Goal: Task Accomplishment & Management: Complete application form

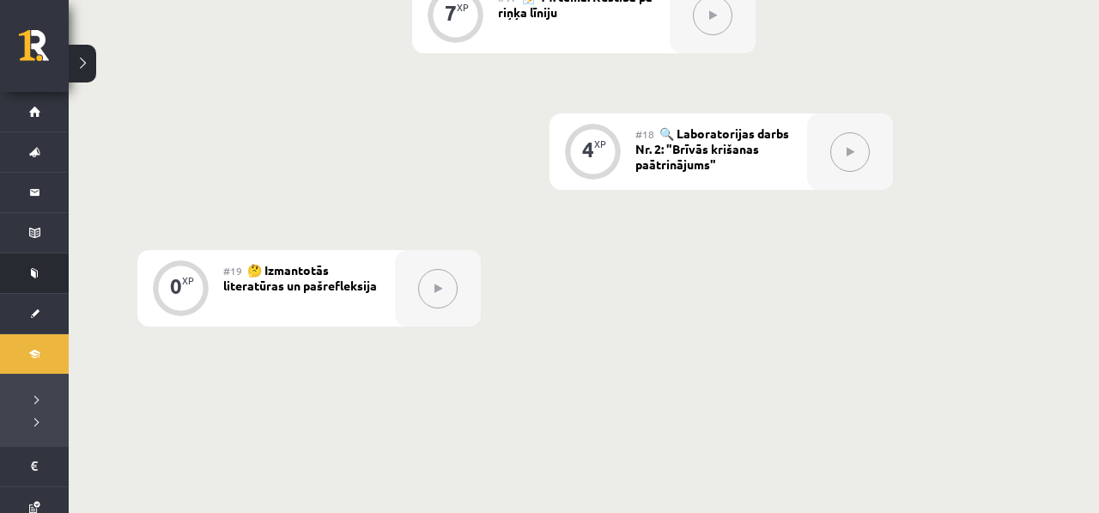
scroll to position [2734, 0]
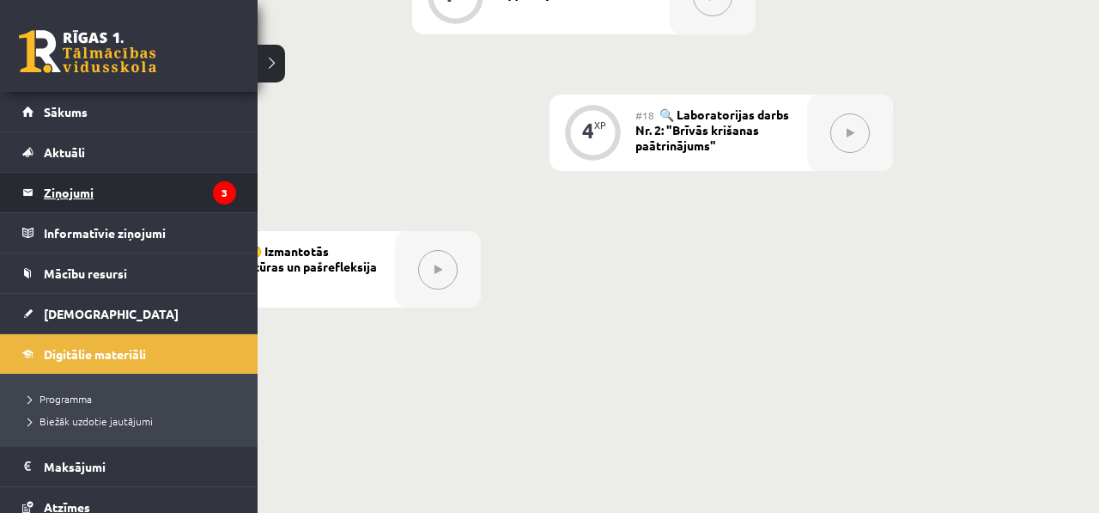
click at [76, 183] on legend "Ziņojumi 3" at bounding box center [140, 192] width 192 height 39
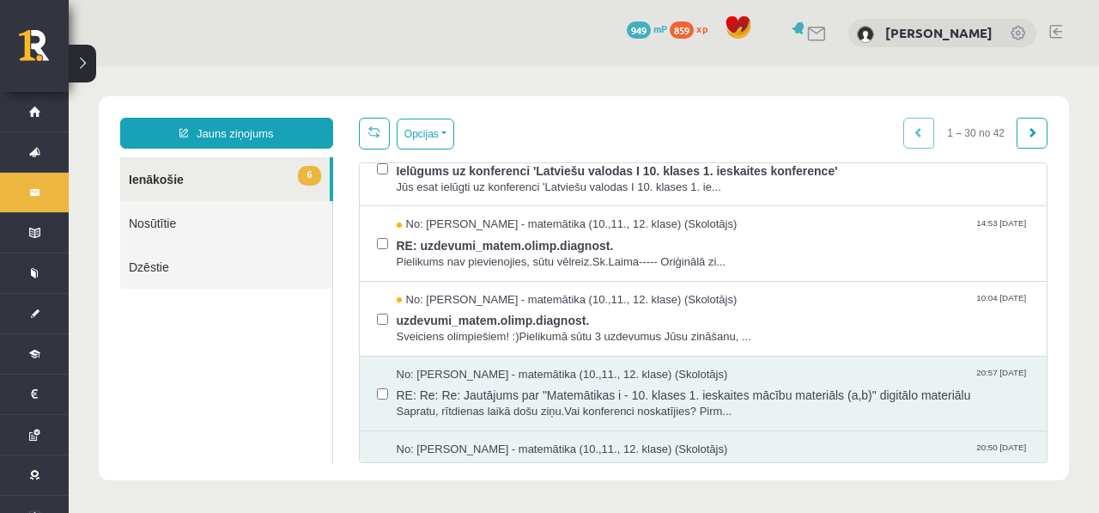
scroll to position [207, 0]
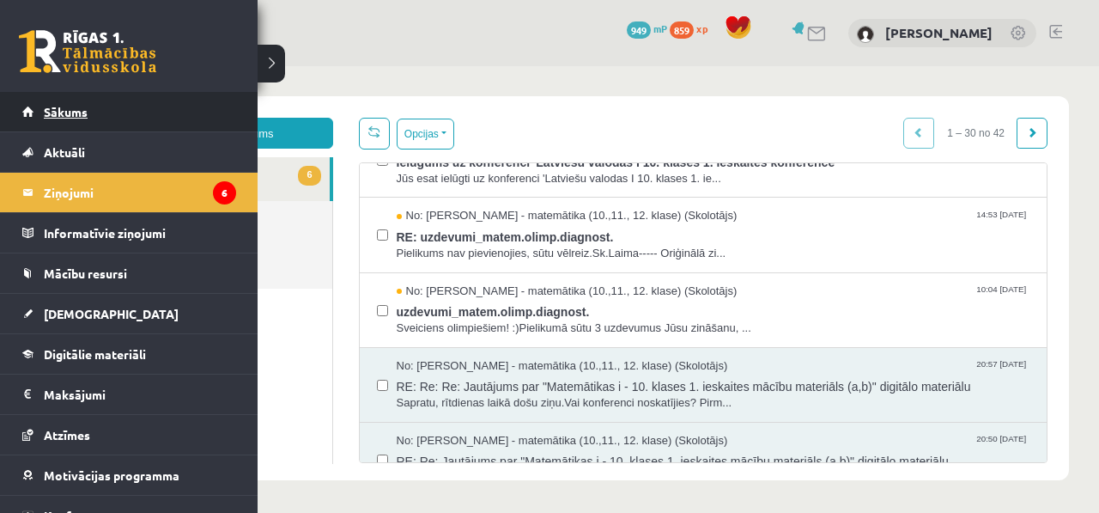
click at [39, 106] on link "Sākums" at bounding box center [129, 111] width 214 height 39
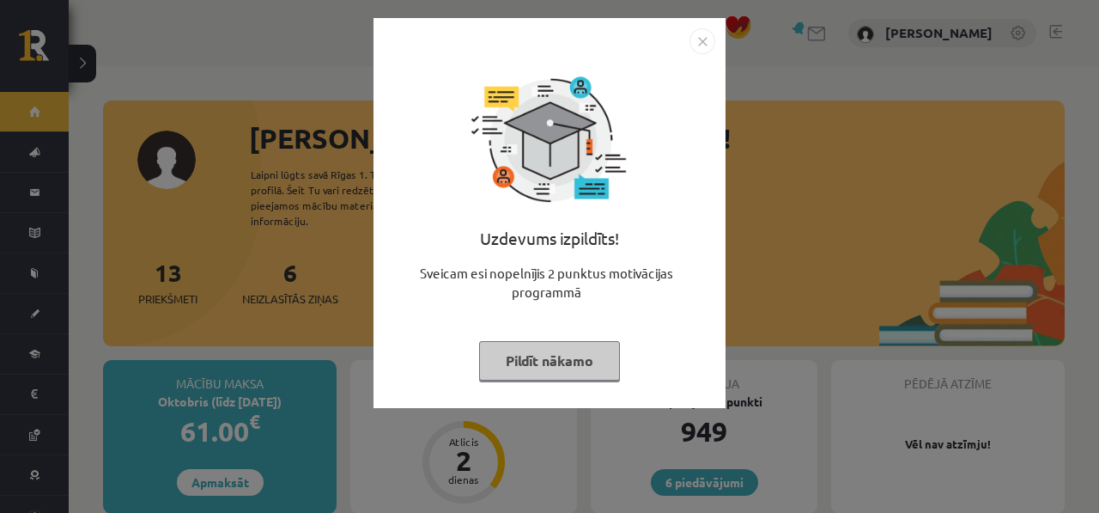
click at [315, 319] on div "Uzdevums izpildīts! Sveicam esi nopelnījis 2 punktus motivācijas programmā Pild…" at bounding box center [549, 256] width 1099 height 513
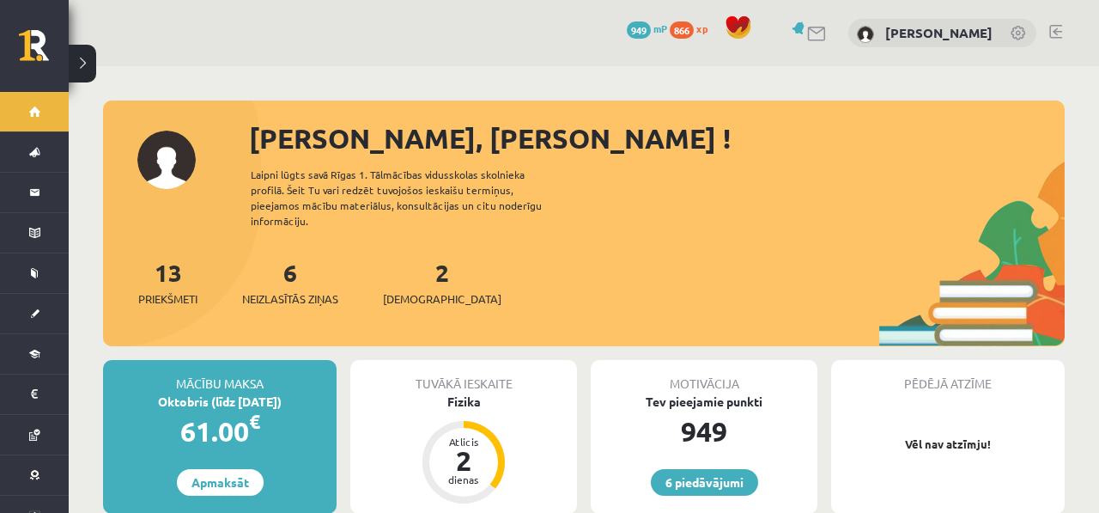
scroll to position [14, 0]
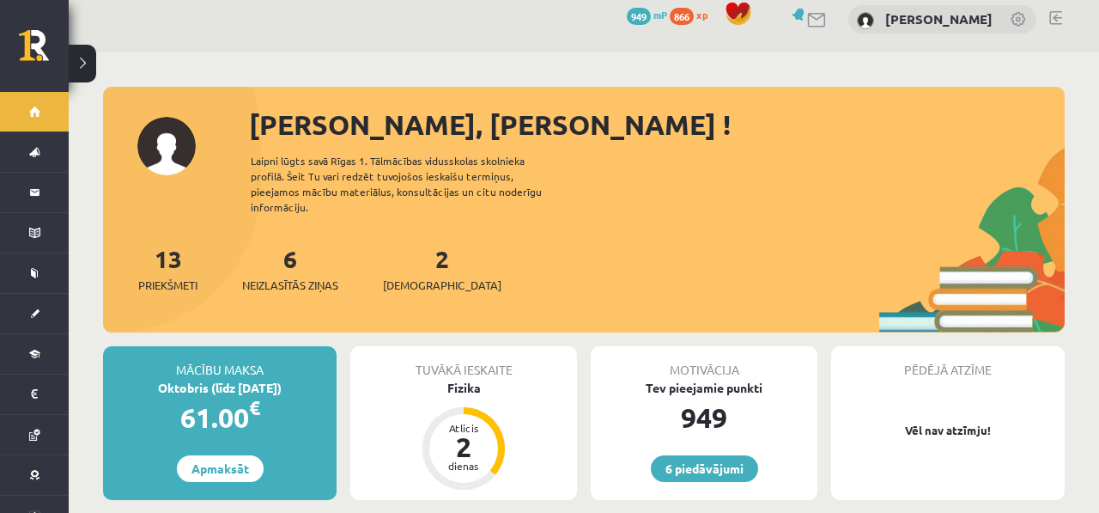
click at [280, 255] on div "6 Neizlasītās ziņas" at bounding box center [290, 266] width 96 height 53
click at [301, 246] on div "6 Neizlasītās ziņas" at bounding box center [290, 266] width 96 height 53
click at [421, 253] on link "2 Ieskaites" at bounding box center [442, 268] width 118 height 51
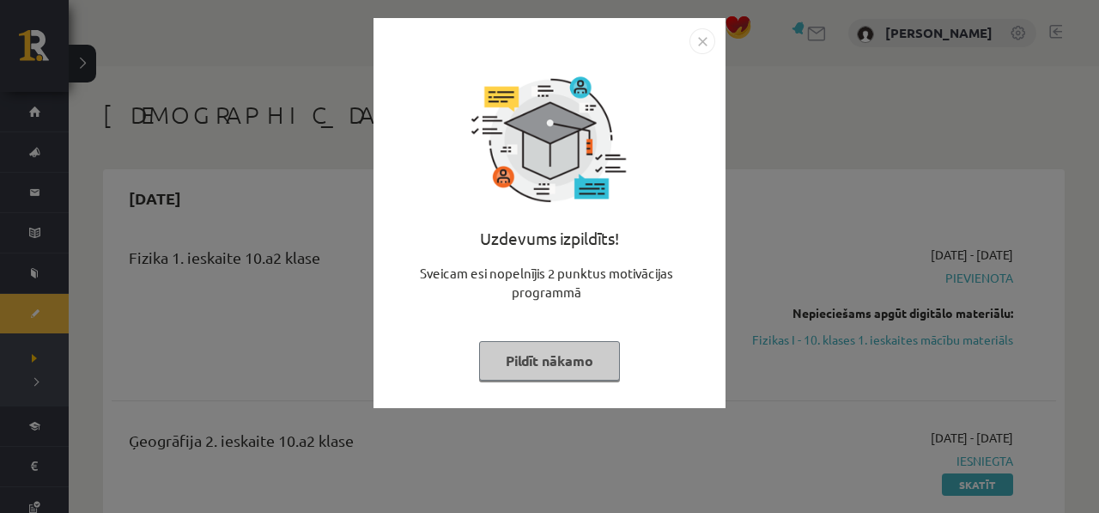
click at [418, 249] on div "Uzdevums izpildīts!" at bounding box center [549, 245] width 331 height 38
click at [392, 260] on div "Uzdevums izpildīts!" at bounding box center [549, 245] width 331 height 38
click at [380, 264] on div "Uzdevums izpildīts! Sveicam esi nopelnījis 2 punktus motivācijas programmā Pild…" at bounding box center [550, 213] width 352 height 390
click at [368, 265] on div "Uzdevums izpildīts! Sveicam esi nopelnījis 2 punktus motivācijas programmā Pild…" at bounding box center [549, 256] width 1099 height 513
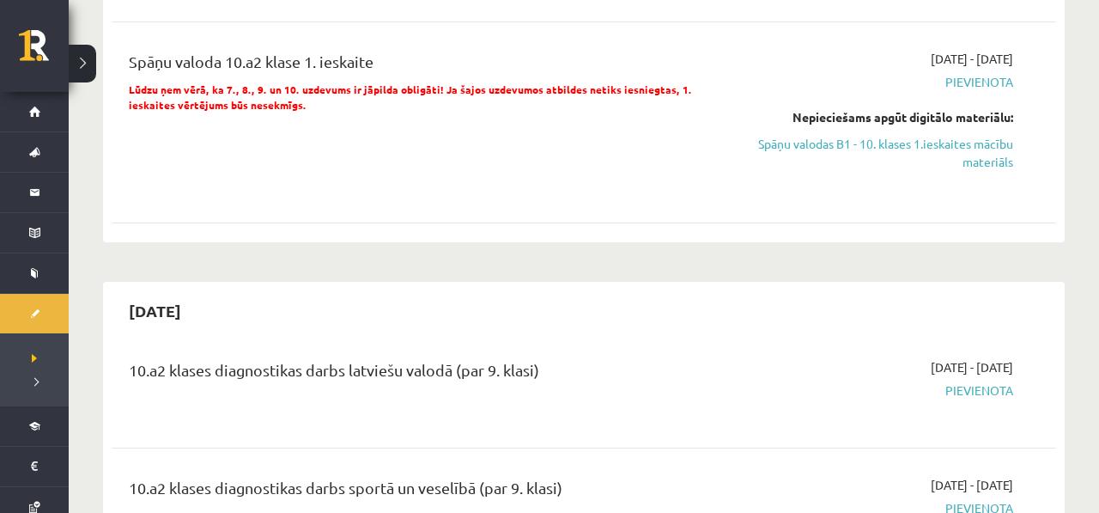
scroll to position [1173, 0]
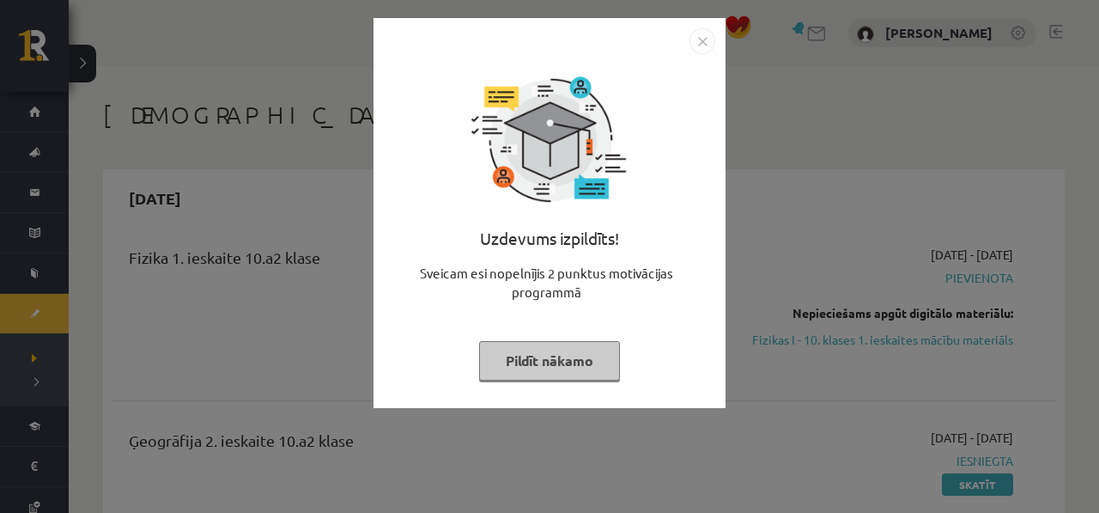
scroll to position [1173, 0]
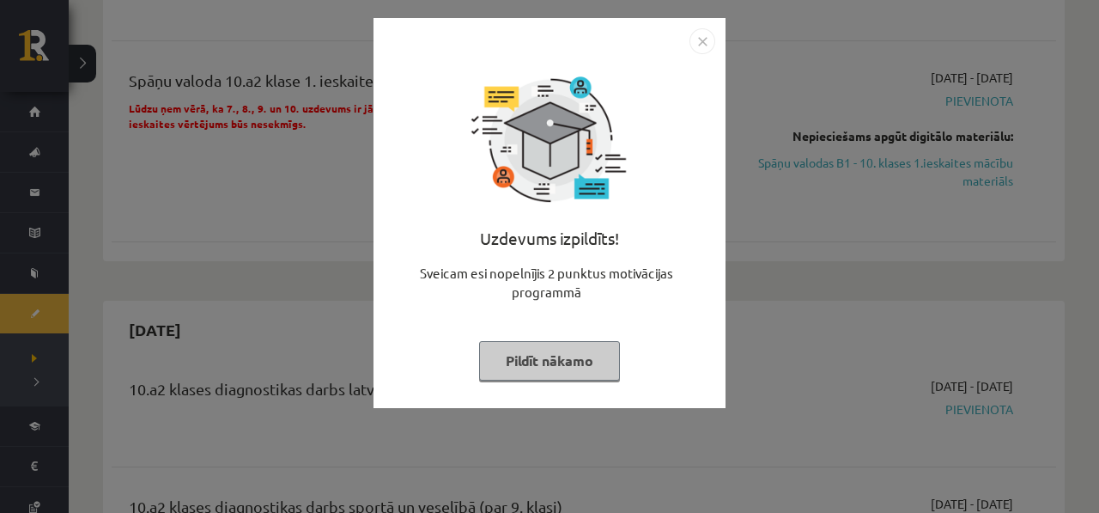
click at [581, 363] on button "Pildīt nākamo" at bounding box center [549, 360] width 141 height 39
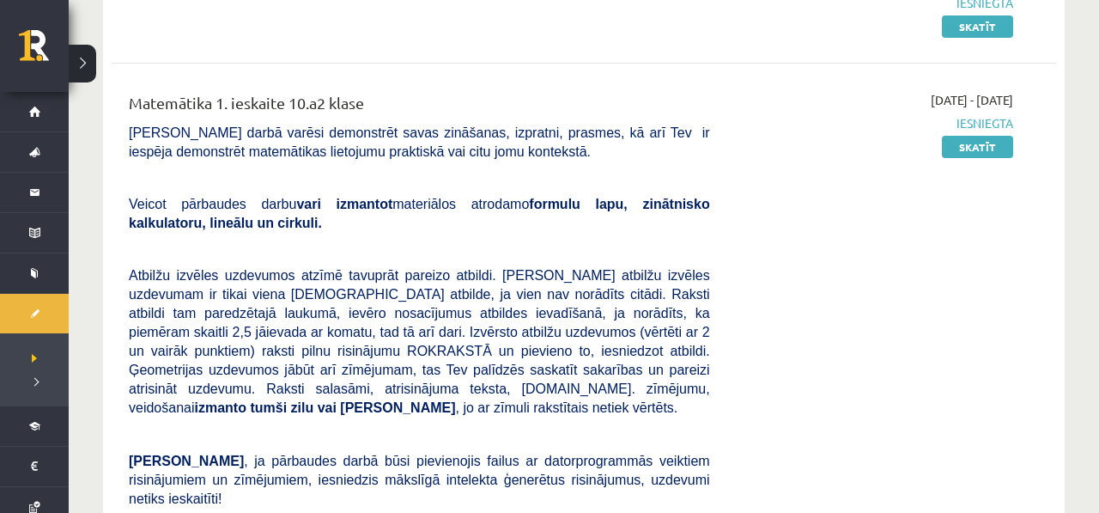
scroll to position [15, 0]
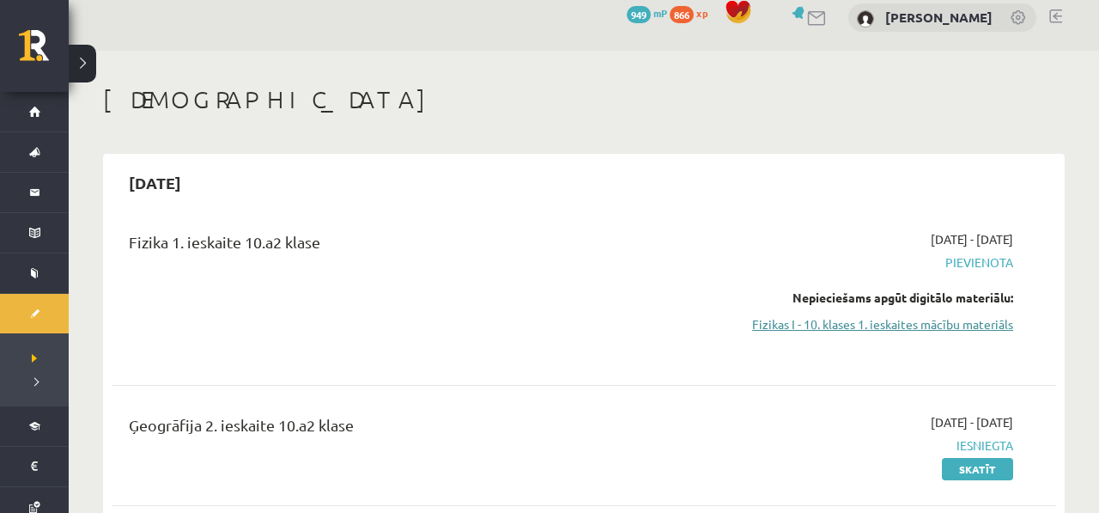
click at [847, 320] on link "Fizikas I - 10. klases 1. ieskaites mācību materiāls" at bounding box center [874, 324] width 277 height 18
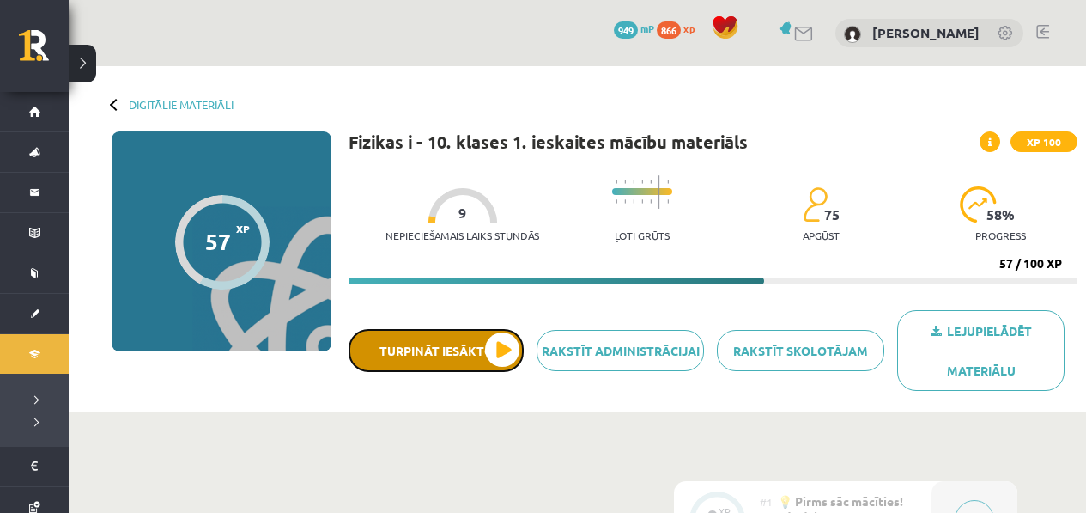
click at [459, 355] on button "Turpināt iesākto" at bounding box center [436, 350] width 175 height 43
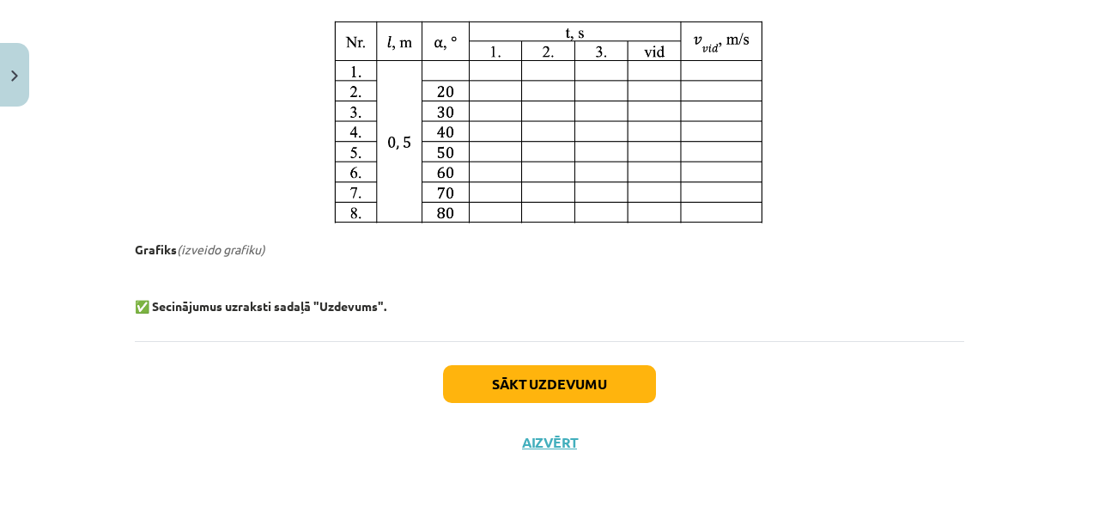
scroll to position [961, 0]
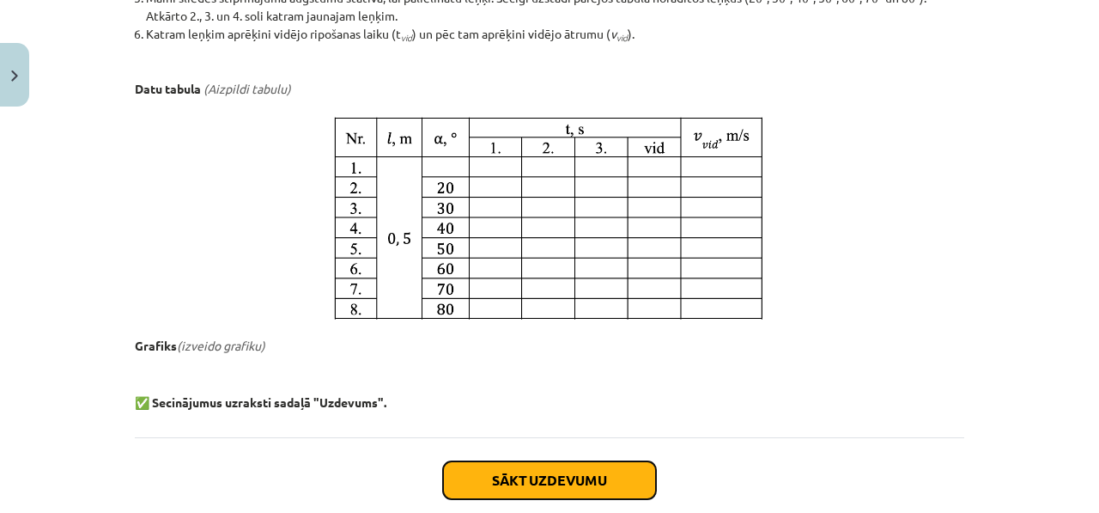
click at [588, 474] on button "Sākt uzdevumu" at bounding box center [549, 480] width 213 height 38
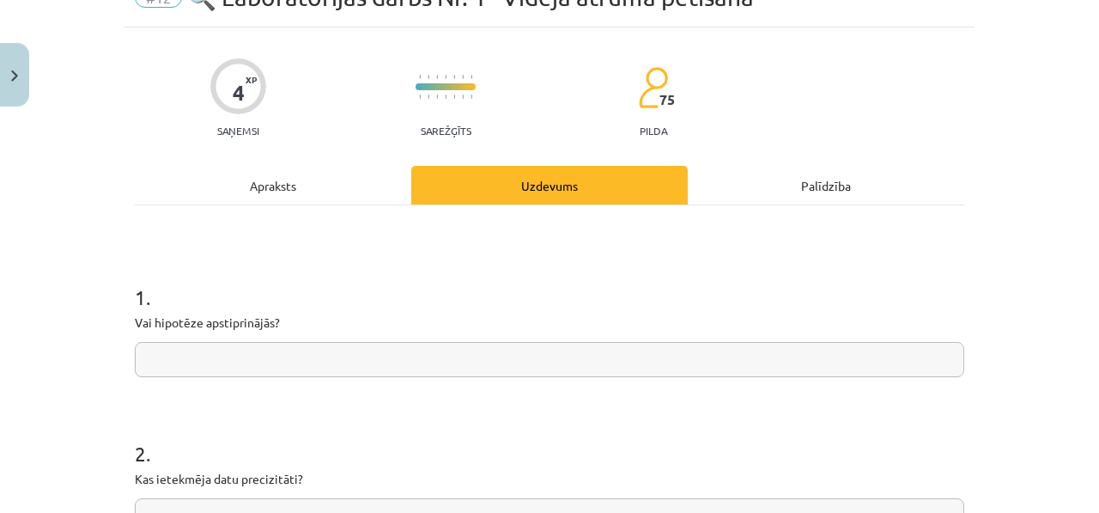
scroll to position [0, 0]
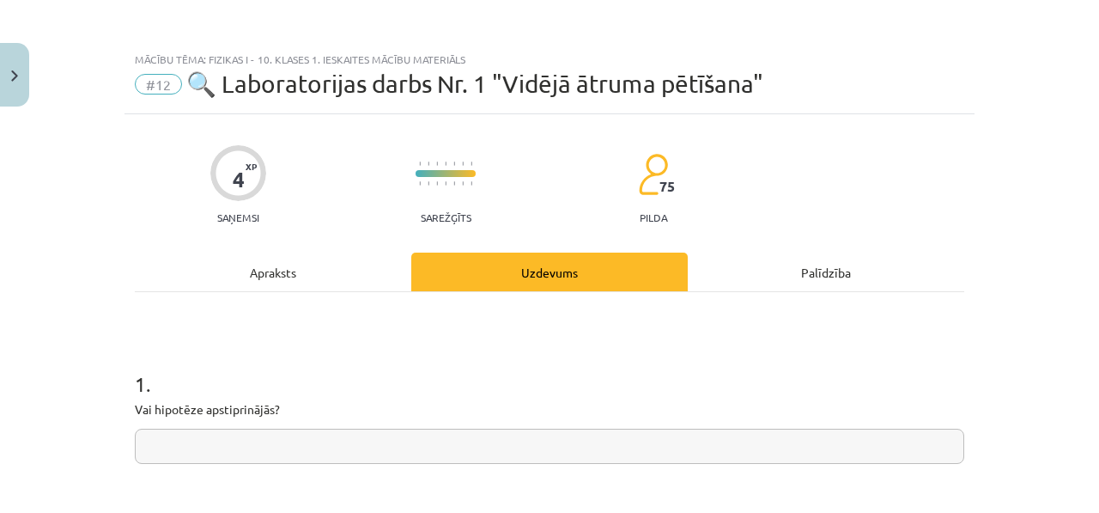
click at [287, 261] on div "Apraksts" at bounding box center [273, 271] width 276 height 39
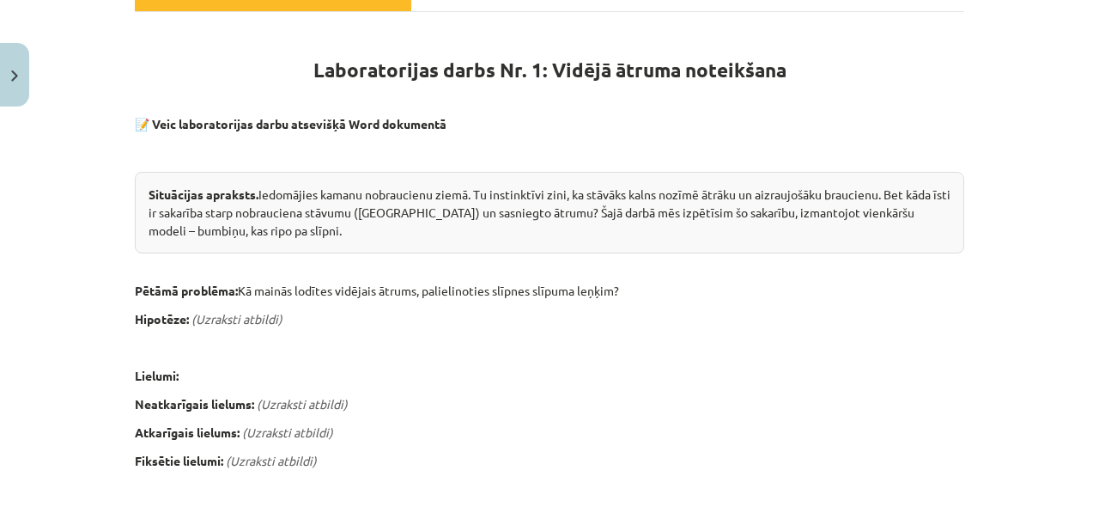
scroll to position [292, 0]
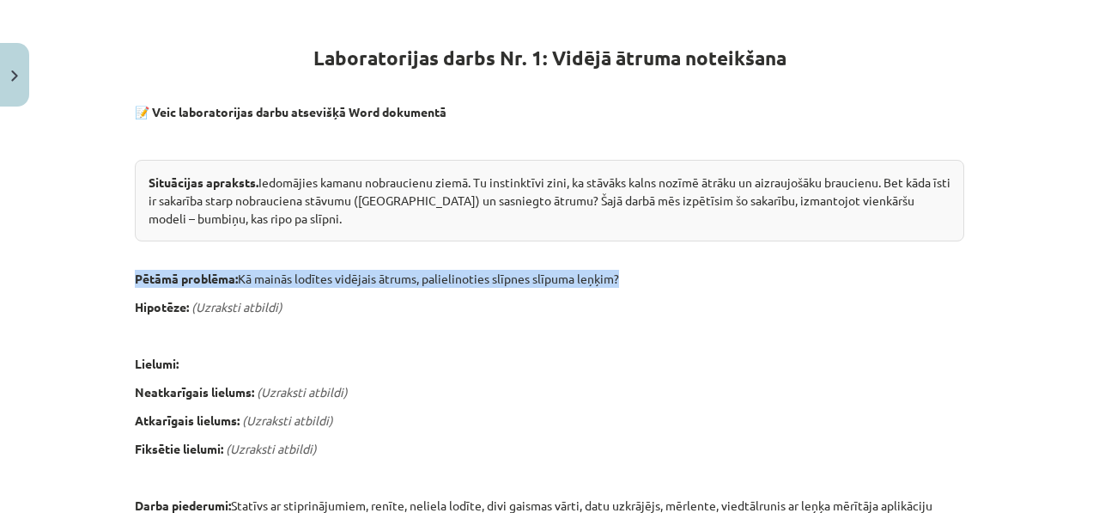
drag, startPoint x: 115, startPoint y: 261, endPoint x: 672, endPoint y: 289, distance: 558.0
click at [672, 289] on div "Mācību tēma: Fizikas i - 10. klases 1. ieskaites mācību materiāls #12 🔍 Laborat…" at bounding box center [549, 256] width 1099 height 513
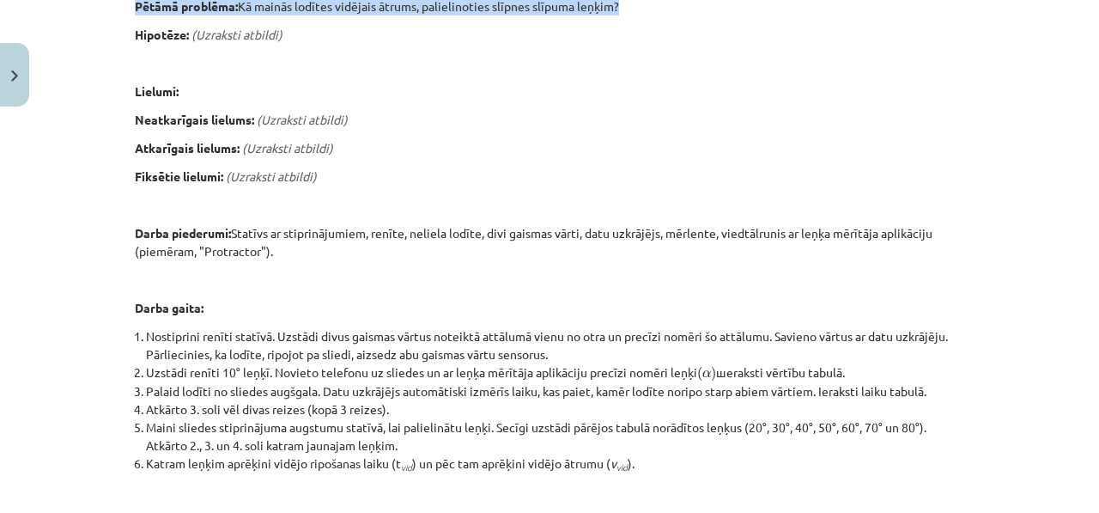
scroll to position [623, 0]
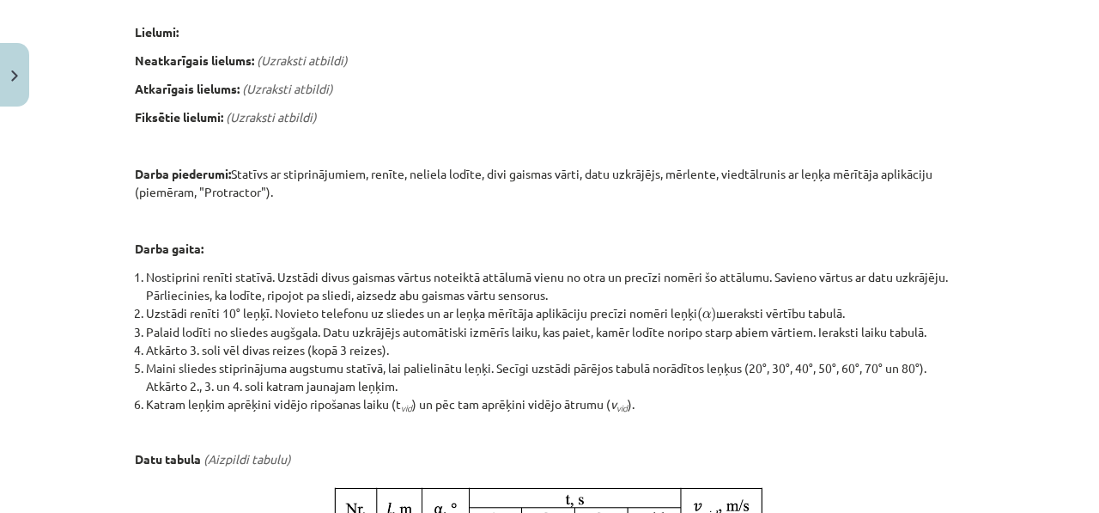
copy div "Pētāmā problēma: Kā mainās lodītes vidējais ātrums, palielinoties slīpnes slīpu…"
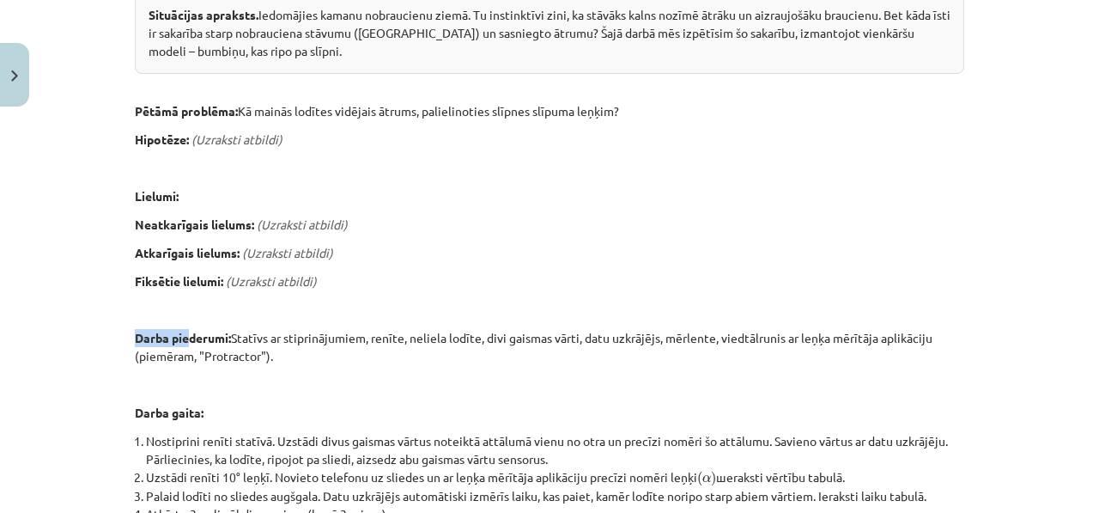
scroll to position [459, 0]
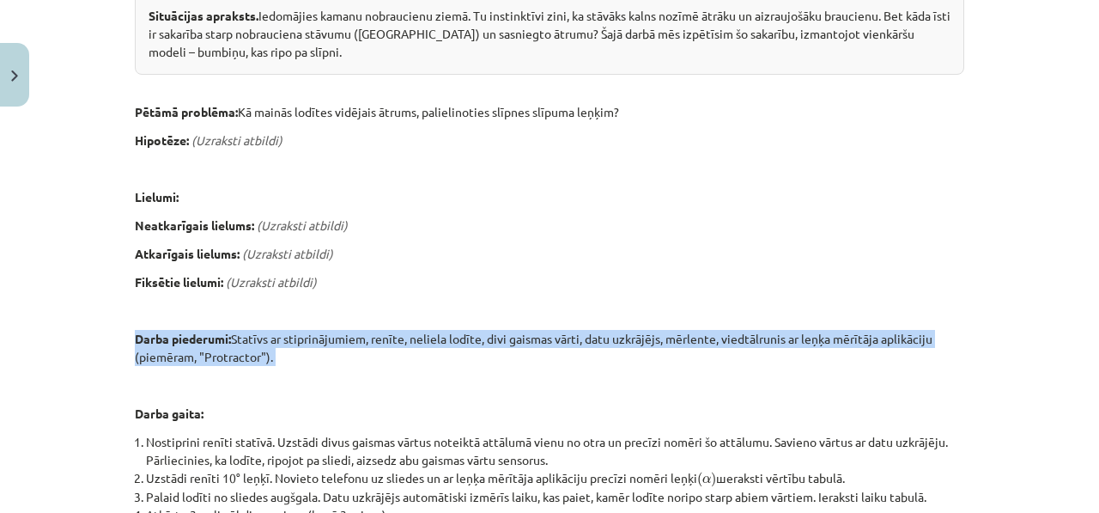
drag, startPoint x: 119, startPoint y: 342, endPoint x: 272, endPoint y: 364, distance: 154.5
click at [271, 367] on div "4 XP Saņemsi Sarežģīts 75 pilda Apraksts Uzdevums Palīdzība Laboratorijas darbs…" at bounding box center [550, 379] width 850 height 1447
copy div "Darba piederumi: Statīvs ar stiprinājumiem, renīte, neliela lodīte, divi gaisma…"
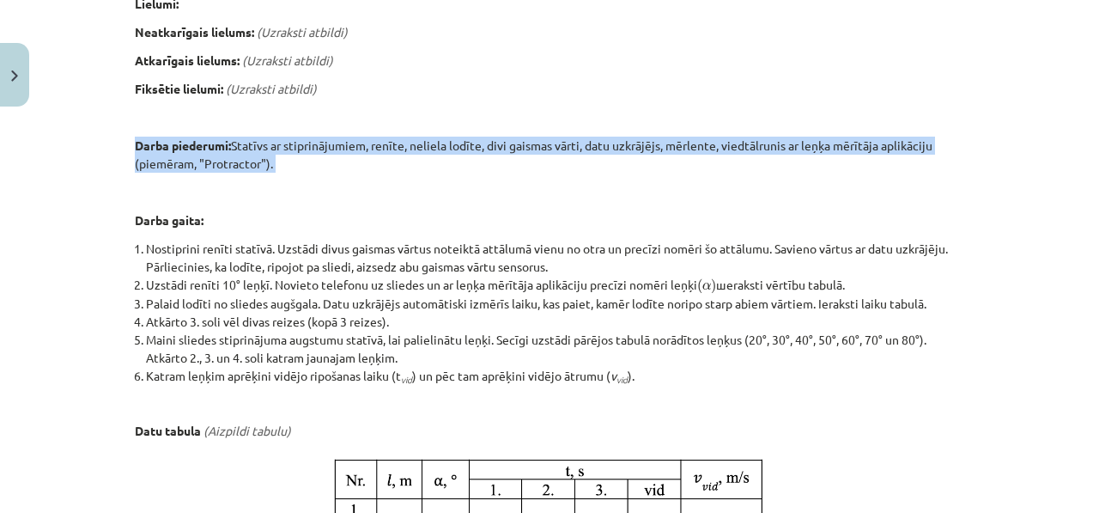
scroll to position [649, 0]
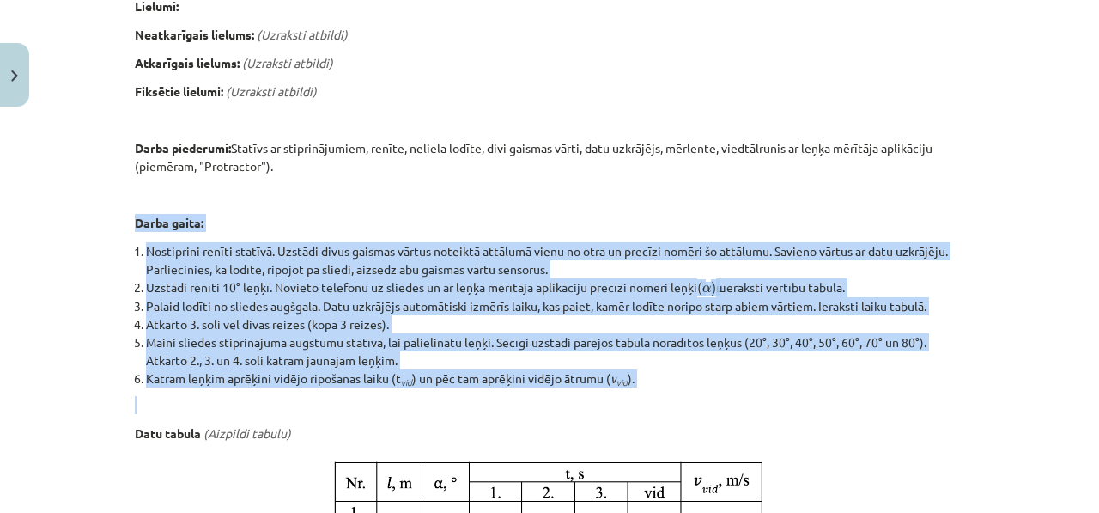
drag, startPoint x: 120, startPoint y: 220, endPoint x: 367, endPoint y: 408, distance: 310.0
click at [367, 408] on div "4 XP Saņemsi Sarežģīts 75 pilda Apraksts Uzdevums Palīdzība Laboratorijas darbs…" at bounding box center [550, 188] width 850 height 1447
copy div "Darba gaita: Nostiprini renīti statīvā. Uzstādi divus gaismas vārtus noteiktā a…"
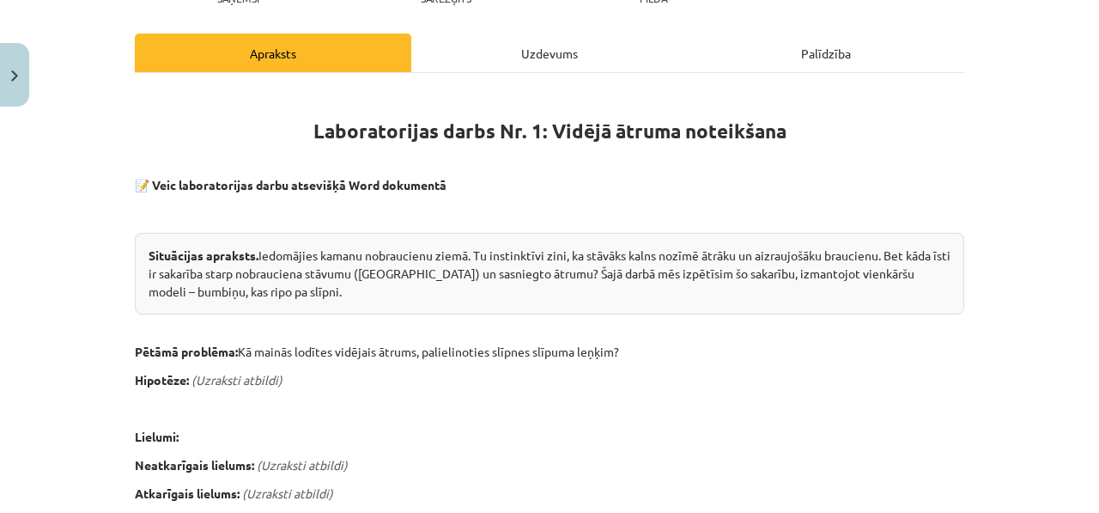
click at [417, 67] on div "Uzdevums" at bounding box center [549, 52] width 276 height 39
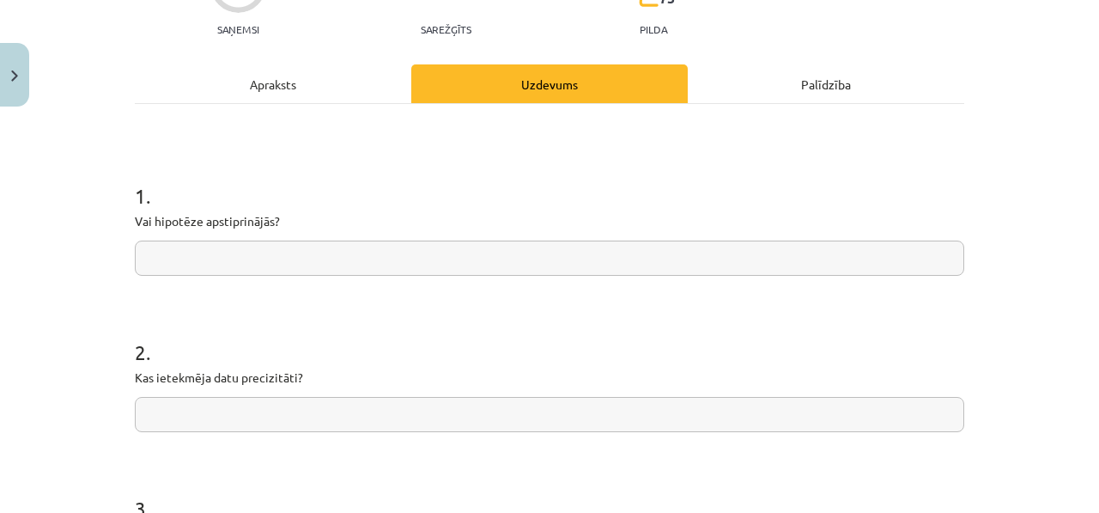
scroll to position [223, 0]
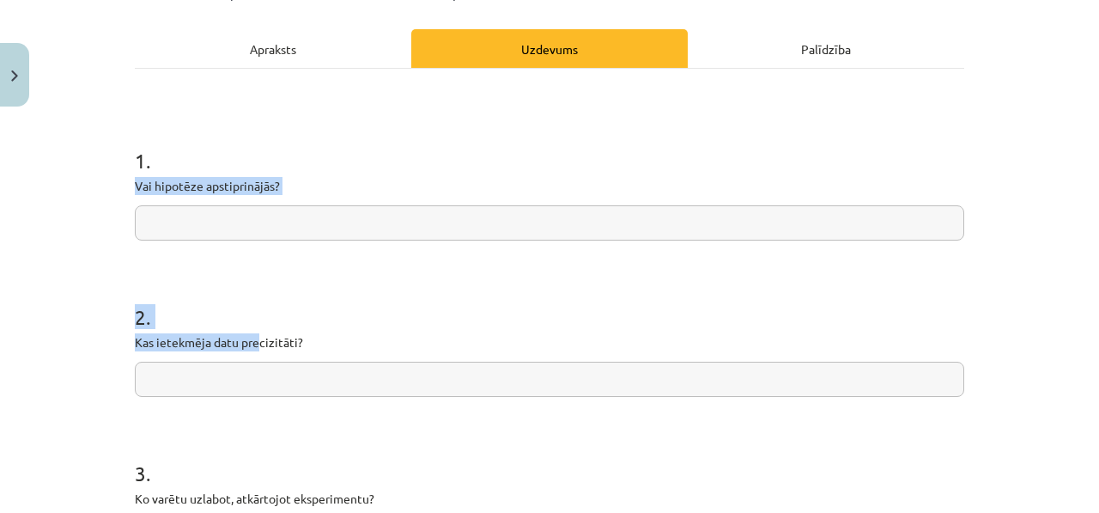
drag, startPoint x: 153, startPoint y: 157, endPoint x: 161, endPoint y: 264, distance: 107.6
click at [249, 336] on form "1 . Vai hipotēze apstiprinājās? 2 . Kas ietekmēja datu precizitāti? 3 . Ko varē…" at bounding box center [549, 413] width 829 height 591
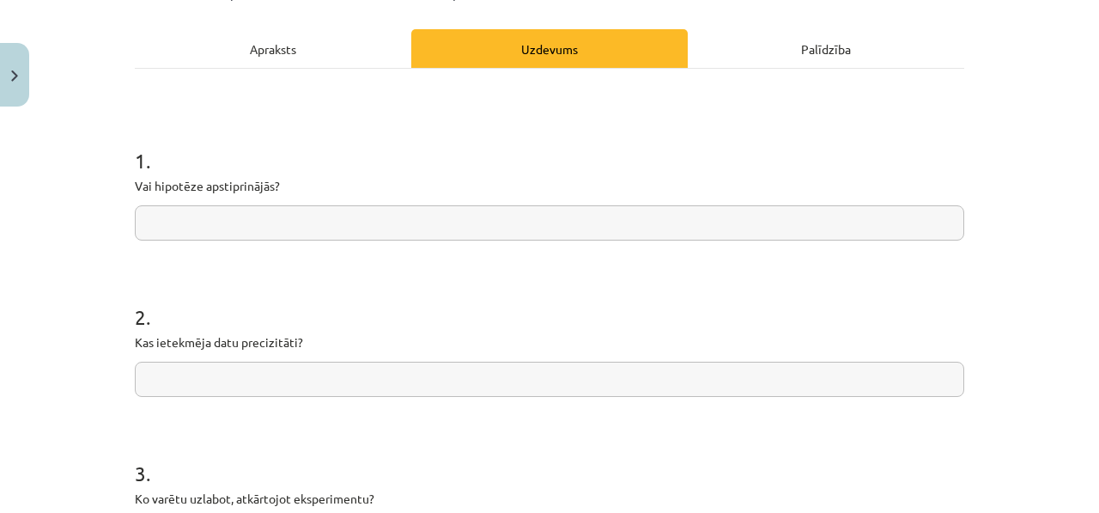
click at [125, 156] on div "4 XP Saņemsi Sarežģīts 75 pilda Apraksts Uzdevums Palīdzība 1 . Vai hipotēze ap…" at bounding box center [550, 373] width 850 height 964
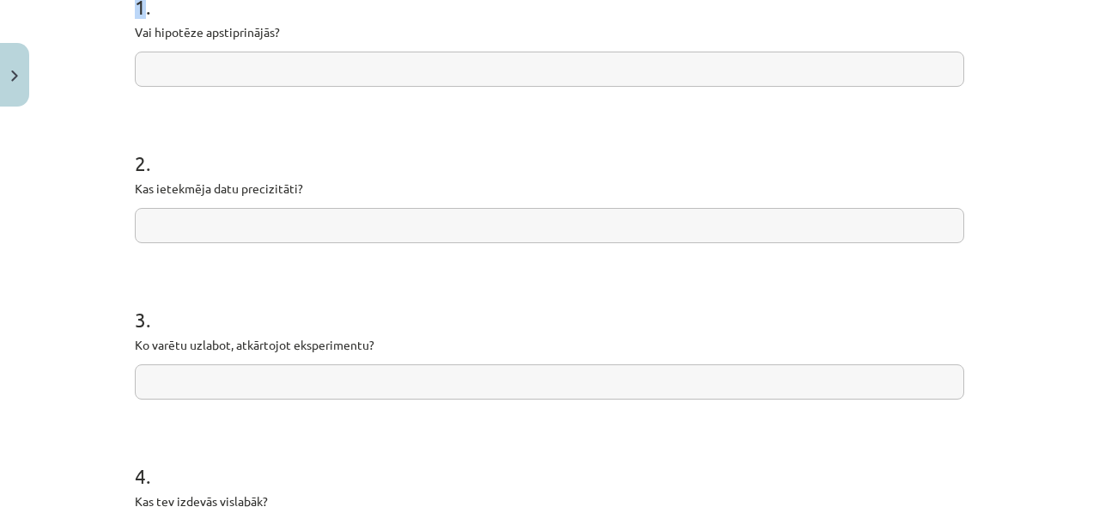
scroll to position [609, 0]
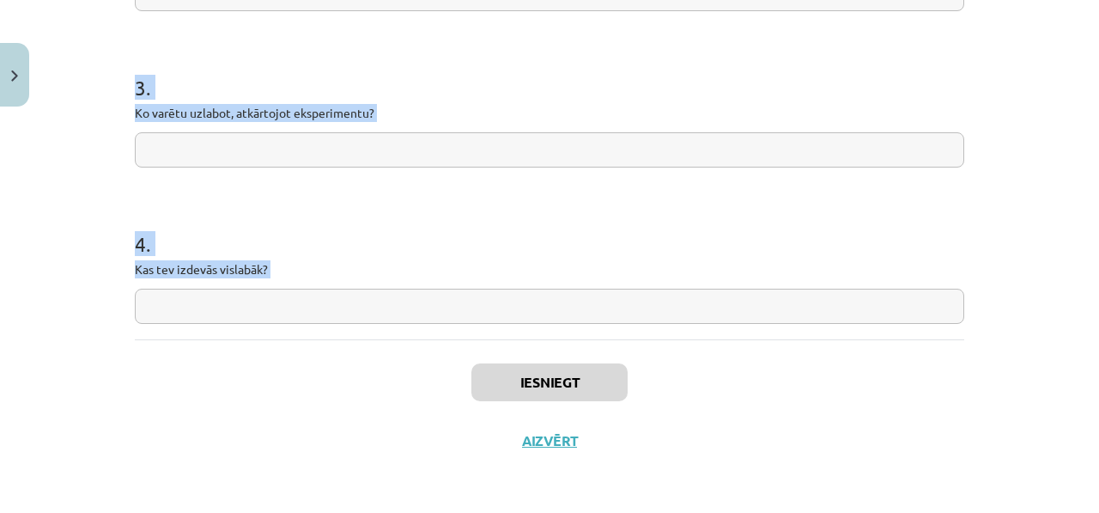
drag, startPoint x: 148, startPoint y: 185, endPoint x: 276, endPoint y: 333, distance: 196.6
copy form "1 . Vai hipotēze apstiprinājās? 2 . Kas ietekmēja datu precizitāti? 3 . Ko varē…"
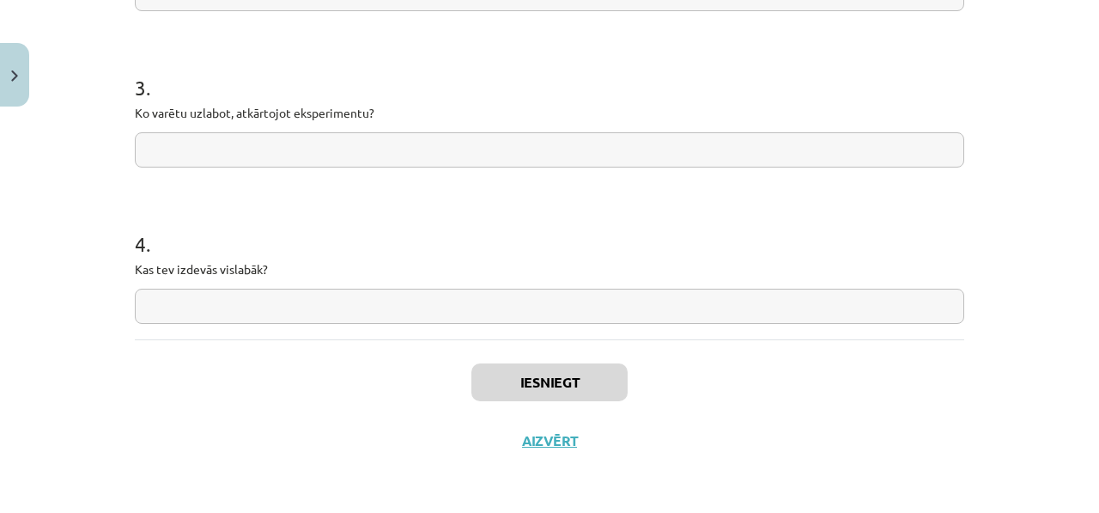
click at [327, 172] on form "1 . Vai hipotēze apstiprinājās? 2 . Kas ietekmēja datu precizitāti? 3 . Ko varē…" at bounding box center [549, 28] width 829 height 591
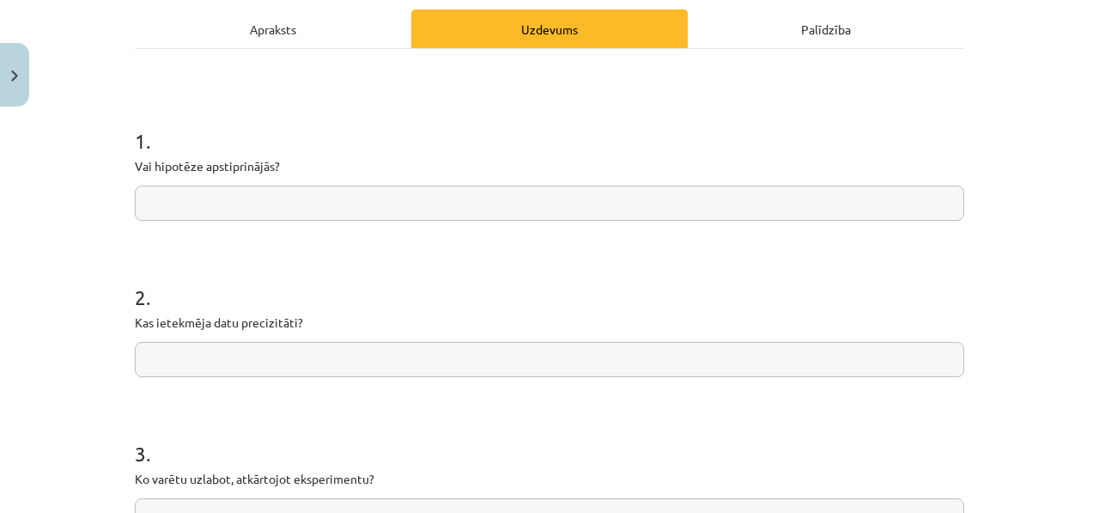
click at [289, 32] on div "Apraksts" at bounding box center [273, 28] width 276 height 39
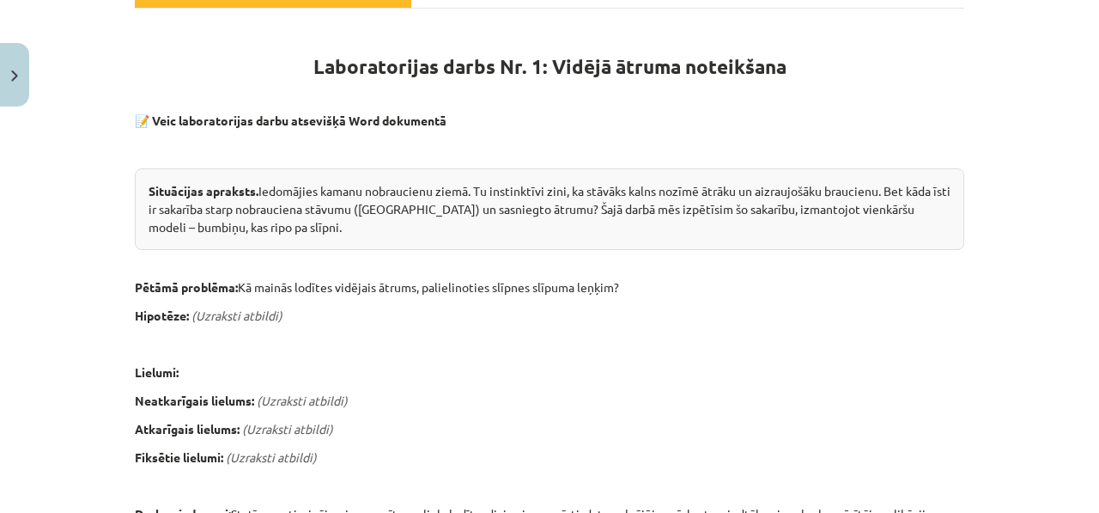
scroll to position [289, 0]
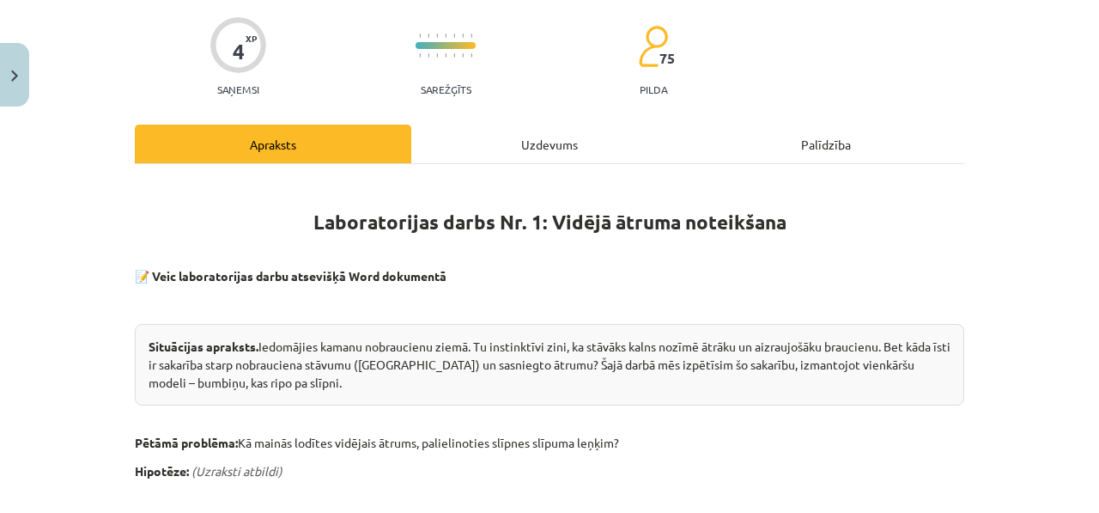
click at [525, 134] on div "Uzdevums" at bounding box center [549, 144] width 276 height 39
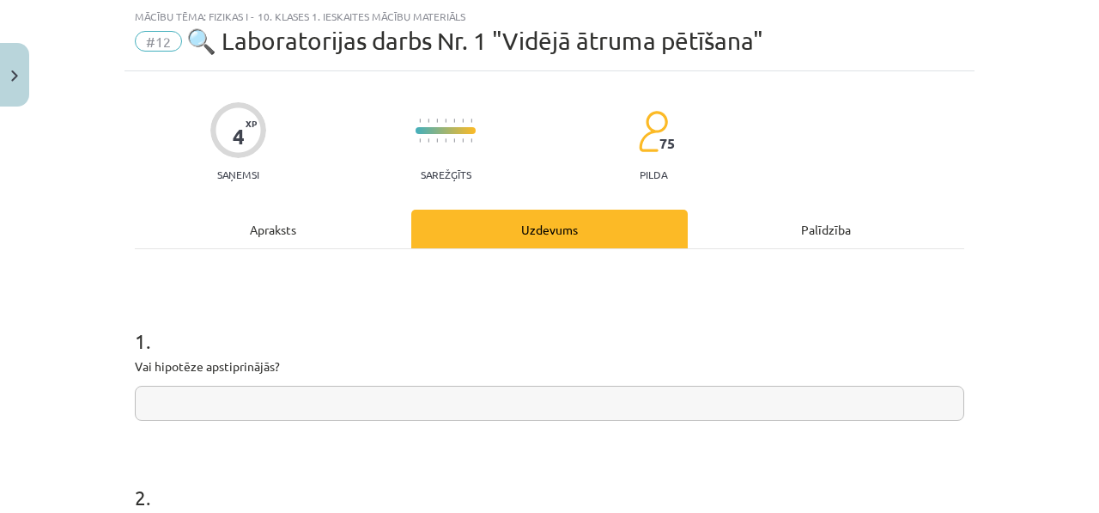
scroll to position [75, 0]
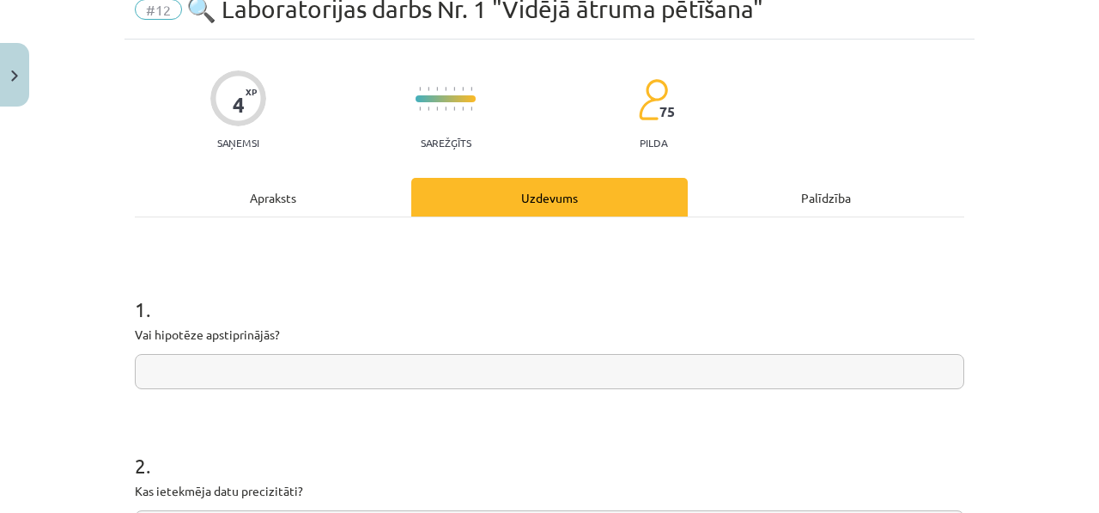
click at [297, 352] on div "1 . Vai hipotēze apstiprinājās?" at bounding box center [549, 328] width 829 height 122
click at [258, 366] on input "text" at bounding box center [549, 371] width 829 height 35
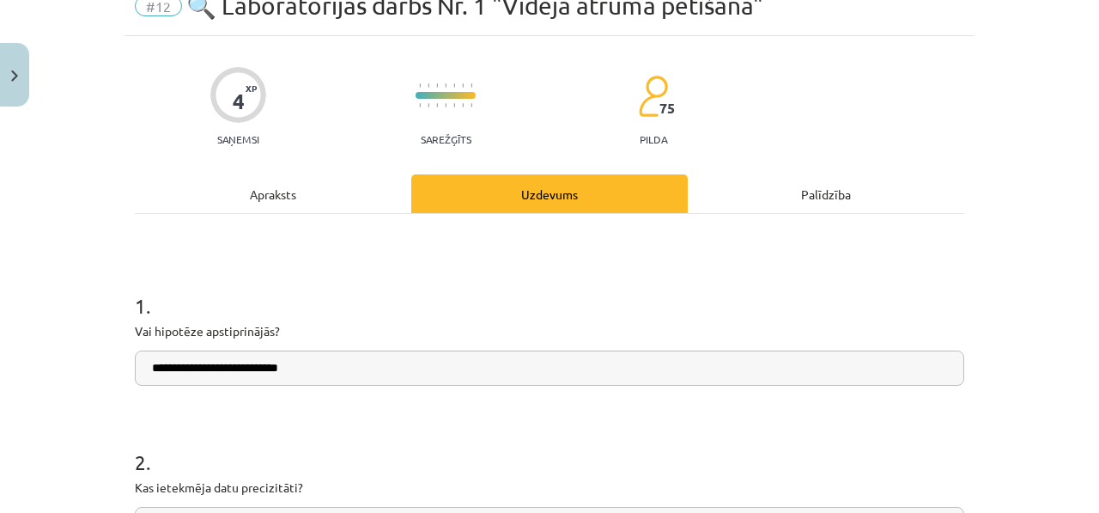
scroll to position [155, 0]
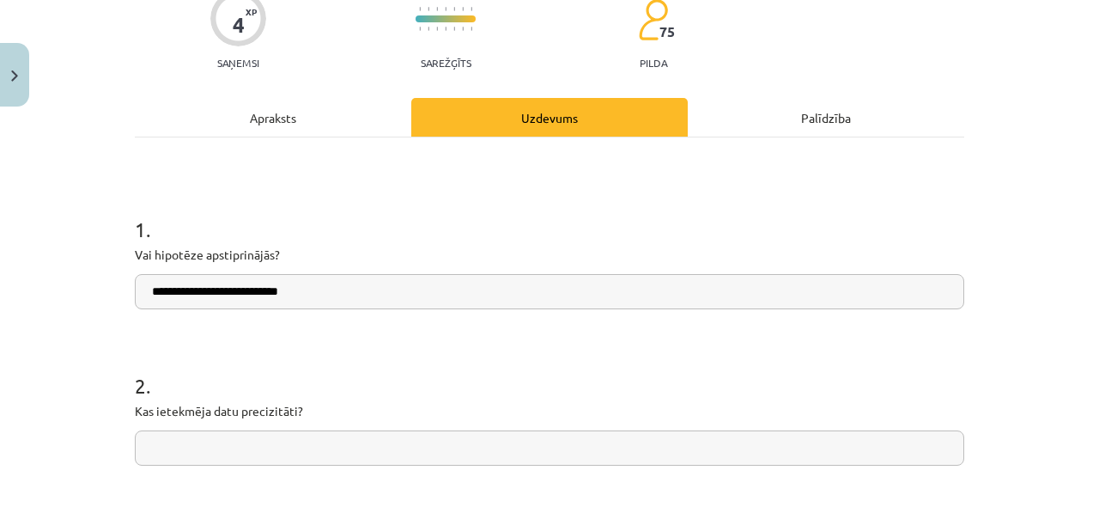
type input "**********"
click at [197, 112] on div "Apraksts" at bounding box center [273, 117] width 276 height 39
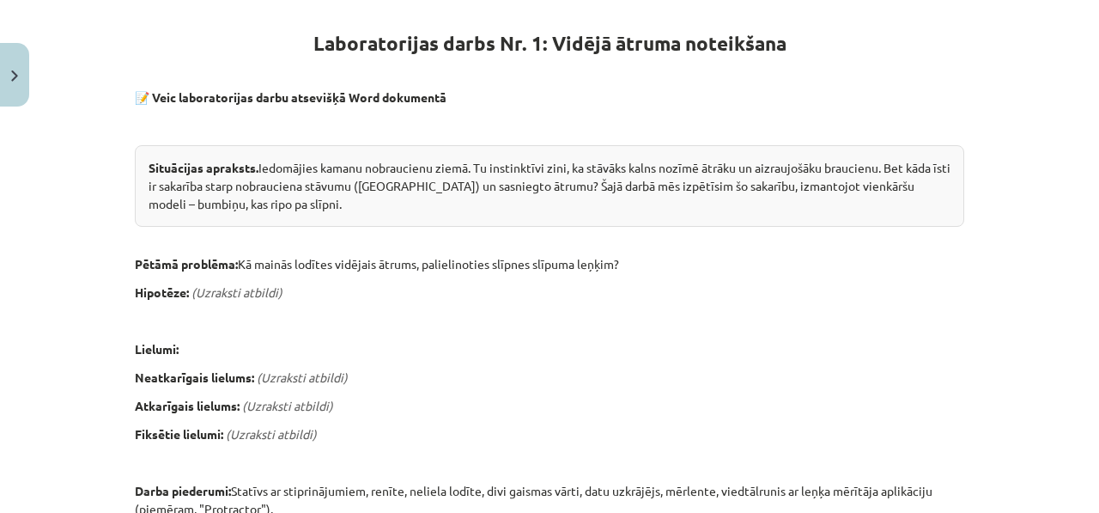
scroll to position [0, 0]
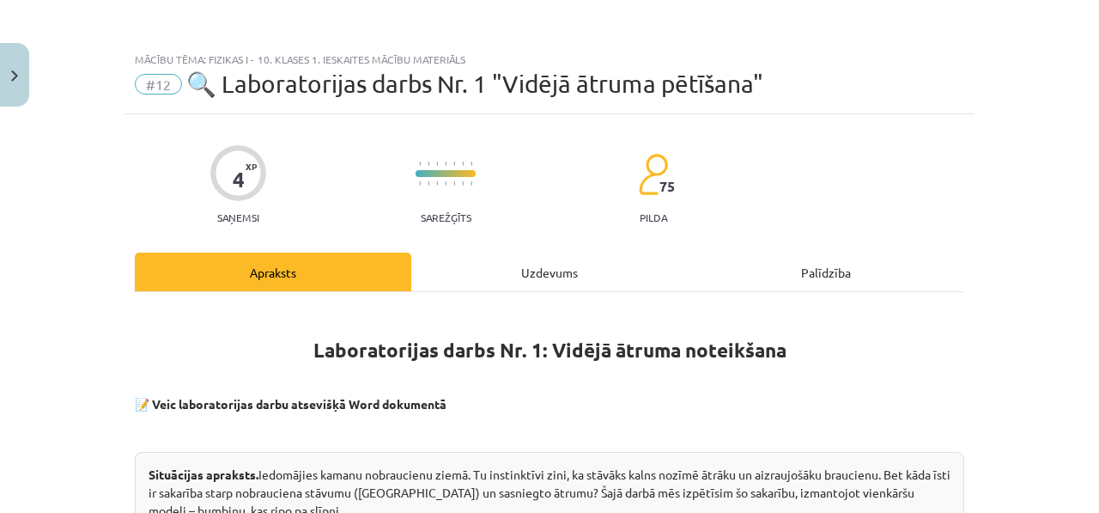
click at [450, 281] on div "Uzdevums" at bounding box center [549, 271] width 276 height 39
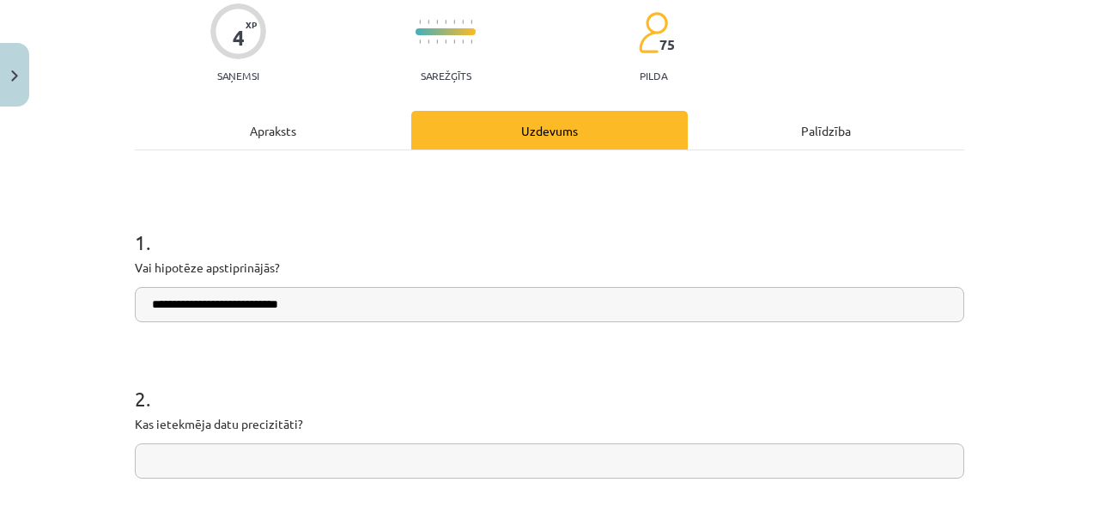
scroll to position [174, 0]
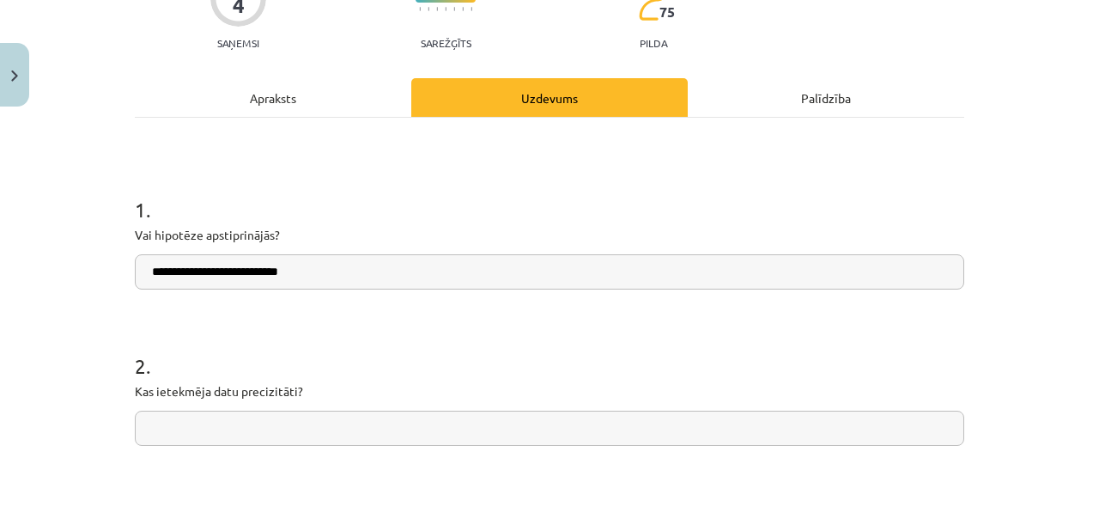
click at [294, 425] on input "text" at bounding box center [549, 427] width 829 height 35
type input "*"
type input "**********"
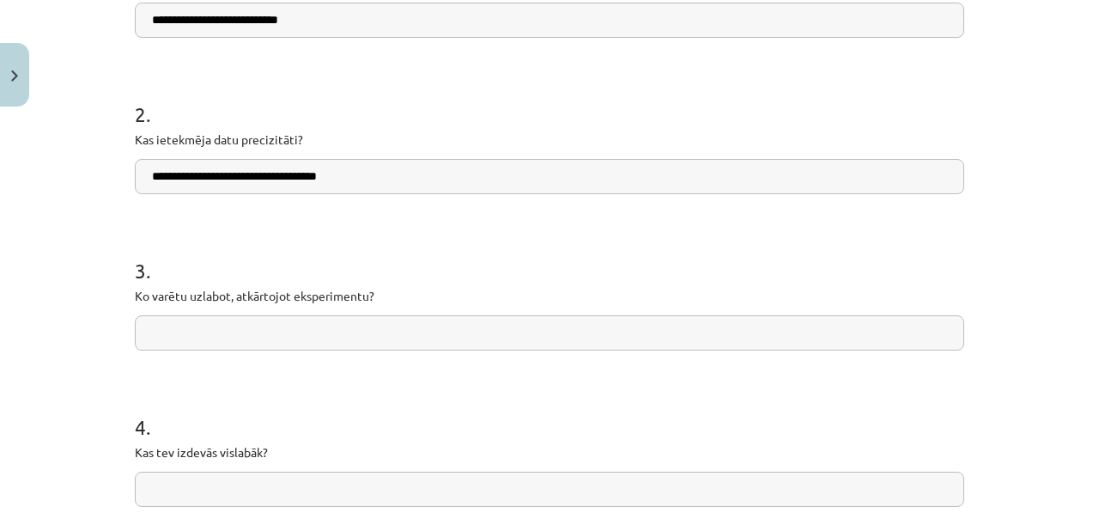
scroll to position [427, 0]
click at [294, 319] on input "text" at bounding box center [549, 331] width 829 height 35
type input "*"
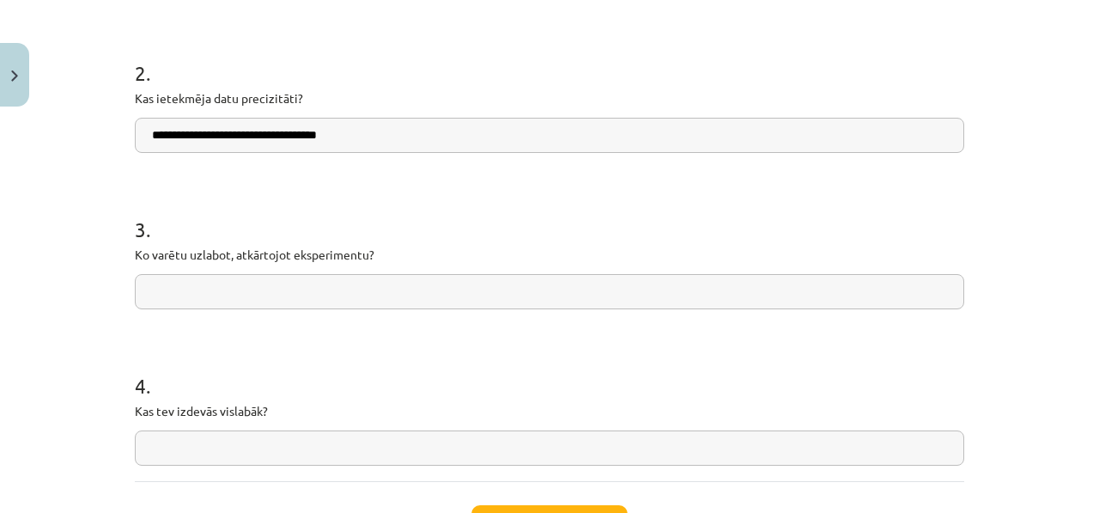
scroll to position [483, 0]
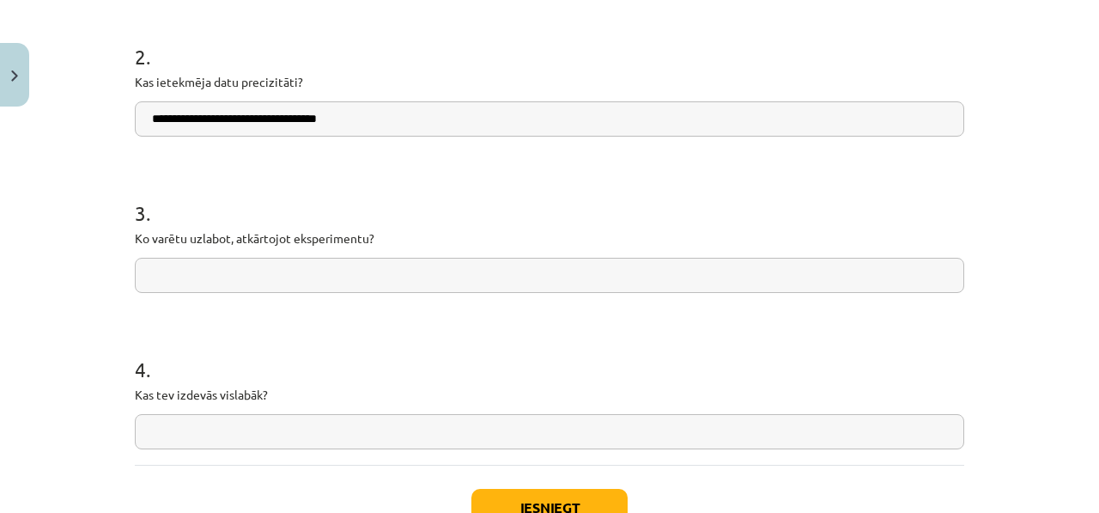
click at [233, 436] on input "text" at bounding box center [549, 431] width 829 height 35
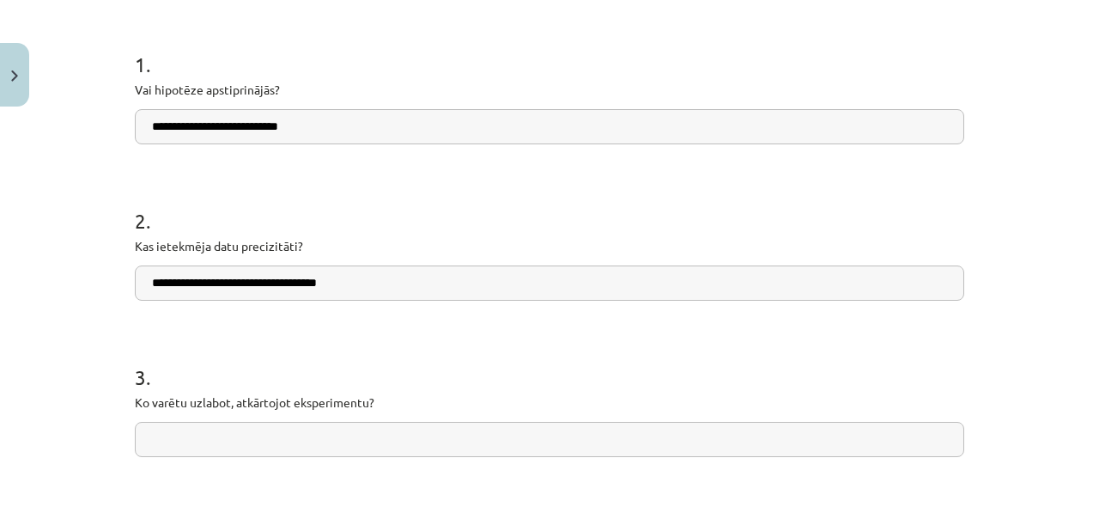
scroll to position [332, 0]
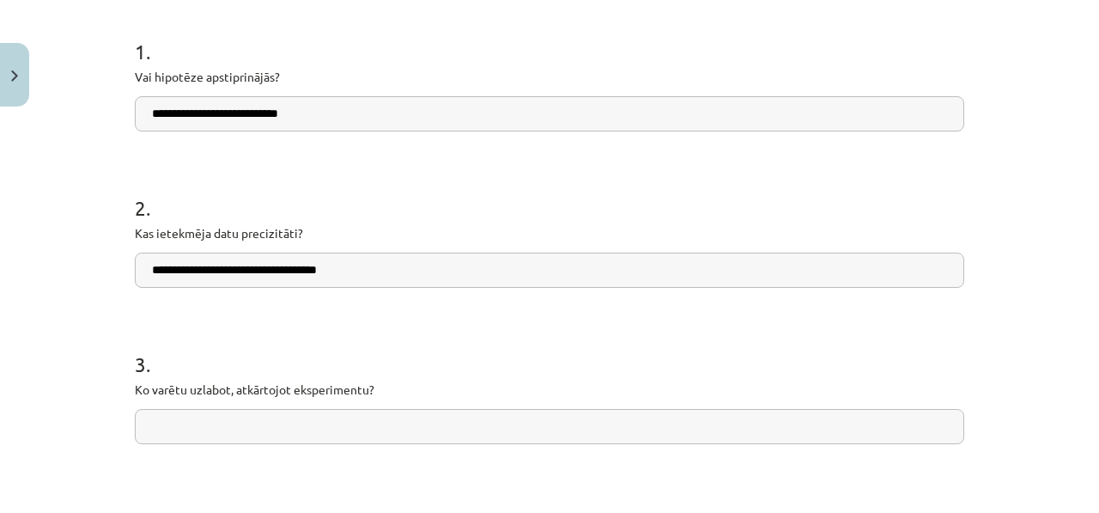
click at [224, 411] on input "text" at bounding box center [549, 426] width 829 height 35
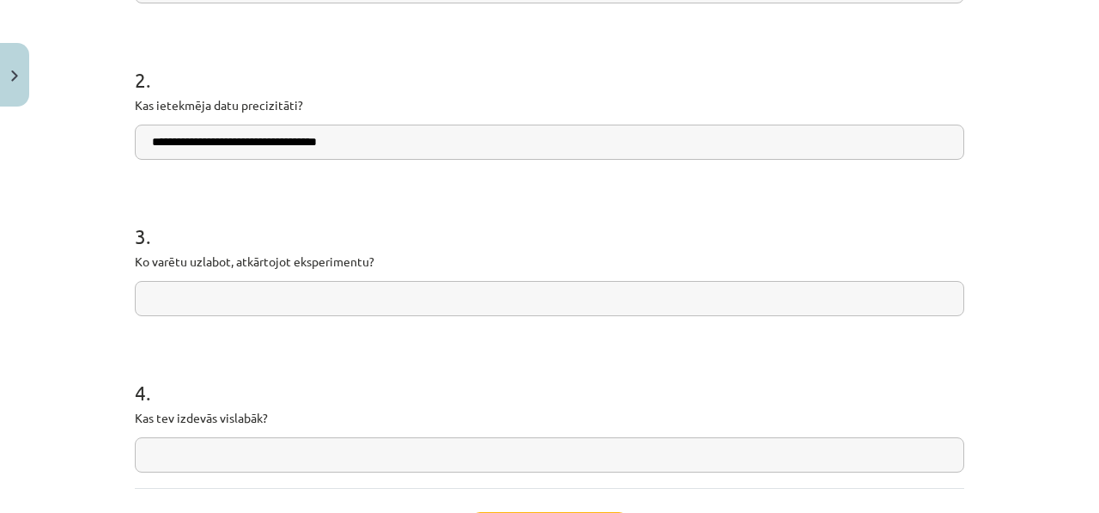
scroll to position [498, 0]
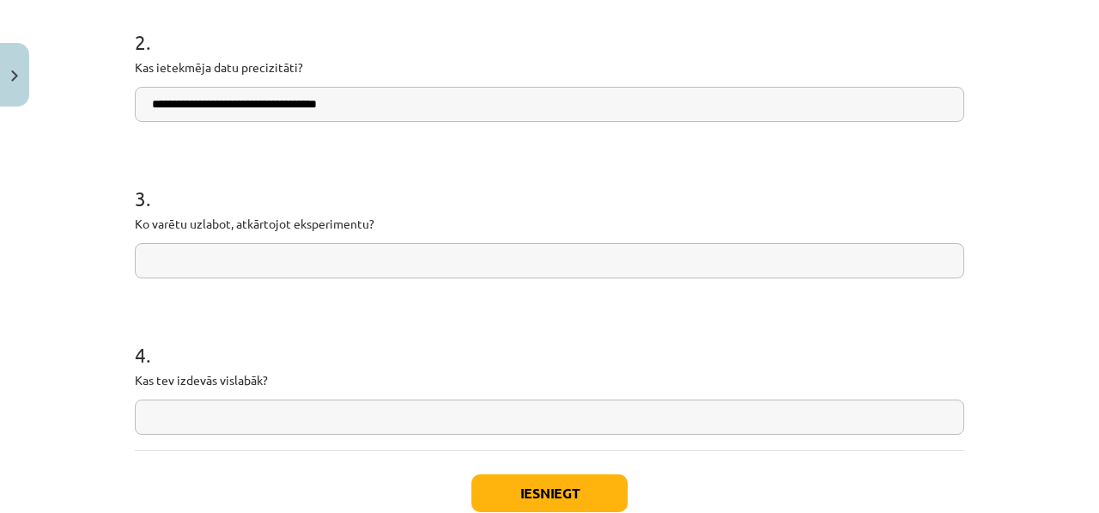
click at [199, 426] on input "text" at bounding box center [549, 416] width 829 height 35
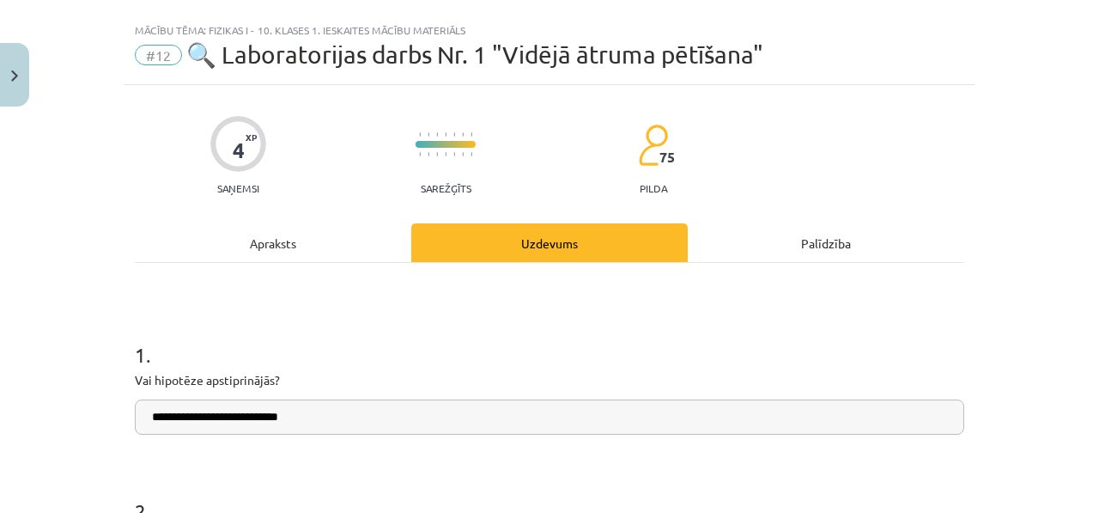
scroll to position [0, 0]
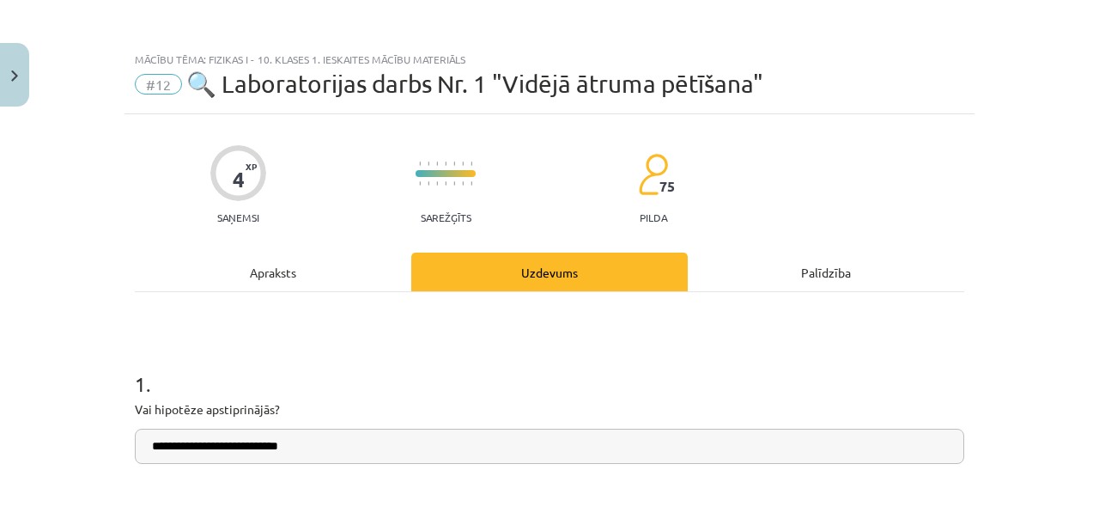
click at [359, 281] on div "Apraksts" at bounding box center [273, 271] width 276 height 39
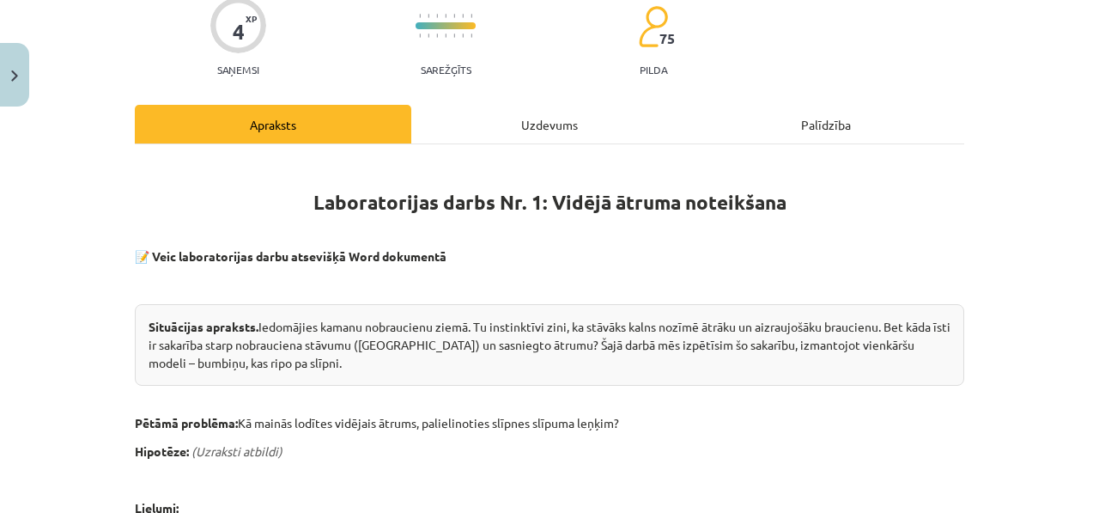
scroll to position [276, 0]
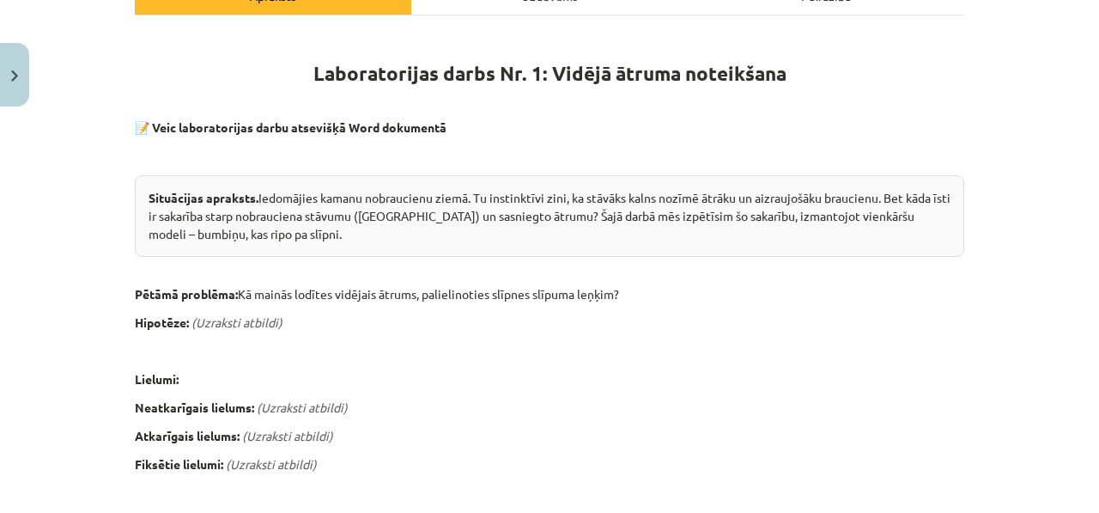
click at [268, 134] on p "📝 Veic laboratorijas darbu atsevišķā Word dokumentā" at bounding box center [549, 127] width 829 height 18
click at [295, 131] on strong "Veic laboratorijas darbu atsevišķā Word dokumentā" at bounding box center [299, 126] width 295 height 15
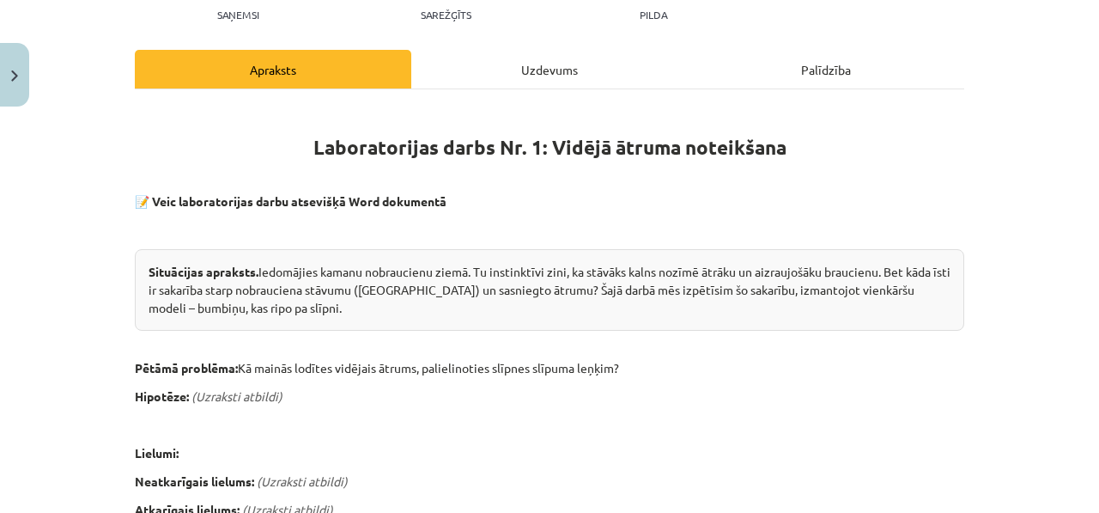
scroll to position [203, 0]
click at [498, 56] on div "Uzdevums" at bounding box center [549, 69] width 276 height 39
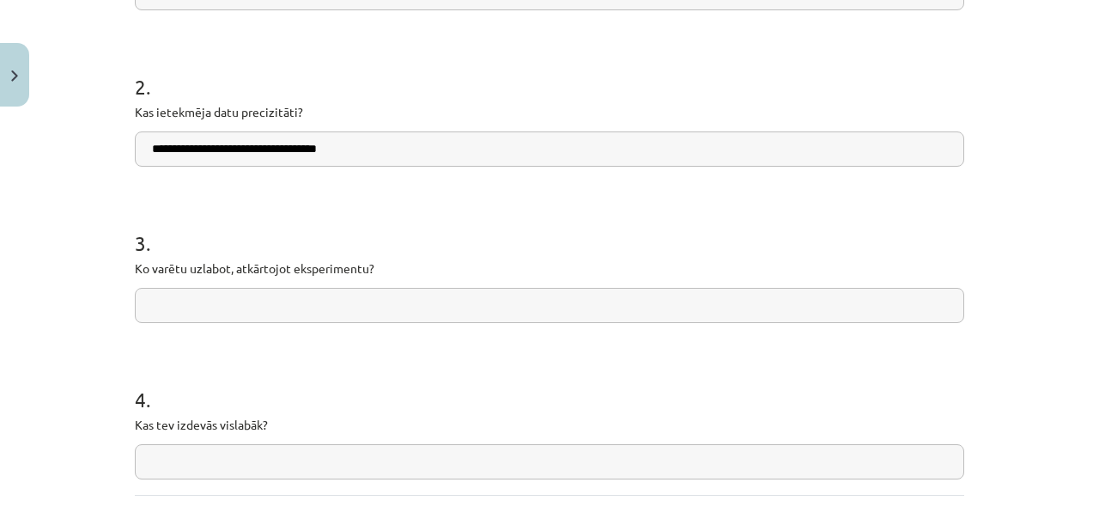
scroll to position [458, 0]
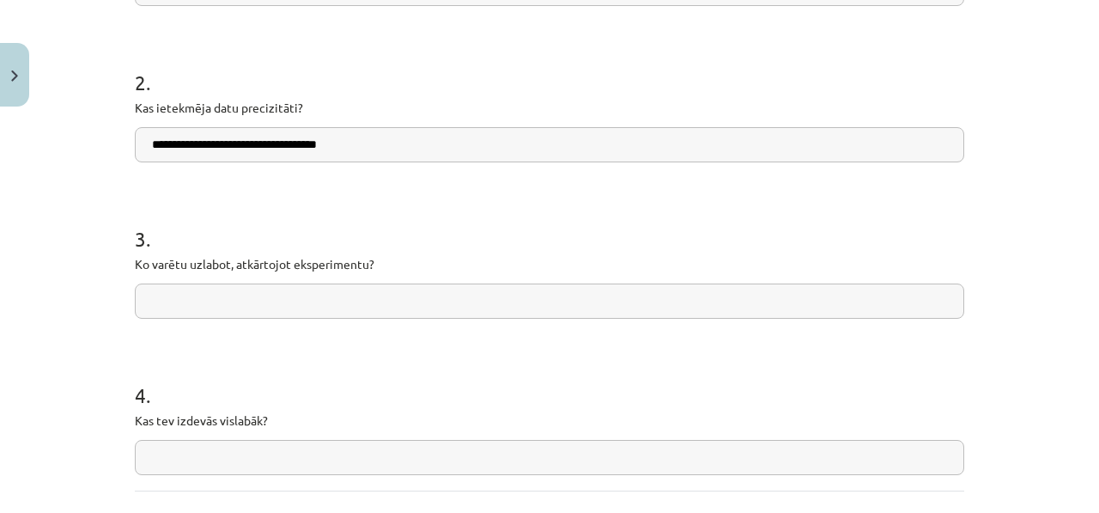
drag, startPoint x: 386, startPoint y: 170, endPoint x: 366, endPoint y: 159, distance: 23.4
click at [370, 162] on form "**********" at bounding box center [549, 179] width 829 height 591
click at [380, 140] on input "**********" at bounding box center [549, 144] width 829 height 35
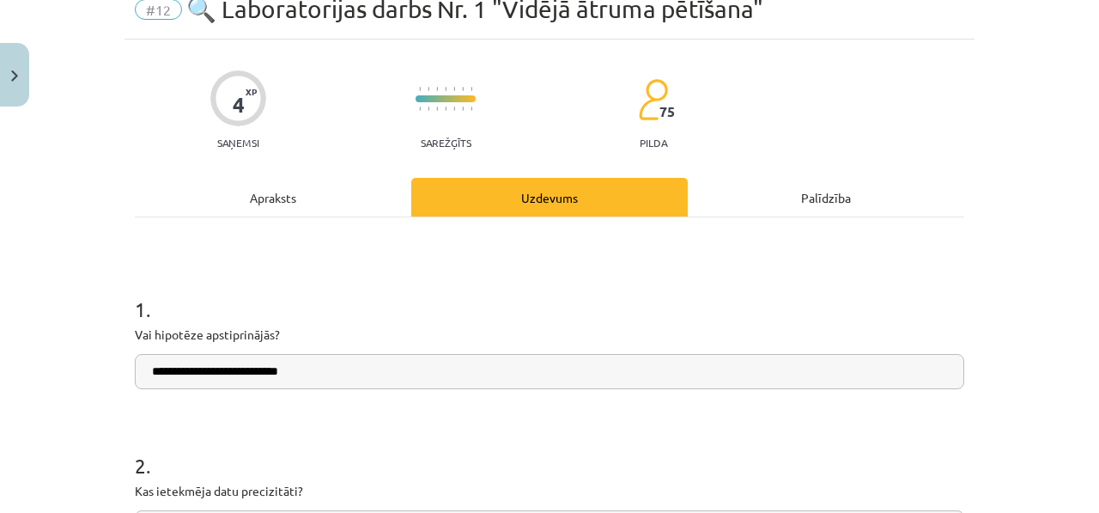
type input "**********"
click at [325, 193] on div "Apraksts" at bounding box center [273, 197] width 276 height 39
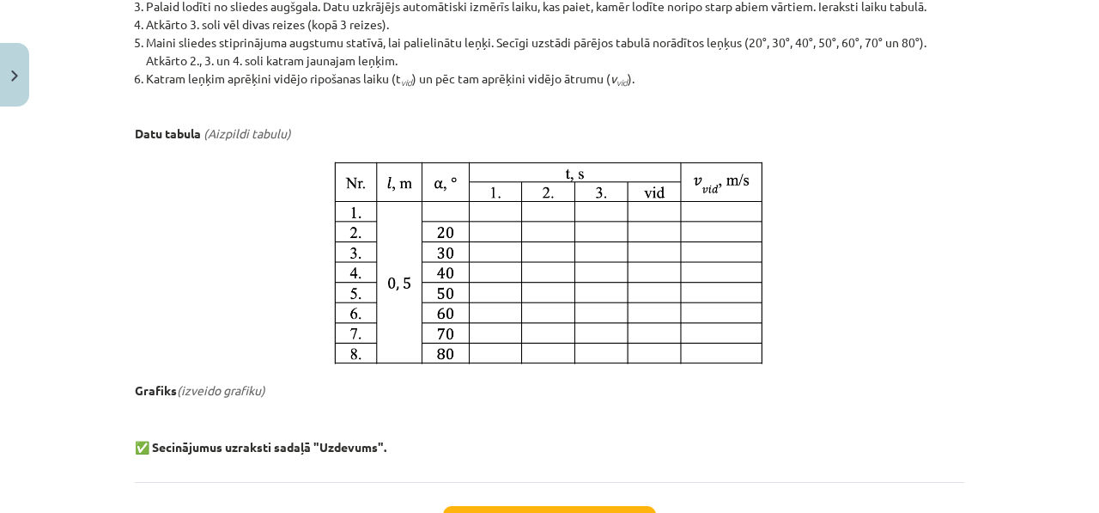
scroll to position [967, 0]
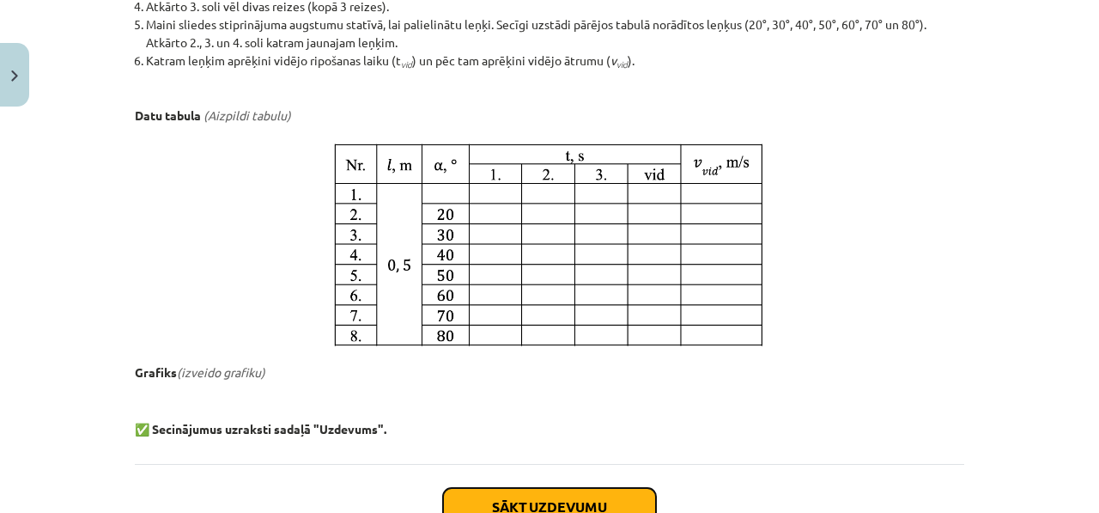
click at [614, 492] on button "Sākt uzdevumu" at bounding box center [549, 507] width 213 height 38
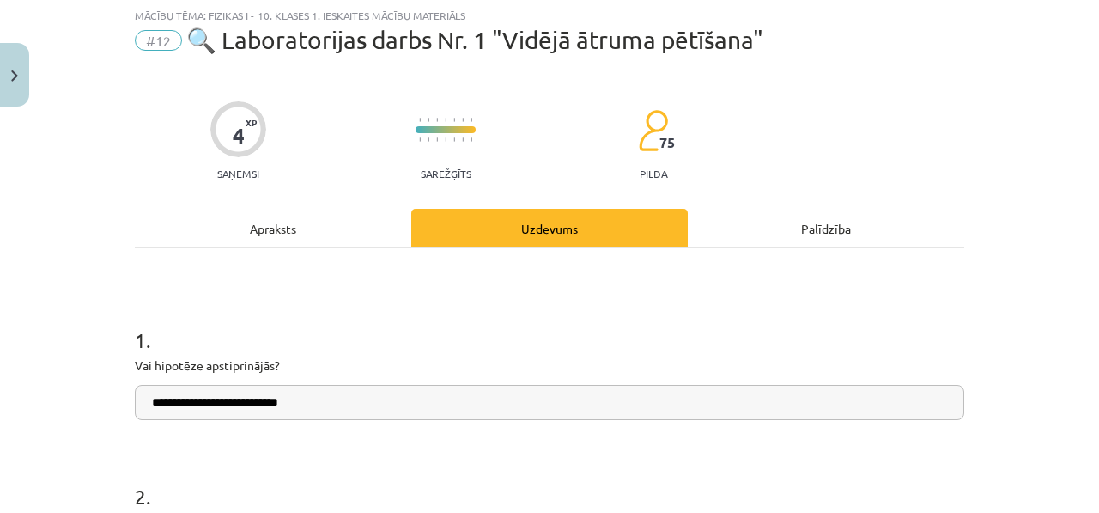
scroll to position [43, 0]
click at [350, 233] on div "Apraksts" at bounding box center [273, 229] width 276 height 39
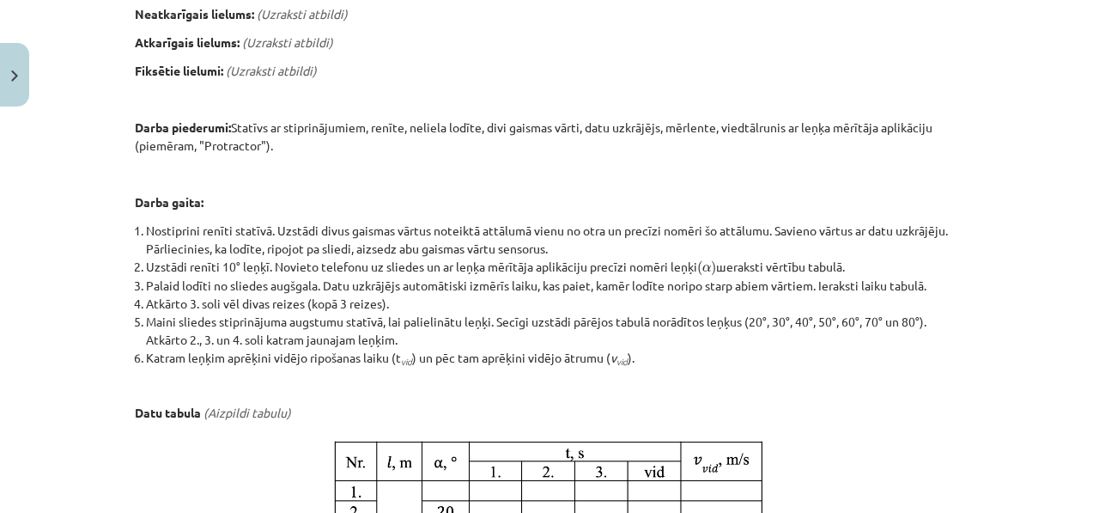
scroll to position [1058, 0]
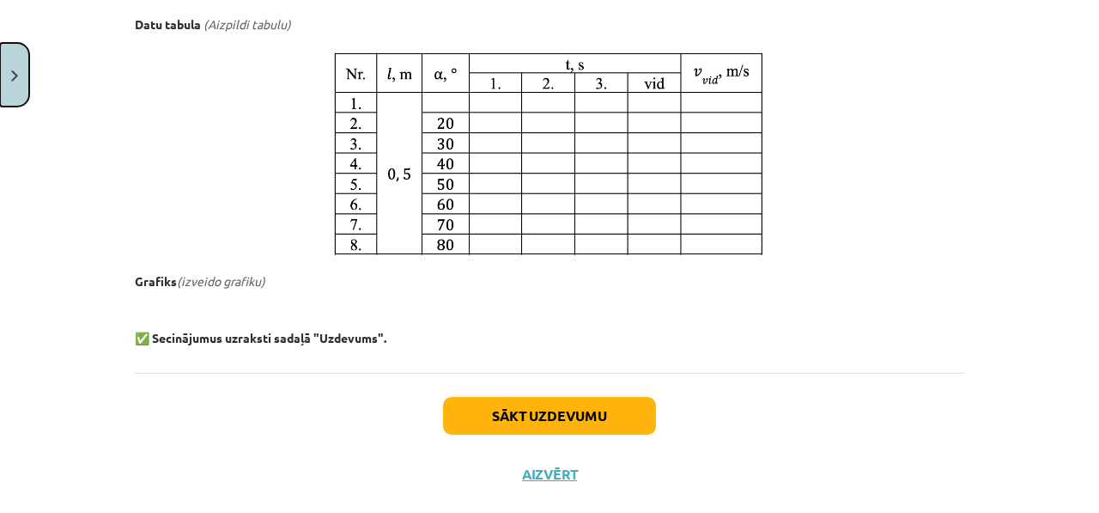
click at [0, 64] on button "Close" at bounding box center [14, 75] width 29 height 64
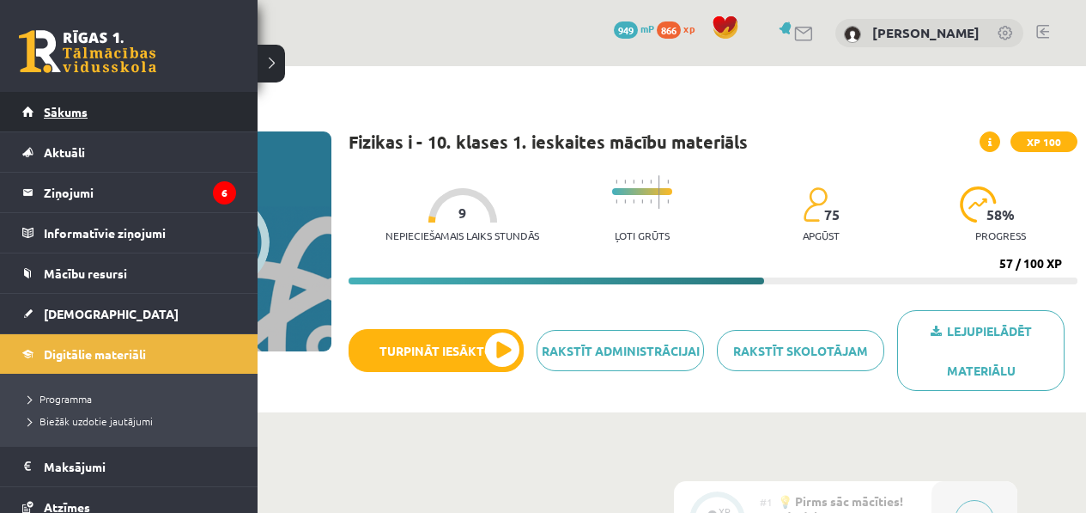
click at [38, 106] on link "Sākums" at bounding box center [129, 111] width 214 height 39
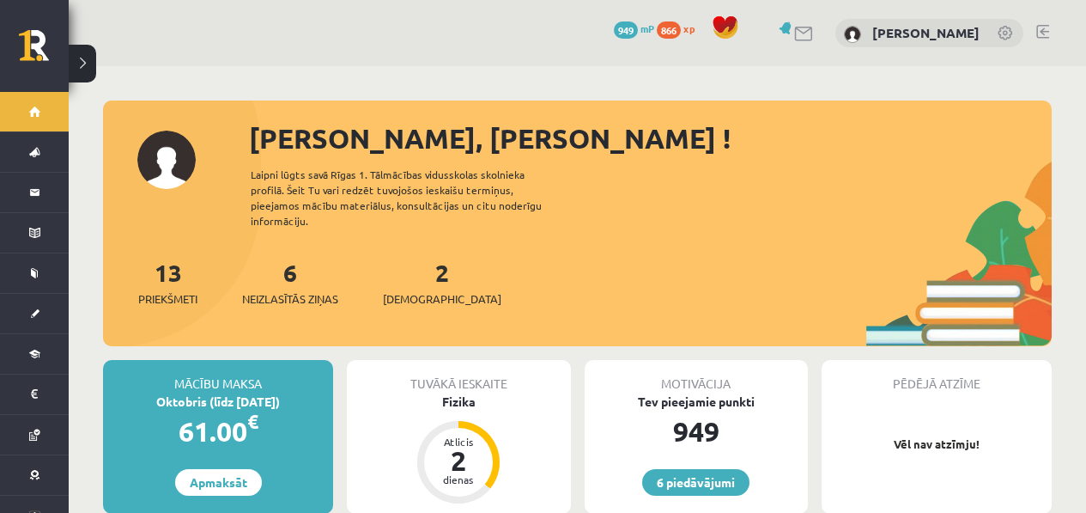
drag, startPoint x: 429, startPoint y: 268, endPoint x: 388, endPoint y: 271, distance: 41.4
click at [429, 268] on div "2 Ieskaites" at bounding box center [442, 280] width 118 height 53
click at [386, 271] on div "13 Priekšmeti 6 Neizlasītās ziņas 2 Ieskaites" at bounding box center [577, 300] width 949 height 92
click at [412, 264] on link "2 Ieskaites" at bounding box center [442, 282] width 118 height 51
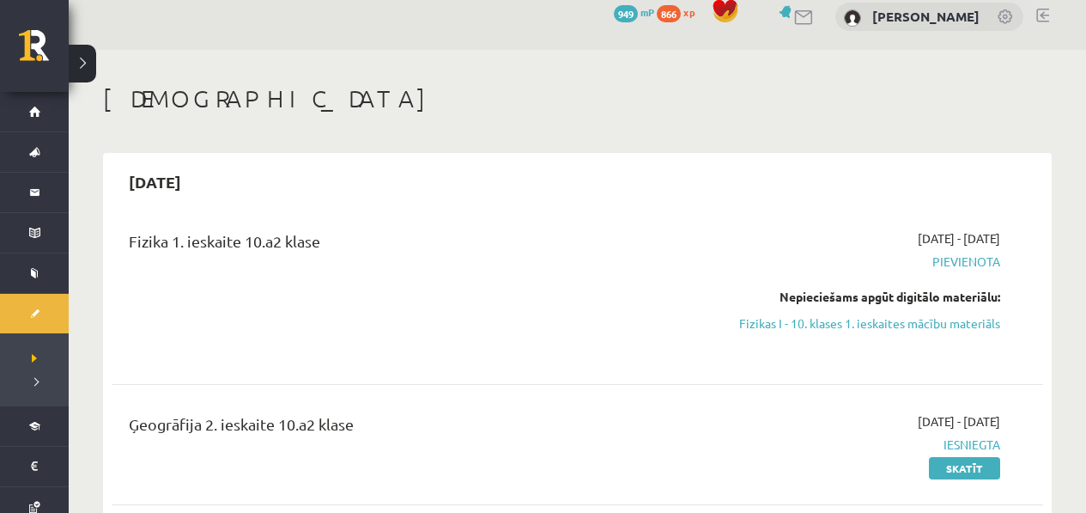
scroll to position [35, 0]
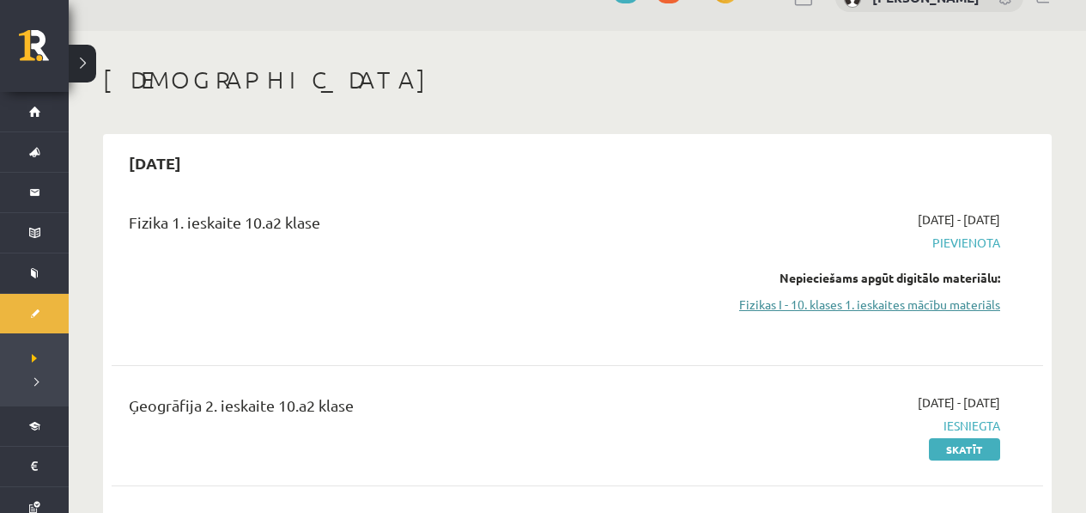
click at [868, 301] on link "Fizikas I - 10. klases 1. ieskaites mācību materiāls" at bounding box center [863, 304] width 273 height 18
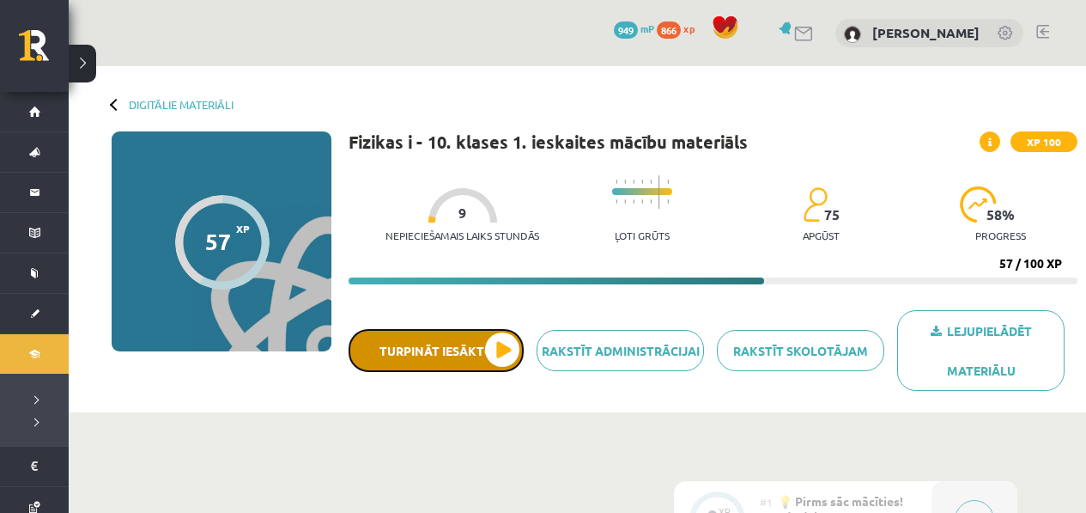
click at [454, 361] on button "Turpināt iesākto" at bounding box center [436, 350] width 175 height 43
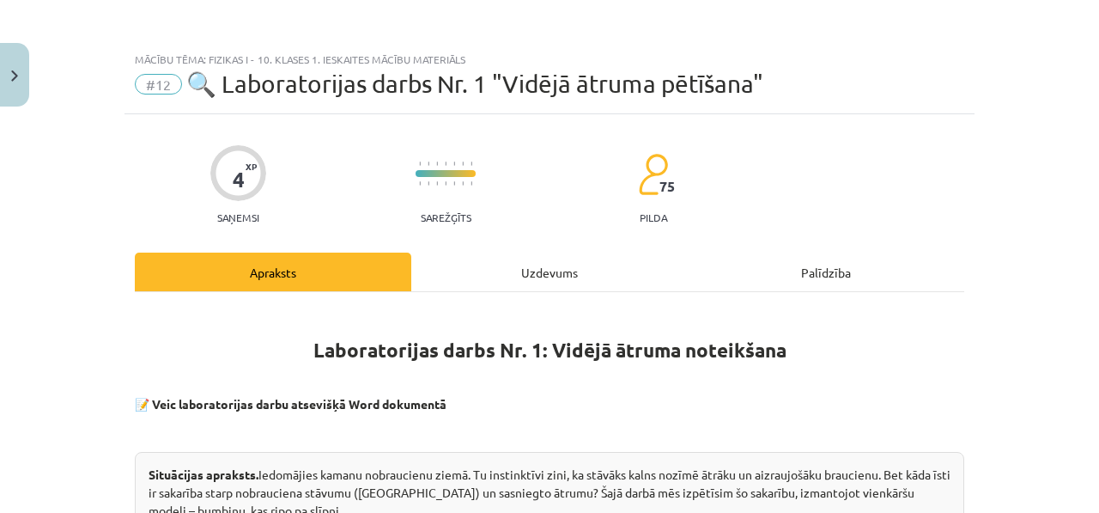
click at [516, 280] on div "Uzdevums" at bounding box center [549, 271] width 276 height 39
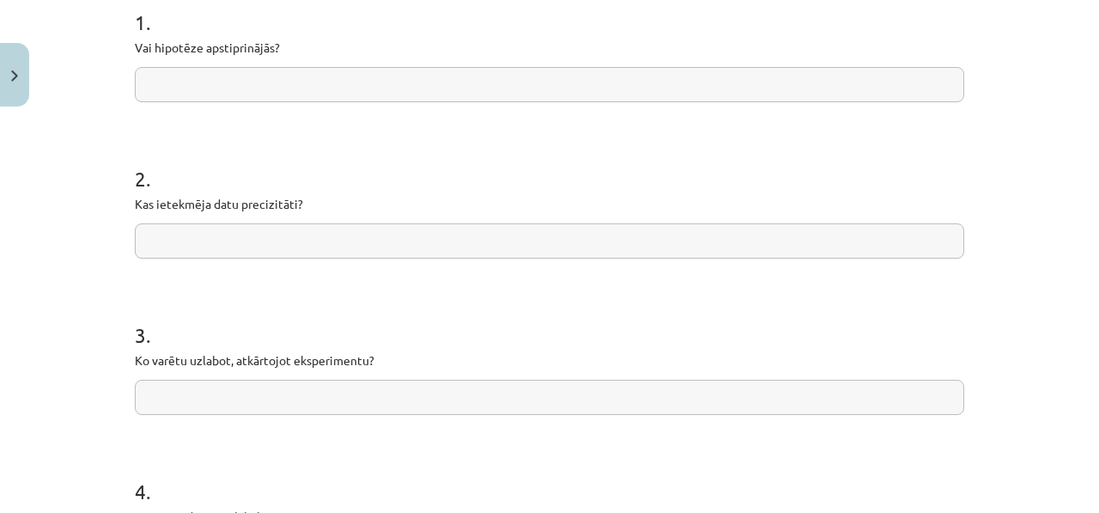
scroll to position [339, 0]
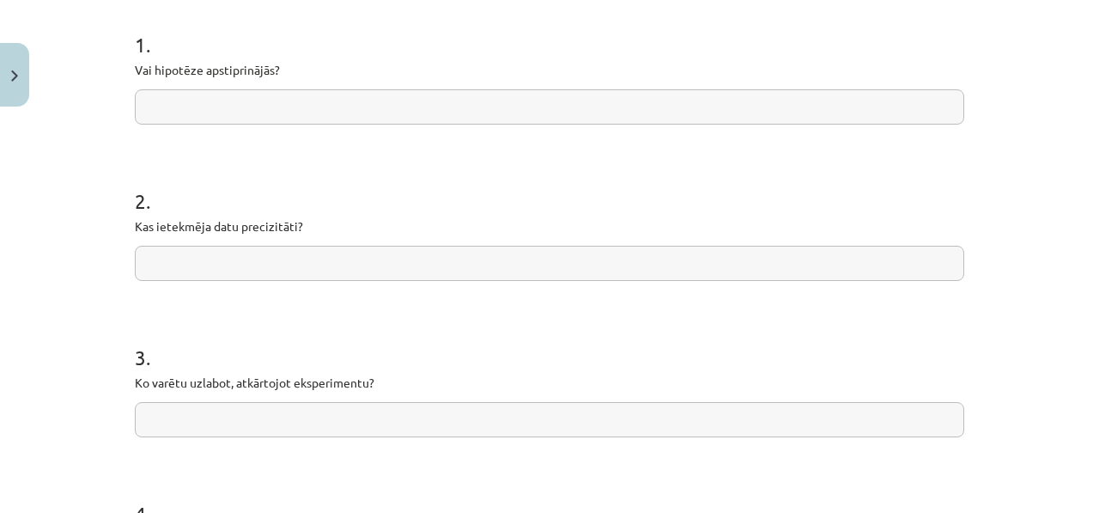
click at [391, 100] on input "text" at bounding box center [549, 106] width 829 height 35
type input "**********"
click at [432, 264] on input "text" at bounding box center [549, 263] width 829 height 35
type input "**********"
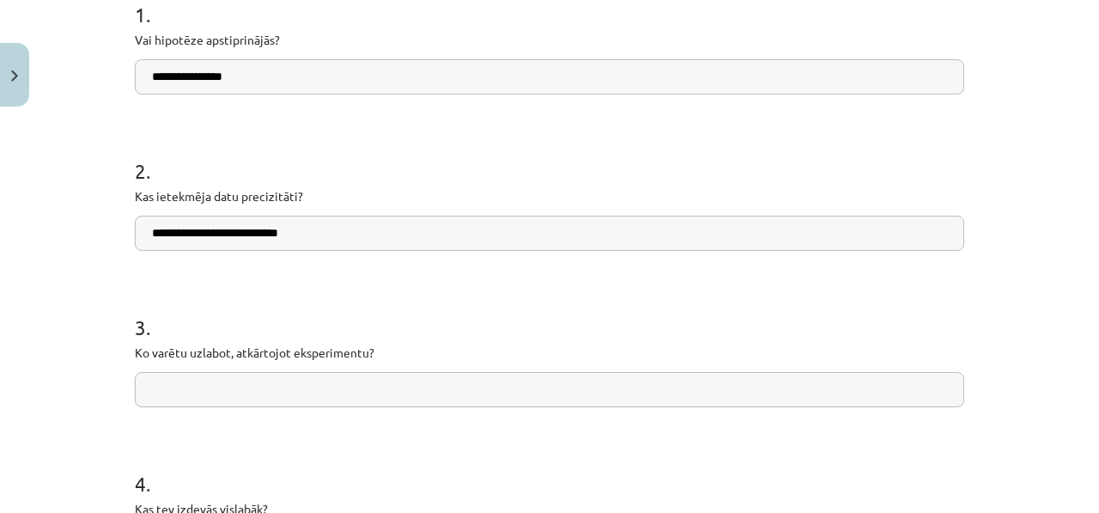
click at [210, 395] on input "text" at bounding box center [549, 389] width 829 height 35
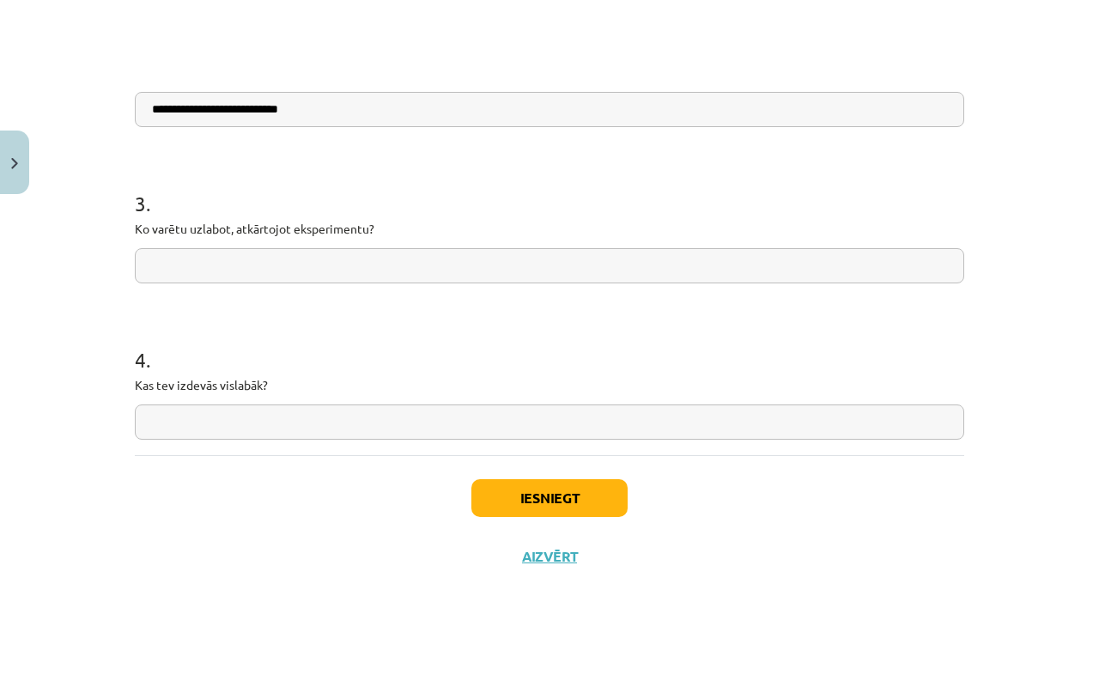
scroll to position [581, 0]
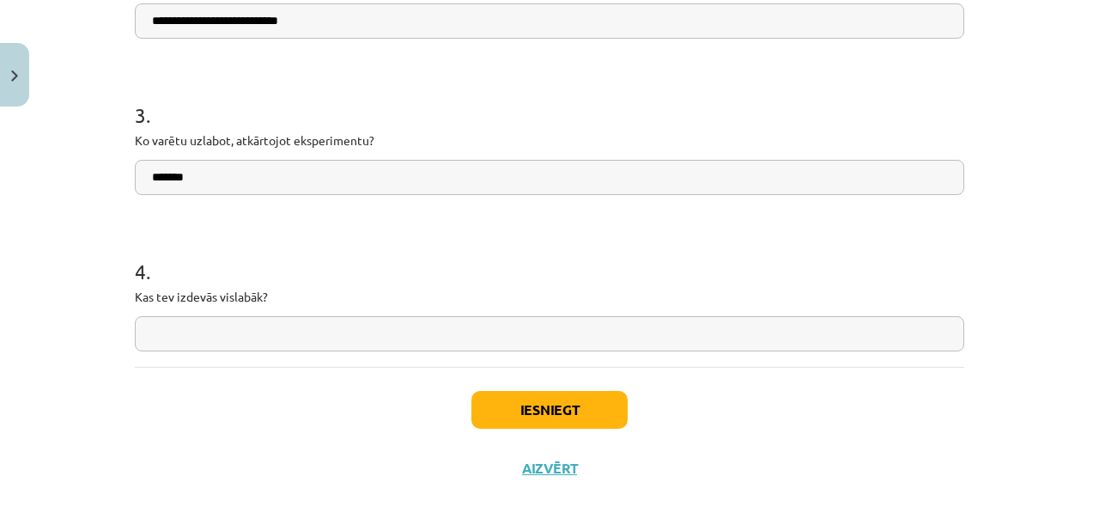
type input "*******"
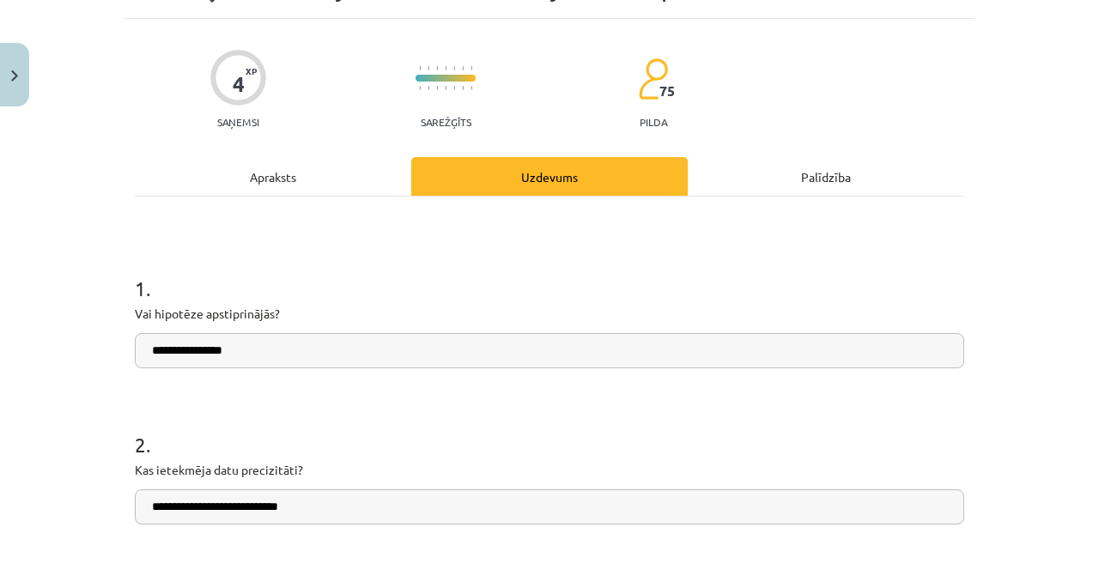
scroll to position [0, 0]
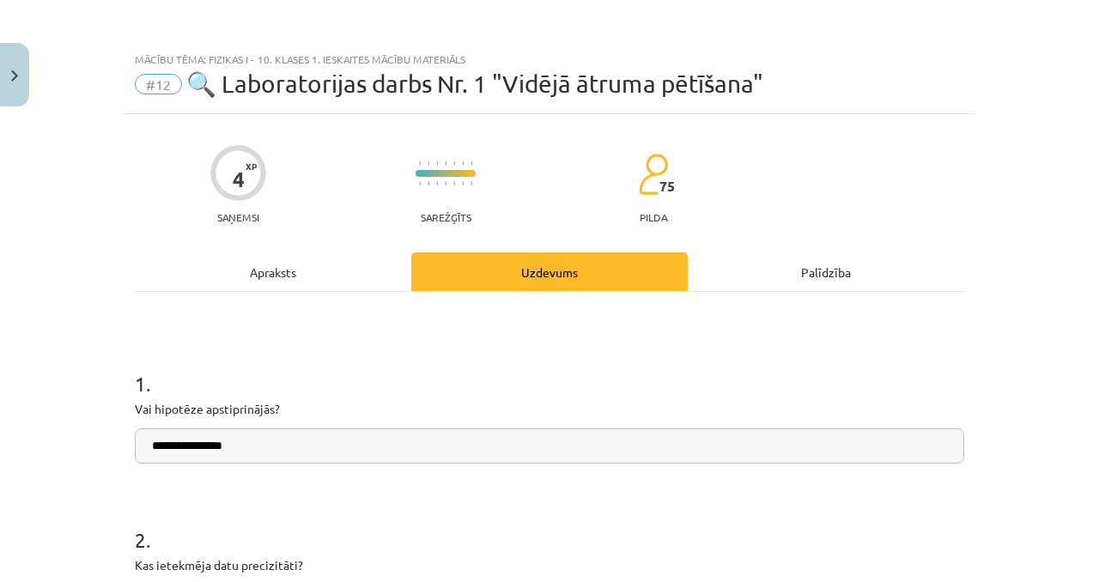
click at [231, 284] on div "Apraksts" at bounding box center [273, 271] width 276 height 39
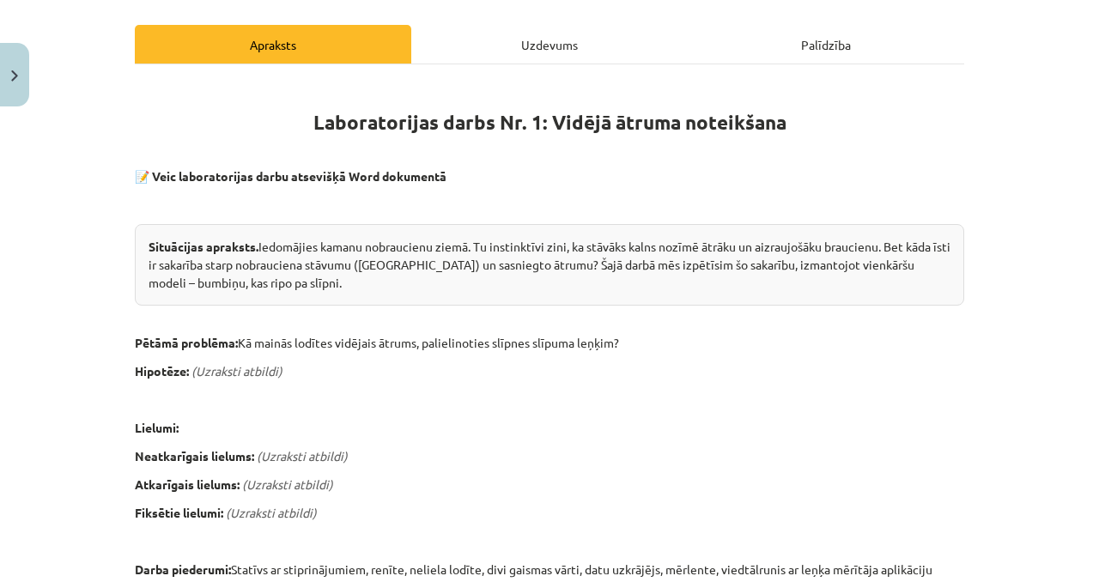
scroll to position [229, 0]
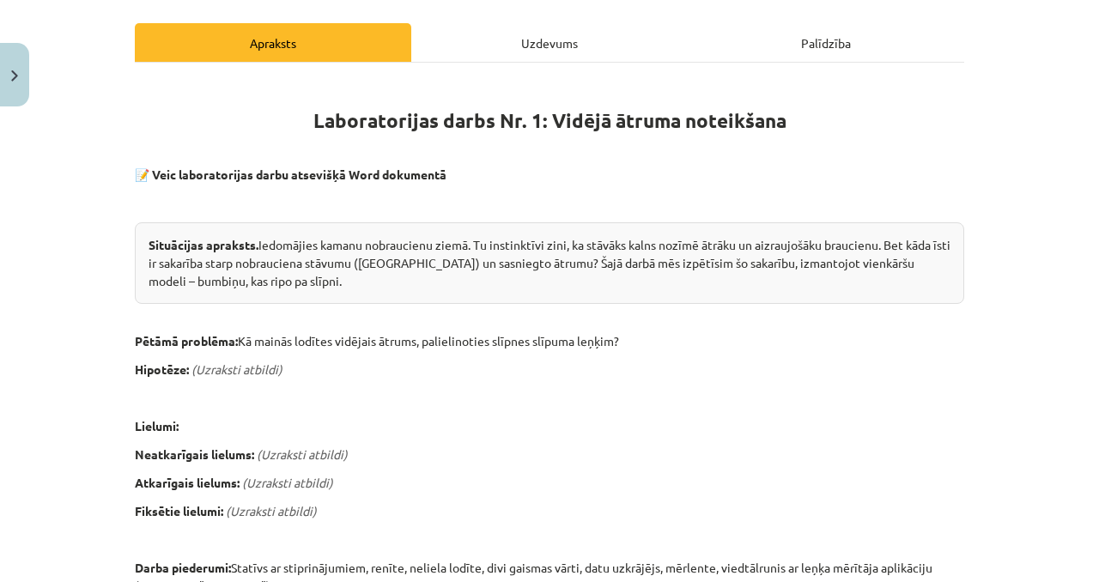
click at [500, 58] on div "Uzdevums" at bounding box center [549, 42] width 276 height 39
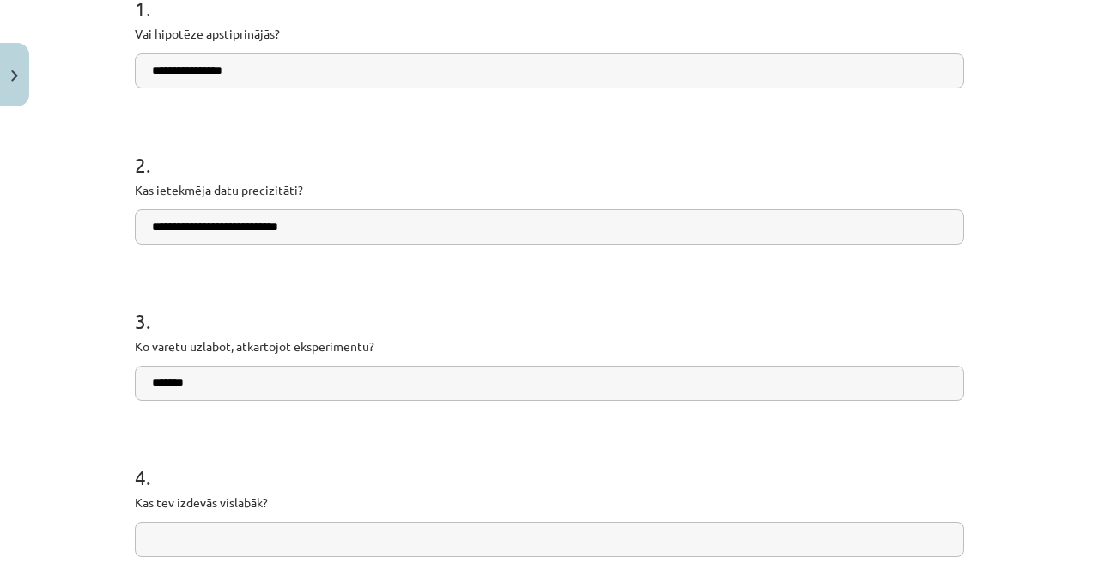
scroll to position [388, 0]
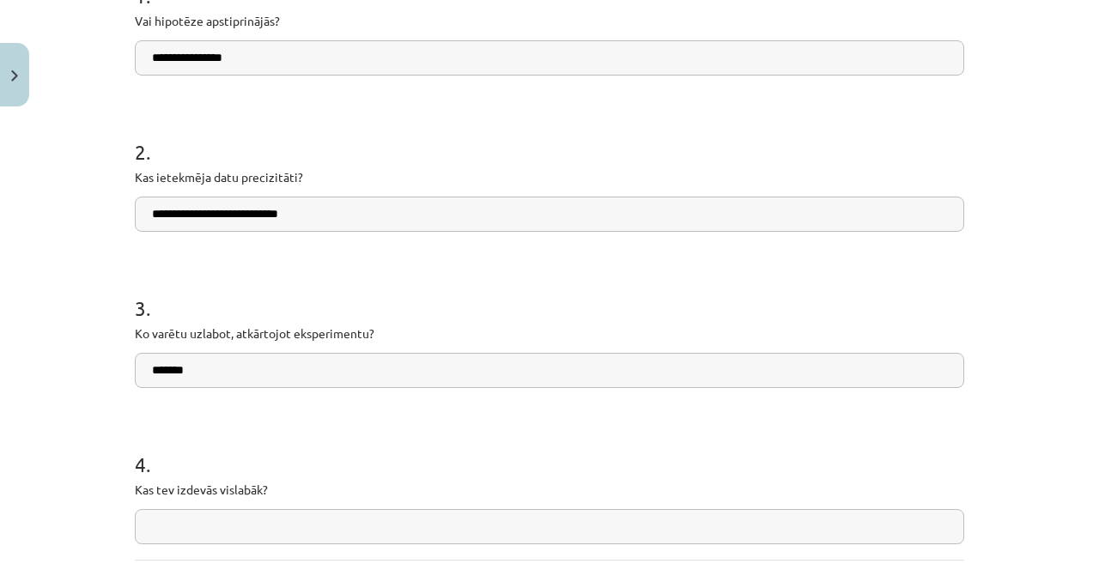
click at [216, 378] on input "*******" at bounding box center [549, 370] width 829 height 35
type input "*"
type input "**********"
click at [252, 512] on input "text" at bounding box center [549, 526] width 829 height 35
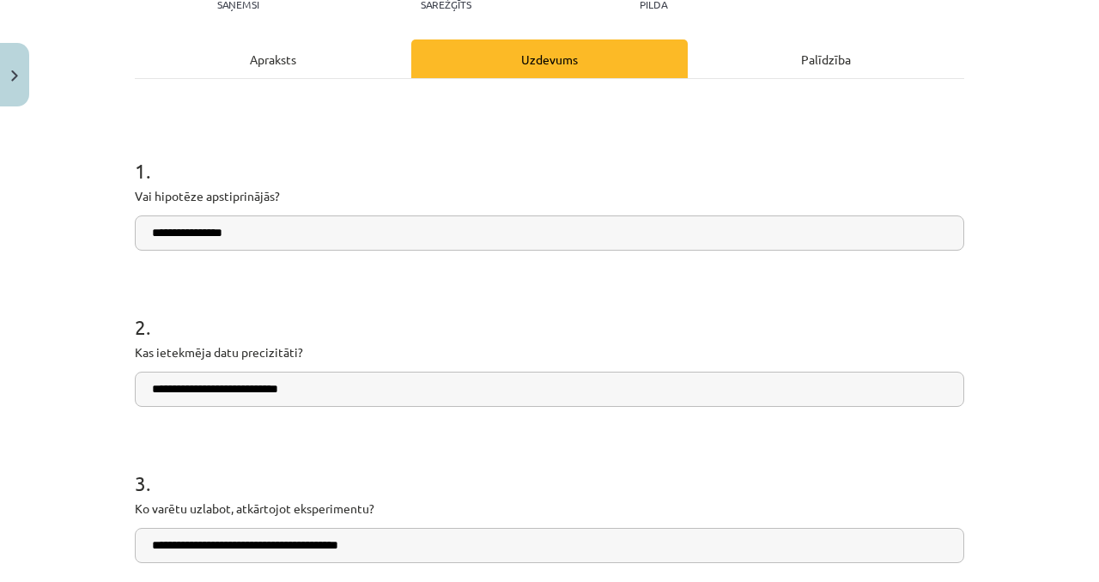
click at [322, 54] on div "Apraksts" at bounding box center [273, 58] width 276 height 39
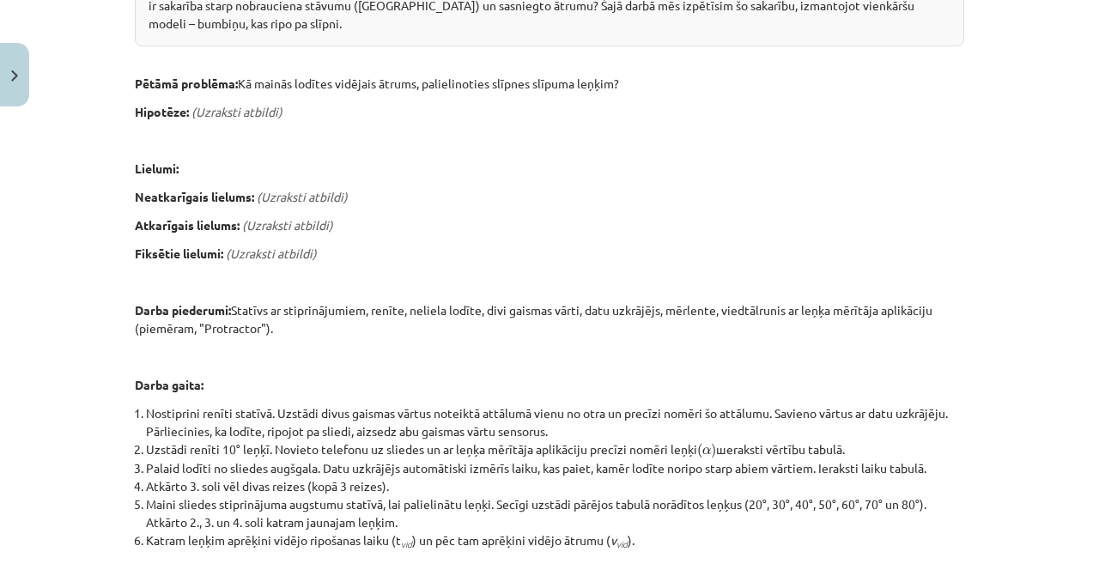
scroll to position [525, 0]
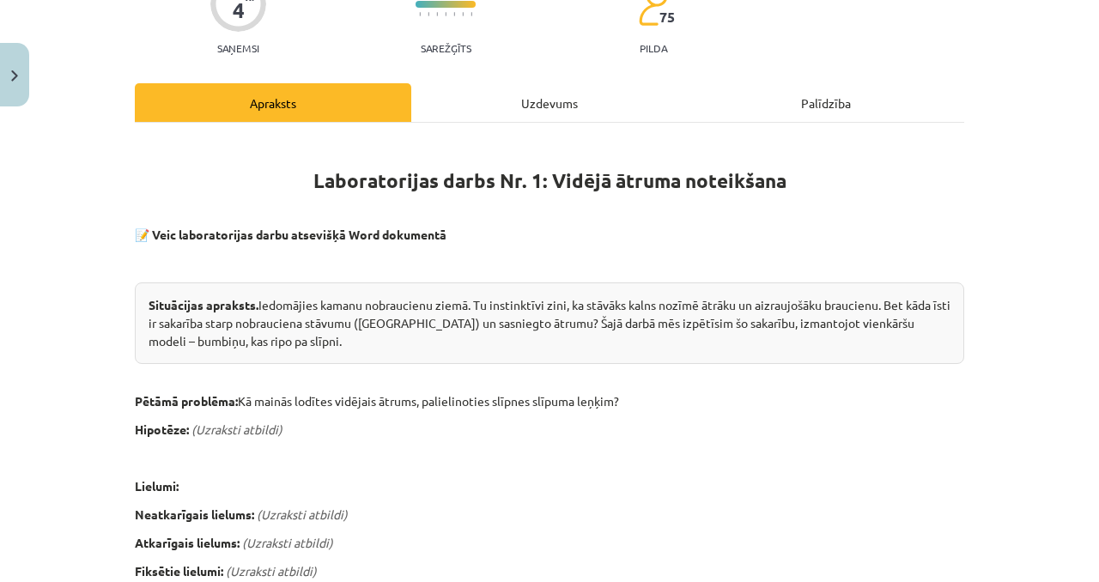
click at [494, 100] on div "Uzdevums" at bounding box center [549, 102] width 276 height 39
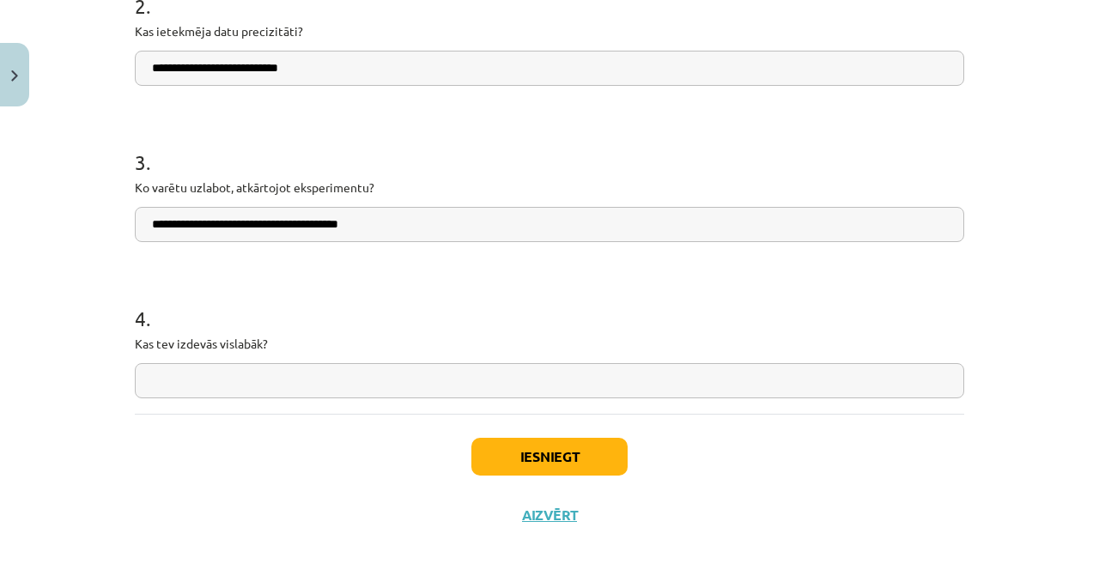
scroll to position [539, 0]
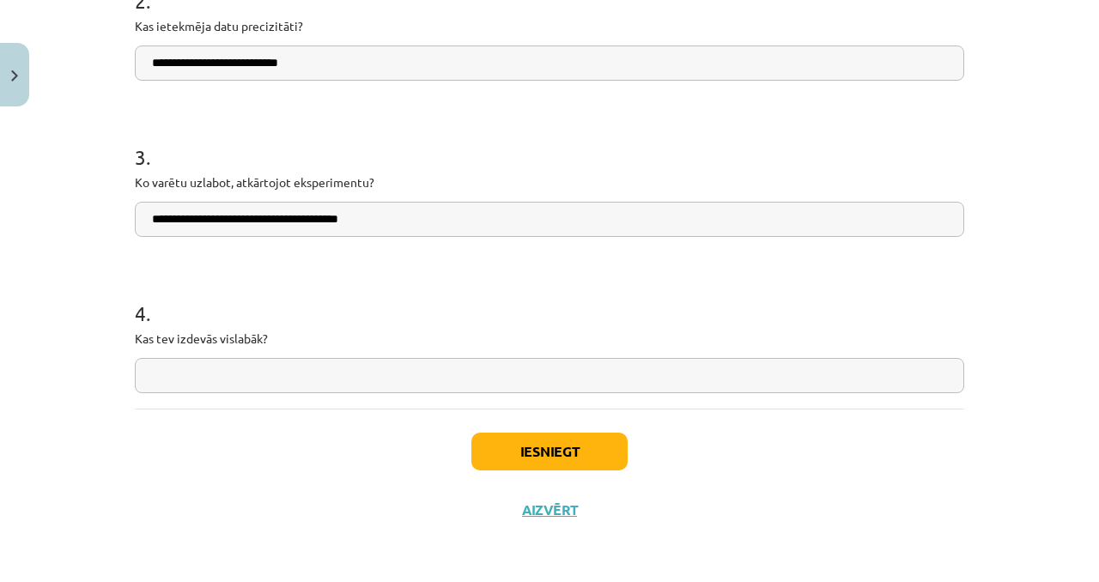
drag, startPoint x: 317, startPoint y: 352, endPoint x: 318, endPoint y: 362, distance: 9.5
click at [317, 353] on div "4 . Kas tev izdevās vislabāk?" at bounding box center [549, 332] width 829 height 122
click at [318, 362] on input "text" at bounding box center [549, 375] width 829 height 35
type input "**********"
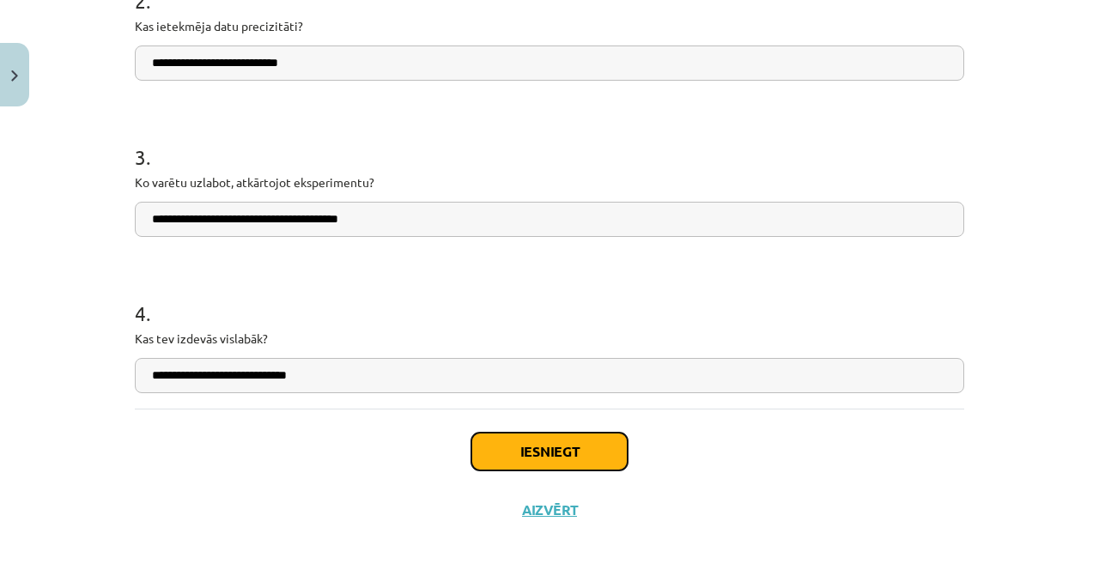
click at [531, 448] on button "Iesniegt" at bounding box center [549, 452] width 156 height 38
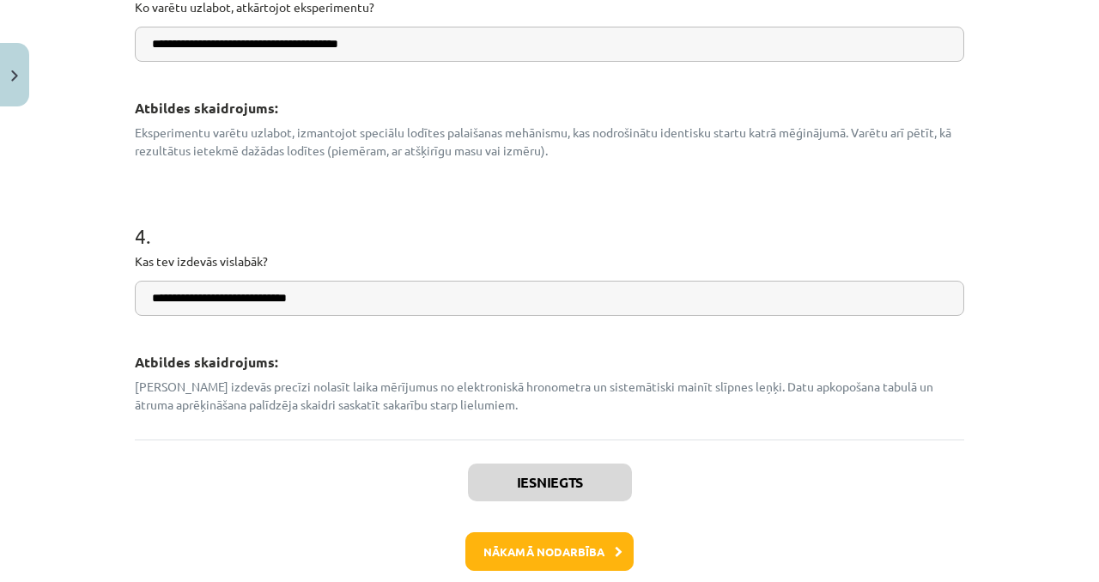
scroll to position [977, 0]
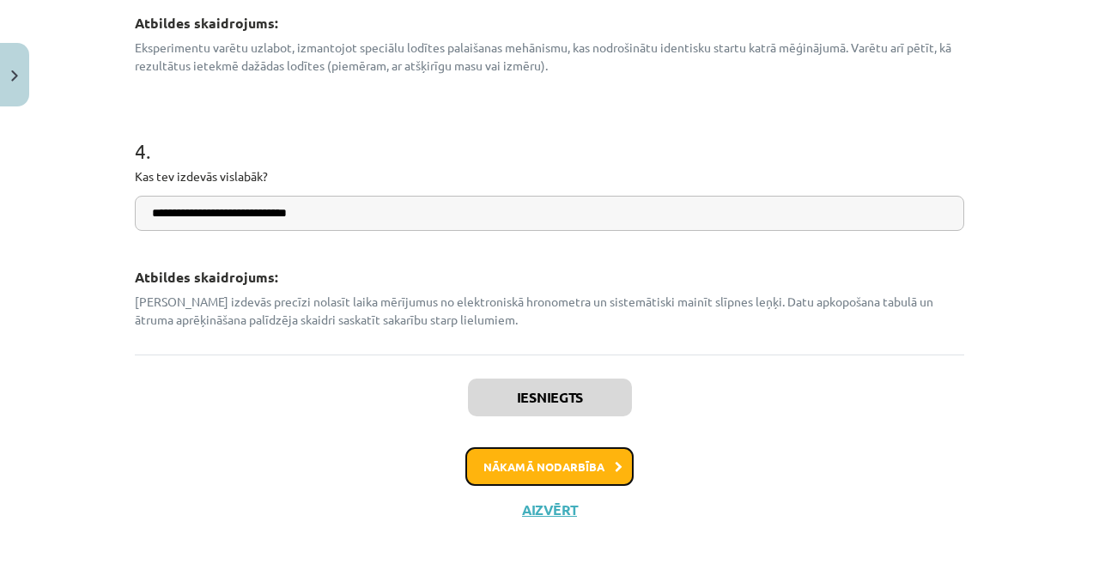
click at [488, 459] on button "Nākamā nodarbība" at bounding box center [549, 466] width 168 height 39
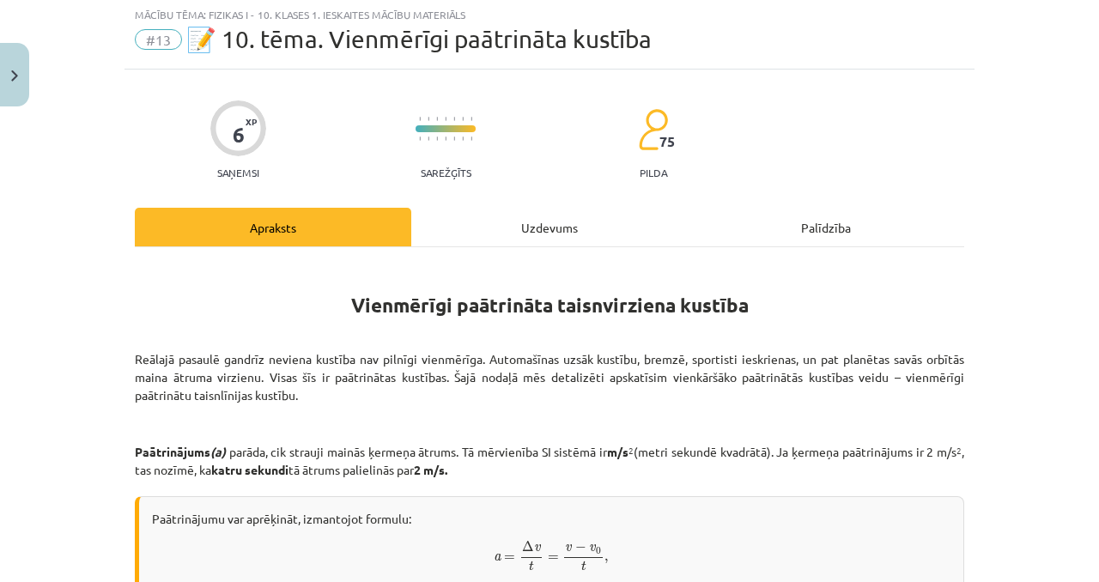
scroll to position [43, 0]
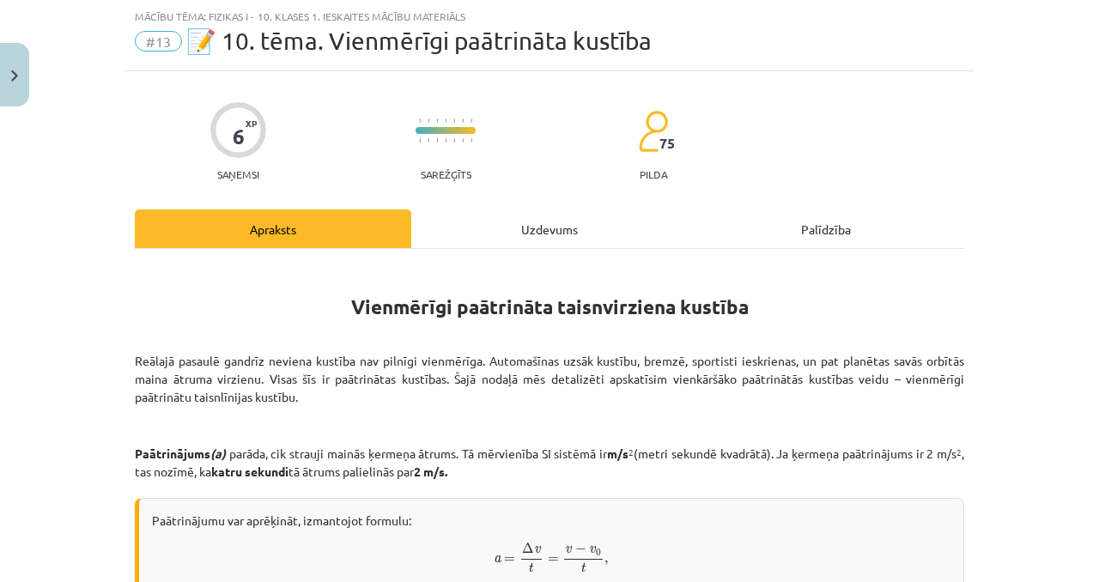
click at [517, 219] on div "Uzdevums" at bounding box center [549, 229] width 276 height 39
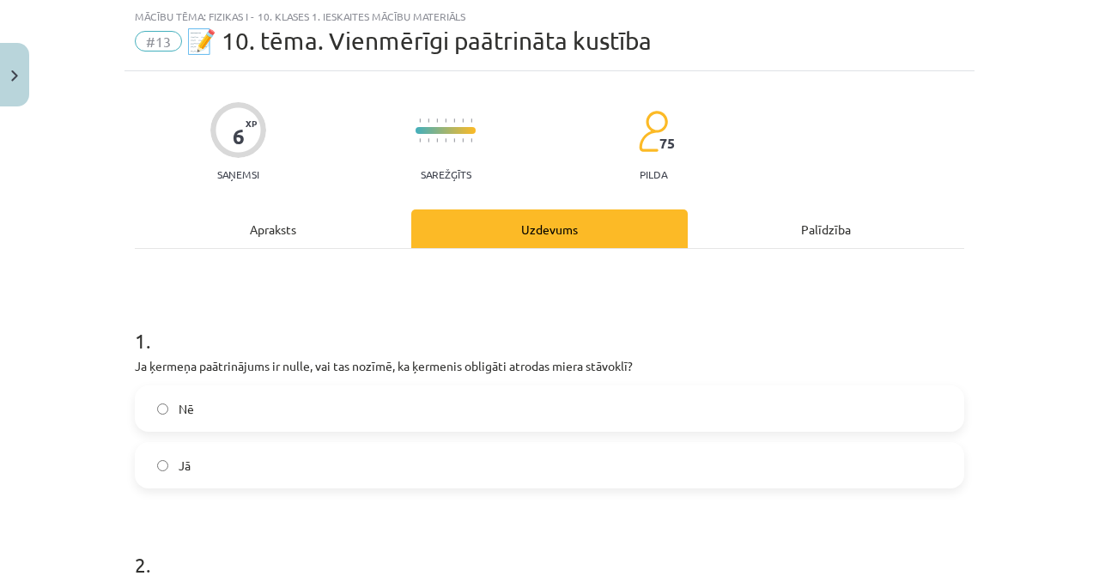
click at [204, 454] on label "Jā" at bounding box center [550, 465] width 826 height 43
click at [305, 217] on div "Apraksts" at bounding box center [273, 229] width 276 height 39
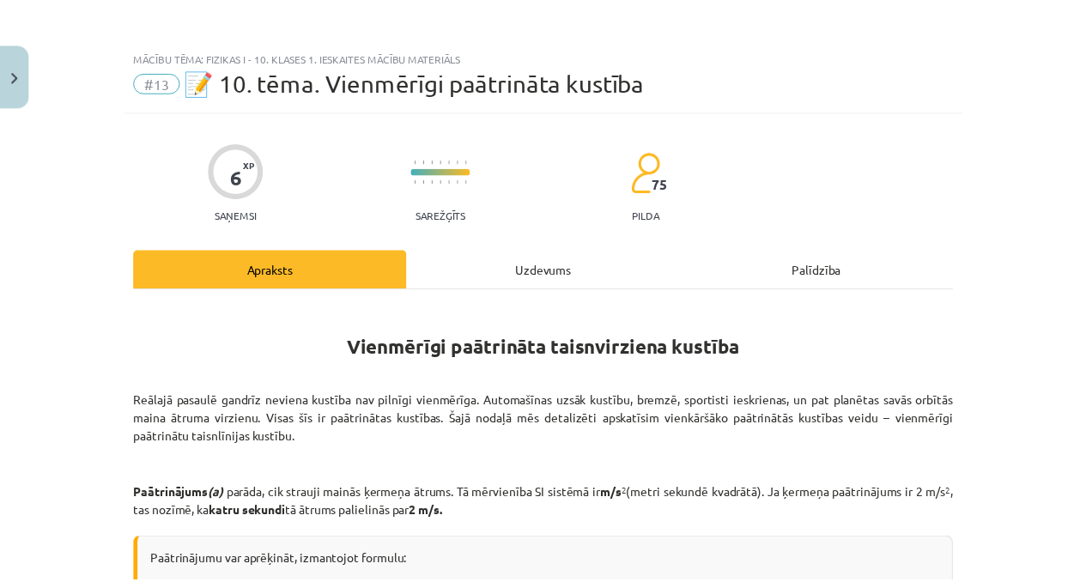
scroll to position [0, 0]
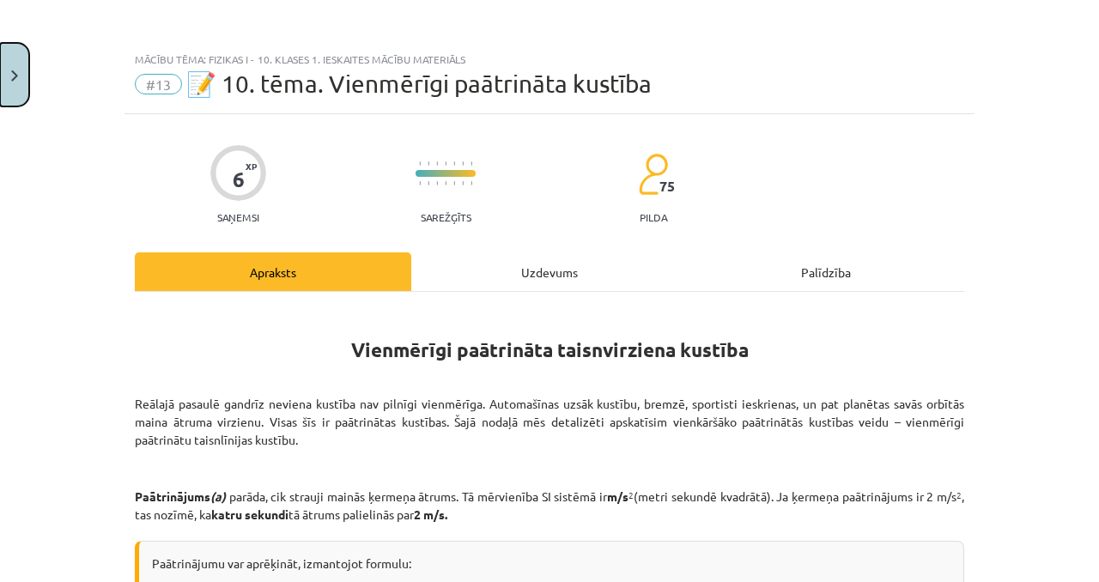
click at [3, 67] on button "Close" at bounding box center [14, 75] width 29 height 64
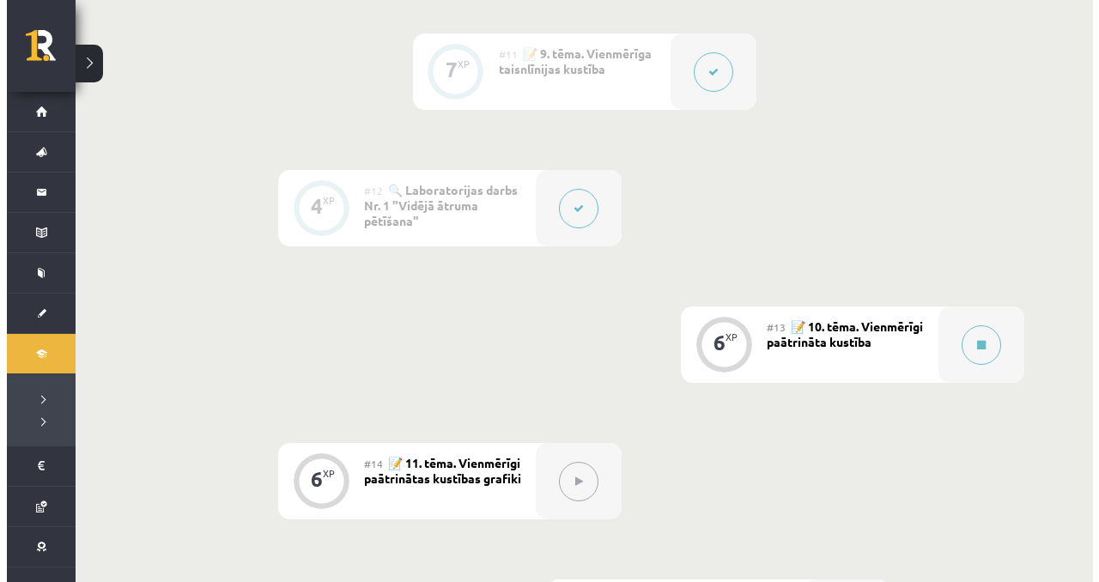
scroll to position [1688, 0]
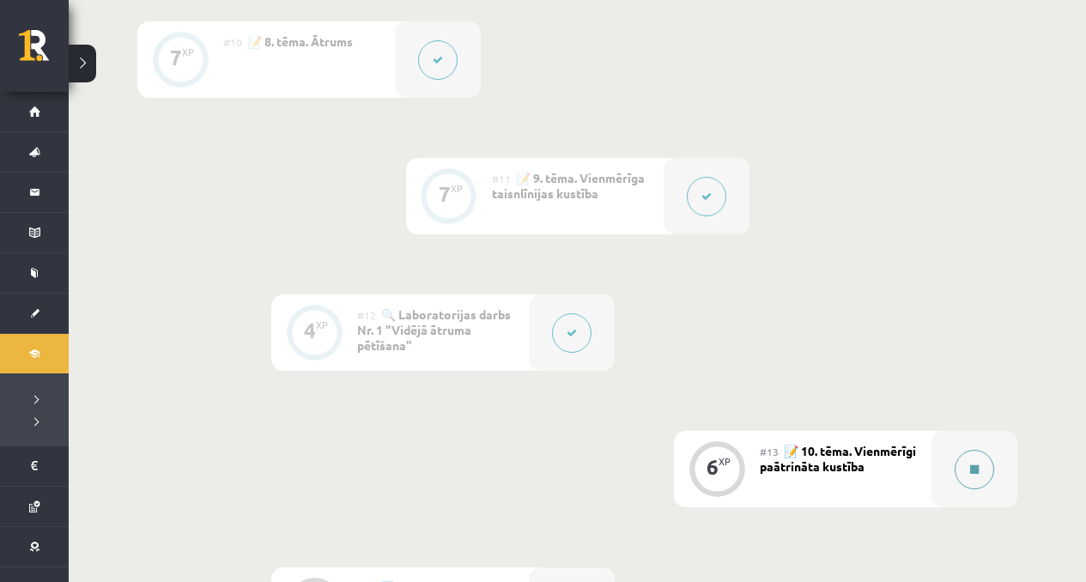
click at [993, 477] on div at bounding box center [975, 469] width 86 height 76
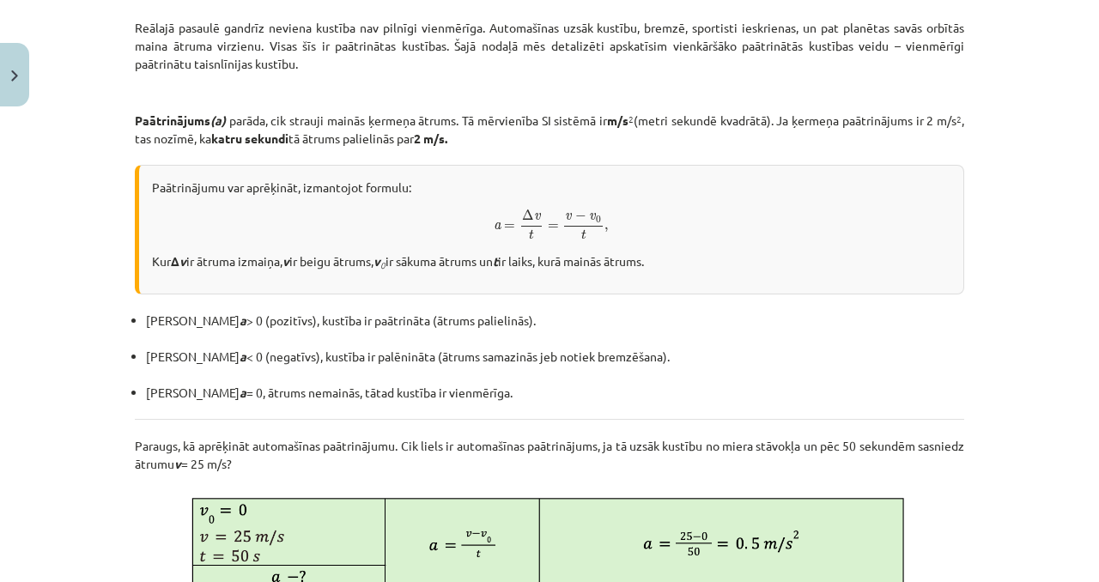
scroll to position [224, 0]
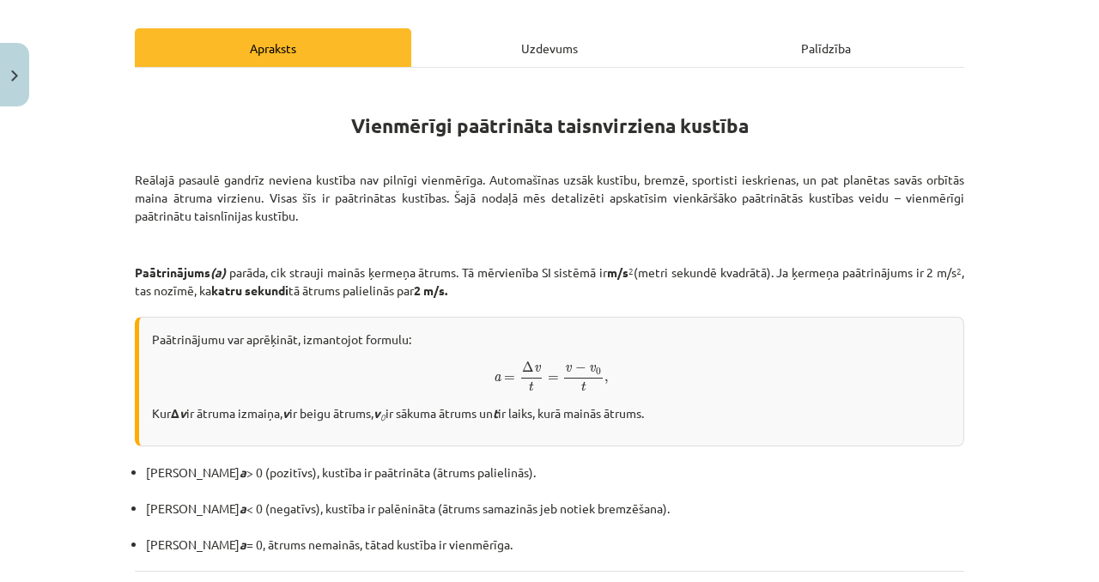
click at [541, 56] on div "Uzdevums" at bounding box center [549, 47] width 276 height 39
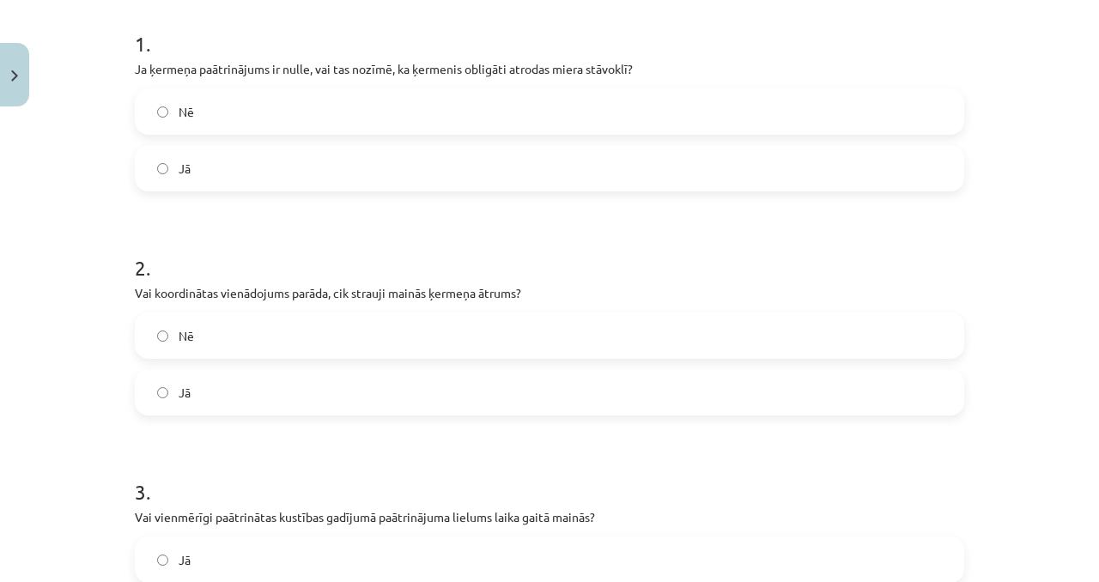
scroll to position [339, 0]
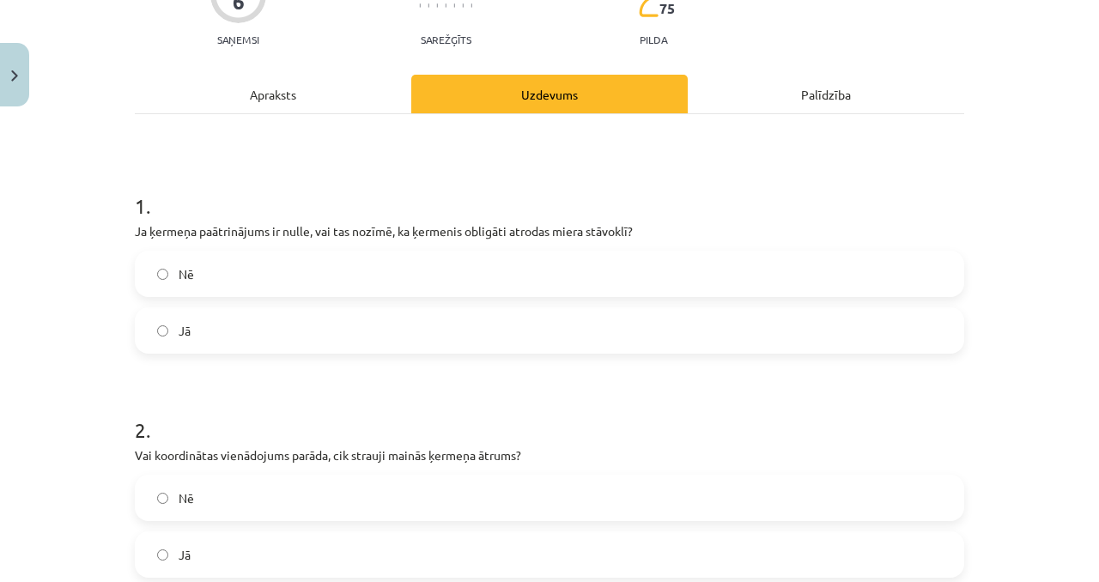
click at [372, 75] on div "Apraksts" at bounding box center [273, 94] width 276 height 39
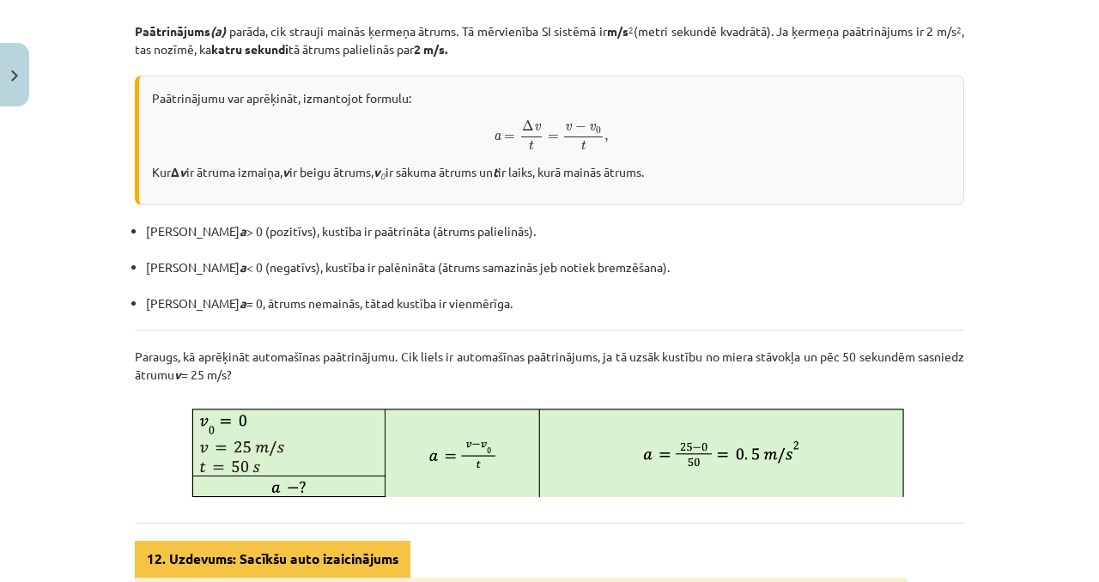
scroll to position [784, 0]
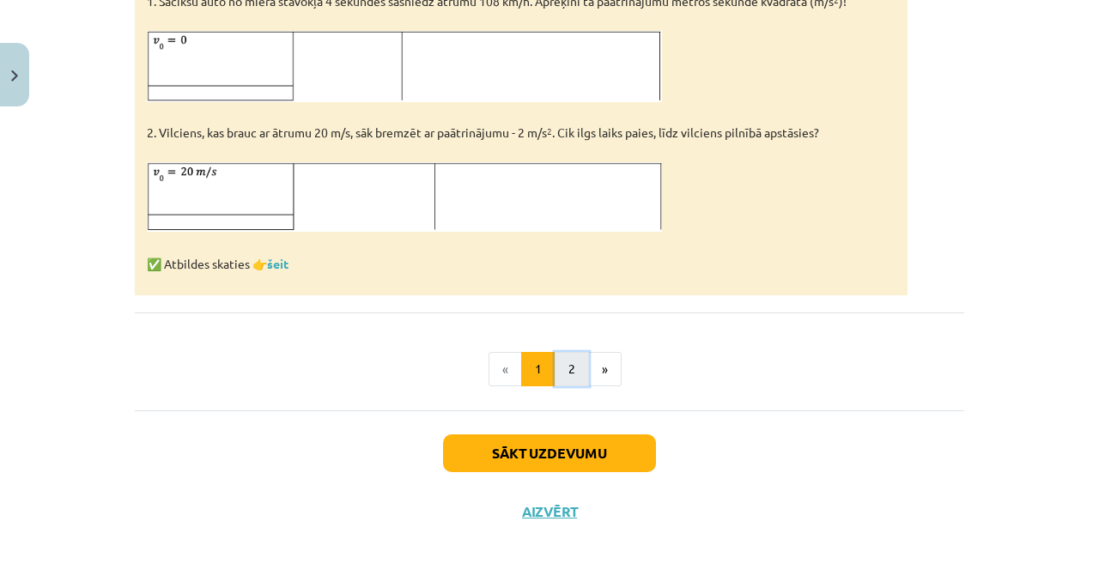
click at [563, 358] on button "2" at bounding box center [572, 369] width 34 height 34
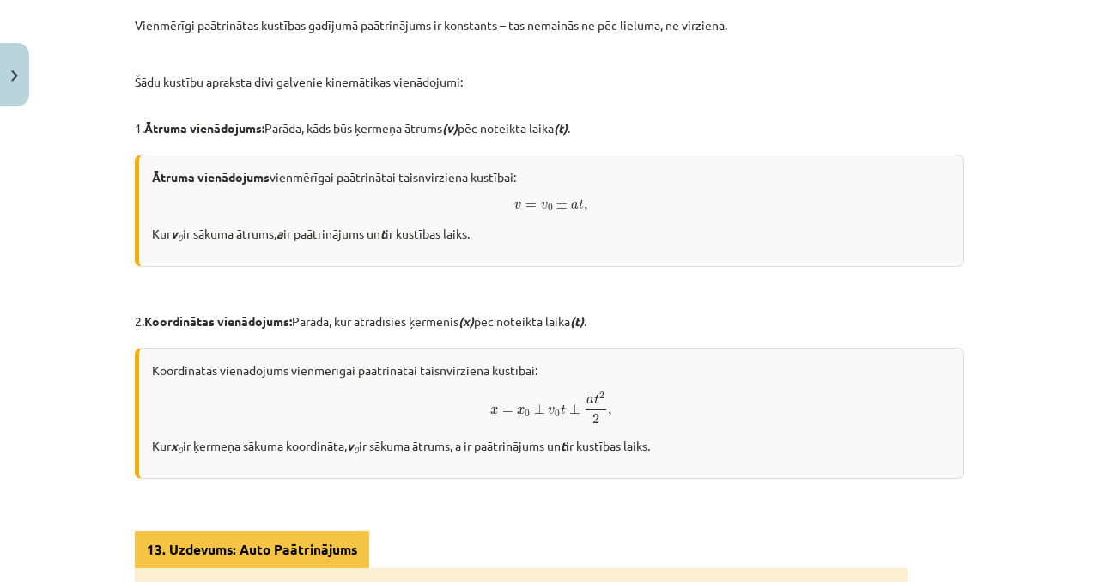
scroll to position [307, 0]
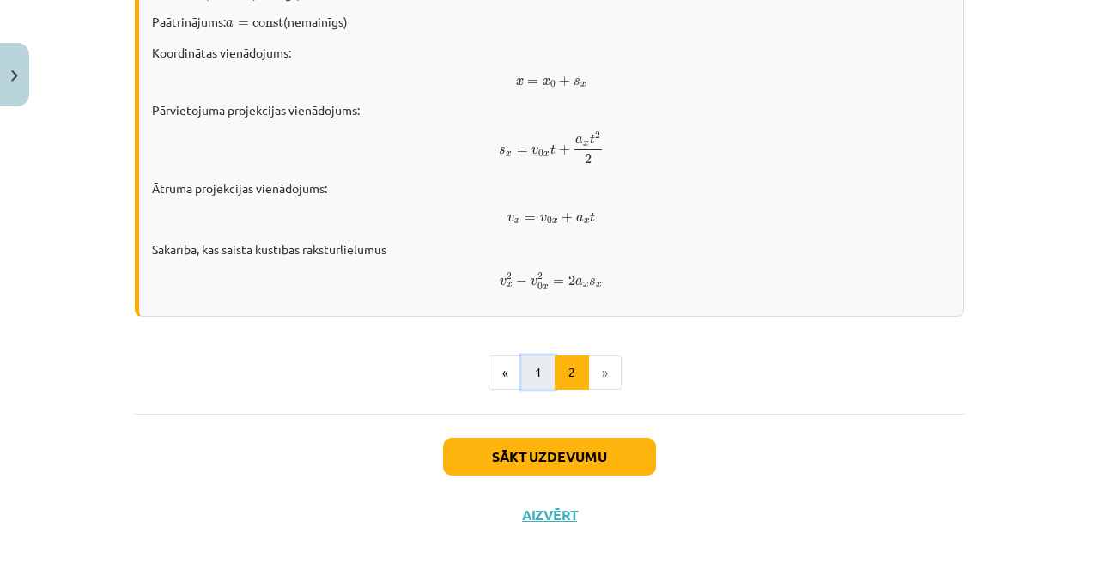
click at [521, 369] on button "1" at bounding box center [538, 372] width 34 height 34
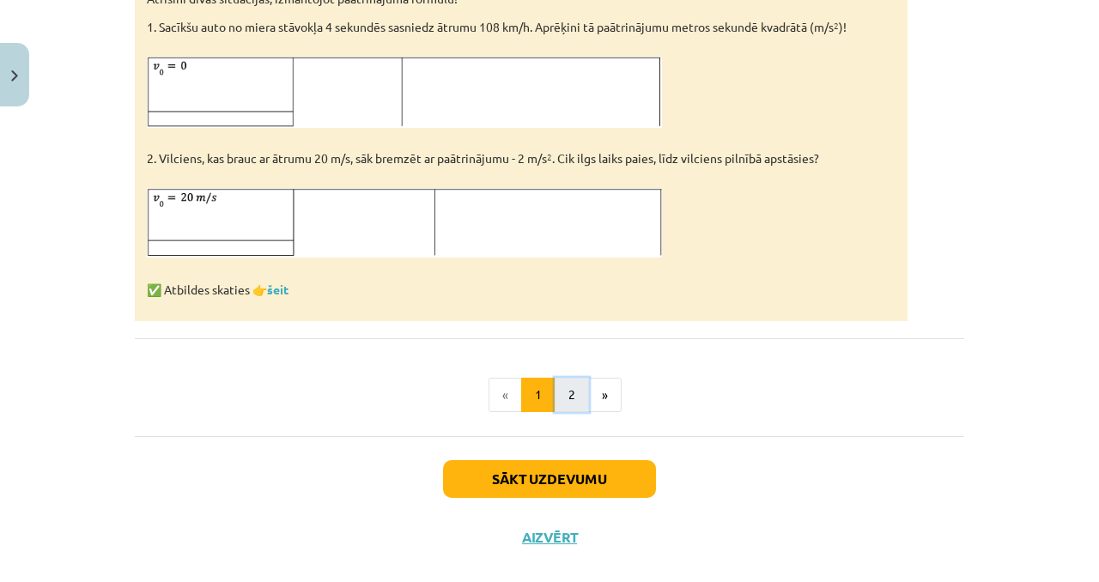
click at [570, 400] on button "2" at bounding box center [572, 395] width 34 height 34
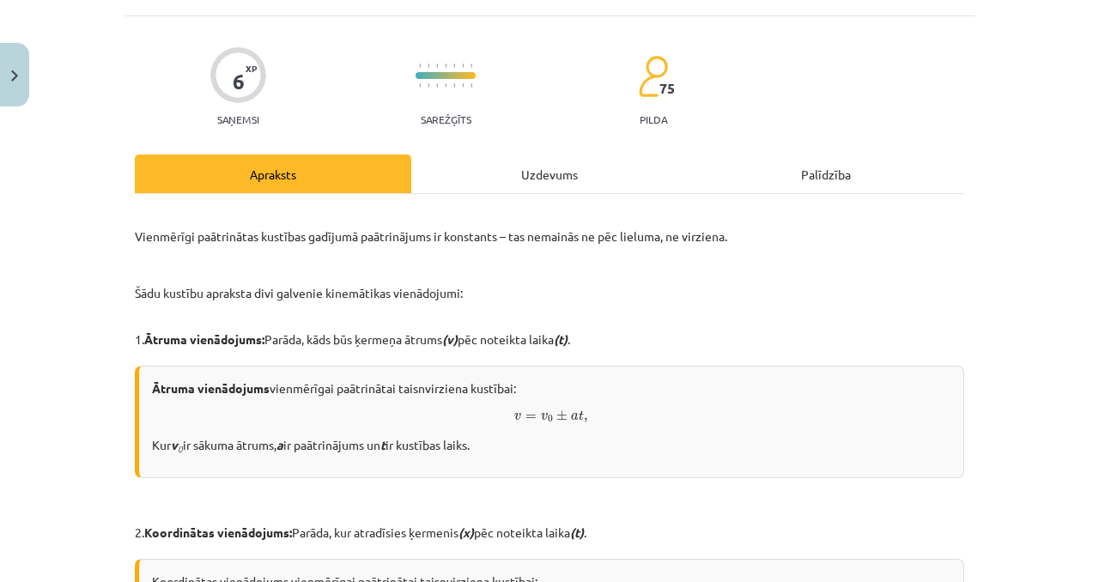
scroll to position [0, 0]
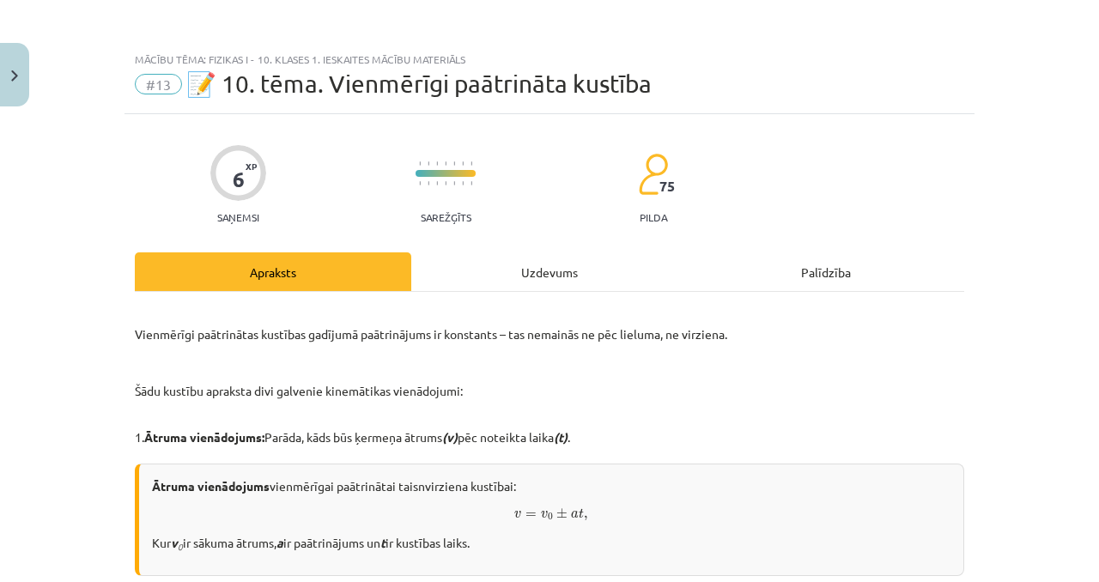
click at [566, 283] on div "Uzdevums" at bounding box center [549, 271] width 276 height 39
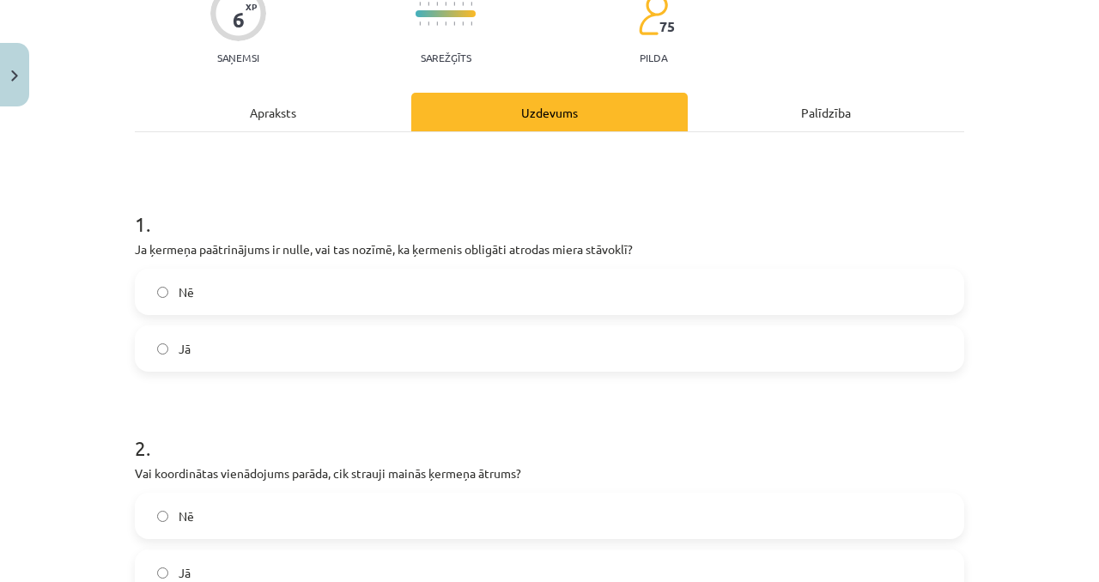
scroll to position [208, 0]
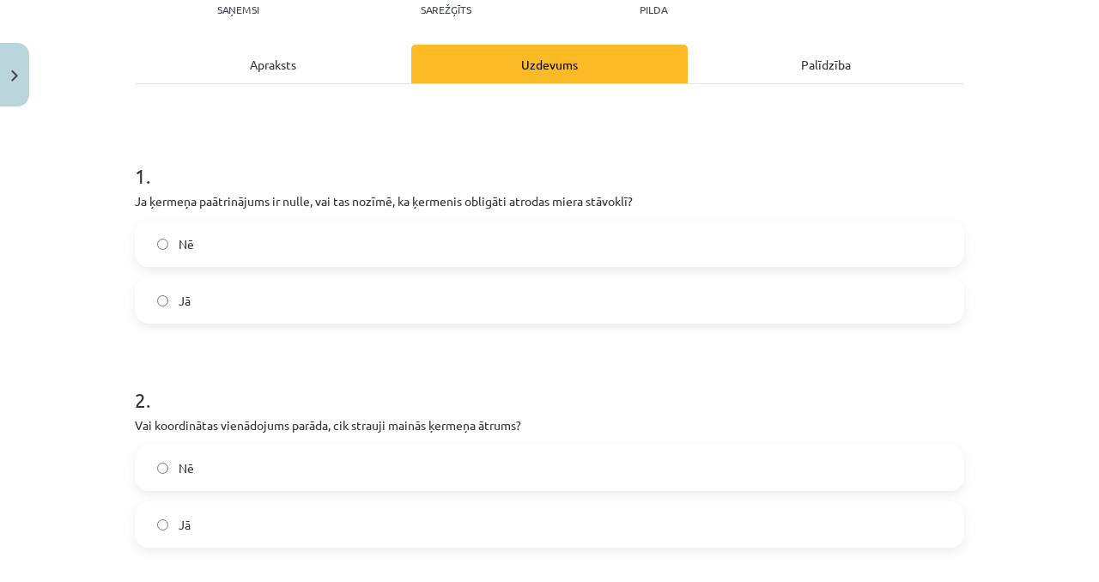
click at [195, 243] on label "Nē" at bounding box center [550, 243] width 826 height 43
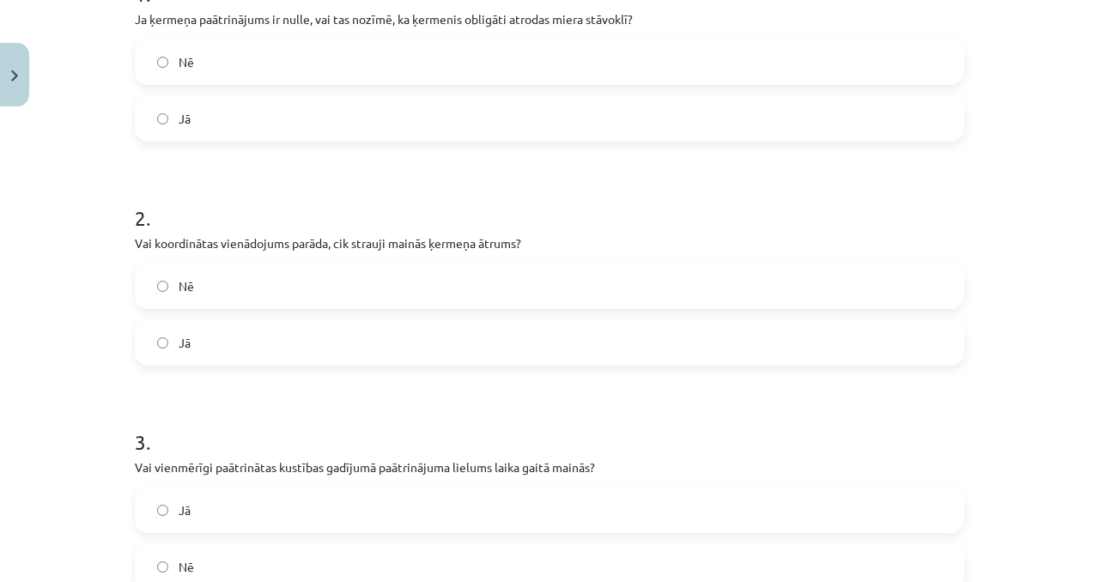
scroll to position [526, 0]
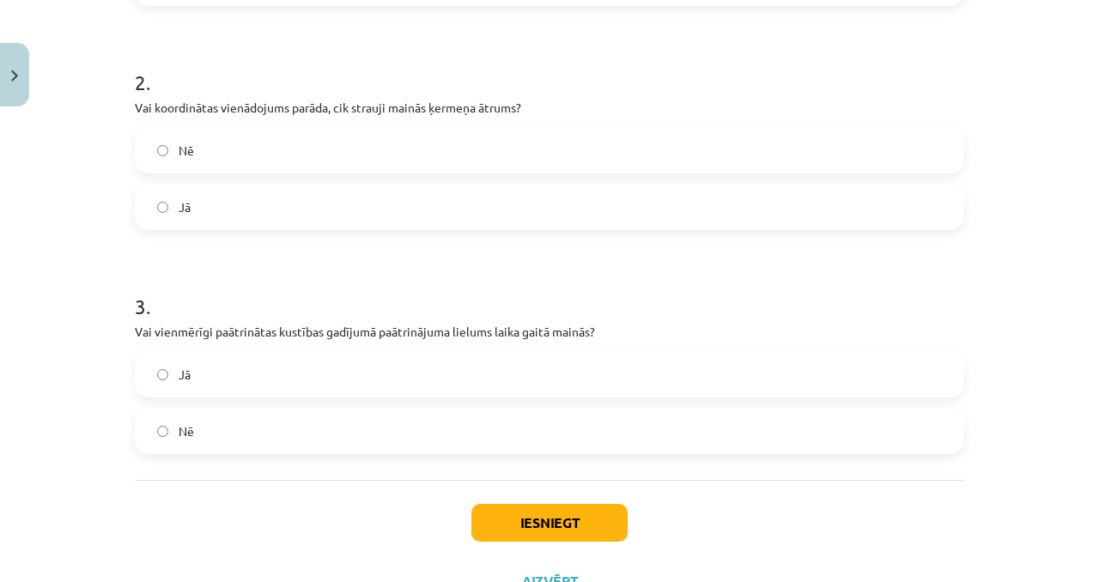
click at [412, 165] on label "Nē" at bounding box center [550, 150] width 826 height 43
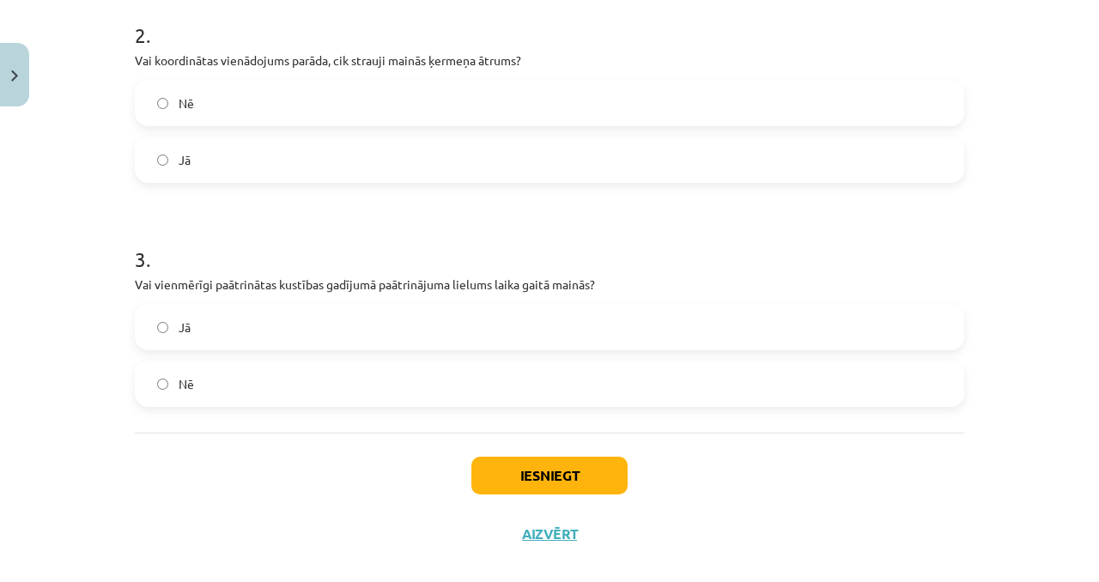
scroll to position [597, 0]
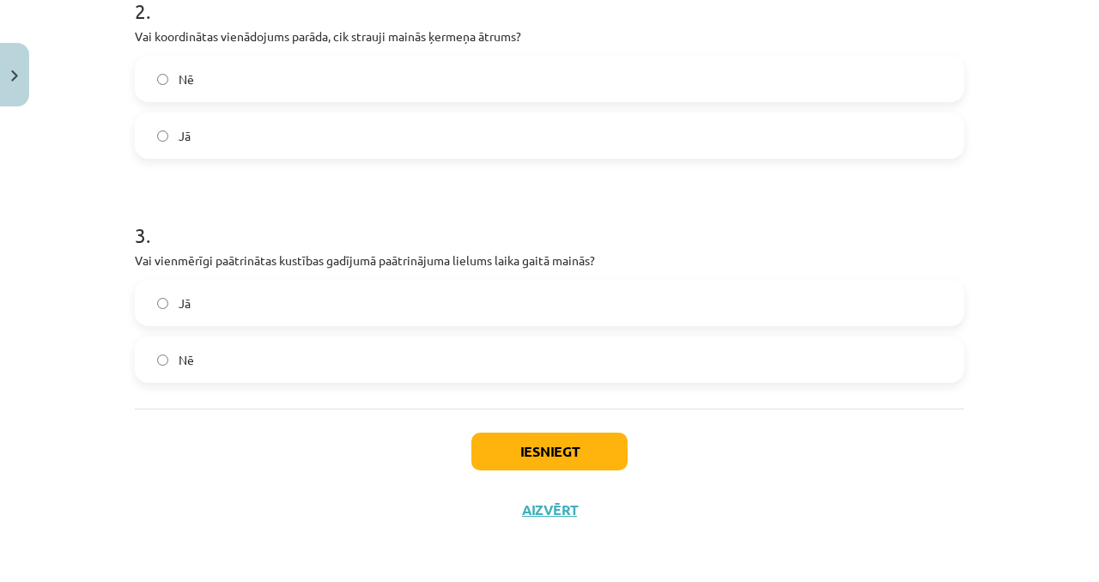
click at [305, 346] on label "Nē" at bounding box center [550, 359] width 826 height 43
click at [311, 367] on label "Nē" at bounding box center [550, 359] width 826 height 43
click at [547, 444] on button "Iesniegt" at bounding box center [549, 452] width 156 height 38
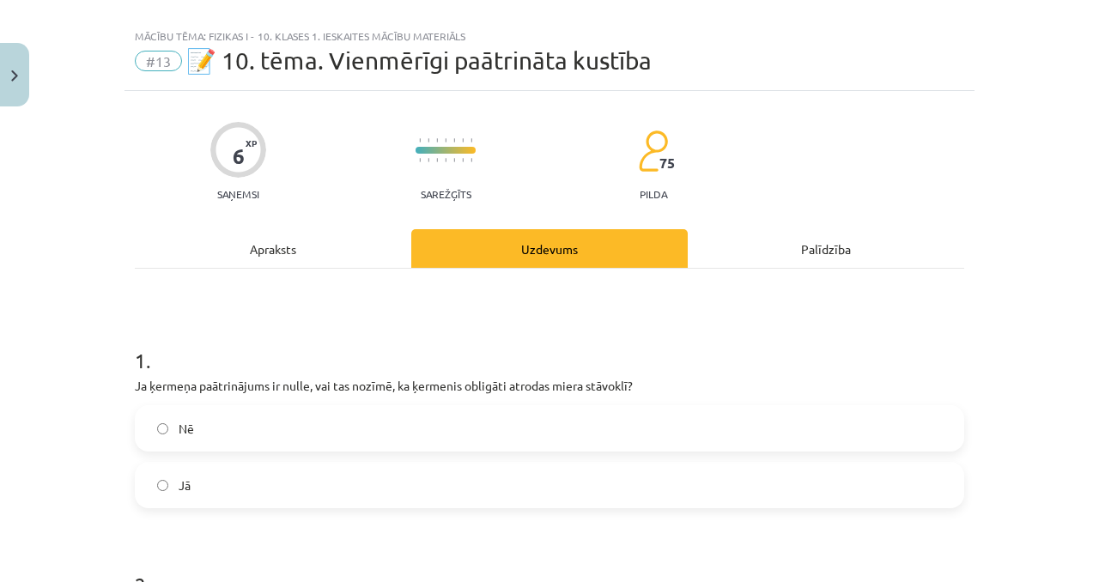
click at [319, 238] on div "Apraksts" at bounding box center [273, 248] width 276 height 39
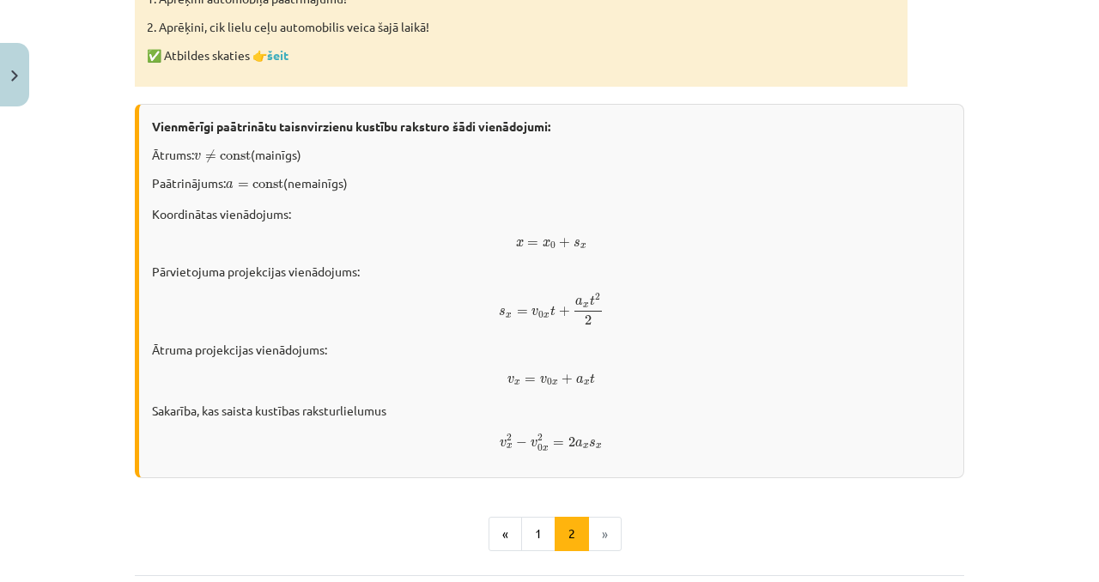
scroll to position [1019, 0]
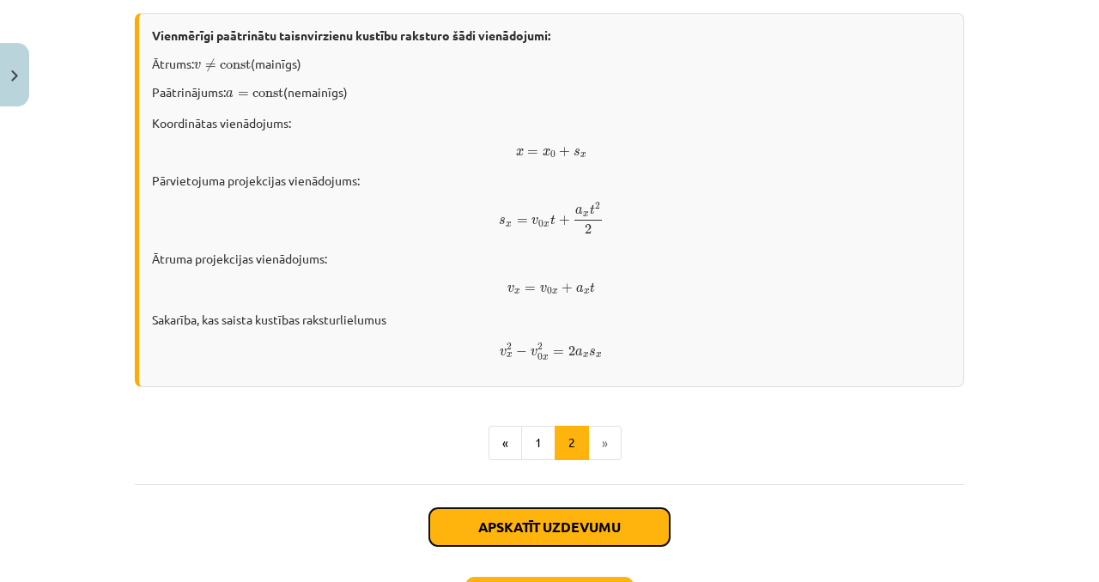
click at [483, 512] on button "Apskatīt uzdevumu" at bounding box center [549, 527] width 240 height 38
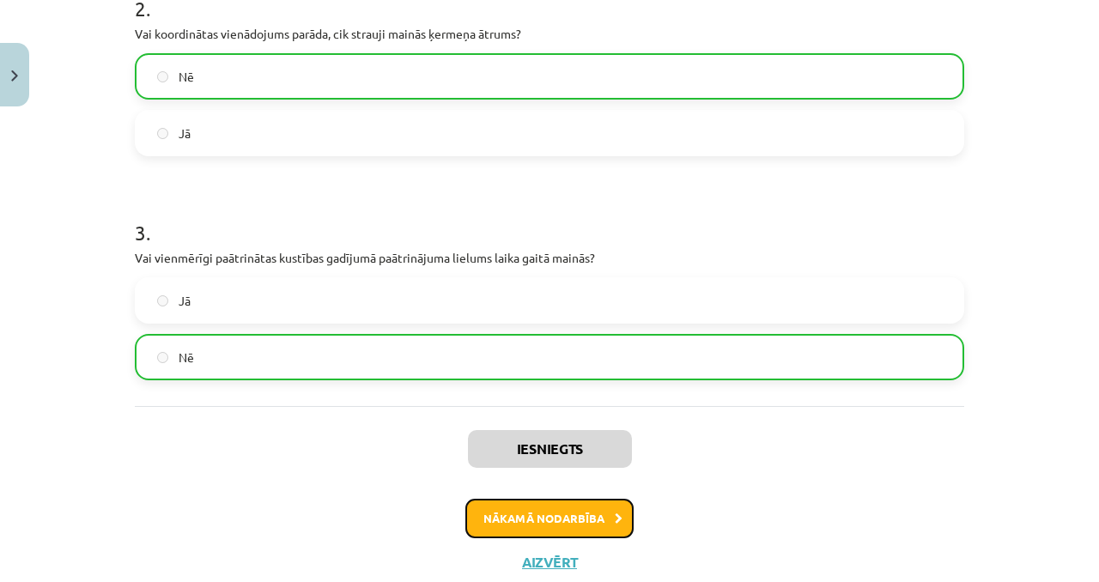
click at [536, 512] on button "Nākamā nodarbība" at bounding box center [549, 518] width 168 height 39
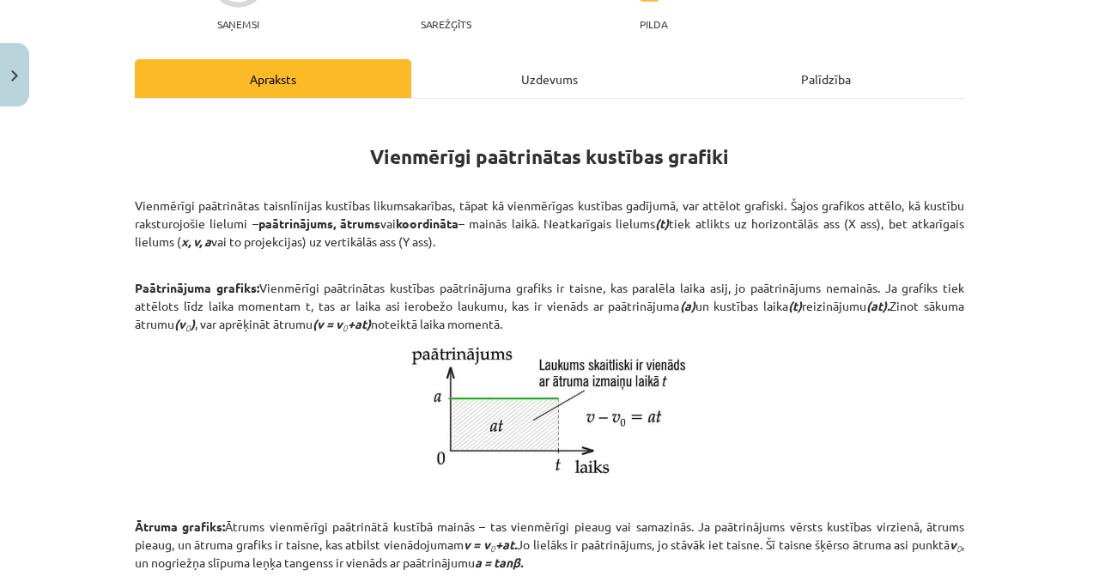
scroll to position [205, 0]
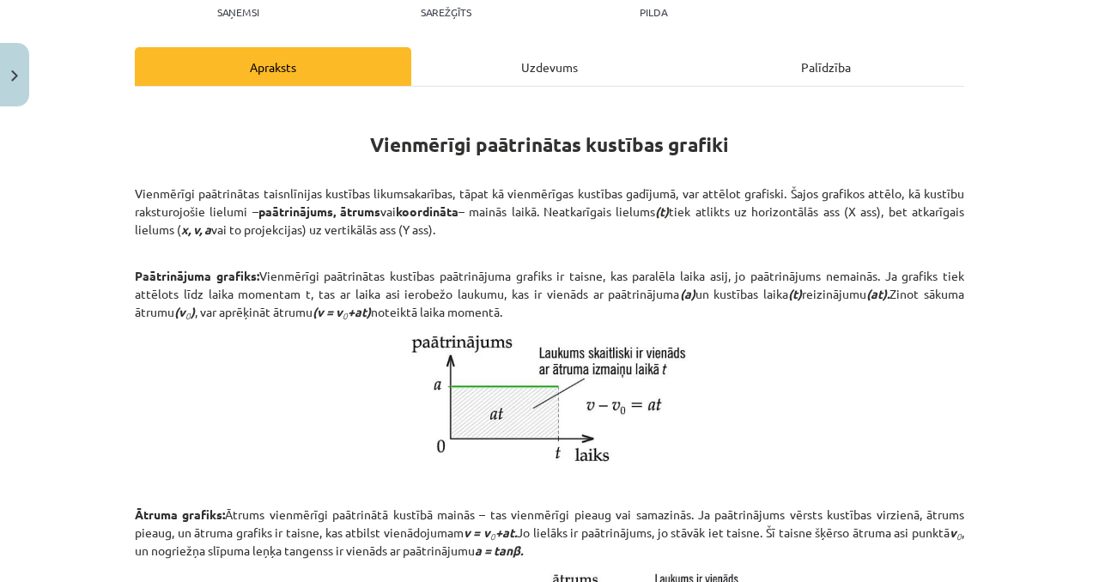
click at [539, 60] on div "Uzdevums" at bounding box center [549, 66] width 276 height 39
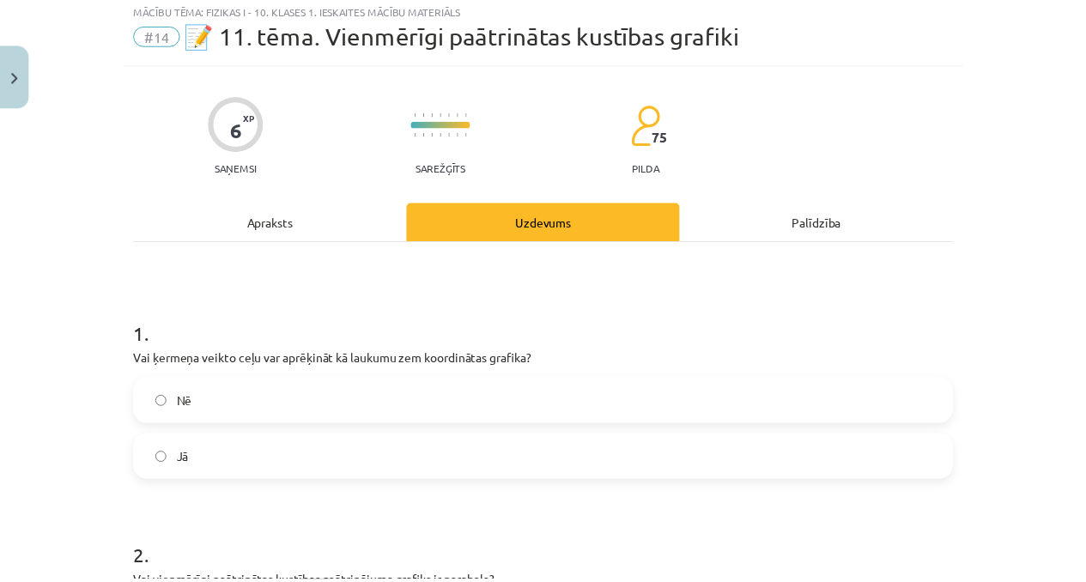
scroll to position [43, 0]
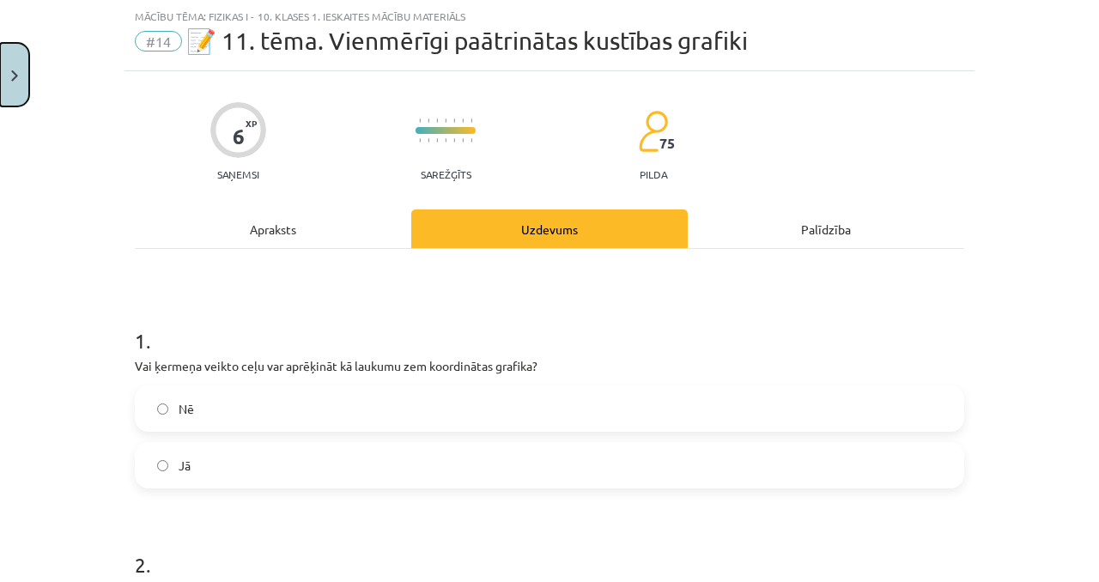
click at [27, 82] on button "Close" at bounding box center [14, 75] width 29 height 64
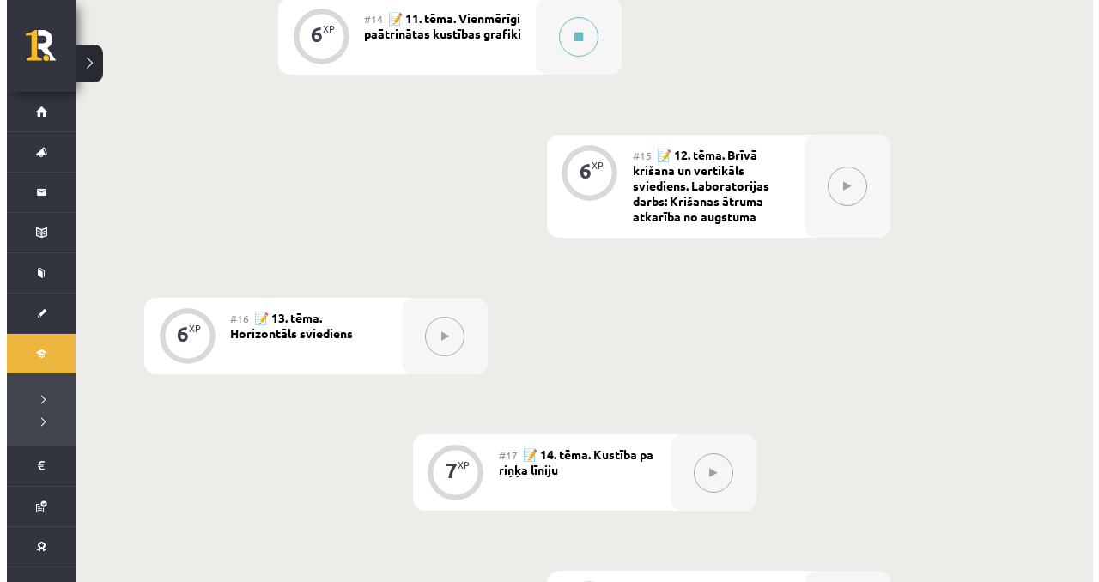
scroll to position [2239, 0]
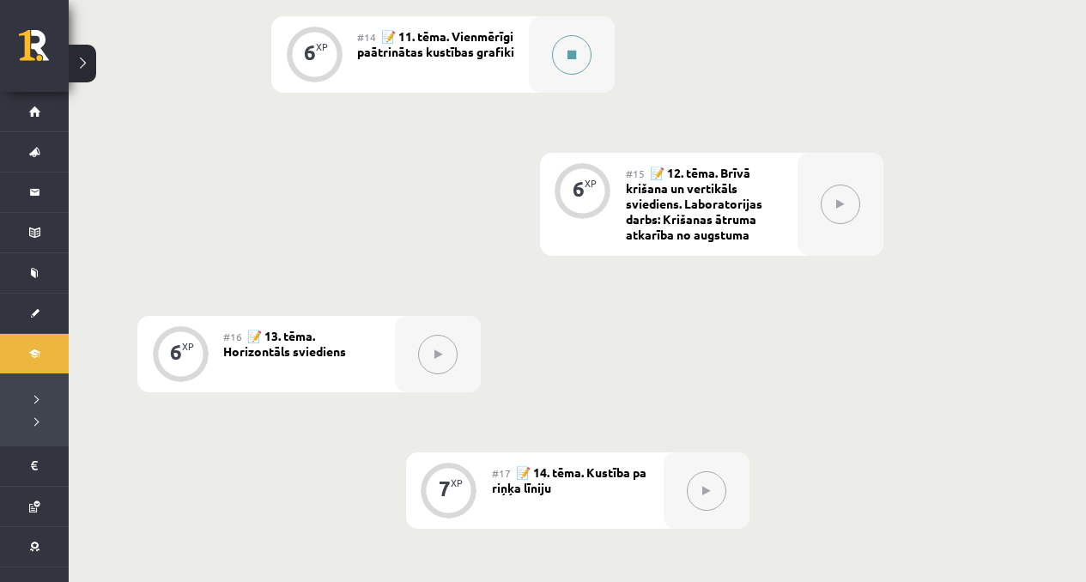
click at [574, 65] on button at bounding box center [571, 54] width 39 height 39
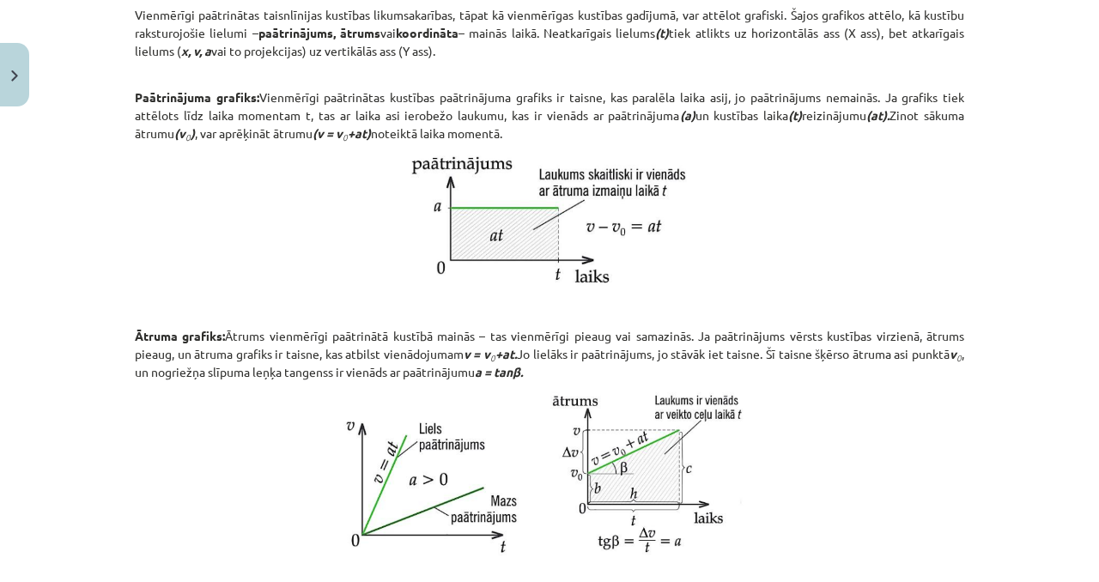
scroll to position [384, 0]
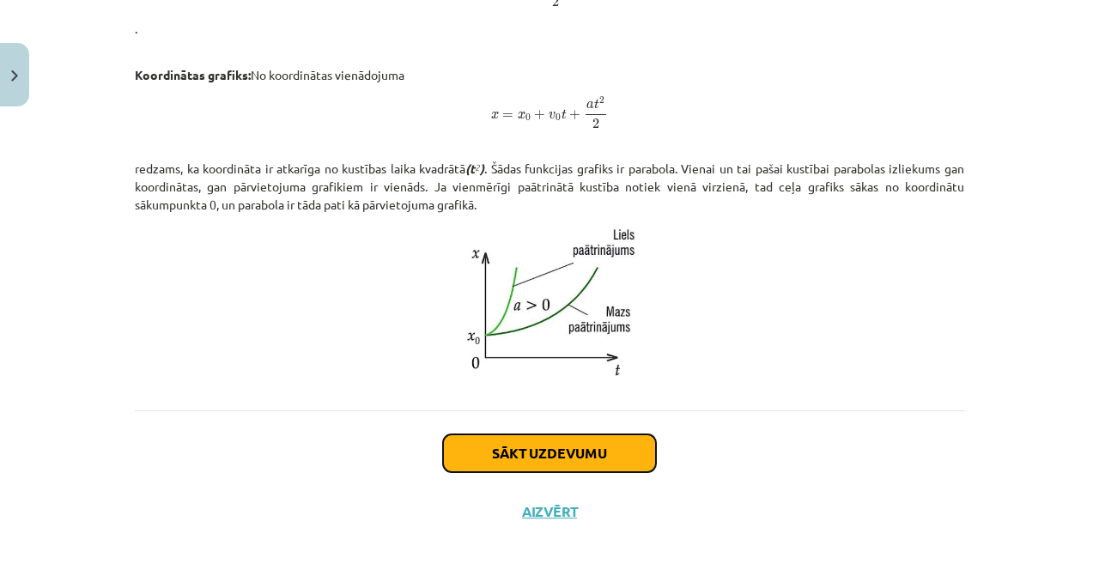
click at [553, 470] on button "Sākt uzdevumu" at bounding box center [549, 453] width 213 height 38
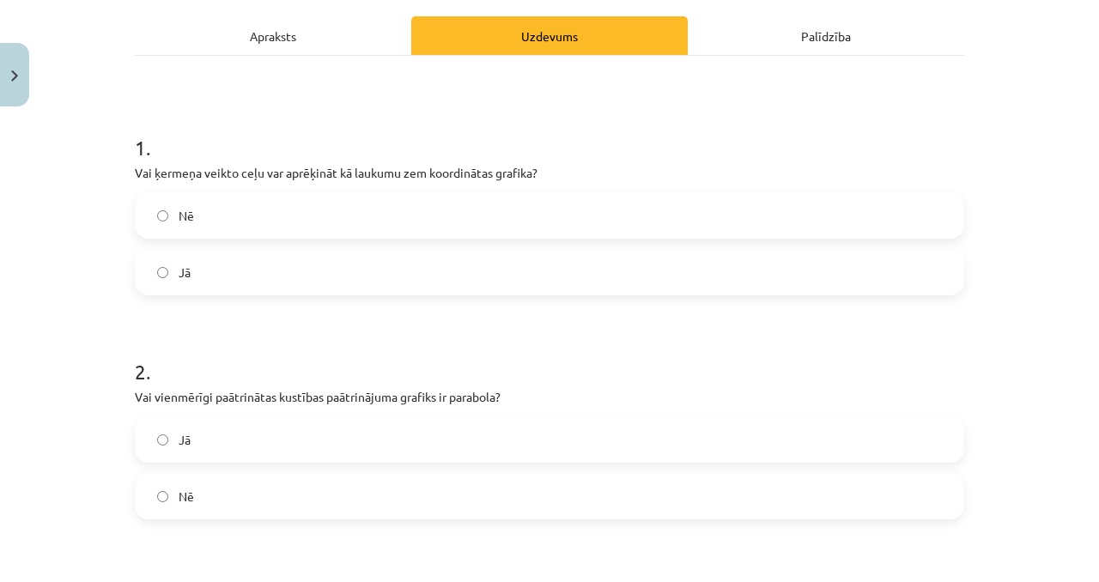
scroll to position [323, 0]
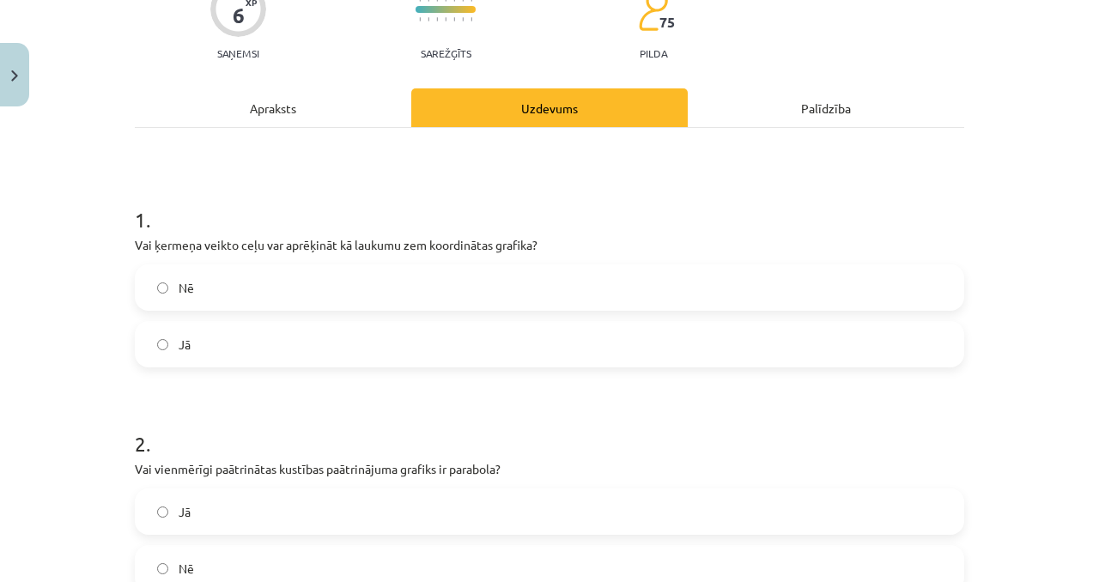
click at [334, 131] on div "1 . Vai ķermeņa veikto ceļu var aprēķināt kā laukumu zem koordinātas grafika? N…" at bounding box center [549, 485] width 829 height 714
click at [323, 124] on div "Apraksts" at bounding box center [273, 107] width 276 height 39
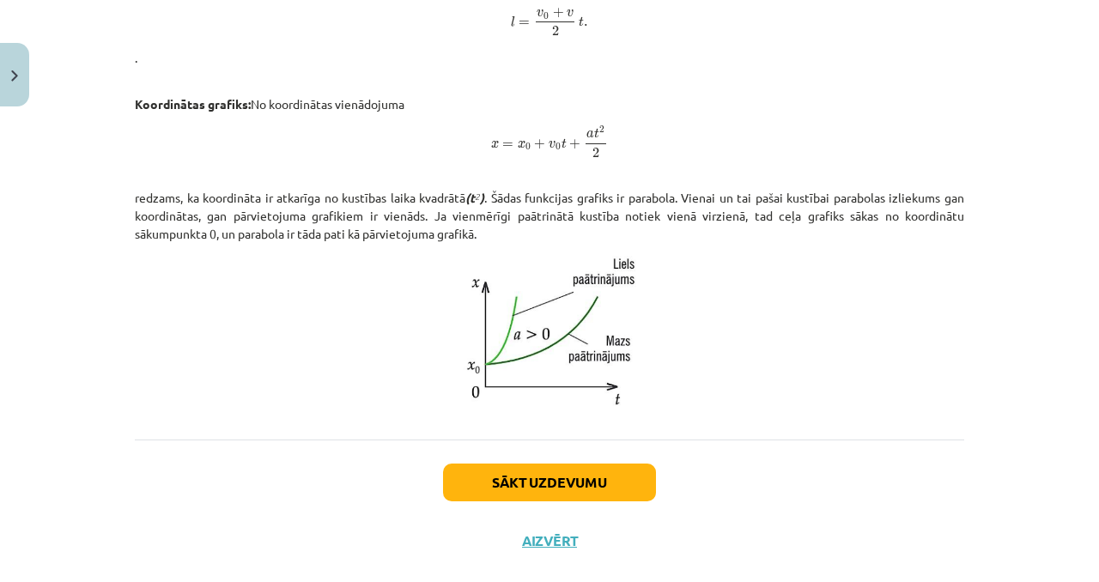
scroll to position [1064, 0]
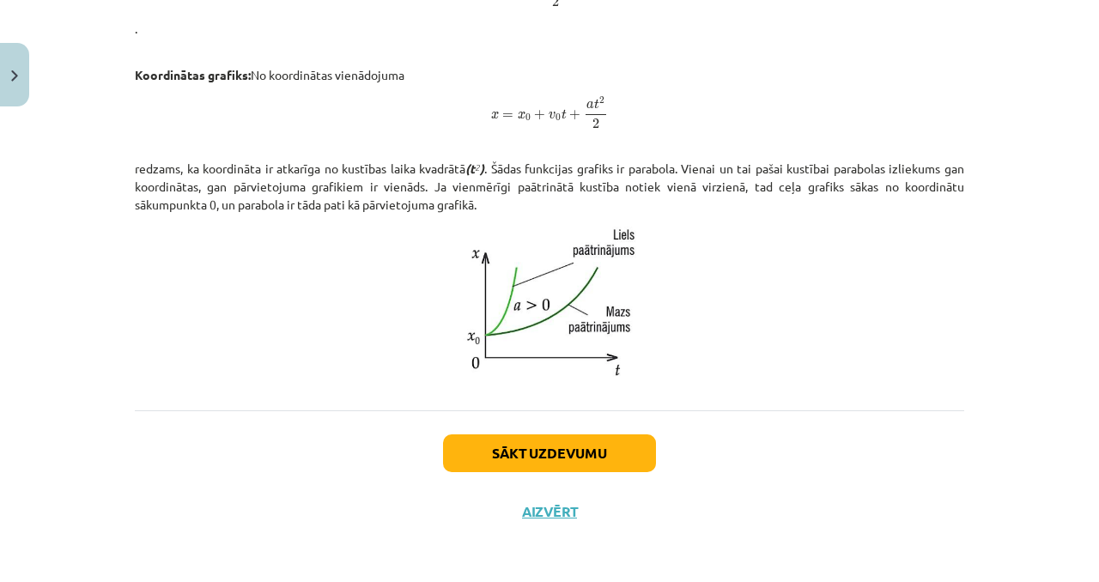
click at [550, 476] on div "Sākt uzdevumu Aizvērt" at bounding box center [549, 470] width 829 height 120
click at [549, 473] on div "Sākt uzdevumu Aizvērt" at bounding box center [549, 470] width 829 height 120
click at [548, 471] on div "Sākt uzdevumu Aizvērt" at bounding box center [549, 470] width 829 height 120
click at [550, 466] on button "Sākt uzdevumu" at bounding box center [549, 453] width 213 height 38
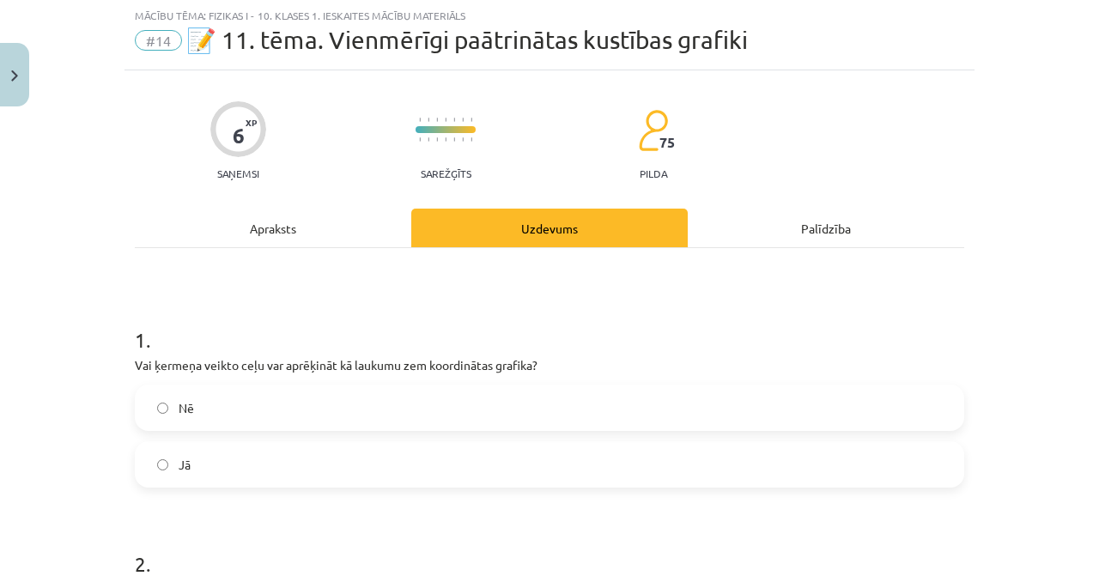
scroll to position [43, 0]
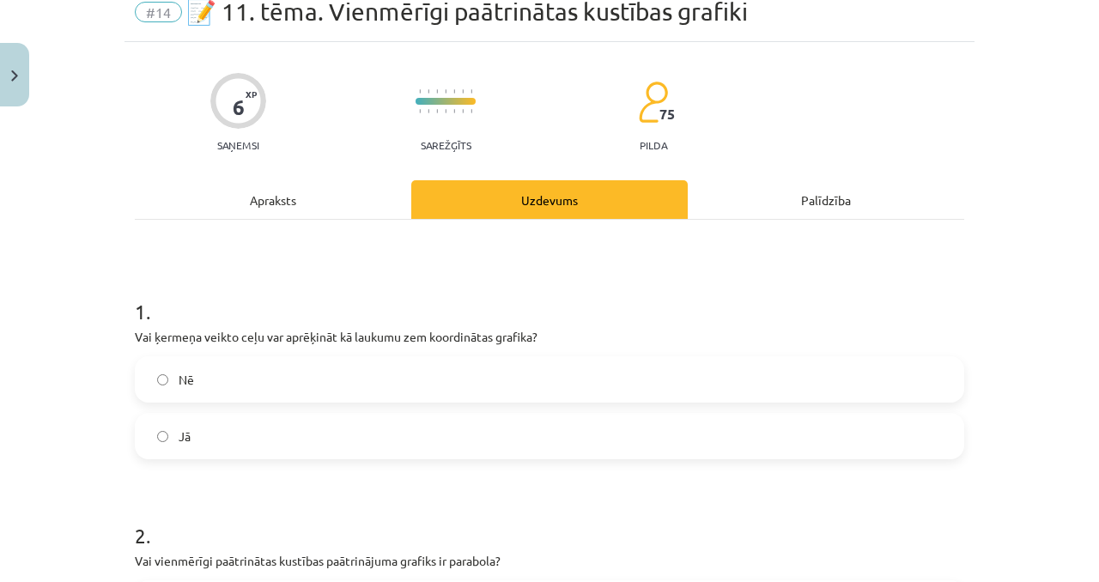
click at [266, 416] on label "Jā" at bounding box center [550, 436] width 826 height 43
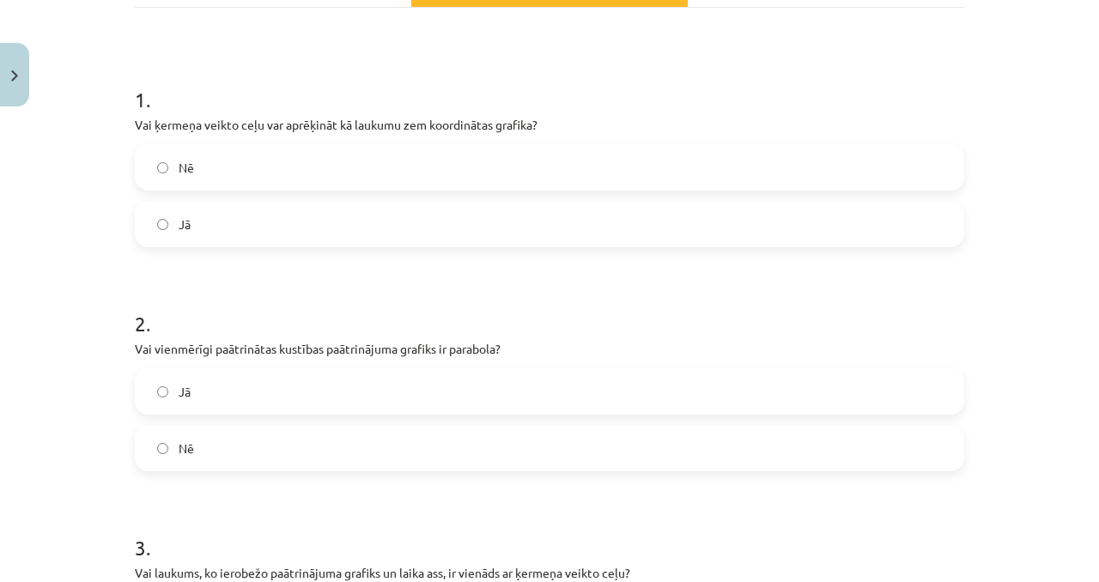
scroll to position [349, 0]
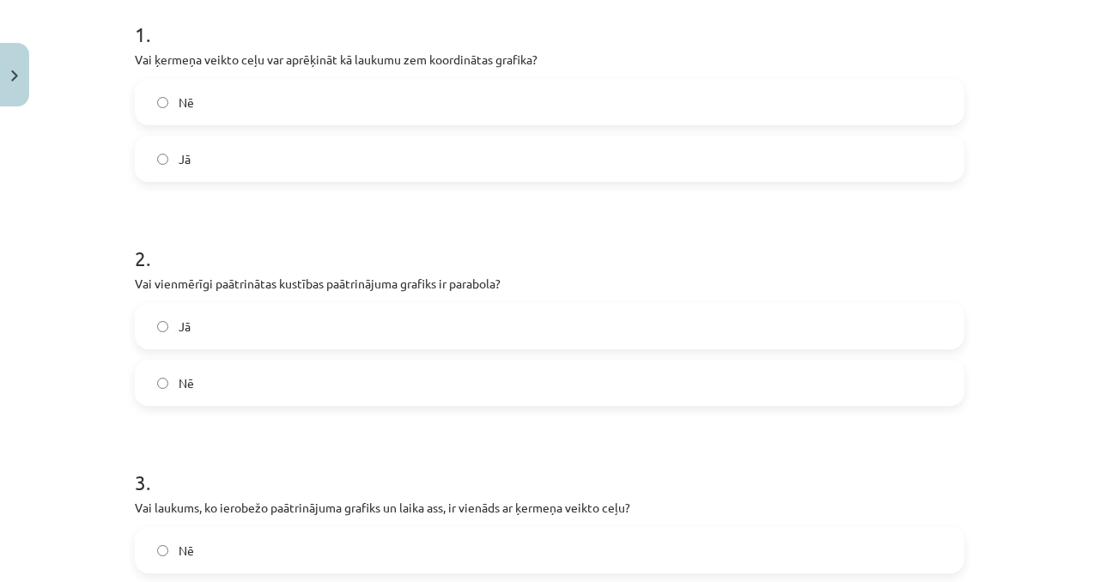
click at [203, 331] on label "Jā" at bounding box center [550, 326] width 826 height 43
click at [237, 372] on label "Nē" at bounding box center [550, 383] width 826 height 43
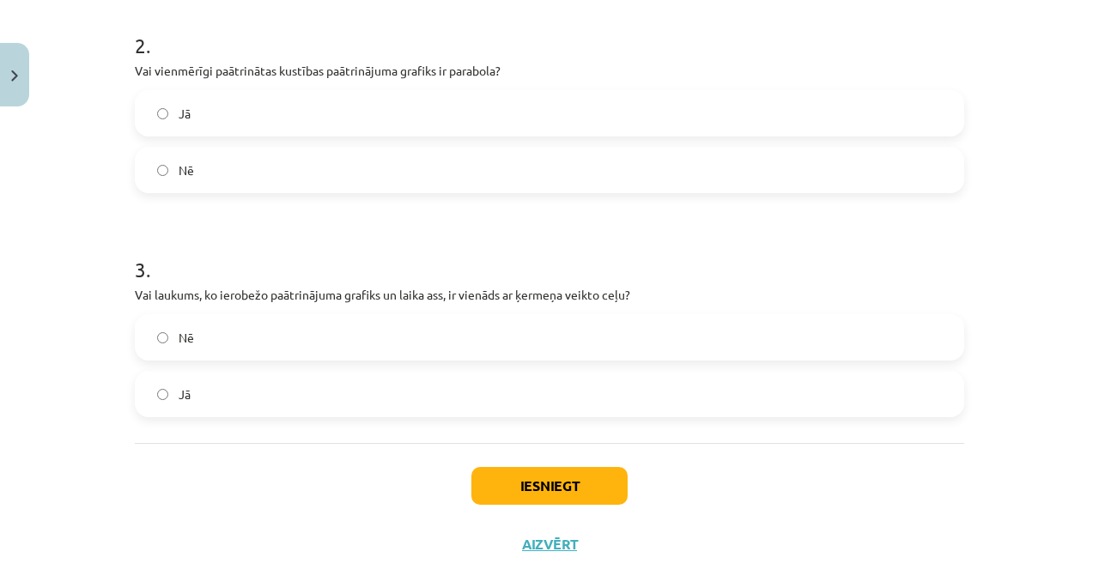
scroll to position [562, 0]
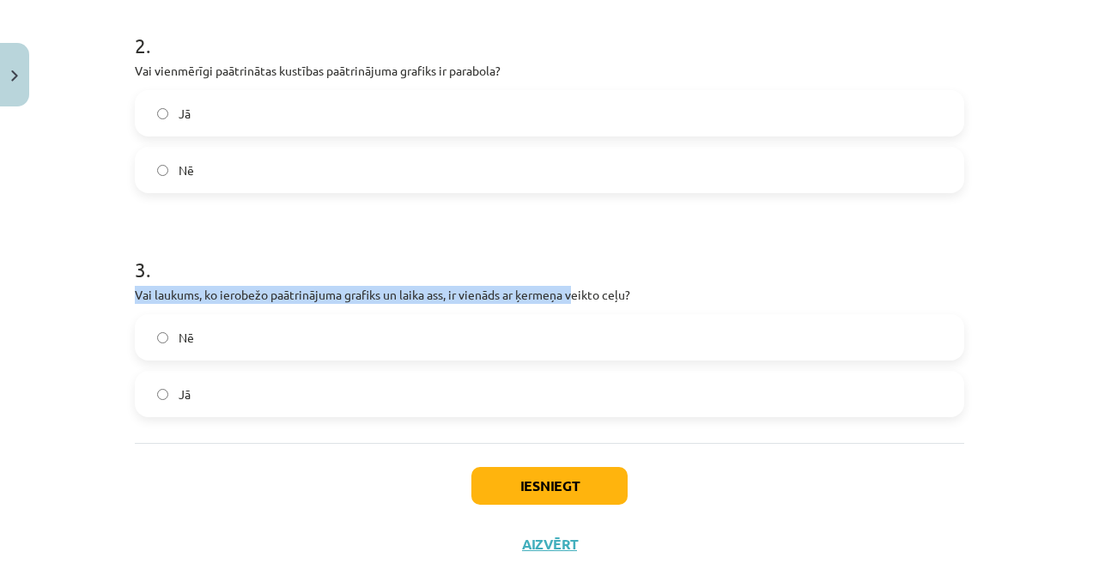
drag, startPoint x: 647, startPoint y: 285, endPoint x: 569, endPoint y: 296, distance: 78.9
click at [569, 296] on p "Vai laukums, ko ierobežo paātrinājuma grafiks un laika ass, ir vienāds ar ķerme…" at bounding box center [549, 295] width 829 height 18
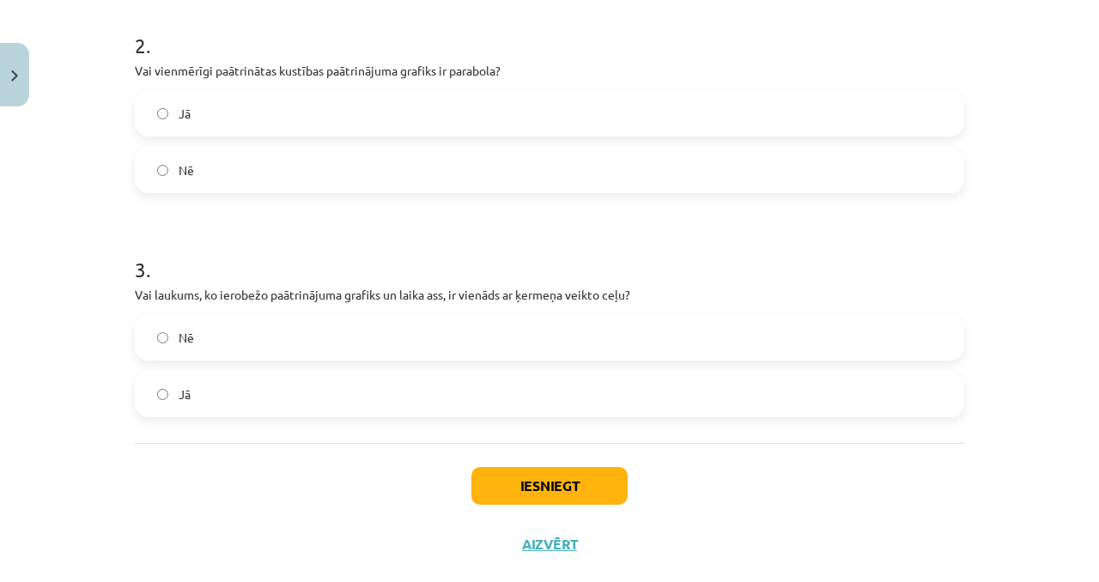
click at [654, 291] on p "Vai laukums, ko ierobežo paātrinājuma grafiks un laika ass, ir vienāds ar ķerme…" at bounding box center [549, 295] width 829 height 18
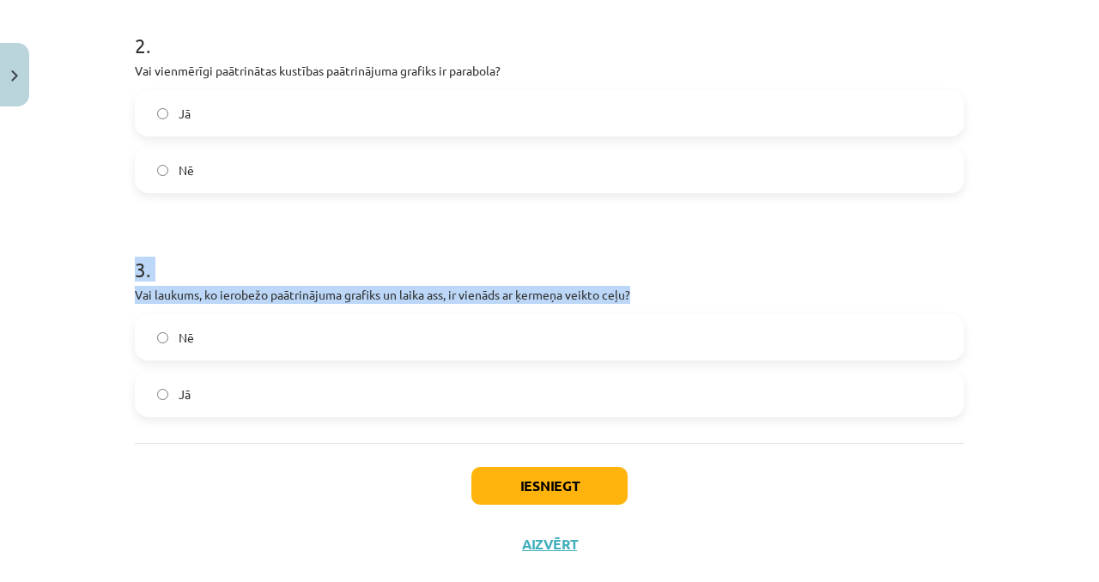
drag, startPoint x: 654, startPoint y: 292, endPoint x: 306, endPoint y: 234, distance: 353.5
click at [306, 234] on div "3 . Vai laukums, ko ierobežo paātrinājuma grafiks un laika ass, ir vienāds ar ķ…" at bounding box center [549, 323] width 829 height 190
copy div "3 . Vai laukums, ko ierobežo paātrinājuma grafiks un laika ass, ir vienāds ar ķ…"
click at [185, 342] on span "Nē" at bounding box center [186, 338] width 15 height 18
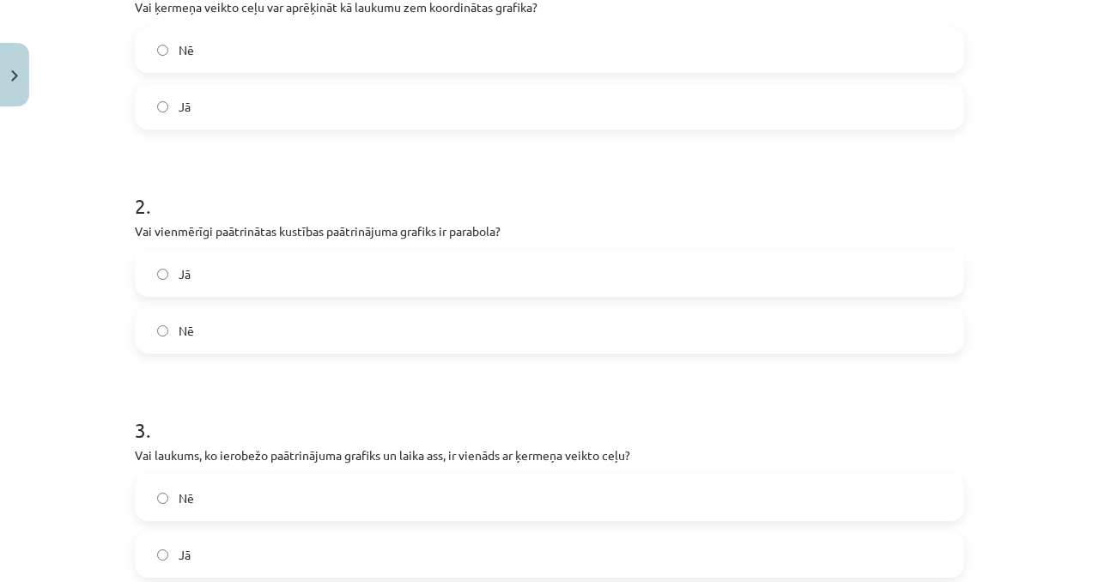
scroll to position [597, 0]
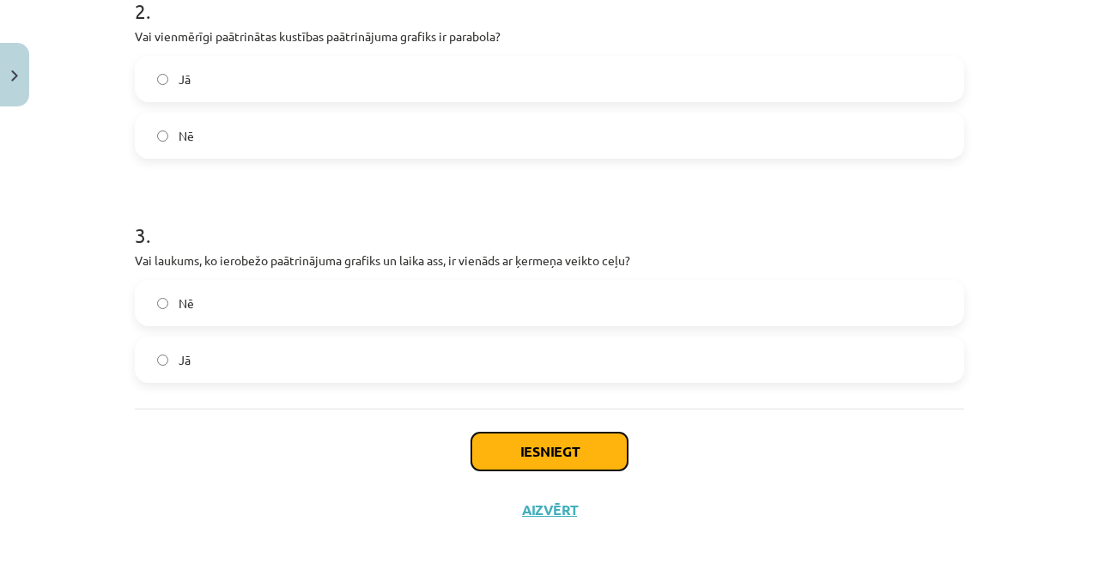
click at [574, 453] on button "Iesniegt" at bounding box center [549, 452] width 156 height 38
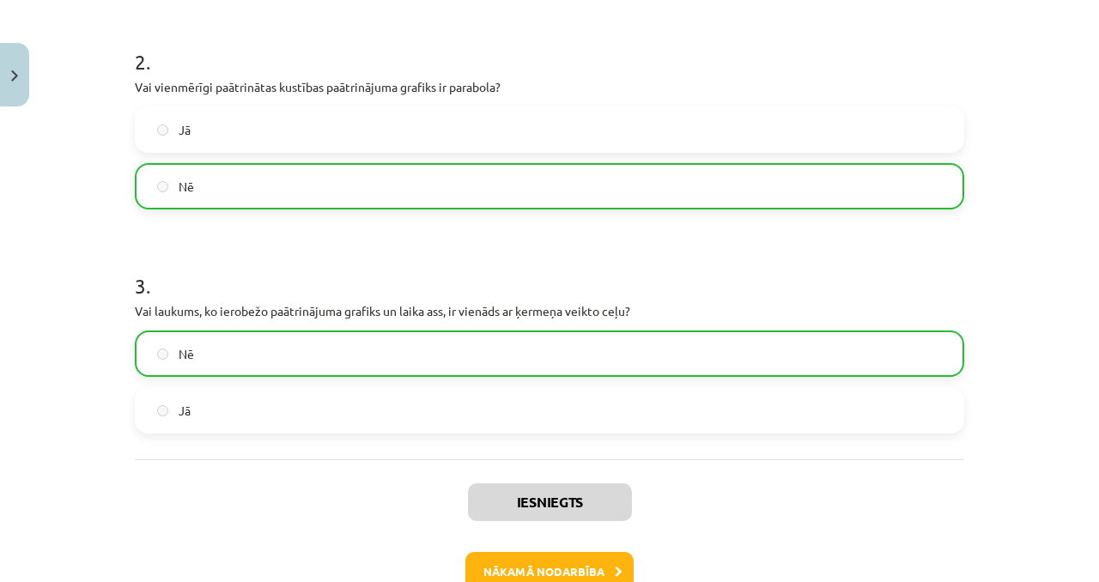
scroll to position [651, 0]
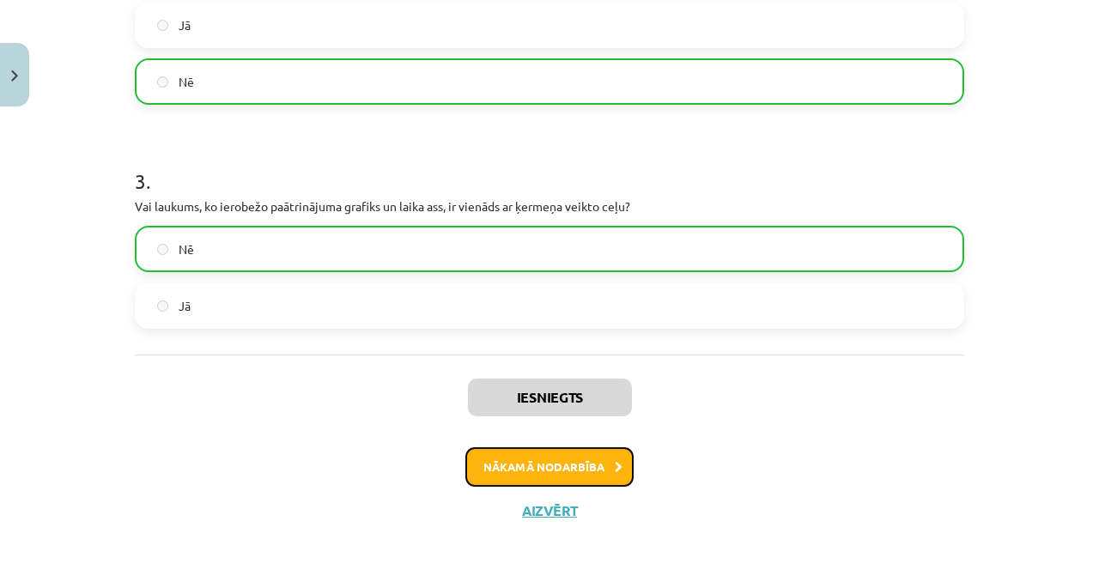
click at [550, 473] on button "Nākamā nodarbība" at bounding box center [549, 466] width 168 height 39
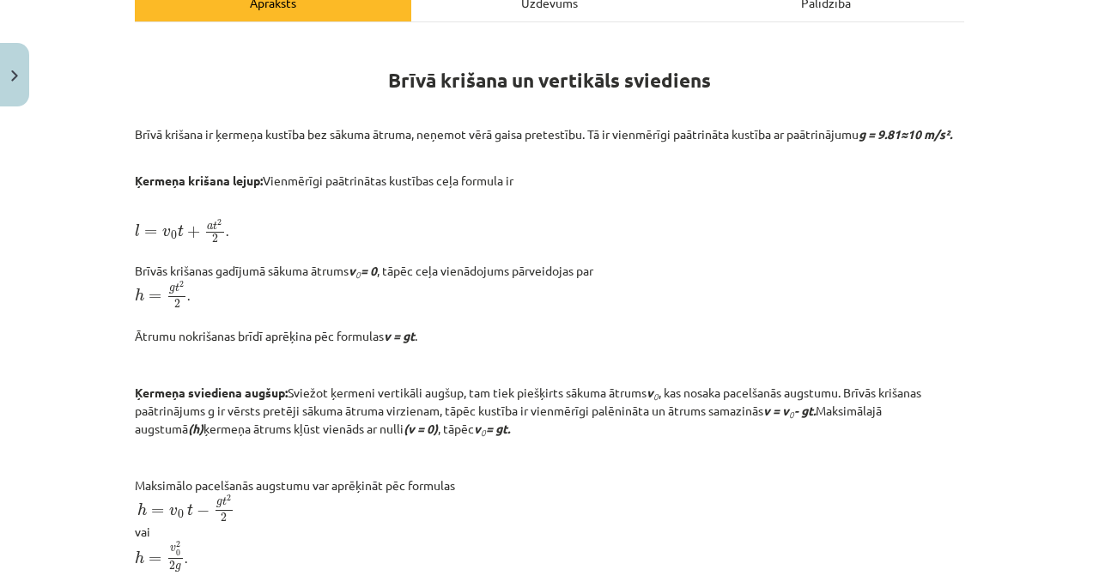
scroll to position [296, 0]
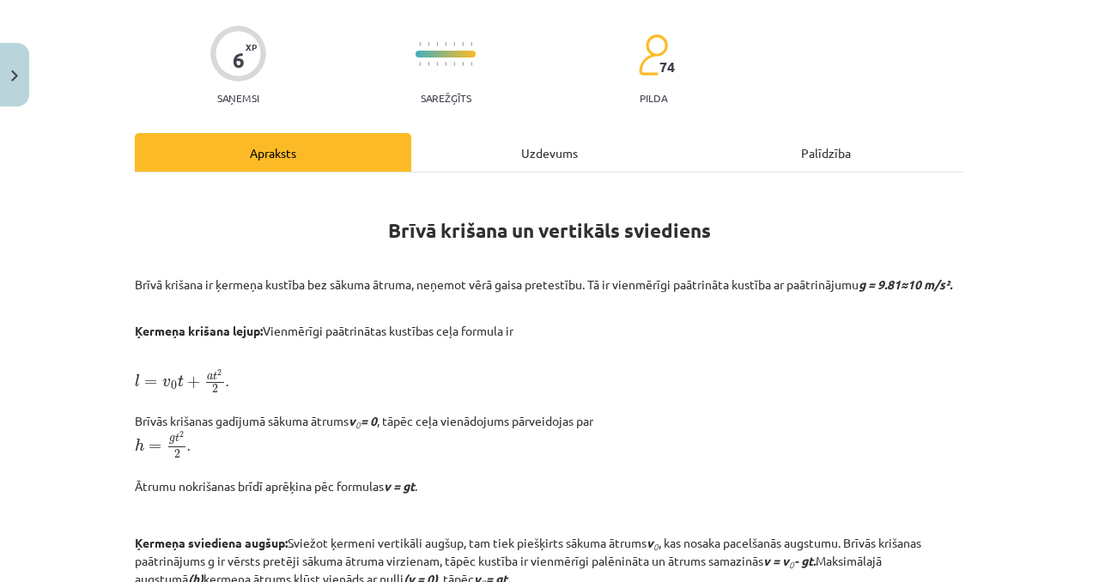
click at [538, 137] on div "Uzdevums" at bounding box center [549, 152] width 276 height 39
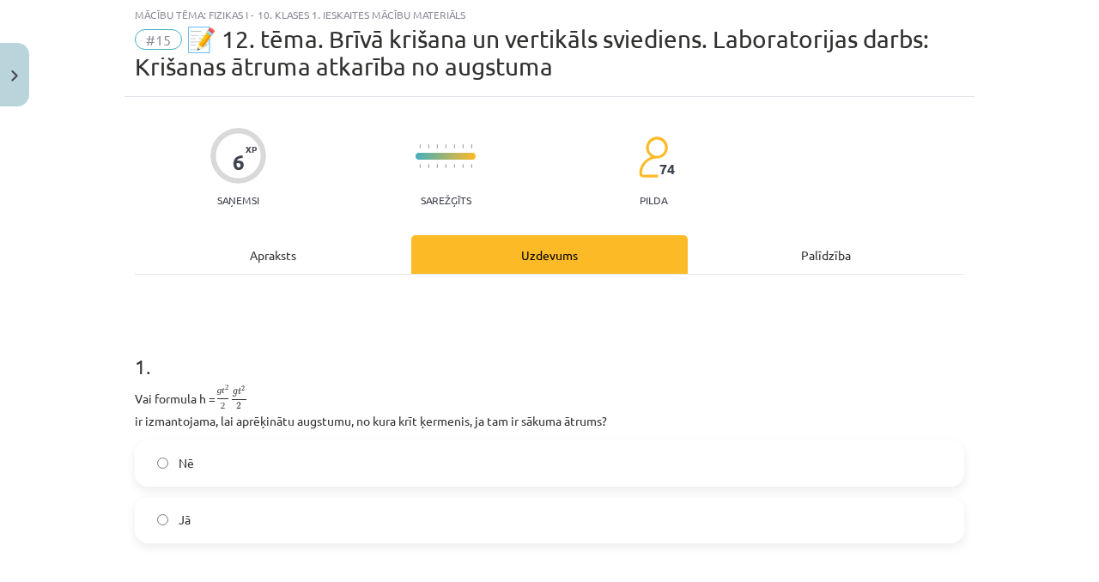
scroll to position [43, 0]
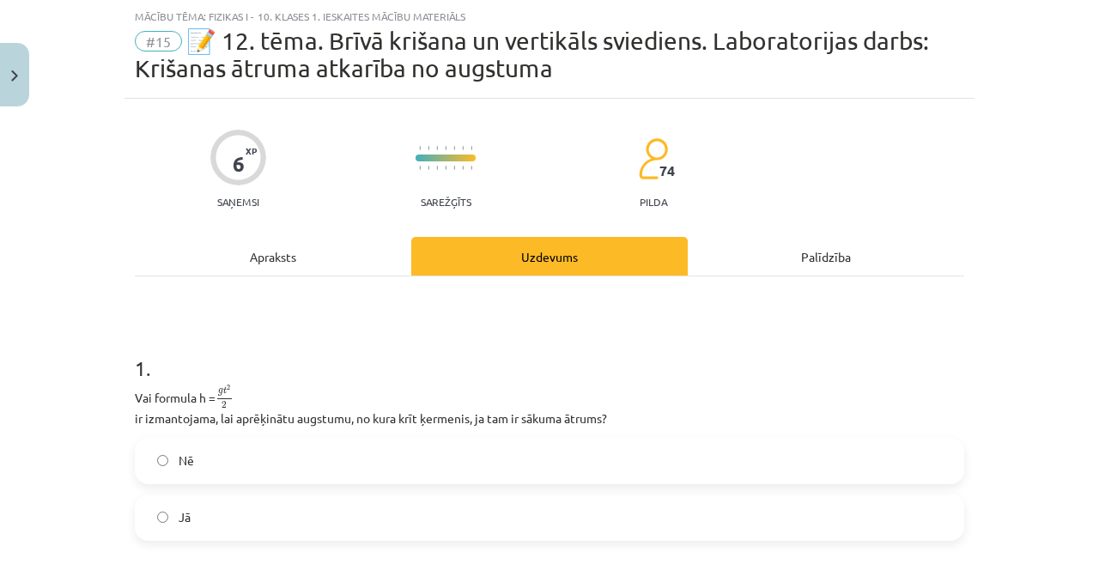
click at [287, 260] on div "Apraksts" at bounding box center [273, 256] width 276 height 39
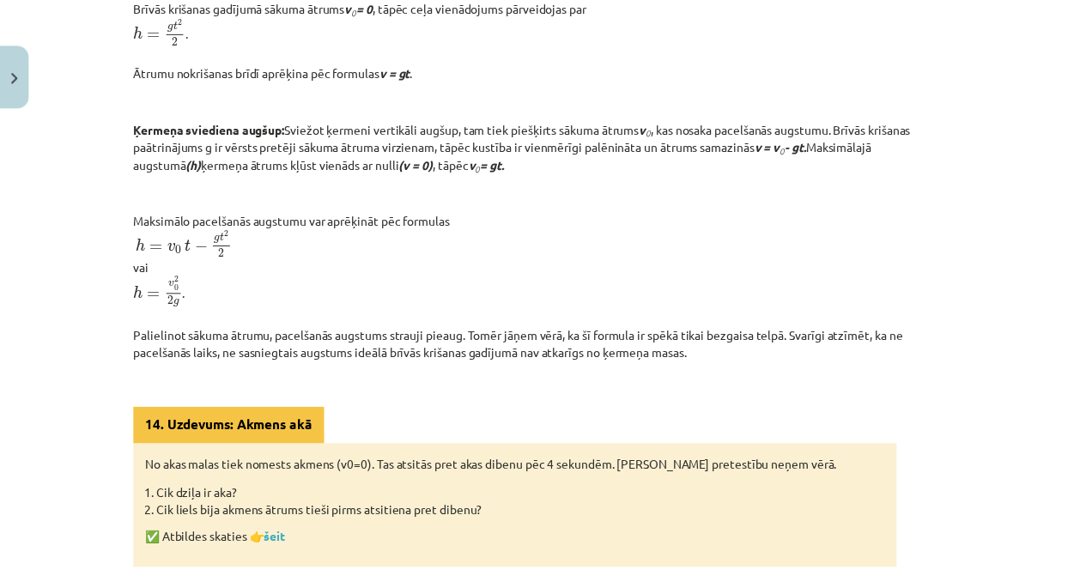
scroll to position [459, 0]
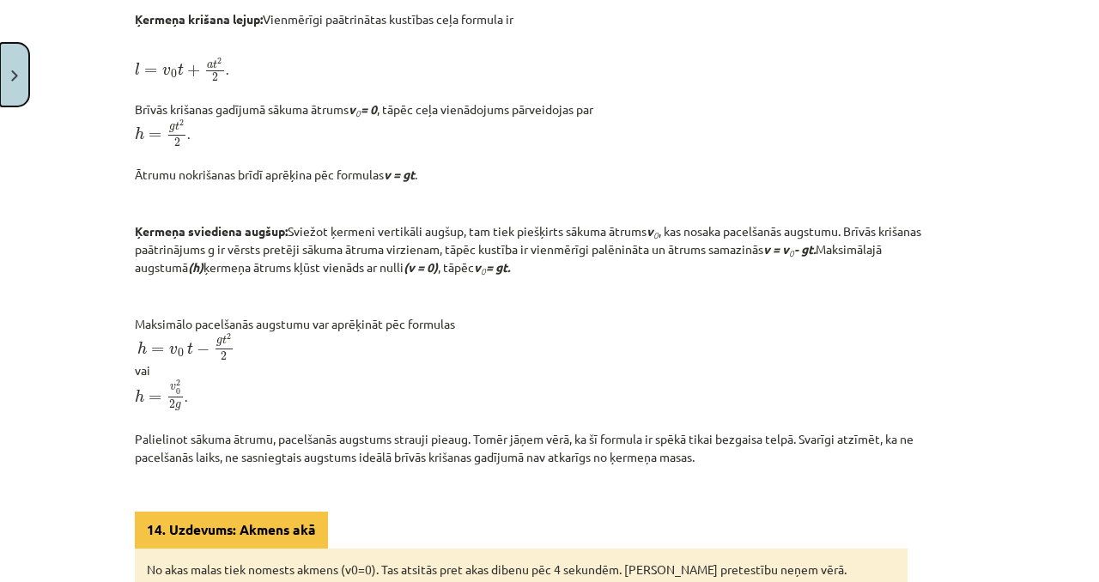
click at [15, 75] on img "Close" at bounding box center [14, 75] width 7 height 11
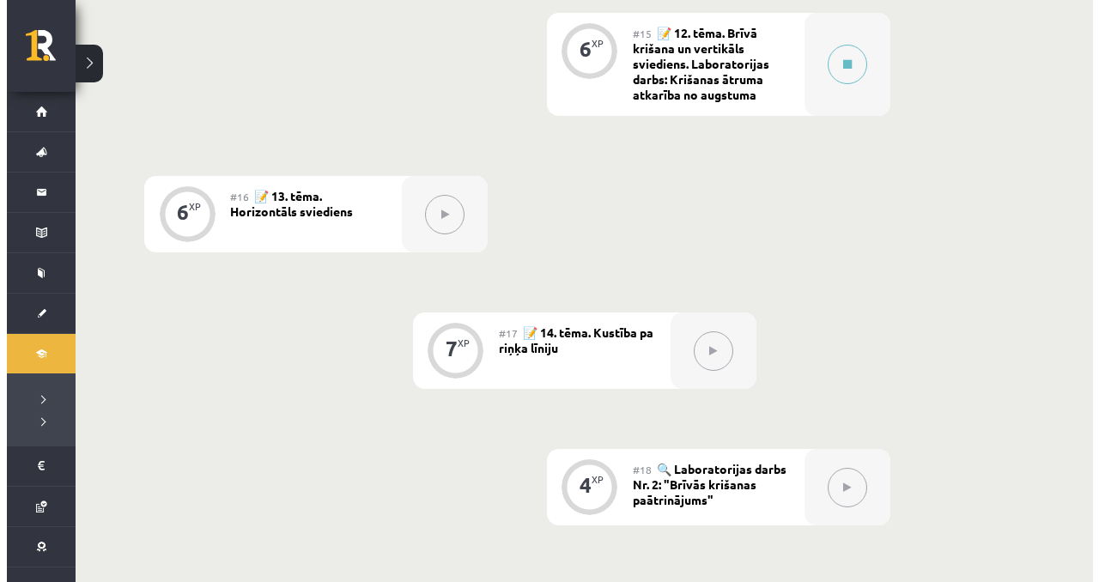
scroll to position [2283, 0]
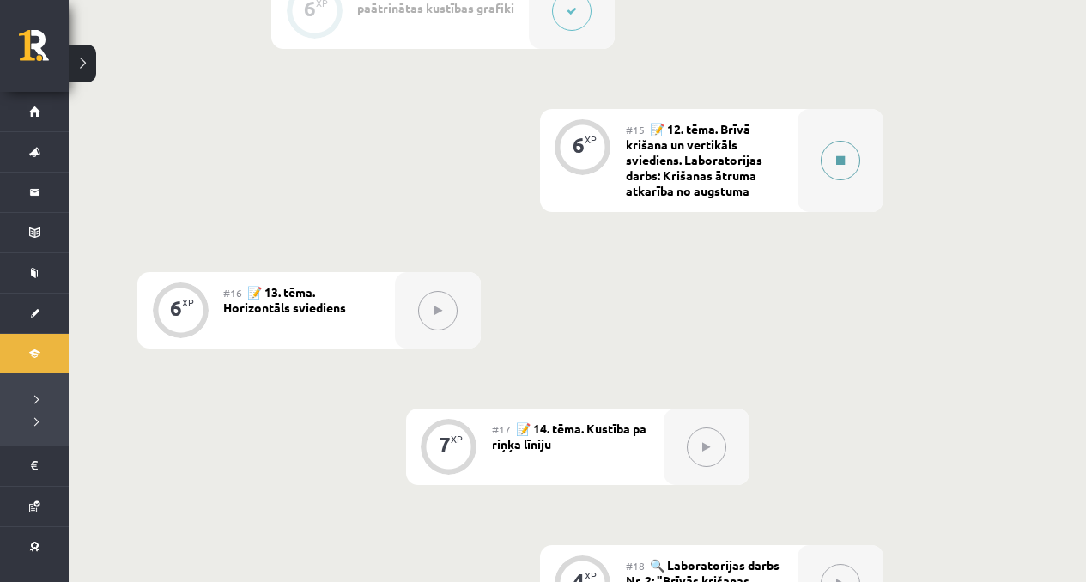
click at [827, 135] on div at bounding box center [841, 160] width 86 height 103
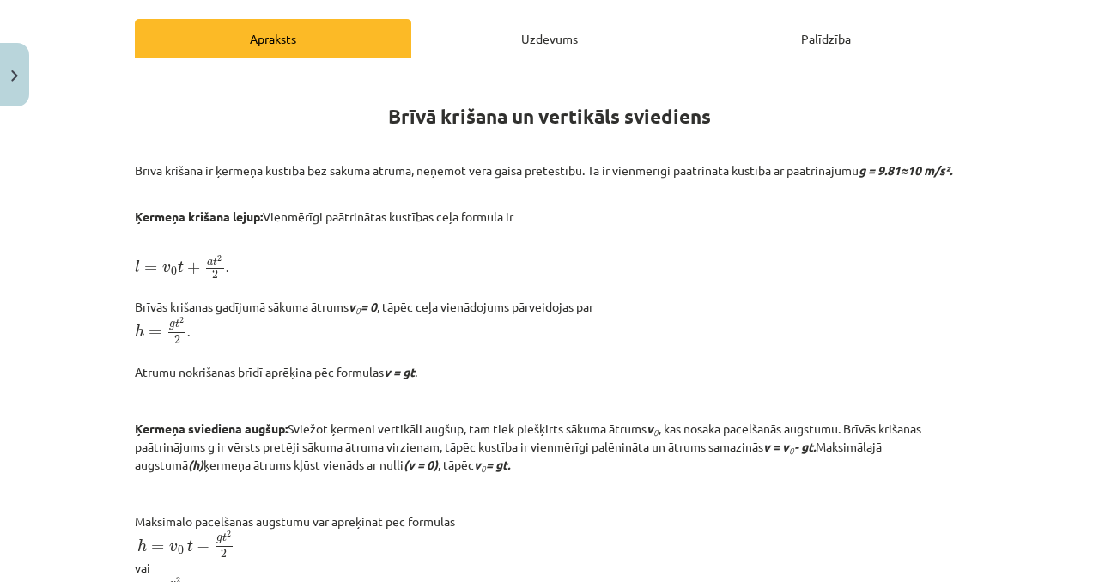
scroll to position [332, 0]
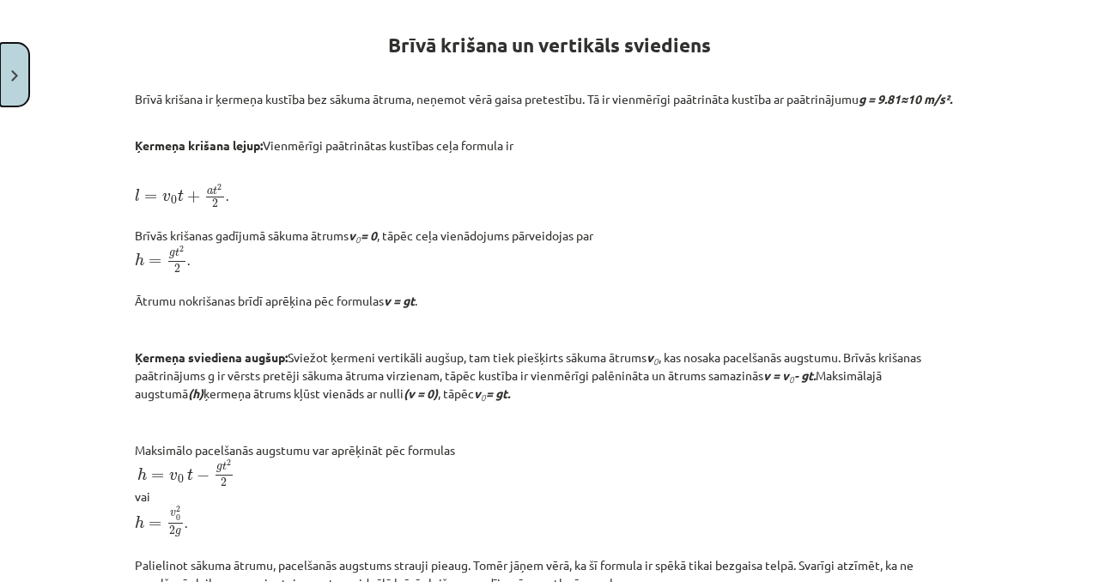
click at [0, 92] on button "Close" at bounding box center [14, 75] width 29 height 64
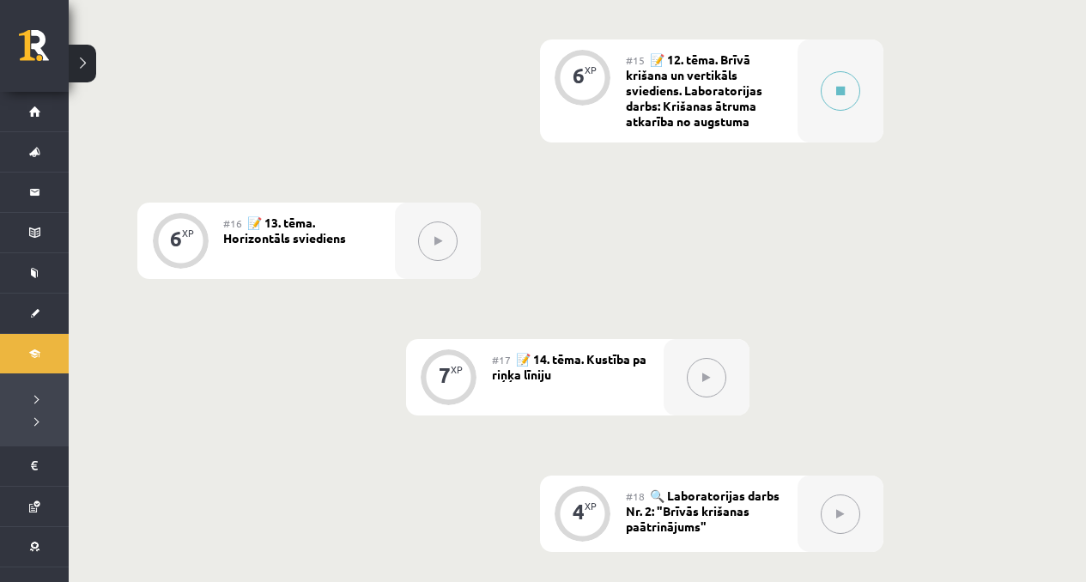
scroll to position [2428, 0]
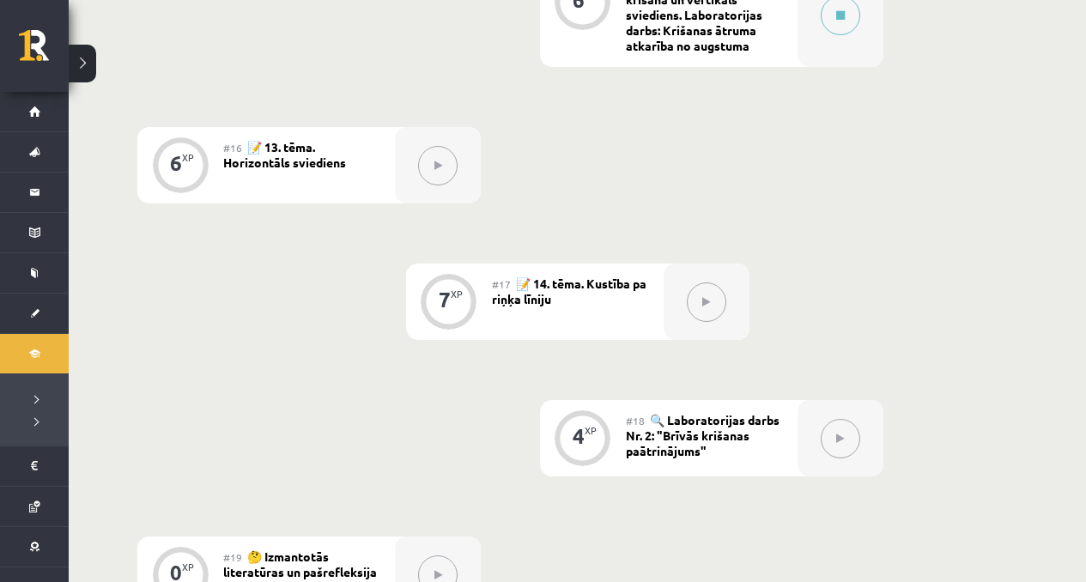
click at [824, 413] on div at bounding box center [841, 438] width 86 height 76
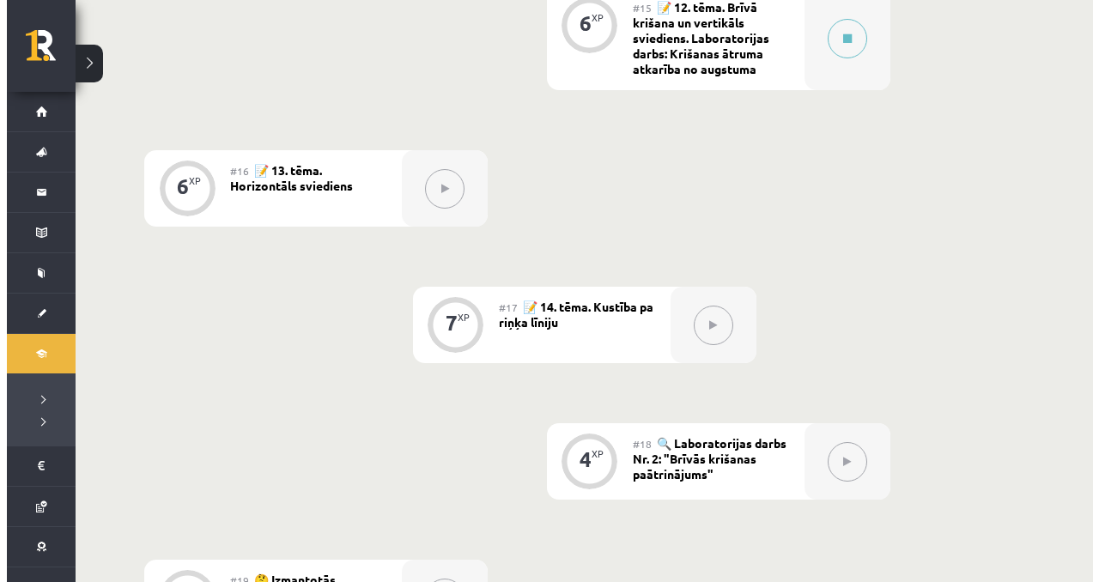
scroll to position [2394, 0]
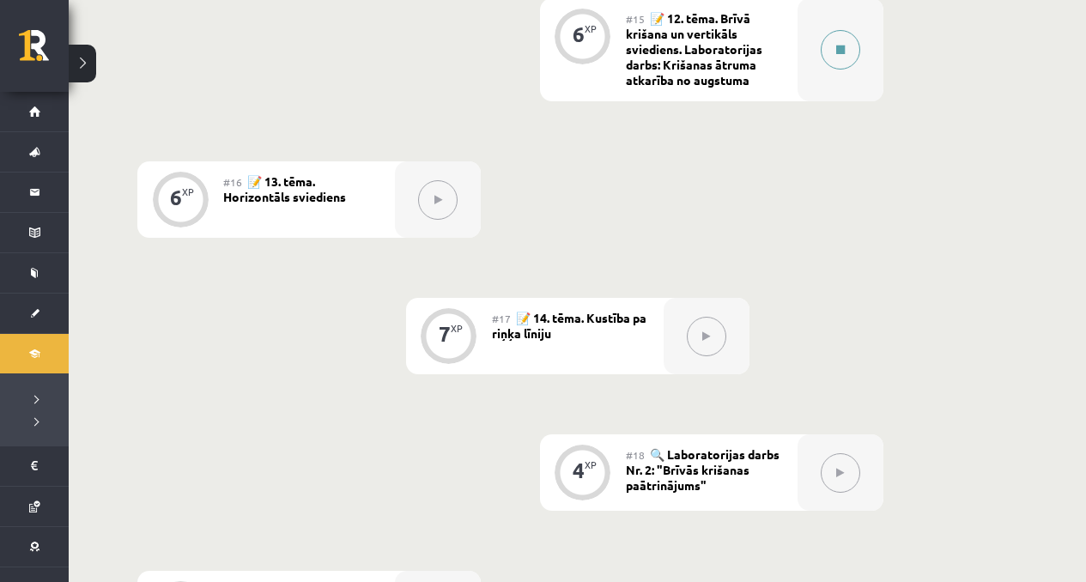
click at [849, 75] on div at bounding box center [841, 49] width 86 height 103
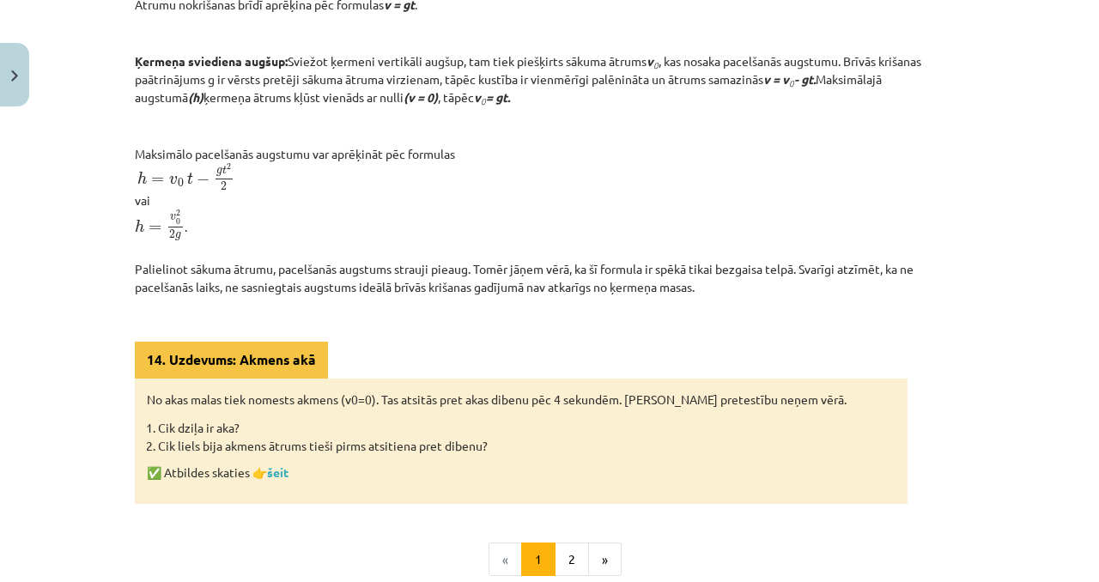
scroll to position [520, 0]
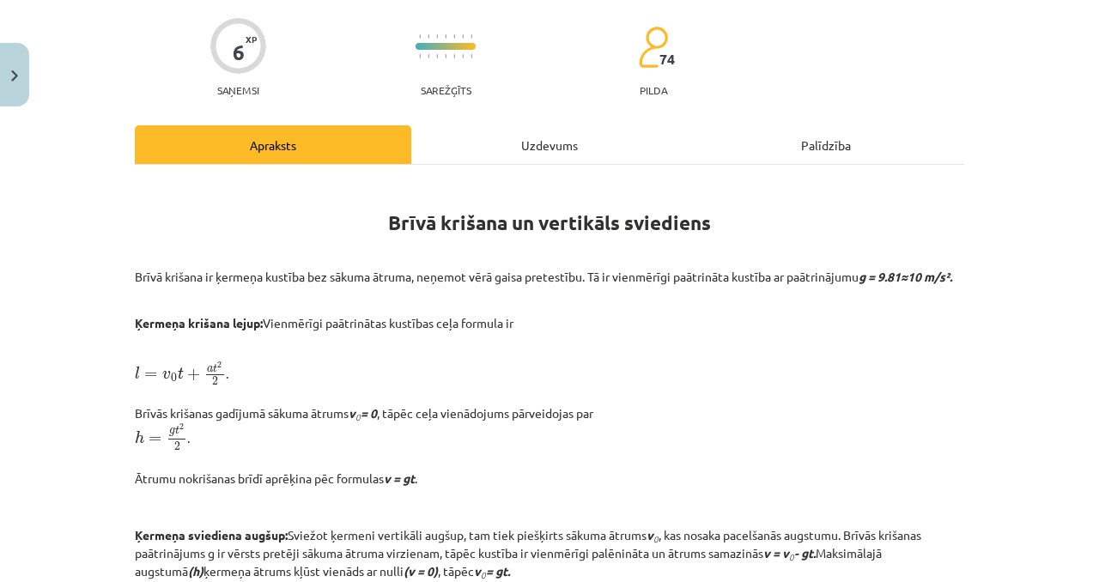
click at [455, 137] on div "Uzdevums" at bounding box center [549, 144] width 276 height 39
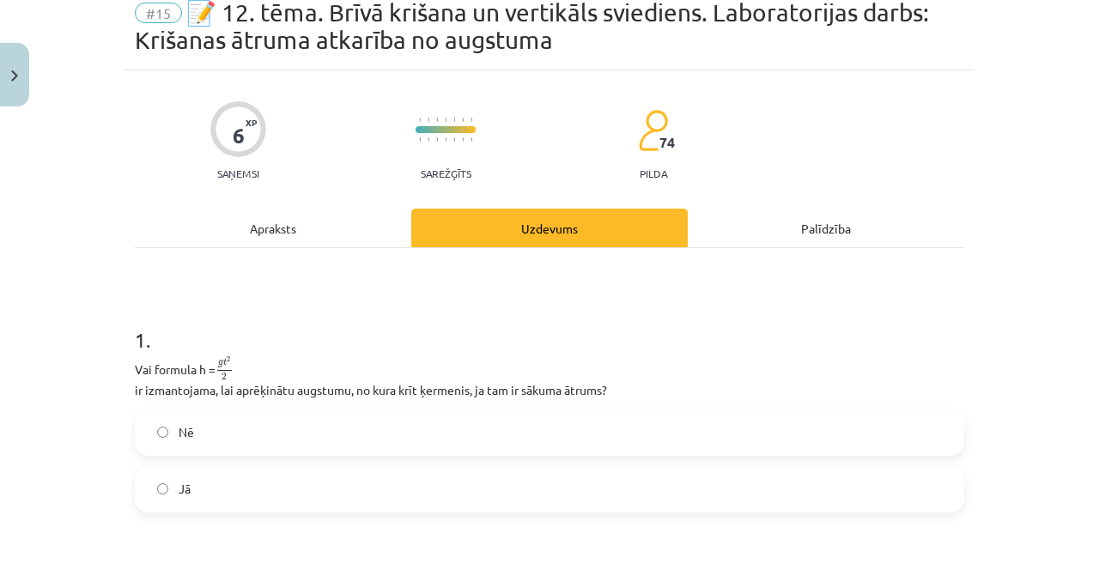
scroll to position [72, 0]
click at [163, 462] on div "Nē Jā" at bounding box center [549, 460] width 829 height 103
click at [156, 481] on label "Jā" at bounding box center [550, 488] width 826 height 43
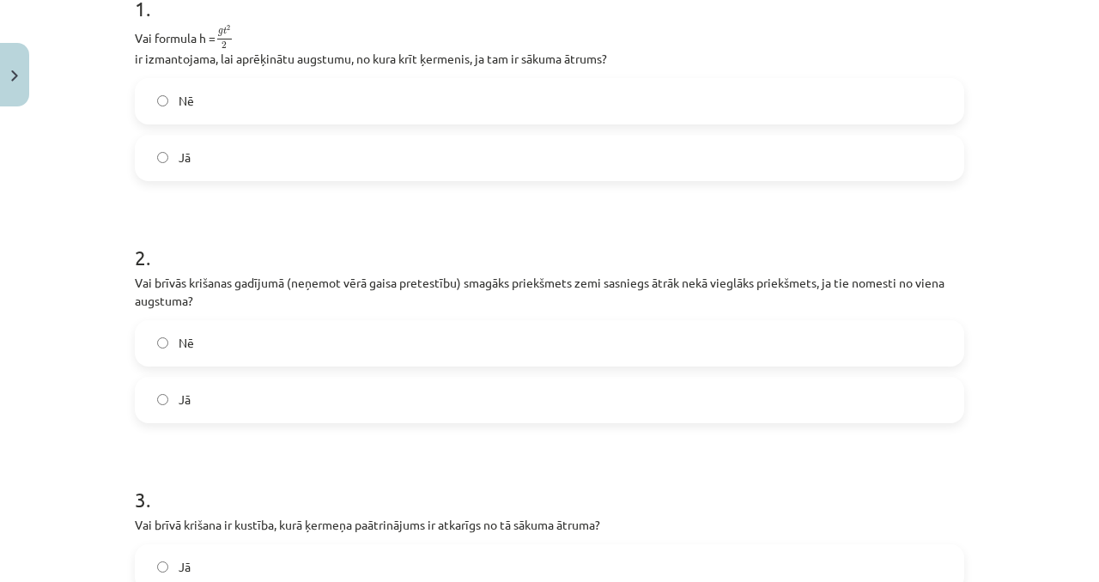
scroll to position [424, 0]
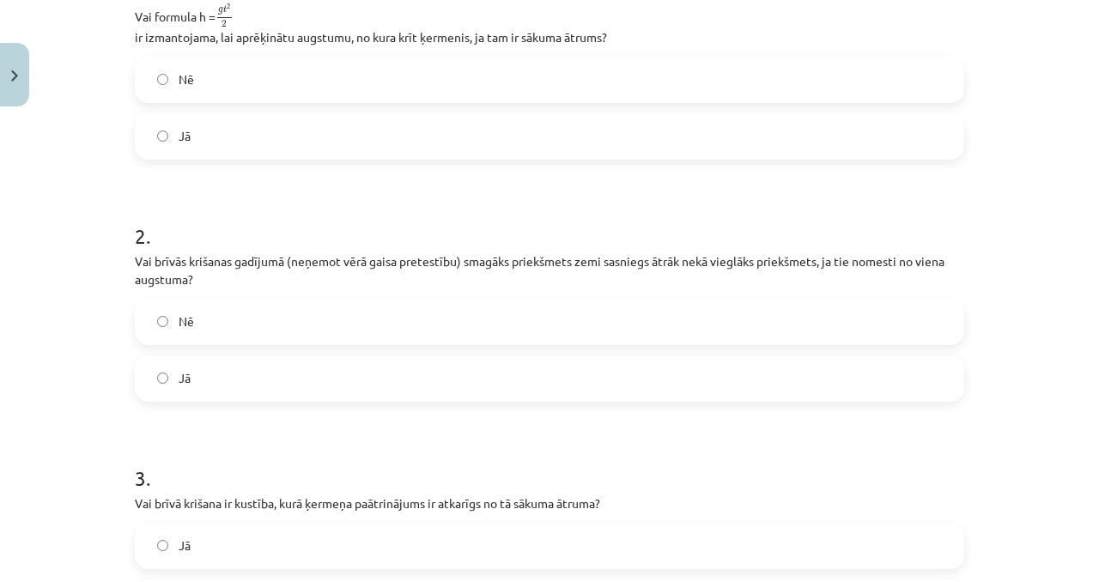
click at [270, 375] on label "Jā" at bounding box center [550, 378] width 826 height 43
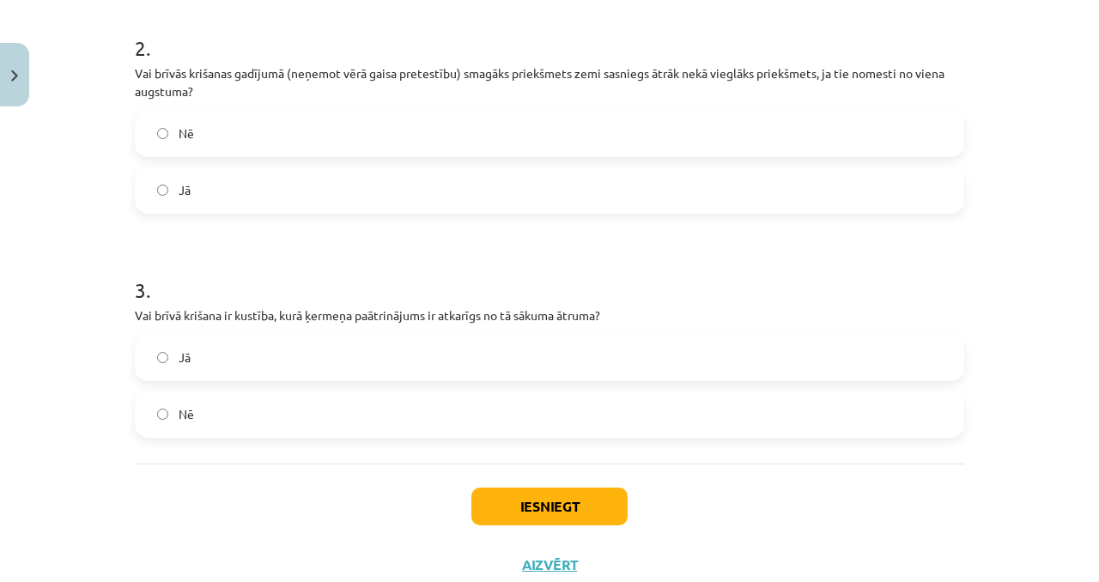
scroll to position [613, 0]
click at [301, 349] on label "Jā" at bounding box center [550, 357] width 826 height 43
click at [234, 396] on label "Nē" at bounding box center [550, 413] width 826 height 43
click at [225, 409] on label "Nē" at bounding box center [550, 413] width 826 height 43
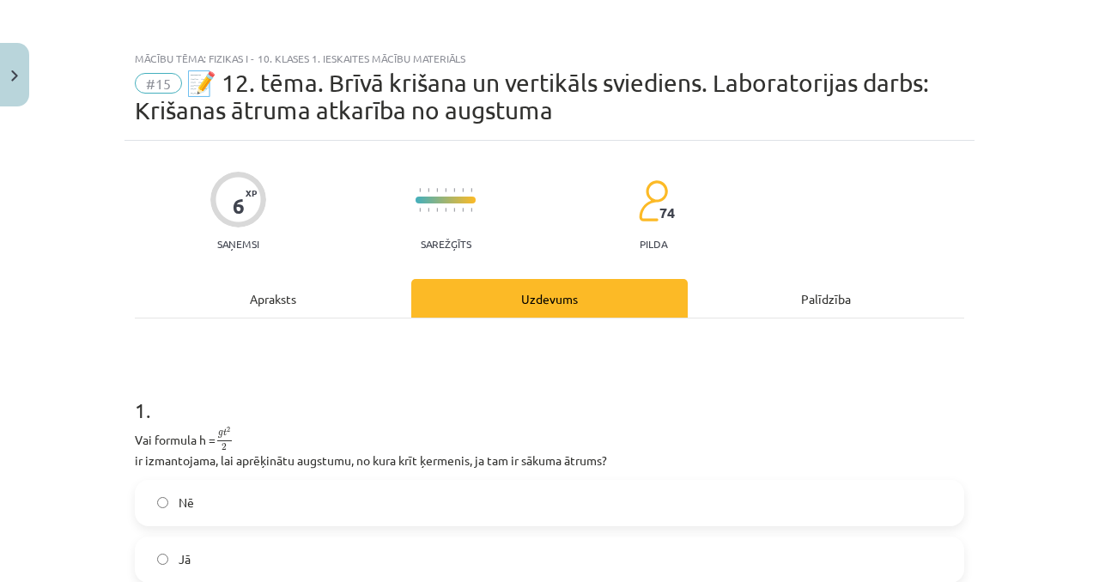
scroll to position [0, 0]
click at [273, 306] on div "Apraksts" at bounding box center [273, 299] width 276 height 39
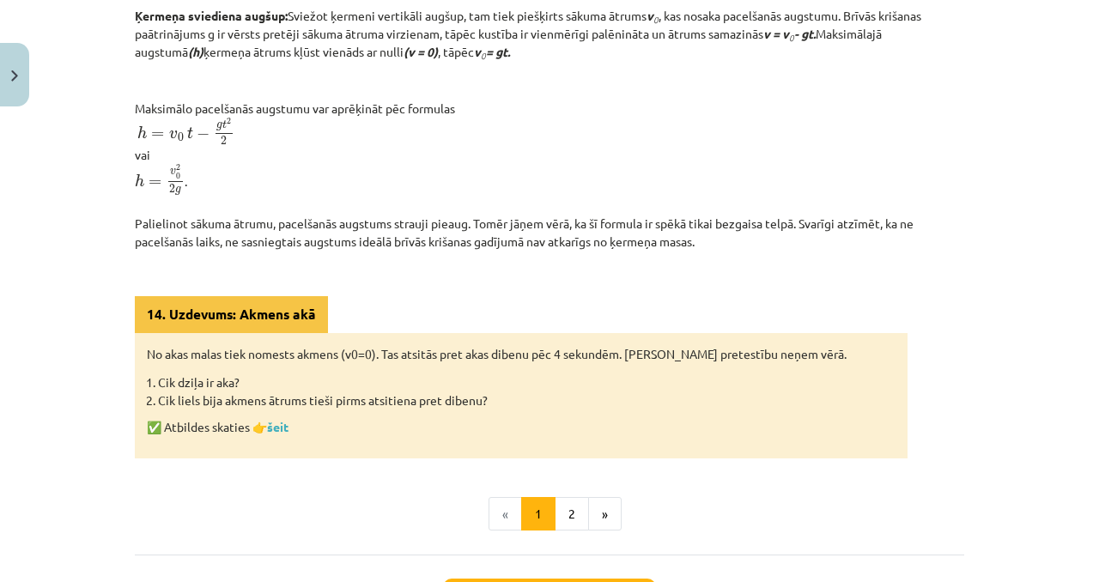
scroll to position [837, 0]
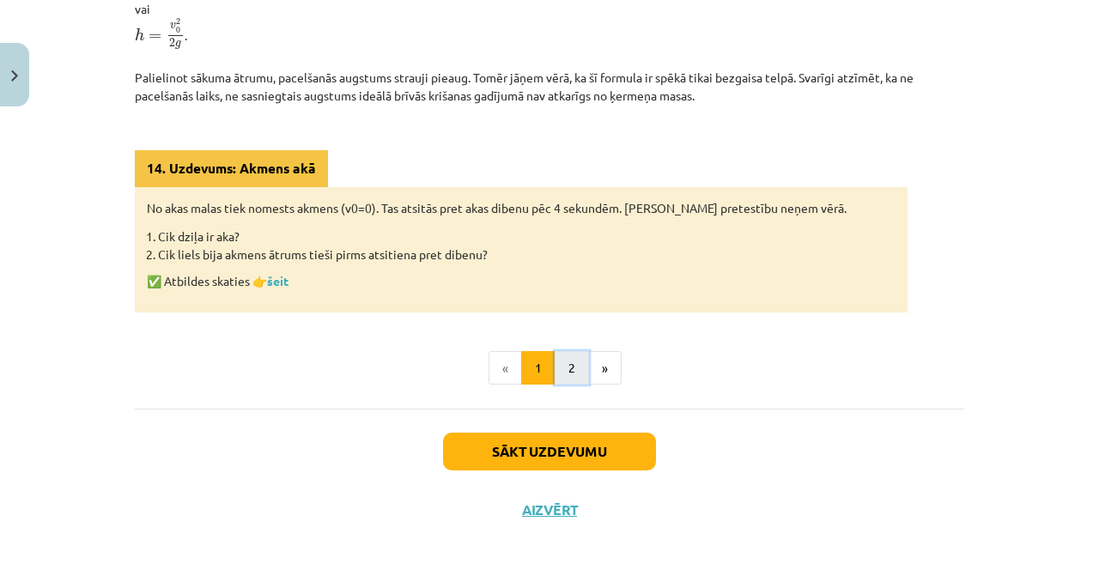
click at [555, 363] on button "2" at bounding box center [572, 368] width 34 height 34
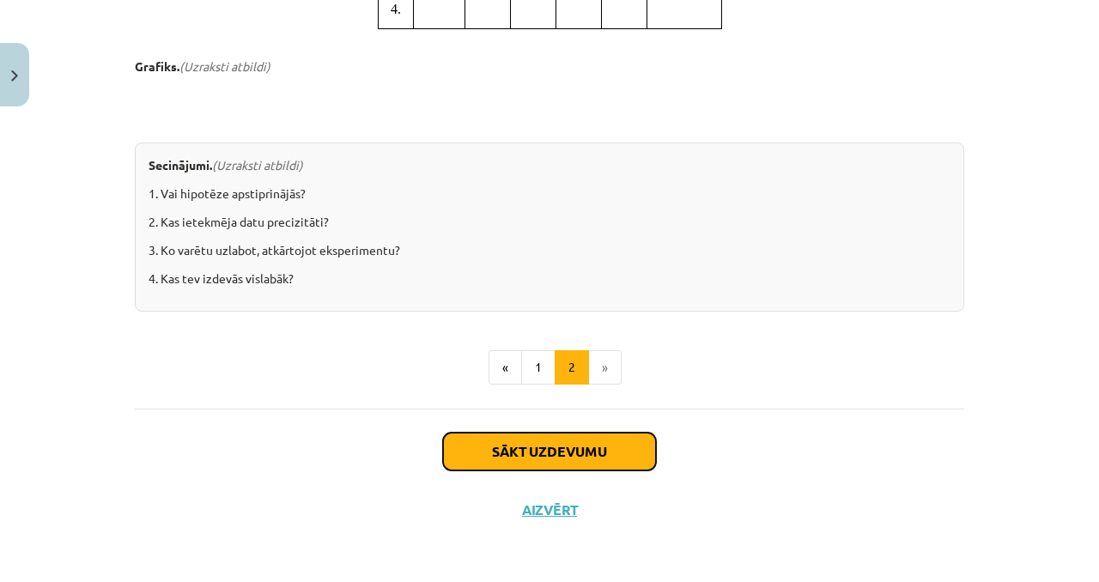
click at [494, 437] on button "Sākt uzdevumu" at bounding box center [549, 452] width 213 height 38
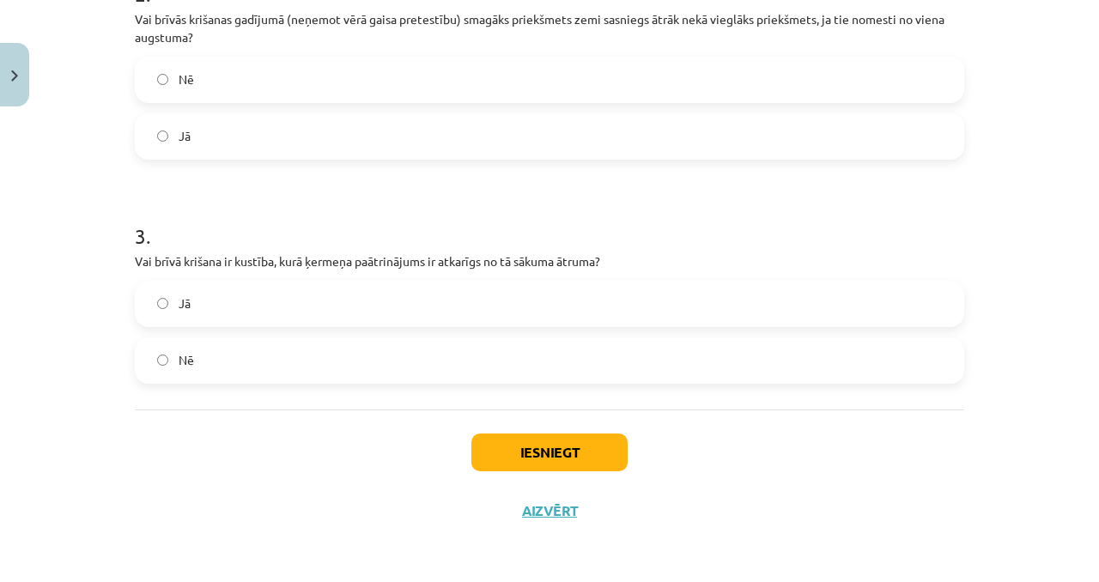
scroll to position [667, 0]
click at [518, 424] on div "Iesniegt Aizvērt" at bounding box center [549, 469] width 829 height 120
click at [500, 450] on button "Iesniegt" at bounding box center [549, 452] width 156 height 38
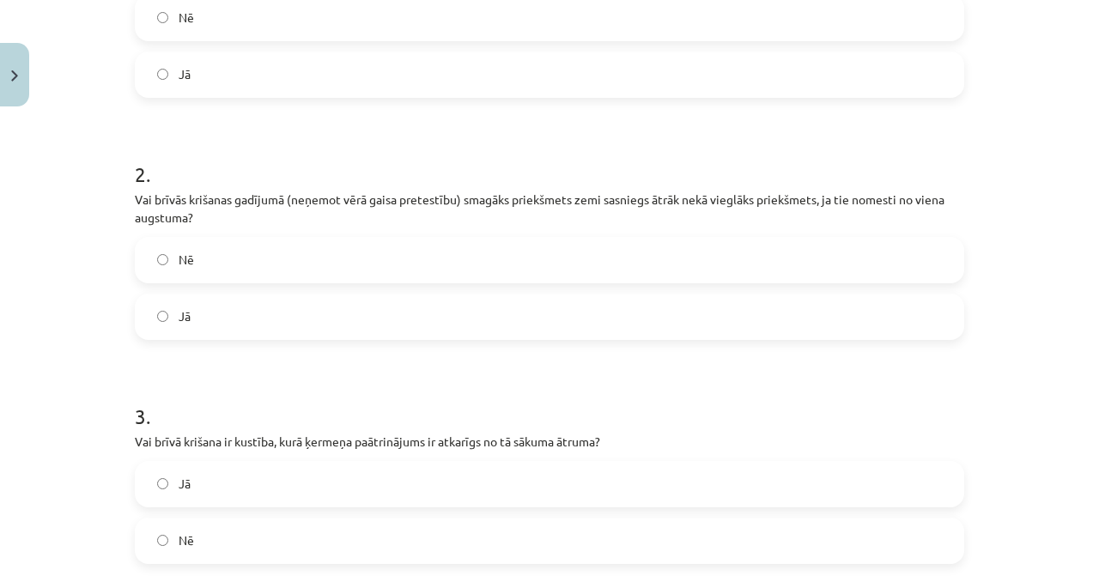
scroll to position [472, 0]
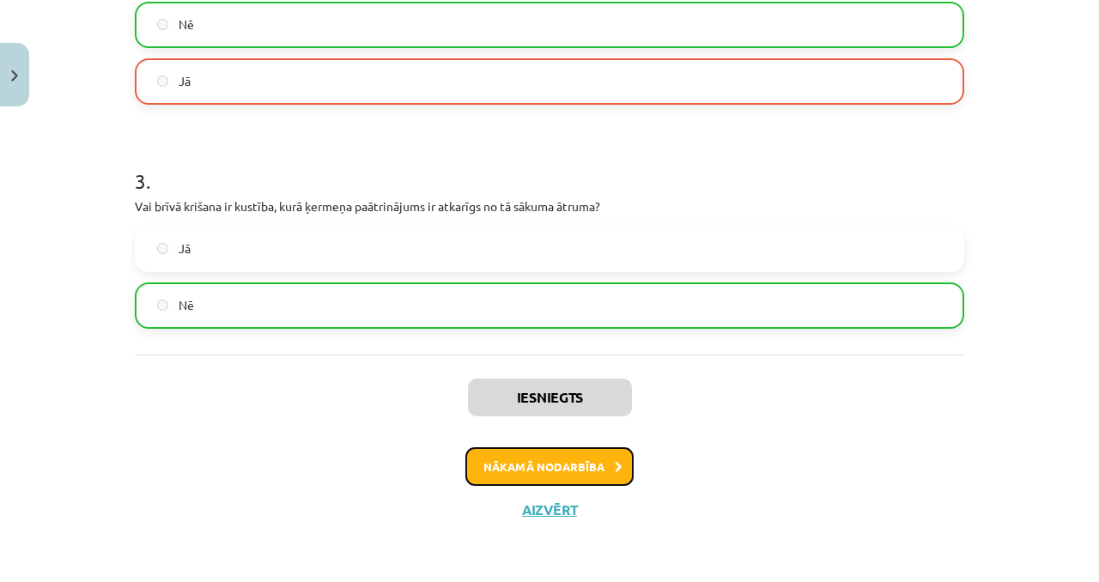
click at [496, 447] on button "Nākamā nodarbība" at bounding box center [549, 466] width 168 height 39
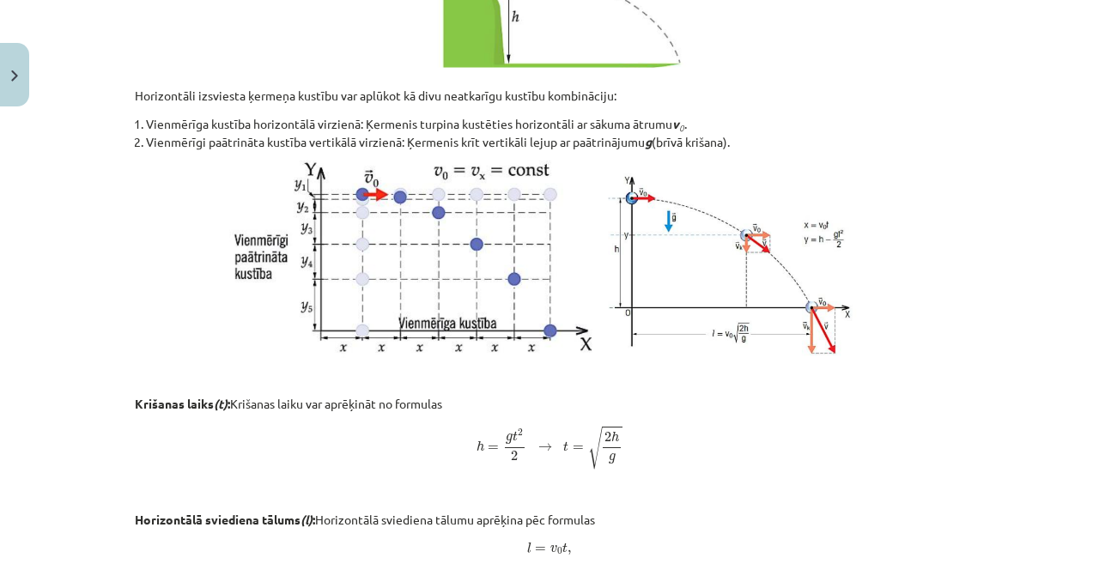
scroll to position [528, 0]
click at [2, 85] on button "Close" at bounding box center [14, 75] width 29 height 64
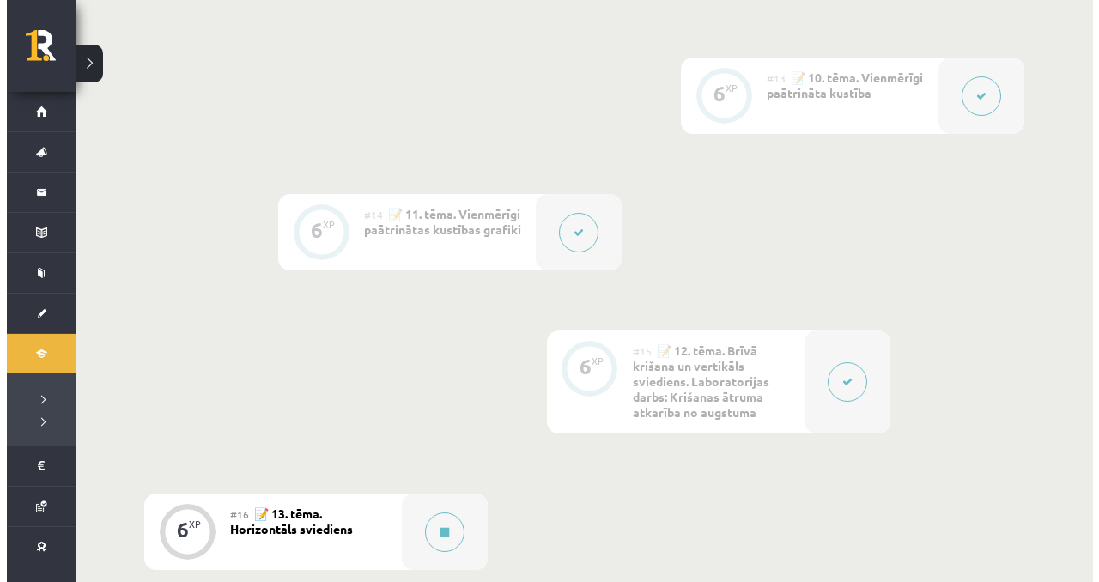
scroll to position [2026, 0]
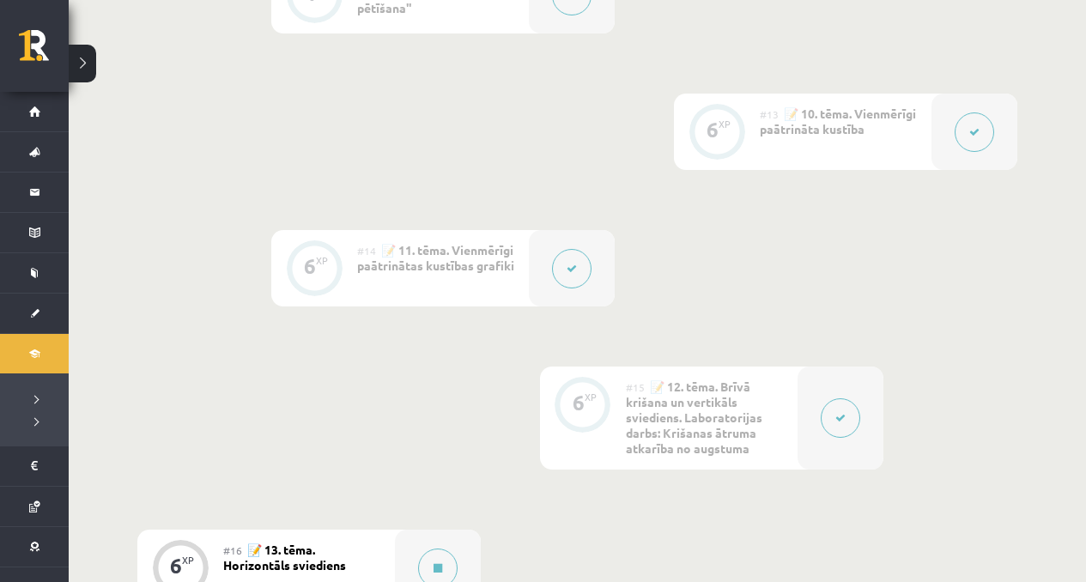
click at [832, 391] on div at bounding box center [841, 418] width 86 height 103
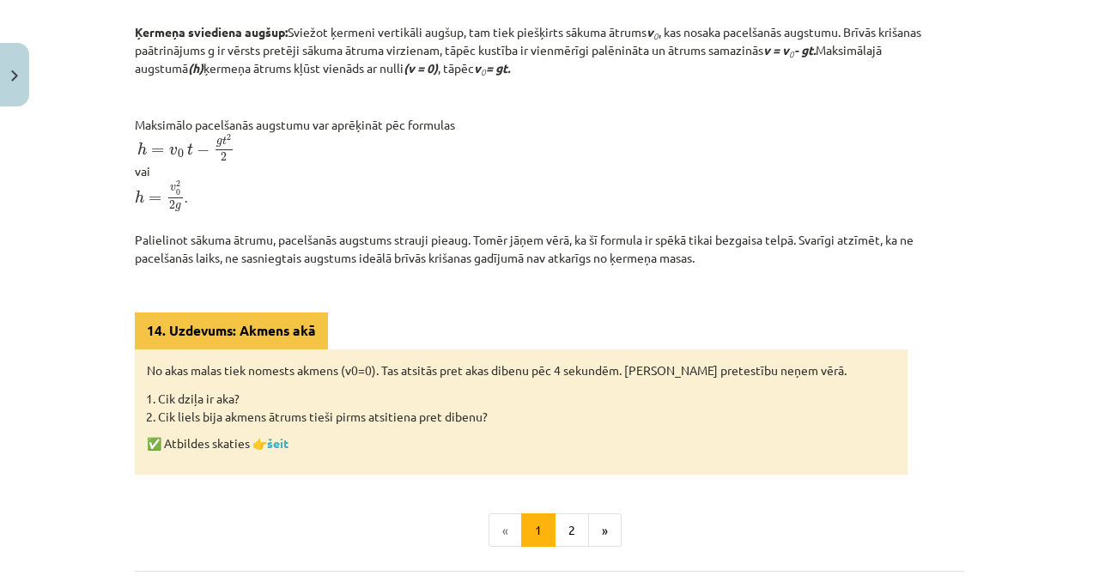
scroll to position [633, 0]
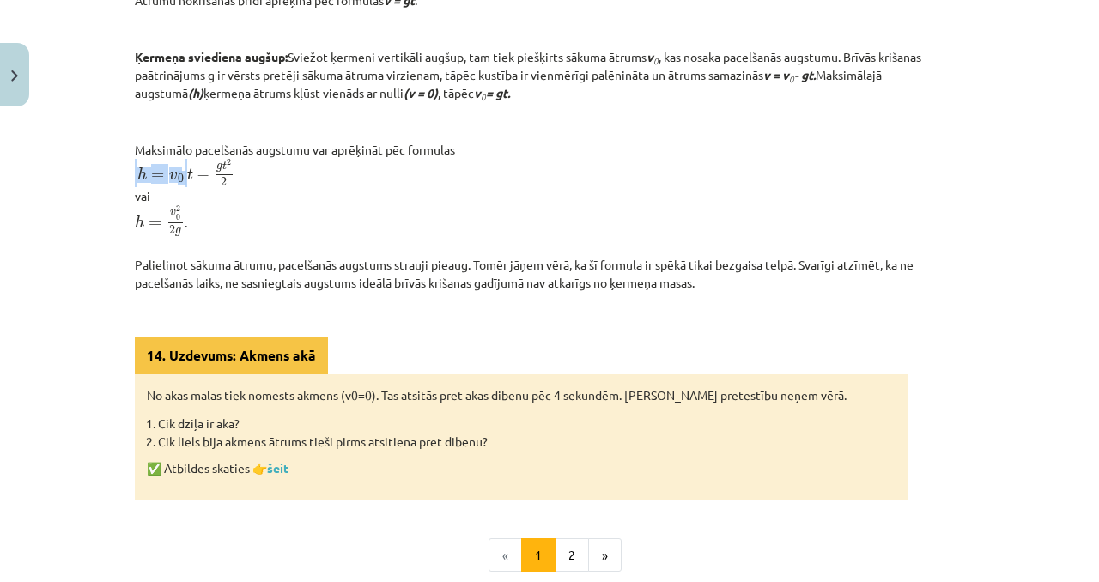
drag, startPoint x: 124, startPoint y: 177, endPoint x: 244, endPoint y: 188, distance: 120.7
click at [244, 188] on div "6 XP Saņemsi Sarežģīts 74 pilda Apraksts Uzdevums Palīdzība Brīvā krišana un ve…" at bounding box center [550, 145] width 850 height 1273
copy p "h = v 0 h = v 0"
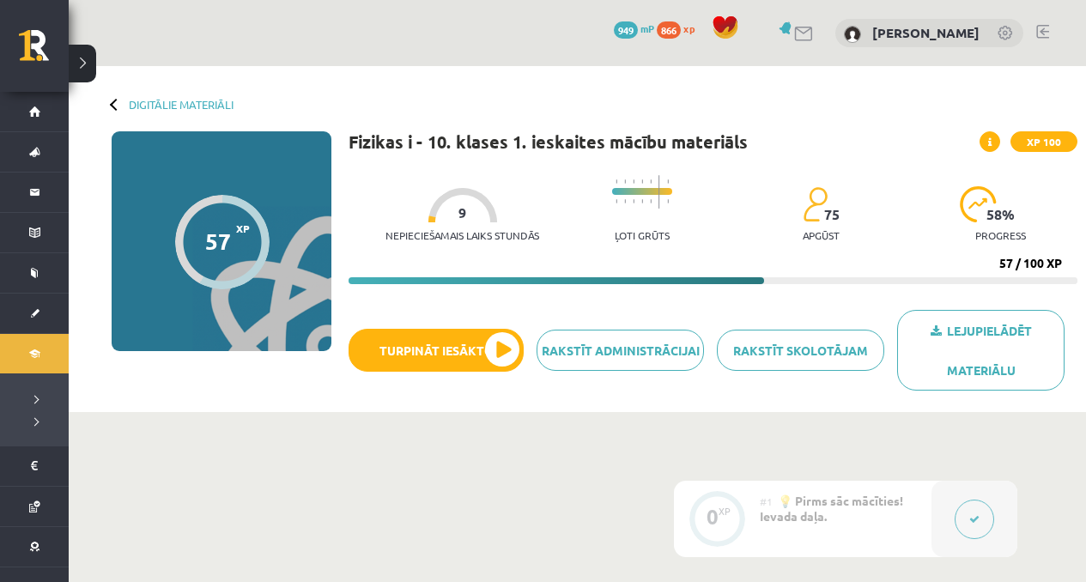
scroll to position [2026, 0]
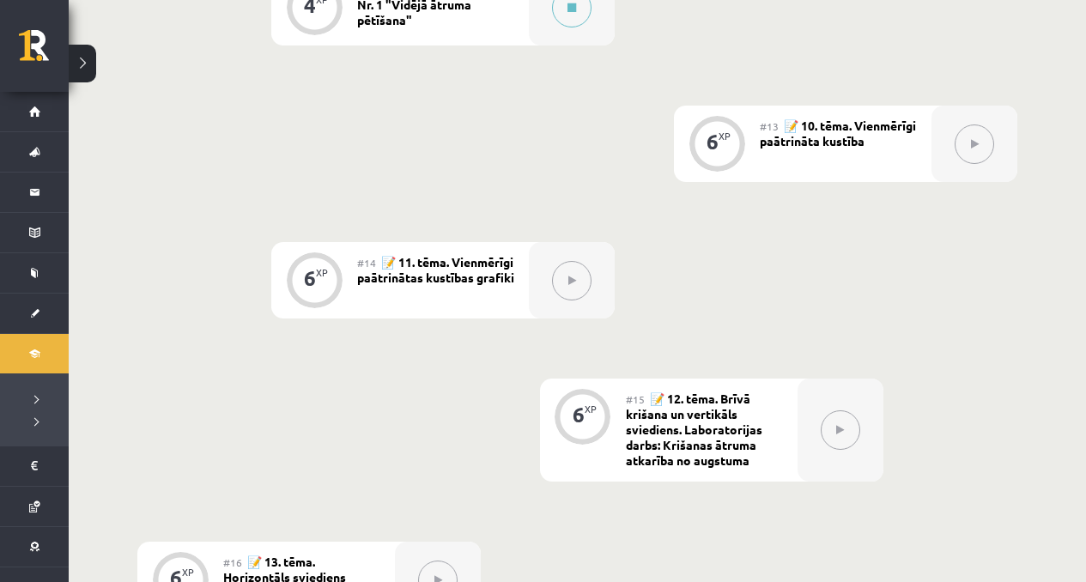
scroll to position [1994, 0]
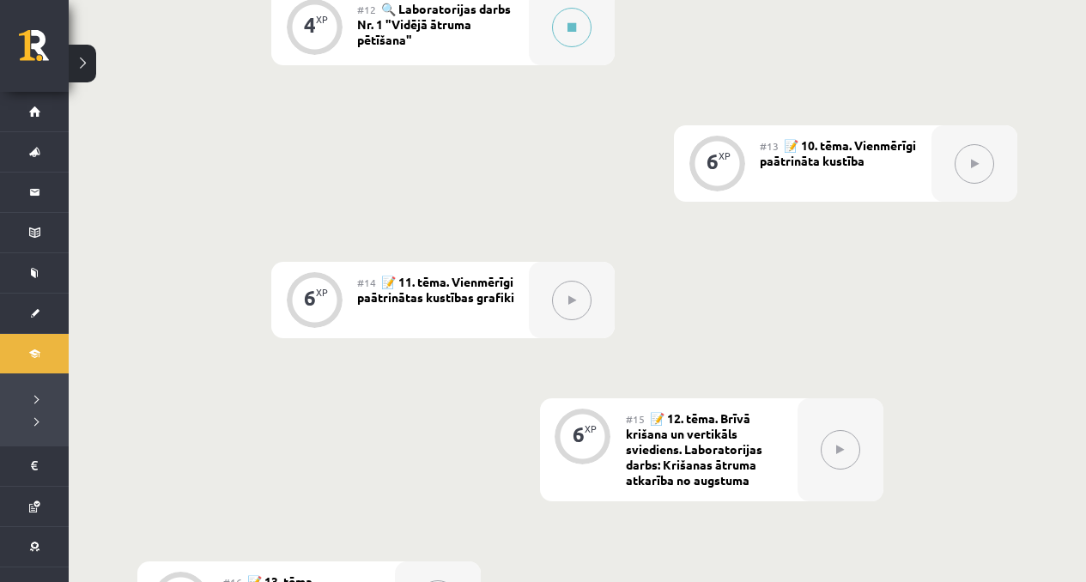
click at [588, 309] on button at bounding box center [571, 300] width 39 height 39
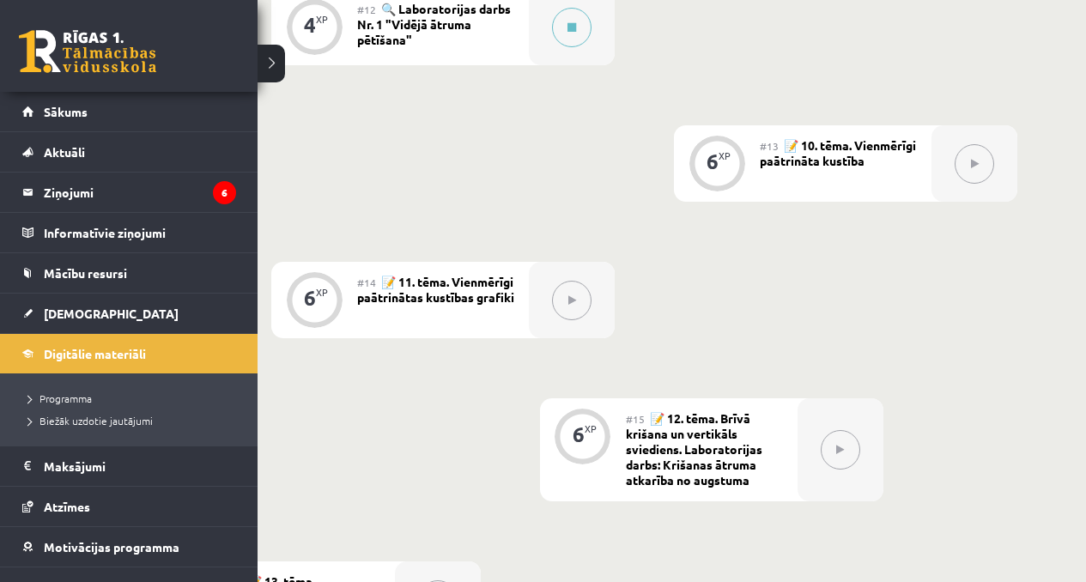
click at [23, 22] on div "0 Dāvanas 949 mP 866 xp" at bounding box center [129, 46] width 258 height 92
click at [46, 44] on link at bounding box center [87, 51] width 137 height 43
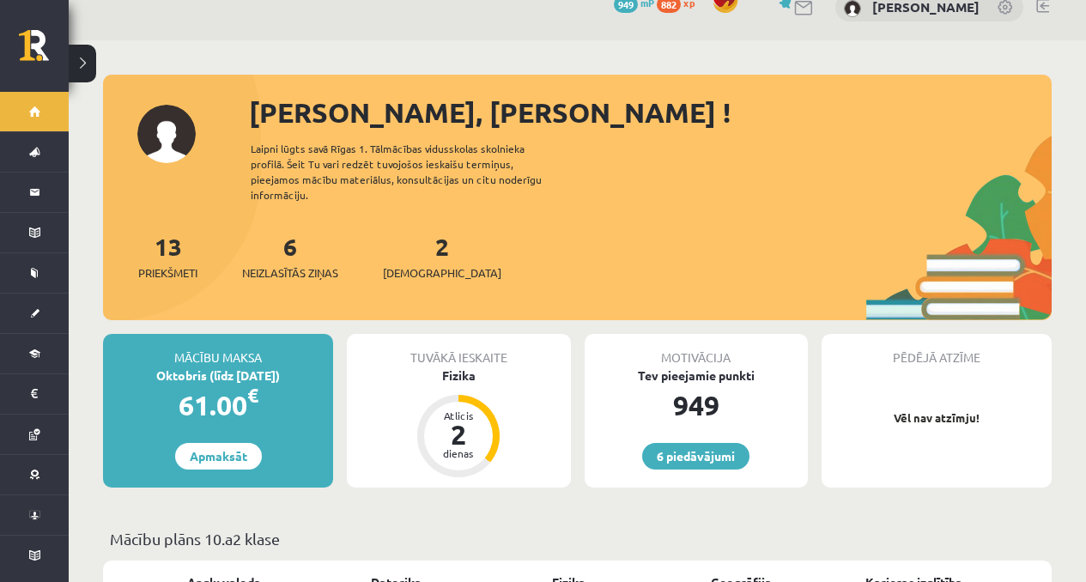
scroll to position [27, 0]
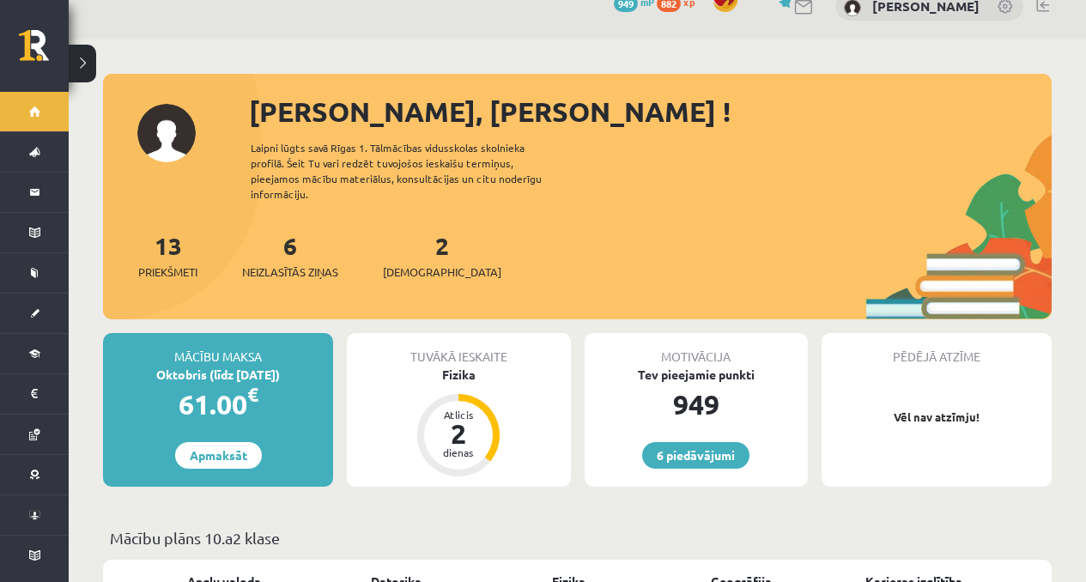
click at [437, 241] on div "2 Ieskaites" at bounding box center [442, 254] width 118 height 53
click at [417, 241] on link "2 Ieskaites" at bounding box center [442, 255] width 118 height 51
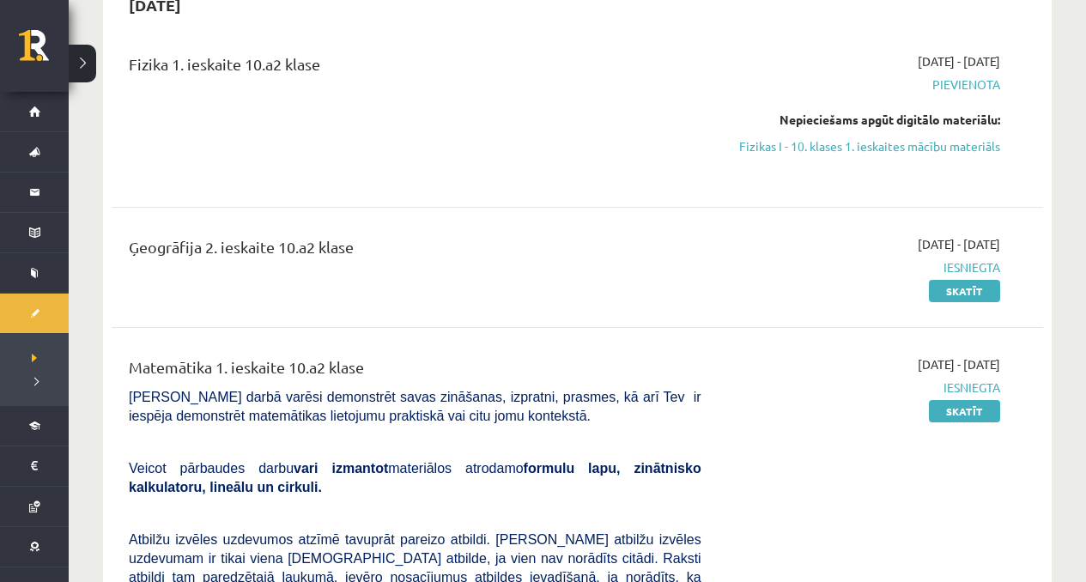
scroll to position [214, 0]
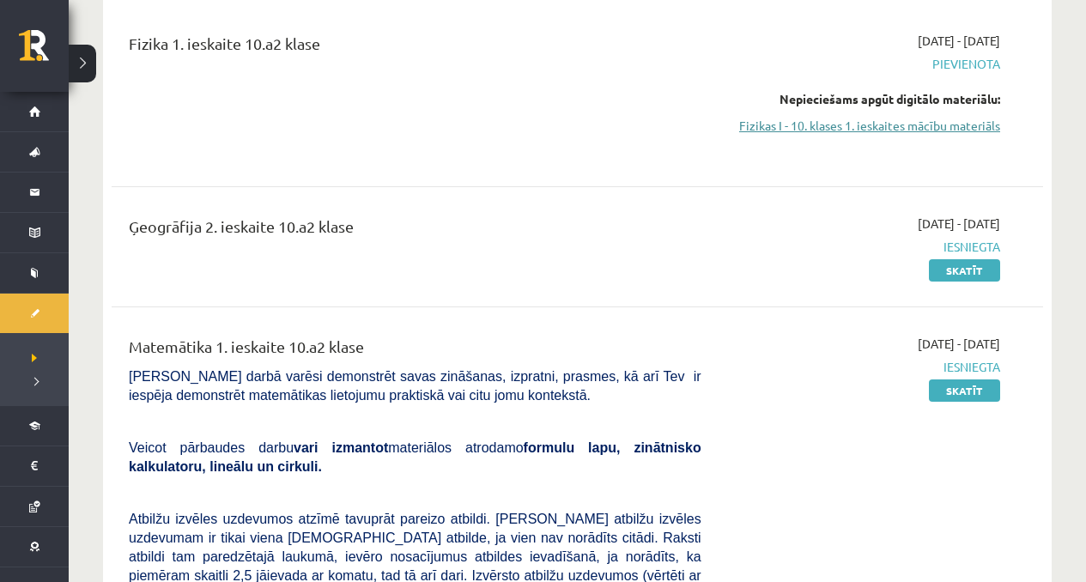
click at [916, 131] on link "Fizikas I - 10. klases 1. ieskaites mācību materiāls" at bounding box center [863, 126] width 273 height 18
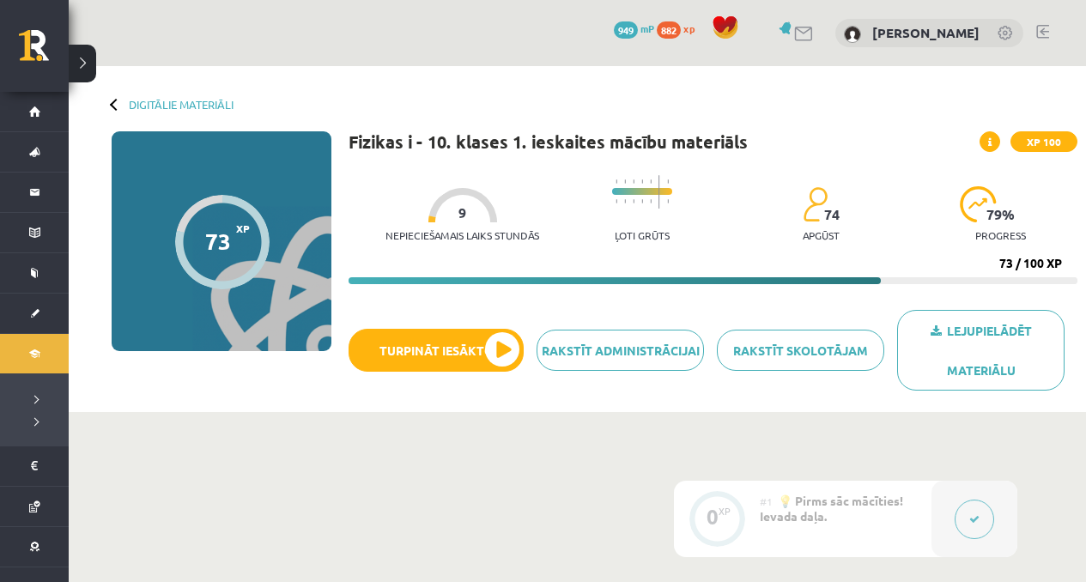
drag, startPoint x: 464, startPoint y: 307, endPoint x: 463, endPoint y: 316, distance: 9.5
click at [463, 314] on div "Fizikas i - 10. klases 1. ieskaites mācību materiāls XP 100 Nepieciešamais laik…" at bounding box center [713, 267] width 729 height 272
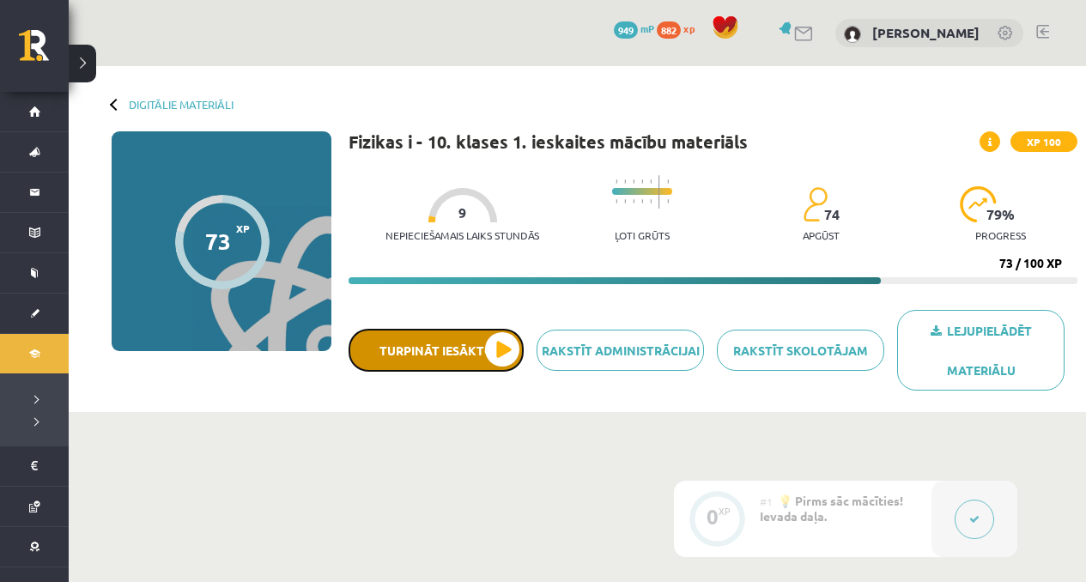
click at [462, 337] on button "Turpināt iesākto" at bounding box center [436, 350] width 175 height 43
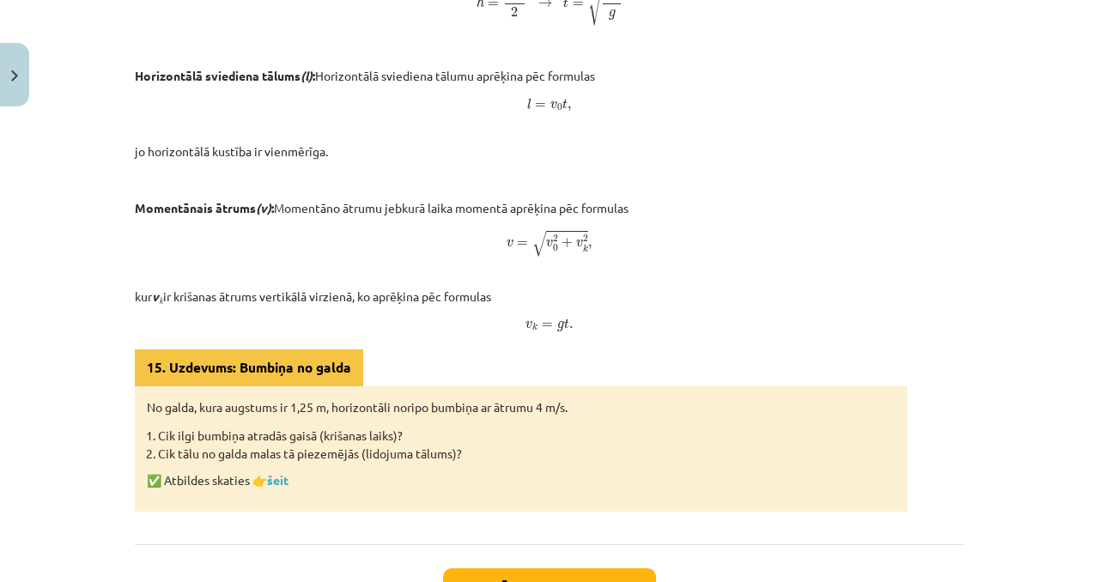
scroll to position [971, 0]
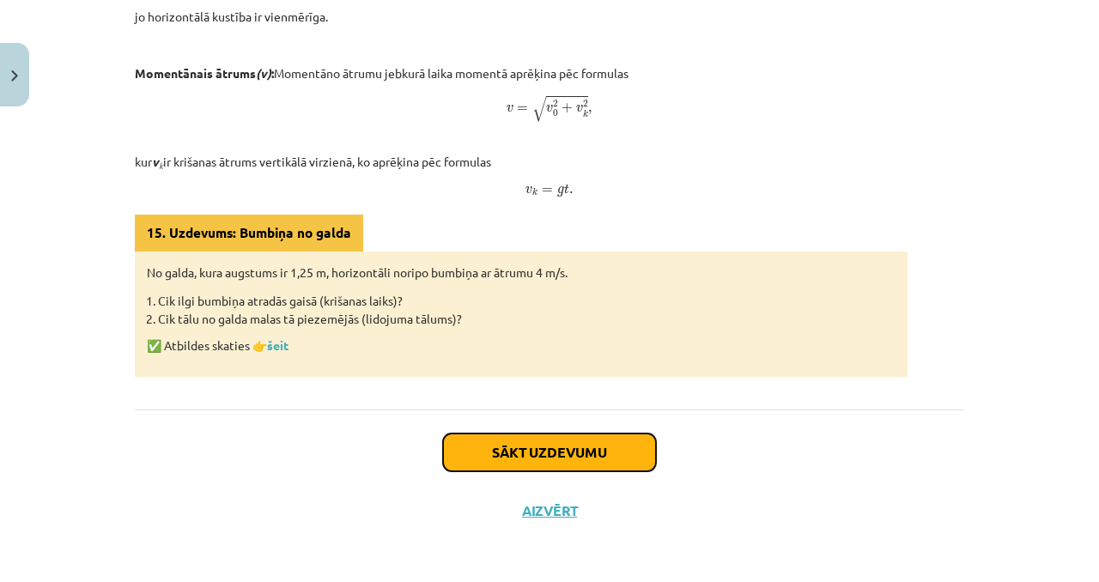
click at [521, 440] on button "Sākt uzdevumu" at bounding box center [549, 453] width 213 height 38
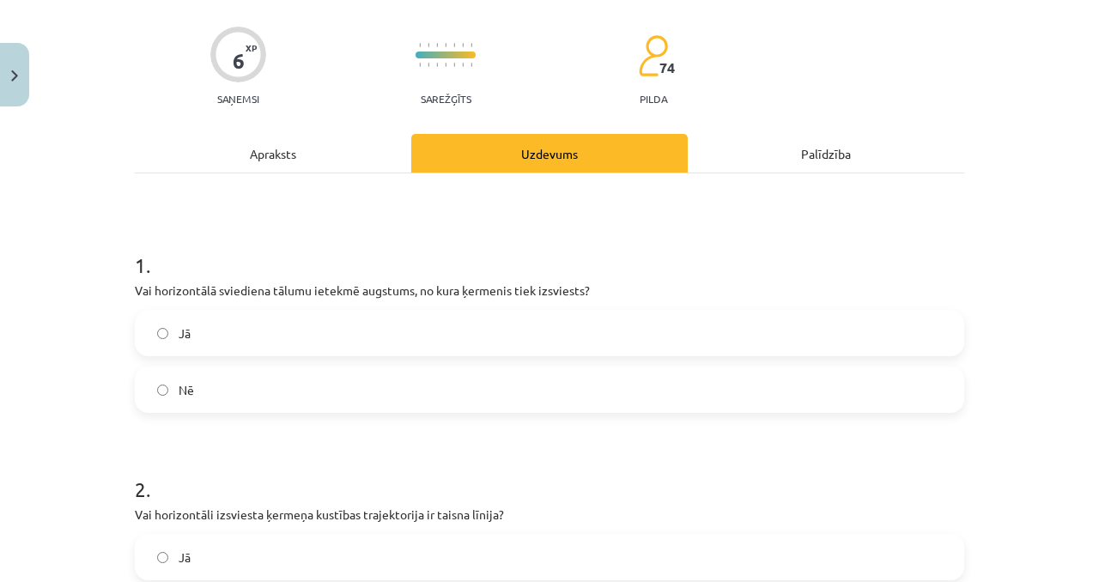
scroll to position [149, 0]
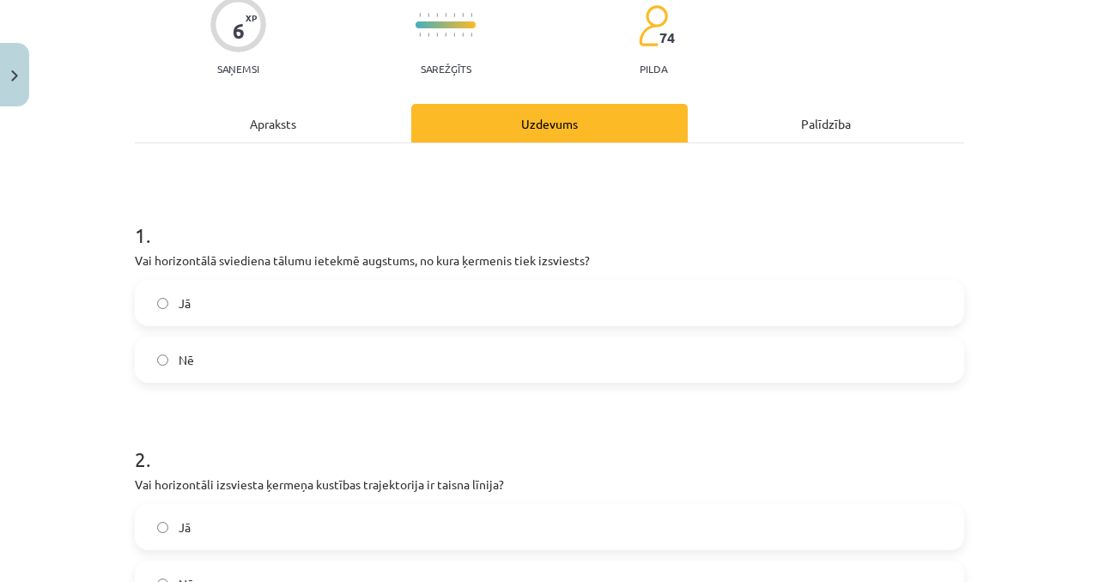
click at [325, 293] on label "Jā" at bounding box center [550, 303] width 826 height 43
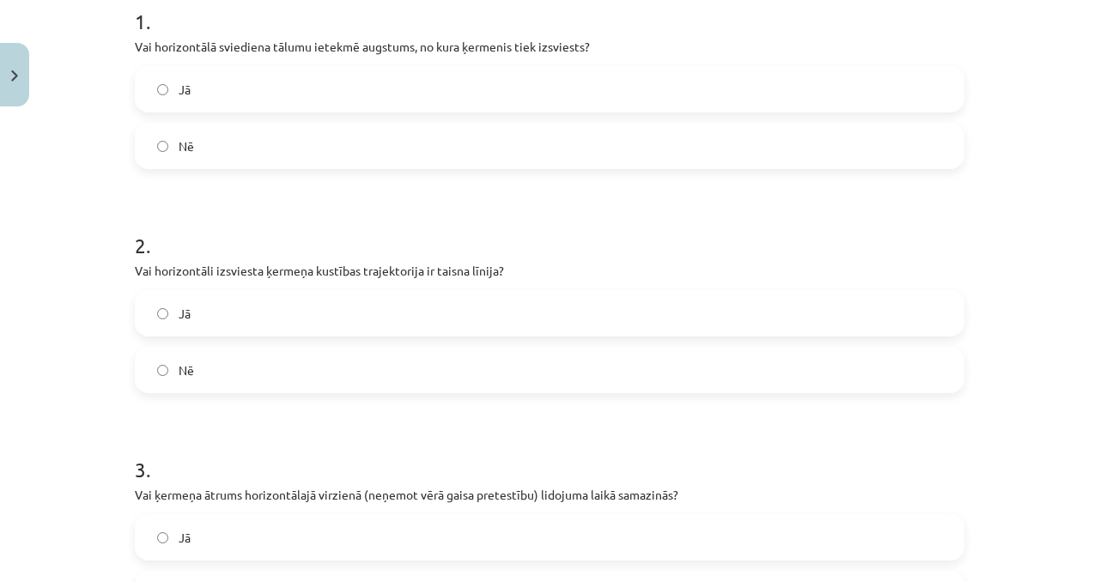
scroll to position [394, 0]
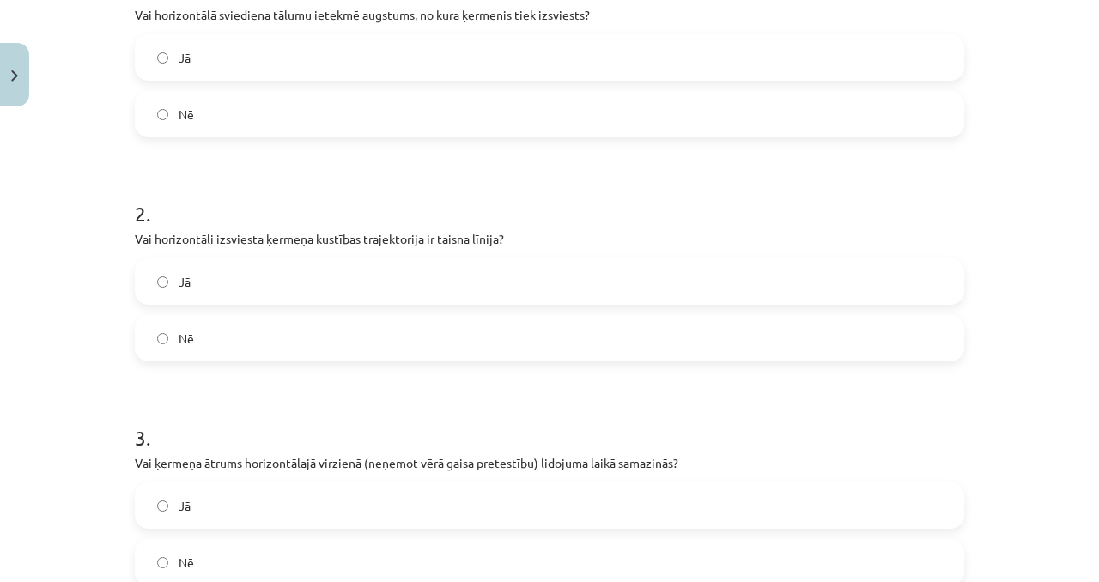
click at [246, 333] on label "Nē" at bounding box center [550, 338] width 826 height 43
drag, startPoint x: 513, startPoint y: 243, endPoint x: 285, endPoint y: 221, distance: 229.5
click at [285, 221] on div "2 . Vai horizontāli izsviesta ķermeņa kustības trajektorija ir taisna līnija? J…" at bounding box center [549, 267] width 829 height 190
copy div "Vai horizontāli izsviesta ķermeņa kustības trajektorija ir taisna līnija?"
click at [352, 189] on h1 "2 ." at bounding box center [549, 198] width 829 height 53
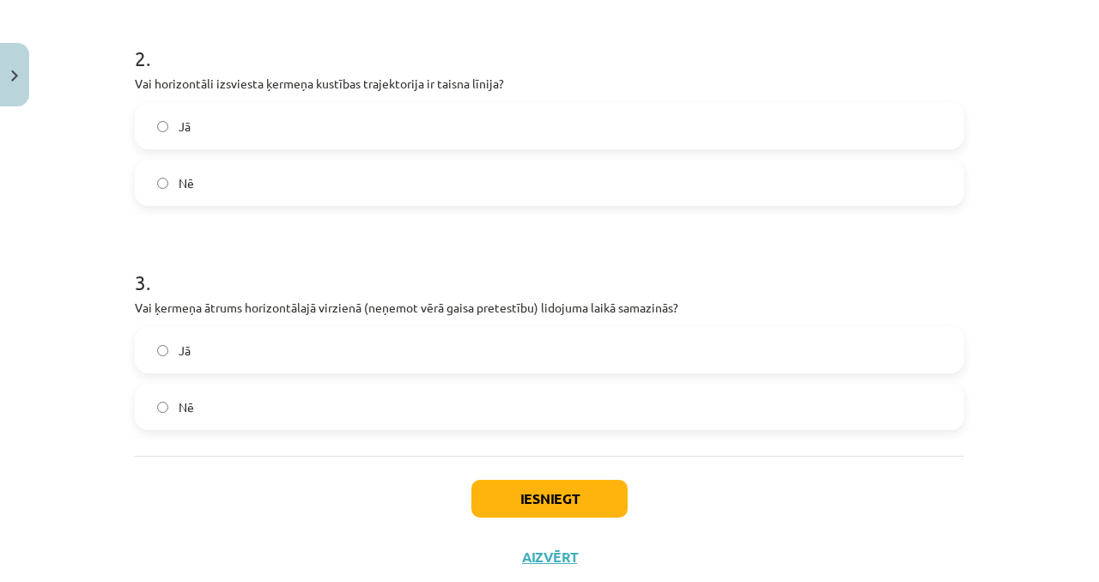
scroll to position [597, 0]
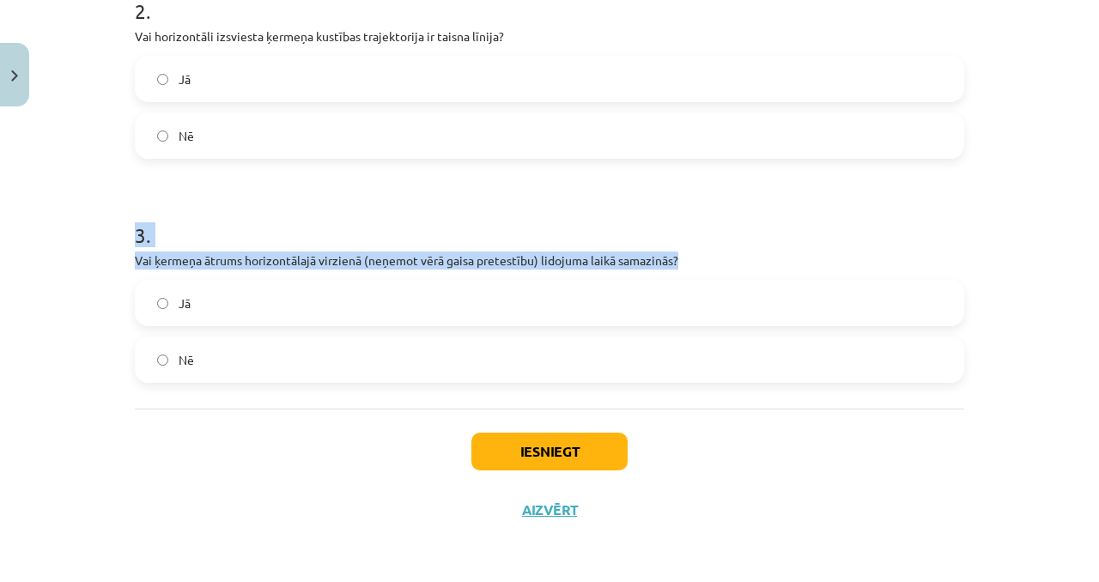
drag, startPoint x: 685, startPoint y: 258, endPoint x: 476, endPoint y: 221, distance: 212.9
click at [476, 221] on div "3 . Vai ķermeņa ātrums horizontālajā virzienā (neņemot vērā gaisa pretestību) l…" at bounding box center [549, 288] width 829 height 190
copy div "3 . Vai ķermeņa ātrums horizontālajā virzienā (neņemot vērā gaisa pretestību) l…"
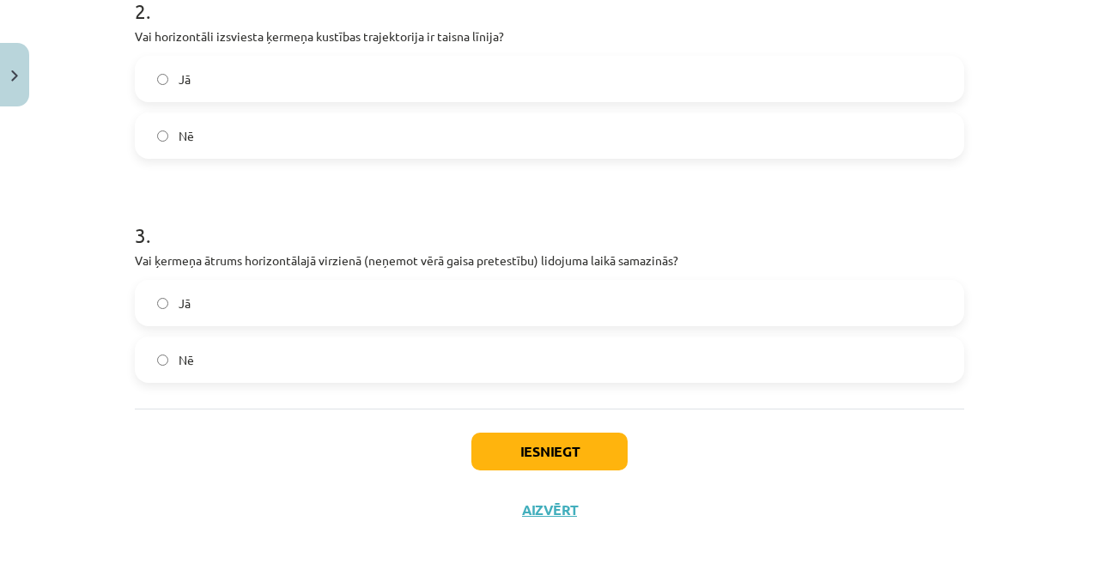
click at [236, 379] on div "Nē" at bounding box center [549, 360] width 829 height 46
drag, startPoint x: 245, startPoint y: 371, endPoint x: 295, endPoint y: 374, distance: 50.8
click at [245, 370] on label "Nē" at bounding box center [550, 359] width 826 height 43
click at [471, 433] on button "Iesniegt" at bounding box center [549, 452] width 156 height 38
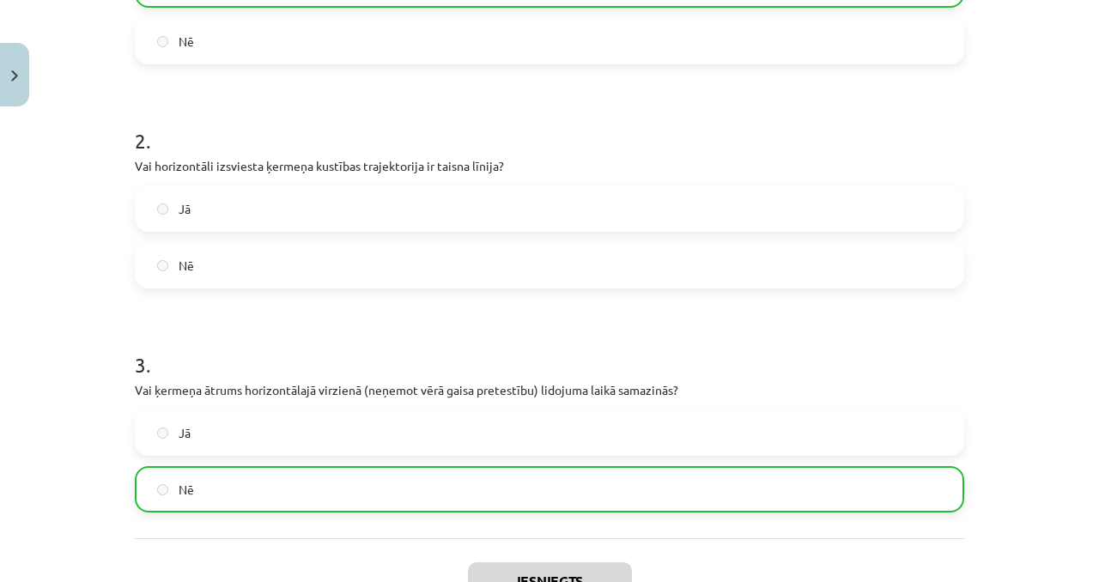
scroll to position [651, 0]
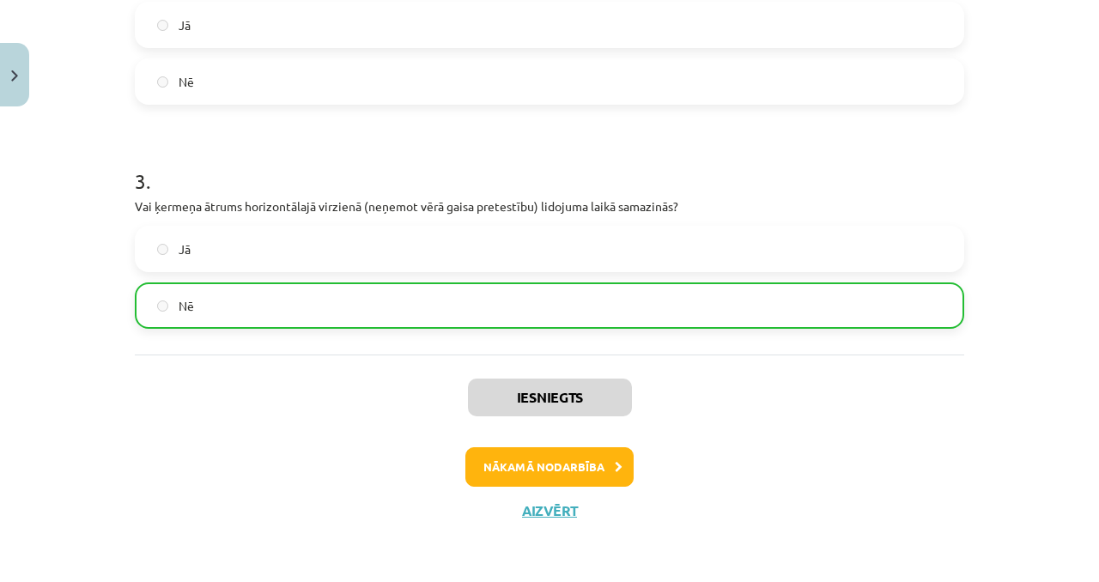
click at [239, 69] on label "Nē" at bounding box center [550, 81] width 826 height 43
click at [526, 456] on button "Nākamā nodarbība" at bounding box center [549, 466] width 168 height 39
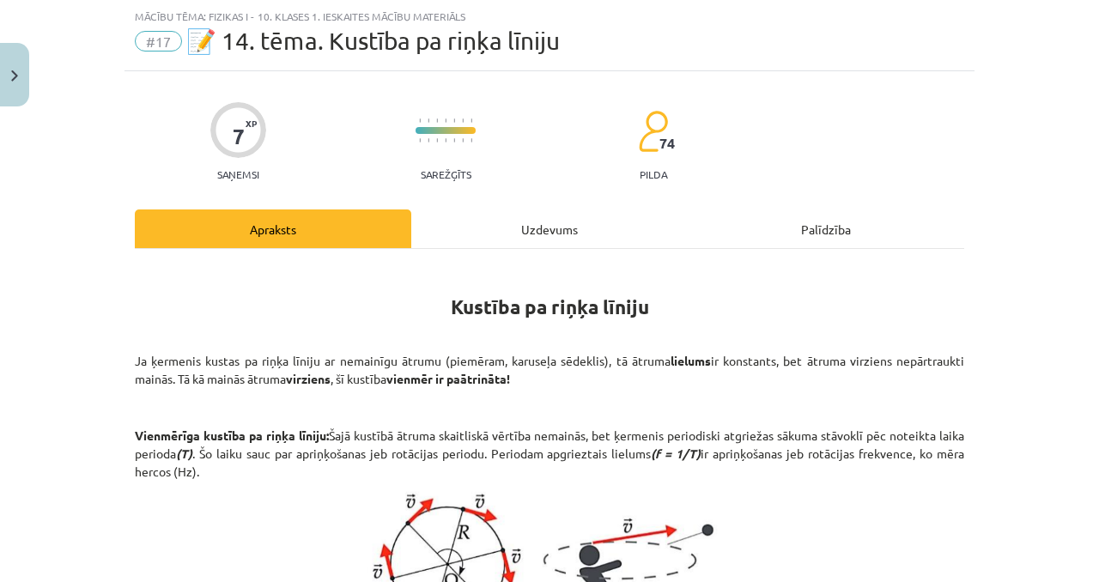
click at [507, 218] on div "Uzdevums" at bounding box center [549, 229] width 276 height 39
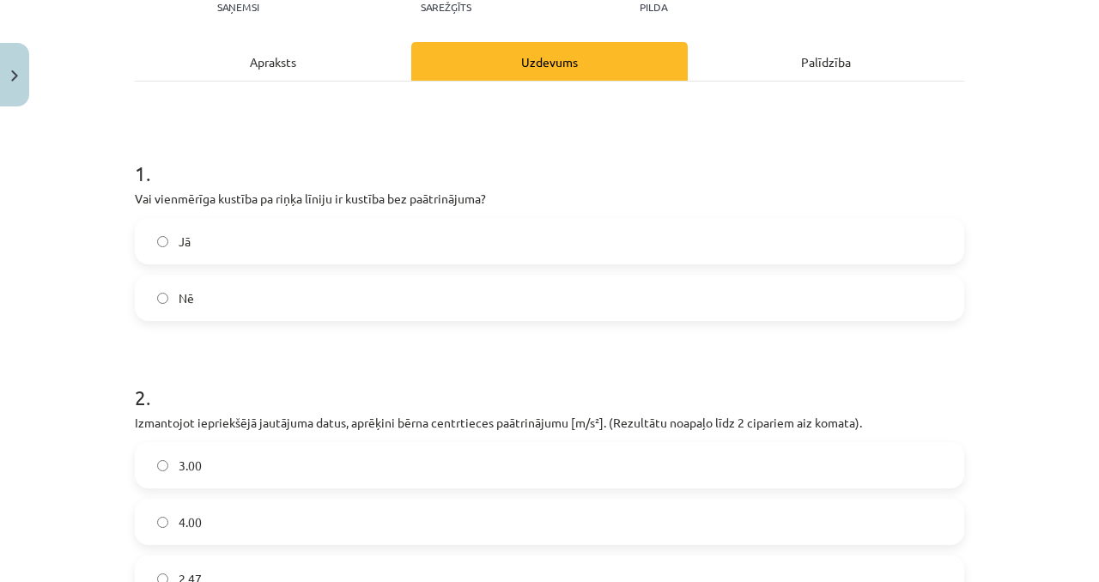
click at [330, 57] on div "Apraksts" at bounding box center [273, 61] width 276 height 39
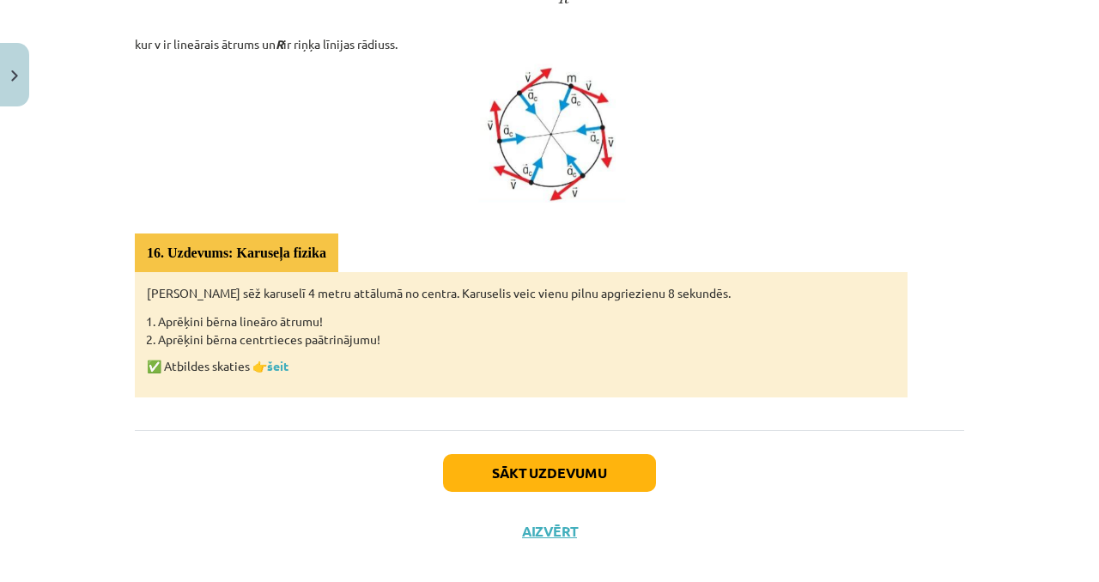
scroll to position [954, 0]
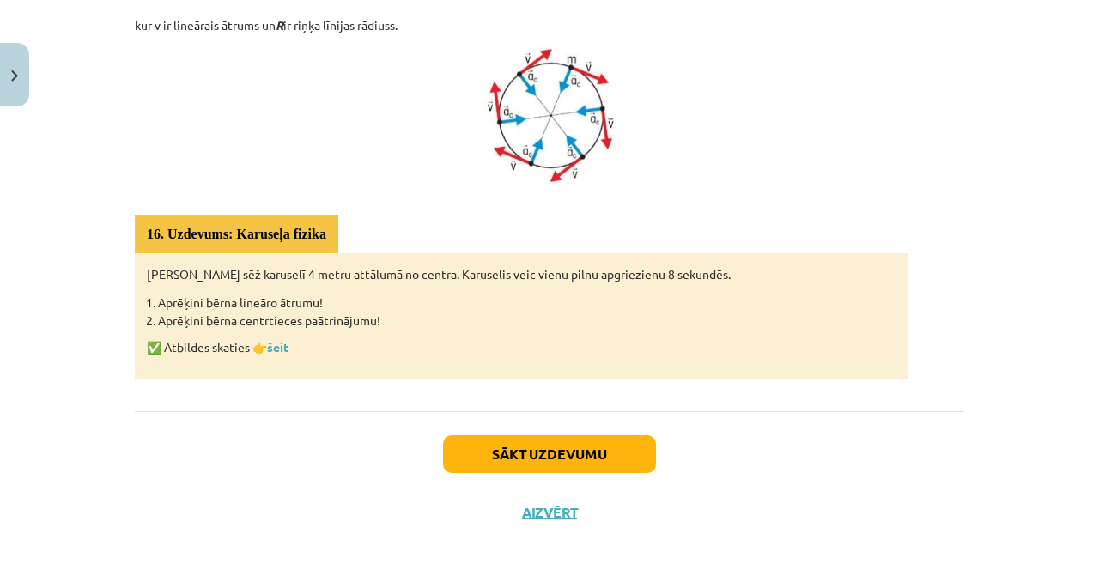
click at [526, 432] on div "Sākt uzdevumu Aizvērt" at bounding box center [549, 471] width 829 height 120
drag, startPoint x: 514, startPoint y: 444, endPoint x: 559, endPoint y: 271, distance: 178.3
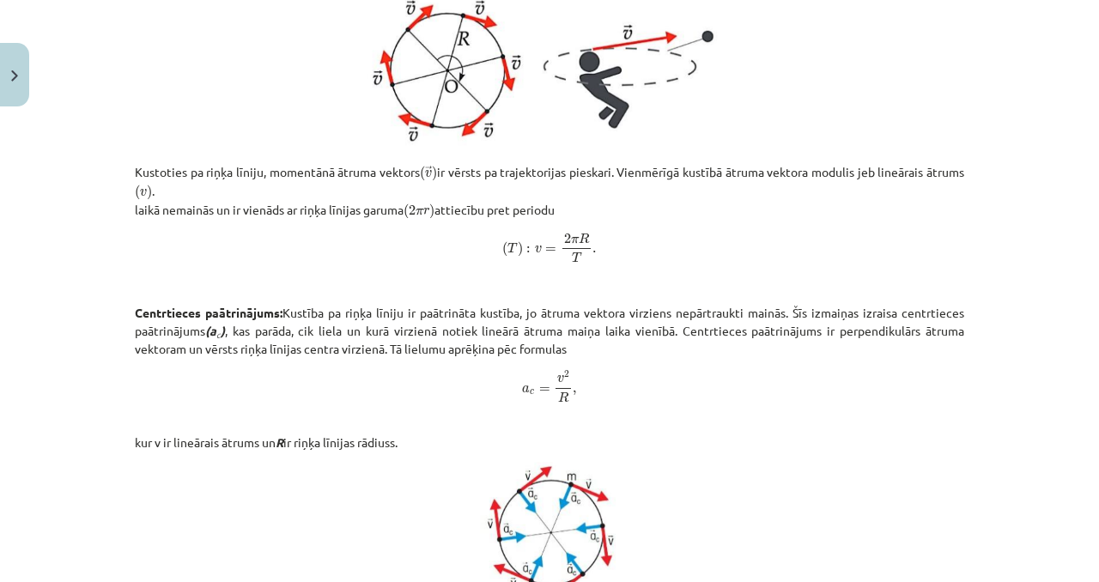
scroll to position [431, 0]
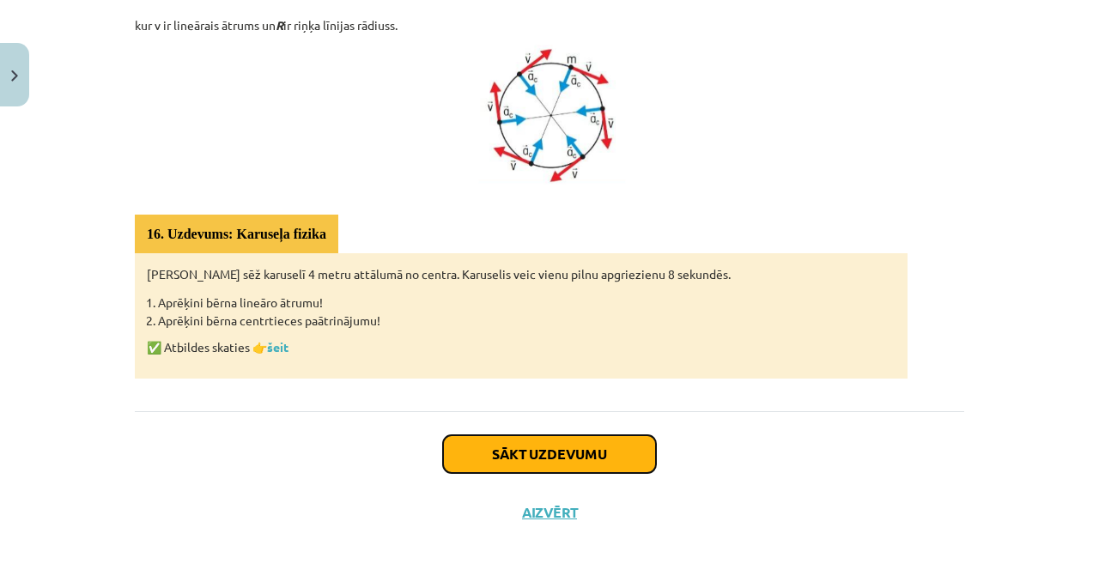
click at [505, 455] on button "Sākt uzdevumu" at bounding box center [549, 454] width 213 height 38
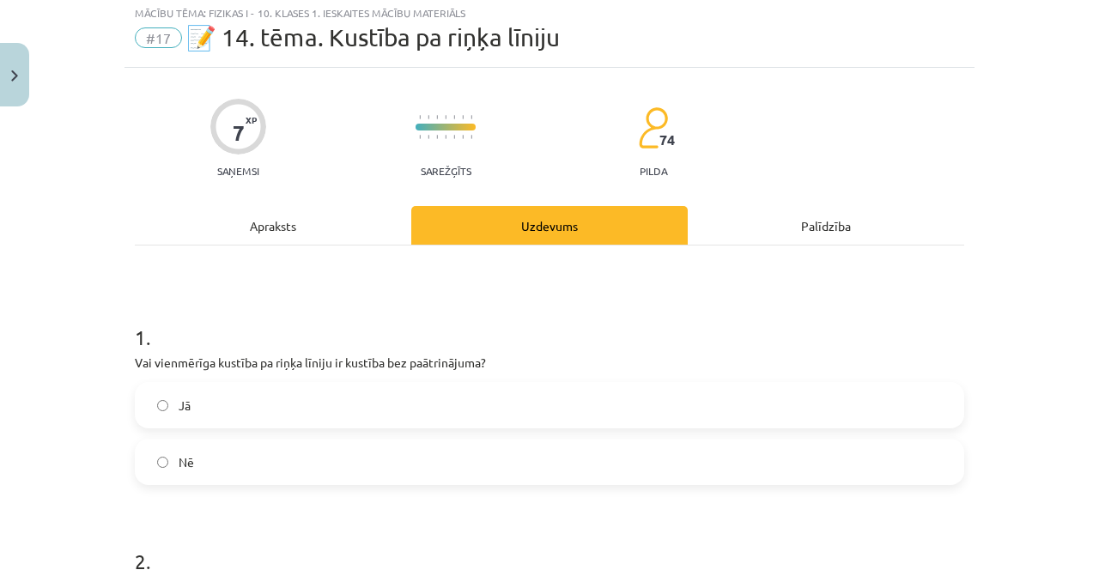
scroll to position [43, 0]
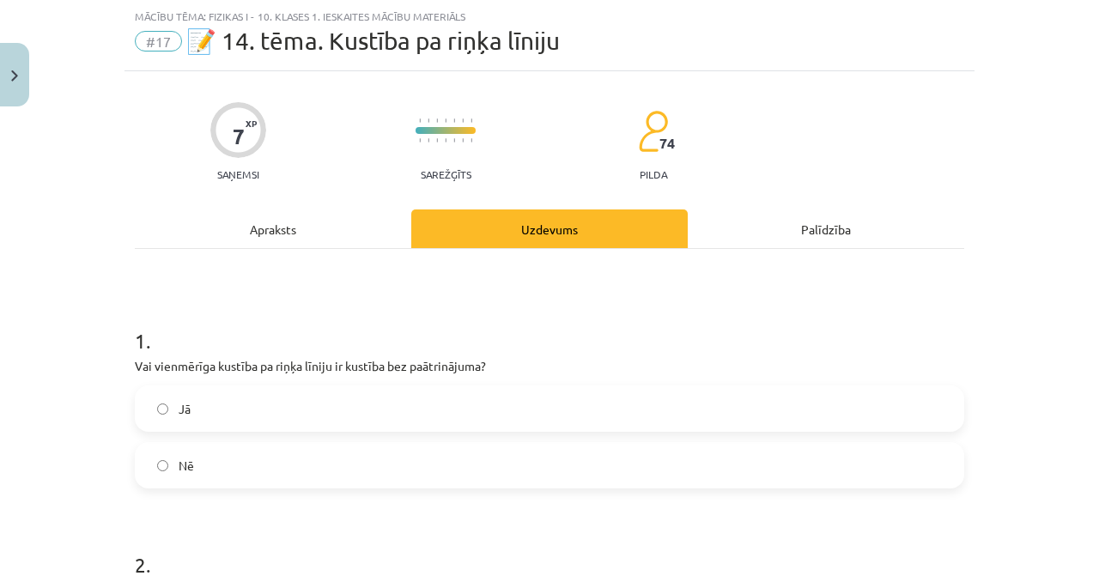
click at [180, 412] on span "Jā" at bounding box center [185, 409] width 12 height 18
click at [246, 234] on div "Apraksts" at bounding box center [273, 229] width 276 height 39
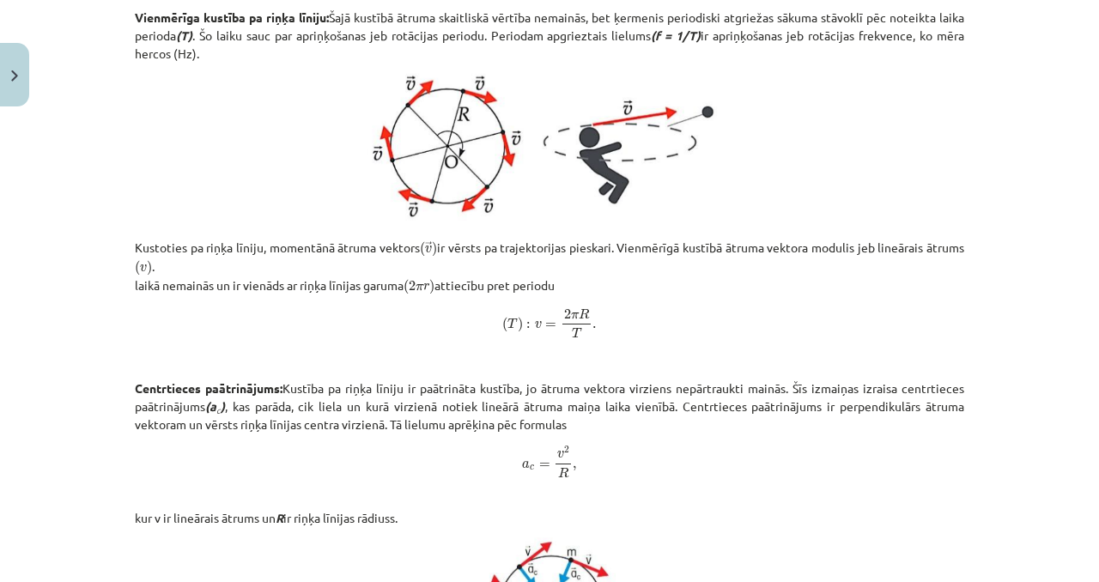
scroll to position [613, 0]
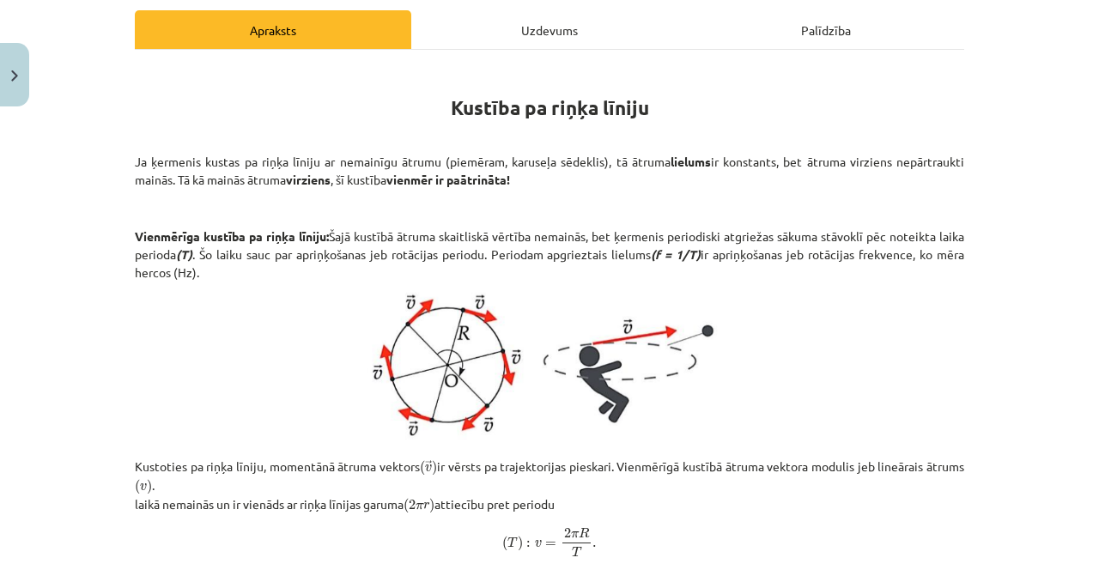
click at [497, 33] on div "Uzdevums" at bounding box center [549, 29] width 276 height 39
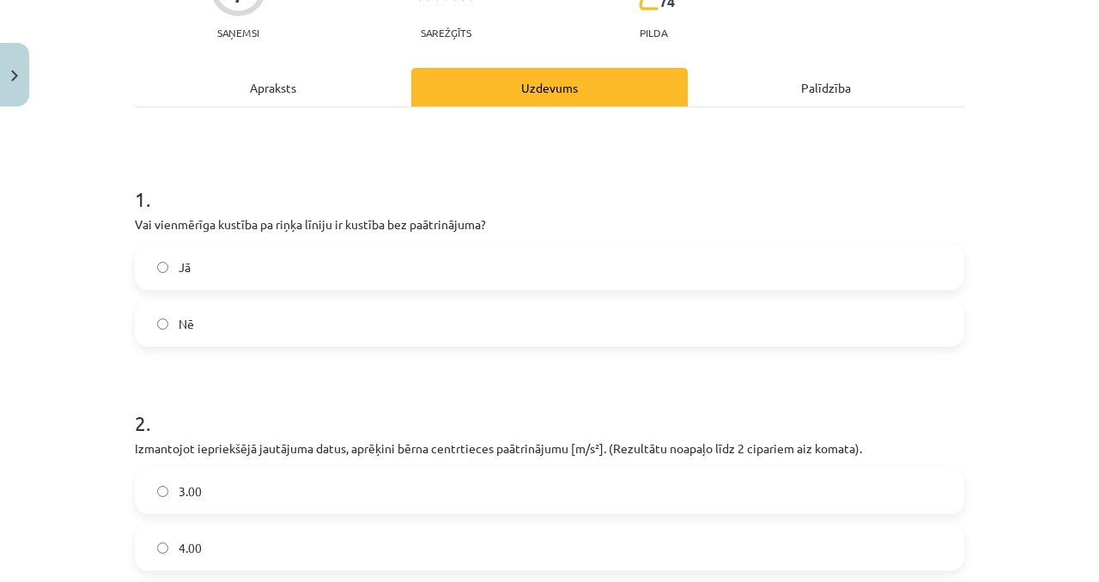
scroll to position [153, 0]
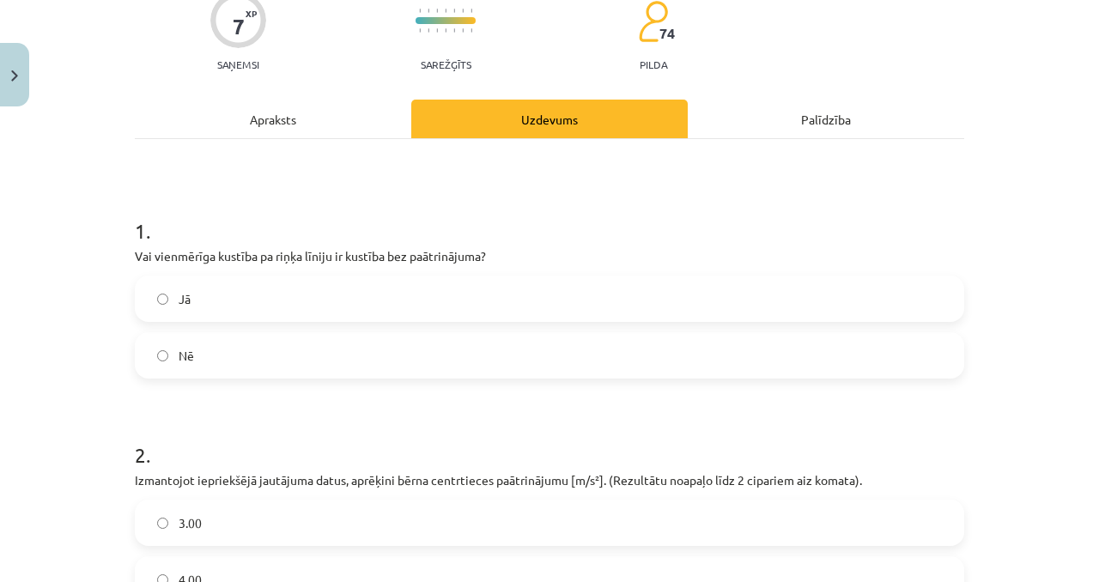
click at [343, 112] on div "Apraksts" at bounding box center [273, 119] width 276 height 39
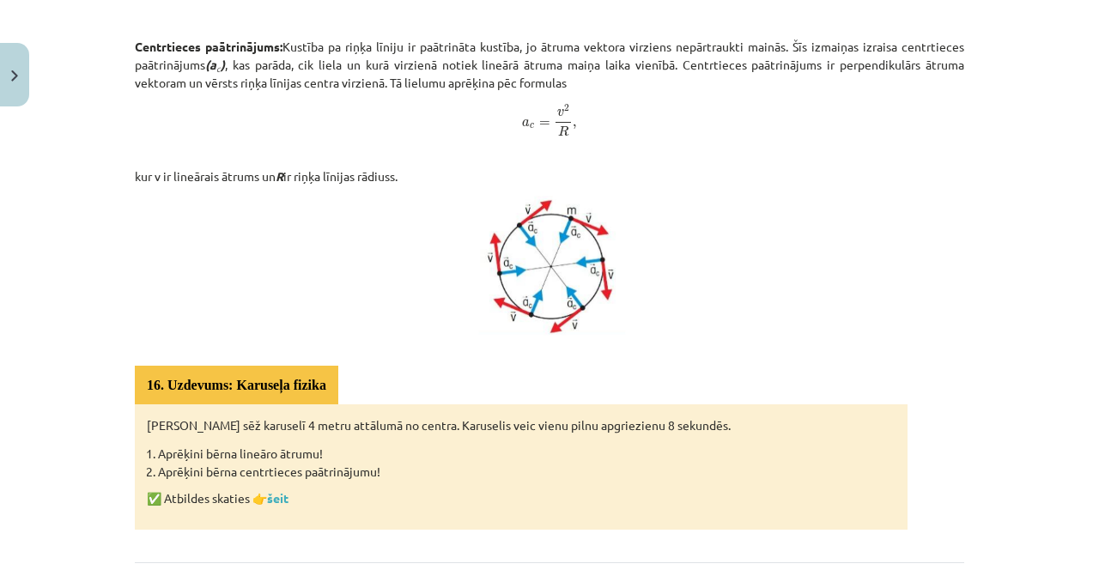
scroll to position [954, 0]
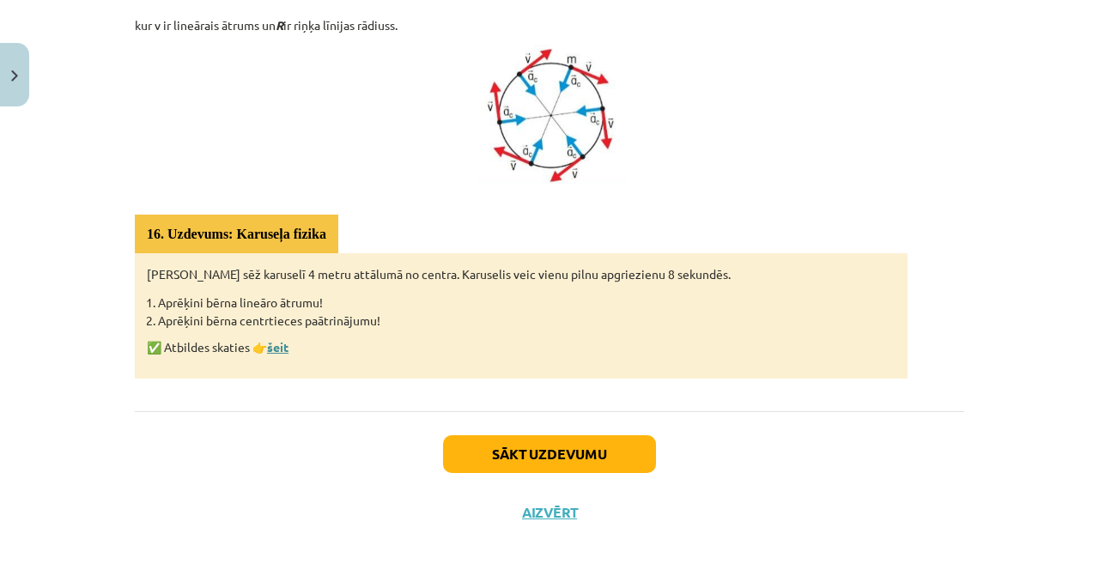
click at [272, 341] on link "šeit" at bounding box center [277, 346] width 21 height 15
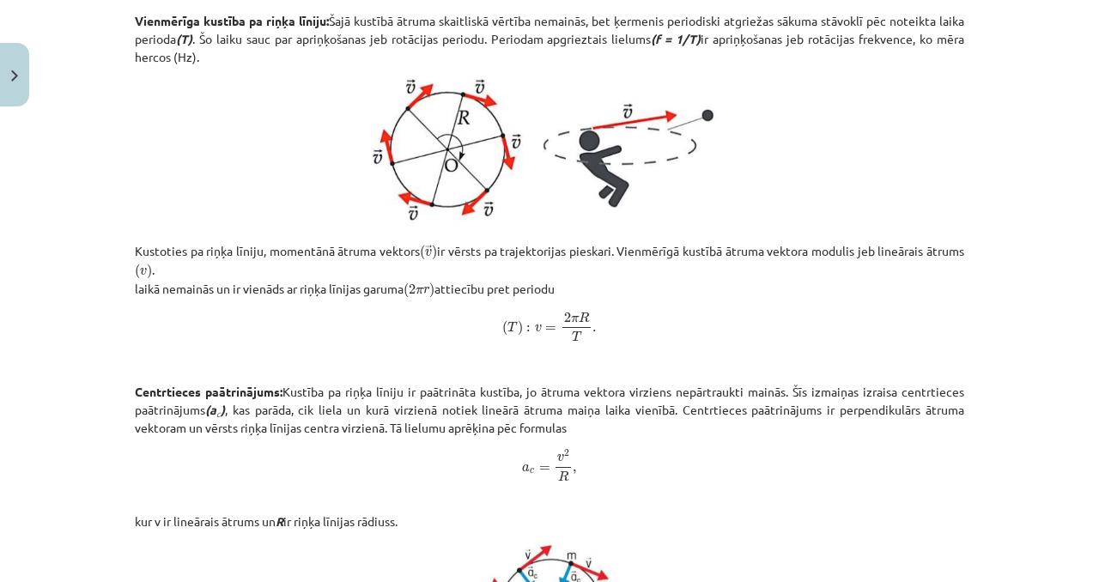
scroll to position [444, 0]
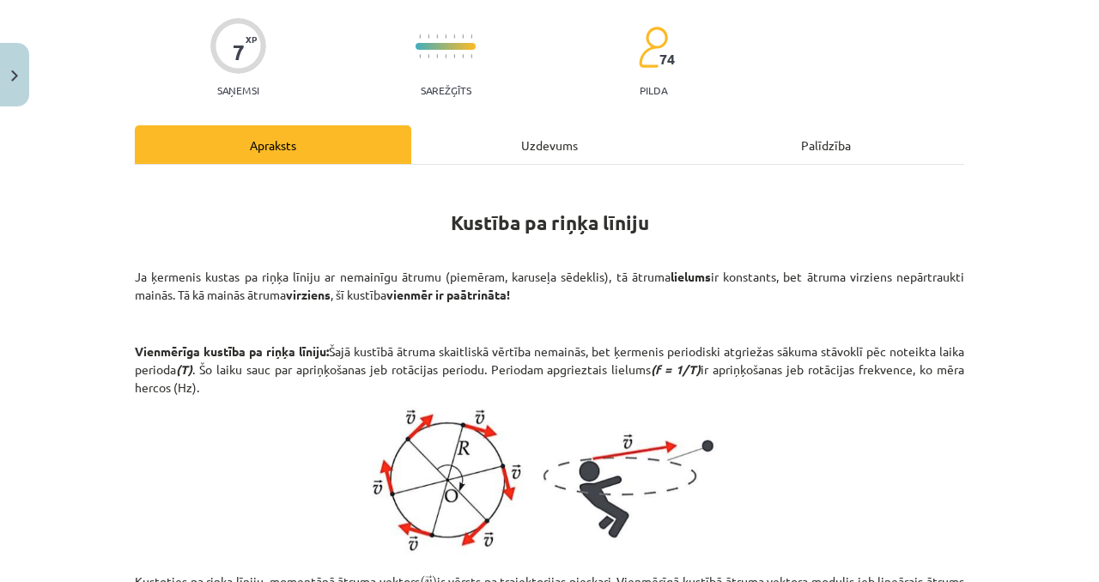
click at [486, 149] on div "Uzdevums" at bounding box center [549, 144] width 276 height 39
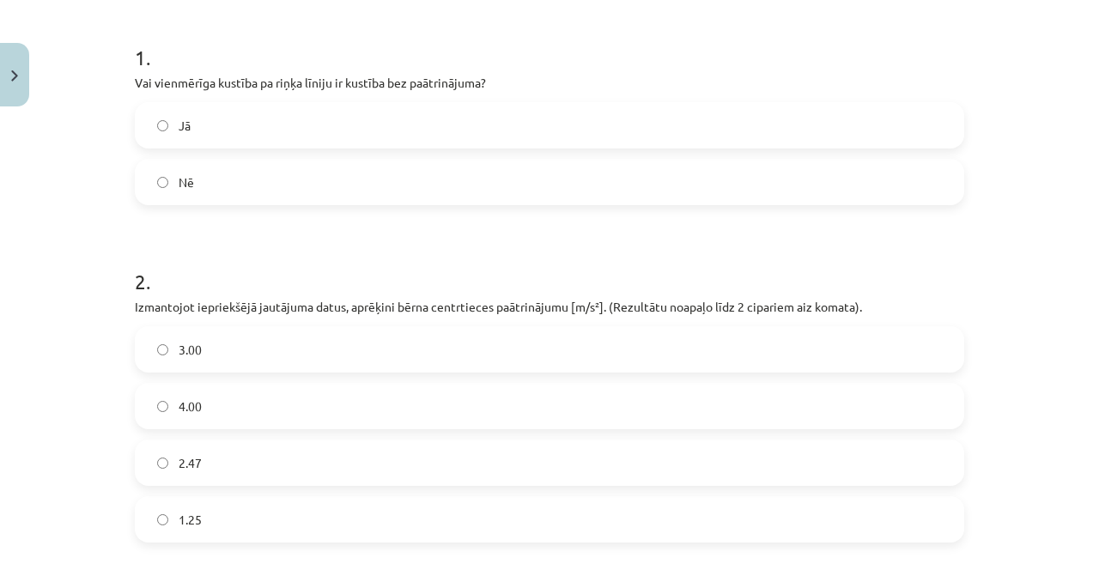
scroll to position [233, 0]
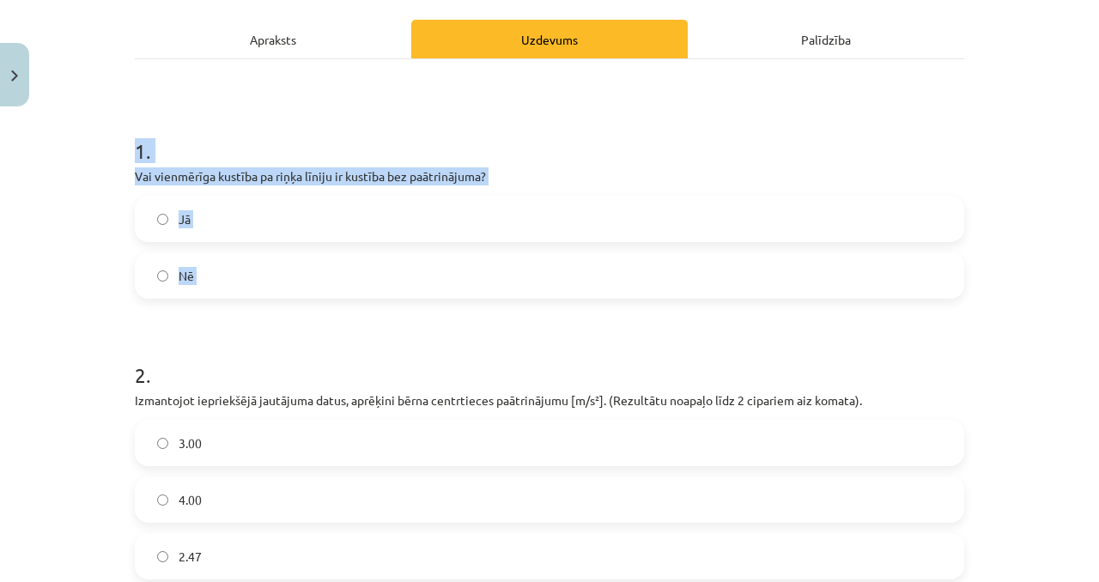
drag, startPoint x: 139, startPoint y: 168, endPoint x: 293, endPoint y: 299, distance: 201.6
click at [293, 299] on div "7 XP Saņemsi Sarežģīts 74 pilda Apraksts Uzdevums Palīdzība 1 . Vai vienmērīga …" at bounding box center [550, 506] width 850 height 1249
copy div "1 . Vai vienmērīga kustība pa riņķa līniju ir kustība bez paātrinājuma? Jā Nē"
click at [264, 171] on p "Vai vienmērīga kustība pa riņķa līniju ir kustība bez paātrinājuma?" at bounding box center [549, 176] width 829 height 18
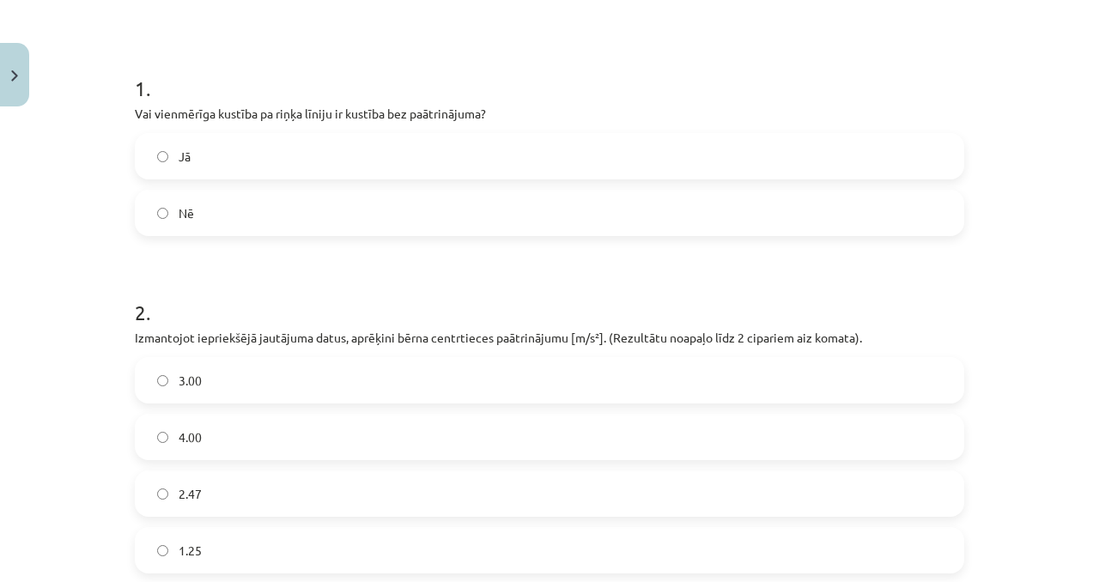
scroll to position [394, 0]
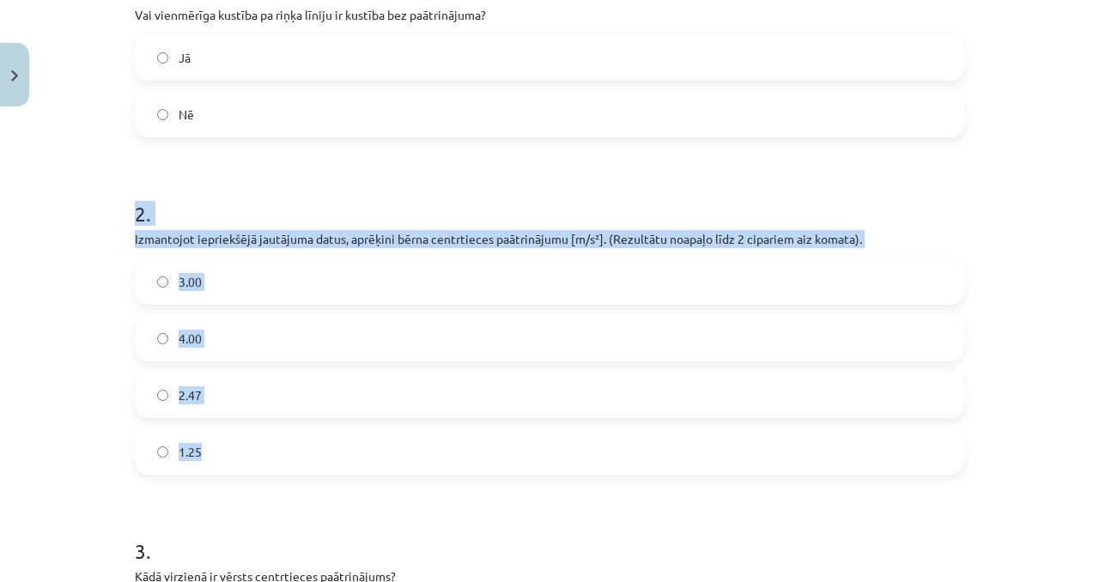
drag, startPoint x: 147, startPoint y: 228, endPoint x: 344, endPoint y: 470, distance: 312.5
click at [349, 470] on div "2 . Izmantojot iepriekšējā jautājuma datus, aprēķini bērna centrtieces paātrinā…" at bounding box center [549, 323] width 829 height 303
copy div "2 . Izmantojot iepriekšējā jautājuma datus, aprēķini bērna centrtieces paātrinā…"
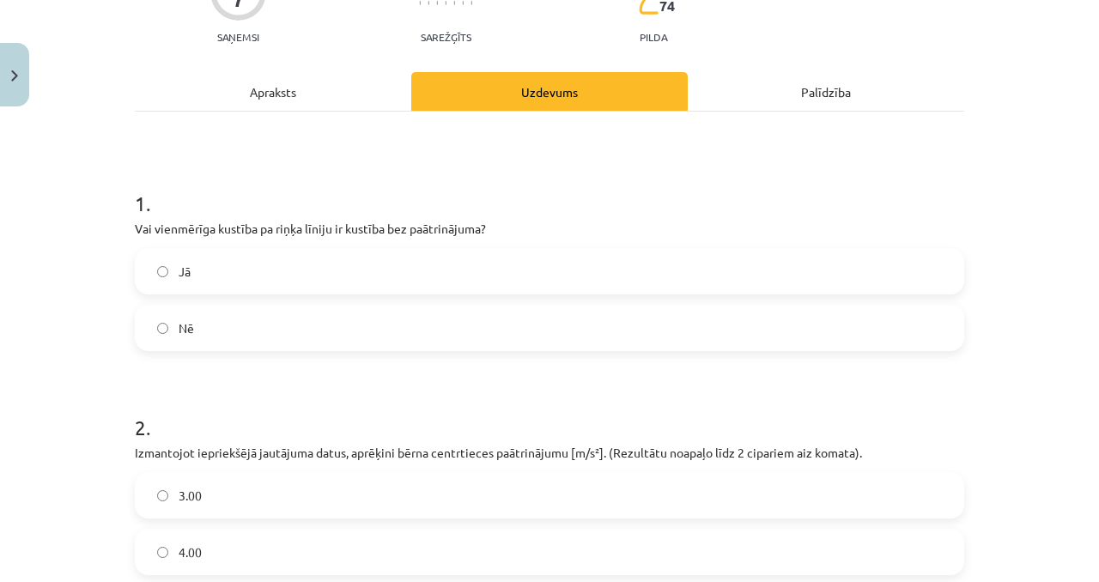
click at [258, 98] on div "Apraksts" at bounding box center [273, 91] width 276 height 39
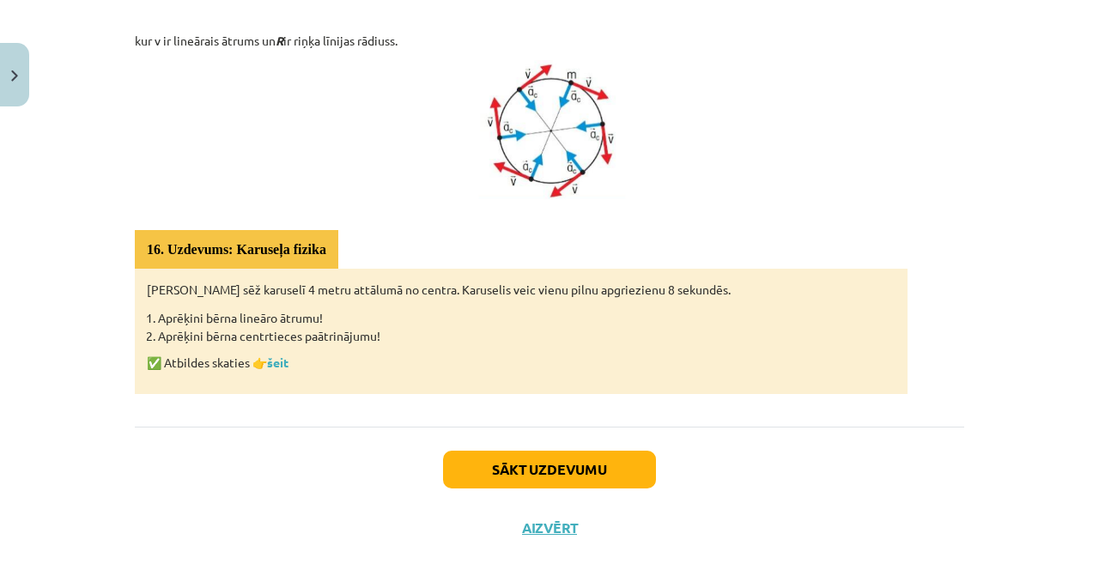
scroll to position [954, 0]
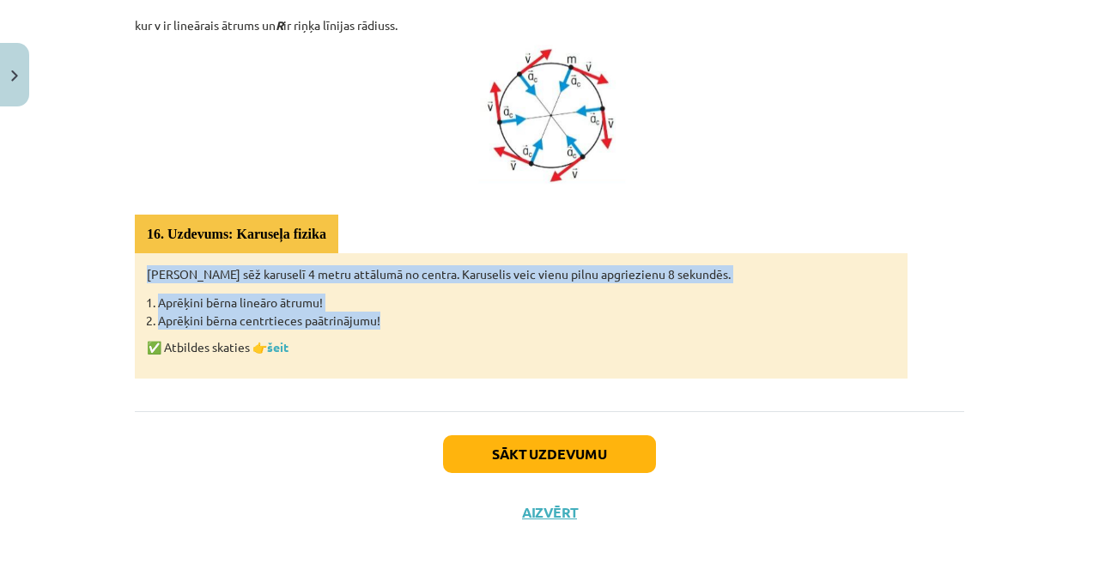
drag, startPoint x: 394, startPoint y: 319, endPoint x: 102, endPoint y: 266, distance: 296.6
click at [102, 266] on div "Mācību tēma: Fizikas i - 10. klases 1. ieskaites mācību materiāls #17 📝 14. tēm…" at bounding box center [549, 291] width 1099 height 582
copy div "Bērns sēž karuselī 4 metru attālumā no centra. Karuselis veic vienu pilnu apgri…"
click at [544, 457] on button "Sākt uzdevumu" at bounding box center [549, 454] width 213 height 38
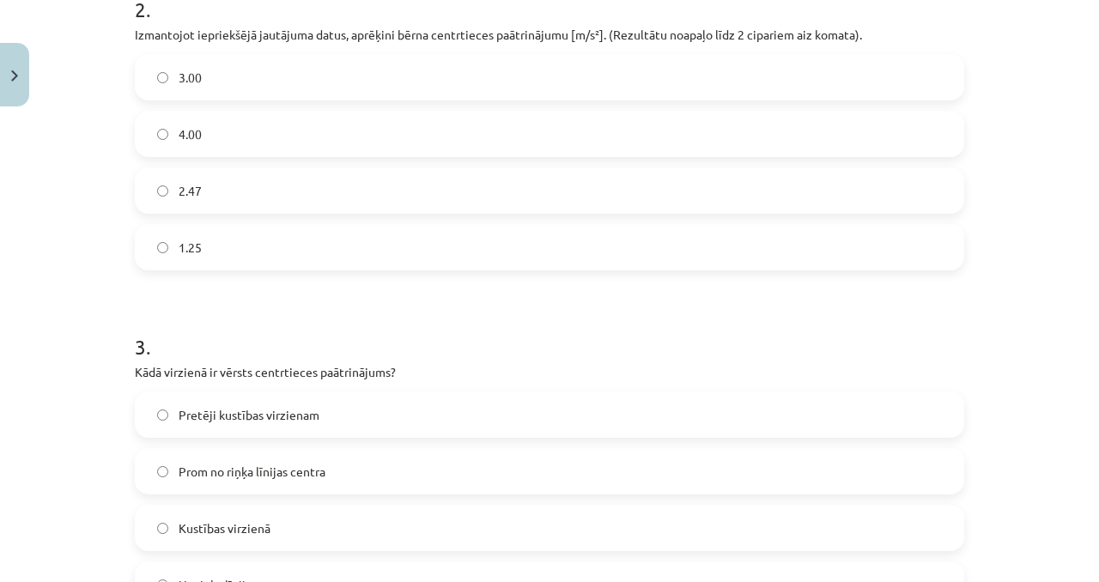
scroll to position [566, 0]
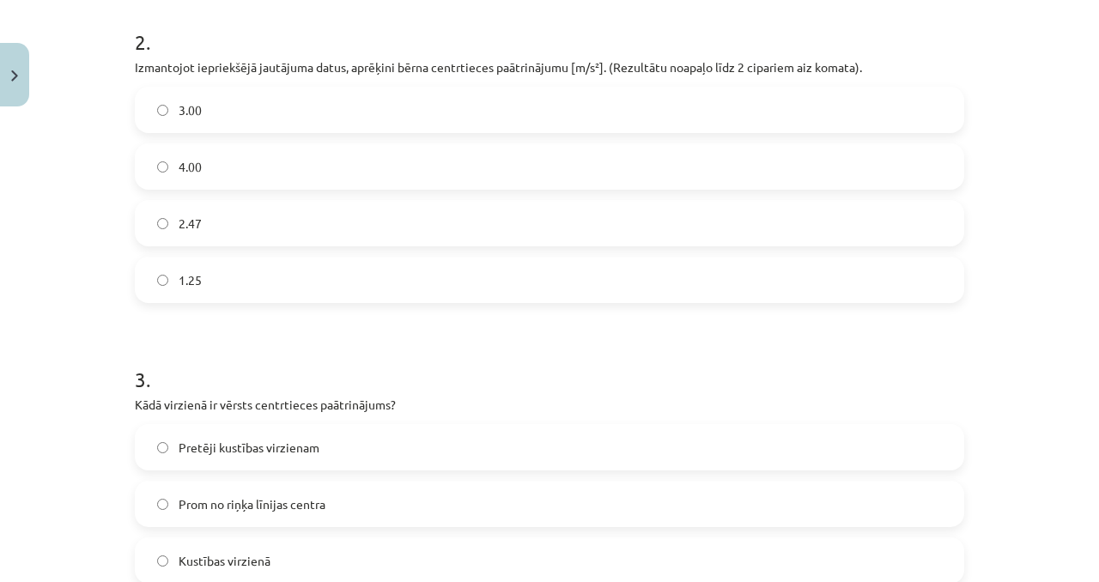
click at [559, 105] on label "3.00" at bounding box center [550, 109] width 826 height 43
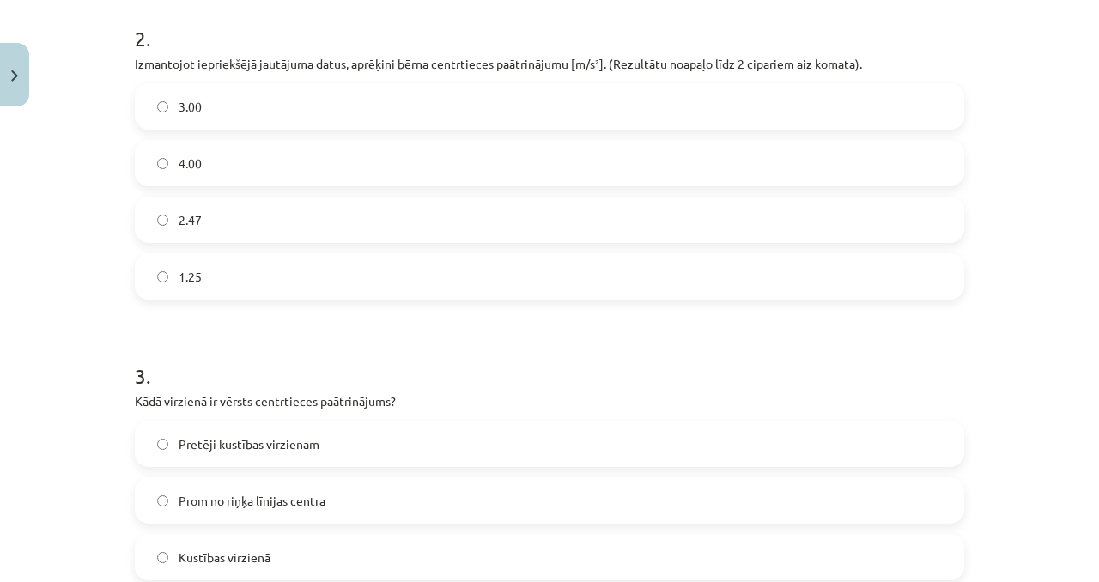
scroll to position [569, 0]
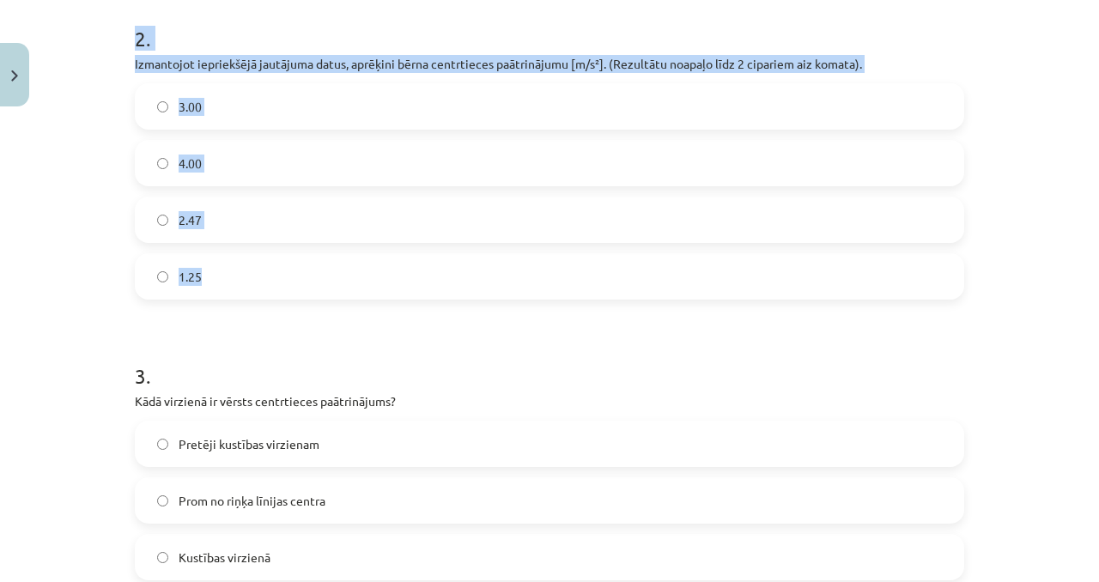
drag, startPoint x: 122, startPoint y: 19, endPoint x: 264, endPoint y: 285, distance: 301.5
click at [264, 285] on div "7 XP Saņemsi Sarežģīts 74 pilda Apraksts Uzdevums Palīdzība 1 . Vai vienmērīga …" at bounding box center [550, 169] width 850 height 1249
copy div "2 . Izmantojot iepriekšējā jautājuma datus, aprēķini bērna centrtieces paātrinā…"
click at [203, 217] on label "2.47" at bounding box center [550, 219] width 826 height 43
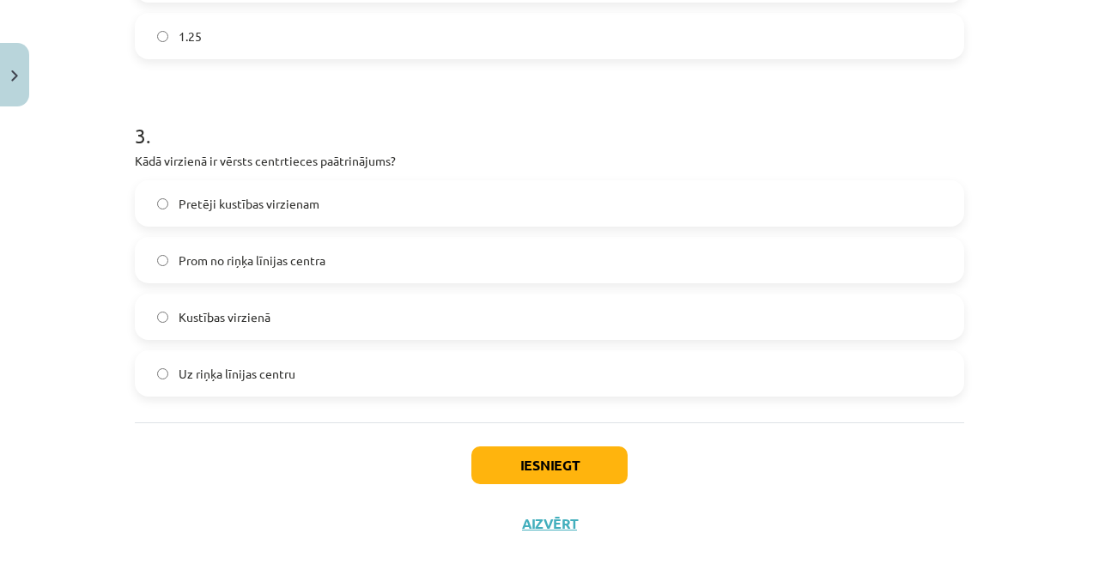
scroll to position [822, 0]
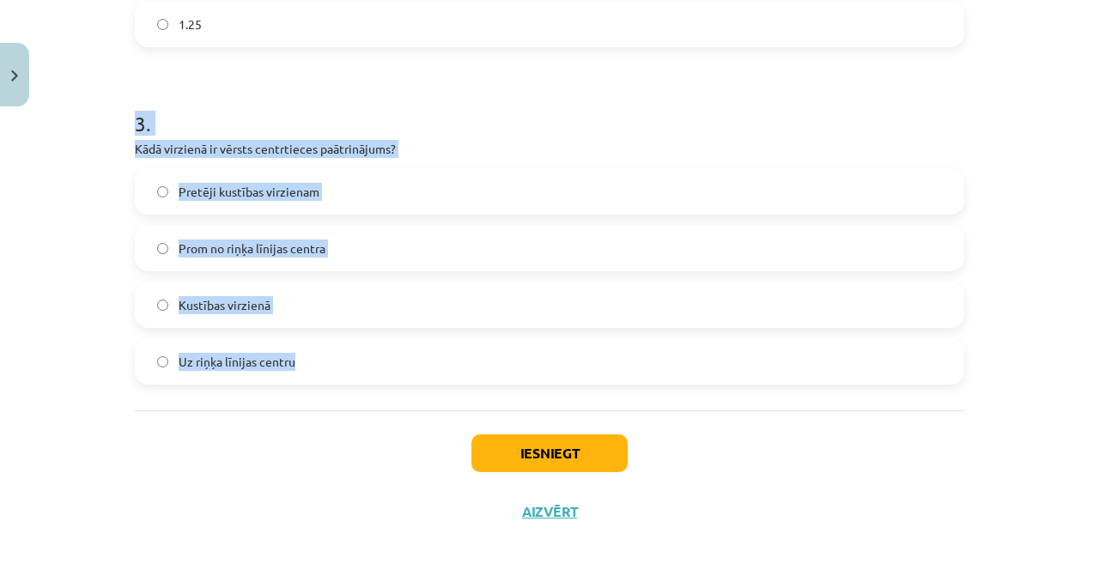
drag, startPoint x: 329, startPoint y: 394, endPoint x: 135, endPoint y: 109, distance: 344.9
copy div "3 . Kādā virzienā ir vērsts centrtieces paātrinājums? Pretēji kustības virziena…"
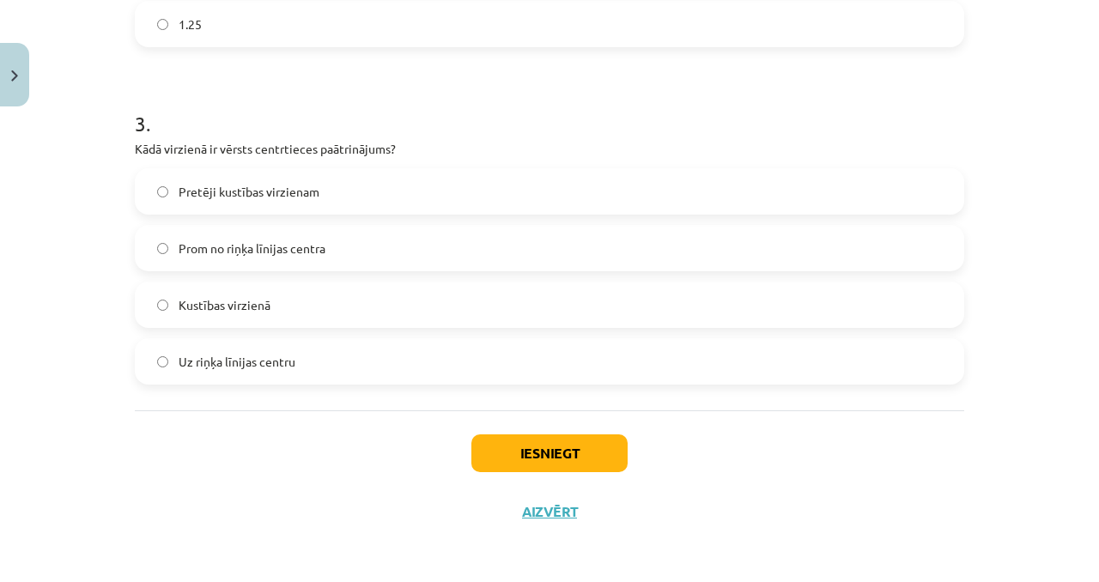
click at [261, 272] on div "Pretēji kustības virzienam Prom no riņķa līnijas centra Kustības virzienā Uz ri…" at bounding box center [549, 276] width 829 height 216
click at [264, 266] on label "Prom no riņķa līnijas centra" at bounding box center [550, 248] width 826 height 43
click at [270, 348] on label "Uz riņķa līnijas centru" at bounding box center [550, 361] width 826 height 43
click at [547, 459] on button "Iesniegt" at bounding box center [549, 453] width 156 height 38
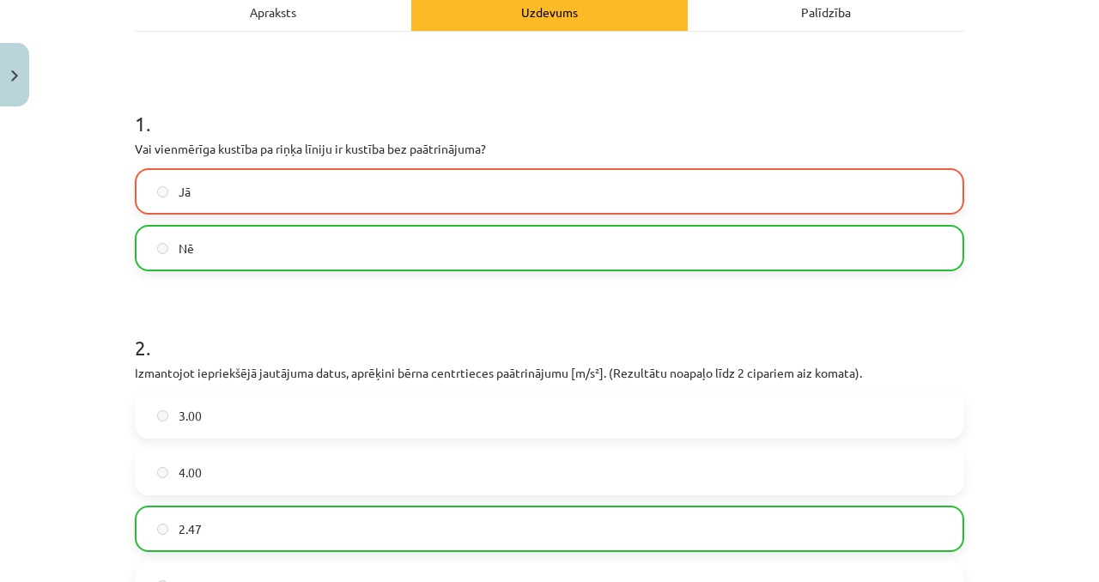
scroll to position [257, 0]
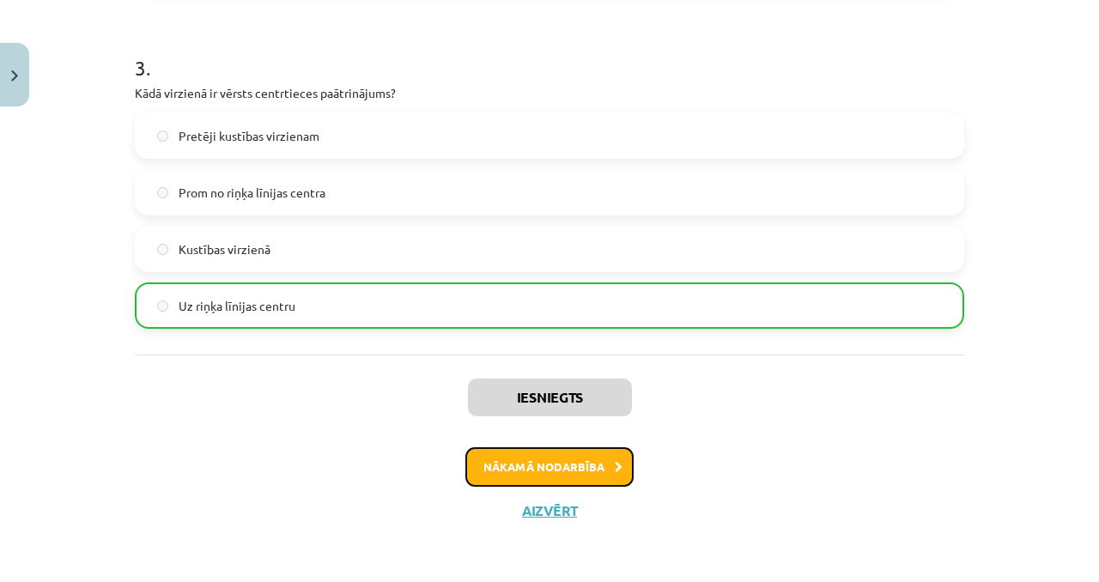
click at [591, 477] on button "Nākamā nodarbība" at bounding box center [549, 466] width 168 height 39
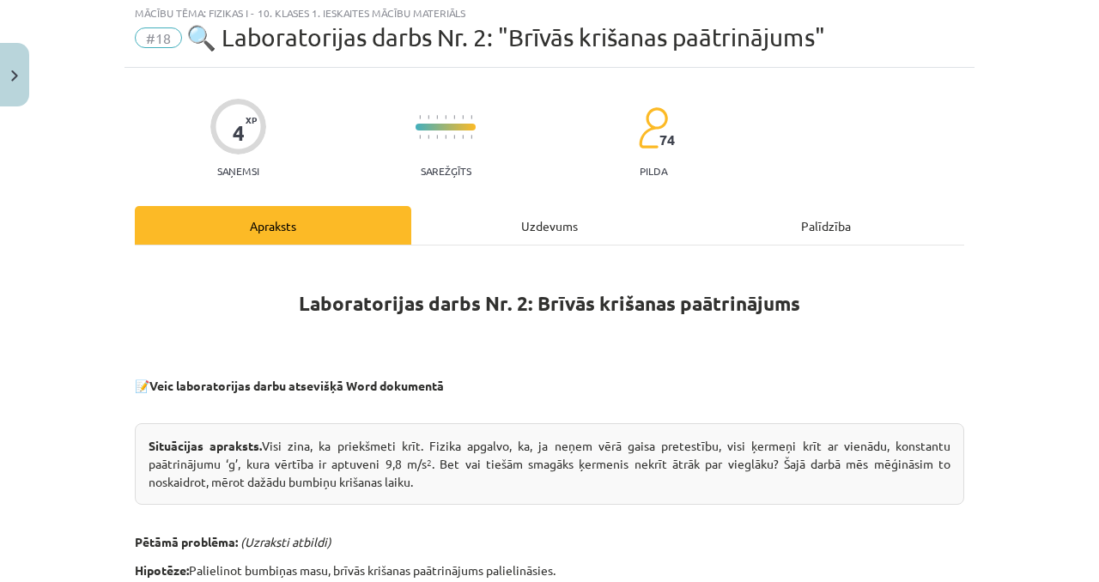
scroll to position [43, 0]
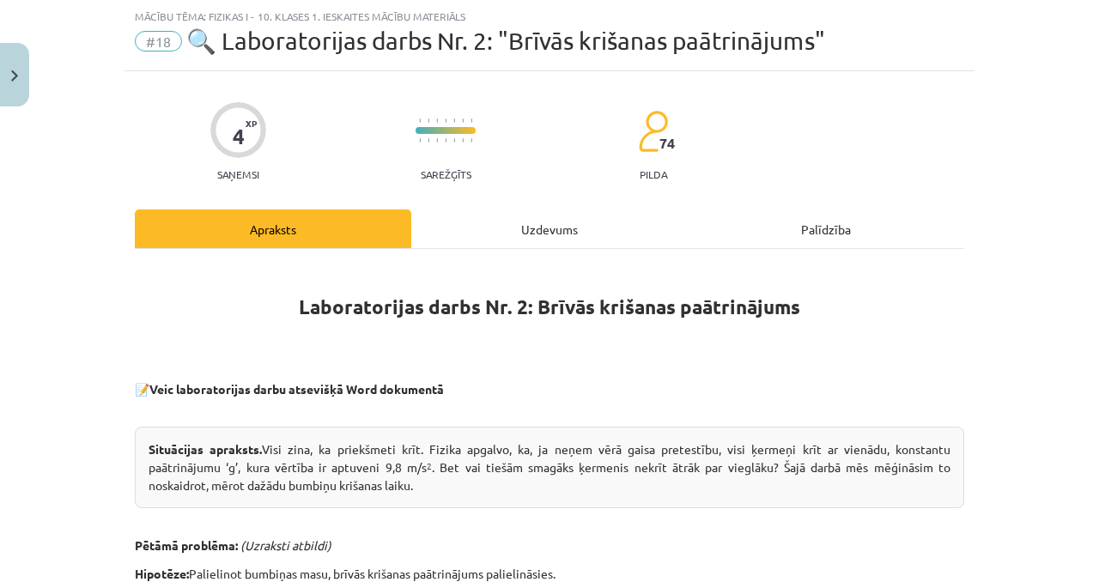
click at [451, 215] on div "Uzdevums" at bounding box center [549, 229] width 276 height 39
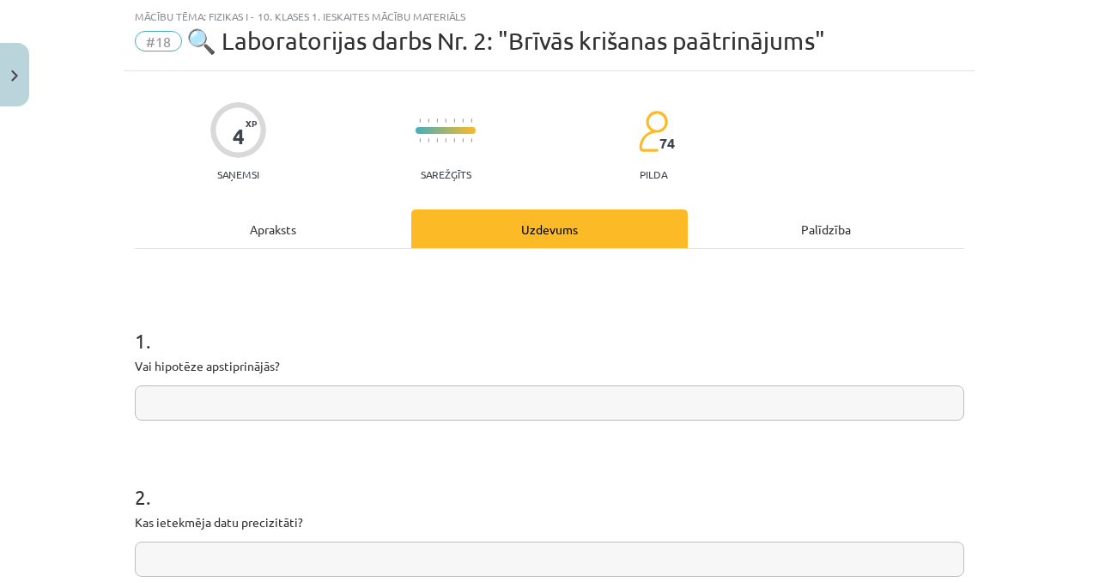
click at [337, 216] on div "Apraksts" at bounding box center [273, 229] width 276 height 39
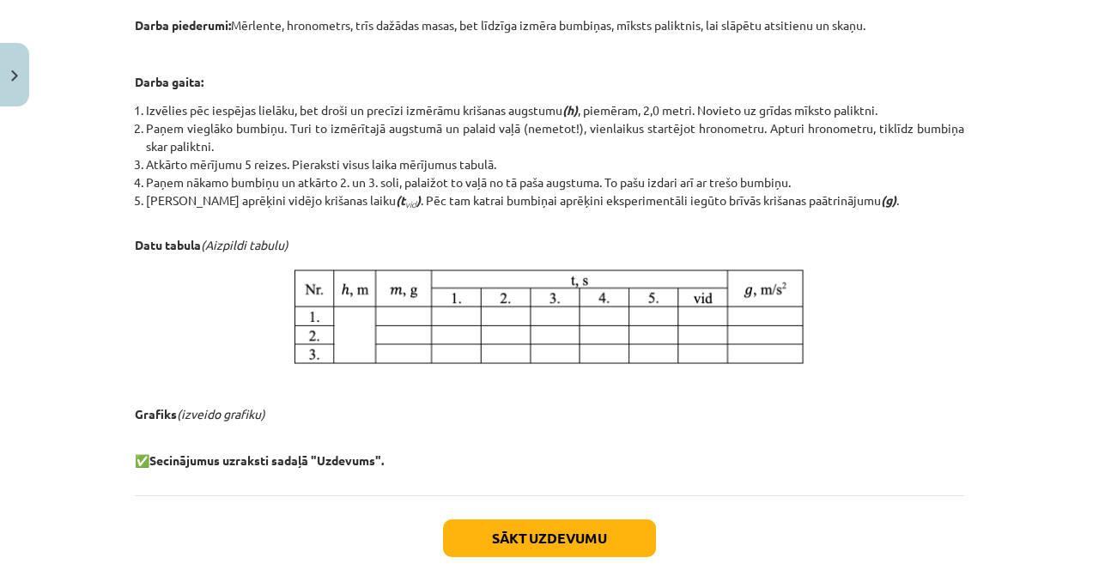
scroll to position [754, 0]
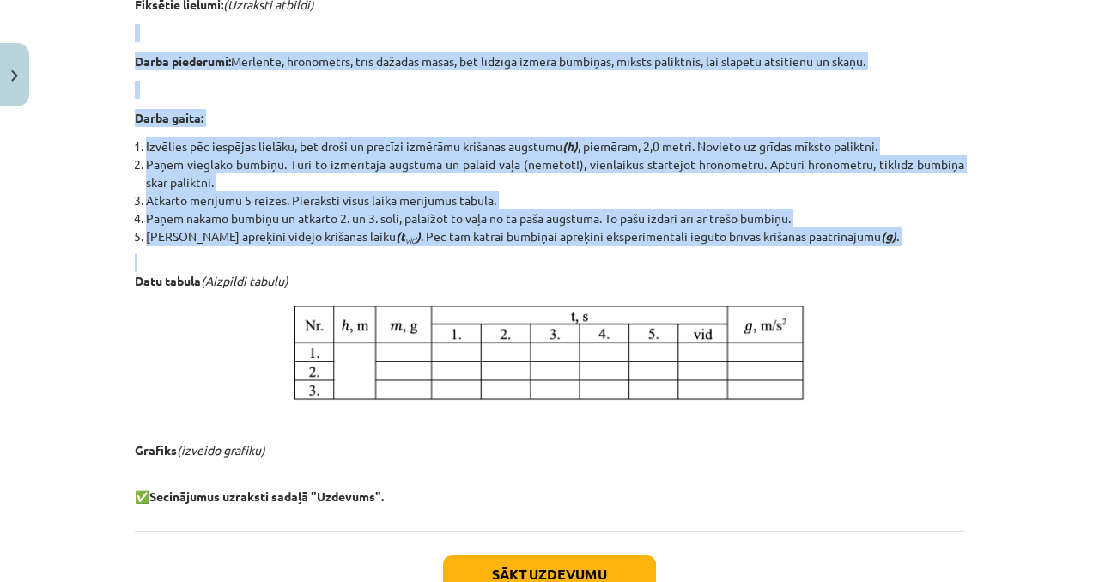
drag, startPoint x: 366, startPoint y: 258, endPoint x: 127, endPoint y: 34, distance: 327.4
click at [127, 34] on div "4 XP Saņemsi Sarežģīts 74 pilda Apraksts Uzdevums Palīdzība Laboratorijas darbs…" at bounding box center [550, 11] width 850 height 1302
copy div "Darba piederumi: Mērlente, hronometrs, trīs dažādas masas, bet līdzīga izmēra b…"
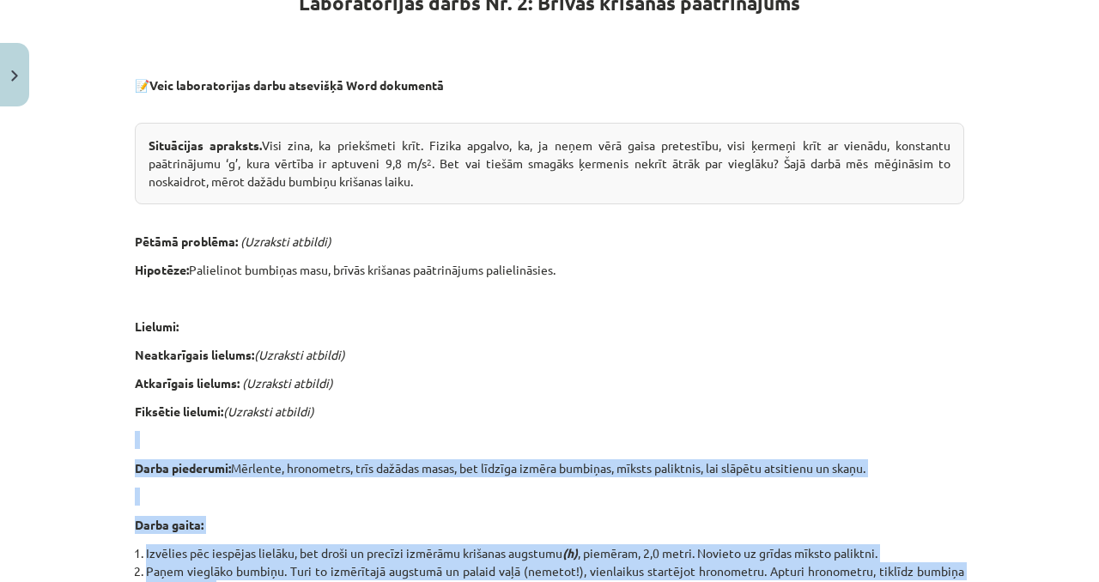
scroll to position [346, 0]
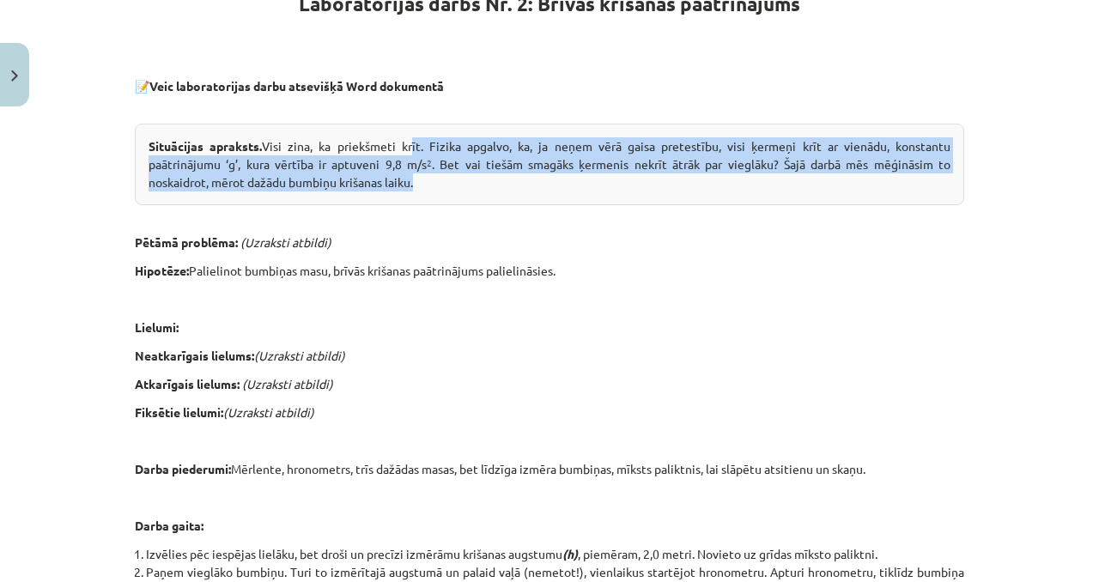
drag, startPoint x: 543, startPoint y: 162, endPoint x: 407, endPoint y: 149, distance: 136.3
click at [407, 149] on div "Situācijas apraksts. Visi zina, ka priekšmeti krīt. Fizika apgalvo, ka, ja neņe…" at bounding box center [549, 165] width 829 height 82
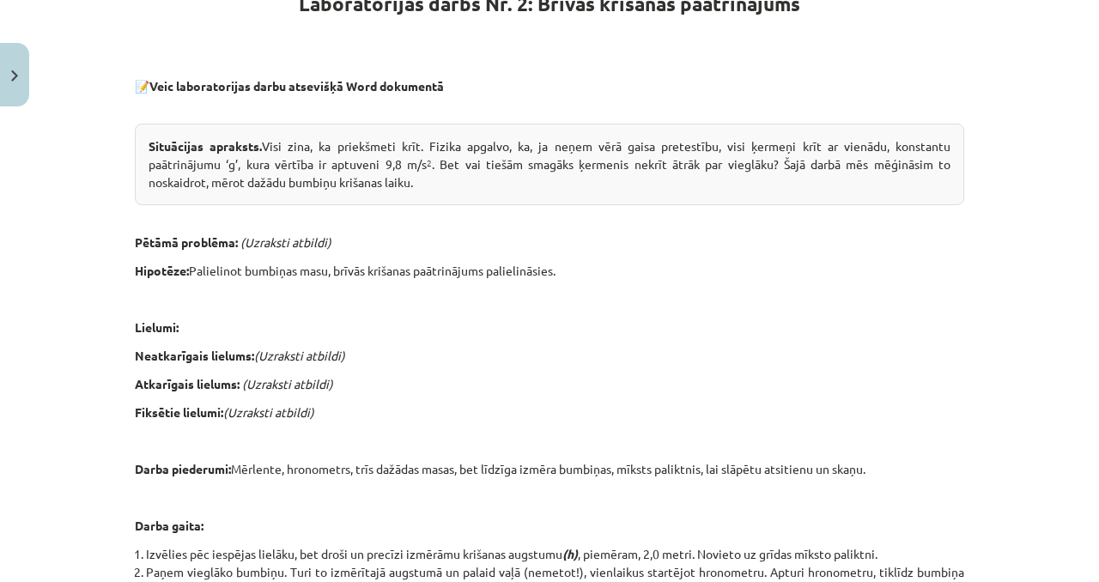
click at [577, 228] on div "Laboratorijas darbs Nr. 2: Brīvās krišanas paātrinājums 📝 Veic laboratorijas da…" at bounding box center [549, 437] width 829 height 952
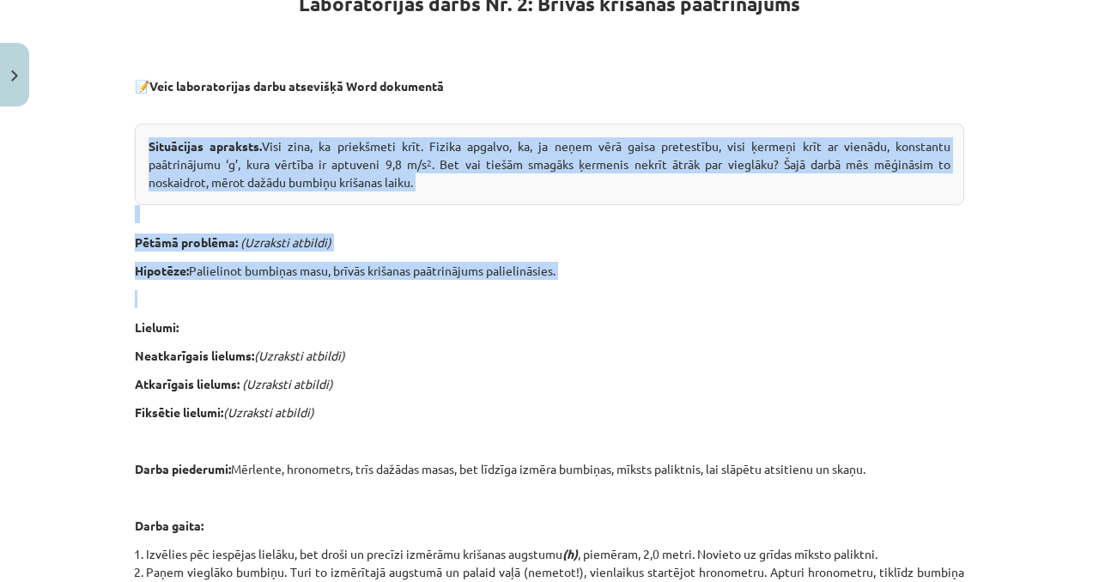
drag, startPoint x: 605, startPoint y: 295, endPoint x: 194, endPoint y: 122, distance: 446.4
click at [194, 122] on div "Laboratorijas darbs Nr. 2: Brīvās krišanas paātrinājums 📝 Veic laboratorijas da…" at bounding box center [549, 437] width 829 height 952
copy div "Situācijas apraksts. Visi zina, ka priekšmeti krīt. Fizika apgalvo, ka, ja neņe…"
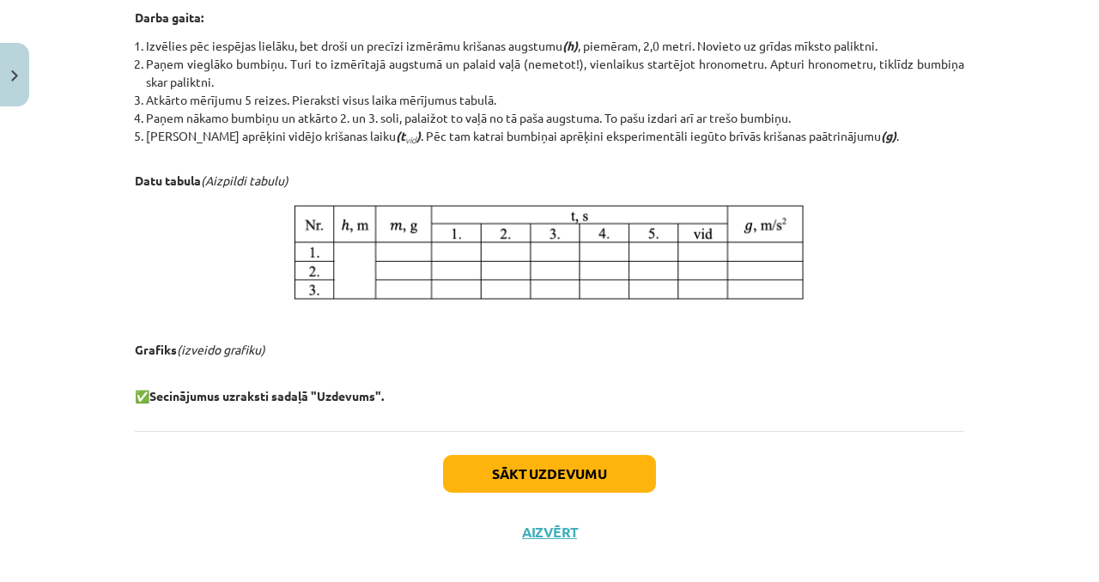
scroll to position [843, 0]
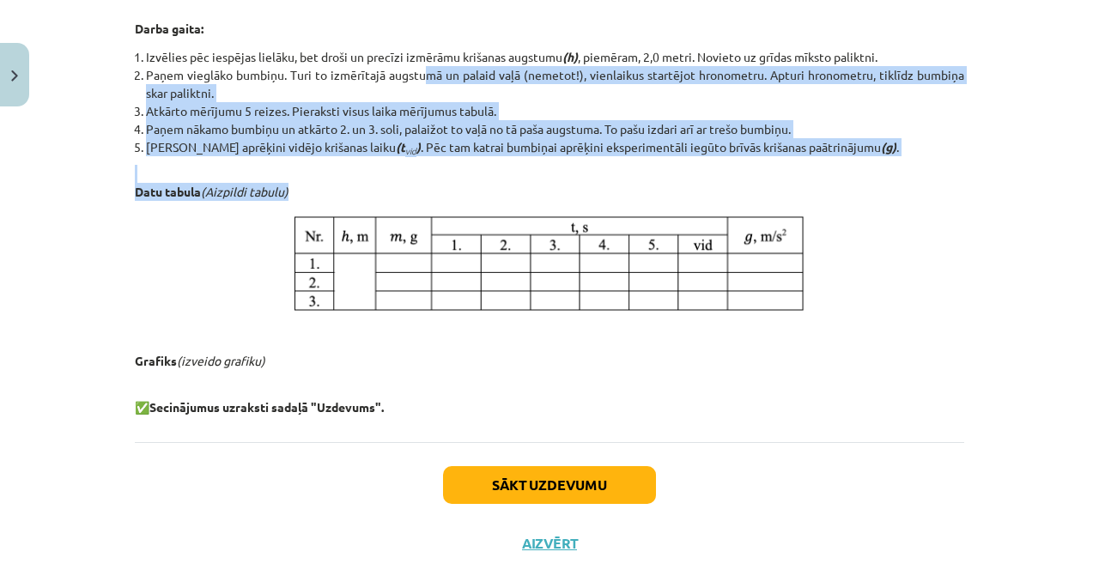
drag, startPoint x: 660, startPoint y: 181, endPoint x: 422, endPoint y: 75, distance: 261.4
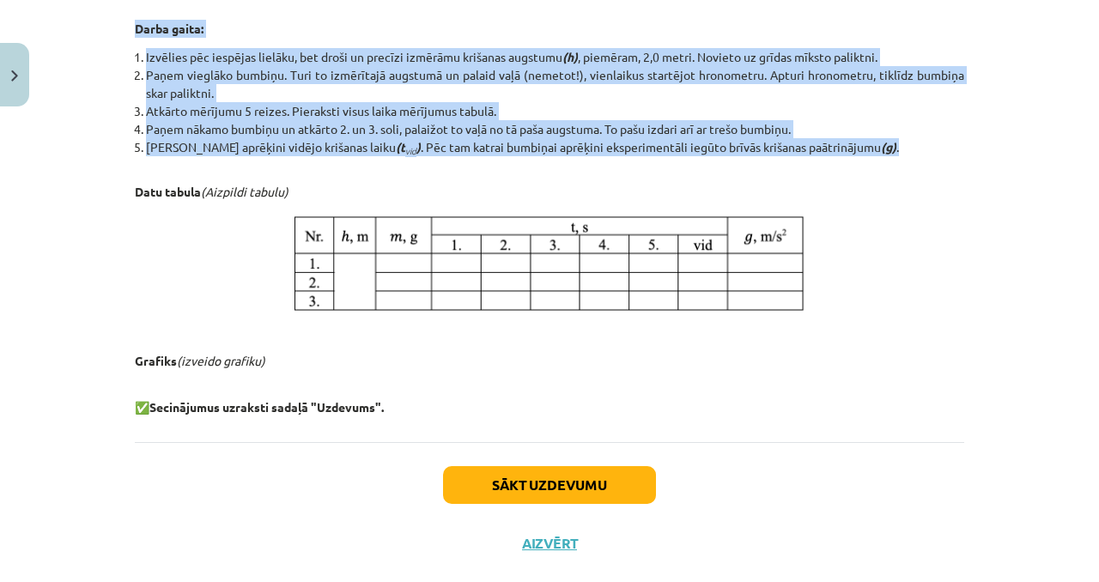
drag, startPoint x: 909, startPoint y: 152, endPoint x: 603, endPoint y: 15, distance: 335.6
copy div "Darba gaita: Izvēlies pēc iespējas lielāku, bet droši un precīzi izmērāmu kriša…"
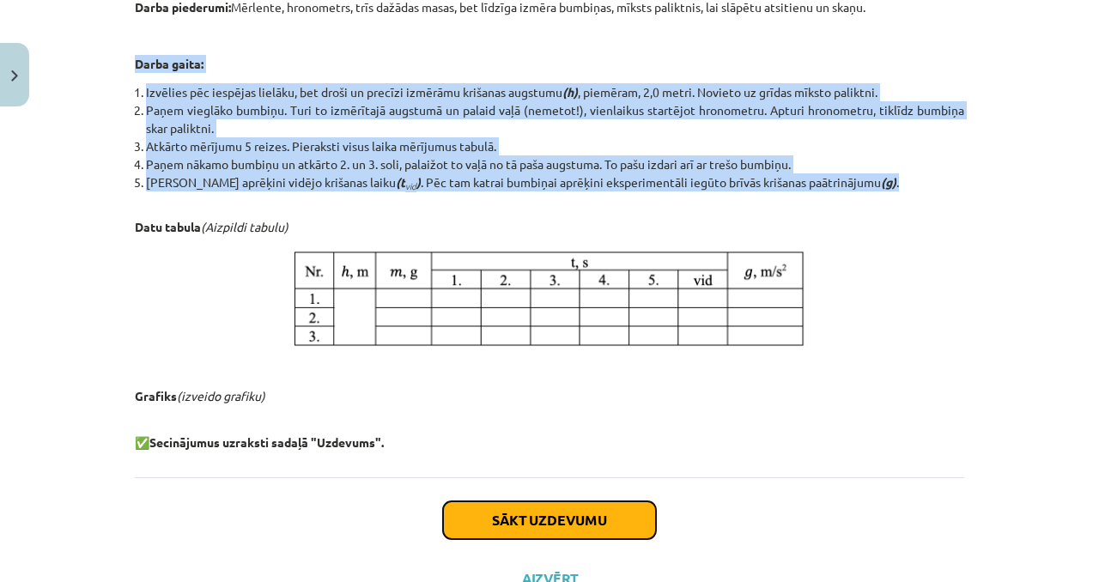
click at [557, 503] on button "Sākt uzdevumu" at bounding box center [549, 520] width 213 height 38
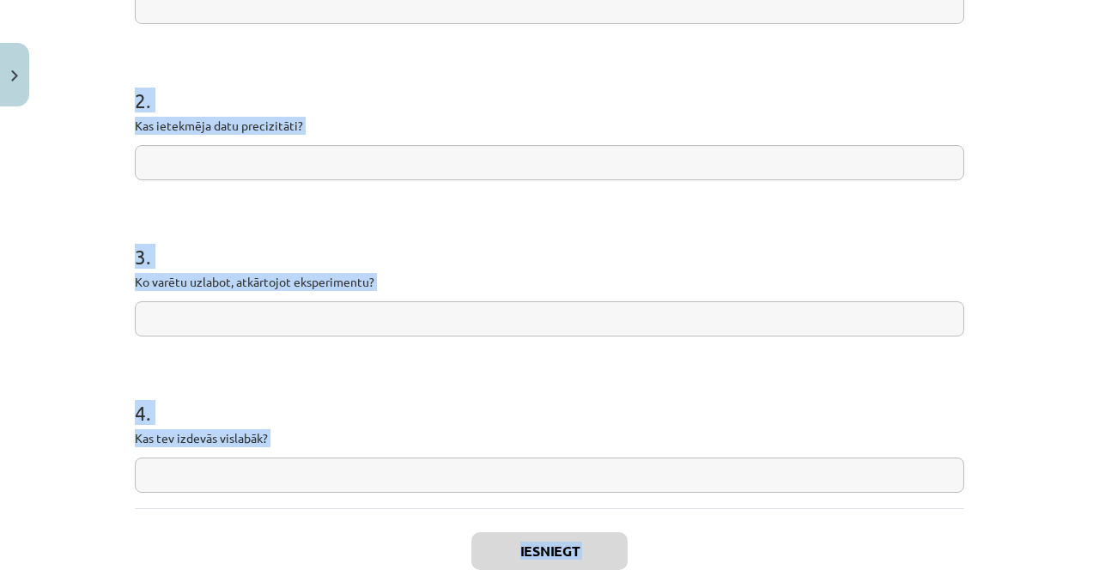
scroll to position [539, 0]
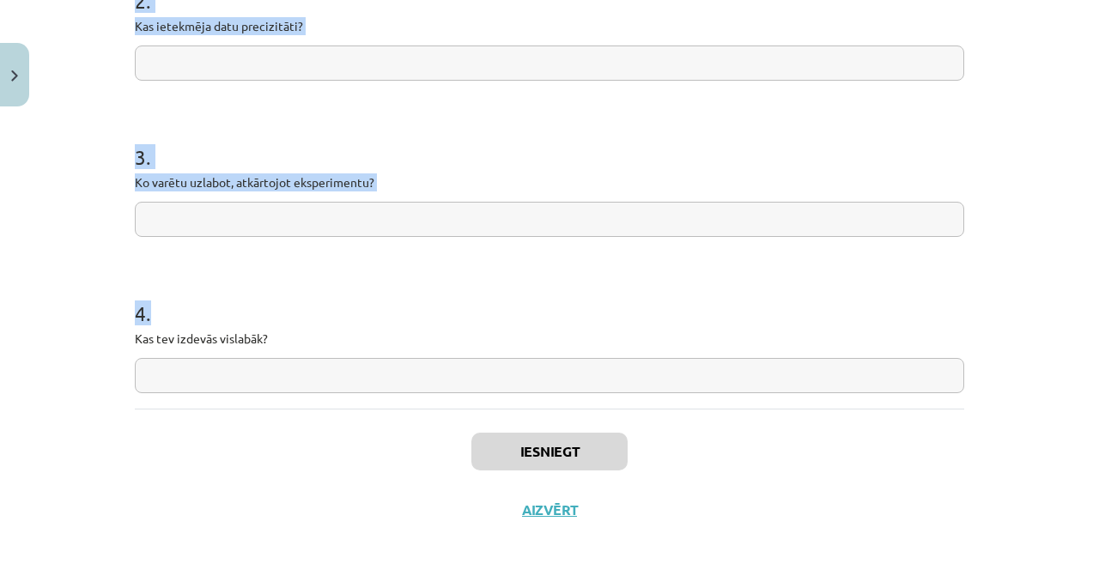
drag, startPoint x: 146, startPoint y: 384, endPoint x: 298, endPoint y: 356, distance: 154.4
click at [298, 356] on div "4 XP Saņemsi Sarežģīts 74 pilda Apraksts Uzdevums Palīdzība 1 . Vai hipotēze ap…" at bounding box center [550, 57] width 850 height 964
click at [304, 132] on h1 "3 ." at bounding box center [549, 141] width 829 height 53
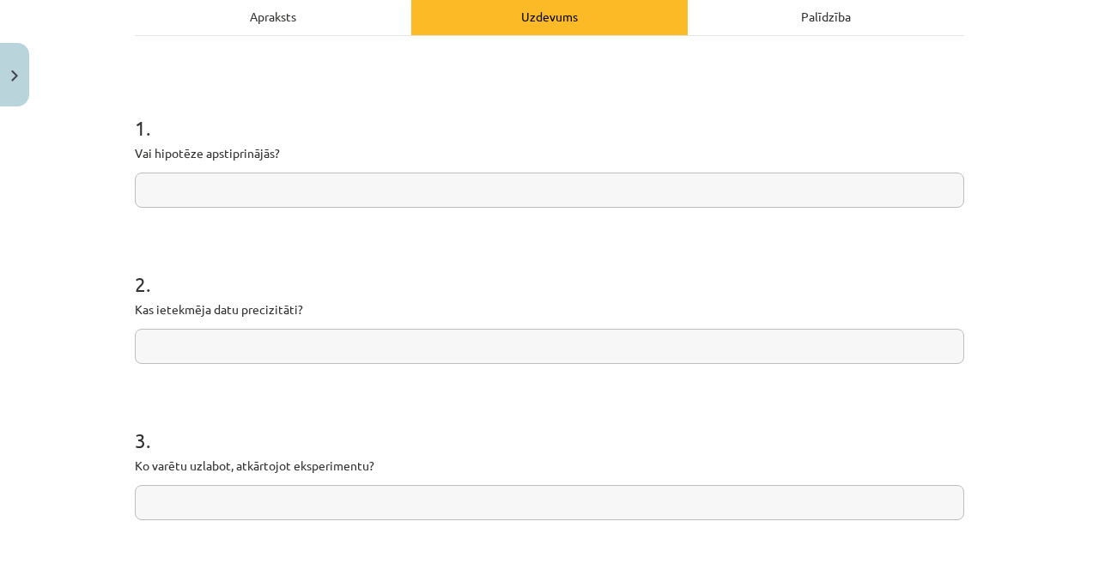
scroll to position [252, 0]
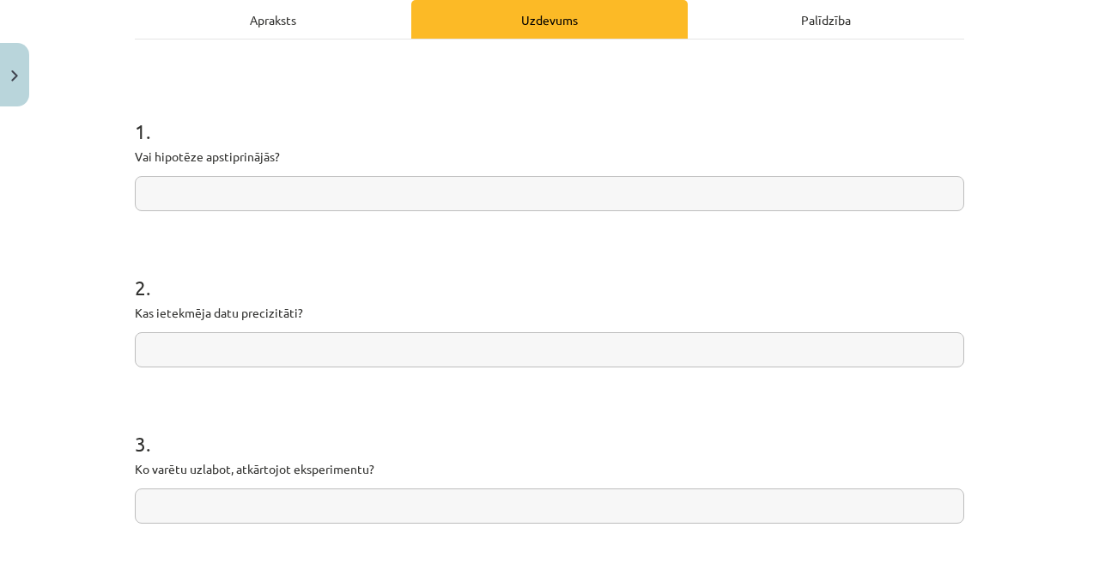
click at [341, 205] on input "text" at bounding box center [549, 193] width 829 height 35
click at [205, 346] on input "text" at bounding box center [549, 349] width 829 height 35
click at [292, 212] on form "1 . Vai hipotēze apstiprinājās? ** 2 . Kas ietekmēja datu precizitāti? 3 . Ko v…" at bounding box center [549, 384] width 829 height 591
click at [292, 196] on input "**" at bounding box center [549, 193] width 829 height 35
type input "**********"
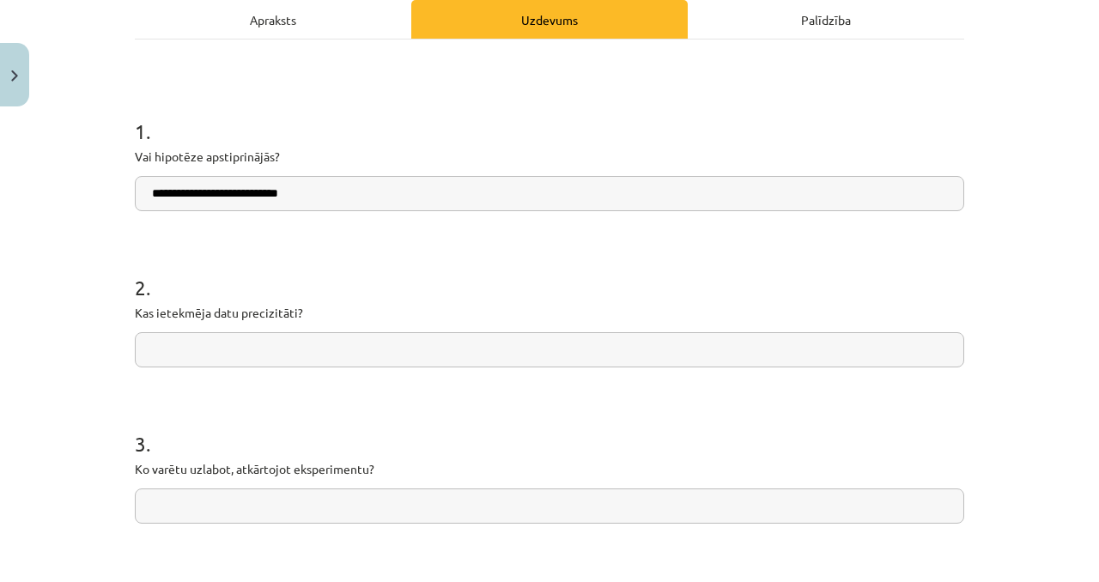
click at [324, 374] on form "**********" at bounding box center [549, 384] width 829 height 591
click at [324, 355] on input "text" at bounding box center [549, 349] width 829 height 35
type input "**********"
click at [368, 496] on input "text" at bounding box center [549, 506] width 829 height 35
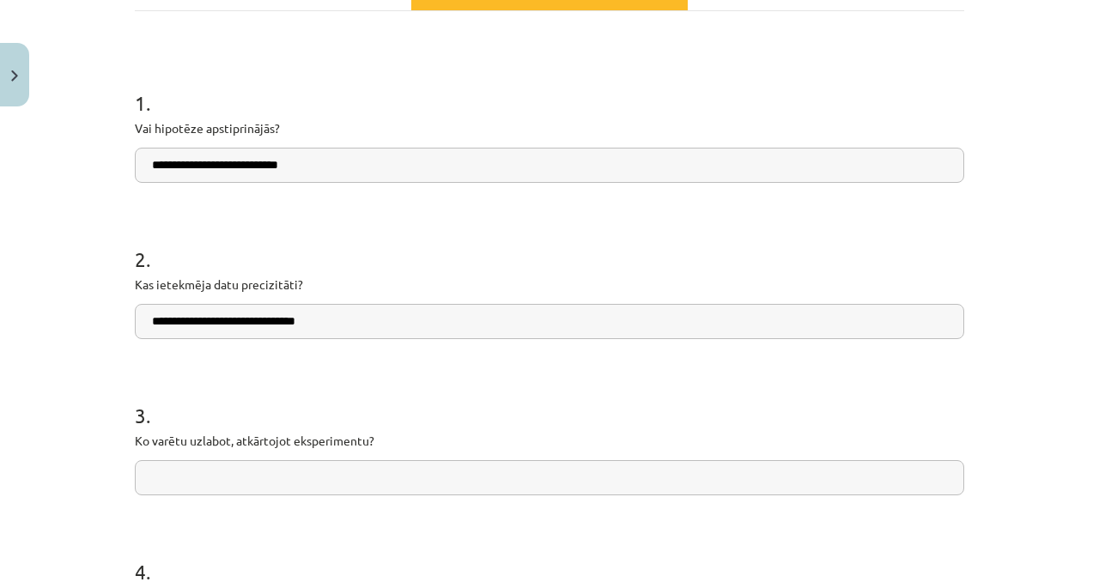
scroll to position [285, 0]
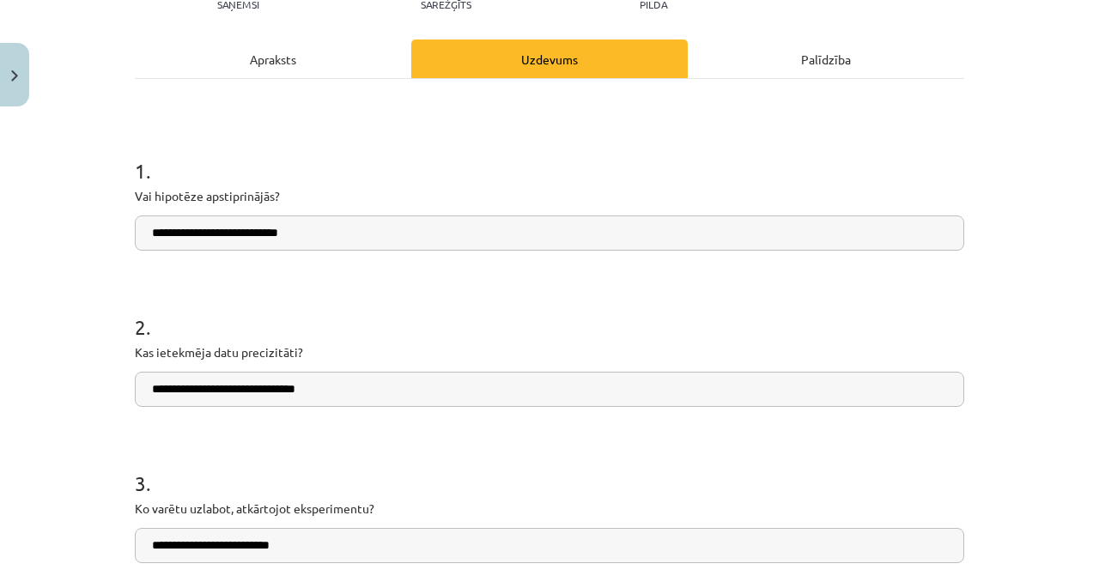
type input "**********"
click at [278, 58] on div "Apraksts" at bounding box center [273, 58] width 276 height 39
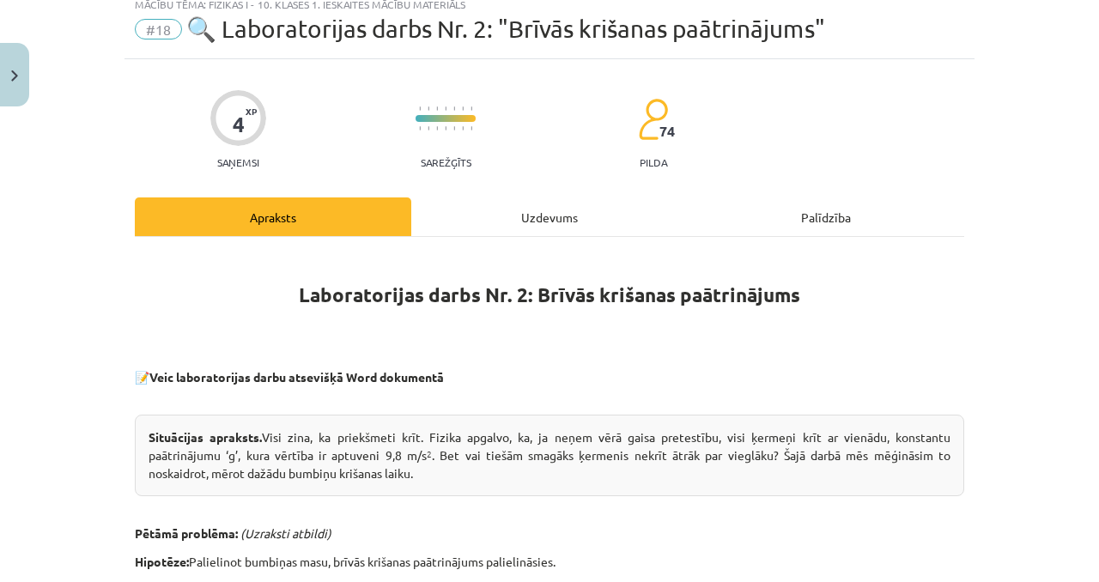
scroll to position [43, 0]
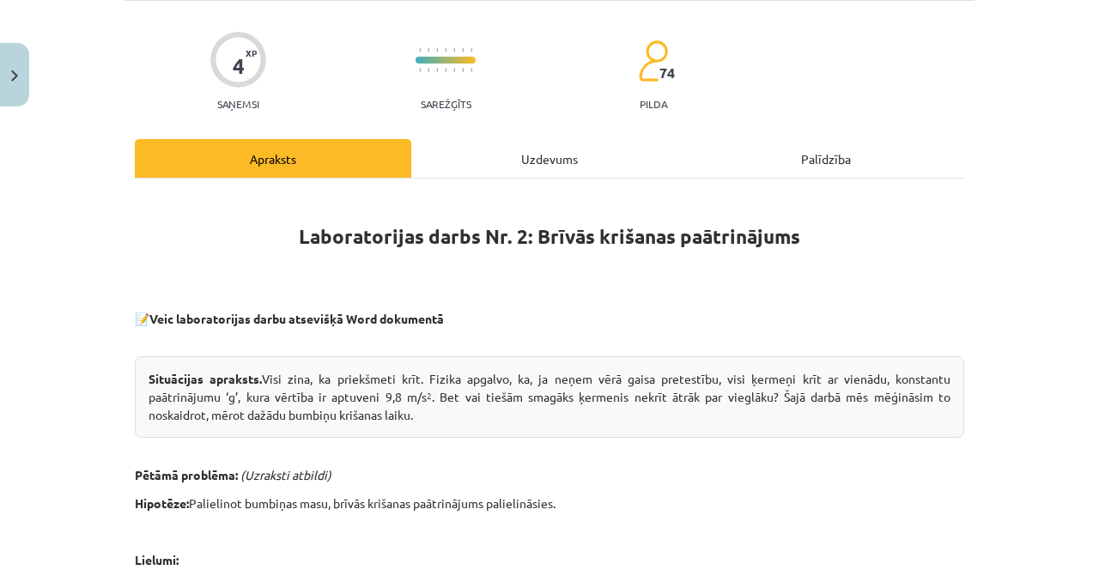
click at [506, 170] on div "Uzdevums" at bounding box center [549, 158] width 276 height 39
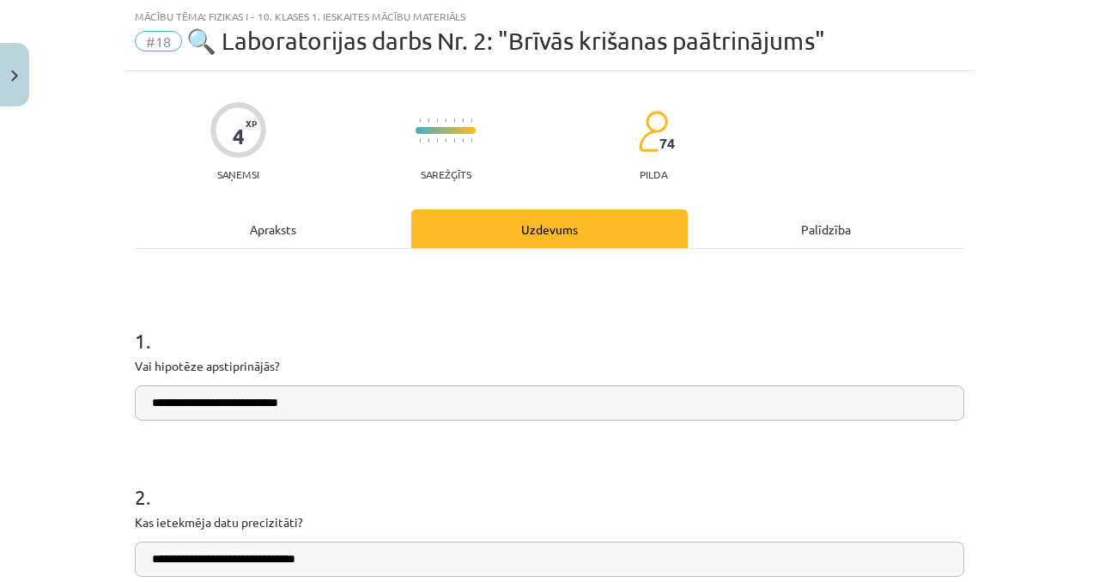
drag, startPoint x: 457, startPoint y: 400, endPoint x: 232, endPoint y: 397, distance: 225.0
click at [232, 397] on input "**********" at bounding box center [549, 403] width 829 height 35
type input "**"
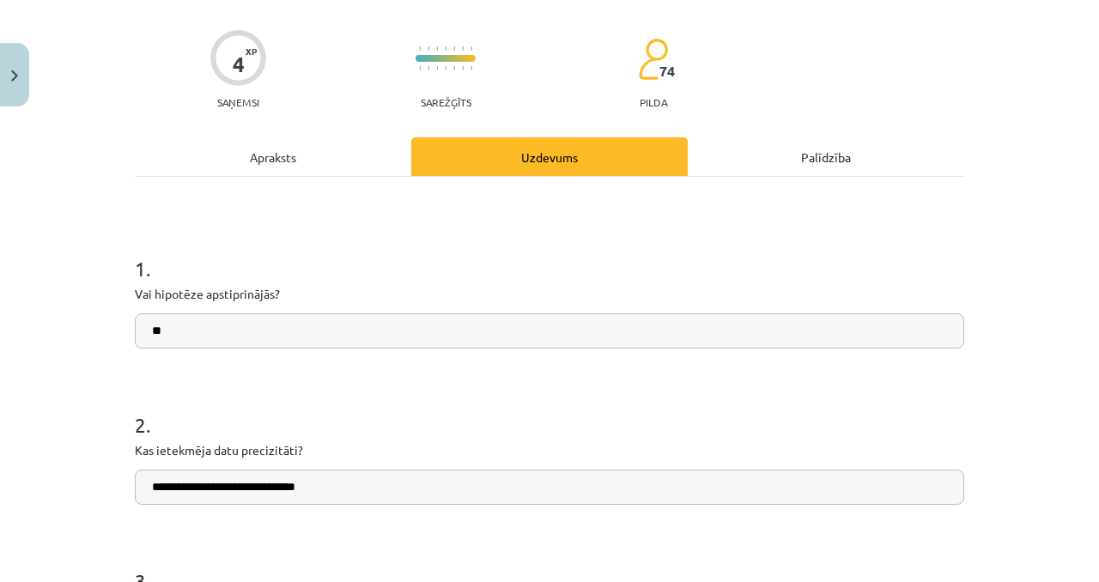
click at [281, 173] on div "Apraksts" at bounding box center [273, 156] width 276 height 39
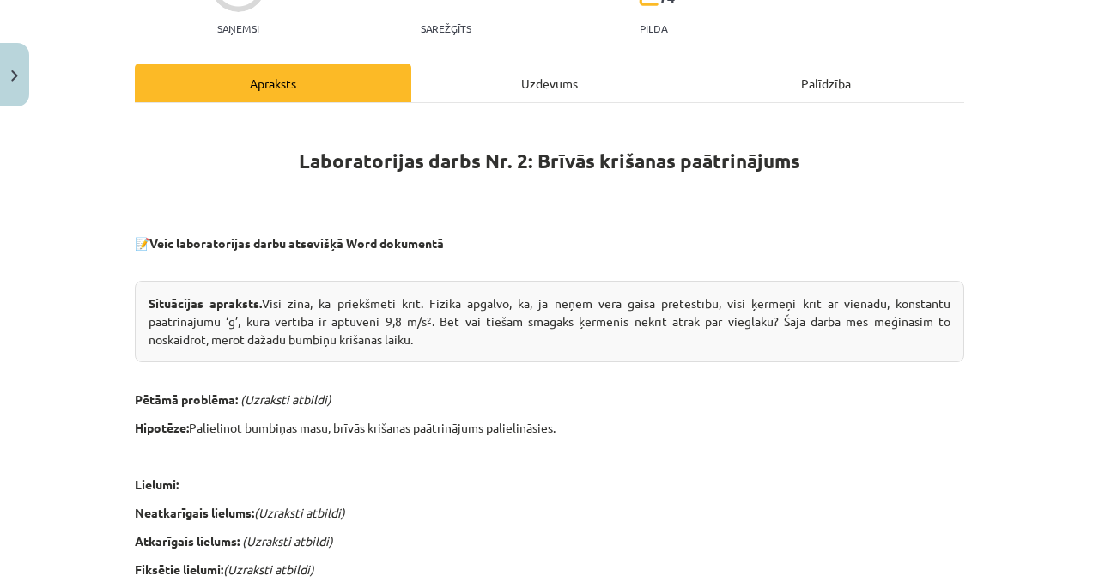
scroll to position [138, 0]
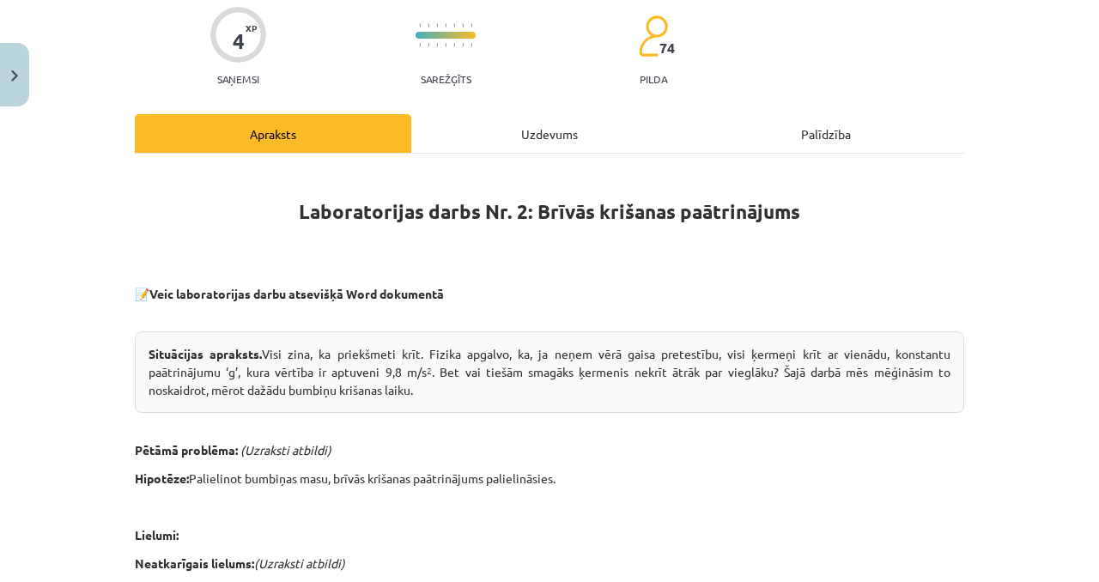
click at [440, 132] on div "Uzdevums" at bounding box center [549, 133] width 276 height 39
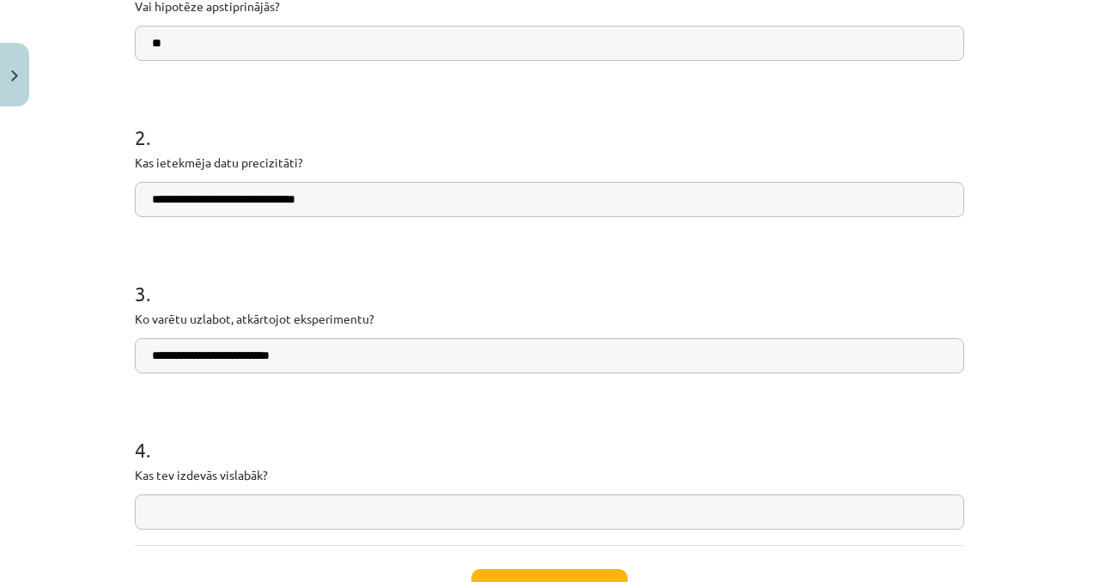
scroll to position [408, 0]
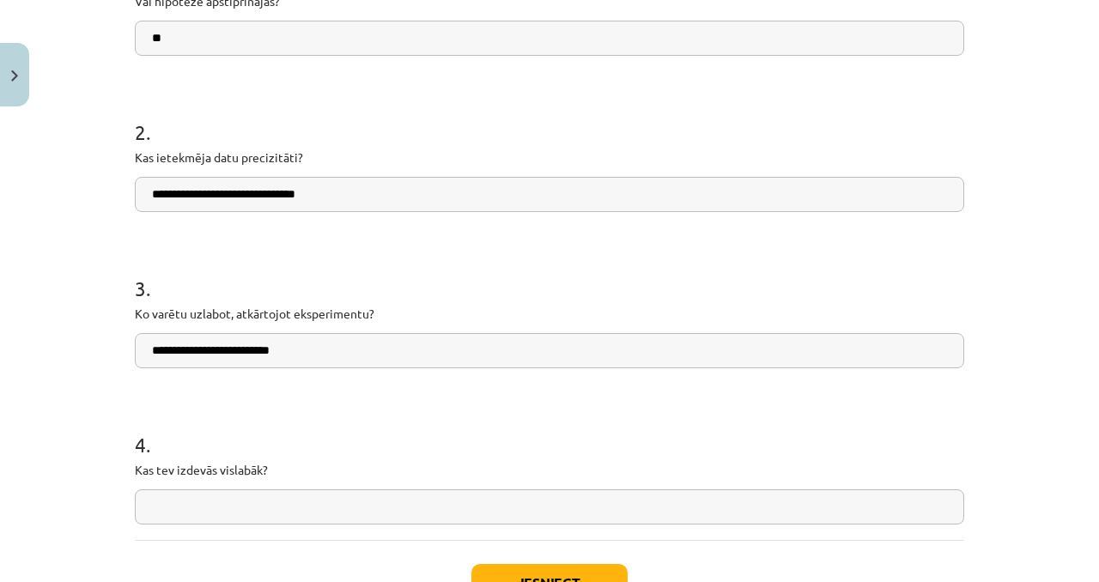
click at [416, 207] on input "**********" at bounding box center [549, 194] width 829 height 35
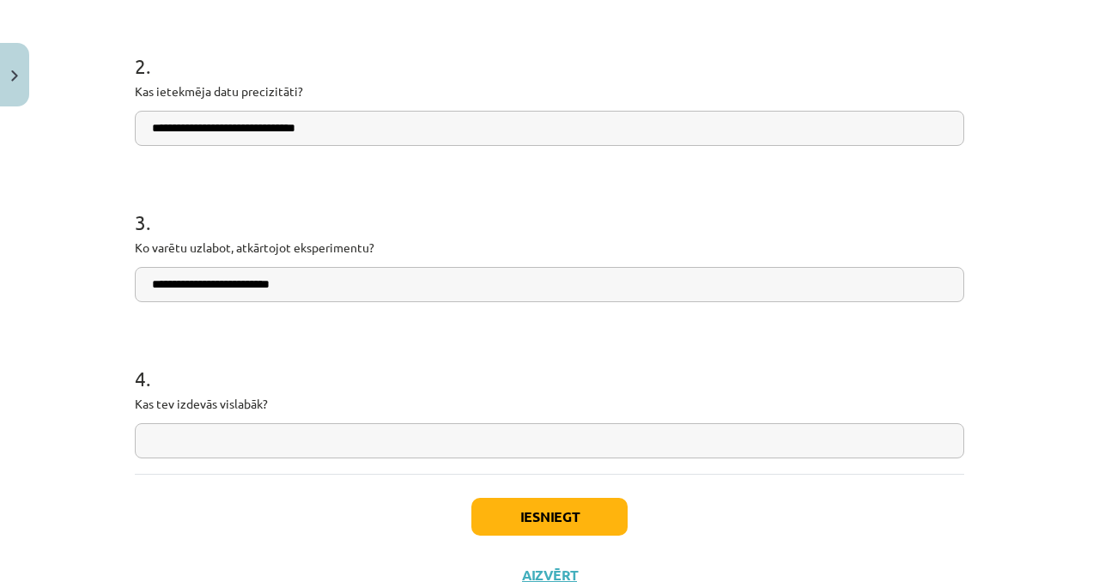
scroll to position [489, 0]
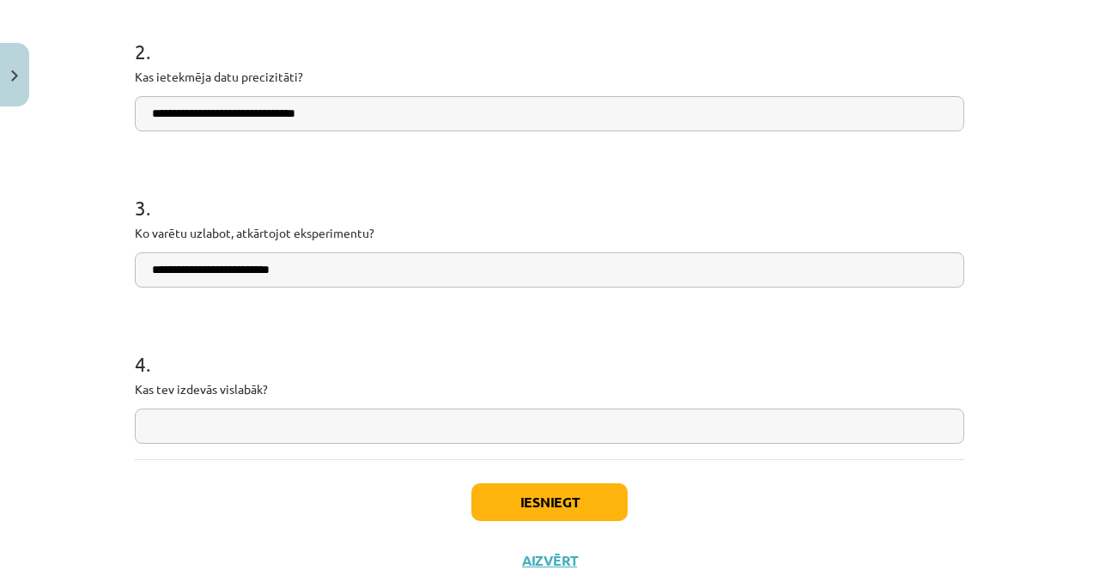
click at [392, 256] on input "**********" at bounding box center [549, 269] width 829 height 35
click at [392, 260] on input "**********" at bounding box center [549, 269] width 829 height 35
click at [392, 274] on input "**********" at bounding box center [549, 269] width 829 height 35
type input "**********"
click at [245, 434] on input "text" at bounding box center [549, 426] width 829 height 35
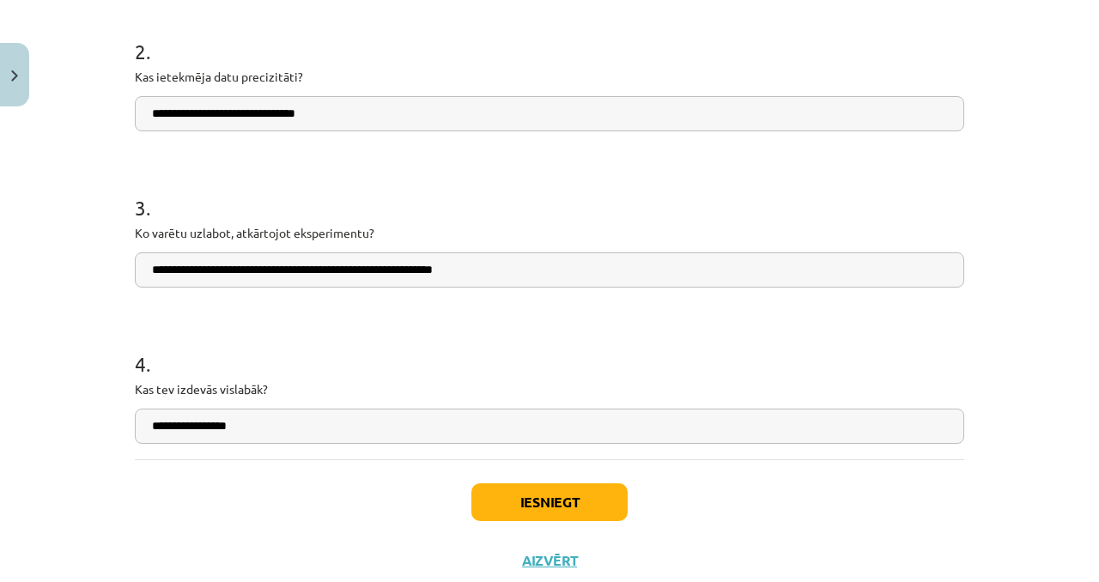
type input "**********"
click at [483, 488] on button "Iesniegt" at bounding box center [549, 502] width 156 height 38
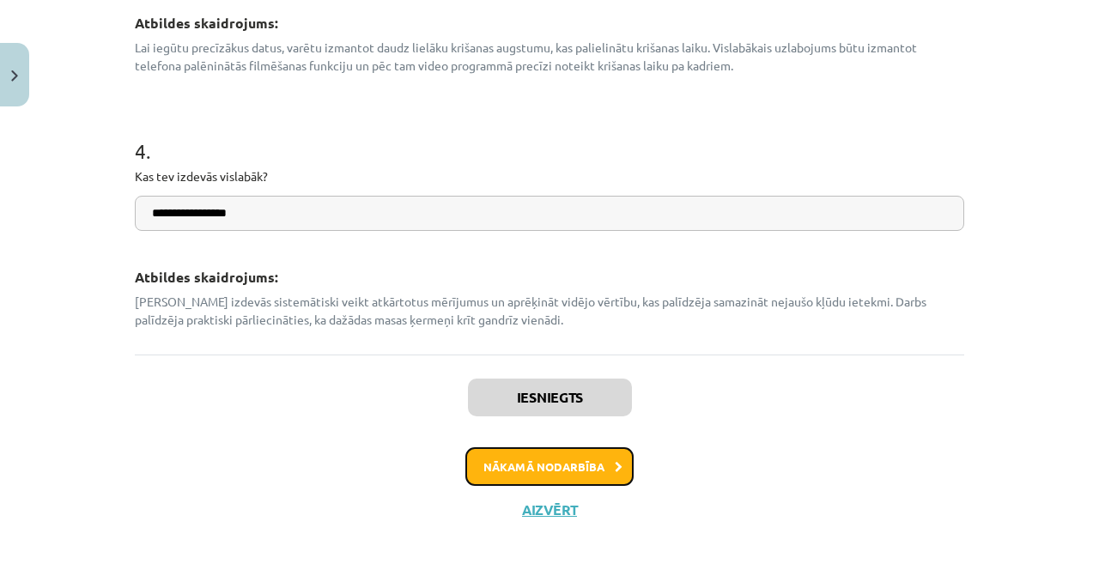
click at [510, 475] on button "Nākamā nodarbība" at bounding box center [549, 466] width 168 height 39
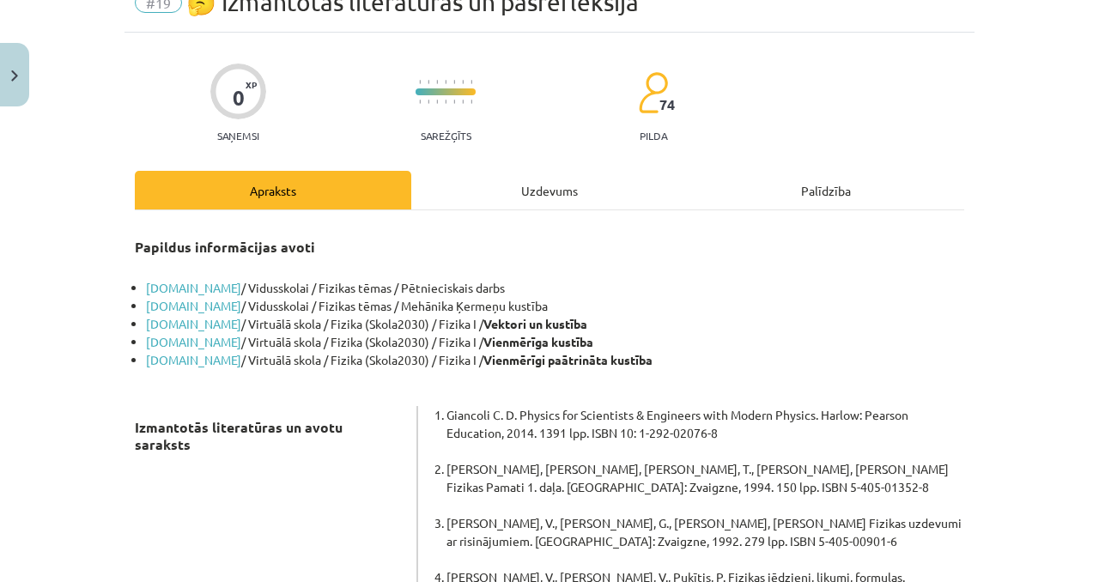
click at [514, 178] on div "Uzdevums" at bounding box center [549, 190] width 276 height 39
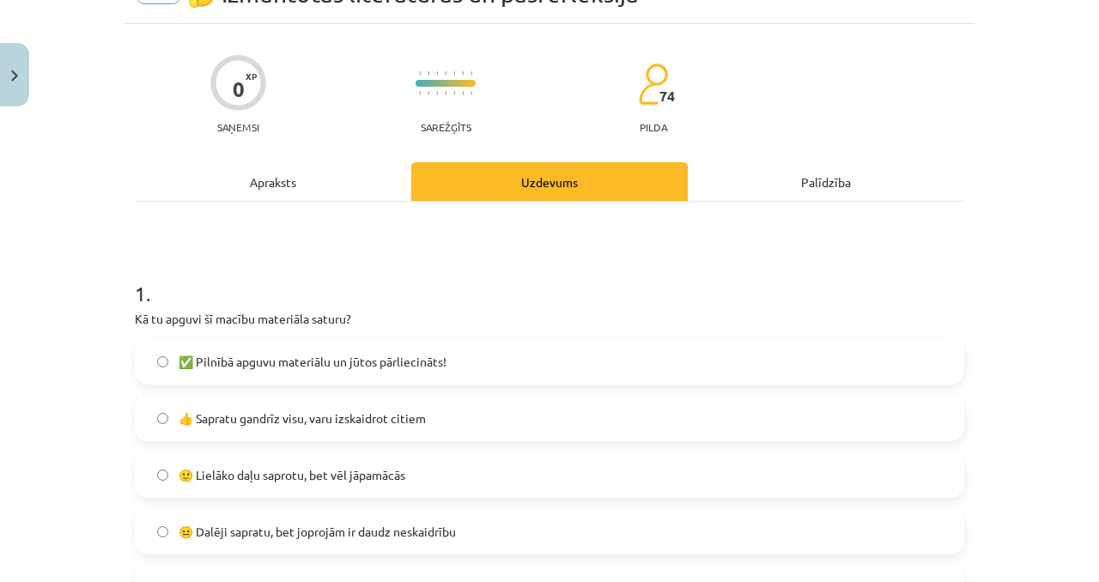
scroll to position [174, 0]
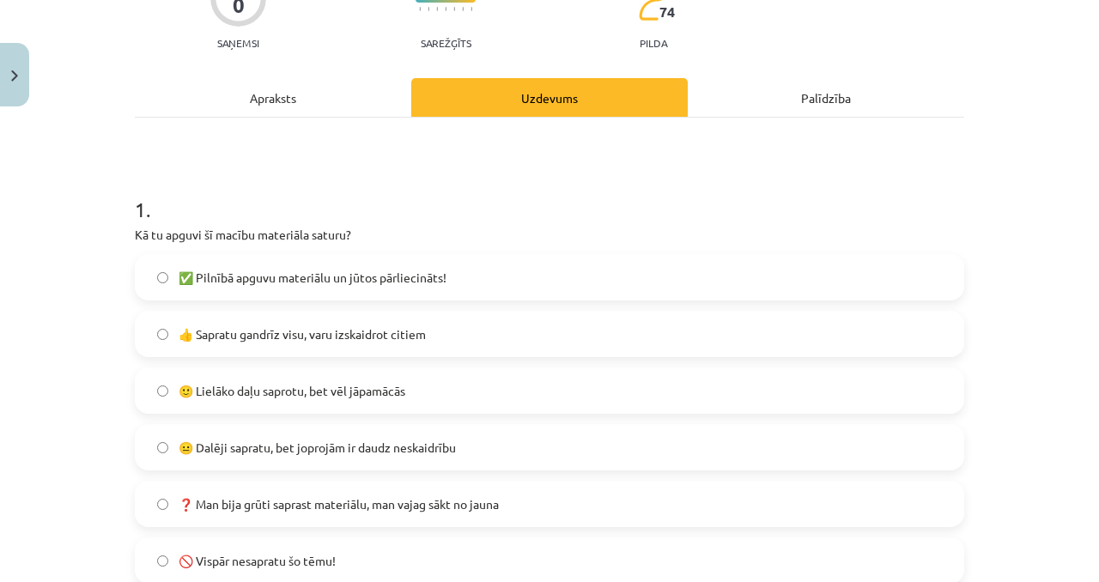
click at [404, 271] on span "✅ Pilnībā apguvu materiālu un jūtos pārliecināts!" at bounding box center [313, 278] width 268 height 18
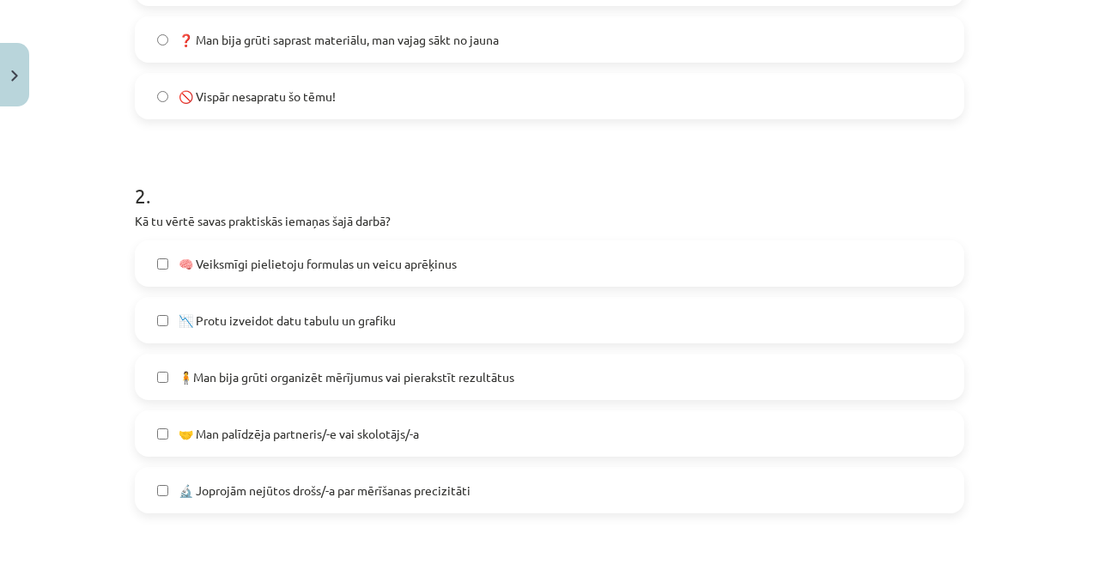
scroll to position [640, 0]
click at [370, 280] on label "🧠 Veiksmīgi pielietoju formulas un veicu aprēķinus" at bounding box center [550, 262] width 826 height 43
click at [373, 327] on span "📉 Protu izveidot datu tabulu un grafiku" at bounding box center [287, 320] width 217 height 18
click at [367, 325] on span "📉 Protu izveidot datu tabulu un grafiku" at bounding box center [287, 320] width 217 height 18
click at [362, 331] on label "📉 Protu izveidot datu tabulu un grafiku" at bounding box center [550, 319] width 826 height 43
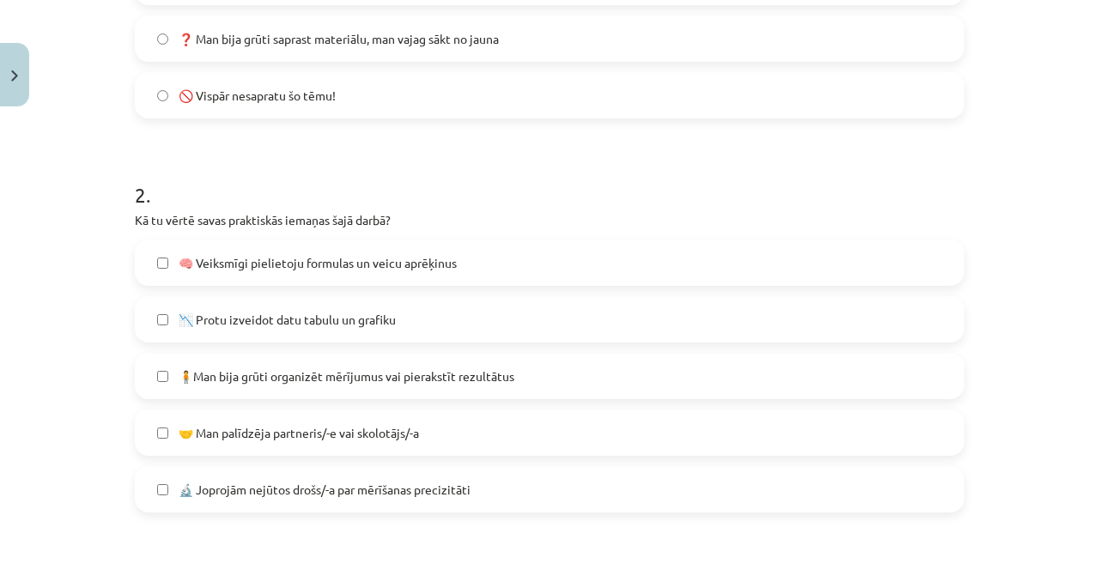
click at [362, 331] on label "📉 Protu izveidot datu tabulu un grafiku" at bounding box center [550, 319] width 826 height 43
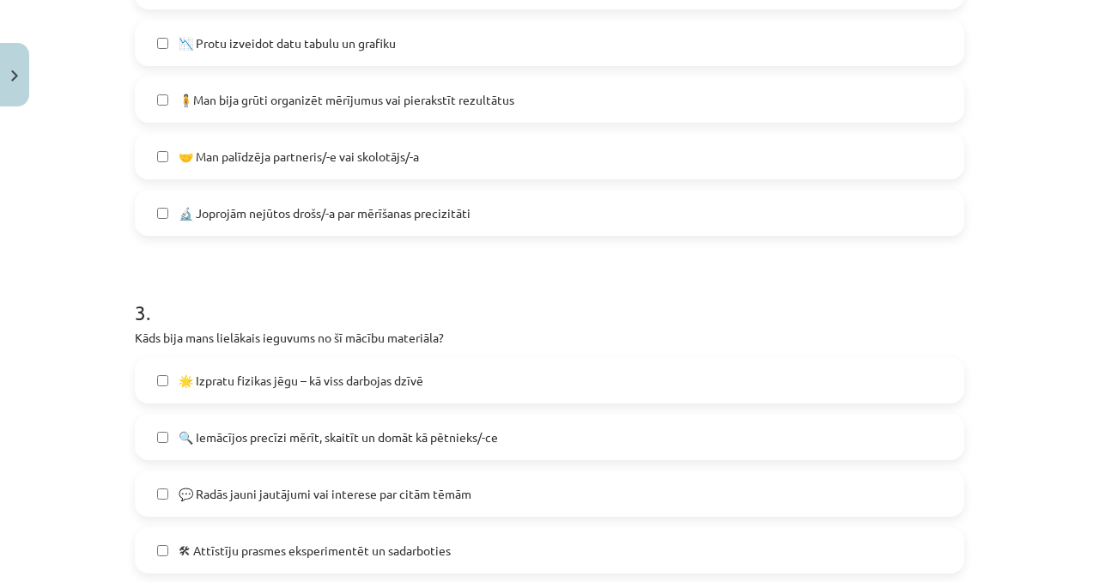
scroll to position [929, 0]
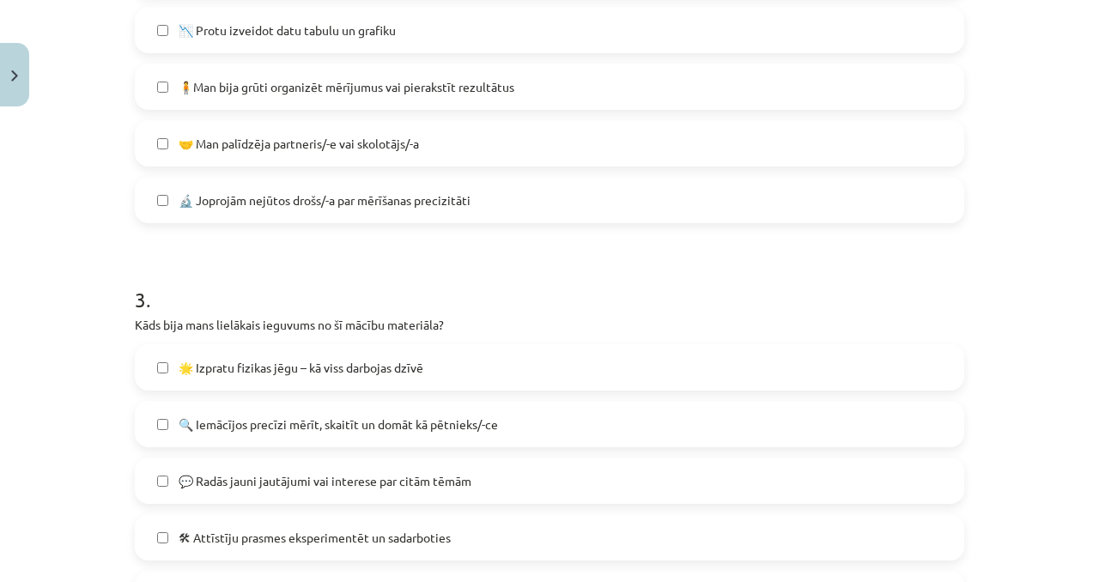
click at [353, 369] on span "🌟 Izpratu fizikas jēgu – kā viss darbojas dzīvē" at bounding box center [301, 368] width 245 height 18
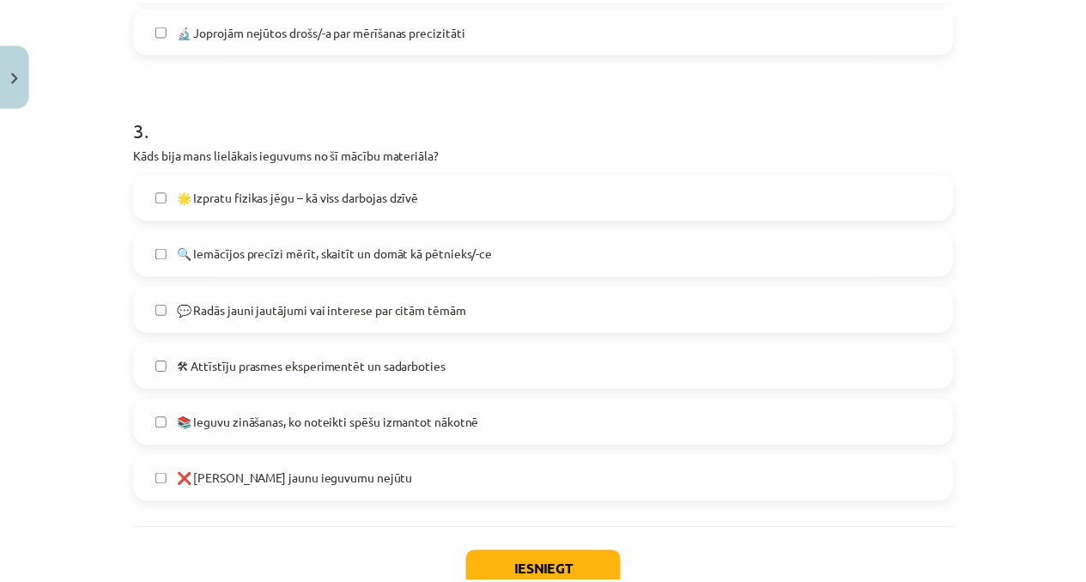
scroll to position [1220, 0]
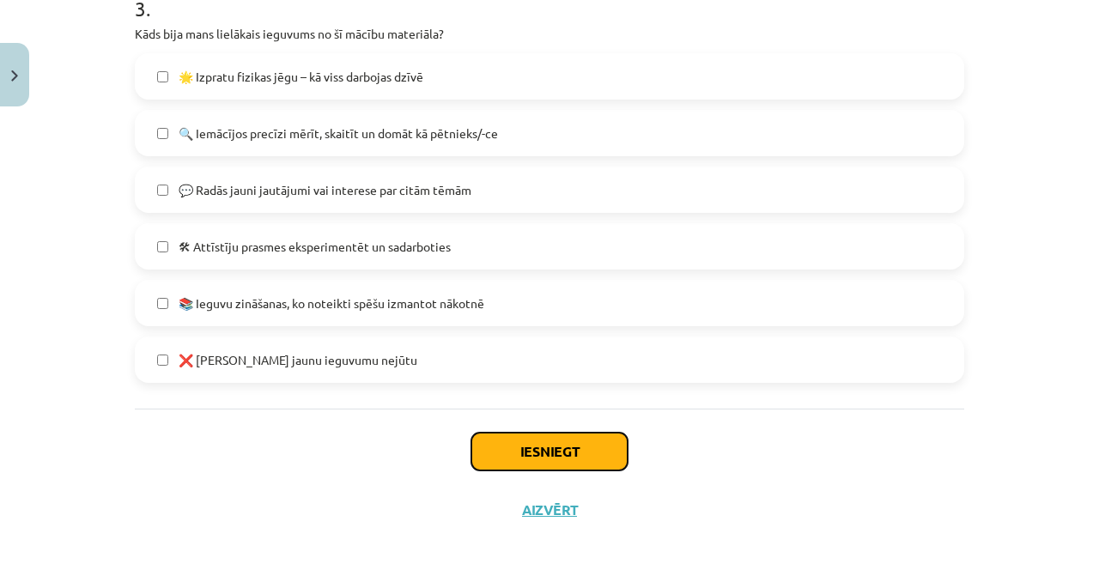
click at [587, 450] on button "Iesniegt" at bounding box center [549, 452] width 156 height 38
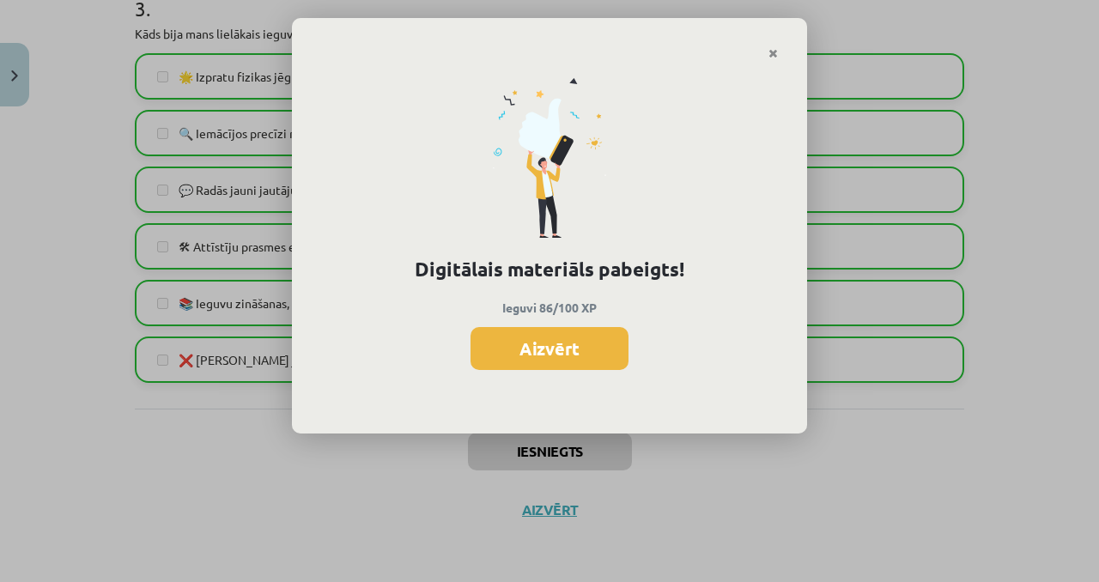
click at [551, 358] on button "Aizvērt" at bounding box center [550, 348] width 158 height 43
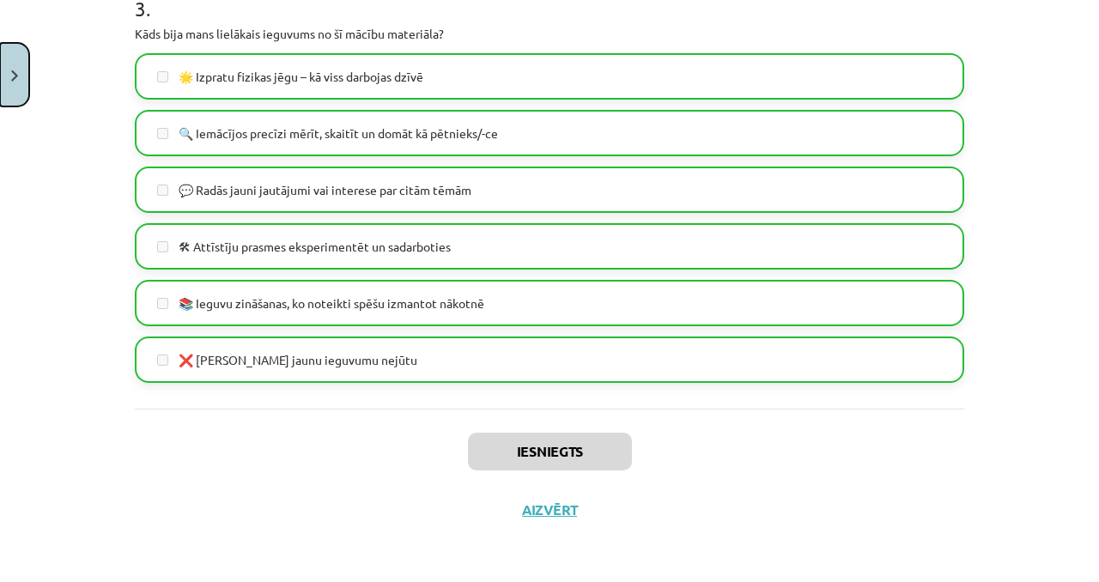
click at [3, 77] on button "Close" at bounding box center [14, 75] width 29 height 64
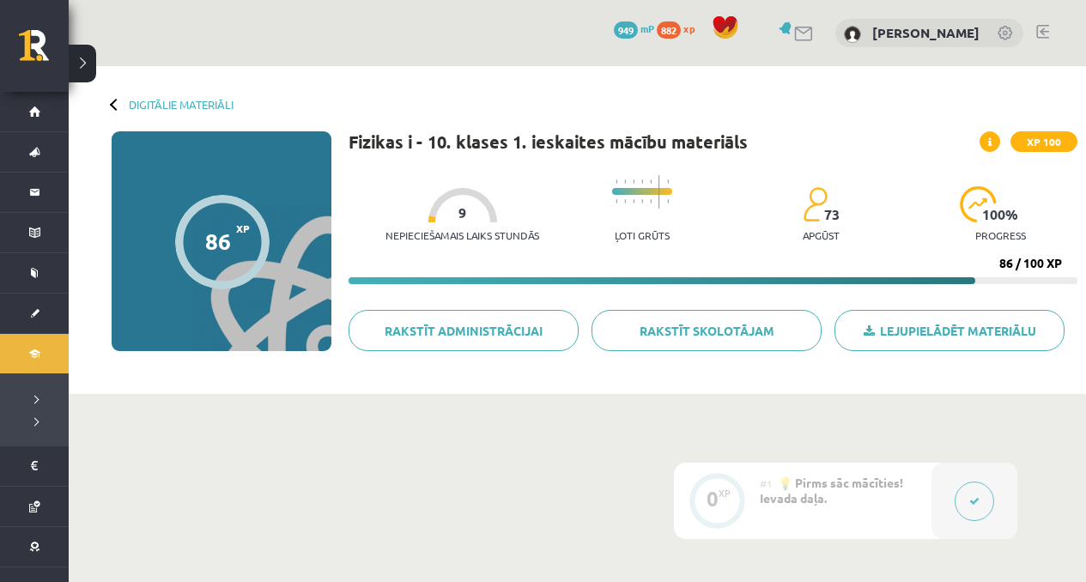
click at [435, 165] on div "Fizikas i - 10. klases 1. ieskaites mācību materiāls XP 100 Nepieciešamais laik…" at bounding box center [713, 258] width 729 height 254
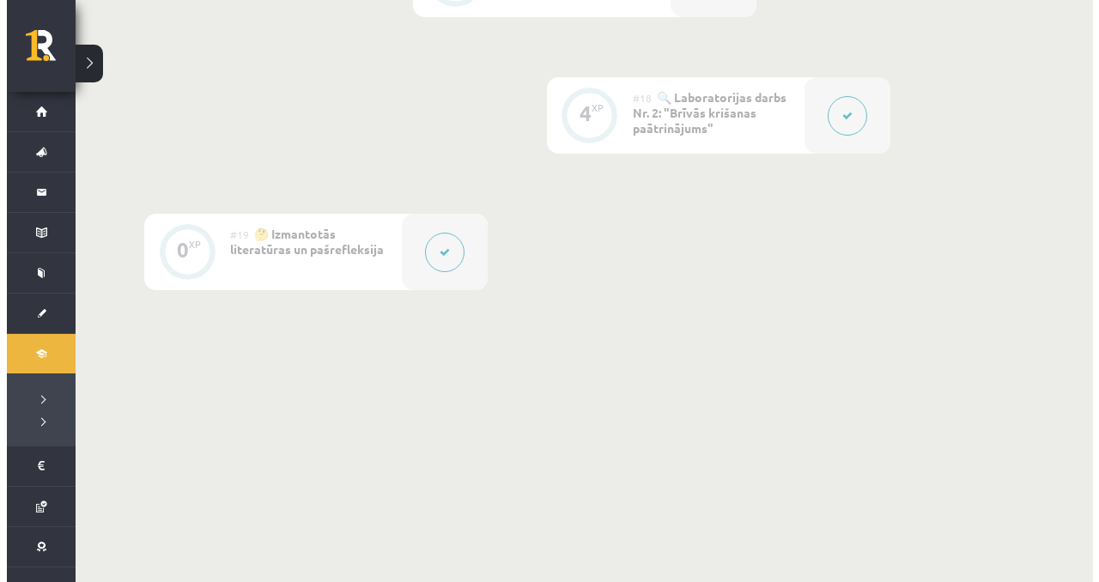
scroll to position [2742, 0]
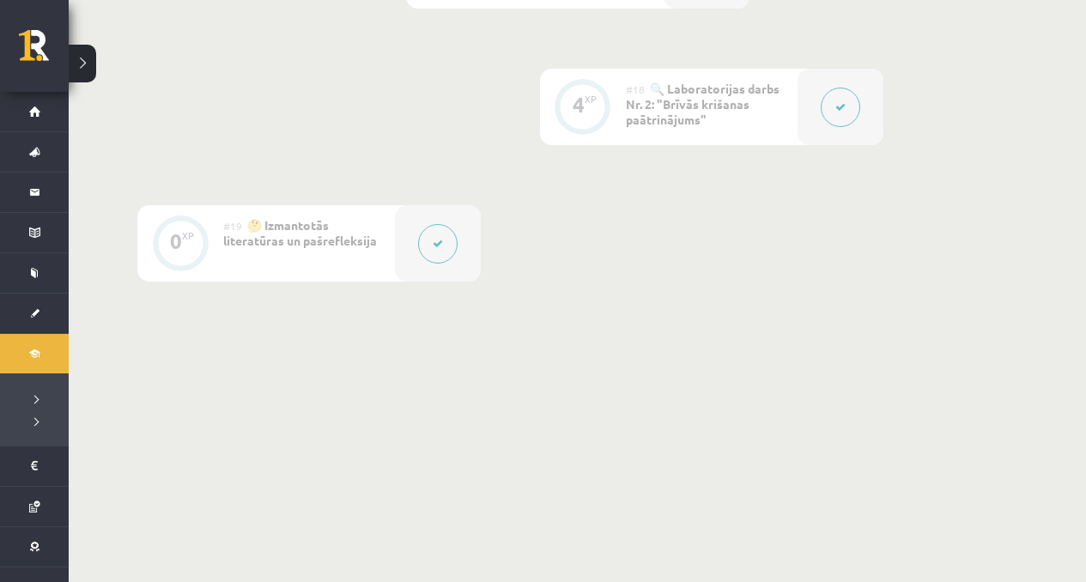
click at [470, 277] on div at bounding box center [438, 243] width 86 height 76
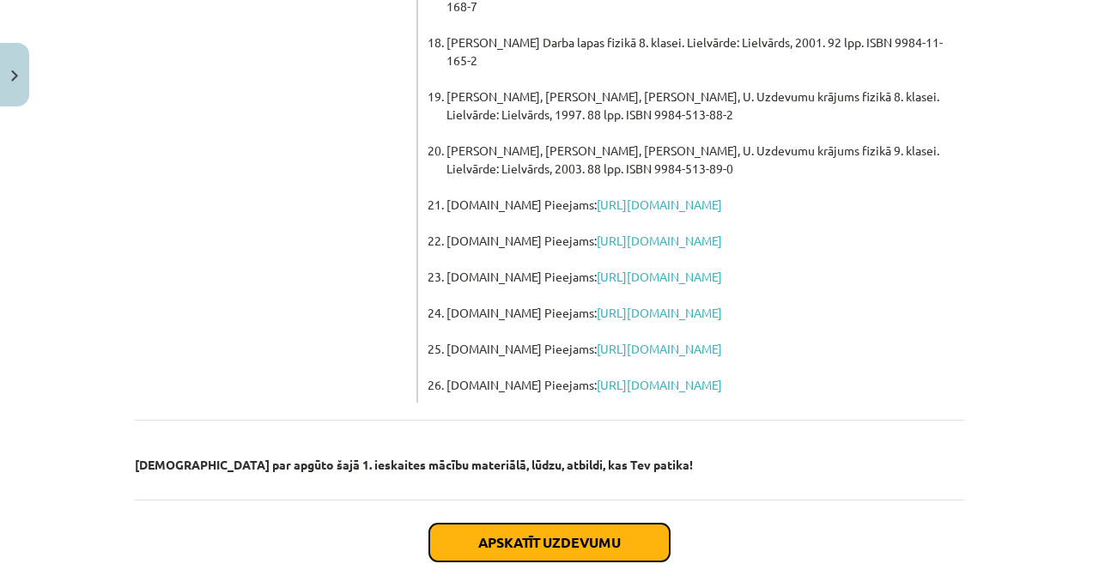
click at [515, 524] on button "Apskatīt uzdevumu" at bounding box center [549, 543] width 240 height 38
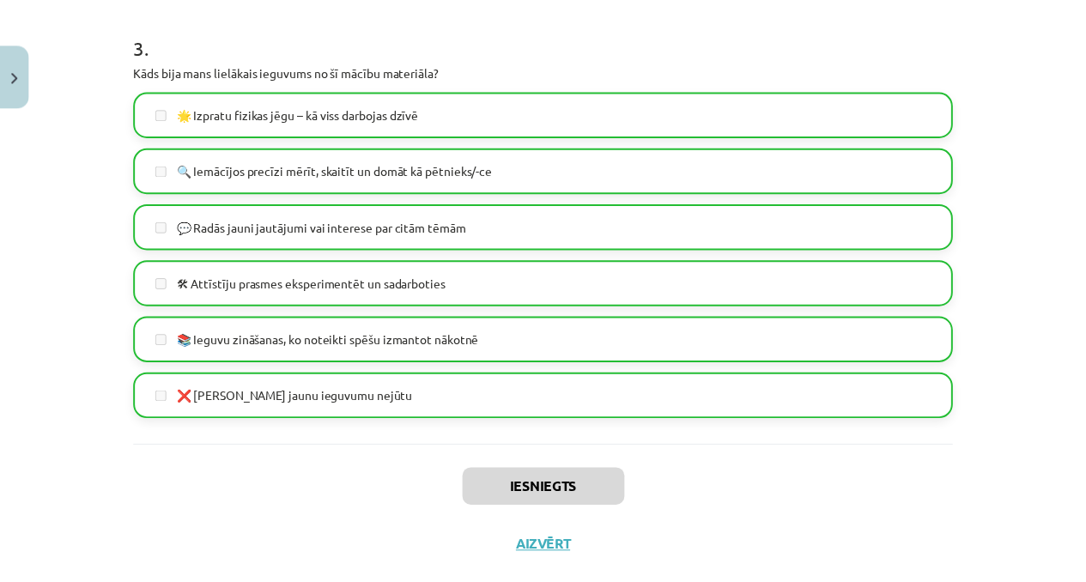
scroll to position [1220, 0]
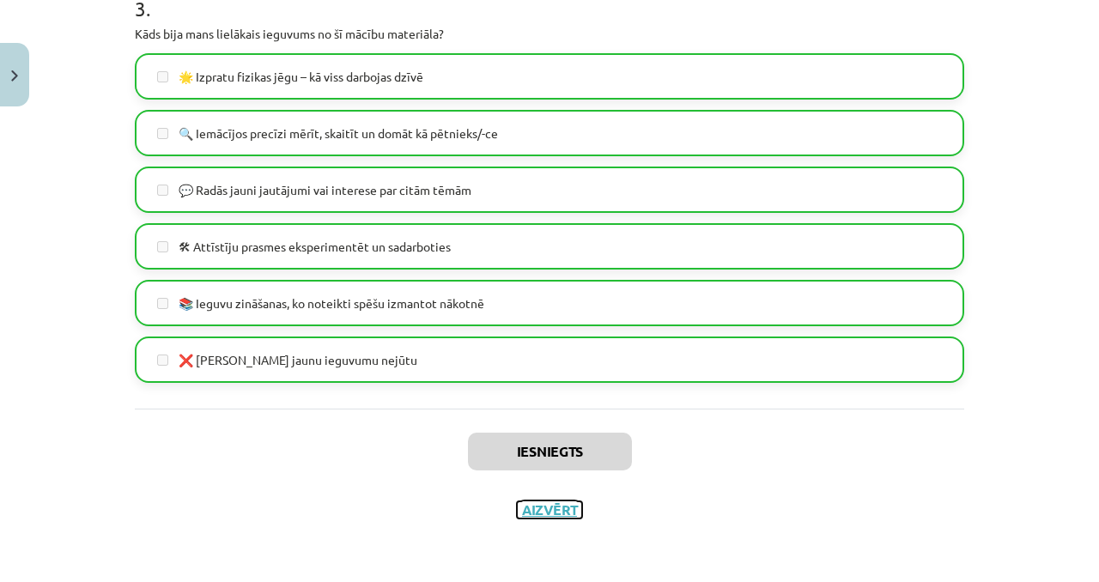
click at [549, 510] on button "Aizvērt" at bounding box center [549, 509] width 65 height 17
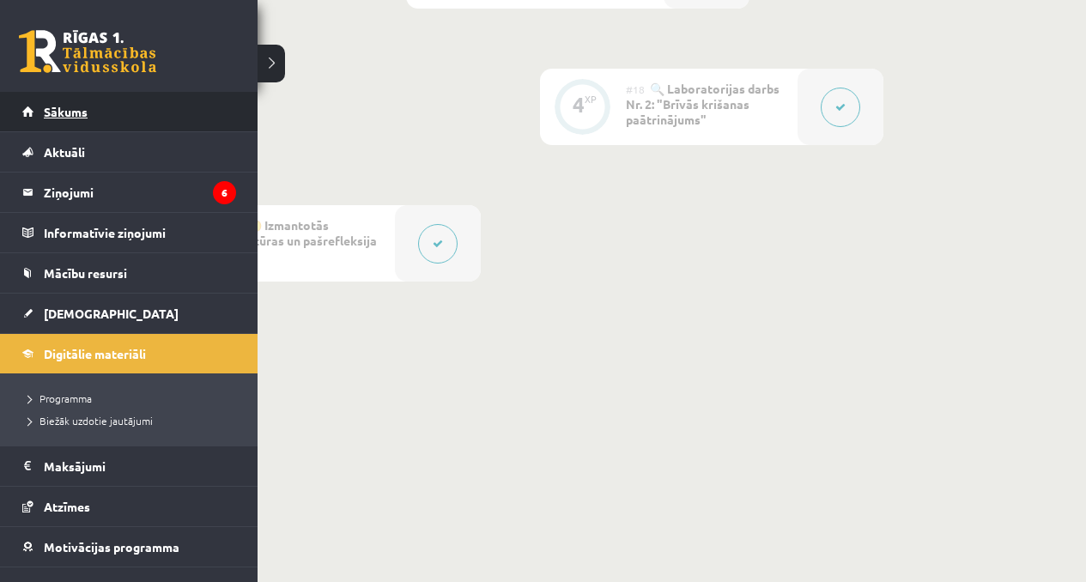
click at [26, 113] on link "Sākums" at bounding box center [129, 111] width 214 height 39
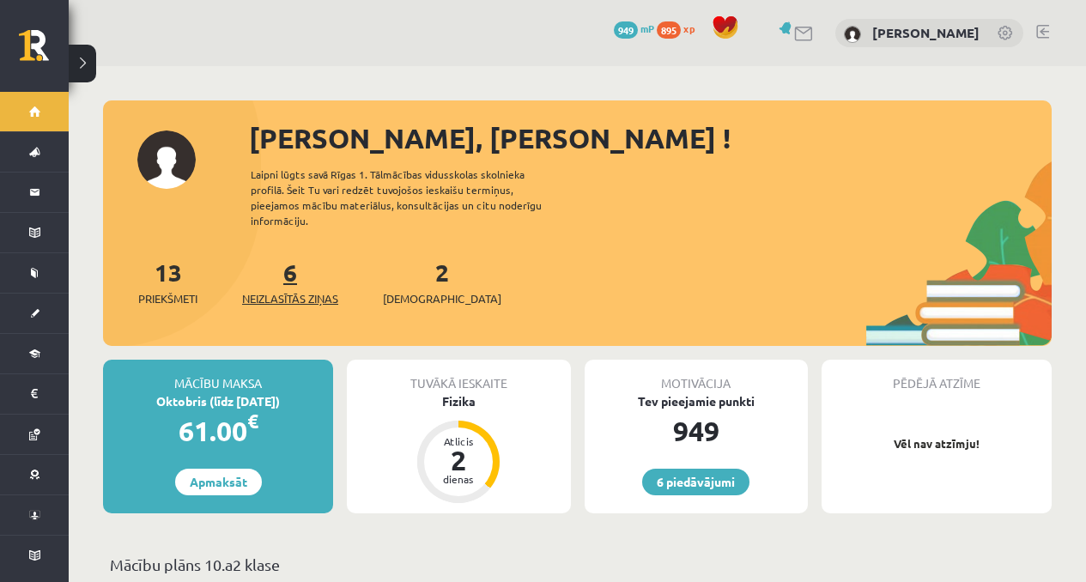
click at [336, 290] on span "Neizlasītās ziņas" at bounding box center [290, 298] width 96 height 17
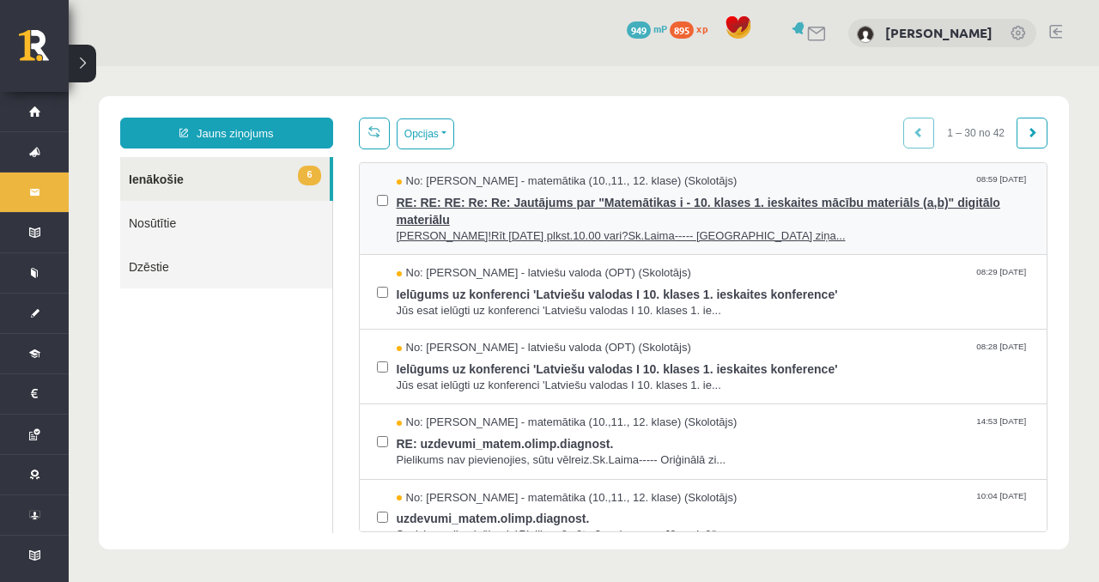
click at [716, 187] on span "No: [PERSON_NAME] - matemātika (10.,11., 12. klase) (Skolotājs)" at bounding box center [567, 181] width 341 height 16
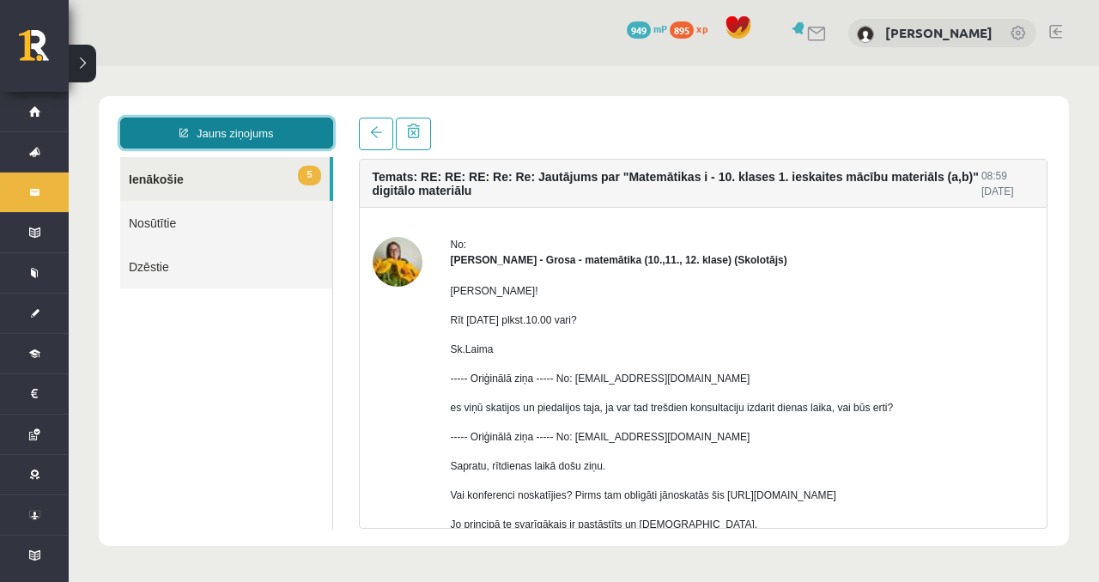
click at [300, 144] on link "Jauns ziņojums" at bounding box center [226, 133] width 213 height 31
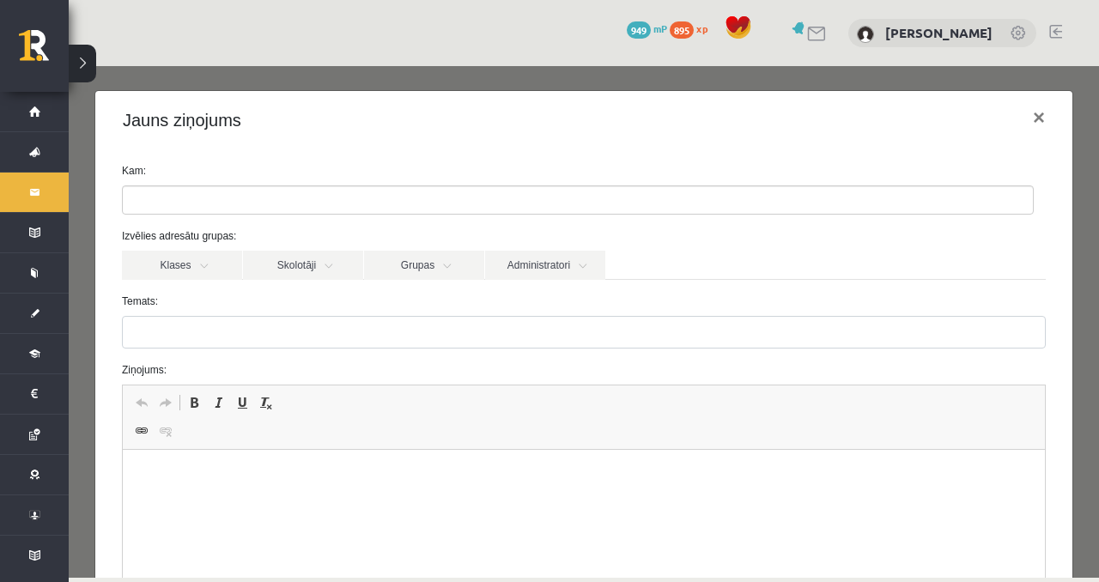
click at [216, 212] on ul at bounding box center [578, 199] width 910 height 27
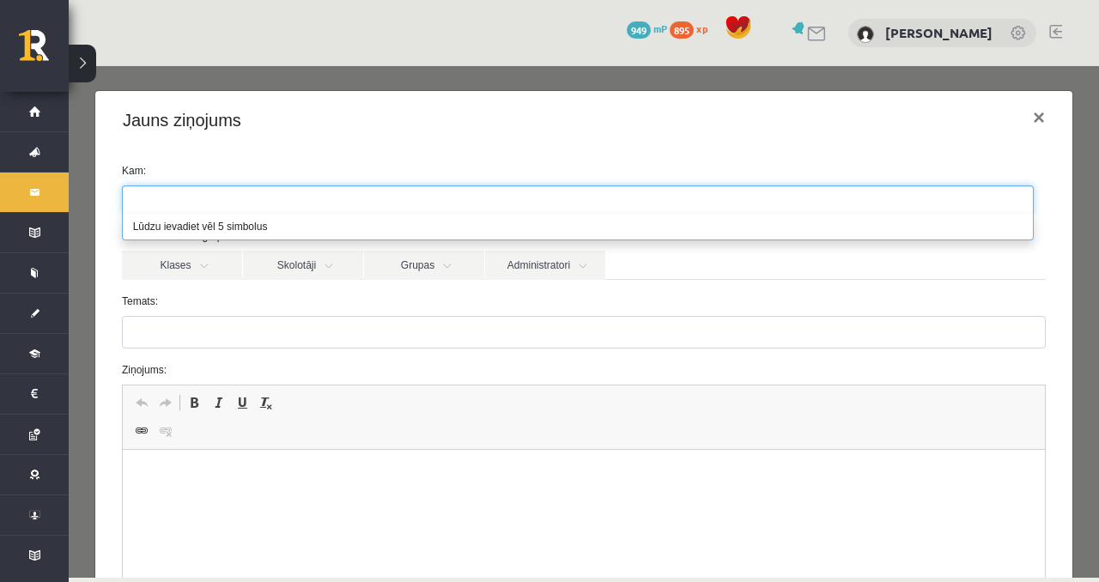
click at [298, 131] on div "Jauns ziņojums ×" at bounding box center [583, 120] width 977 height 58
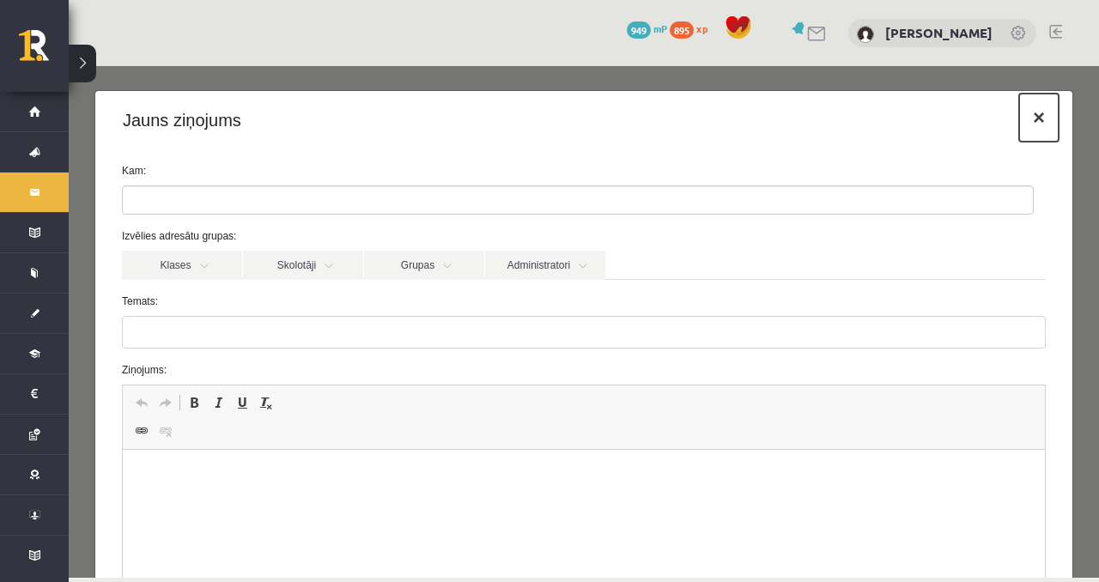
click at [1039, 111] on button "×" at bounding box center [1038, 118] width 39 height 48
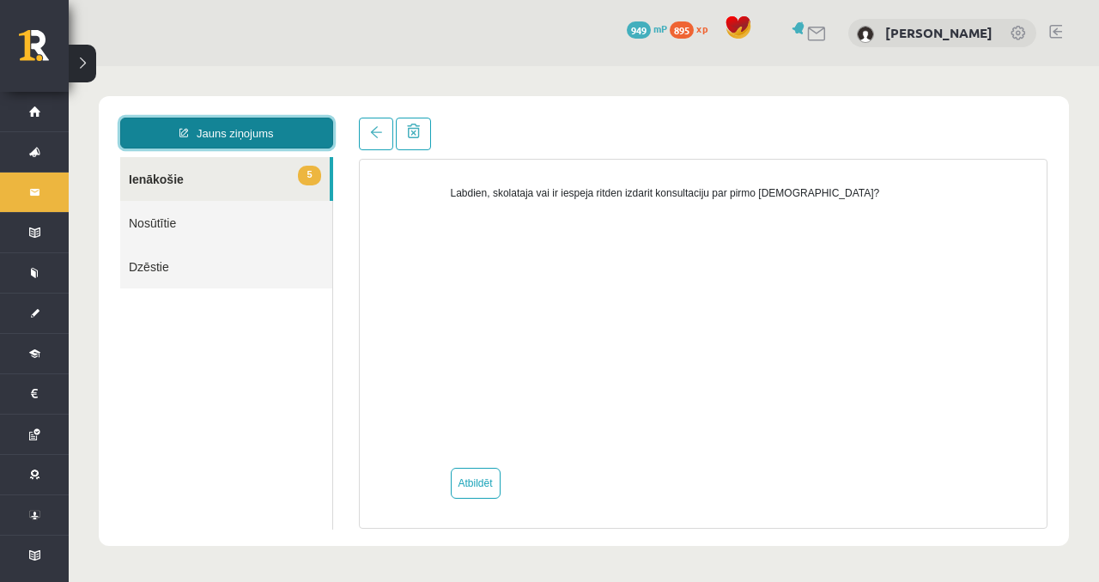
scroll to position [1367, 0]
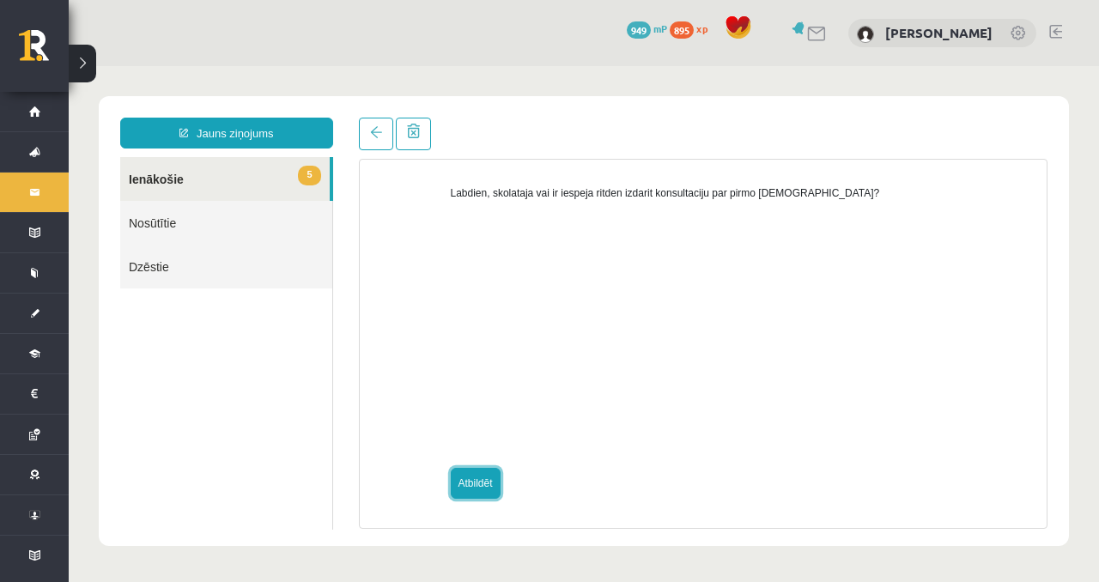
click at [484, 469] on link "Atbildēt" at bounding box center [476, 483] width 50 height 31
type input "**********"
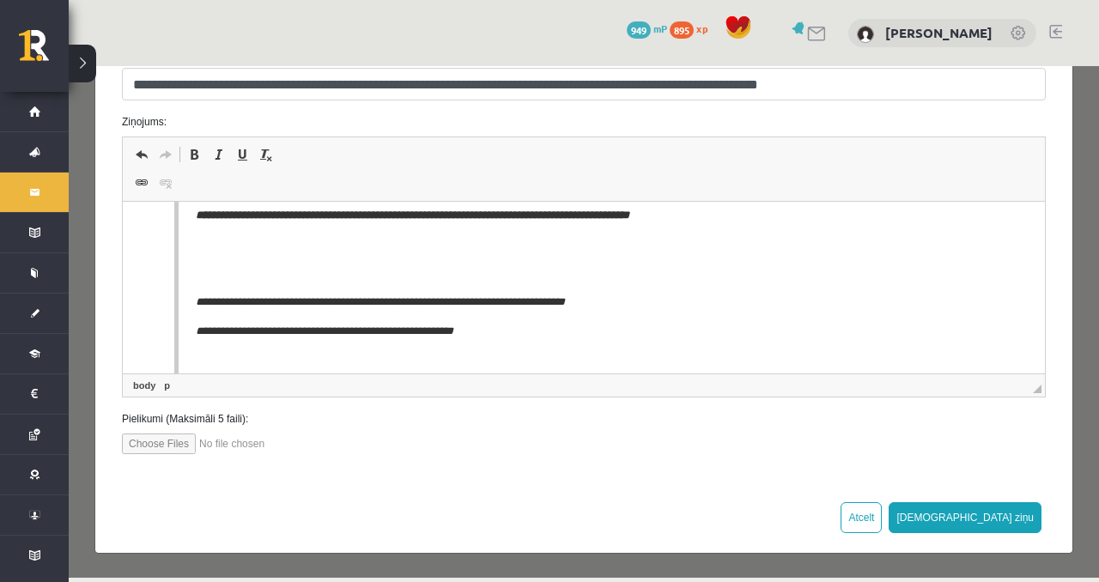
scroll to position [582, 0]
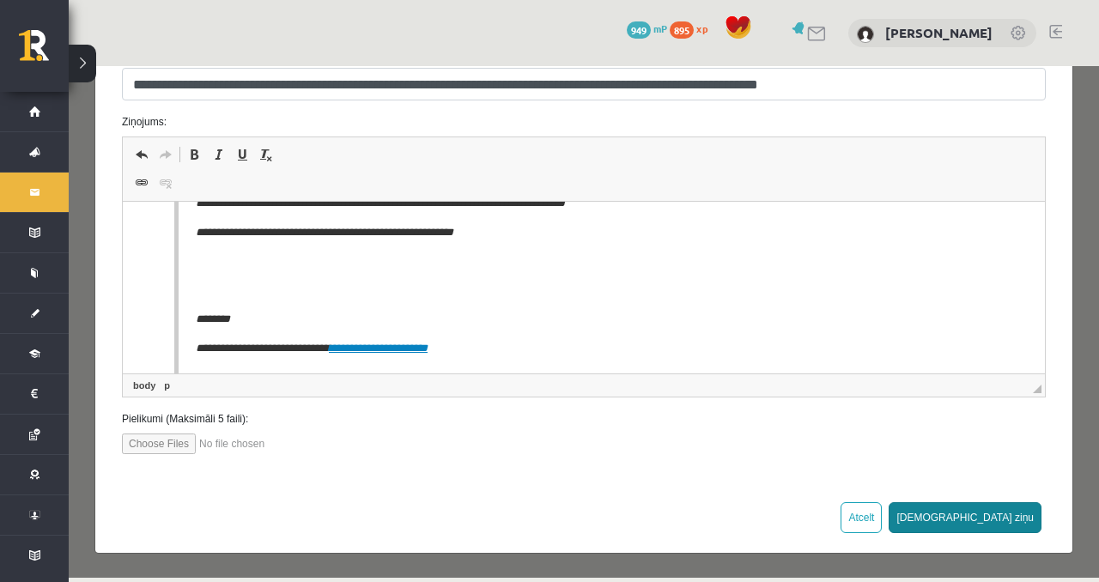
click at [995, 510] on button "[DEMOGRAPHIC_DATA] ziņu" at bounding box center [965, 517] width 153 height 31
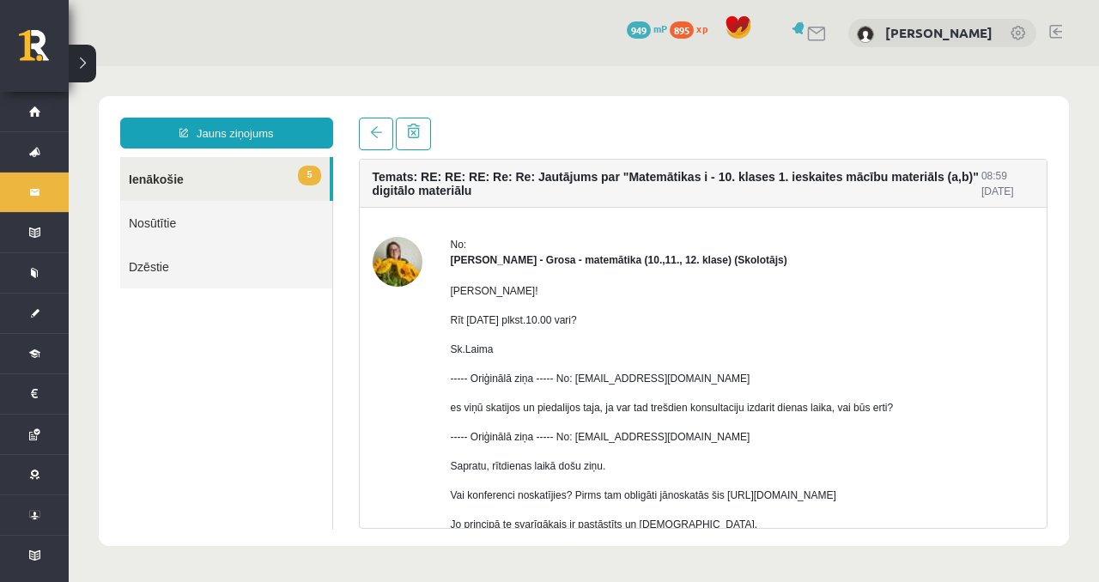
scroll to position [0, 0]
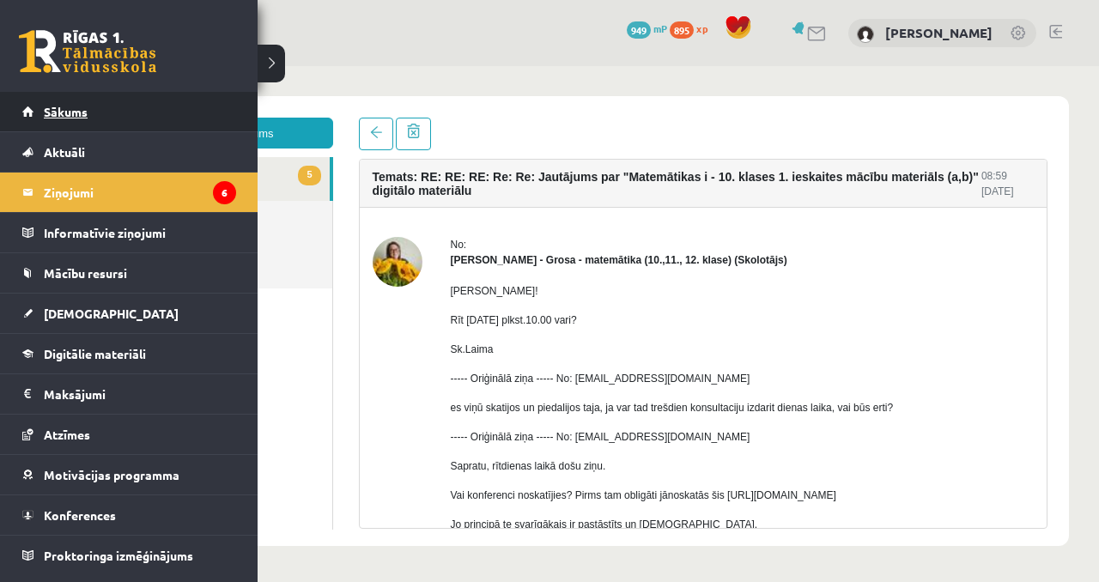
click at [39, 110] on link "Sākums" at bounding box center [129, 111] width 214 height 39
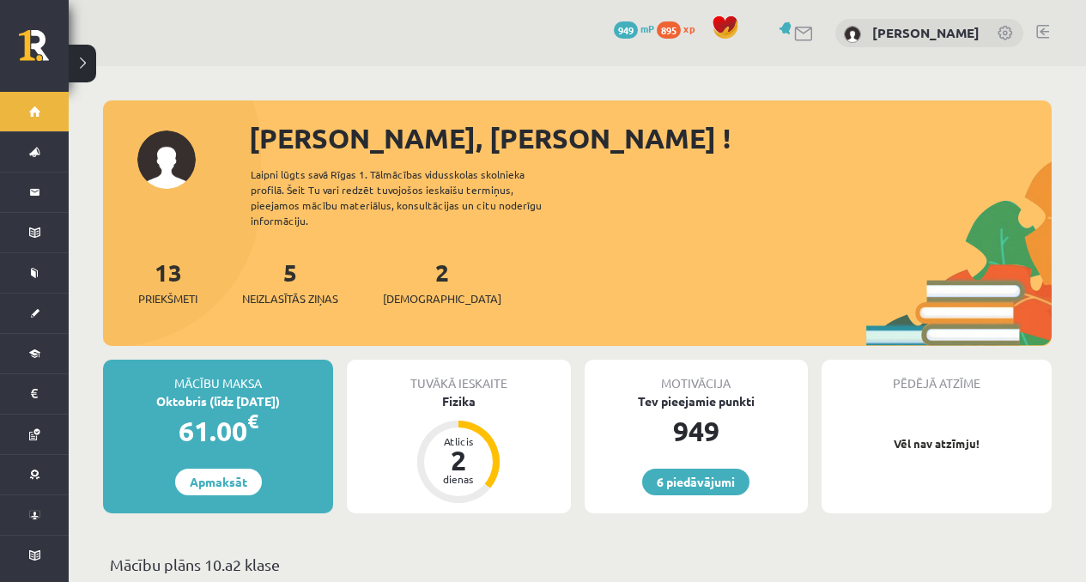
click at [426, 263] on div "2 Ieskaites" at bounding box center [442, 280] width 118 height 53
click at [416, 264] on link "2 Ieskaites" at bounding box center [442, 282] width 118 height 51
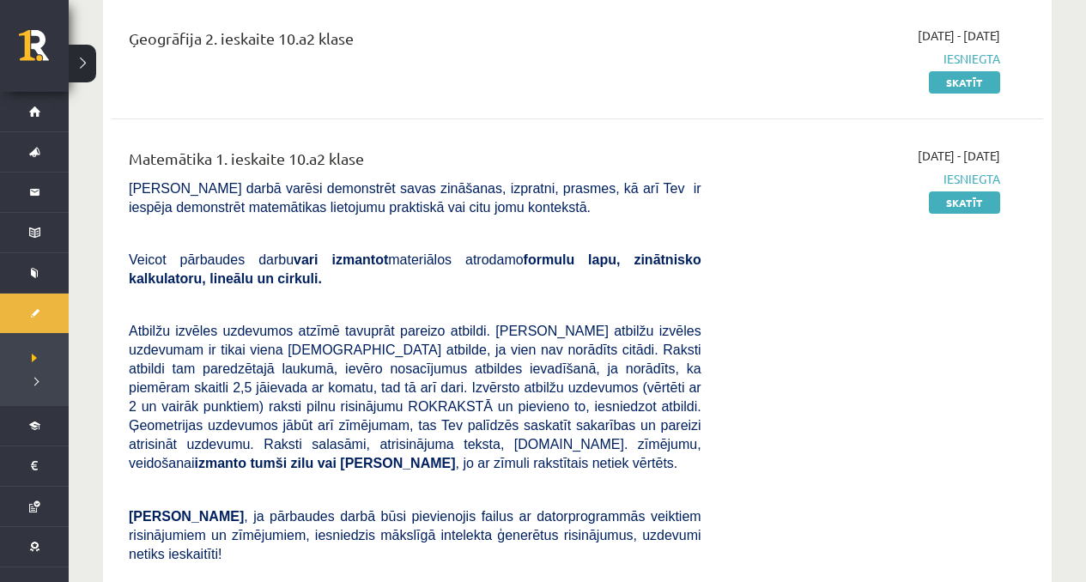
scroll to position [50, 0]
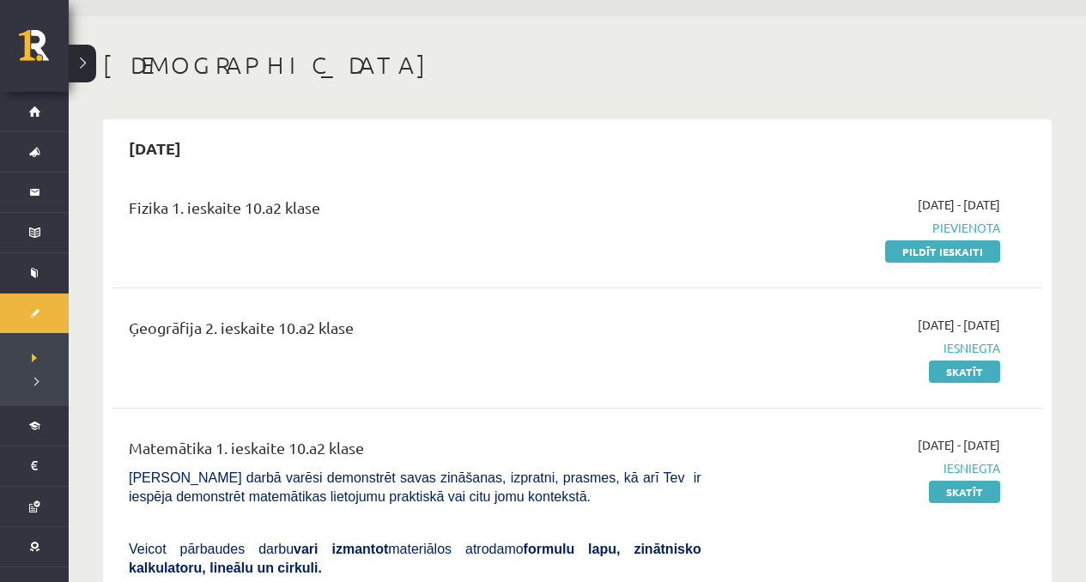
click at [957, 239] on div "[DATE] - [DATE] [GEOGRAPHIC_DATA] Pildīt ieskaiti" at bounding box center [863, 228] width 299 height 64
click at [943, 254] on link "Pildīt ieskaiti" at bounding box center [942, 251] width 115 height 22
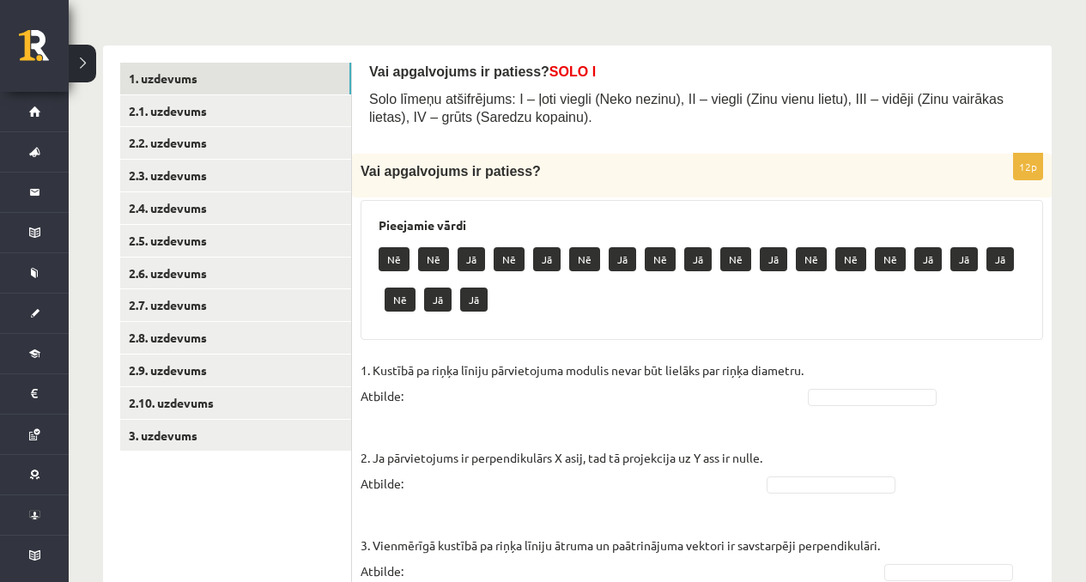
scroll to position [189, 0]
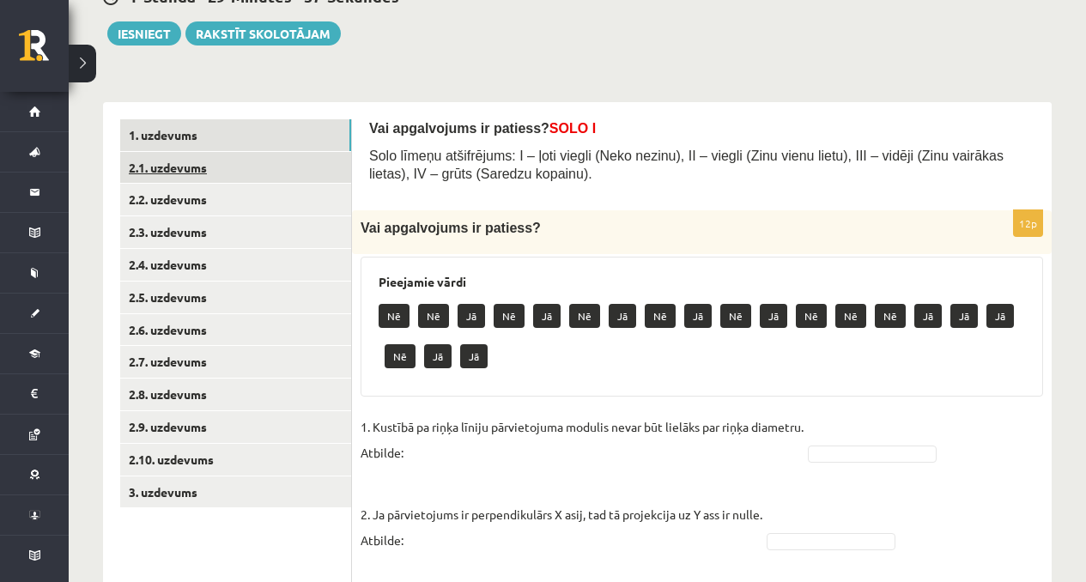
click at [258, 157] on link "2.1. uzdevums" at bounding box center [235, 168] width 231 height 32
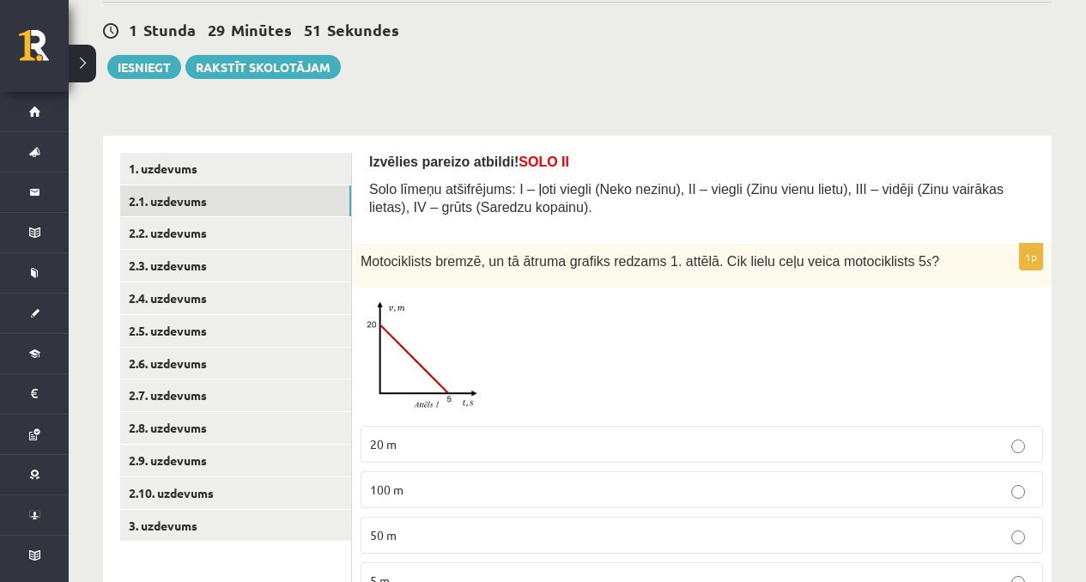
scroll to position [157, 0]
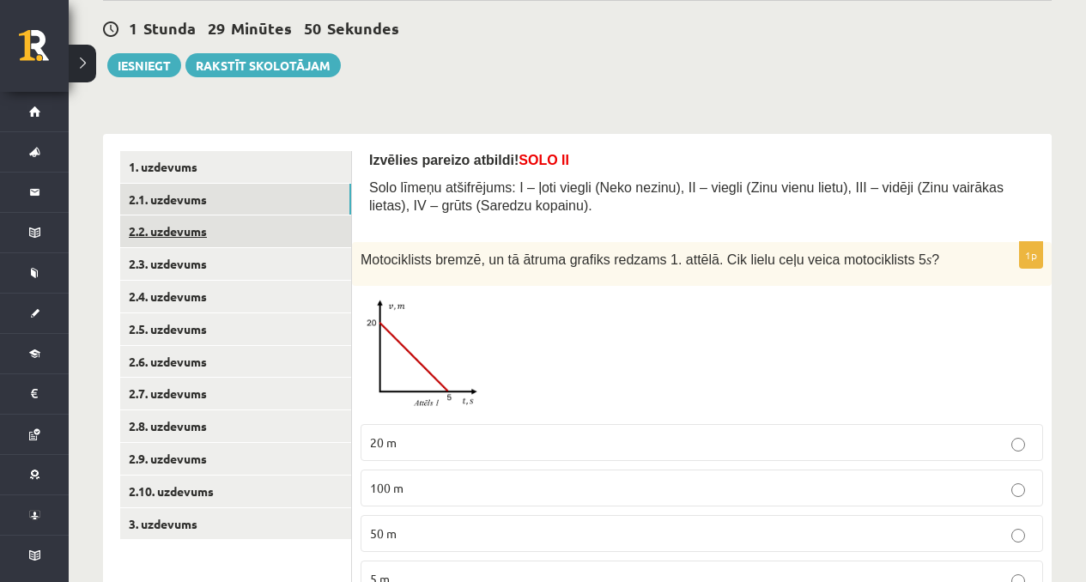
click at [160, 236] on link "2.2. uzdevums" at bounding box center [235, 232] width 231 height 32
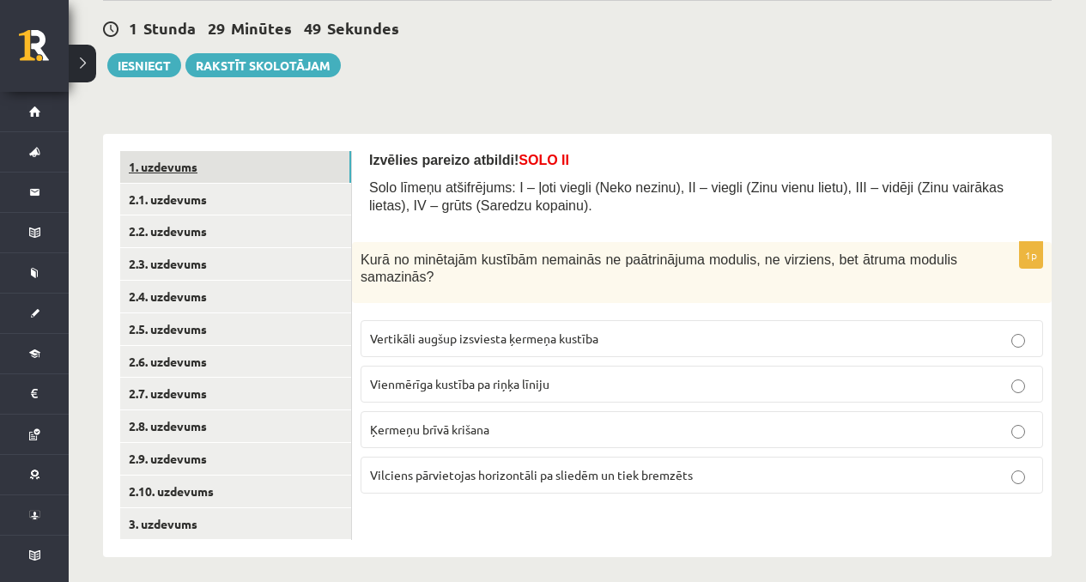
click at [261, 151] on link "1. uzdevums" at bounding box center [235, 167] width 231 height 32
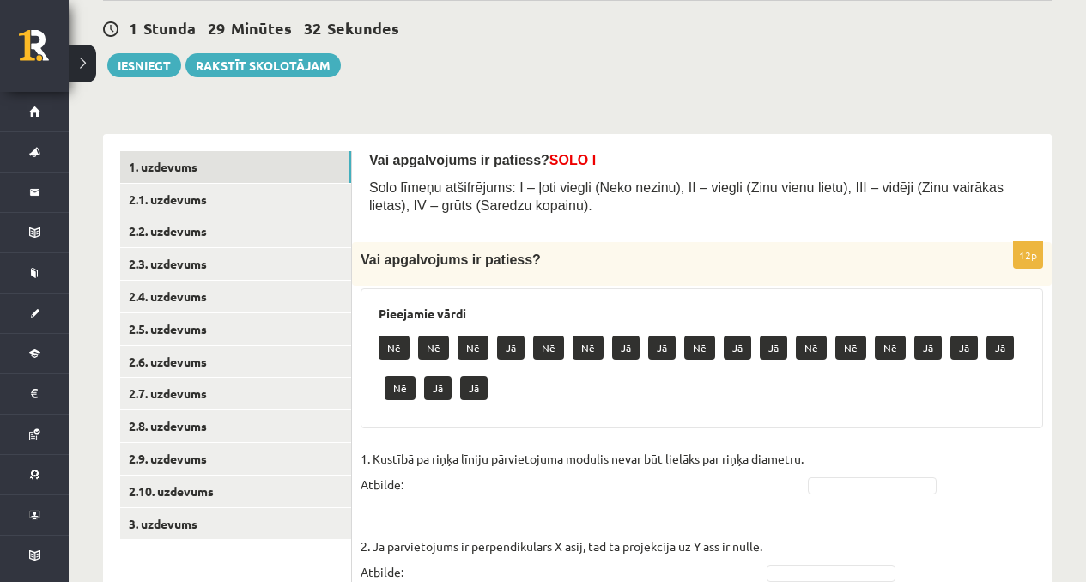
click at [233, 167] on link "1. uzdevums" at bounding box center [235, 167] width 231 height 32
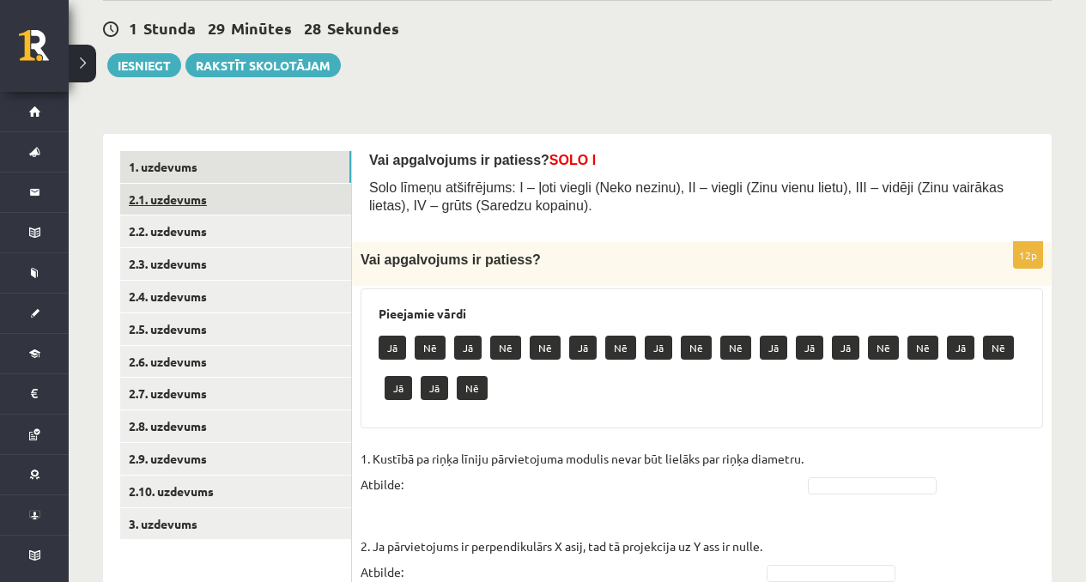
click at [150, 197] on link "2.1. uzdevums" at bounding box center [235, 200] width 231 height 32
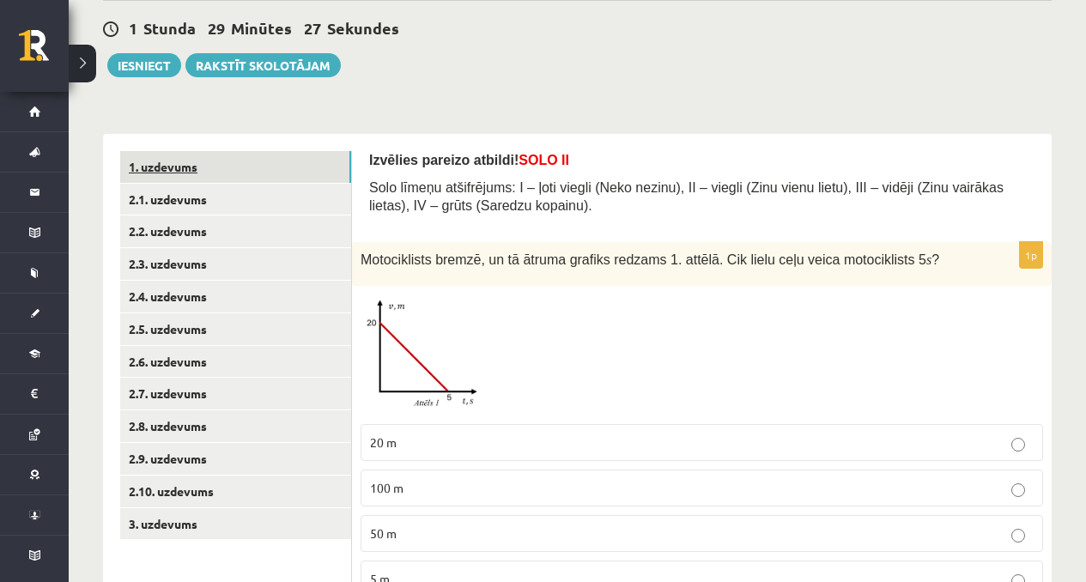
click at [185, 172] on link "1. uzdevums" at bounding box center [235, 167] width 231 height 32
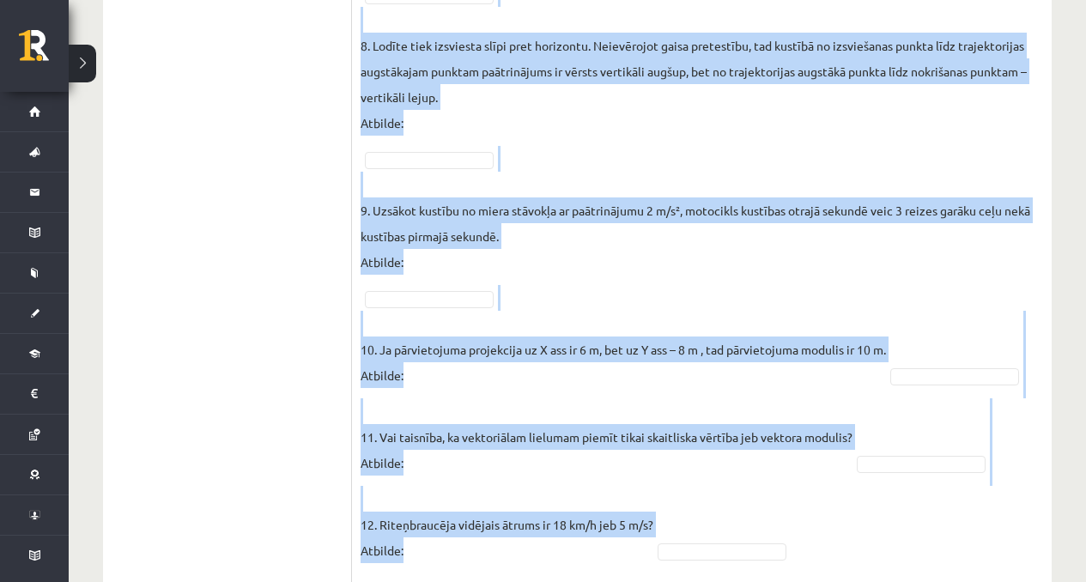
scroll to position [1312, 0]
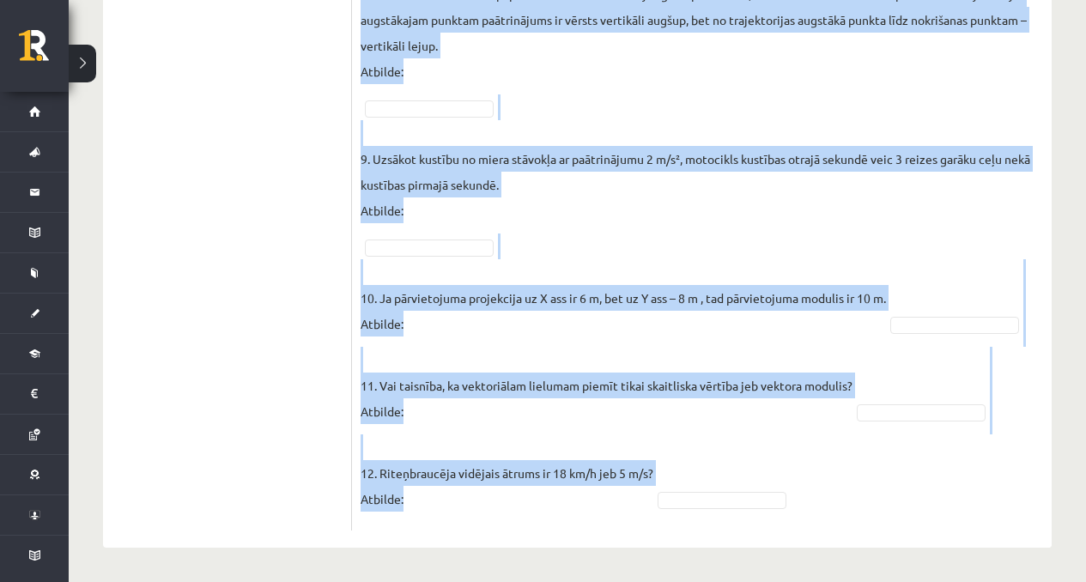
drag, startPoint x: 359, startPoint y: 45, endPoint x: 601, endPoint y: 499, distance: 514.8
copy div "Vai apgalvojums ir patiess? Pieejamie vārdi Nē Jā Jā Nē Nē Jā Jā Jā Jā Jā Nē Nē…"
click at [570, 281] on p "10. Ja pārvietojuma projekcija uz X ass ir 6 m, bet uz Y ass – 8 m , tad pārvie…" at bounding box center [624, 297] width 526 height 77
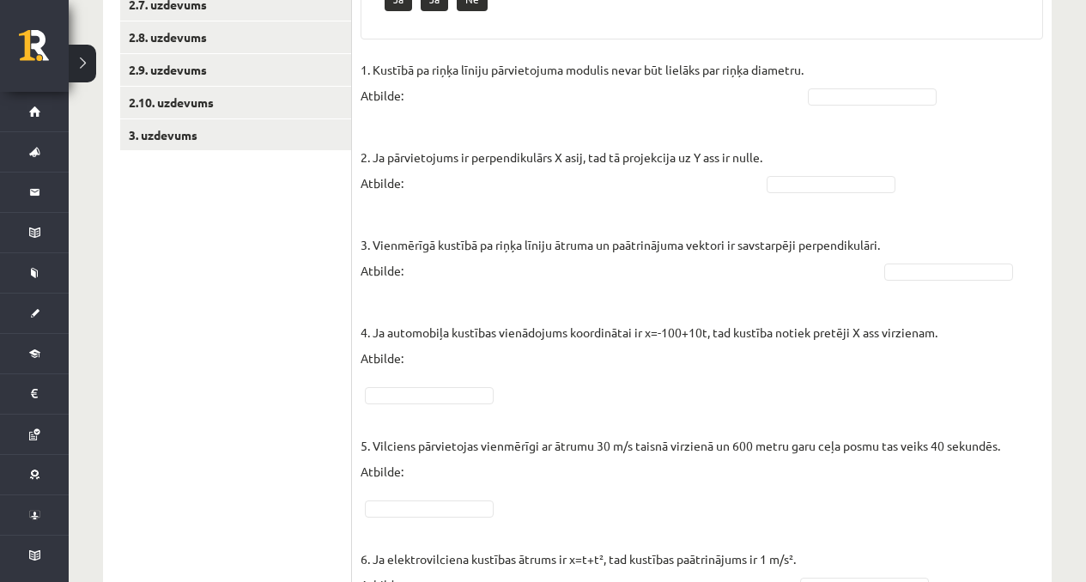
scroll to position [544, 0]
click at [870, 266] on p "3. Vienmērīgā kustībā pa riņķa līniju ātruma un paātrinājuma vektori ir savstar…" at bounding box center [620, 246] width 519 height 77
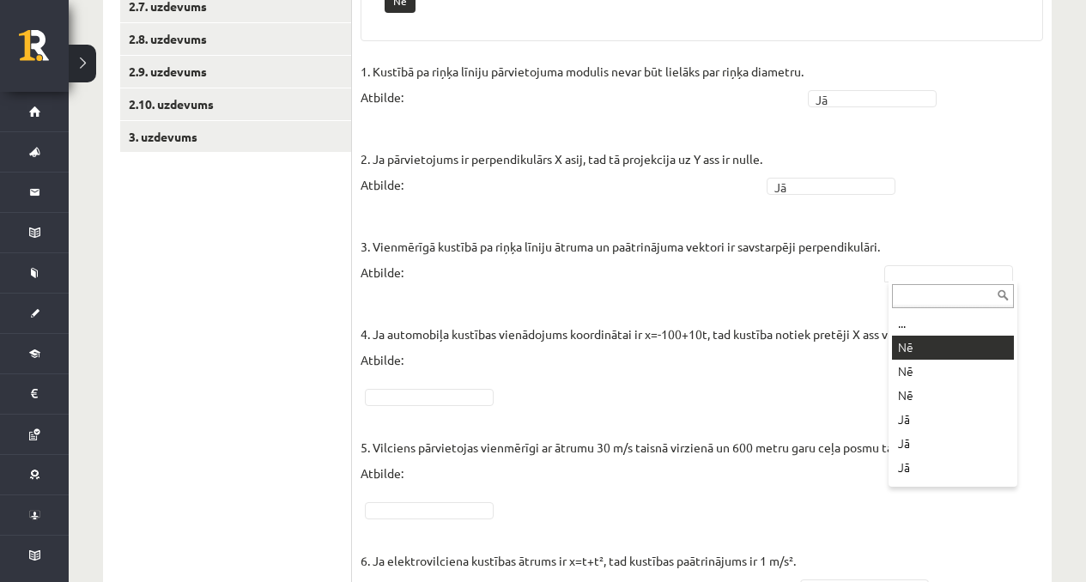
drag, startPoint x: 902, startPoint y: 347, endPoint x: 877, endPoint y: 337, distance: 26.6
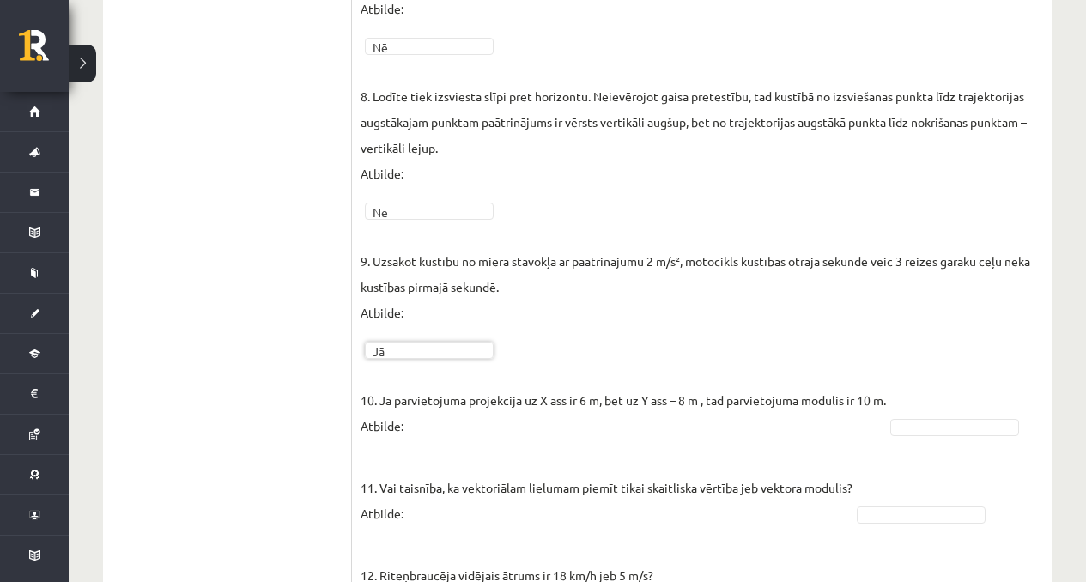
scroll to position [1250, 0]
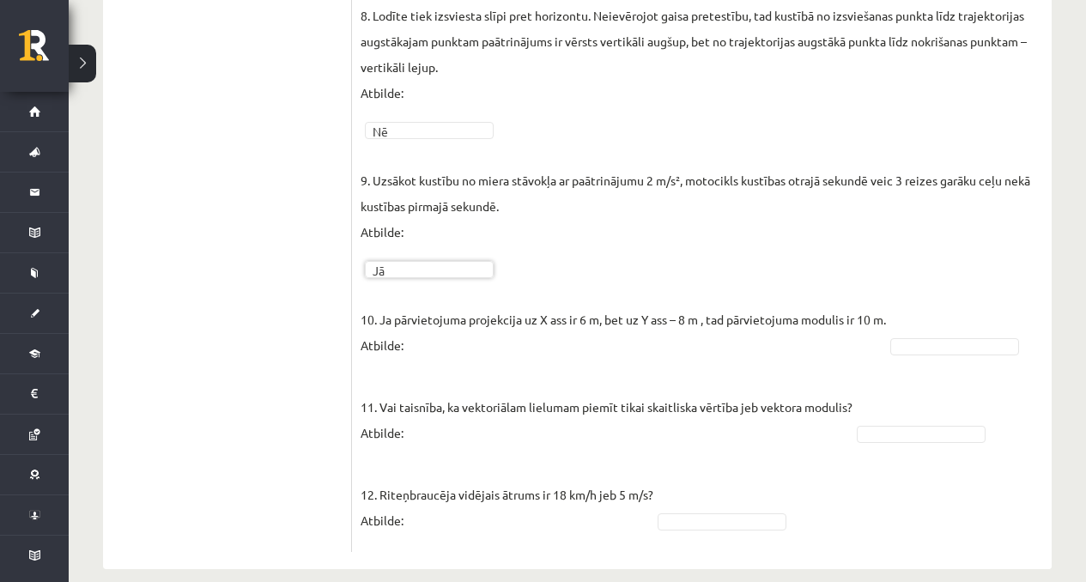
click at [878, 336] on p "10. Ja pārvietojuma projekcija uz X ass ir 6 m, bet uz Y ass – 8 m , tad pārvie…" at bounding box center [624, 319] width 526 height 77
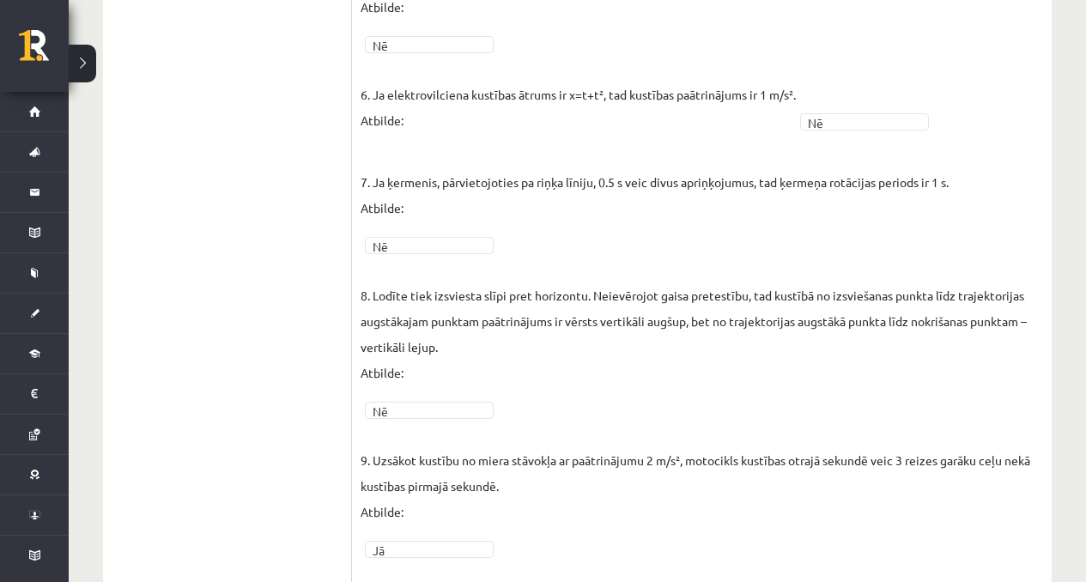
scroll to position [1272, 0]
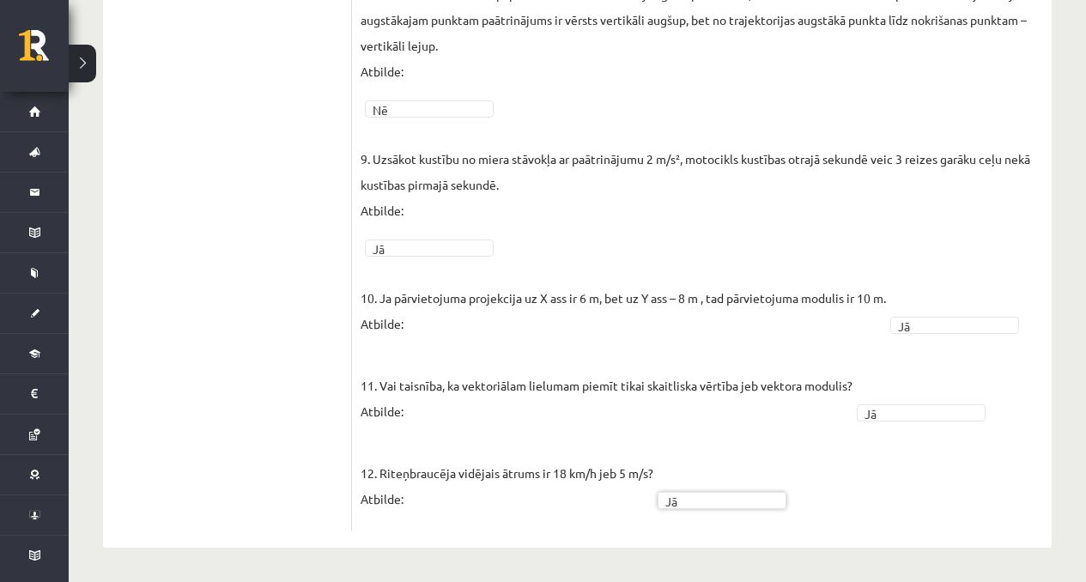
click at [811, 386] on p "11. Vai taisnība, ka vektoriālam lielumam piemīt tikai skaitliska vērtība jeb v…" at bounding box center [607, 385] width 492 height 77
click at [666, 396] on p "11. Vai taisnība, ka vektoriālam lielumam piemīt tikai skaitliska vērtība jeb v…" at bounding box center [607, 385] width 492 height 77
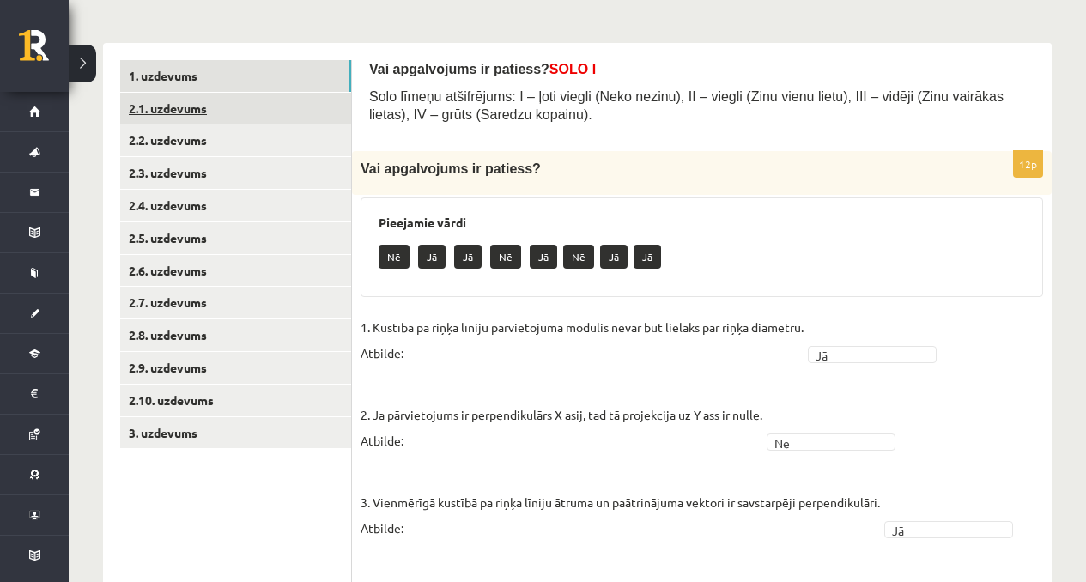
scroll to position [221, 0]
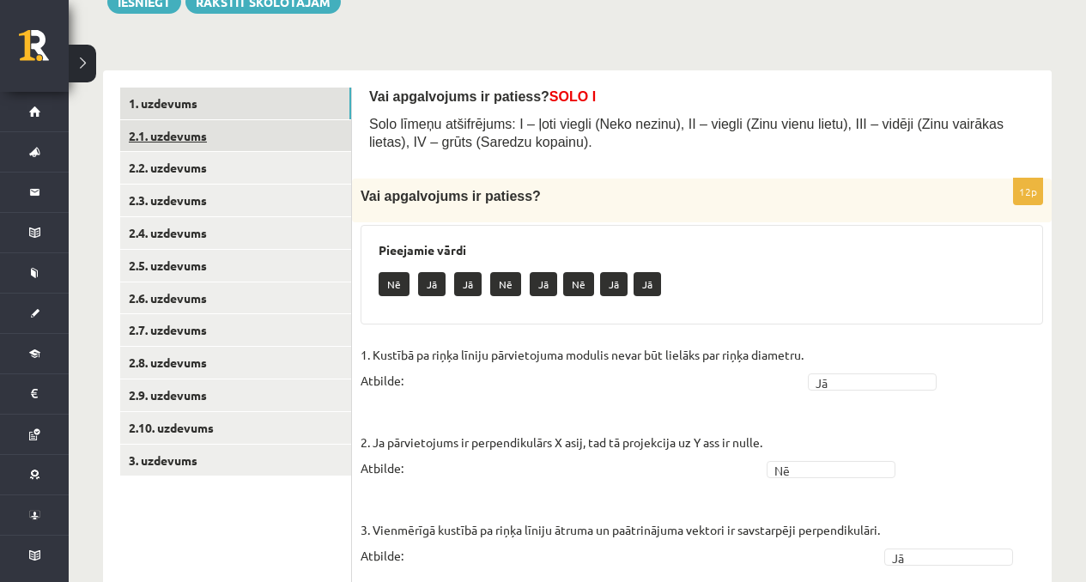
click at [269, 135] on link "2.1. uzdevums" at bounding box center [235, 136] width 231 height 32
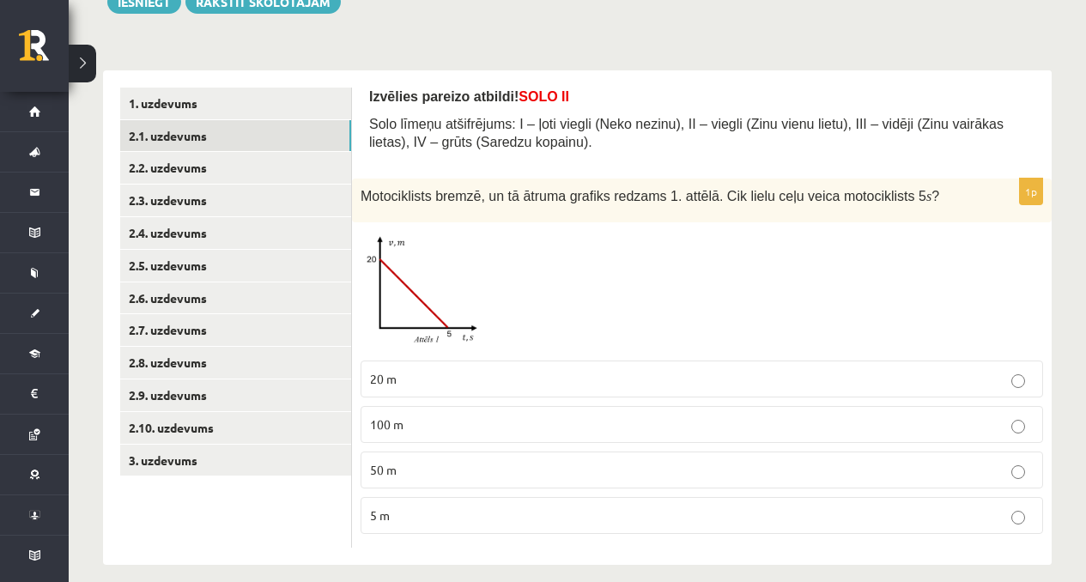
click at [471, 368] on label "20 m" at bounding box center [702, 379] width 683 height 37
click at [406, 296] on img at bounding box center [425, 291] width 129 height 121
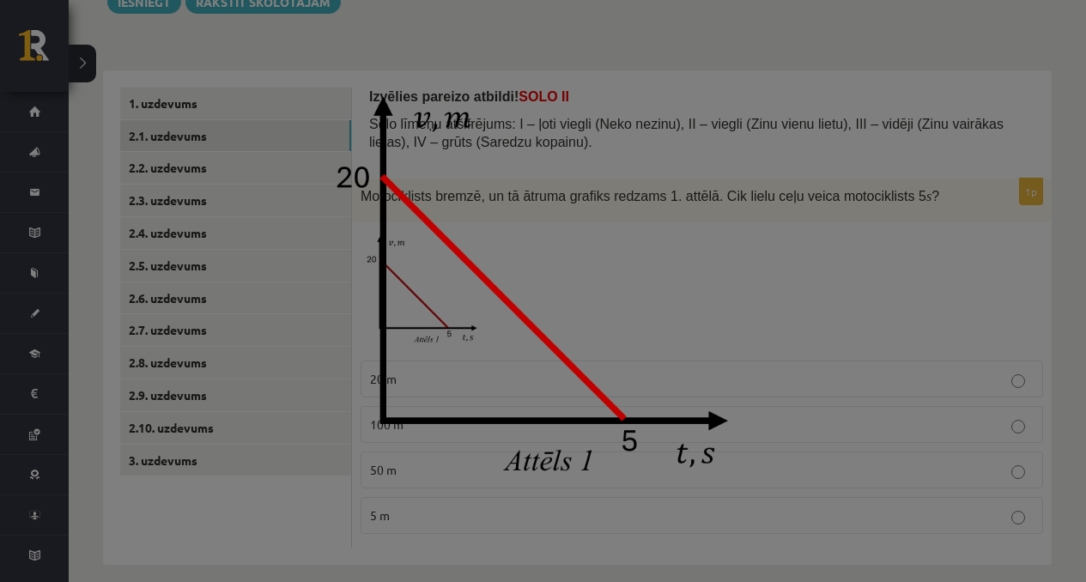
click at [513, 283] on img at bounding box center [542, 290] width 457 height 429
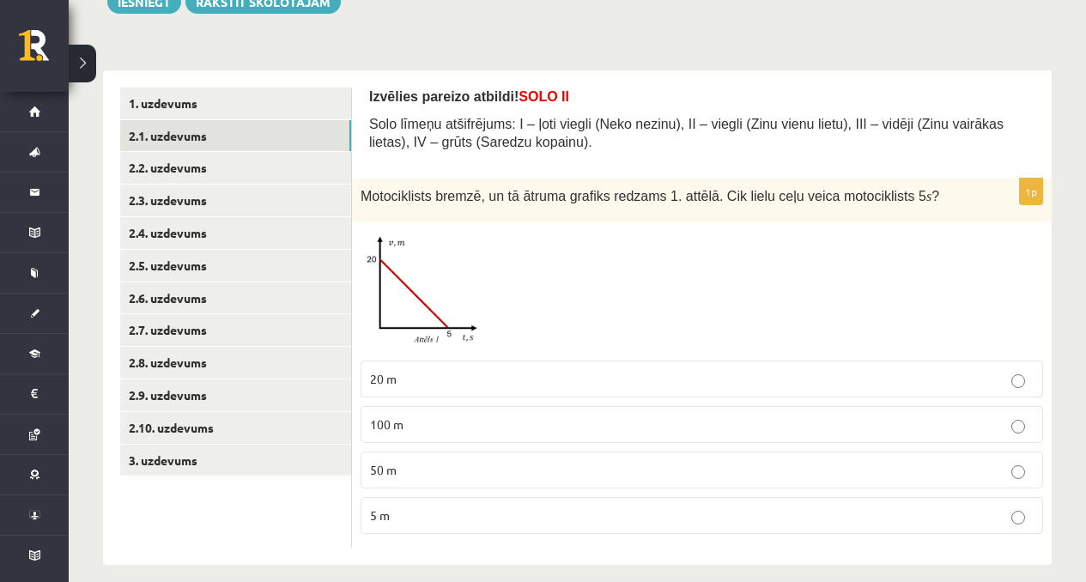
click at [464, 316] on img at bounding box center [425, 291] width 129 height 121
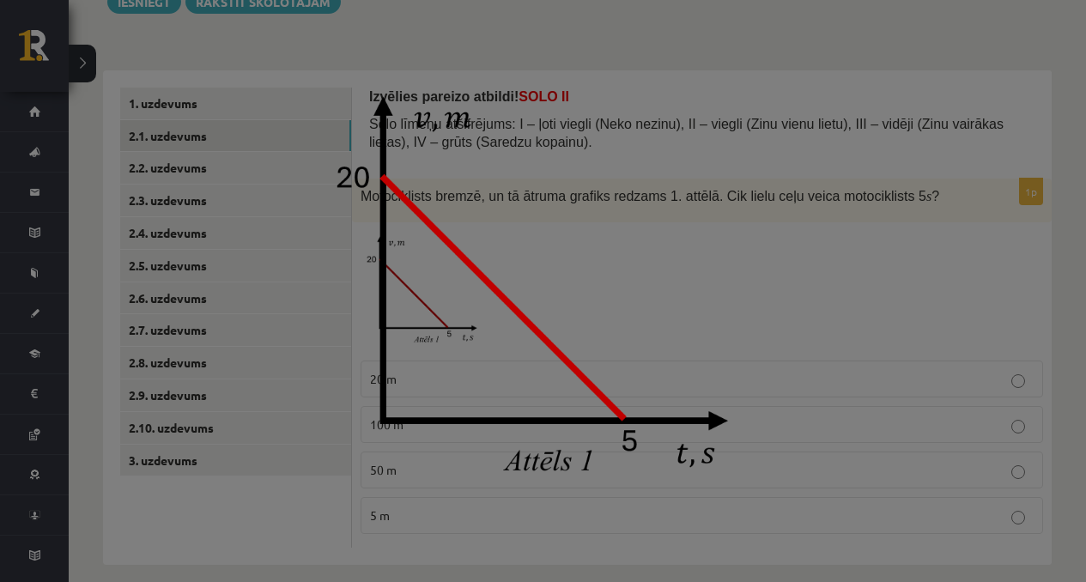
click at [894, 351] on div at bounding box center [543, 291] width 1086 height 582
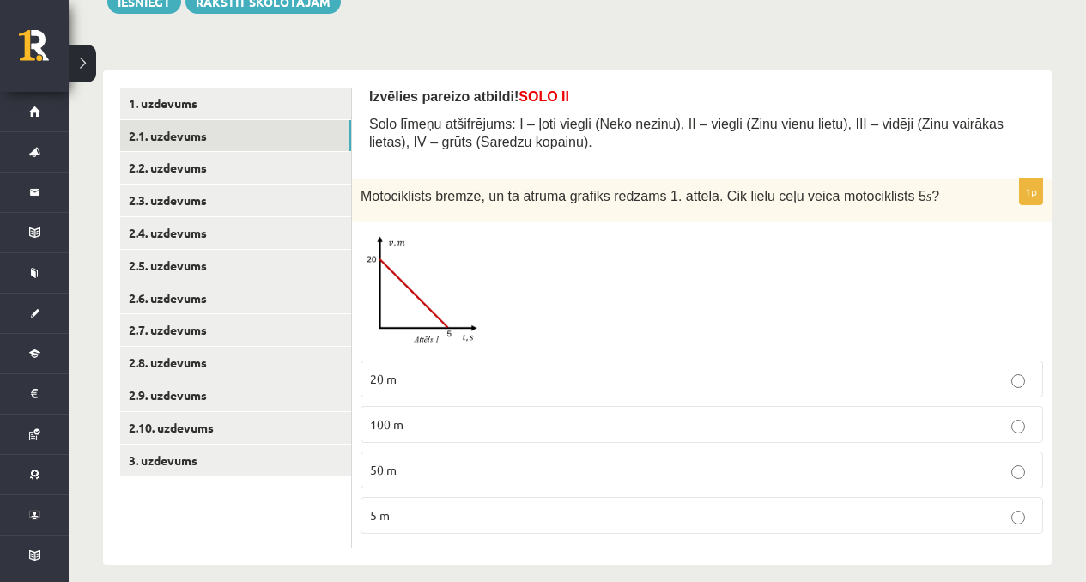
click at [430, 301] on img at bounding box center [425, 291] width 129 height 121
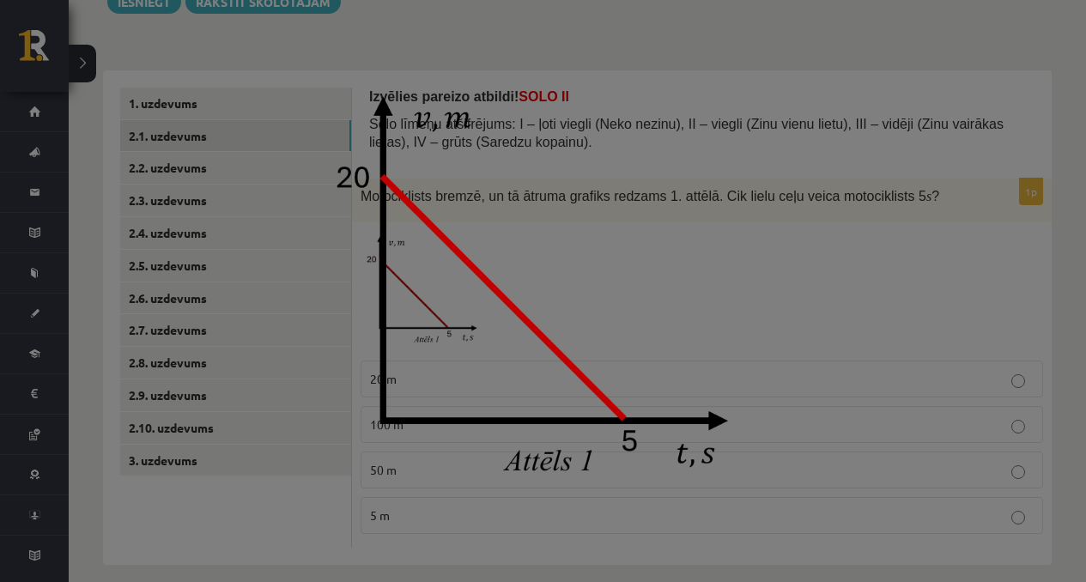
click at [780, 379] on div at bounding box center [543, 291] width 1086 height 582
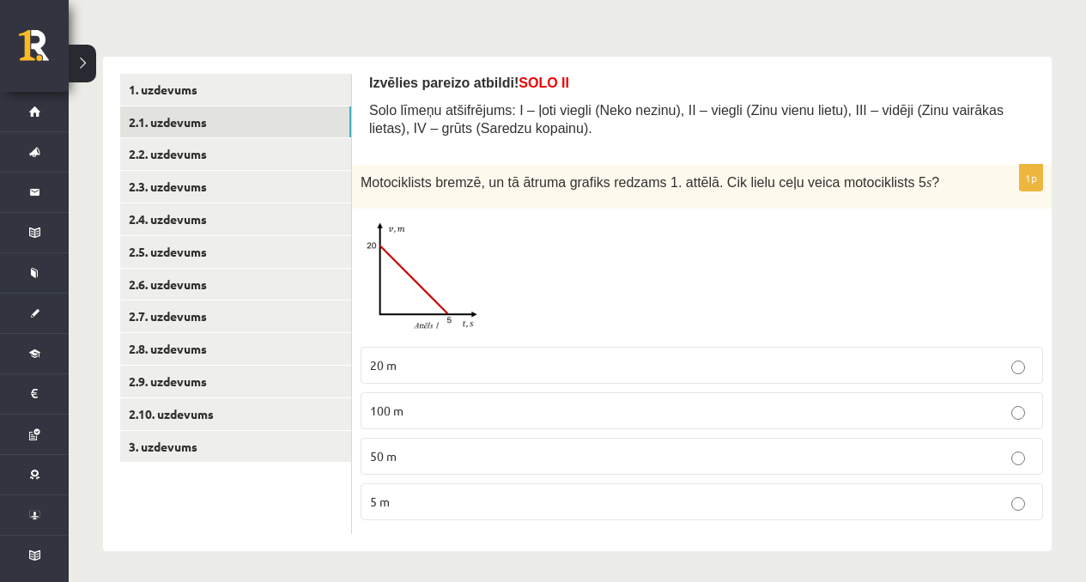
scroll to position [235, 0]
click at [462, 289] on img at bounding box center [425, 276] width 129 height 121
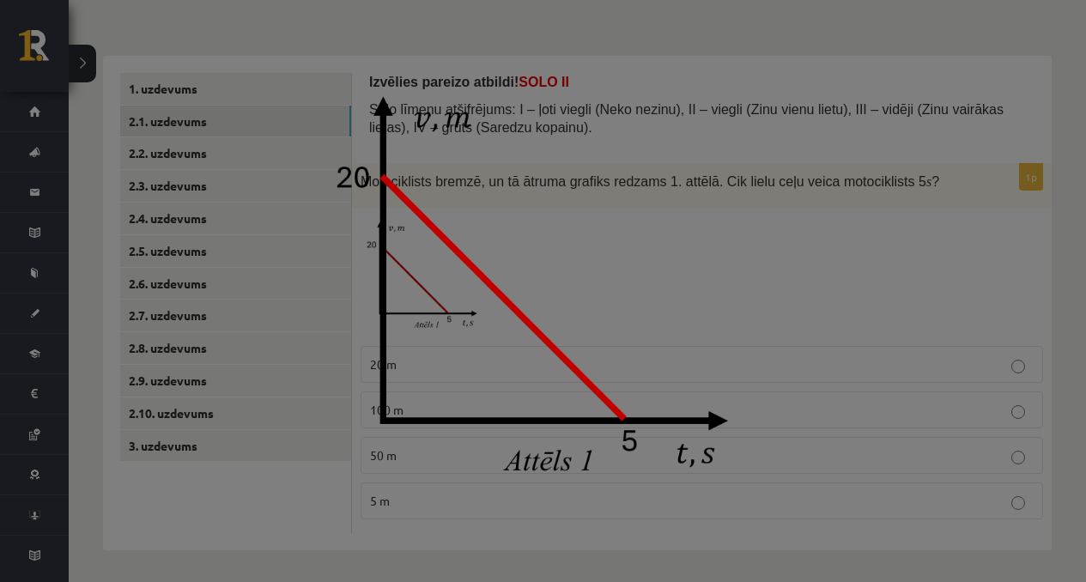
click at [837, 422] on div at bounding box center [543, 291] width 1086 height 582
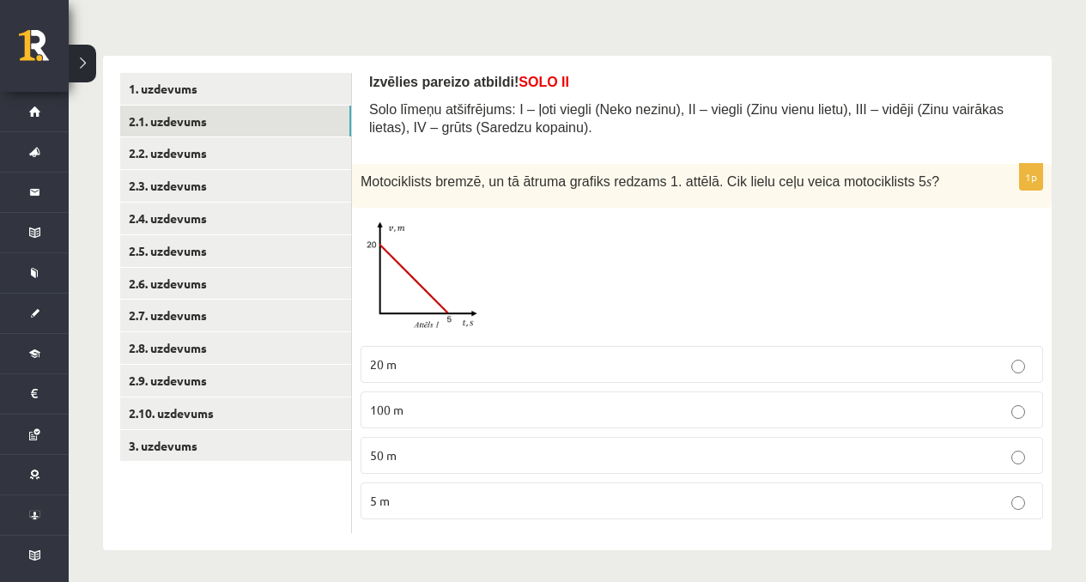
click at [452, 274] on img at bounding box center [425, 276] width 129 height 121
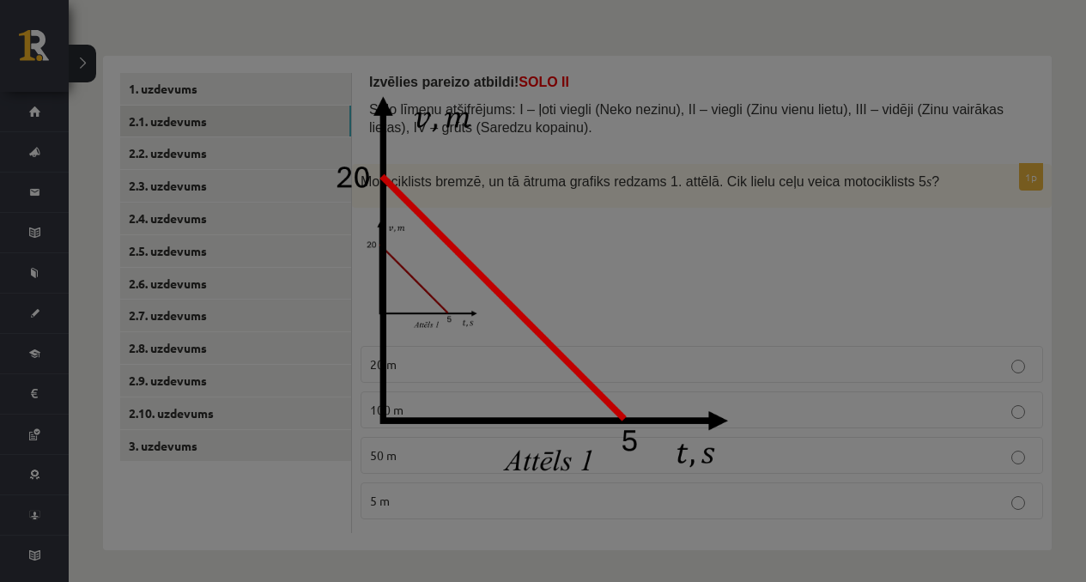
click at [876, 304] on div at bounding box center [543, 291] width 1086 height 582
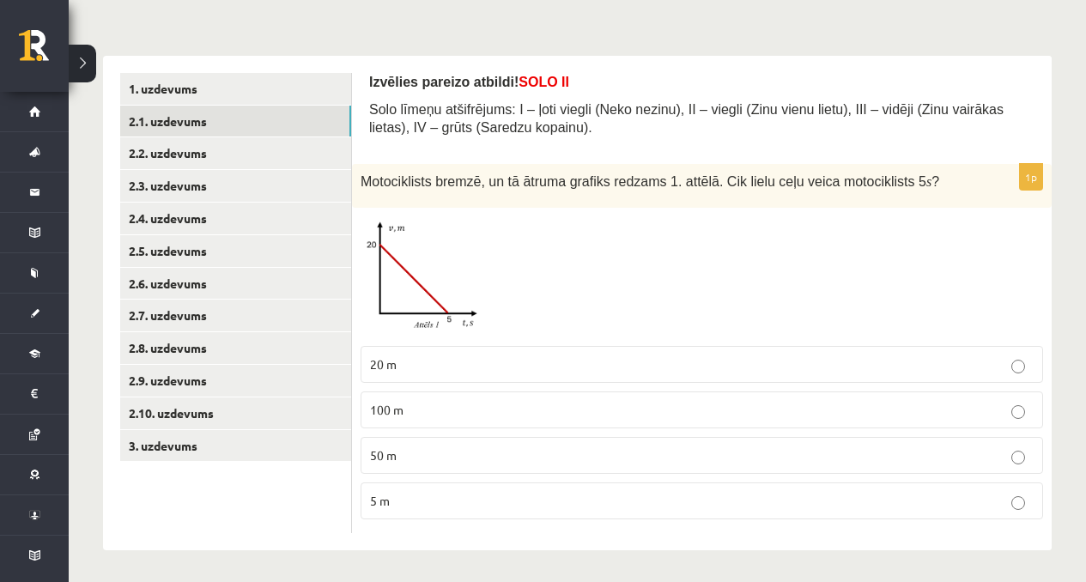
click at [441, 266] on img at bounding box center [425, 276] width 129 height 121
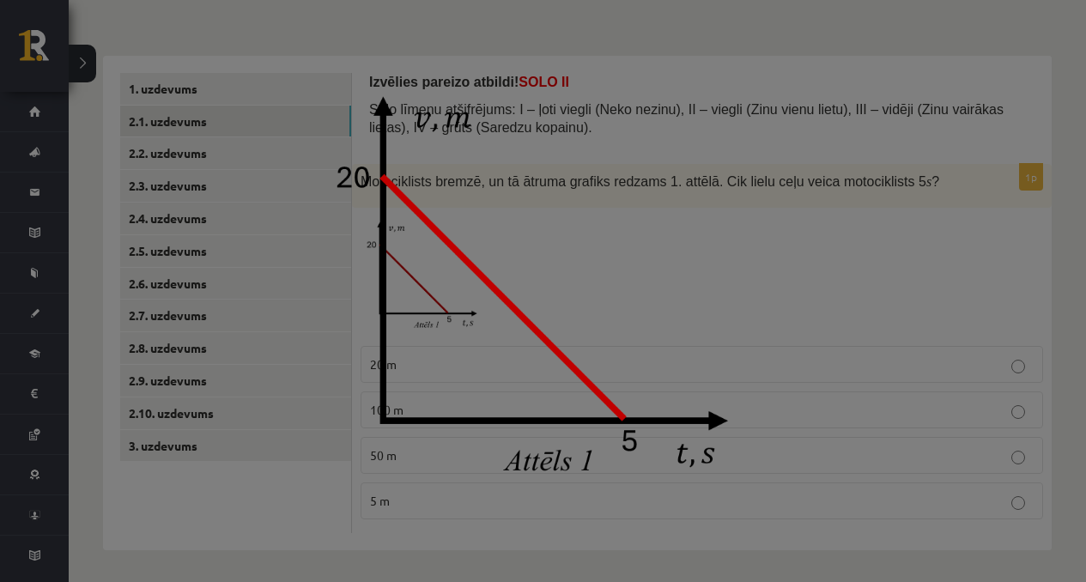
click at [896, 298] on div at bounding box center [543, 291] width 1086 height 582
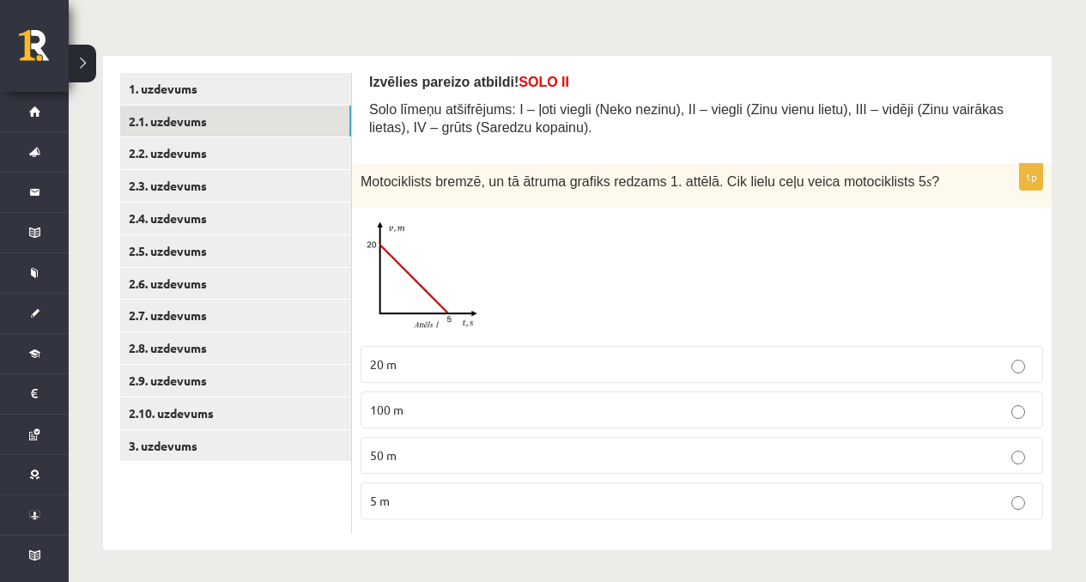
scroll to position [238, 0]
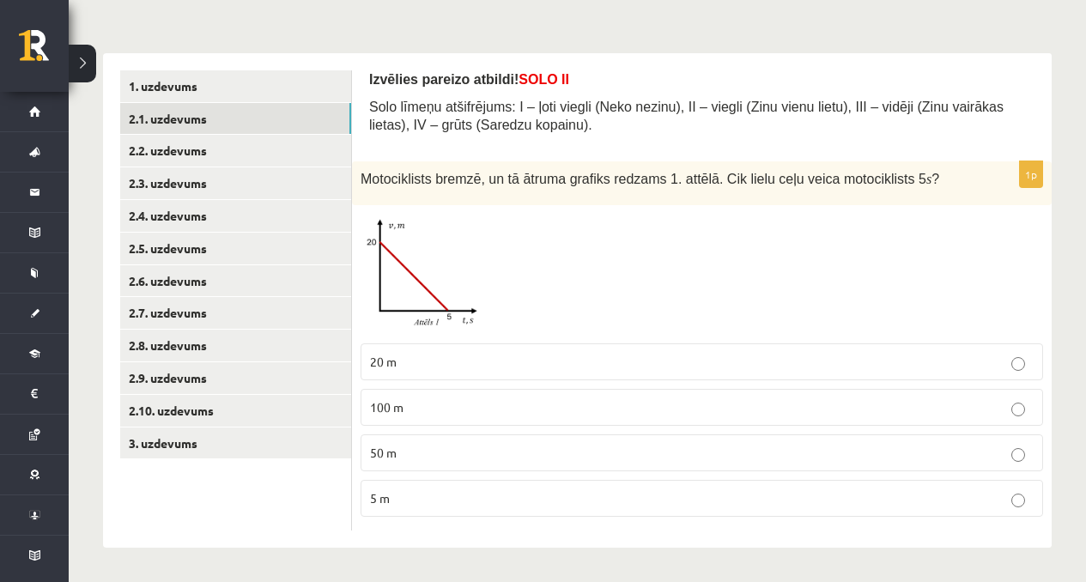
click at [568, 261] on div at bounding box center [702, 274] width 683 height 121
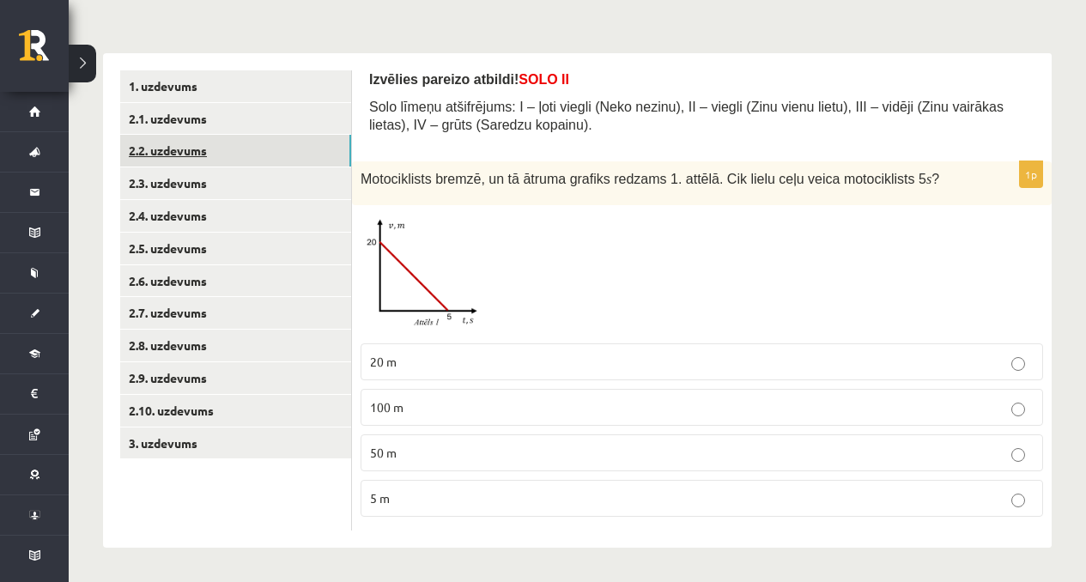
click at [179, 152] on link "2.2. uzdevums" at bounding box center [235, 151] width 231 height 32
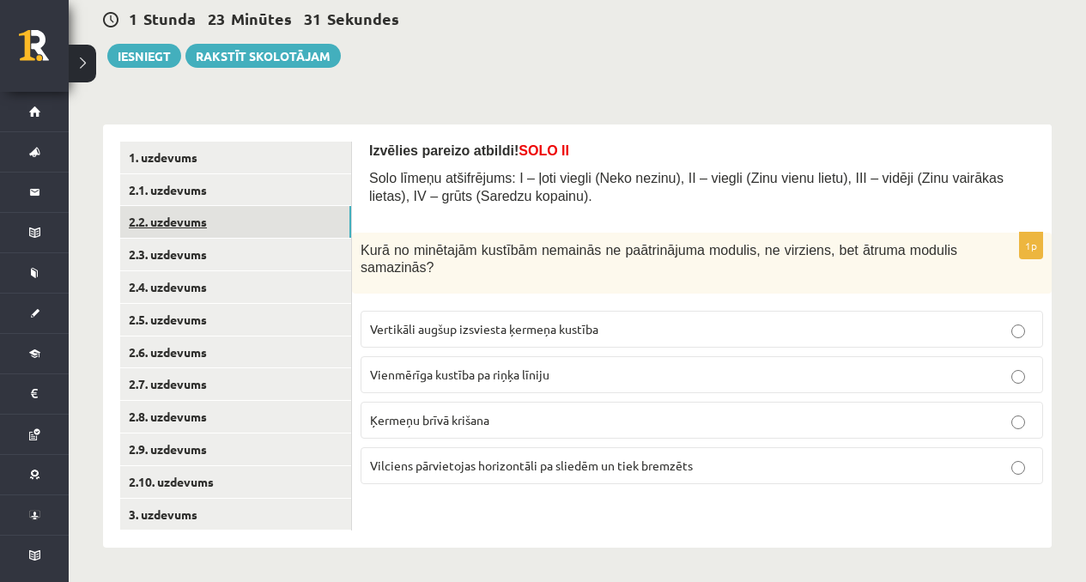
scroll to position [167, 0]
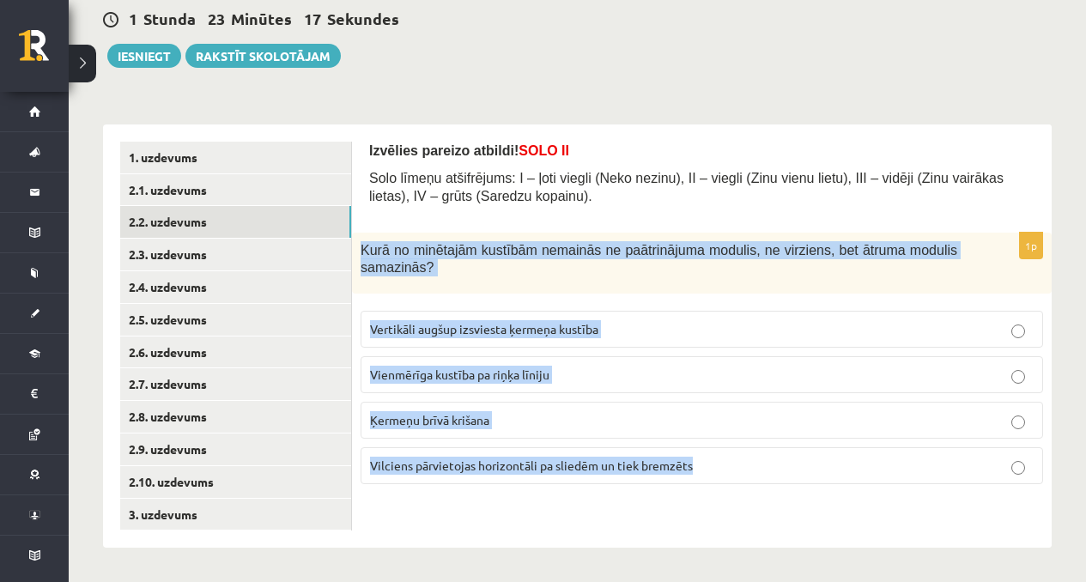
drag, startPoint x: 380, startPoint y: 251, endPoint x: 675, endPoint y: 486, distance: 377.0
click at [676, 486] on div "1p Kurā no minētajām kustībām nemainās ne paātrinājuma modulis, ne virziens, be…" at bounding box center [702, 366] width 700 height 266
copy div "Kurā no minētajām kustībām nemainās ne paātrinājuma modulis, ne virziens, bet ā…"
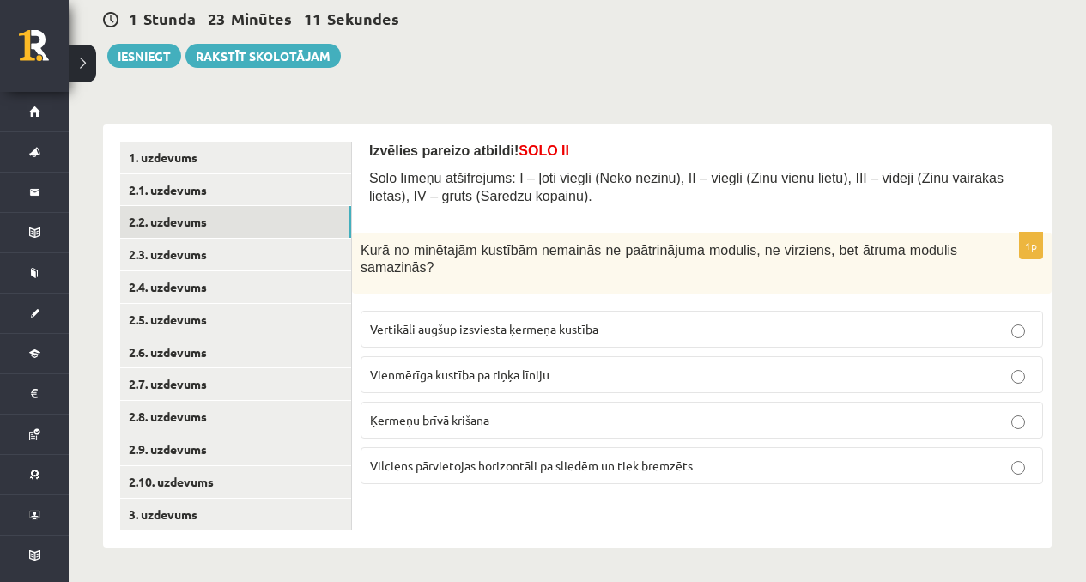
click at [620, 191] on p "Solo līmeņu atšifrējums: I – ļoti viegli (Neko nezinu), II – viegli (Zinu vienu…" at bounding box center [701, 186] width 665 height 35
click at [441, 418] on span "Ķermeņu brīvā krišana" at bounding box center [429, 419] width 119 height 15
click at [515, 406] on label "Ķermeņu brīvā krišana" at bounding box center [702, 420] width 683 height 37
click at [570, 472] on p "Vilciens pārvietojas horizontāli pa sliedēm un tiek bremzēts" at bounding box center [702, 466] width 664 height 18
click at [468, 313] on label "Vertikāli augšup izsviesta ķermeņa kustība" at bounding box center [702, 329] width 683 height 37
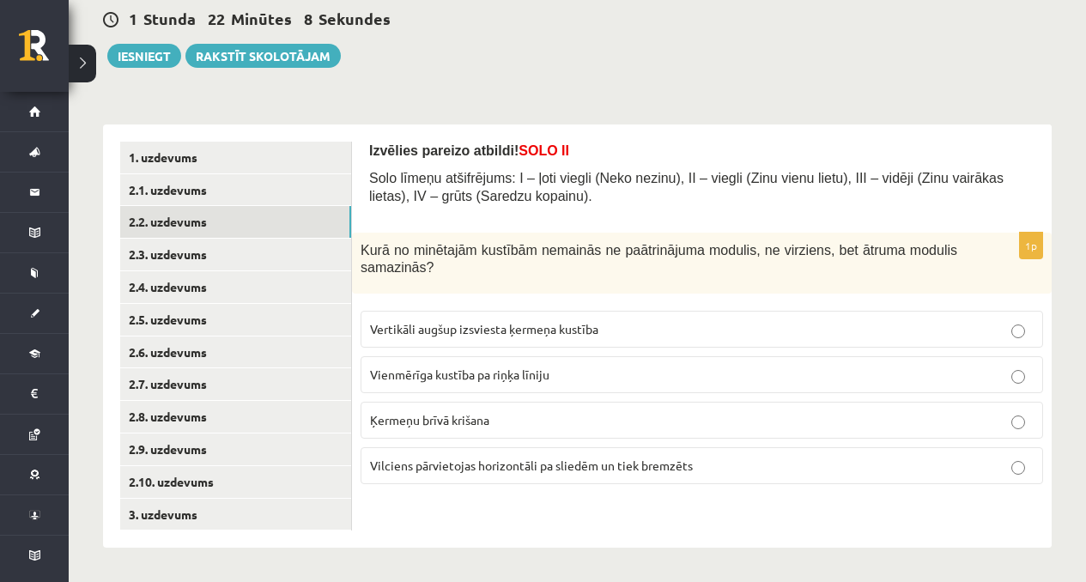
click at [571, 333] on span "Vertikāli augšup izsviesta ķermeņa kustība" at bounding box center [484, 328] width 228 height 15
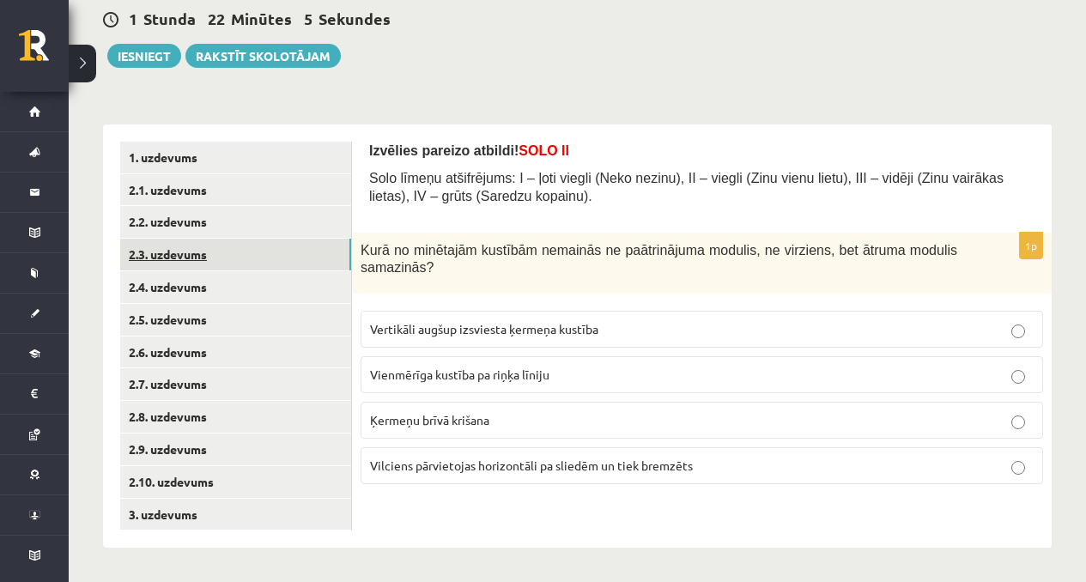
click at [262, 244] on link "2.3. uzdevums" at bounding box center [235, 255] width 231 height 32
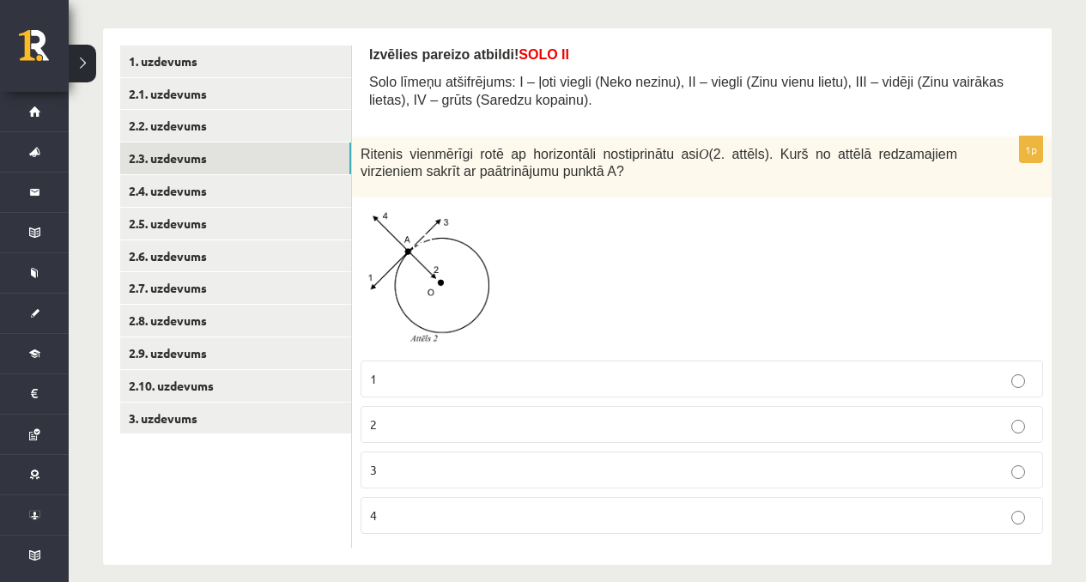
scroll to position [263, 0]
click at [397, 486] on label "3" at bounding box center [702, 470] width 683 height 37
click at [174, 186] on link "2.4. uzdevums" at bounding box center [235, 191] width 231 height 32
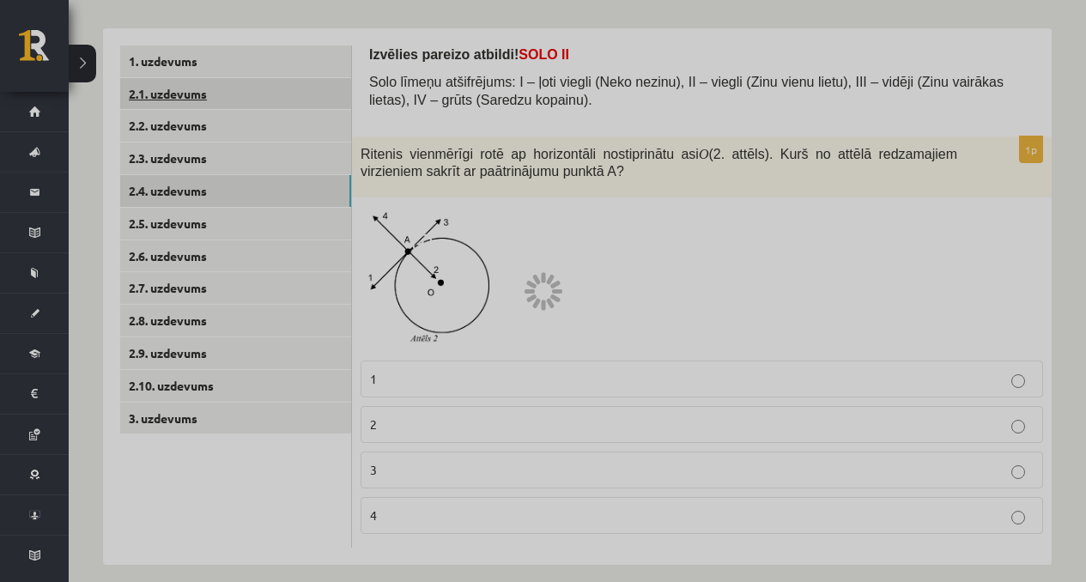
scroll to position [167, 0]
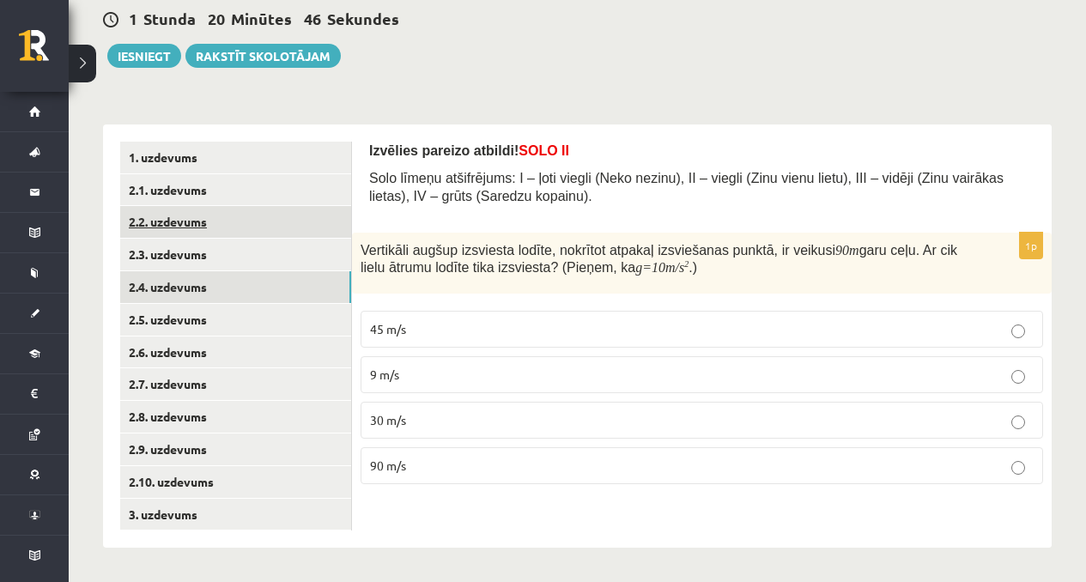
click at [274, 236] on link "2.2. uzdevums" at bounding box center [235, 222] width 231 height 32
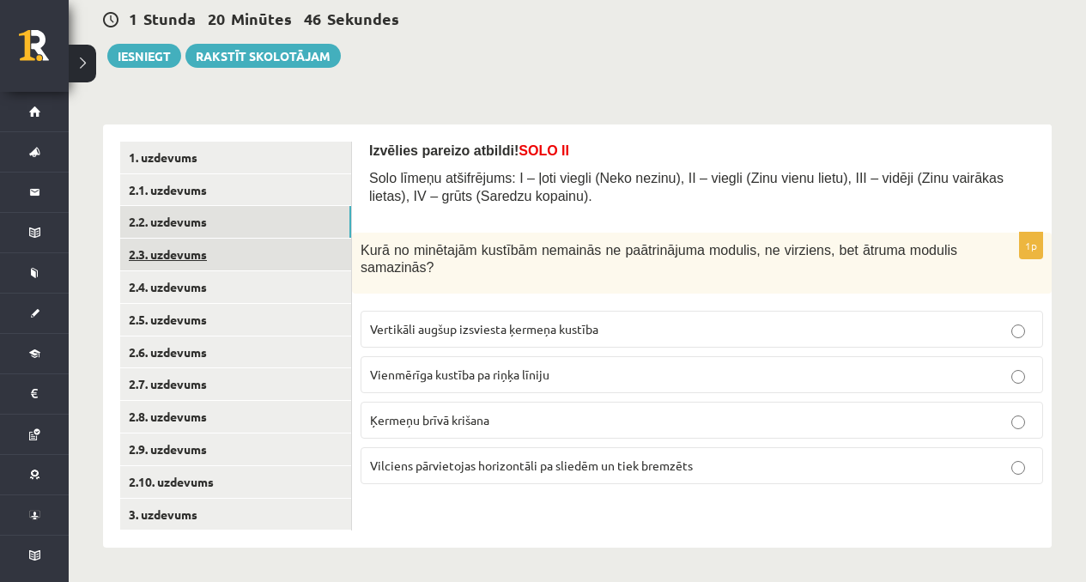
click at [238, 264] on link "2.3. uzdevums" at bounding box center [235, 255] width 231 height 32
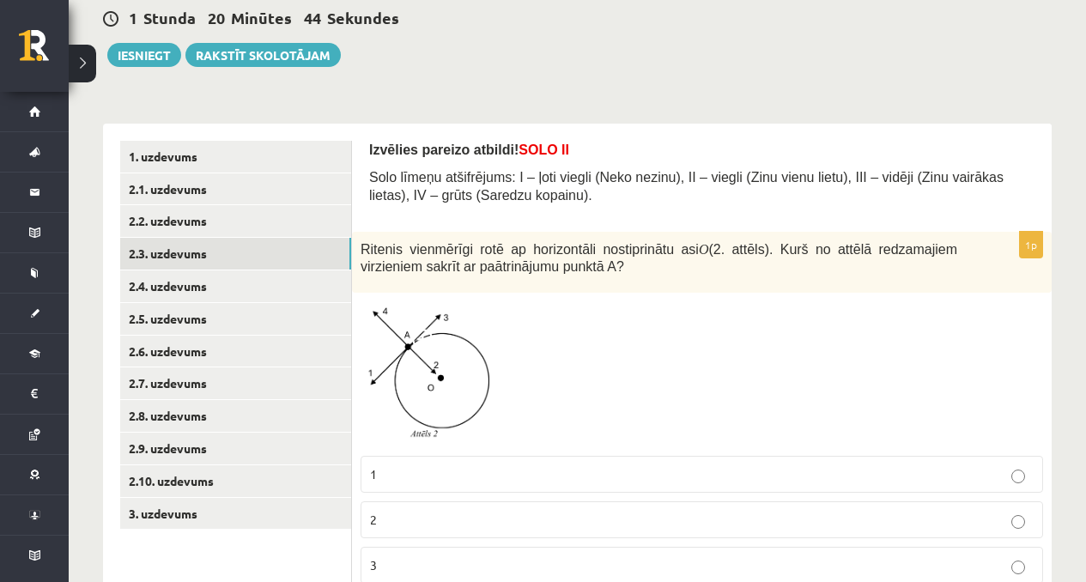
drag, startPoint x: 711, startPoint y: 284, endPoint x: 501, endPoint y: 209, distance: 223.5
click at [501, 209] on form "Izvēlies pareizo atbildi! SOLO II Solo līmeņu atšifrējums: I – ļoti viegli (Nek…" at bounding box center [701, 392] width 665 height 502
copy form "Solo līmeņu atšifrējums: I – ļoti viegli (Neko nezinu), II – viegli (Zinu vienu…"
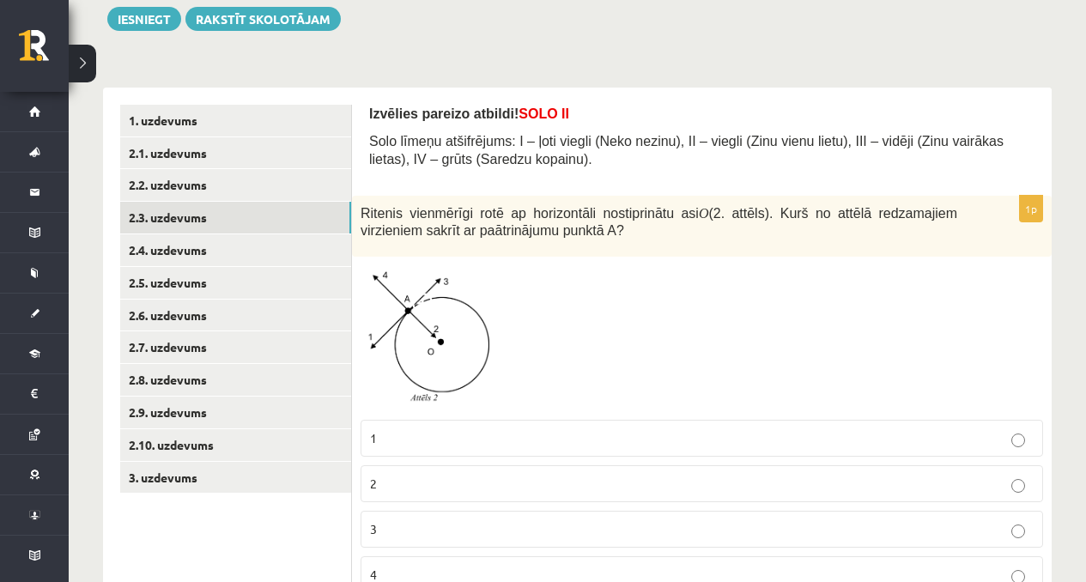
scroll to position [280, 0]
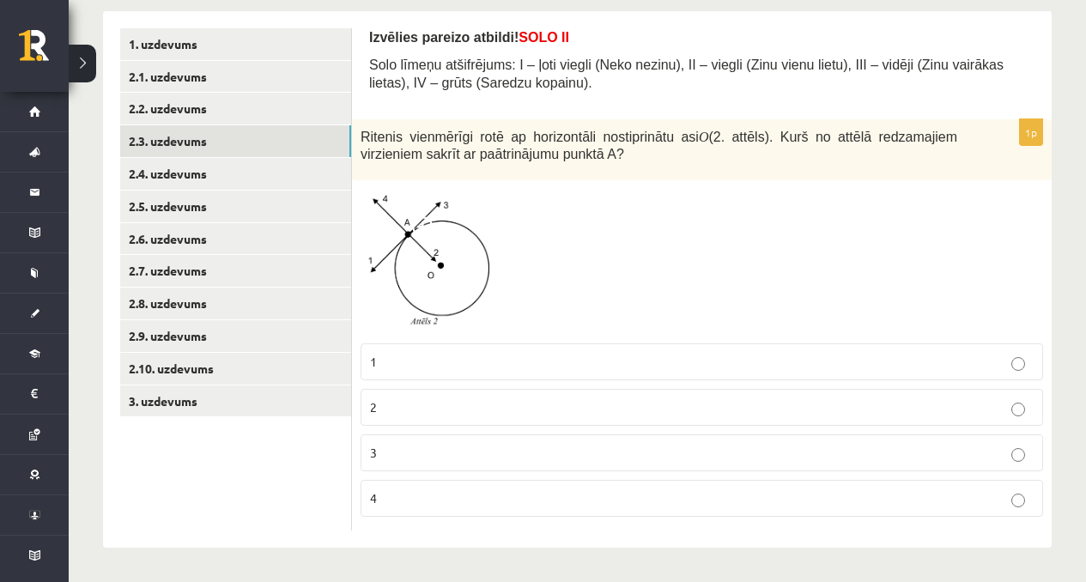
click at [598, 303] on div at bounding box center [702, 261] width 683 height 145
drag, startPoint x: 366, startPoint y: 349, endPoint x: 522, endPoint y: 569, distance: 270.4
click at [522, 569] on div "**********" at bounding box center [578, 184] width 1018 height 796
copy fieldset "1 2 3 4"
click at [559, 245] on div at bounding box center [702, 261] width 683 height 145
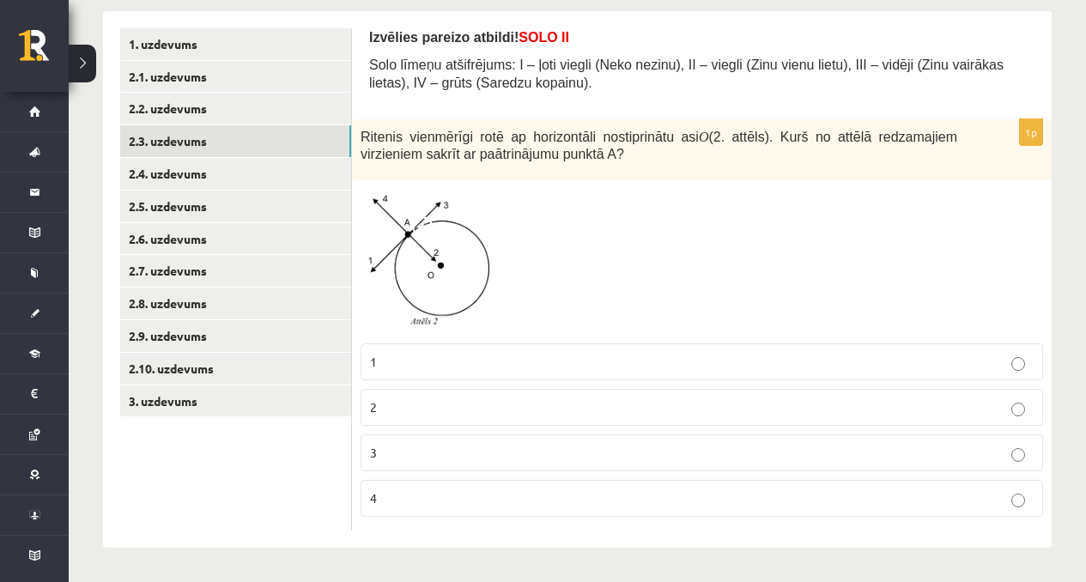
click at [400, 413] on p "2" at bounding box center [702, 407] width 664 height 18
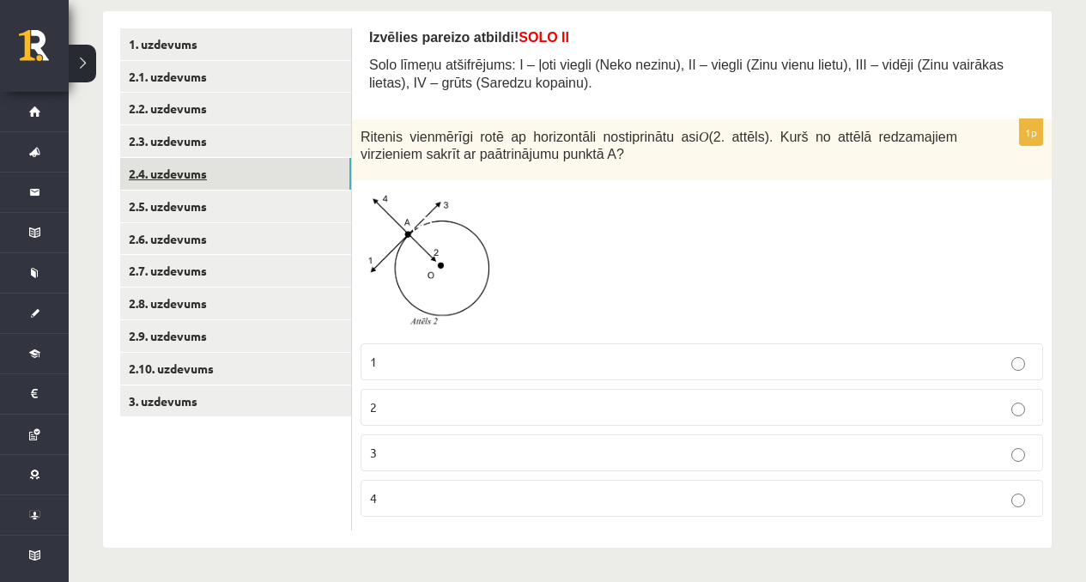
click at [190, 166] on link "2.4. uzdevums" at bounding box center [235, 174] width 231 height 32
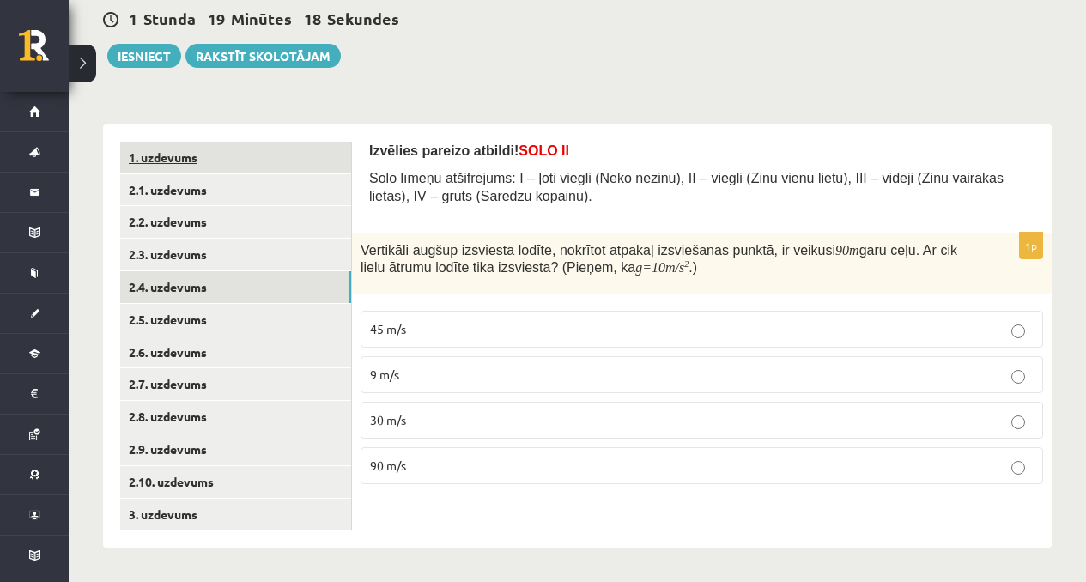
scroll to position [167, 0]
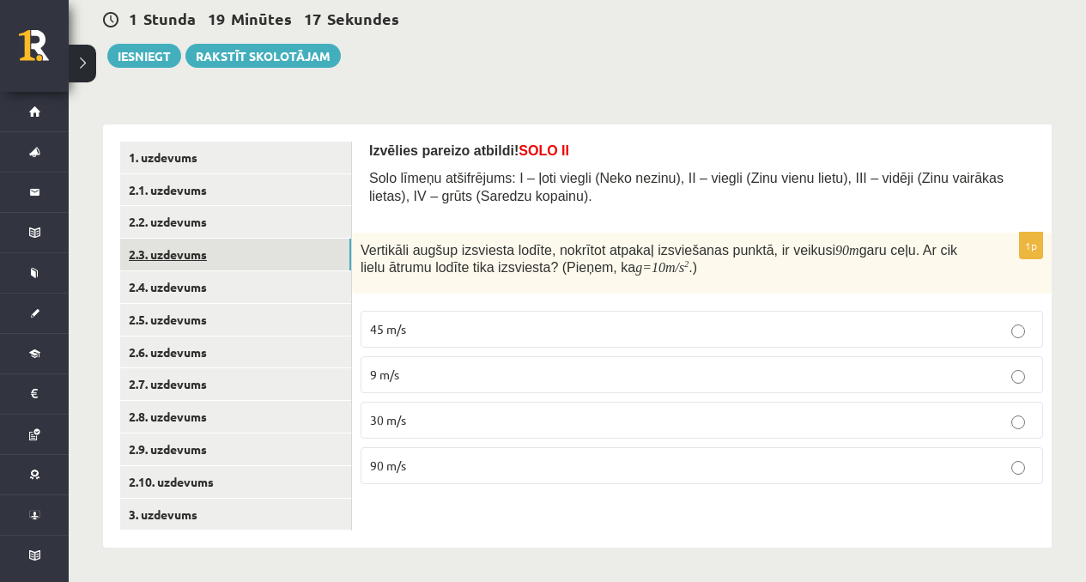
click at [194, 257] on link "2.3. uzdevums" at bounding box center [235, 255] width 231 height 32
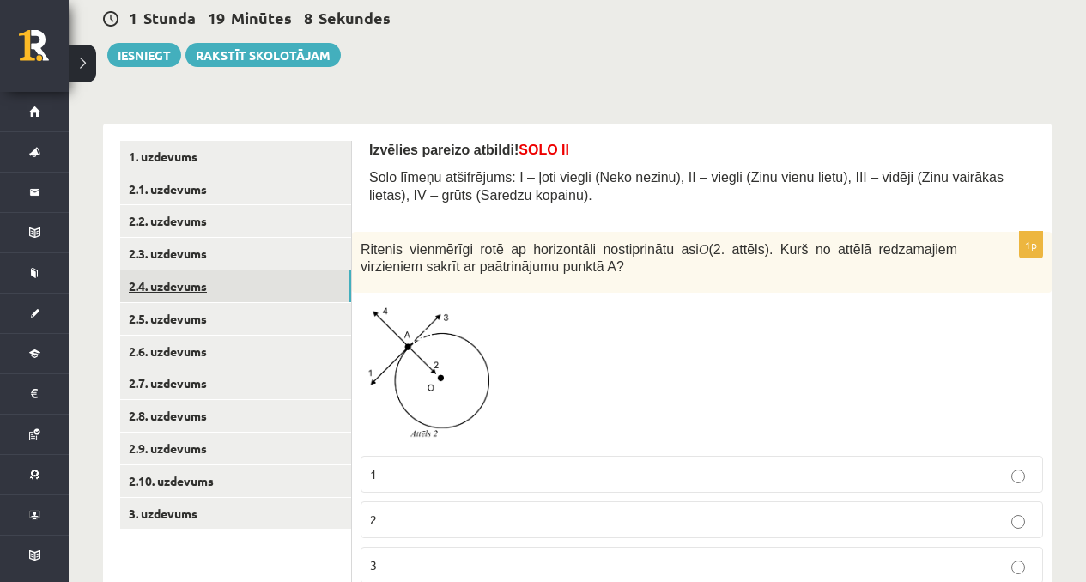
click at [279, 289] on link "2.4. uzdevums" at bounding box center [235, 286] width 231 height 32
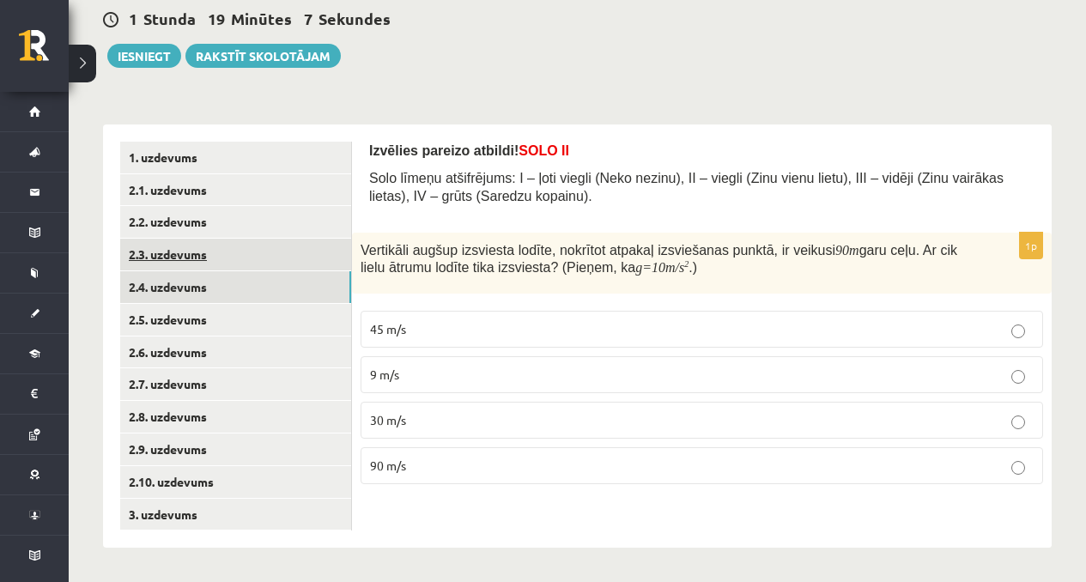
click at [293, 258] on link "2.3. uzdevums" at bounding box center [235, 255] width 231 height 32
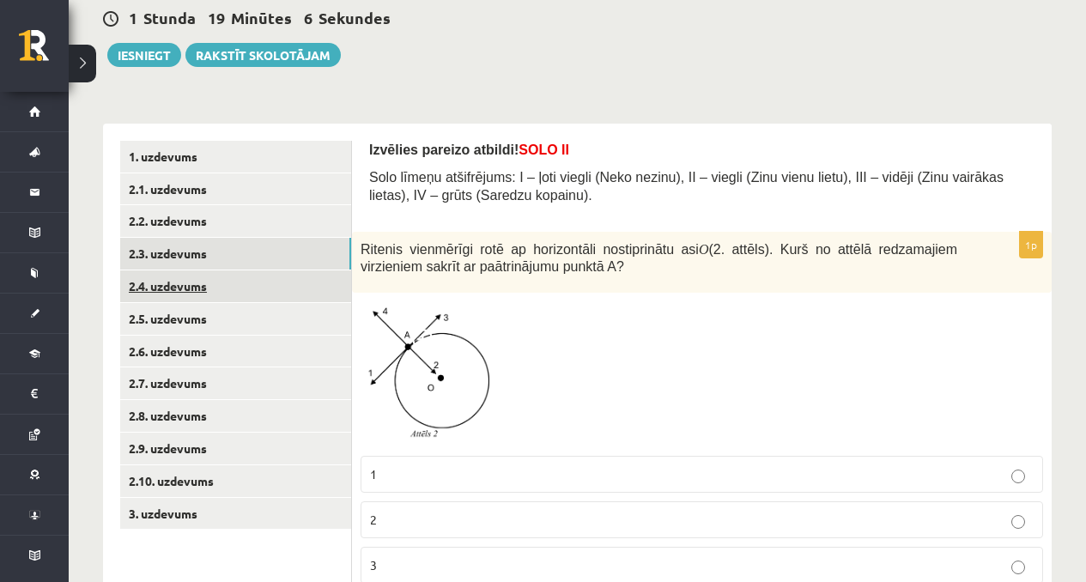
click at [300, 288] on link "2.4. uzdevums" at bounding box center [235, 286] width 231 height 32
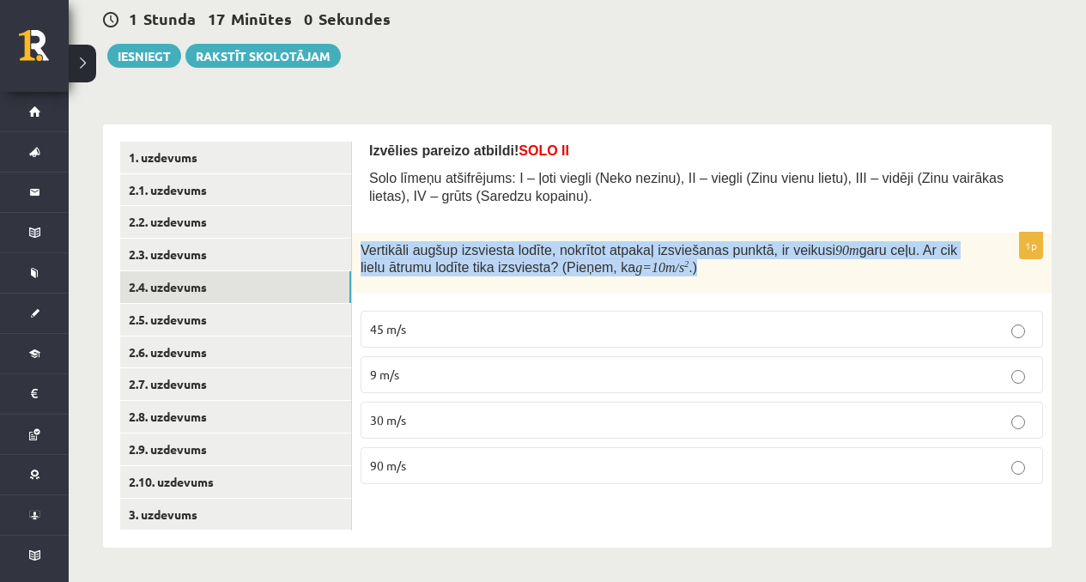
drag, startPoint x: 357, startPoint y: 236, endPoint x: 481, endPoint y: 283, distance: 132.1
click at [481, 283] on div "Vertikāli augšup izsviesta lodīte, nokrītot atpakaļ izsviešanas punktā, ir veik…" at bounding box center [702, 264] width 700 height 62
copy span "Vertikāli augšup izsviesta lodīte, nokrītot atpakaļ izsviešanas punktā, ir veik…"
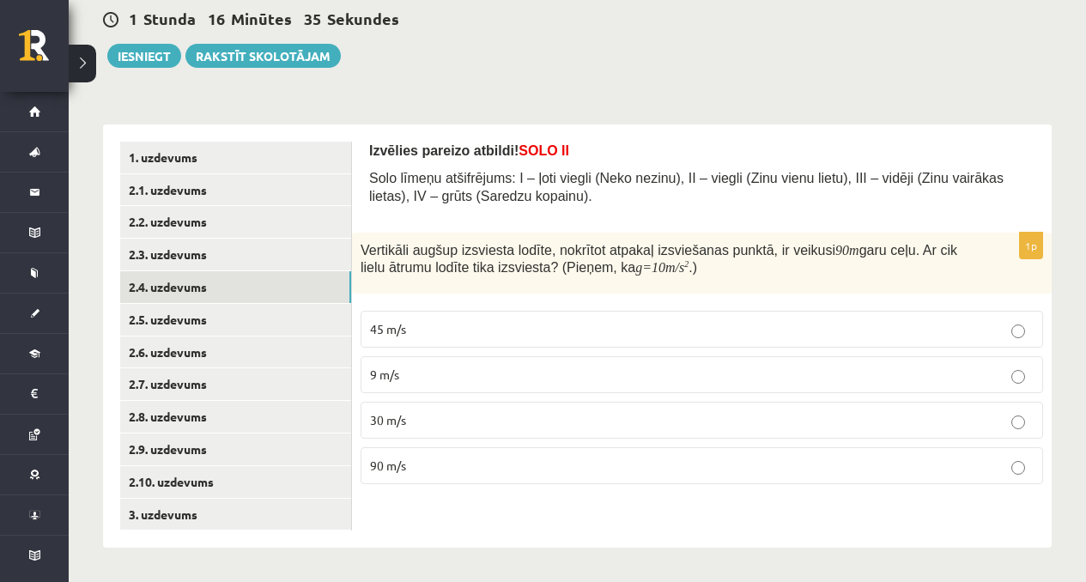
click at [576, 210] on div "Izvēlies pareizo atbildi! SOLO II Solo līmeņu atšifrējums: I – ļoti viegli (Nek…" at bounding box center [701, 179] width 665 height 74
click at [483, 425] on p "30 m/s" at bounding box center [702, 420] width 664 height 18
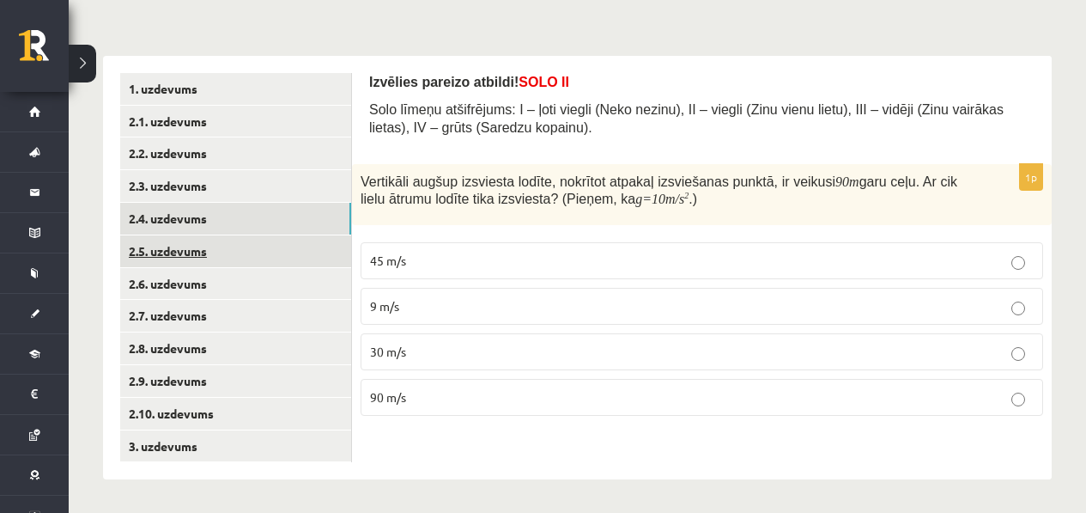
scroll to position [237, 0]
click at [282, 258] on link "2.5. uzdevums" at bounding box center [235, 250] width 231 height 32
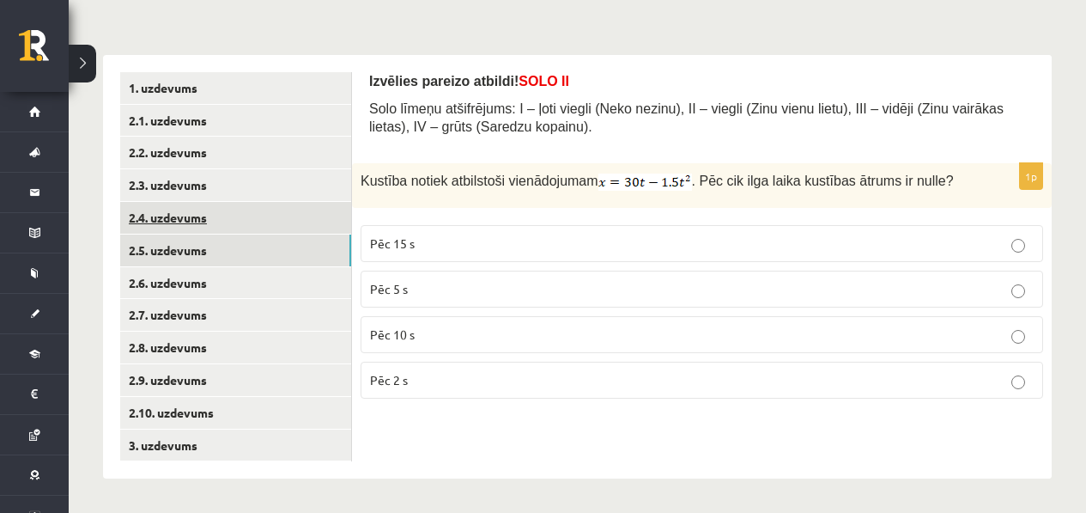
click at [227, 232] on link "2.4. uzdevums" at bounding box center [235, 218] width 231 height 32
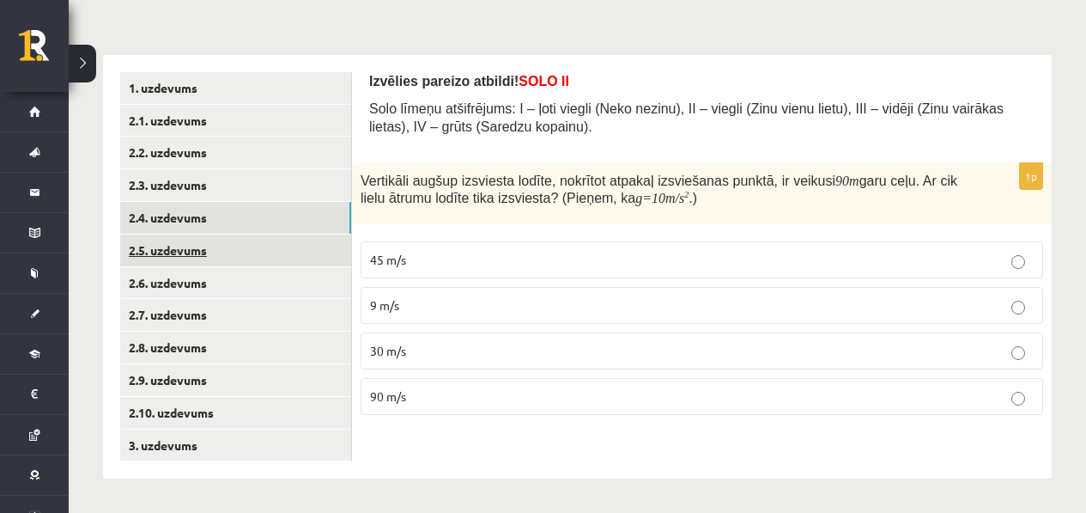
click at [227, 240] on link "2.5. uzdevums" at bounding box center [235, 250] width 231 height 32
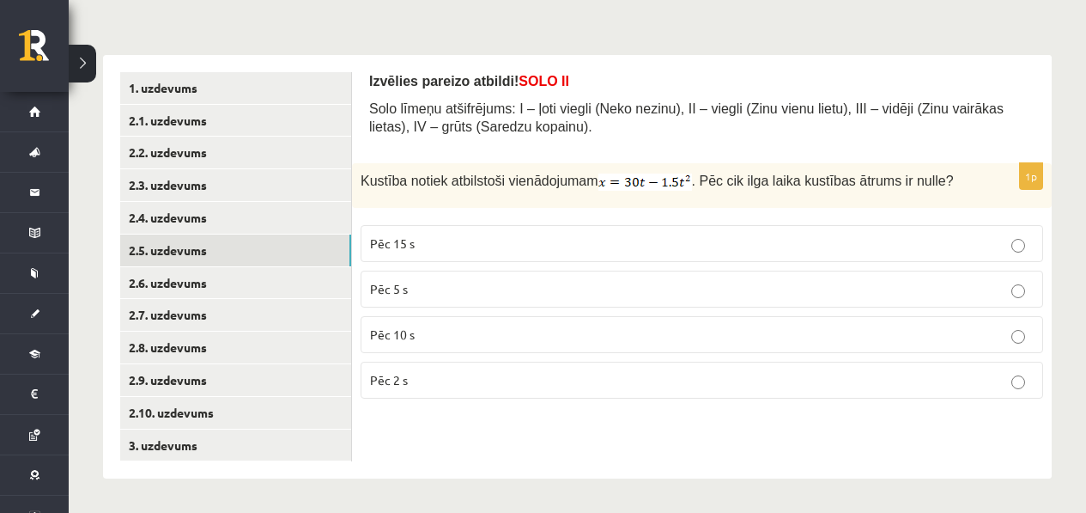
drag, startPoint x: 691, startPoint y: 168, endPoint x: 699, endPoint y: 175, distance: 10.3
click at [696, 173] on div "Kustība notiek atbilstoši vienādojumam . Pēc cik ilga laika kustības ātrums ir …" at bounding box center [702, 186] width 700 height 46
click at [692, 178] on img at bounding box center [645, 181] width 94 height 17
click at [735, 179] on span ". Pēc cik ilga laika kustības ātrums ir nulle" at bounding box center [819, 180] width 254 height 15
click at [690, 173] on img at bounding box center [645, 181] width 94 height 17
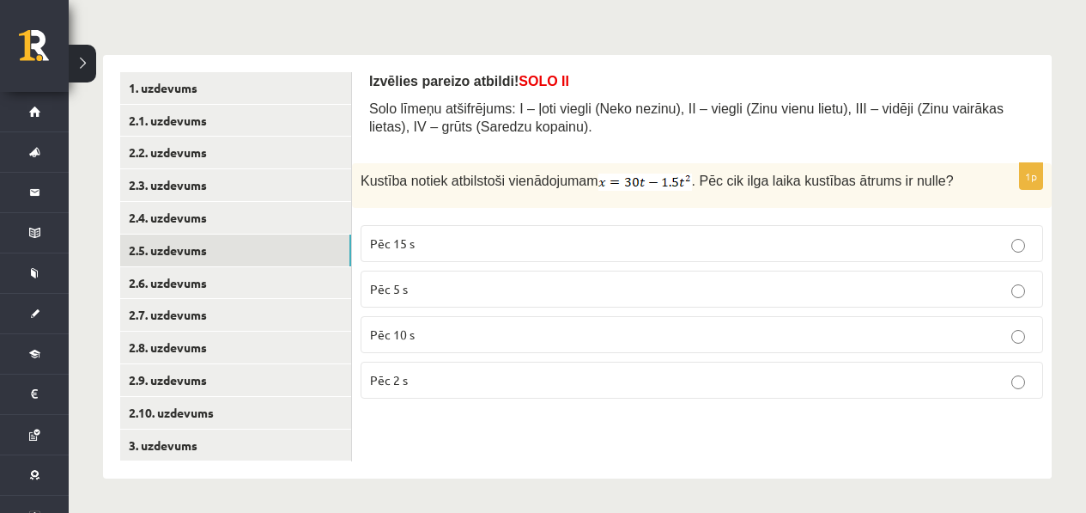
click at [690, 177] on img at bounding box center [645, 181] width 94 height 17
click at [460, 161] on form "Izvēlies pareizo atbildi! SOLO II Solo līmeņu atšifrējums: I – ļoti viegli (Nek…" at bounding box center [701, 242] width 665 height 341
drag, startPoint x: 485, startPoint y: 446, endPoint x: 415, endPoint y: 216, distance: 240.7
click at [415, 216] on div "Izvēlies pareizo atbildi! SOLO II Solo līmeņu atšifrējums: I – ļoti viegli (Nek…" at bounding box center [702, 267] width 700 height 424
copy div "Pēc 15 s Pēc 5 s Pēc 10 s Pēc 2 s"
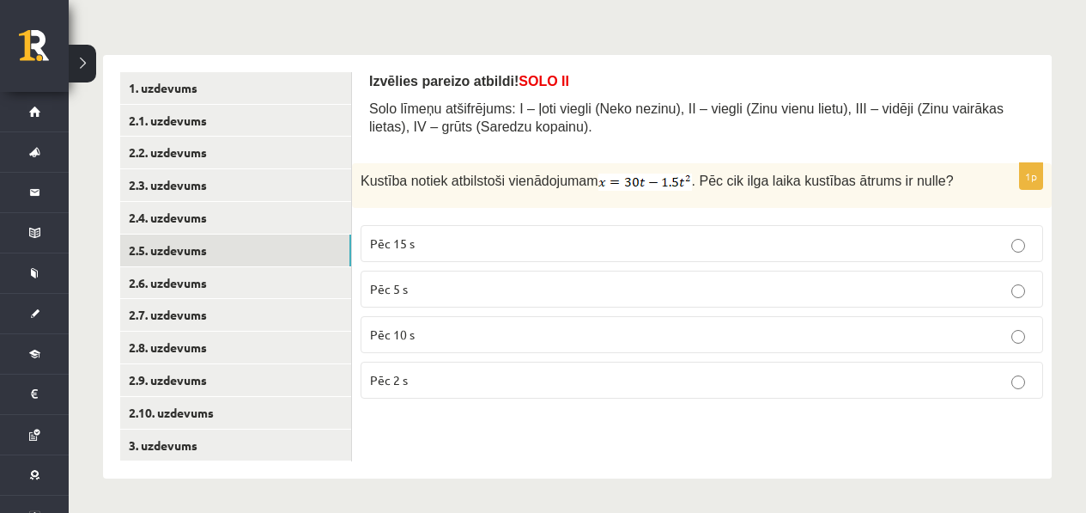
click at [588, 115] on span "Solo līmeņu atšifrējums: I – ļoti viegli (Neko nezinu), II – viegli (Zinu vienu…" at bounding box center [686, 117] width 635 height 33
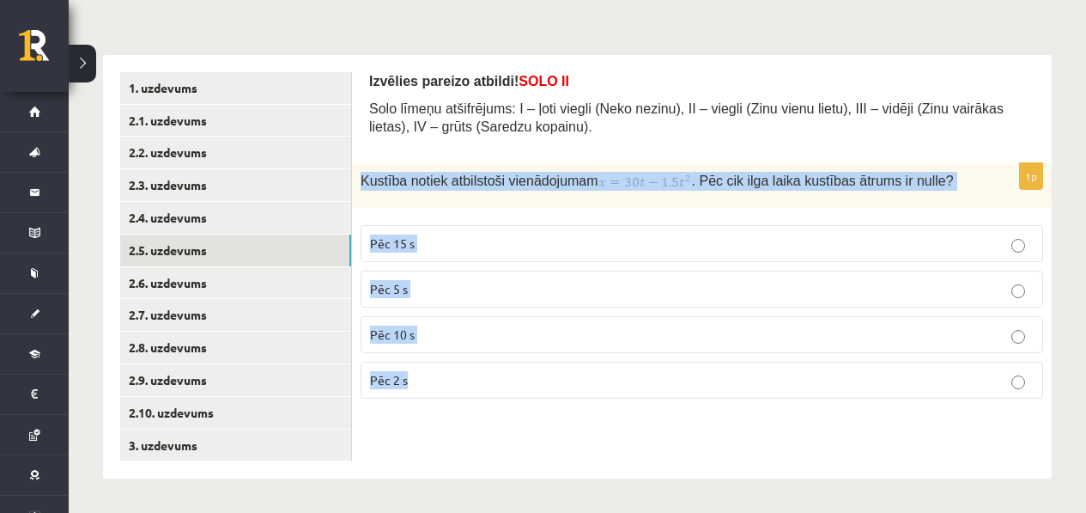
drag, startPoint x: 362, startPoint y: 162, endPoint x: 477, endPoint y: 390, distance: 255.0
click at [477, 390] on div "1p Kustība notiek atbilstoši vienādojumam . Pēc cik ilga laika kustības ātrums …" at bounding box center [702, 288] width 700 height 250
copy div "Kustība notiek atbilstoši vienādojumam . Pēc cik ilga laika kustības ātrums ir …"
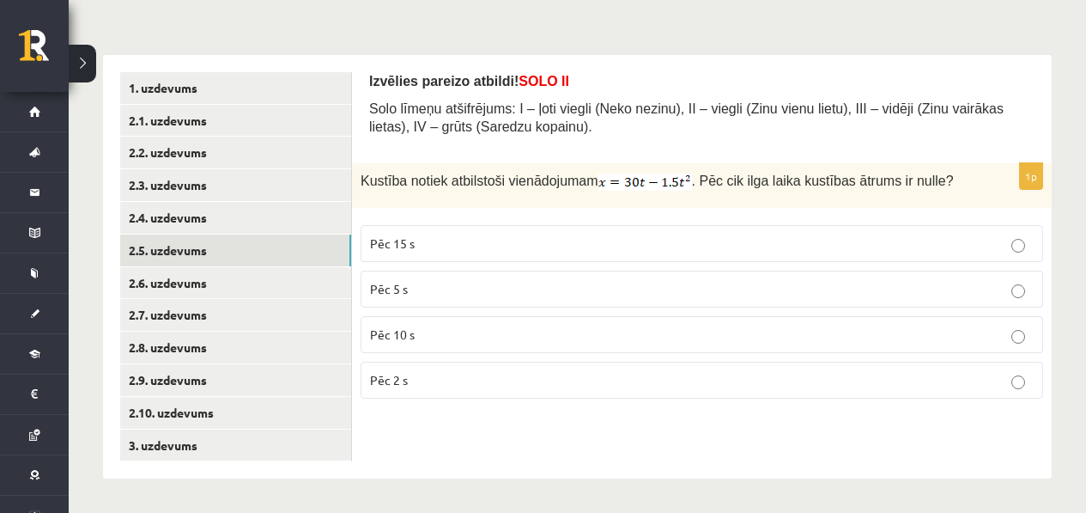
click at [518, 101] on span "Solo līmeņu atšifrējums: I – ļoti viegli (Neko nezinu), II – viegli (Zinu vienu…" at bounding box center [686, 117] width 635 height 33
click at [480, 353] on label "Pēc 10 s" at bounding box center [702, 334] width 683 height 37
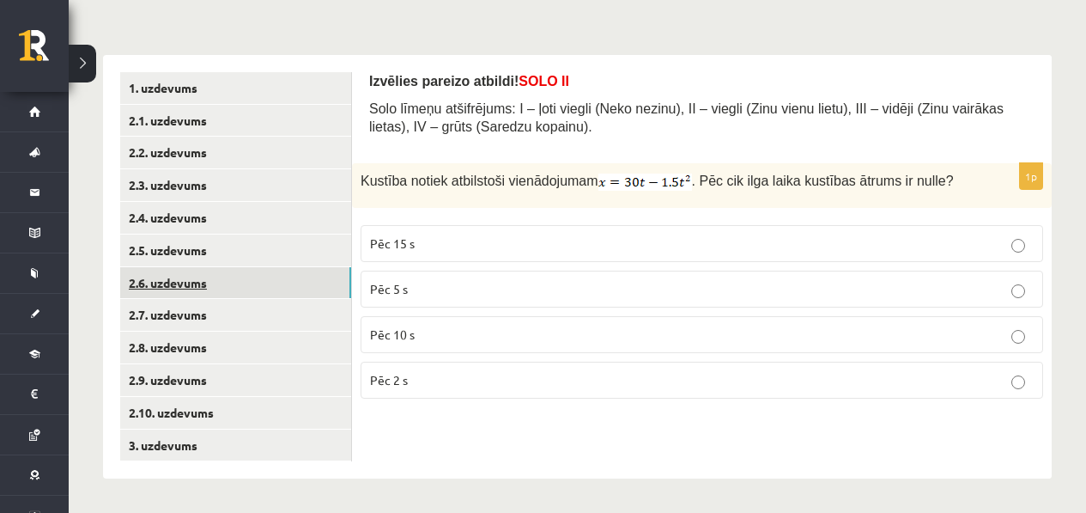
click at [234, 297] on link "2.6. uzdevums" at bounding box center [235, 283] width 231 height 32
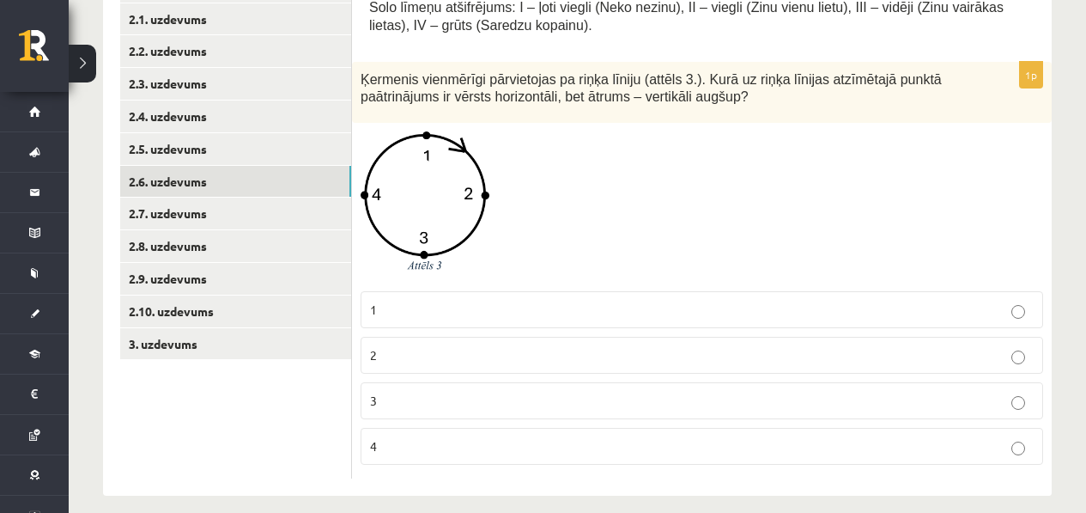
scroll to position [355, 0]
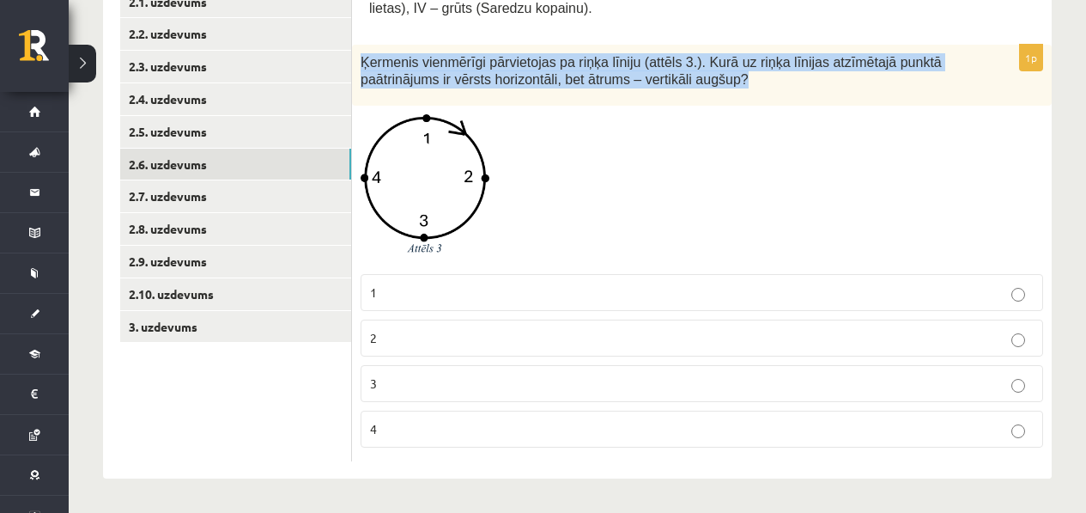
drag, startPoint x: 817, startPoint y: 98, endPoint x: 359, endPoint y: 54, distance: 460.6
click at [359, 54] on div "Ķermenis vienmērīgi pārvietojas pa riņķa līniju (attēls 3.). Kurā uz riņķa līni…" at bounding box center [702, 76] width 700 height 62
copy span "Ķermenis vienmērīgi pārvietojas pa riņķa līniju (attēls 3.). Kurā uz riņķa līni…"
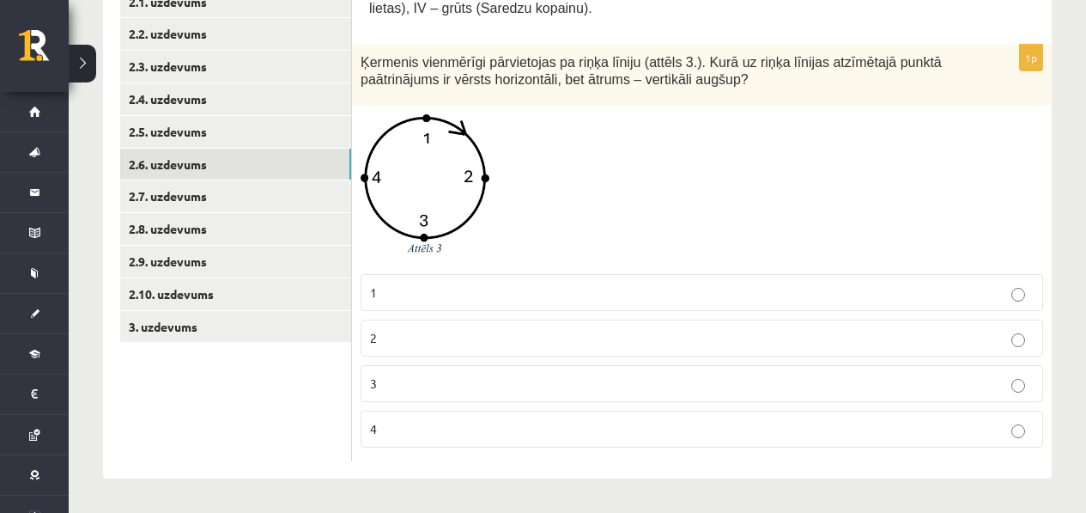
click at [502, 126] on div at bounding box center [702, 189] width 683 height 150
click at [539, 339] on p "2" at bounding box center [702, 338] width 664 height 18
click at [449, 289] on p "1" at bounding box center [702, 292] width 664 height 18
click at [506, 357] on fieldset "1 2 3 4" at bounding box center [702, 358] width 683 height 187
click at [519, 337] on p "2" at bounding box center [702, 338] width 664 height 18
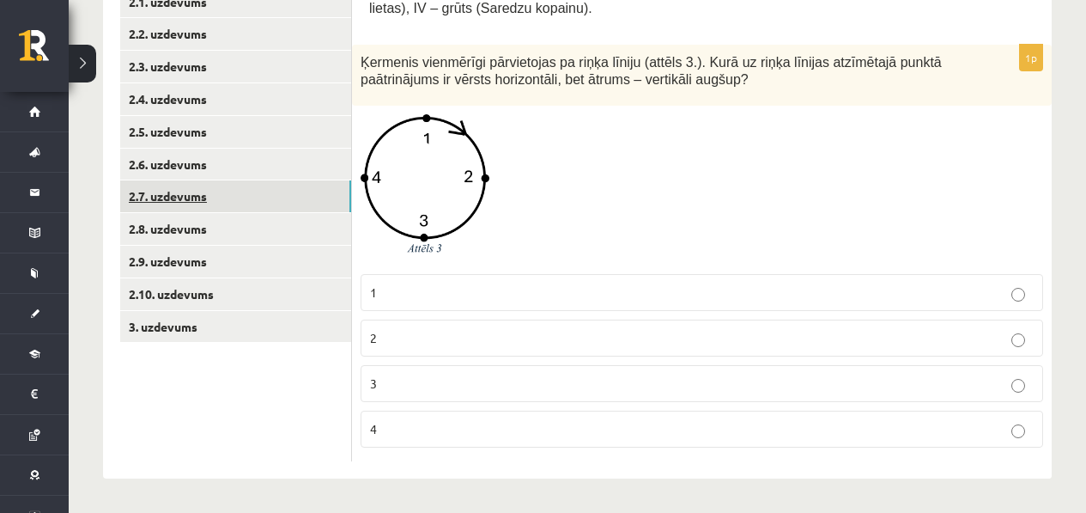
click at [242, 195] on link "2.7. uzdevums" at bounding box center [235, 196] width 231 height 32
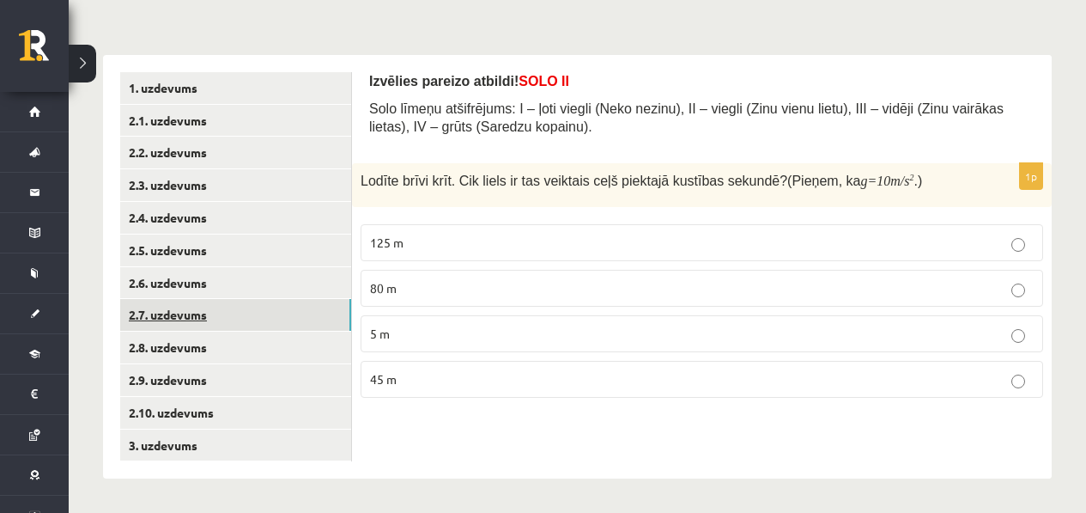
scroll to position [237, 0]
click at [442, 234] on p "125 m" at bounding box center [702, 243] width 664 height 18
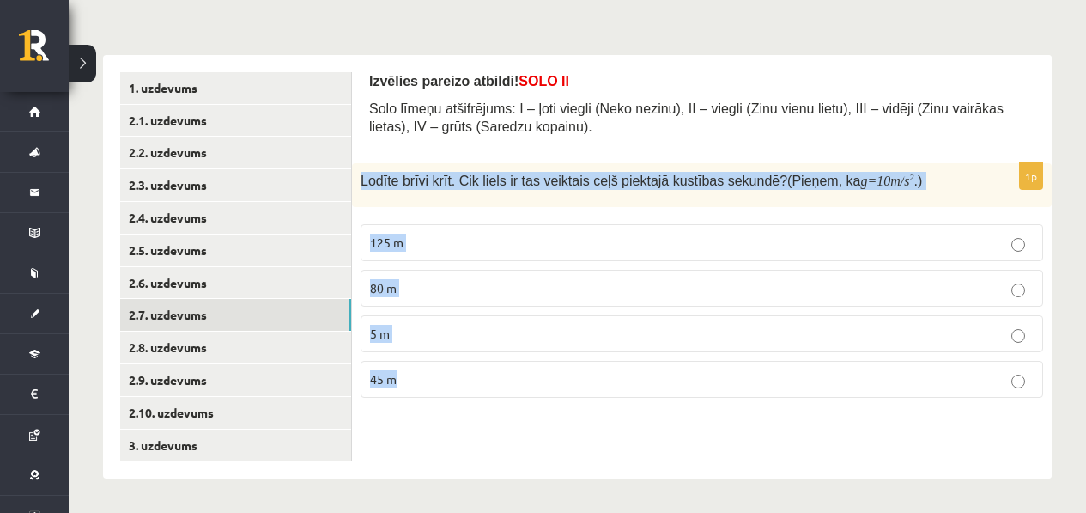
drag, startPoint x: 355, startPoint y: 181, endPoint x: 515, endPoint y: 416, distance: 284.4
click at [516, 417] on div "Izvēlies pareizo atbildi! SOLO II Solo līmeņu atšifrējums: I – ļoti viegli (Nek…" at bounding box center [702, 267] width 700 height 424
copy div "Lodīte brīvi krīt. Cik liels ir tas veiktais ceļš piektajā kustības sekundē? (P…"
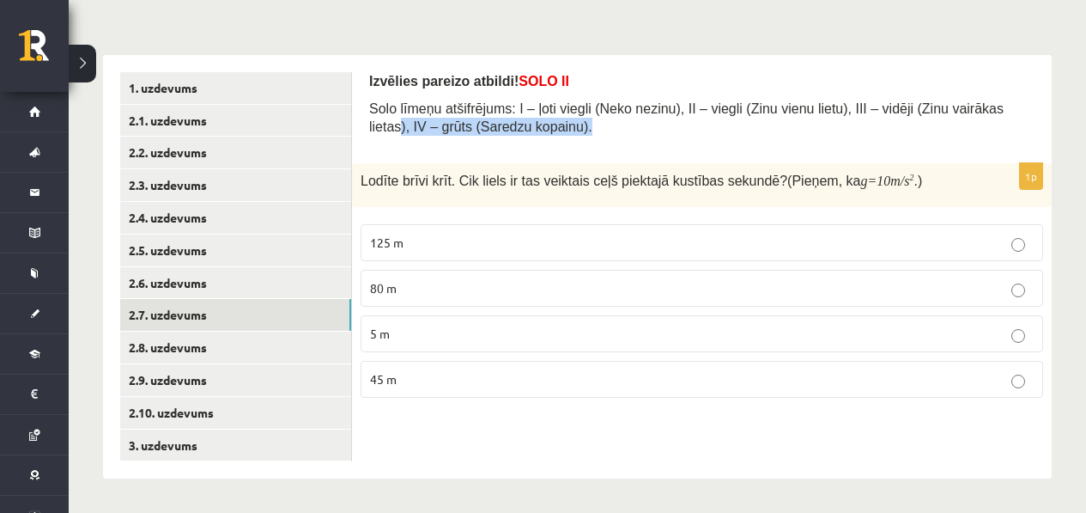
click at [398, 125] on div "Izvēlies pareizo atbildi! SOLO II Solo līmeņu atšifrējums: I – ļoti viegli (Nek…" at bounding box center [701, 109] width 665 height 74
drag, startPoint x: 397, startPoint y: 125, endPoint x: 416, endPoint y: 147, distance: 28.6
click at [398, 127] on span "Solo līmeņu atšifrējums: I – ļoti viegli (Neko nezinu), II – viegli (Zinu vienu…" at bounding box center [686, 117] width 635 height 33
click at [460, 380] on p "45 m" at bounding box center [702, 379] width 664 height 18
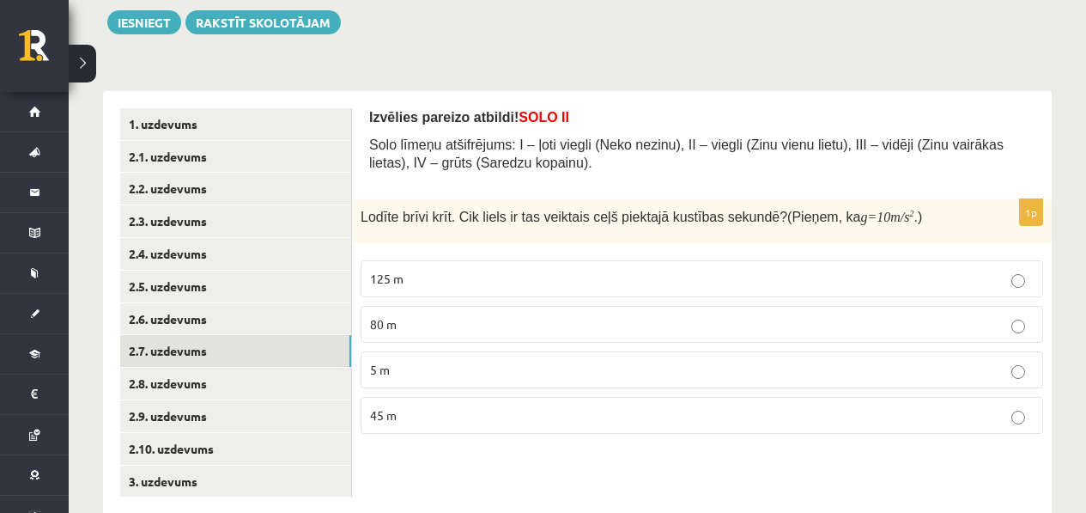
scroll to position [223, 0]
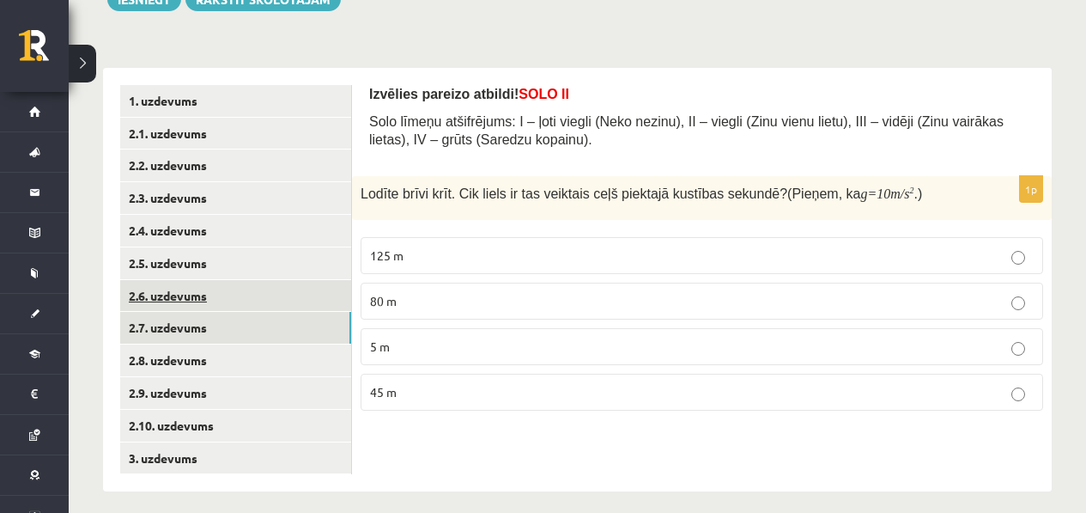
click at [293, 293] on link "2.6. uzdevums" at bounding box center [235, 296] width 231 height 32
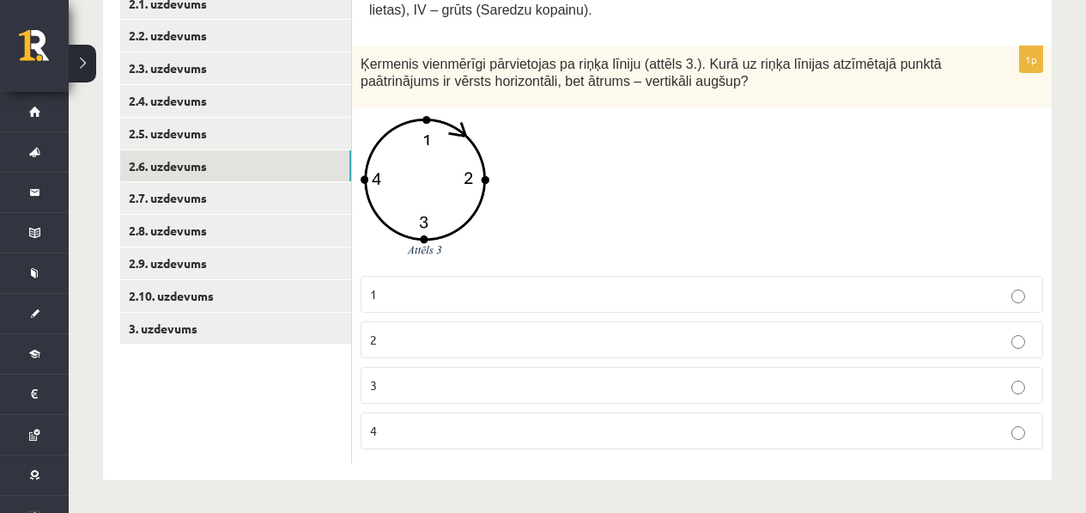
scroll to position [355, 0]
click at [436, 146] on span at bounding box center [425, 155] width 27 height 27
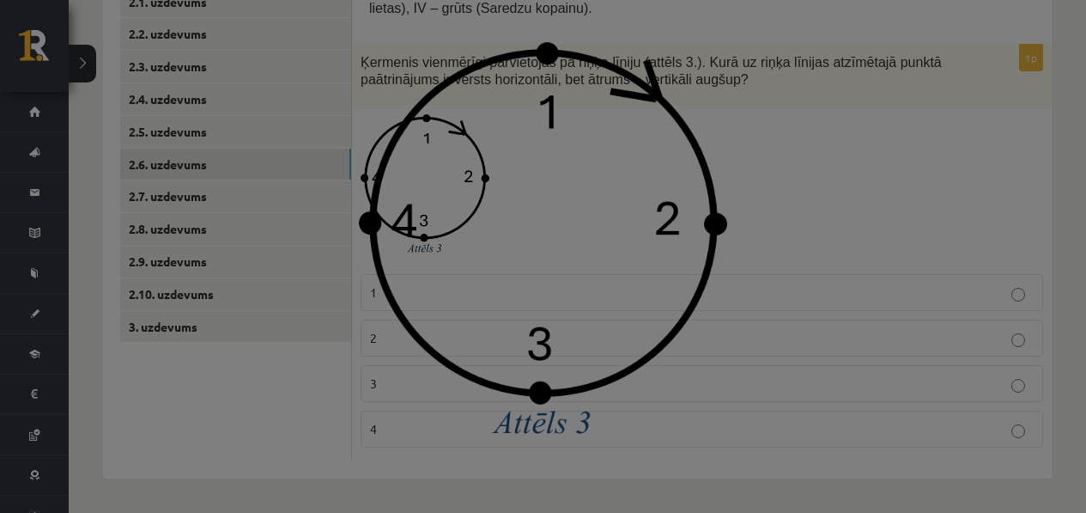
click at [675, 140] on img at bounding box center [543, 256] width 368 height 429
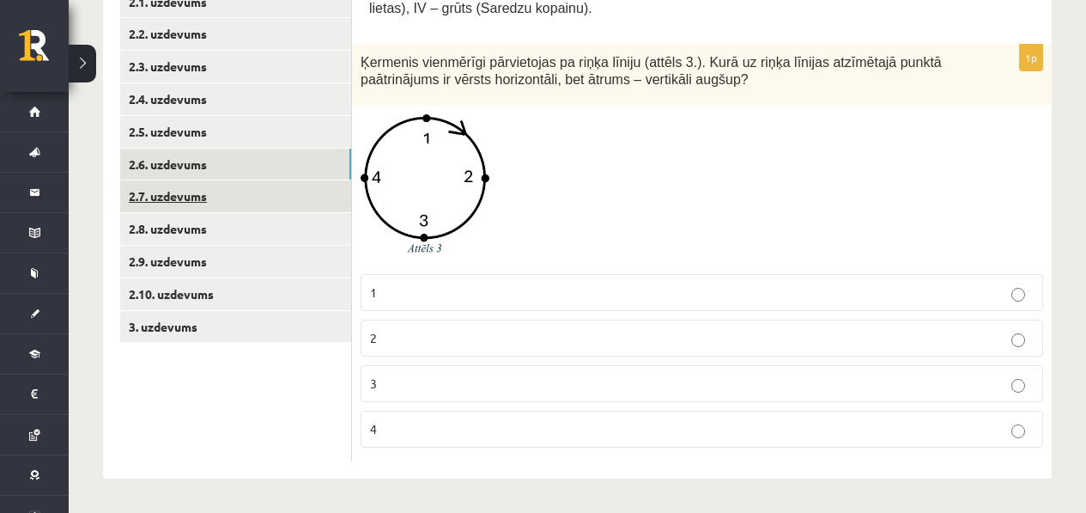
click at [235, 205] on link "2.7. uzdevums" at bounding box center [235, 196] width 231 height 32
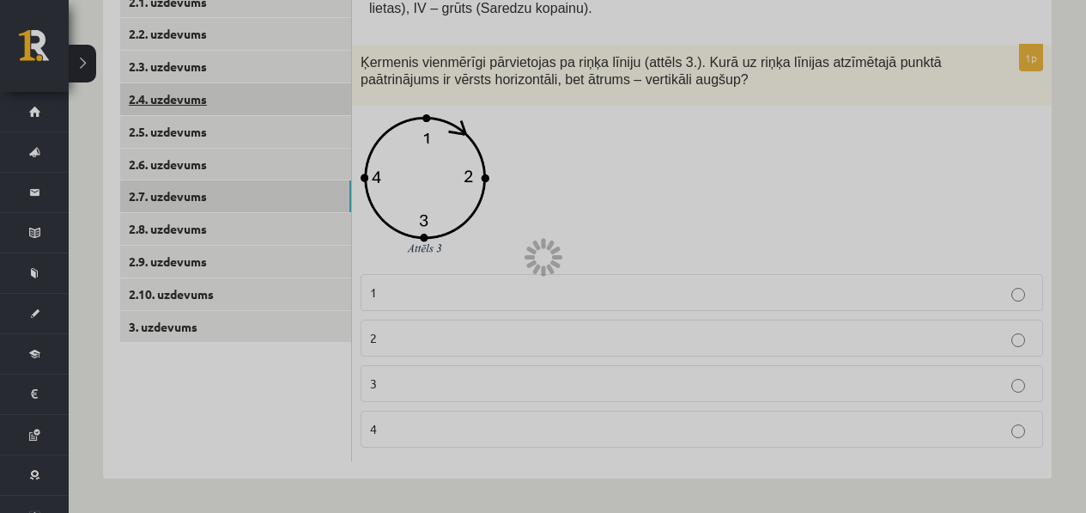
scroll to position [237, 0]
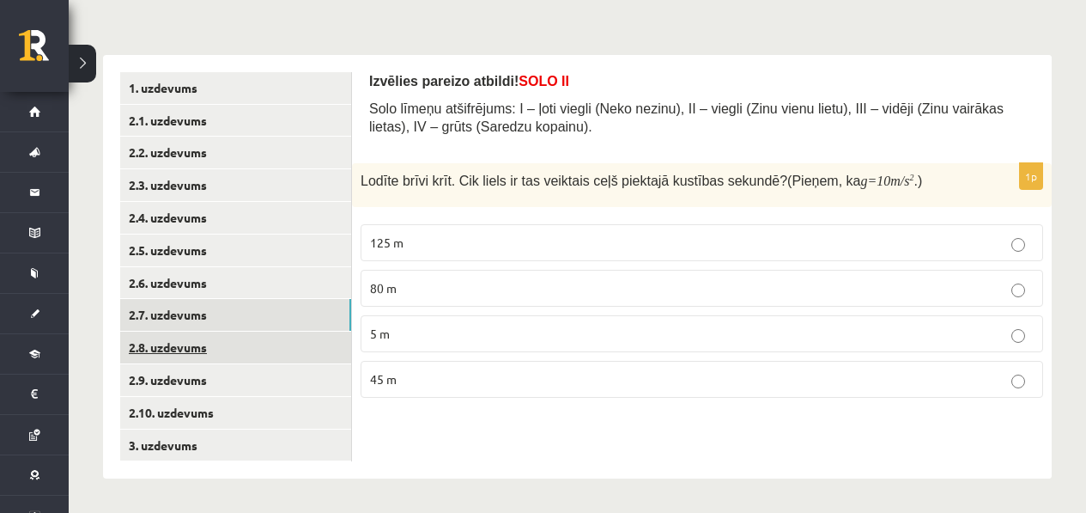
click at [246, 336] on link "2.8. uzdevums" at bounding box center [235, 347] width 231 height 32
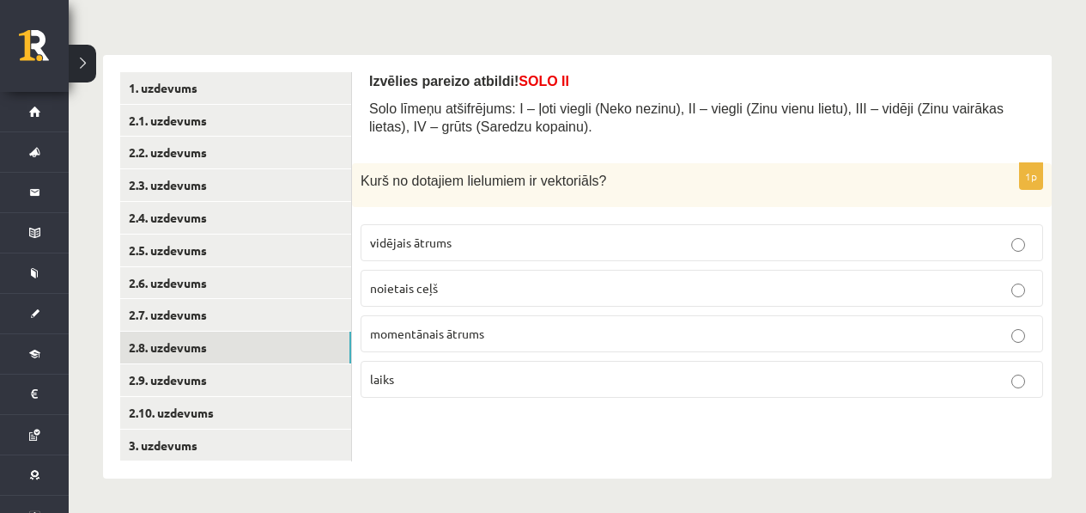
click at [501, 335] on p "momentānais ātrums" at bounding box center [702, 334] width 664 height 18
click at [482, 374] on p "laiks" at bounding box center [702, 379] width 664 height 18
click at [489, 352] on fieldset "vidējais ātrums noietais ceļš momentānais ātrums laiks" at bounding box center [702, 309] width 683 height 187
click at [489, 347] on label "momentānais ātrums" at bounding box center [702, 333] width 683 height 37
click at [475, 244] on p "vidējais ātrums" at bounding box center [702, 243] width 664 height 18
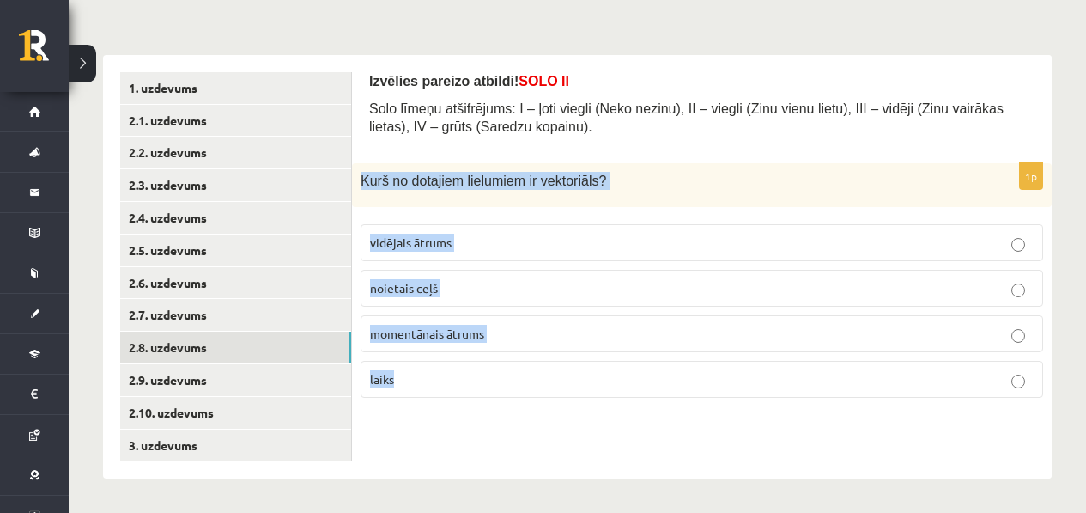
drag, startPoint x: 368, startPoint y: 185, endPoint x: 534, endPoint y: 434, distance: 298.9
click at [534, 434] on div "Izvēlies pareizo atbildi! SOLO II Solo līmeņu atšifrējums: I – ļoti viegli (Nek…" at bounding box center [702, 267] width 700 height 424
copy div "Kurš no dotajiem lielumiem ir vektoriāls ? vidējais ātrums noietais ceļš moment…"
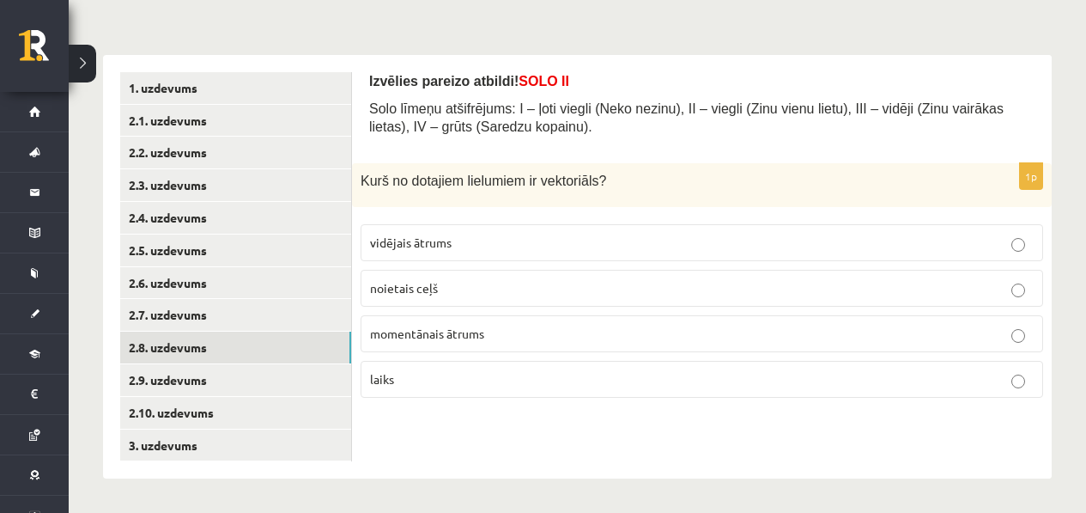
click at [428, 362] on label "laiks" at bounding box center [702, 379] width 683 height 37
click at [442, 334] on span "momentānais ātrums" at bounding box center [427, 332] width 114 height 15
click at [255, 374] on link "2.9. uzdevums" at bounding box center [235, 380] width 231 height 32
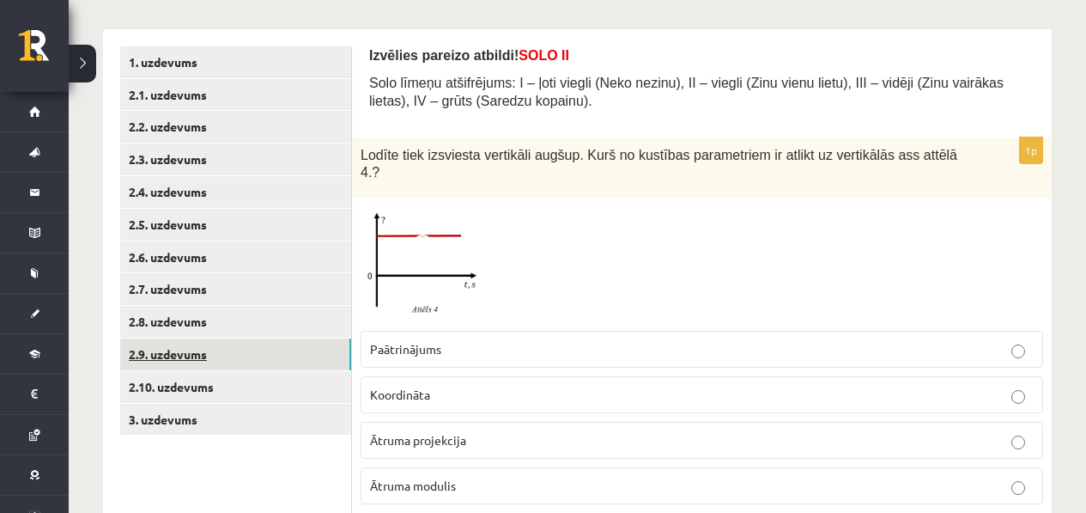
scroll to position [264, 0]
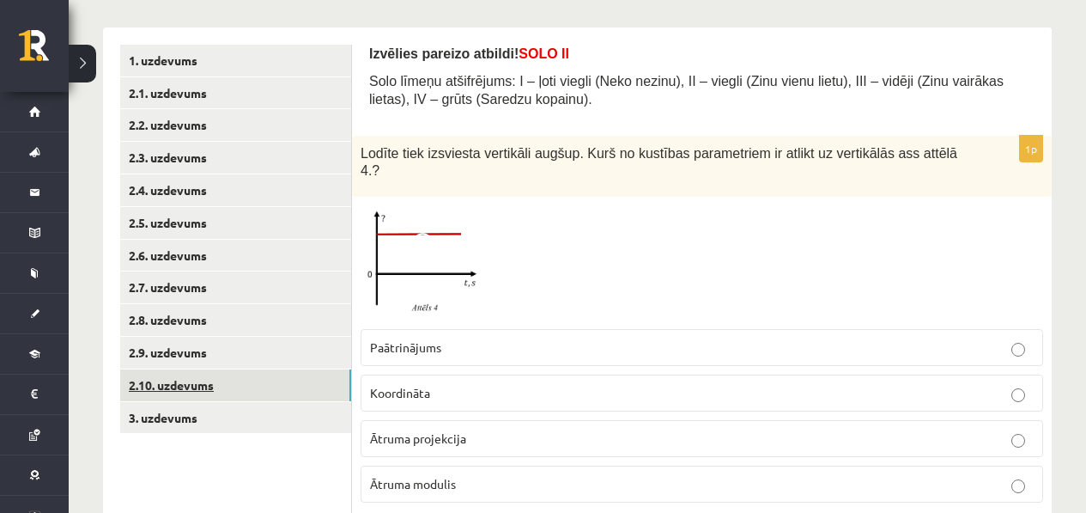
click at [196, 393] on link "2.10. uzdevums" at bounding box center [235, 385] width 231 height 32
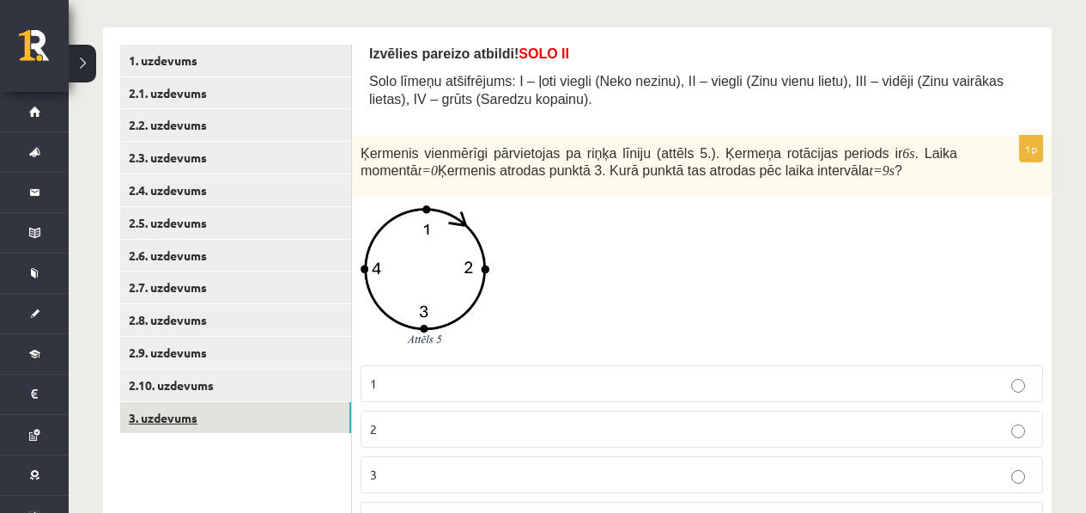
click at [179, 422] on link "3. uzdevums" at bounding box center [235, 418] width 231 height 32
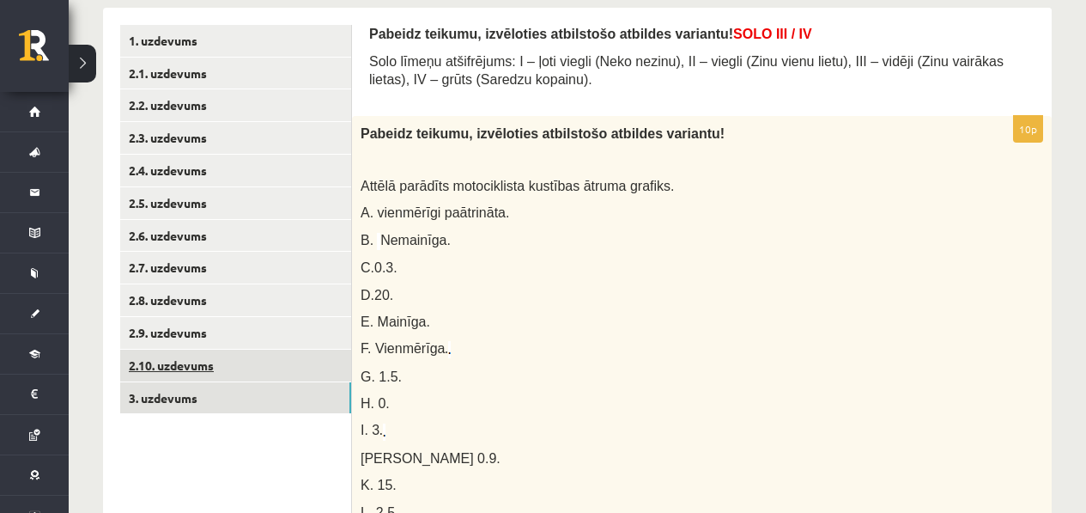
scroll to position [299, 0]
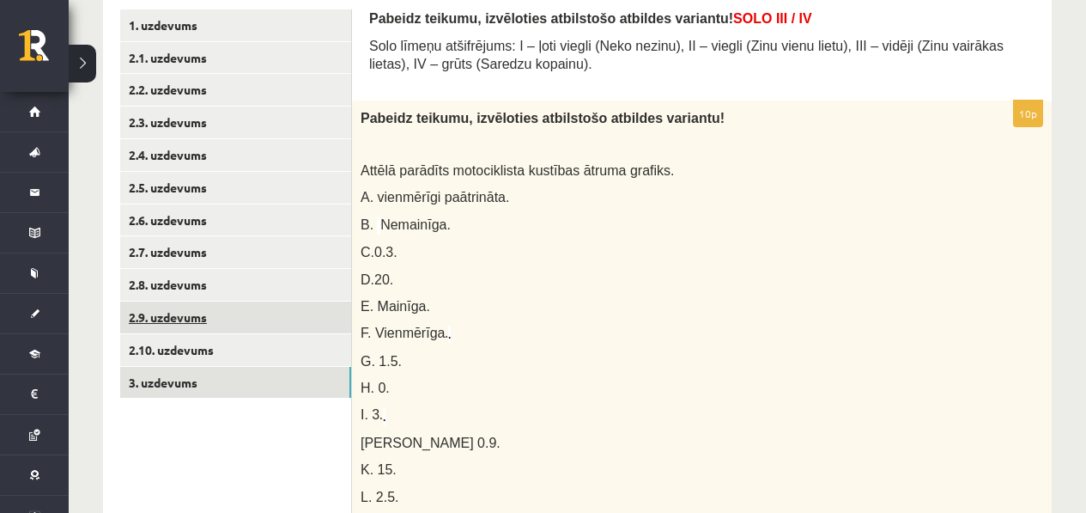
click at [207, 311] on link "2.9. uzdevums" at bounding box center [235, 317] width 231 height 32
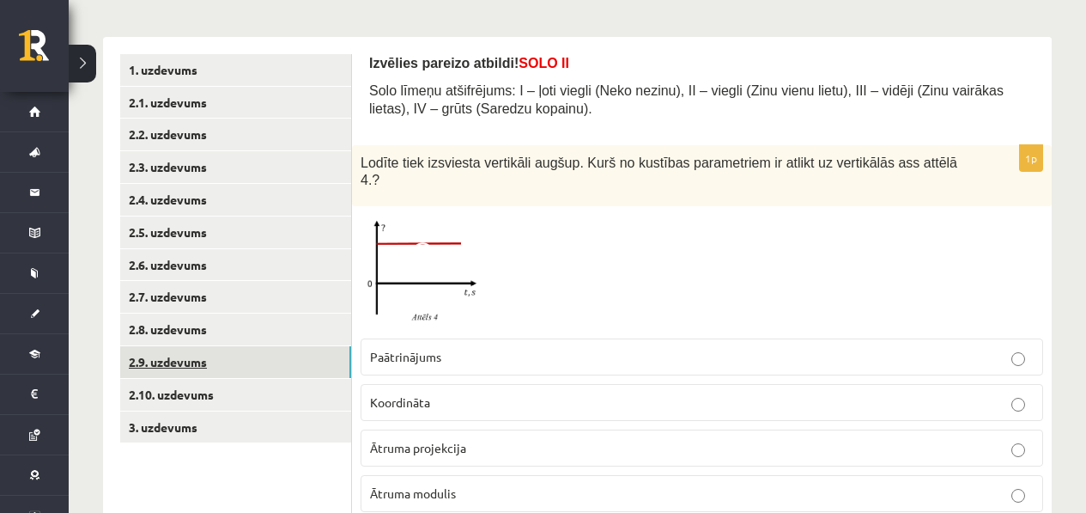
scroll to position [236, 0]
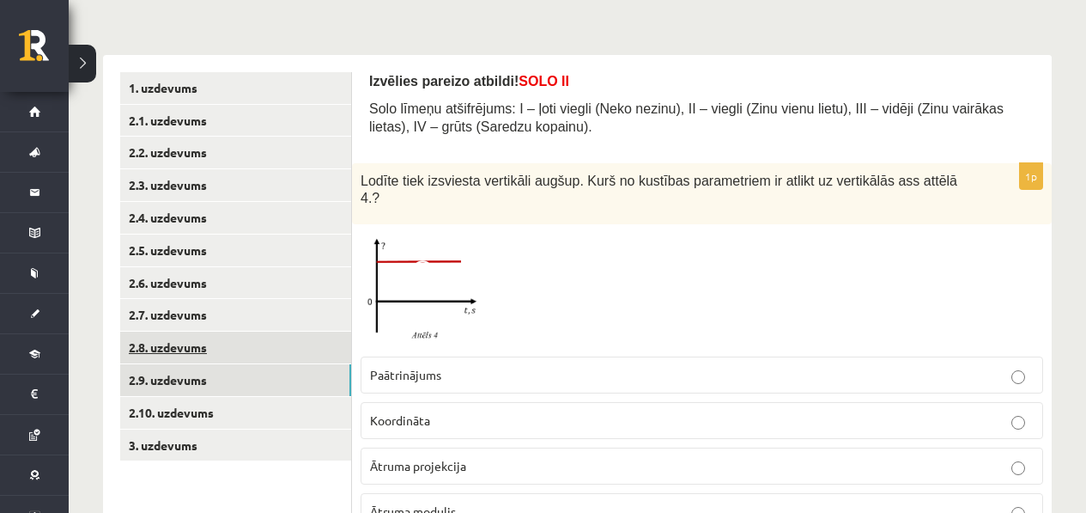
click at [217, 336] on link "2.8. uzdevums" at bounding box center [235, 347] width 231 height 32
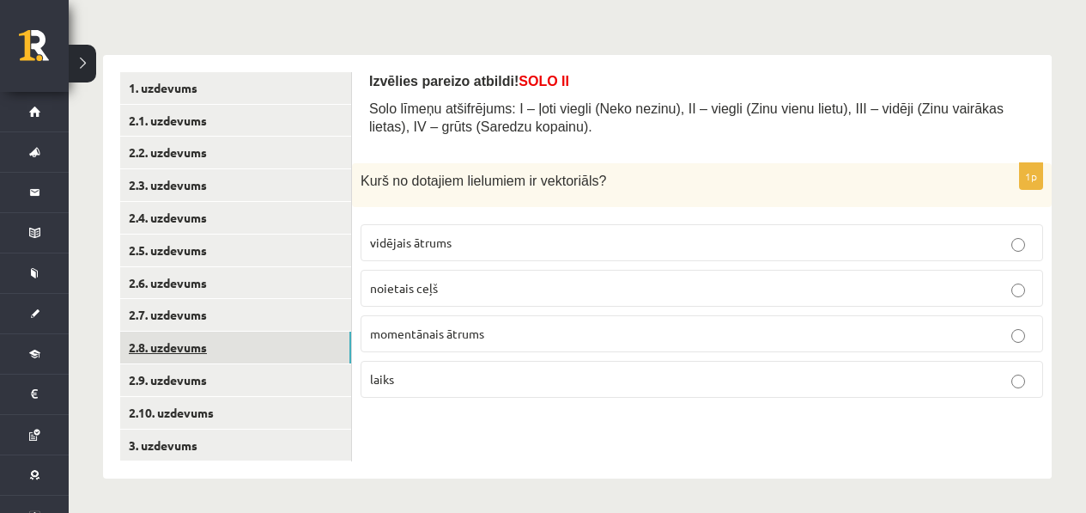
click at [214, 356] on link "2.8. uzdevums" at bounding box center [235, 347] width 231 height 32
click at [205, 371] on link "2.9. uzdevums" at bounding box center [235, 380] width 231 height 32
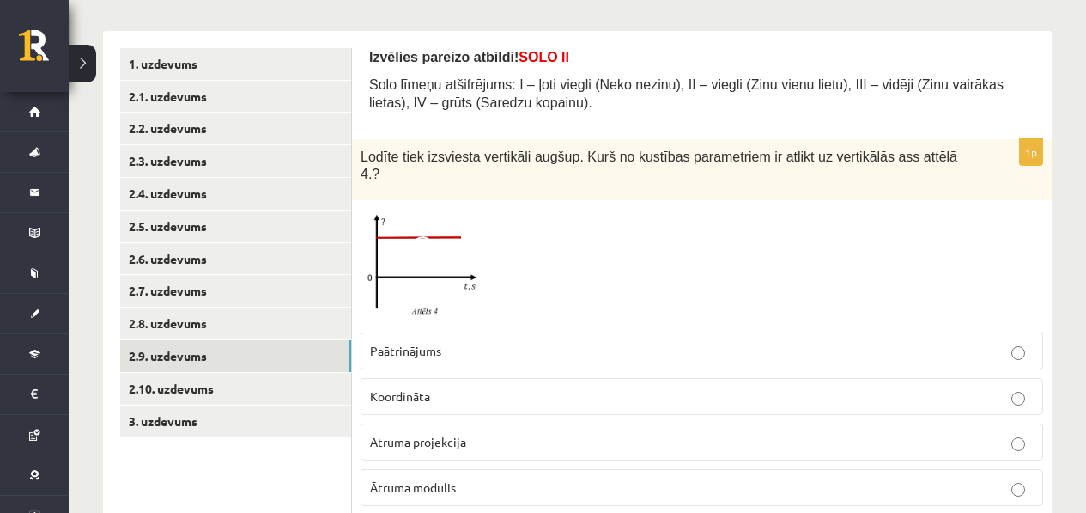
scroll to position [271, 0]
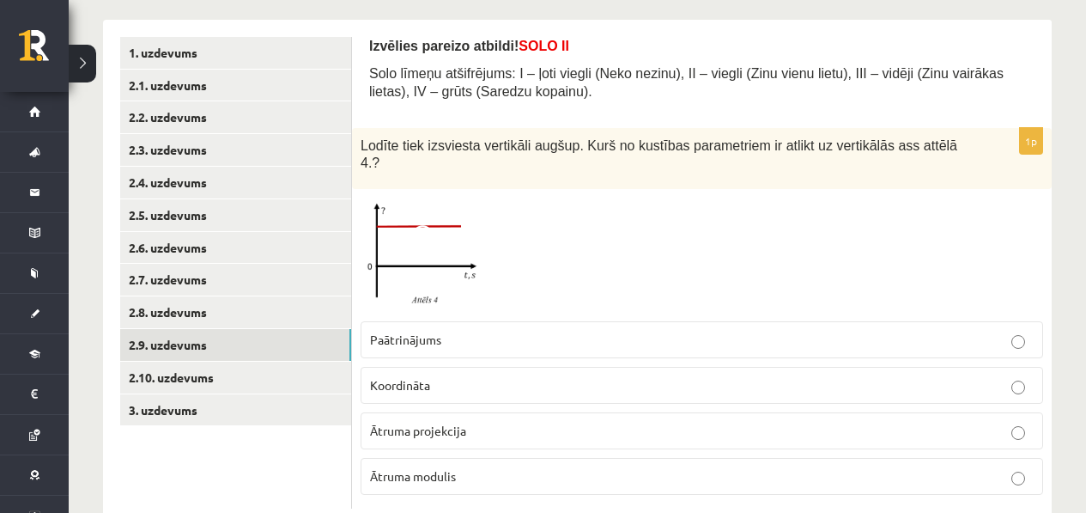
click at [404, 252] on img at bounding box center [425, 254] width 129 height 115
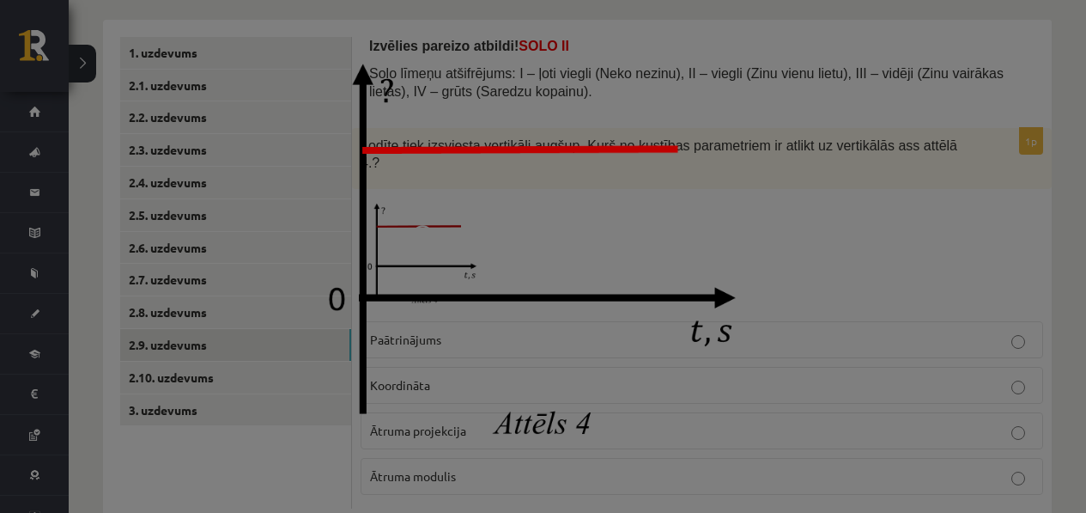
click at [865, 226] on div at bounding box center [543, 256] width 1086 height 513
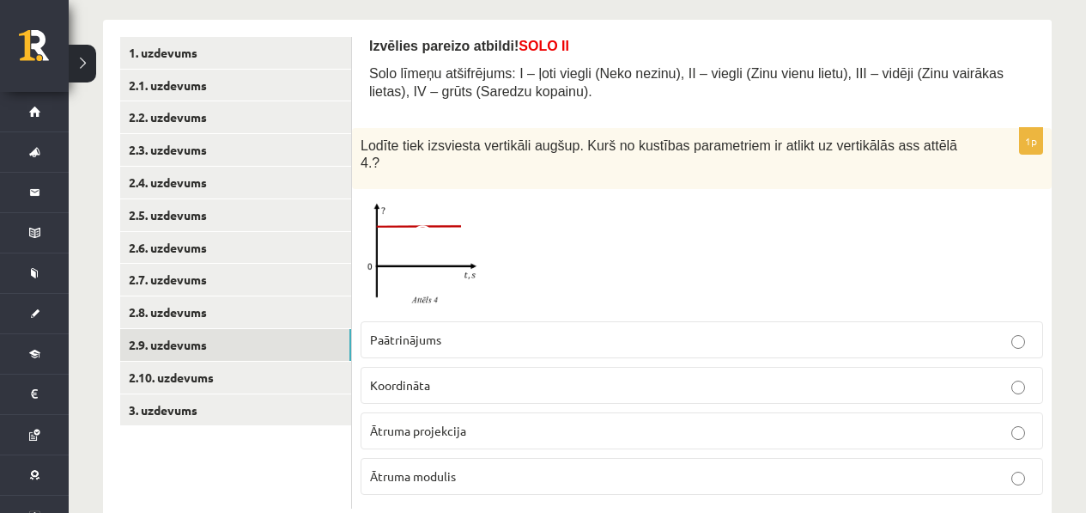
click at [440, 266] on img at bounding box center [425, 254] width 129 height 115
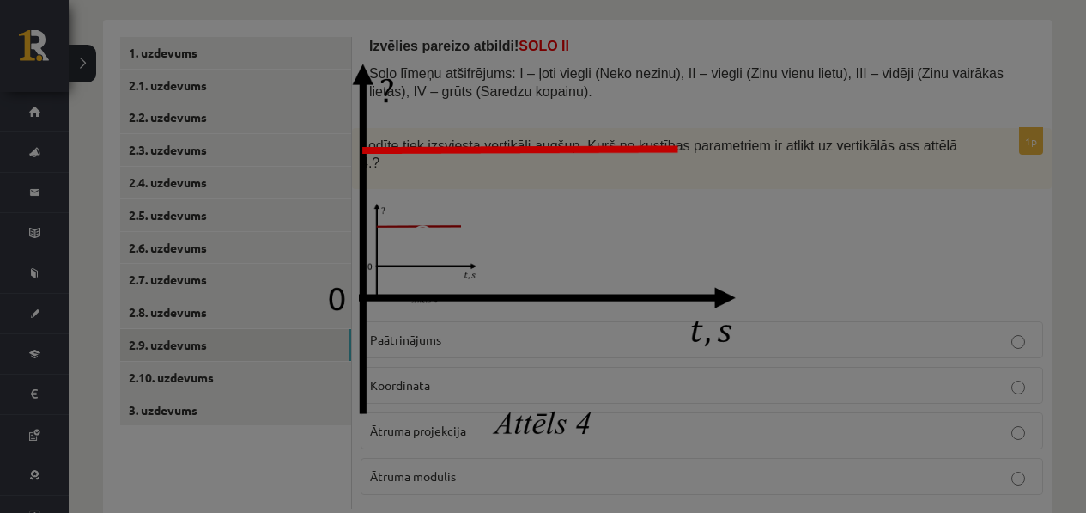
click at [835, 282] on div at bounding box center [543, 256] width 1086 height 513
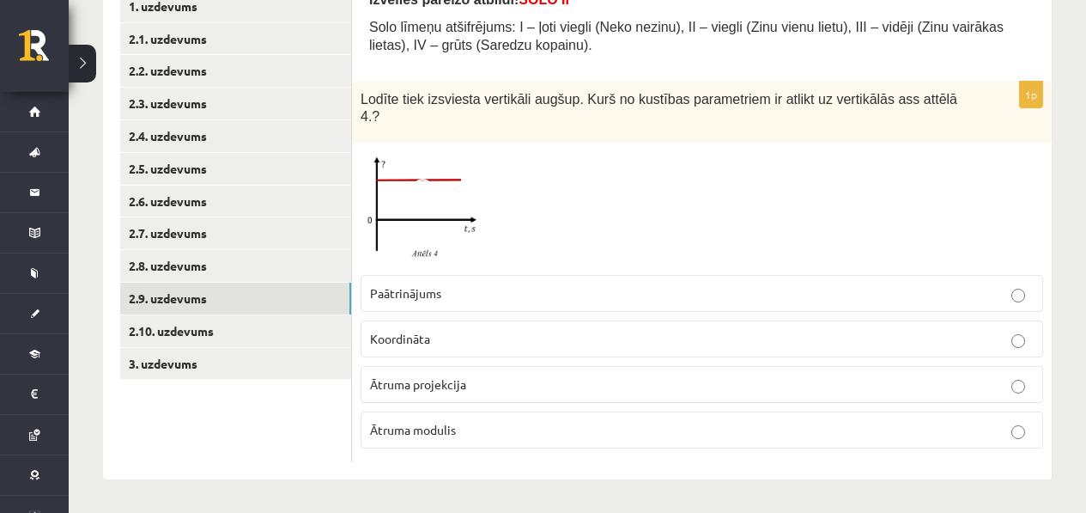
scroll to position [319, 0]
click at [459, 210] on img at bounding box center [425, 207] width 129 height 115
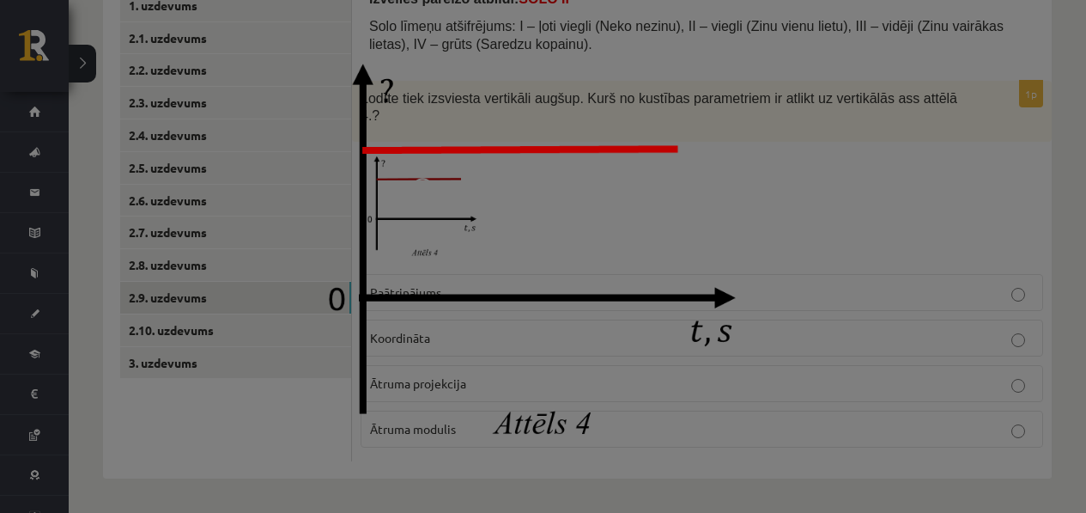
click at [841, 138] on div at bounding box center [543, 256] width 1086 height 513
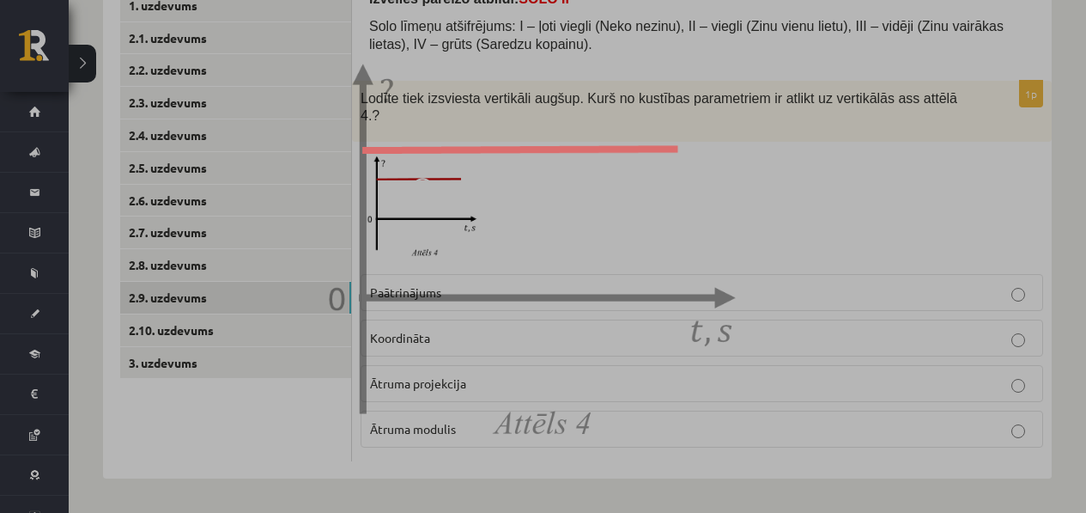
click at [841, 138] on div at bounding box center [543, 256] width 1086 height 513
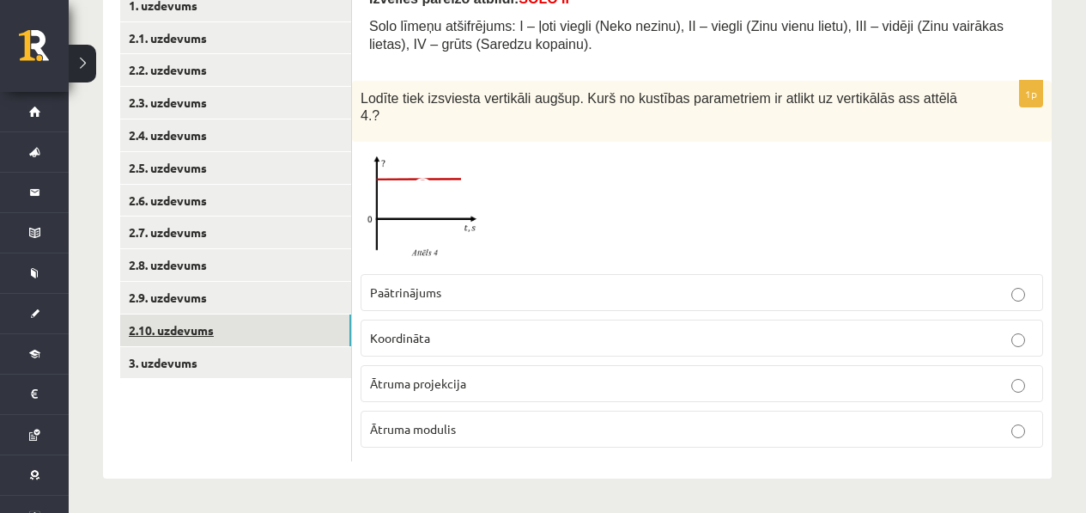
click at [301, 323] on link "2.10. uzdevums" at bounding box center [235, 330] width 231 height 32
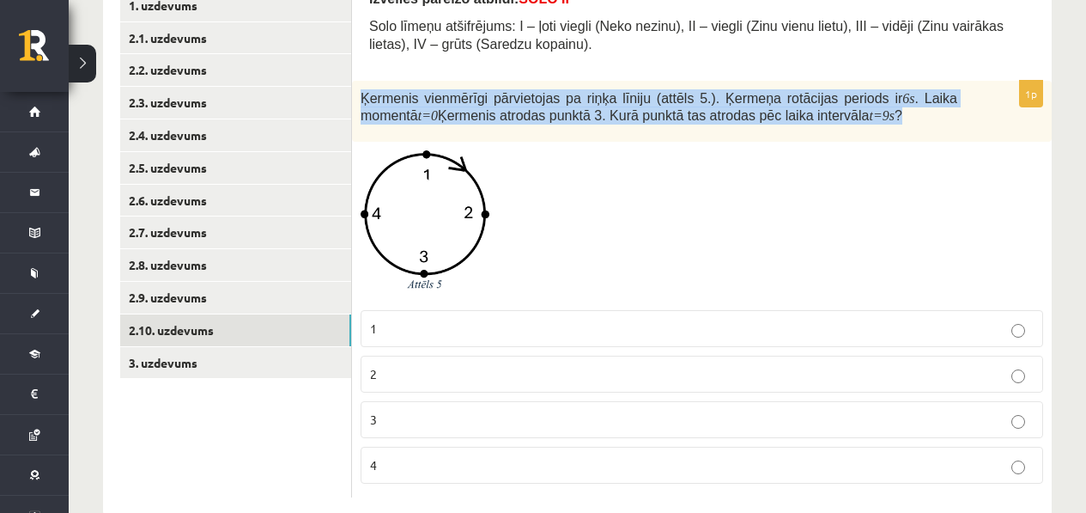
drag, startPoint x: 939, startPoint y: 122, endPoint x: 526, endPoint y: 88, distance: 414.4
click at [526, 88] on div "Ķermenis vienmērīgi pārvietojas pa riņķa līniju (attēls 5.). Ķermeņa rotācijas …" at bounding box center [702, 112] width 700 height 62
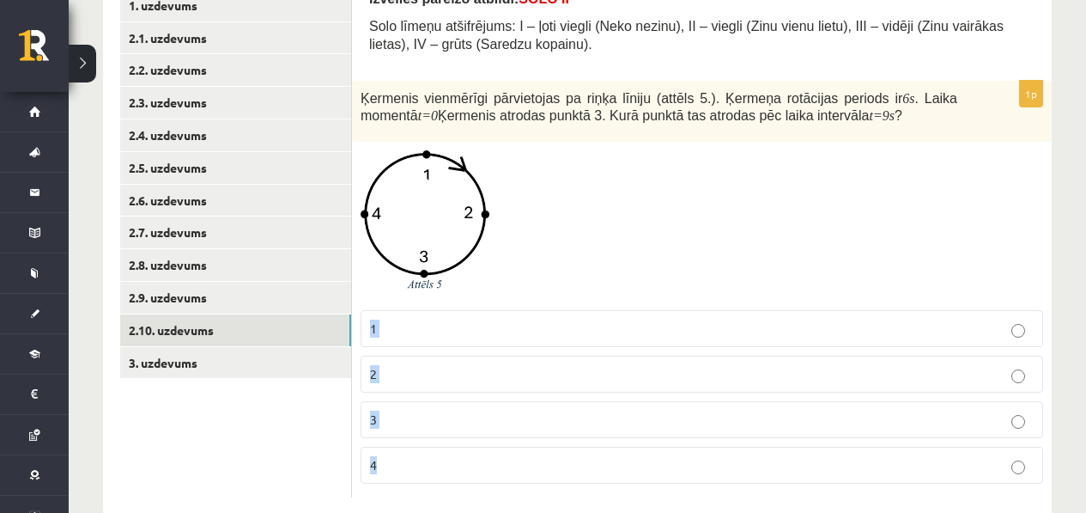
drag, startPoint x: 369, startPoint y: 326, endPoint x: 471, endPoint y: 465, distance: 172.1
click at [471, 465] on div "1p Ķermenis vienmērīgi pārvietojas pa riņķa līniju (attēls 5.). Ķermeņa rotācij…" at bounding box center [702, 289] width 700 height 416
click at [629, 199] on div at bounding box center [702, 225] width 683 height 150
click at [490, 337] on label "1" at bounding box center [702, 328] width 683 height 37
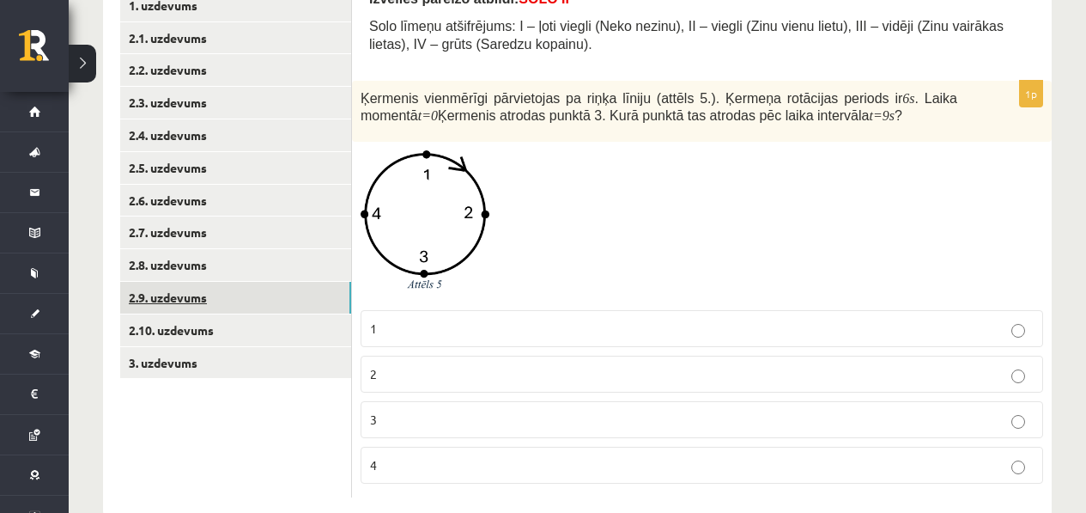
click at [287, 287] on link "2.9. uzdevums" at bounding box center [235, 298] width 231 height 32
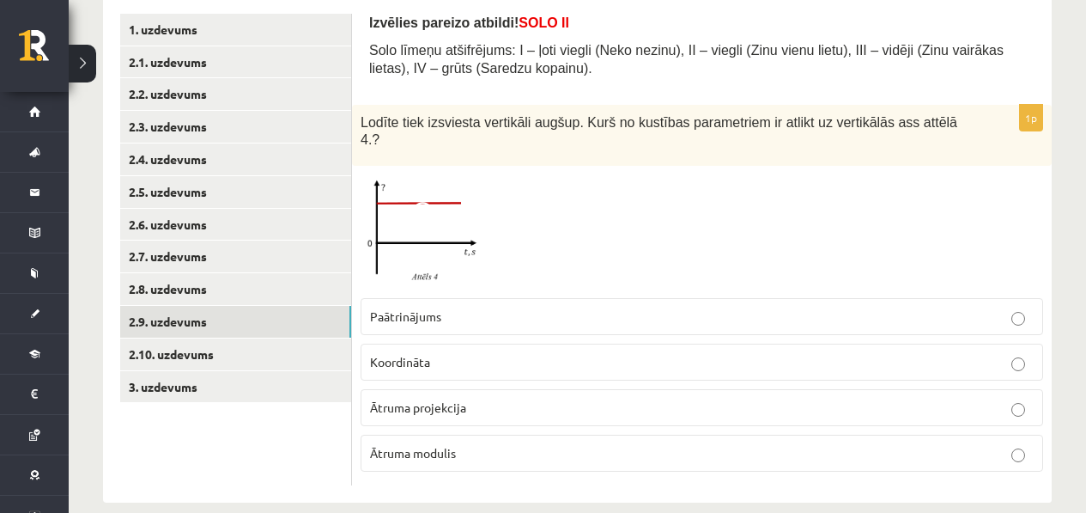
scroll to position [294, 0]
click at [400, 221] on img at bounding box center [425, 232] width 129 height 115
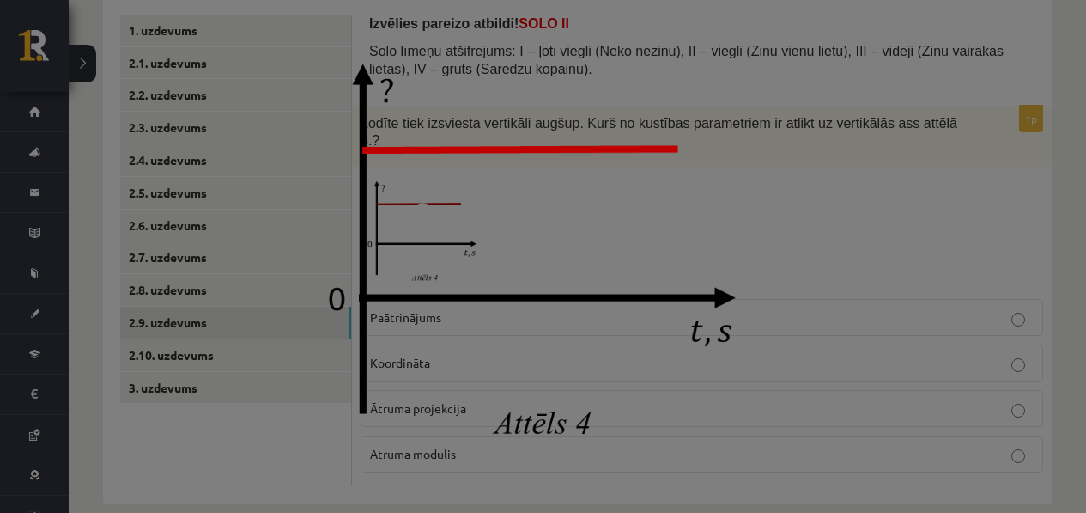
click at [891, 192] on div at bounding box center [543, 256] width 1086 height 513
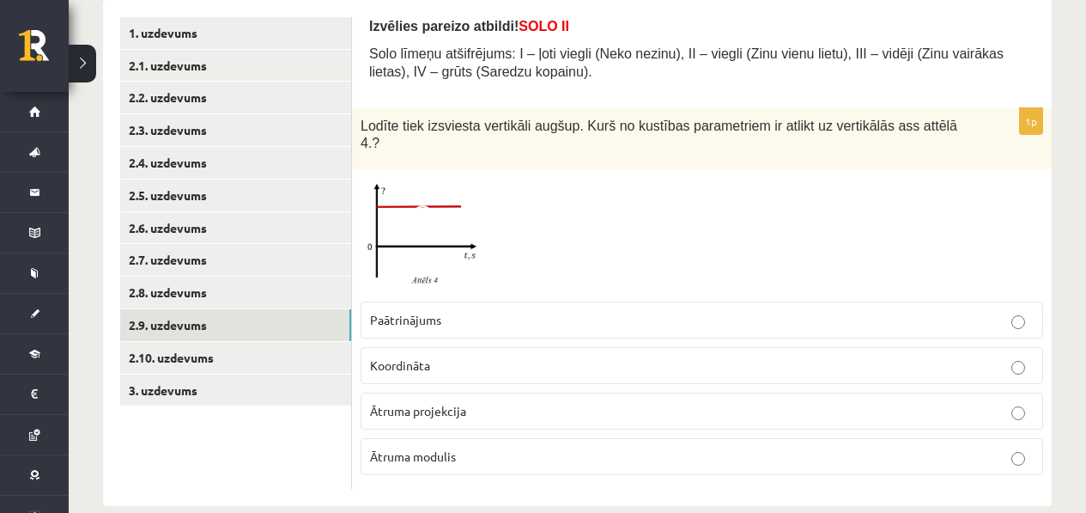
scroll to position [290, 0]
drag, startPoint x: 489, startPoint y: 125, endPoint x: 441, endPoint y: 119, distance: 49.3
click at [441, 119] on span "Lodīte tiek izsviesta vertikāli augšup. Kurš no kustības parametriem ir atlikt …" at bounding box center [659, 135] width 597 height 33
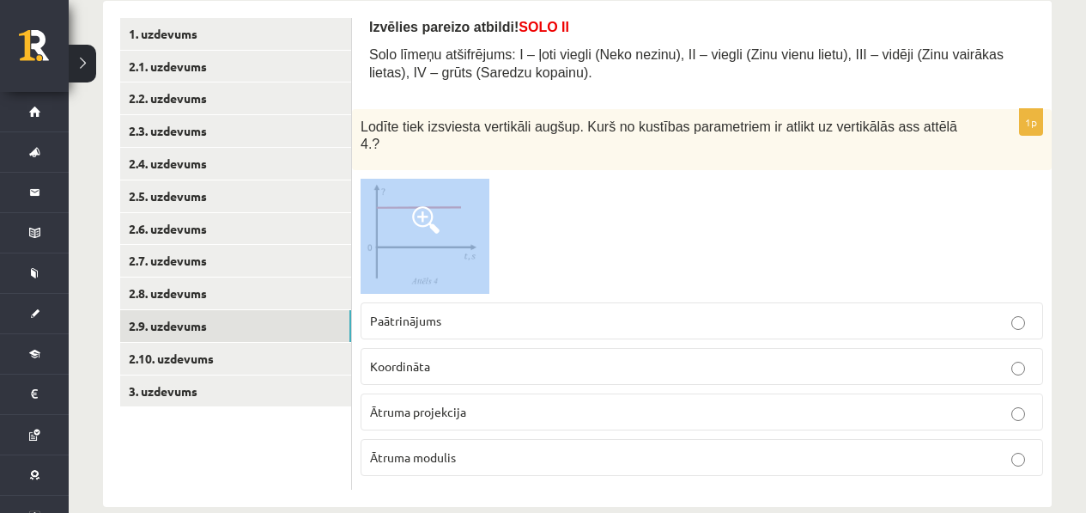
click at [507, 177] on div "1p Lodīte tiek izsviesta vertikāli augšup. Kurš no kustības parametriem ir atli…" at bounding box center [702, 299] width 700 height 381
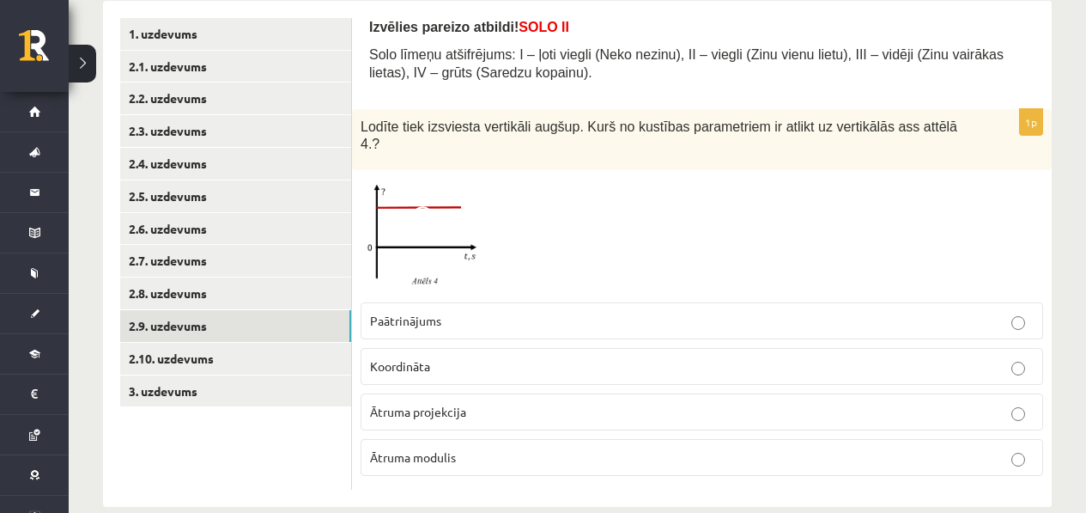
click at [545, 164] on div "Lodīte tiek izsviesta vertikāli augšup. Kurš no kustības parametriem ir atlikt …" at bounding box center [702, 140] width 700 height 62
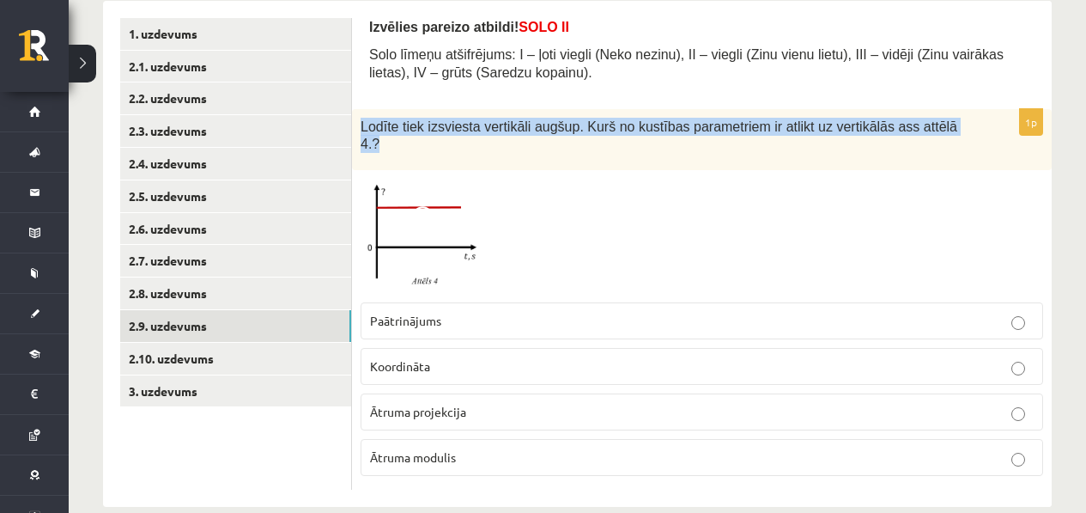
drag, startPoint x: 360, startPoint y: 114, endPoint x: 465, endPoint y: 174, distance: 120.8
click at [465, 174] on div "1p Lodīte tiek izsviesta vertikāli augšup. Kurš no kustības parametriem ir atli…" at bounding box center [702, 299] width 700 height 381
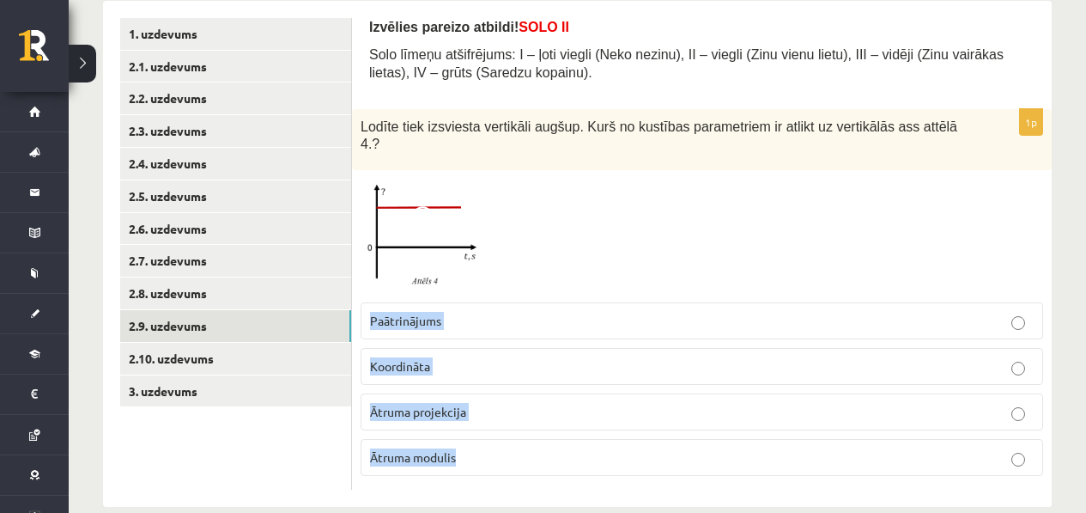
drag, startPoint x: 365, startPoint y: 295, endPoint x: 478, endPoint y: 466, distance: 205.8
click at [477, 466] on fieldset "Paātrinājums Koordināta Ātruma projekcija Ātruma modulis" at bounding box center [702, 387] width 683 height 187
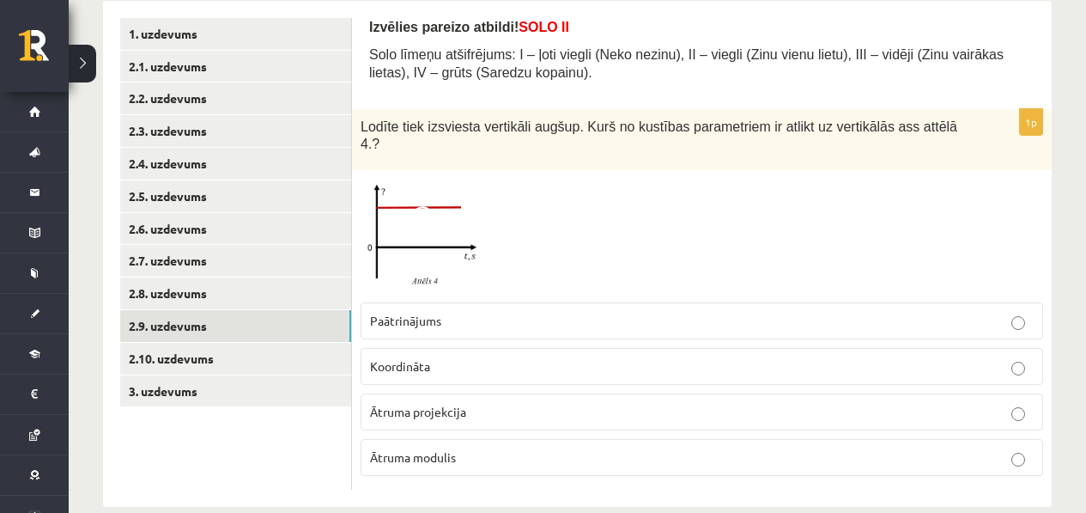
click at [775, 226] on div at bounding box center [702, 236] width 683 height 115
drag, startPoint x: 484, startPoint y: 457, endPoint x: 403, endPoint y: 393, distance: 103.4
click at [403, 393] on fieldset "Paātrinājums Koordināta Ātruma projekcija Ātruma modulis" at bounding box center [702, 387] width 683 height 187
click at [568, 264] on div at bounding box center [702, 236] width 683 height 115
click at [485, 320] on p "Paātrinājums" at bounding box center [702, 321] width 664 height 18
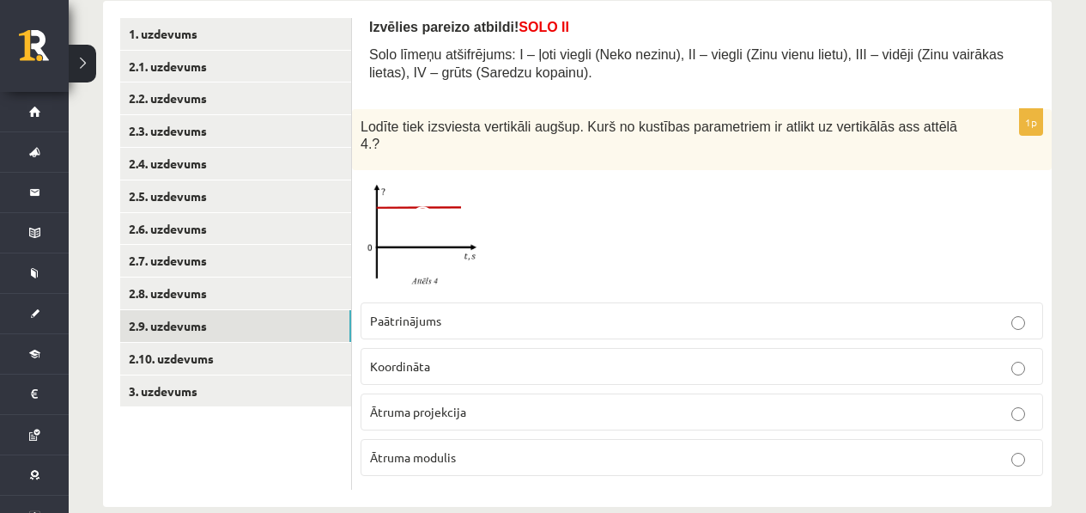
click at [475, 416] on p "Ātruma projekcija" at bounding box center [702, 412] width 664 height 18
click at [464, 453] on p "Ātruma modulis" at bounding box center [702, 457] width 664 height 18
click at [528, 408] on p "Ātruma projekcija" at bounding box center [702, 412] width 664 height 18
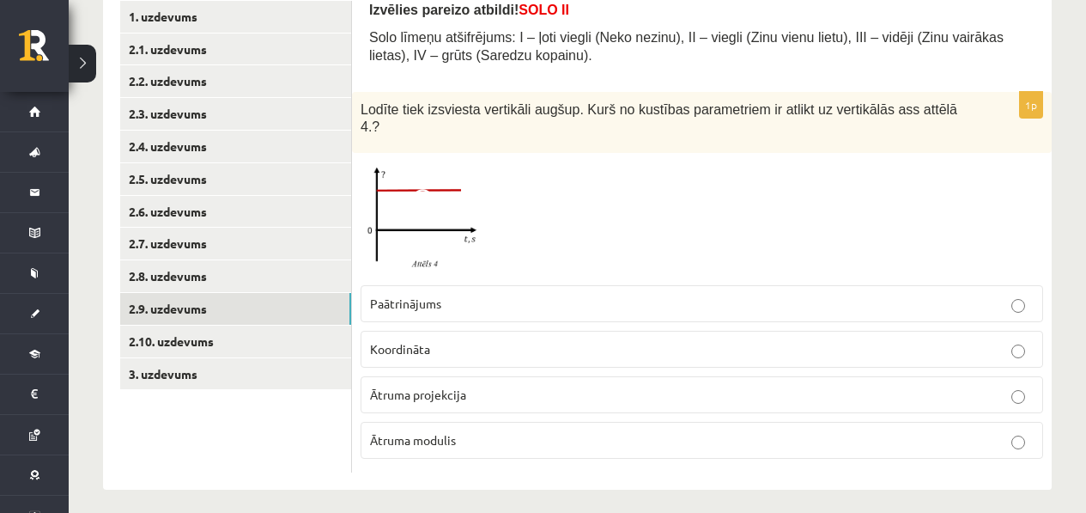
scroll to position [294, 0]
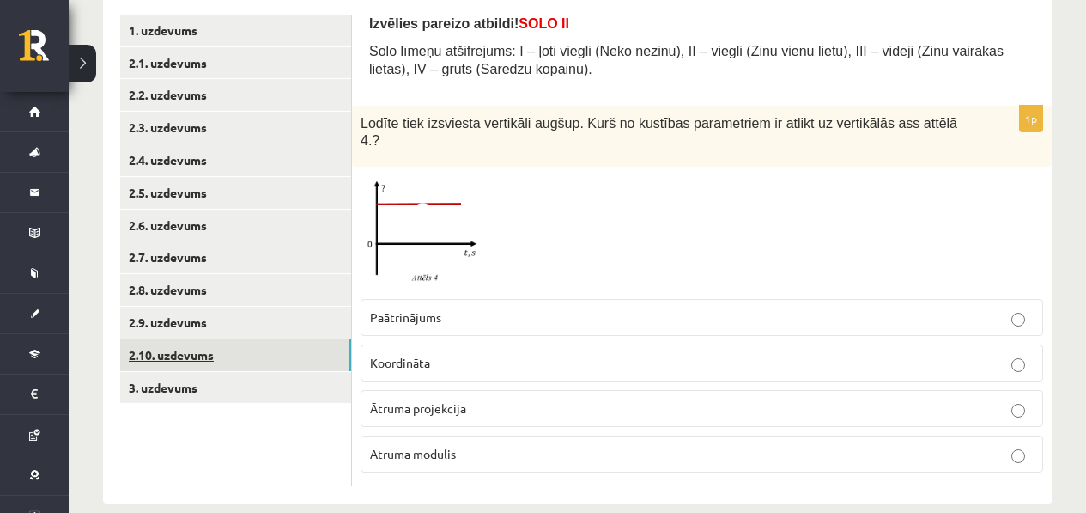
click at [205, 362] on link "2.10. uzdevums" at bounding box center [235, 355] width 231 height 32
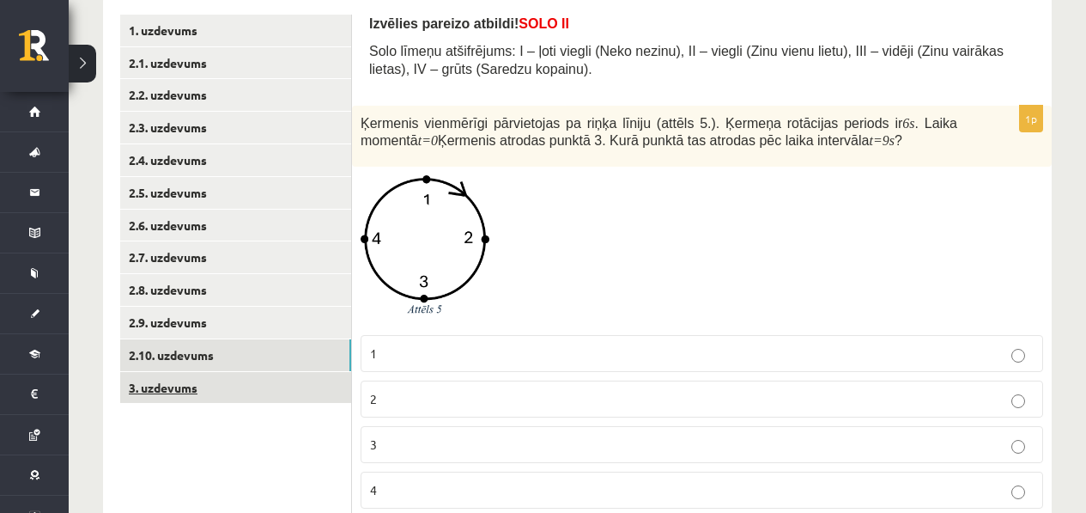
click at [200, 386] on link "3. uzdevums" at bounding box center [235, 388] width 231 height 32
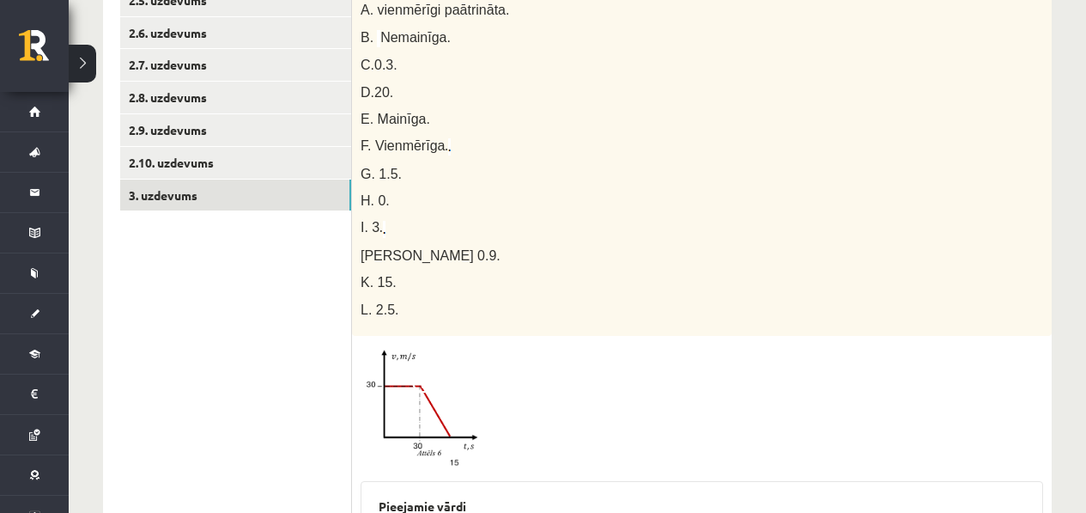
scroll to position [447, 0]
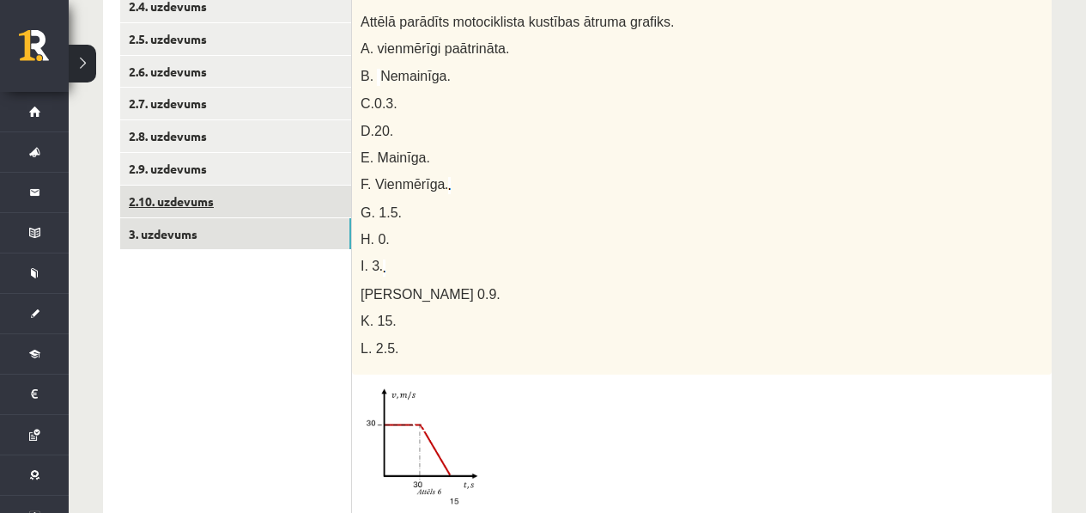
click at [205, 196] on link "2.10. uzdevums" at bounding box center [235, 201] width 231 height 32
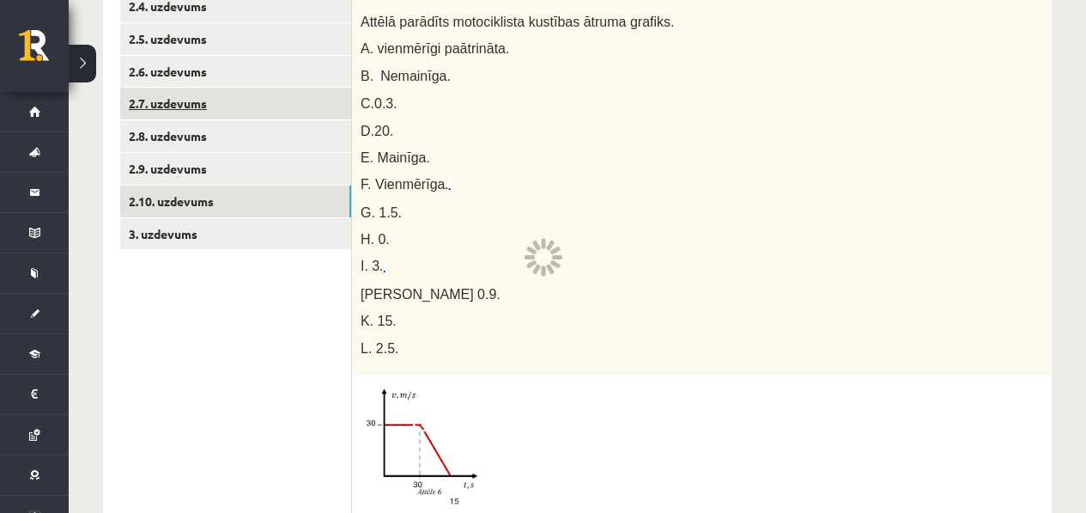
scroll to position [355, 0]
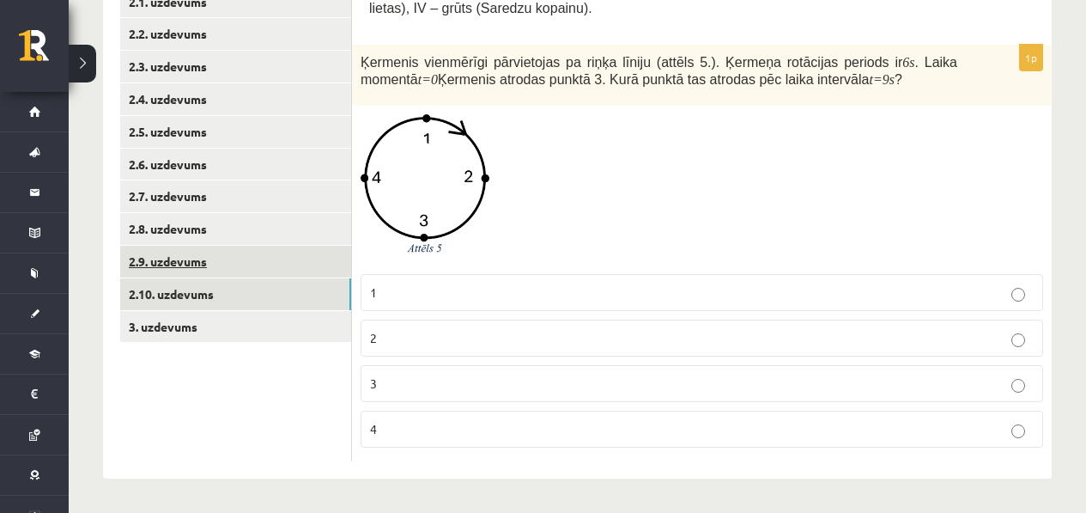
click at [233, 248] on link "2.9. uzdevums" at bounding box center [235, 262] width 231 height 32
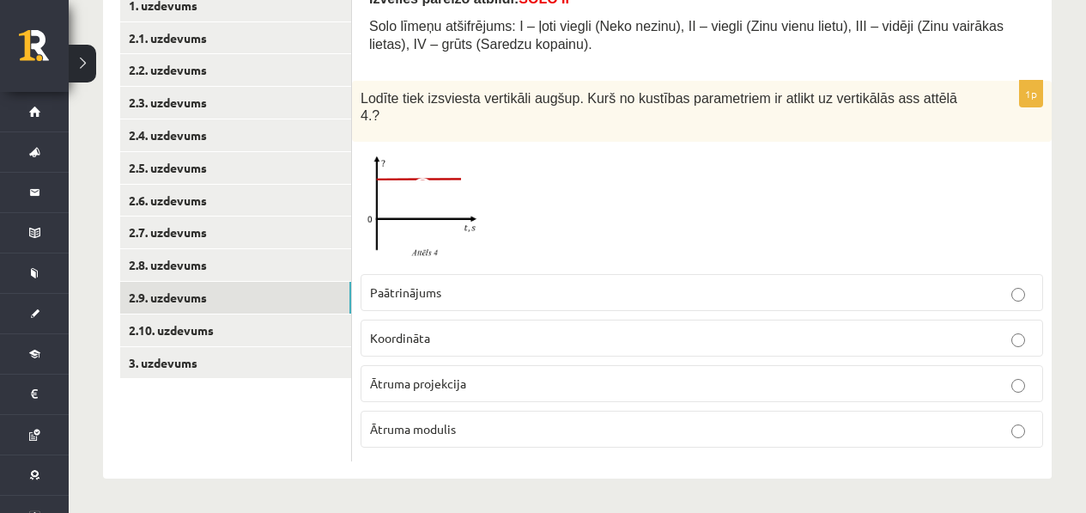
click at [442, 170] on img at bounding box center [425, 207] width 129 height 115
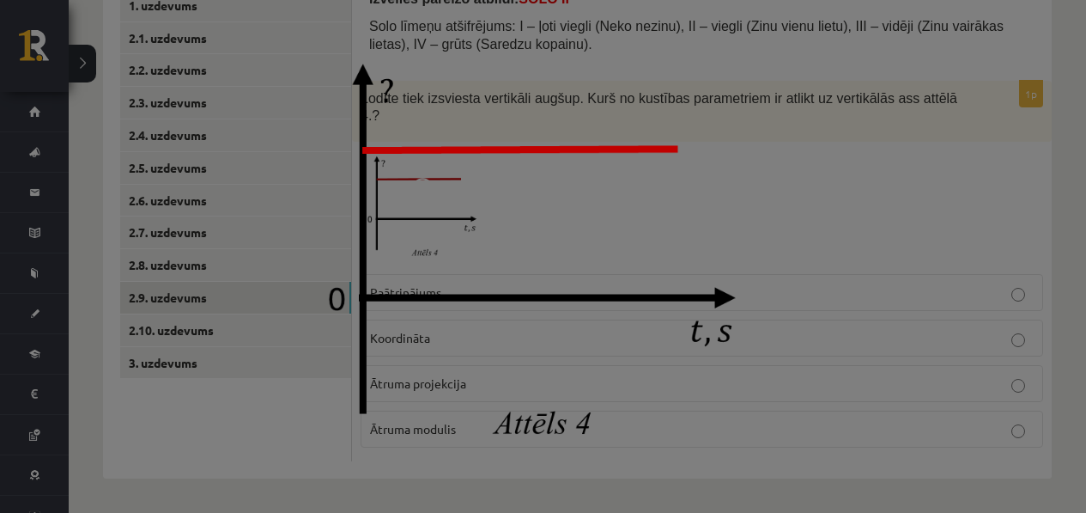
click at [832, 243] on div at bounding box center [543, 256] width 1086 height 513
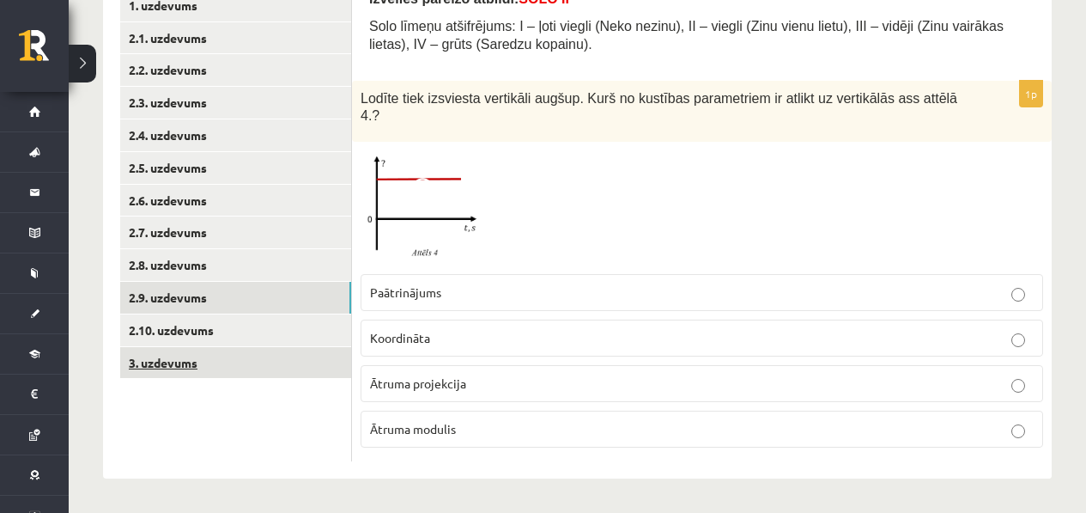
click at [236, 359] on link "3. uzdevums" at bounding box center [235, 363] width 231 height 32
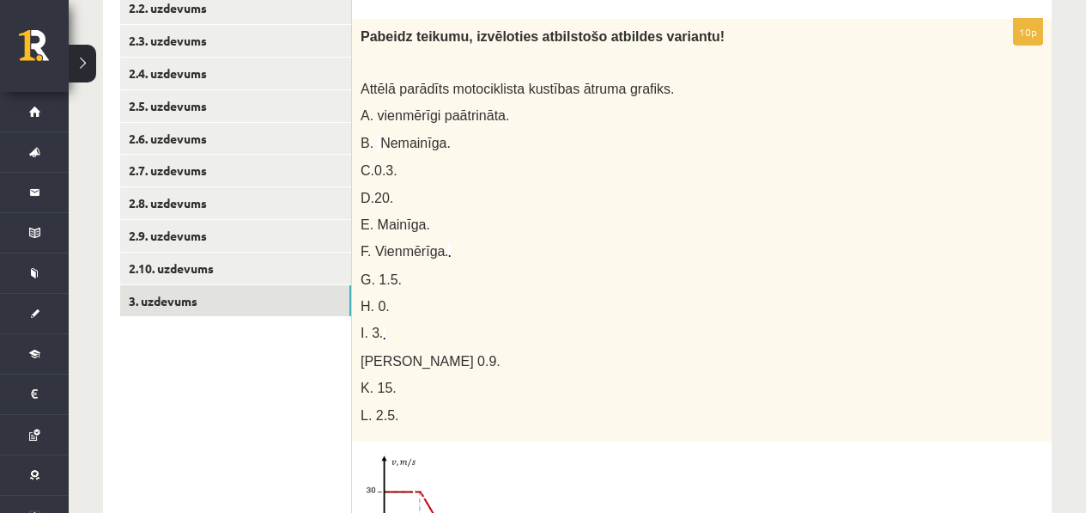
scroll to position [368, 0]
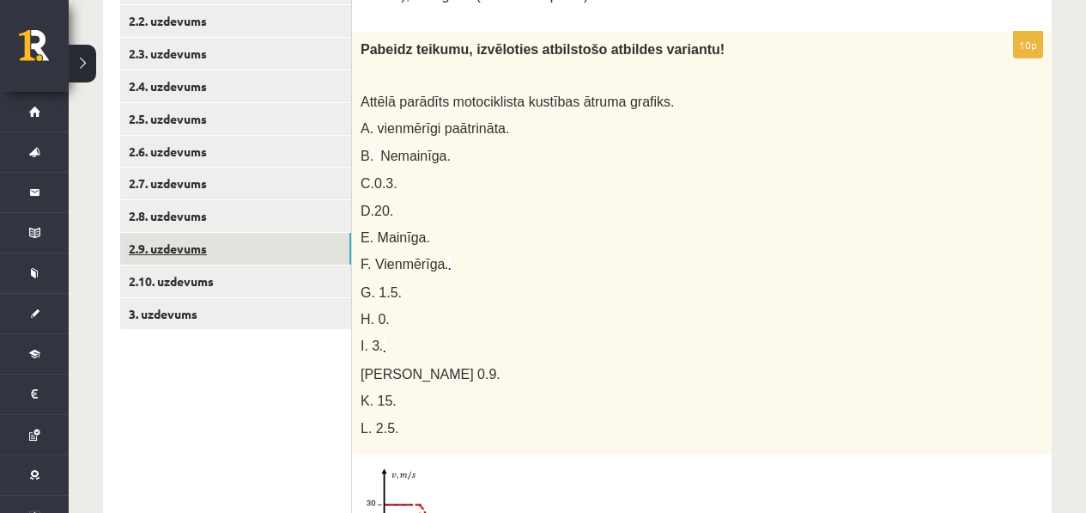
click at [198, 255] on link "2.9. uzdevums" at bounding box center [235, 249] width 231 height 32
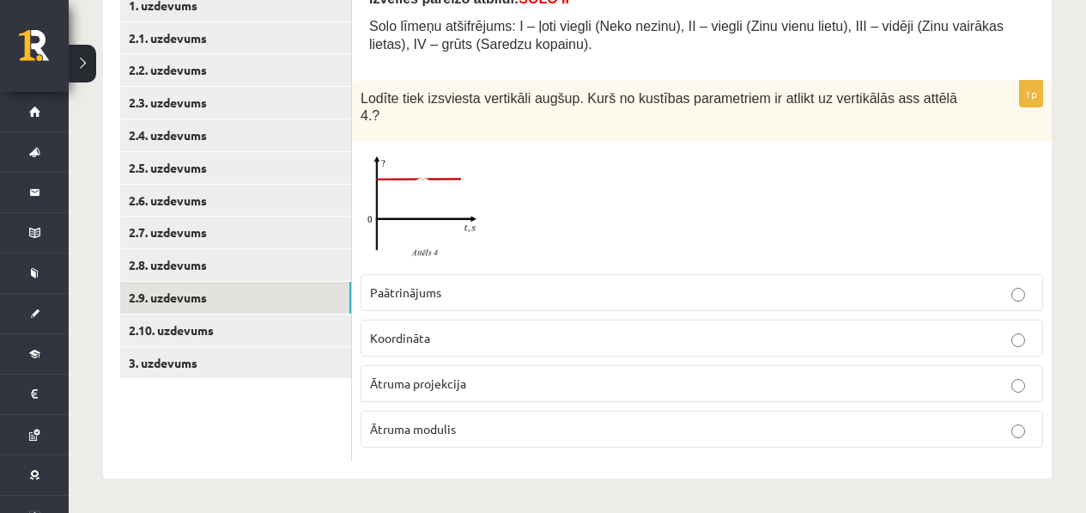
click at [462, 306] on label "Paātrinājums" at bounding box center [702, 292] width 683 height 37
click at [463, 299] on p "Paātrinājums" at bounding box center [702, 292] width 664 height 18
click at [527, 288] on p "Paātrinājums" at bounding box center [702, 292] width 664 height 18
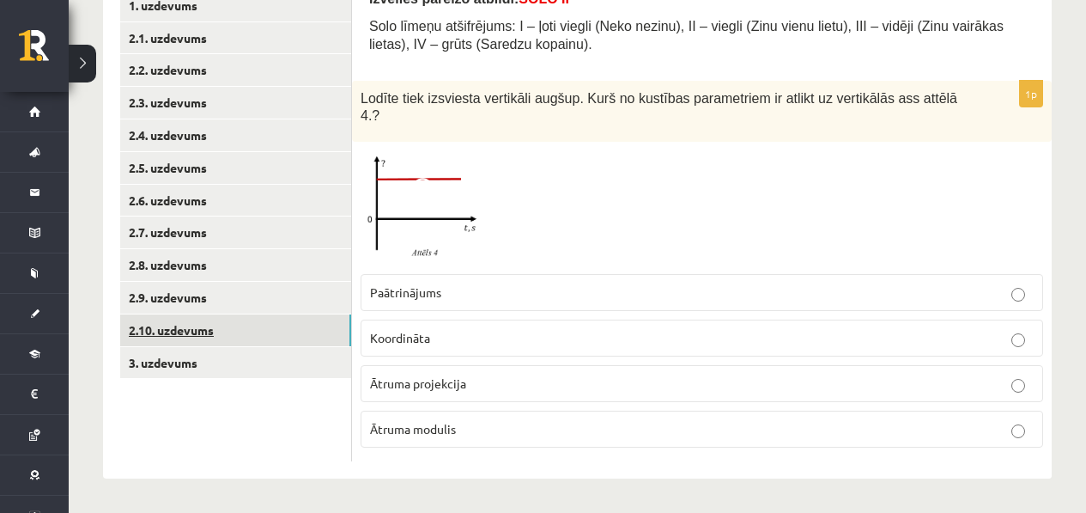
click at [286, 334] on link "2.10. uzdevums" at bounding box center [235, 330] width 231 height 32
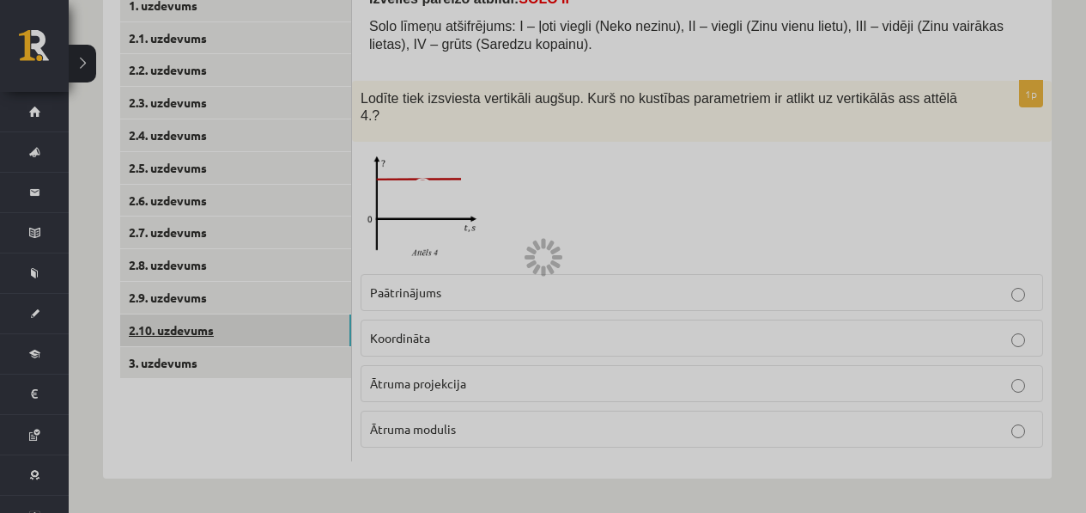
click at [291, 335] on link "2.10. uzdevums" at bounding box center [235, 330] width 231 height 32
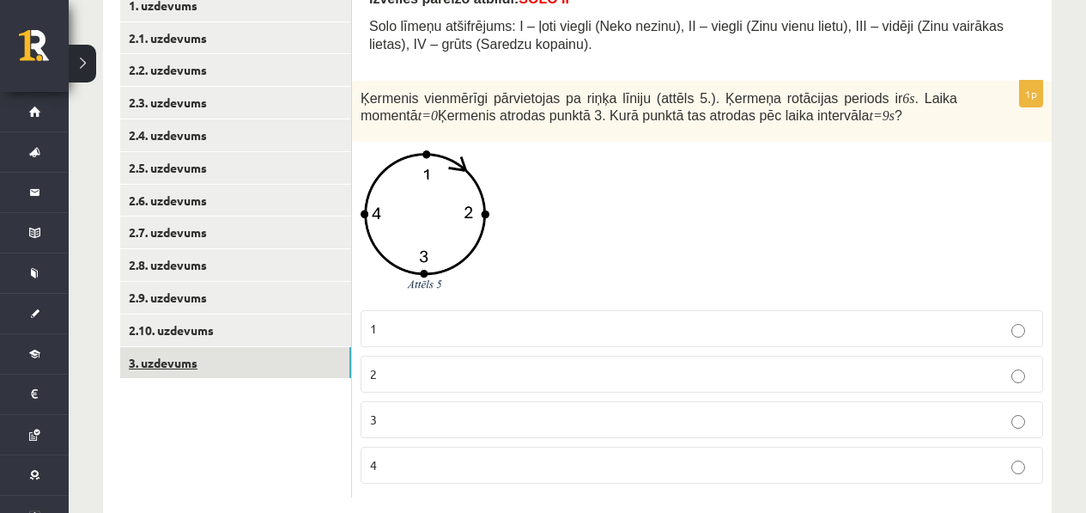
click at [275, 352] on link "3. uzdevums" at bounding box center [235, 363] width 231 height 32
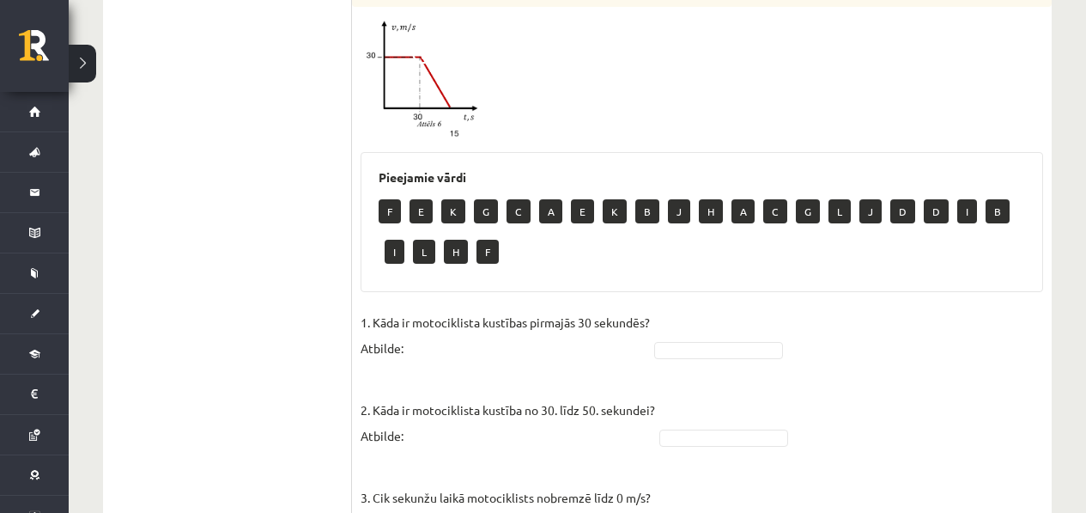
scroll to position [814, 0]
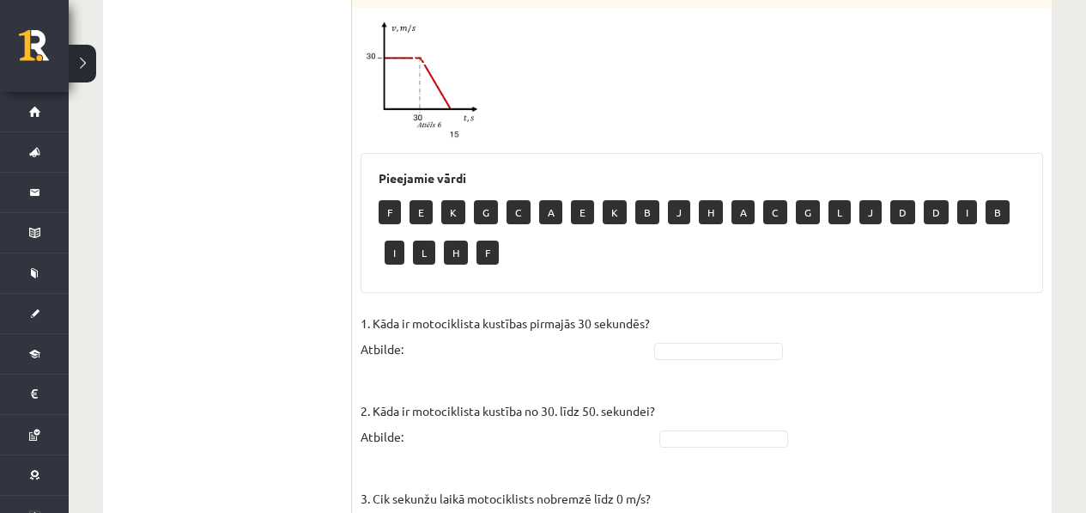
click at [444, 111] on img at bounding box center [425, 79] width 129 height 126
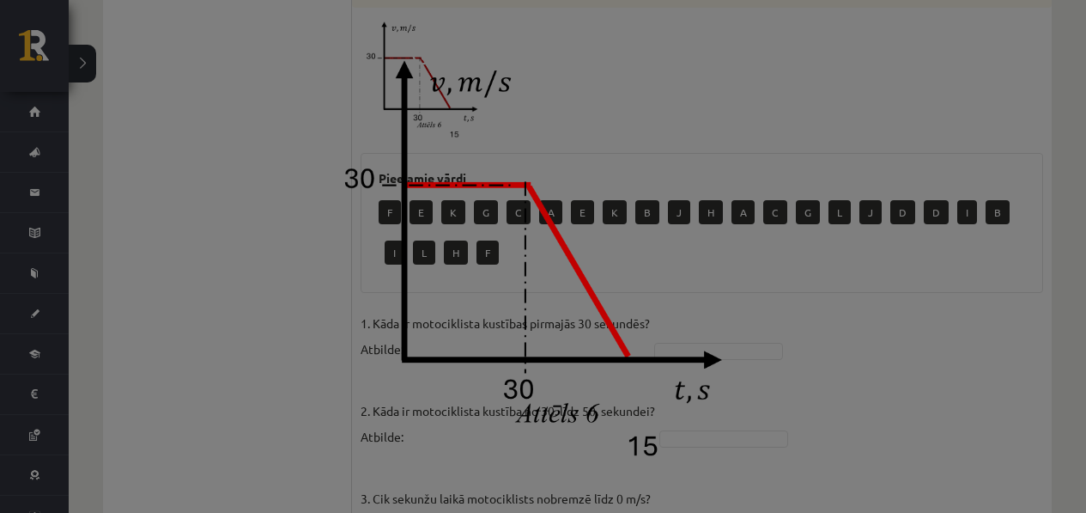
click at [865, 179] on div at bounding box center [543, 256] width 1086 height 513
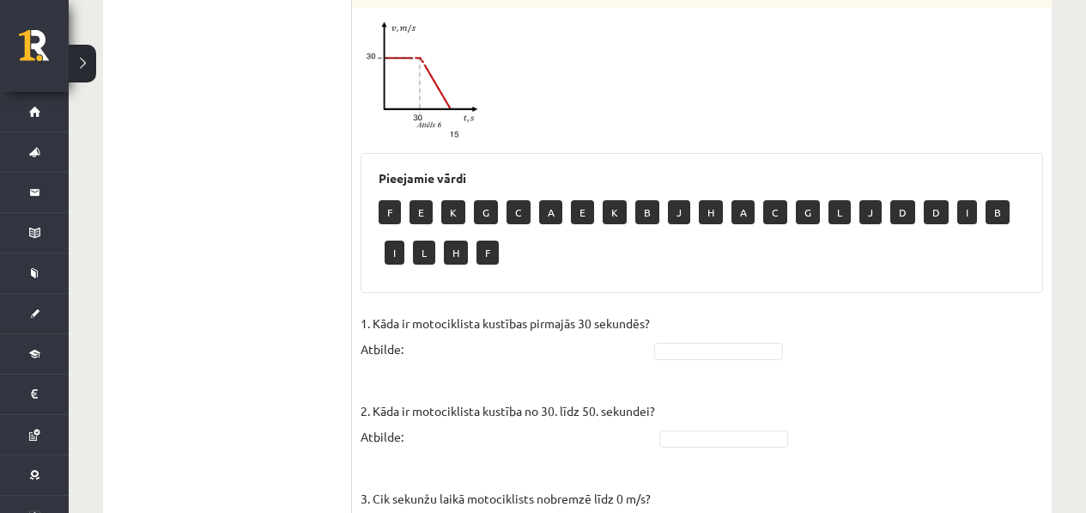
click at [405, 68] on img at bounding box center [425, 79] width 129 height 126
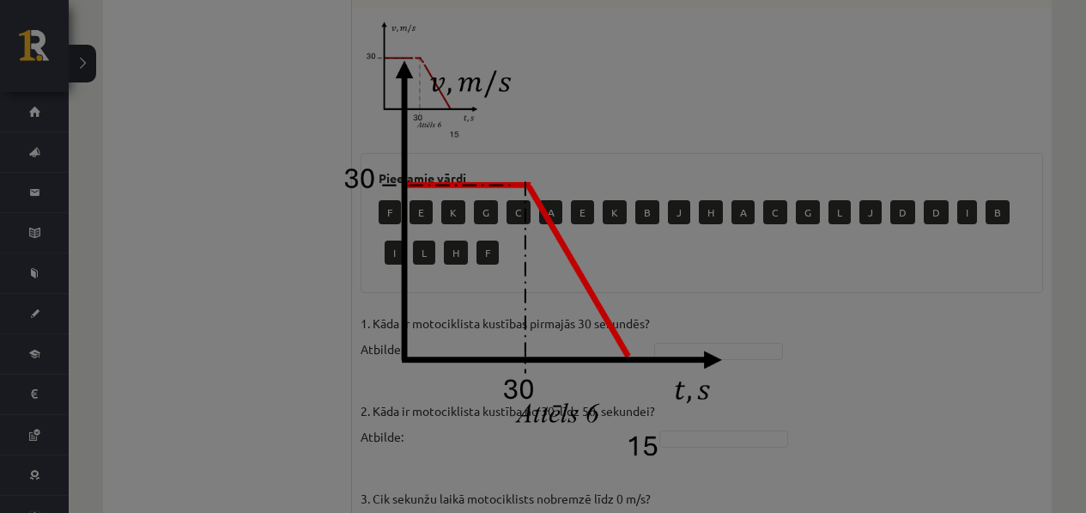
click at [900, 194] on div at bounding box center [543, 256] width 1086 height 513
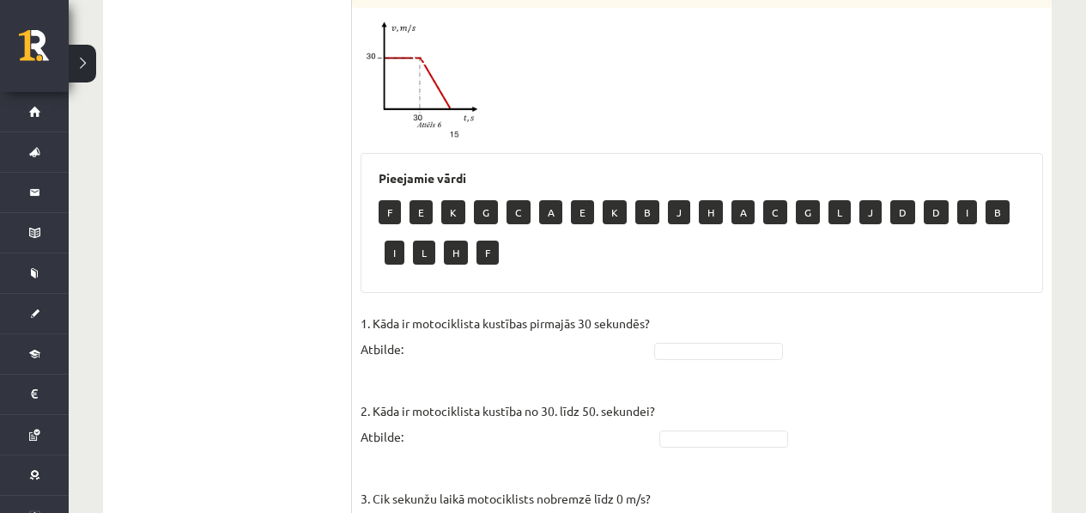
click at [515, 101] on div at bounding box center [702, 79] width 683 height 126
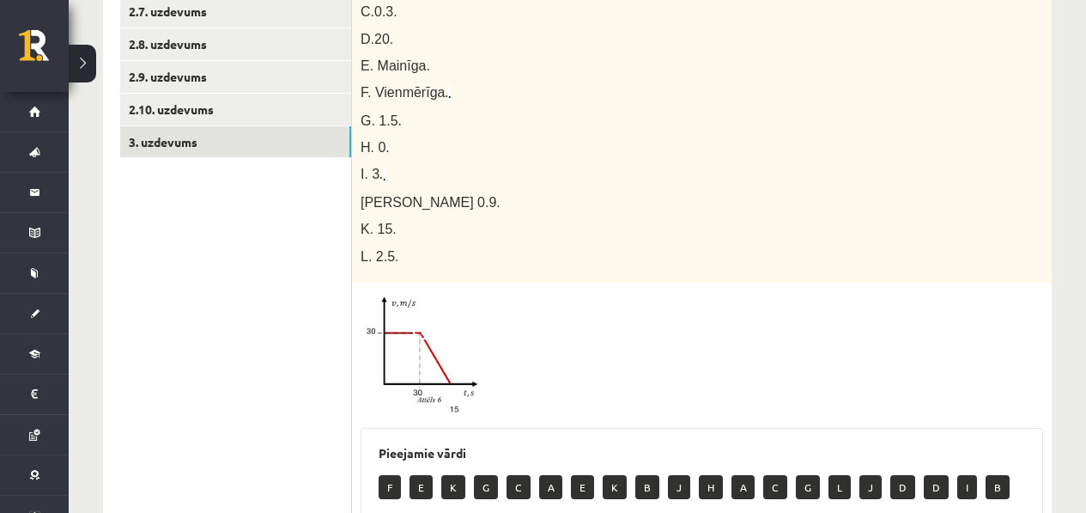
scroll to position [519, 0]
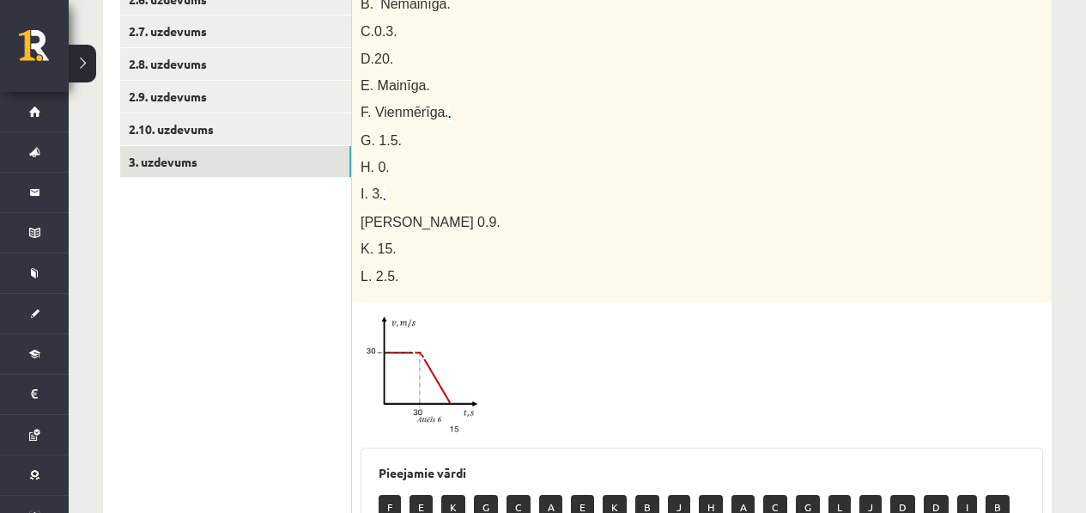
click at [383, 374] on img at bounding box center [425, 374] width 129 height 126
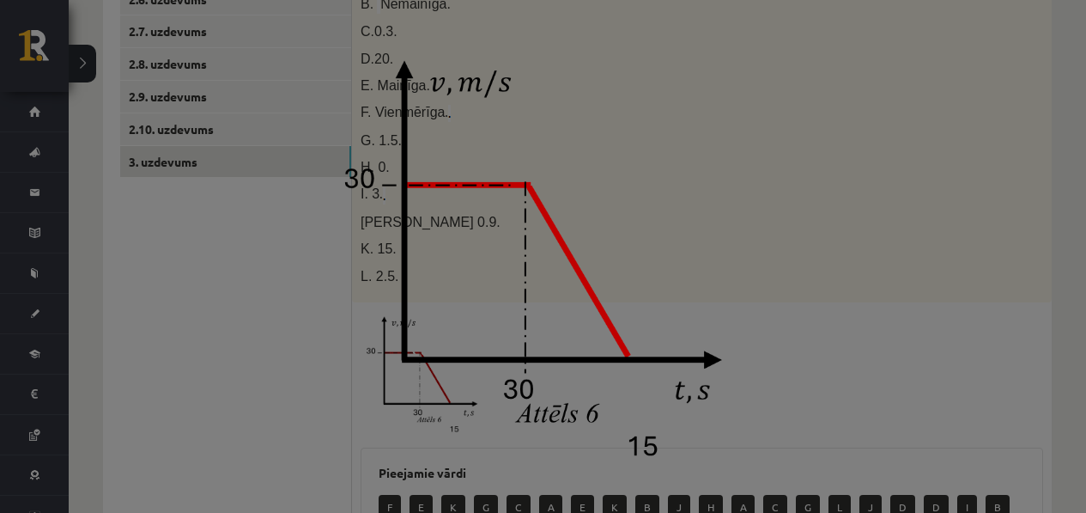
click at [933, 297] on div at bounding box center [543, 256] width 1086 height 513
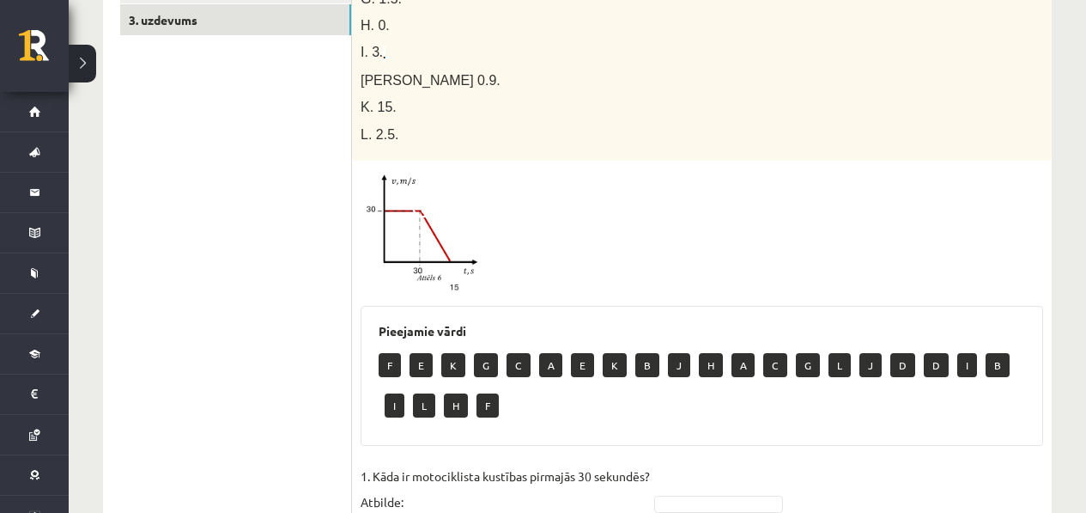
scroll to position [679, 0]
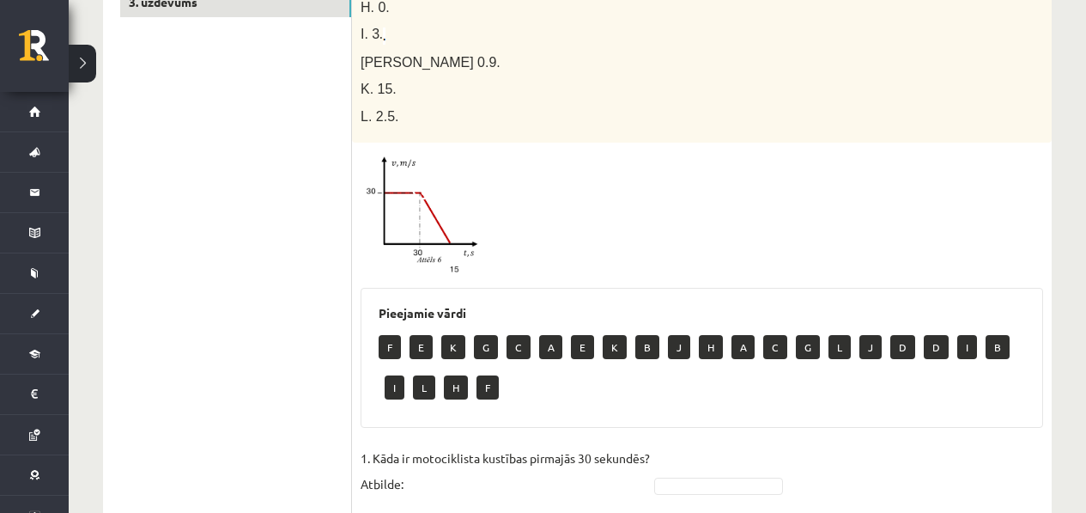
click at [456, 188] on img at bounding box center [425, 214] width 129 height 126
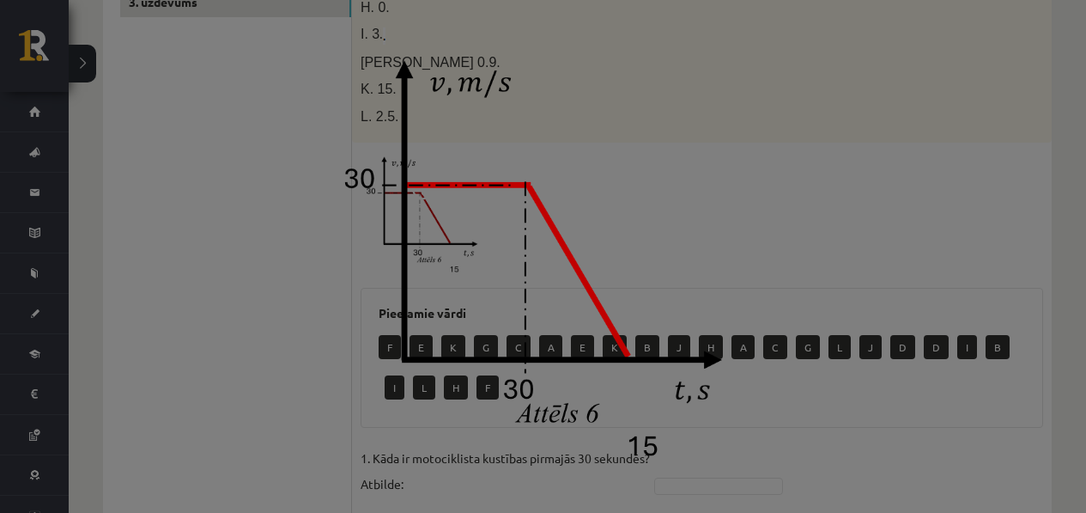
click at [924, 185] on div at bounding box center [543, 256] width 1086 height 513
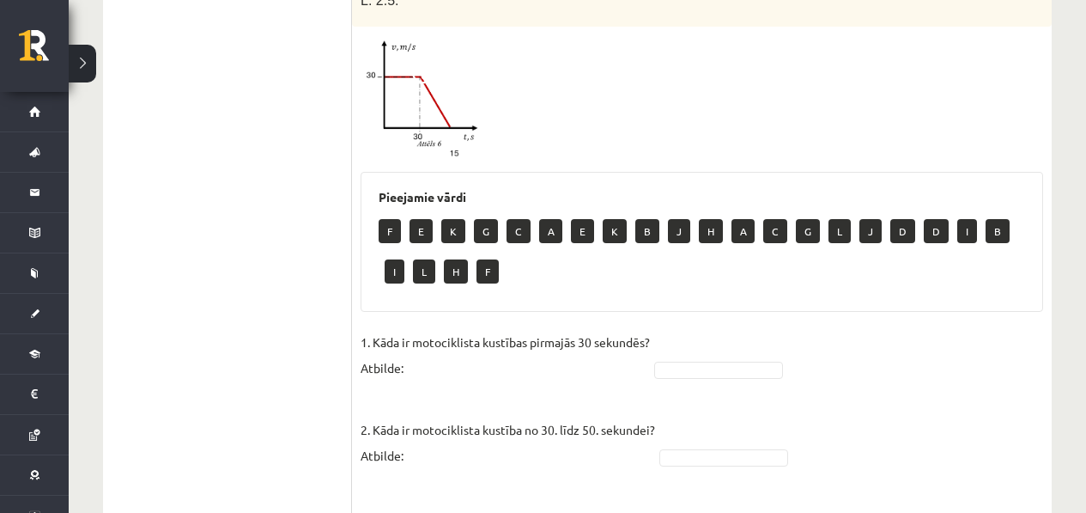
scroll to position [732, 0]
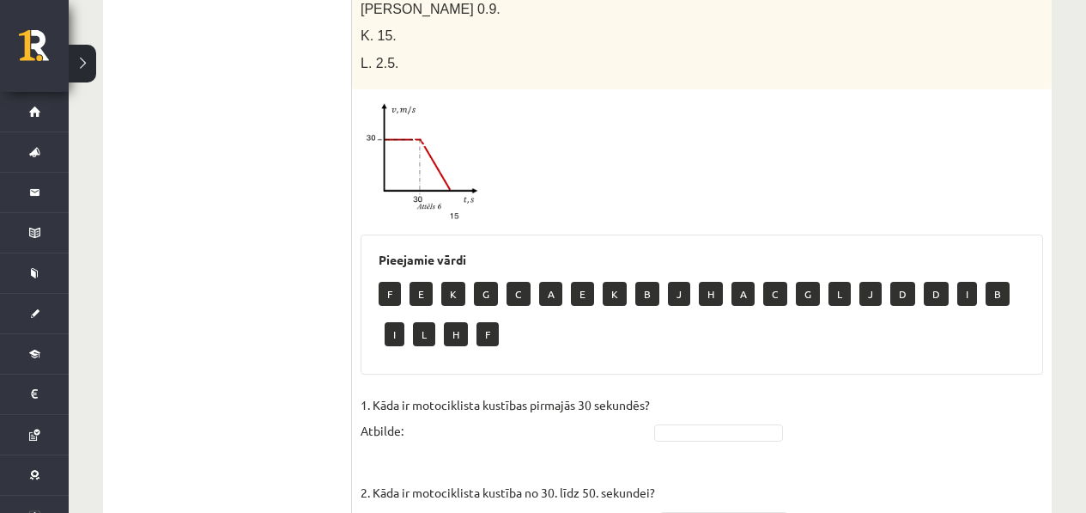
click at [409, 149] on img at bounding box center [425, 161] width 129 height 126
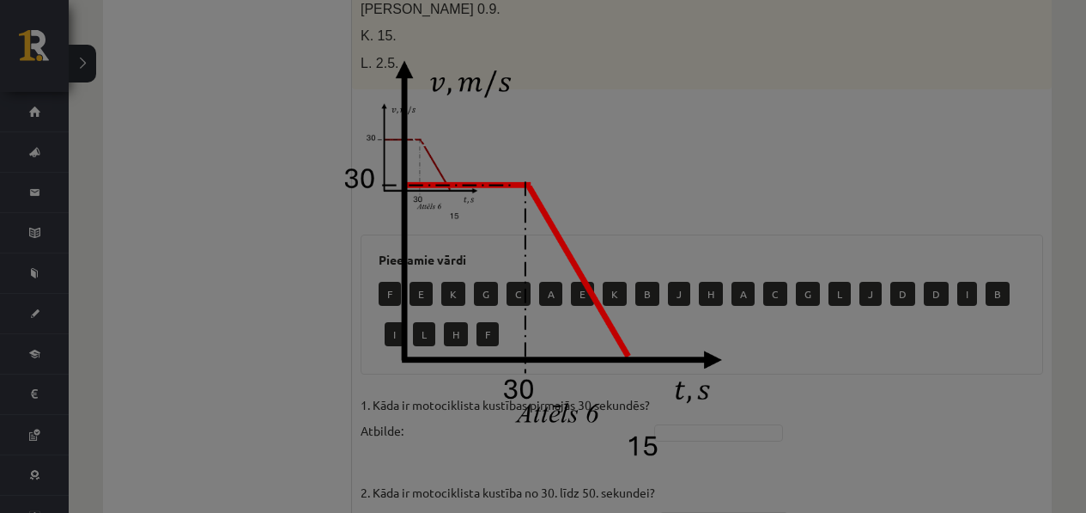
click at [766, 183] on div at bounding box center [543, 256] width 1086 height 513
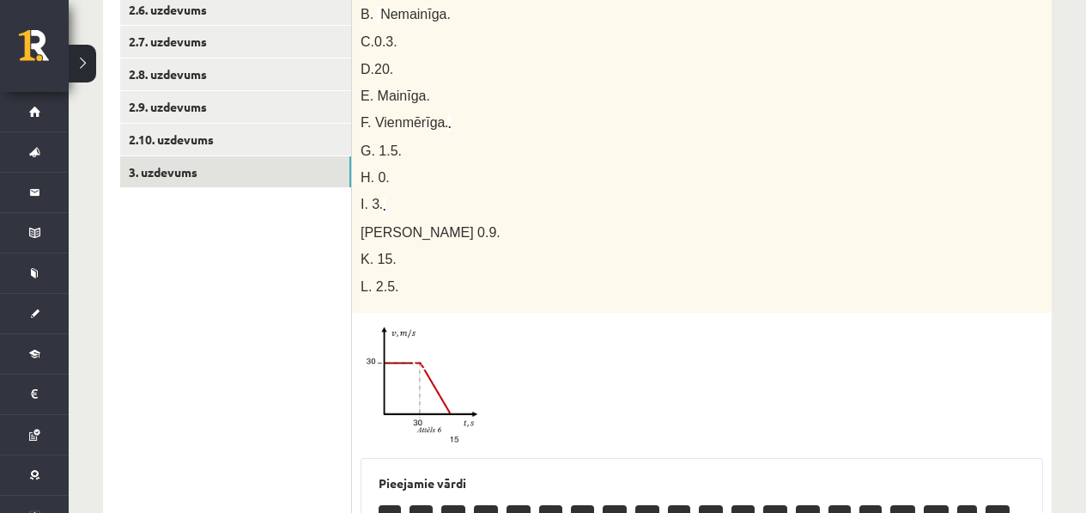
scroll to position [377, 0]
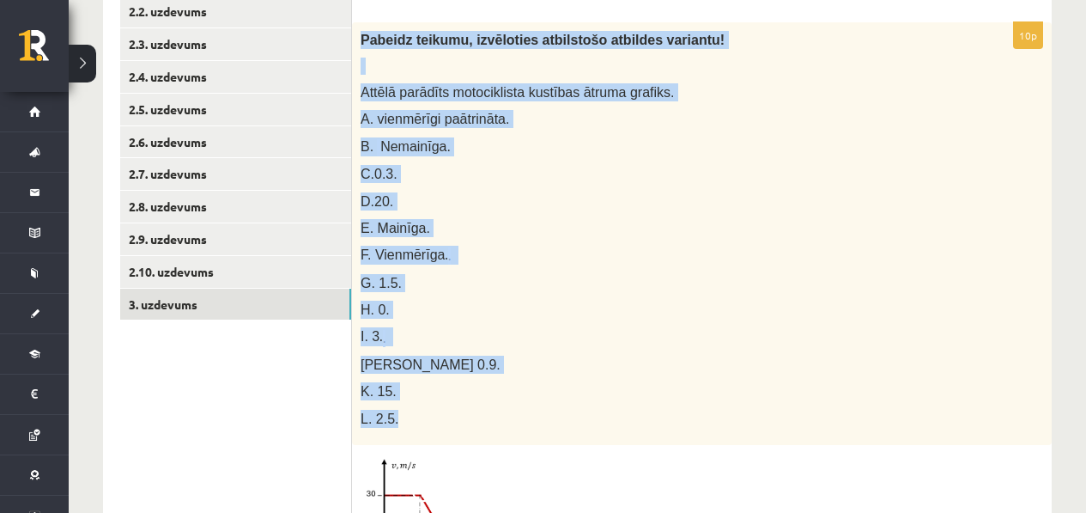
drag, startPoint x: 386, startPoint y: 58, endPoint x: 554, endPoint y: 426, distance: 404.2
click at [554, 426] on div "Pabeidz teikumu, izvēloties atbilstošo atbildes variantu! Attēlā parādīts motoc…" at bounding box center [702, 233] width 700 height 422
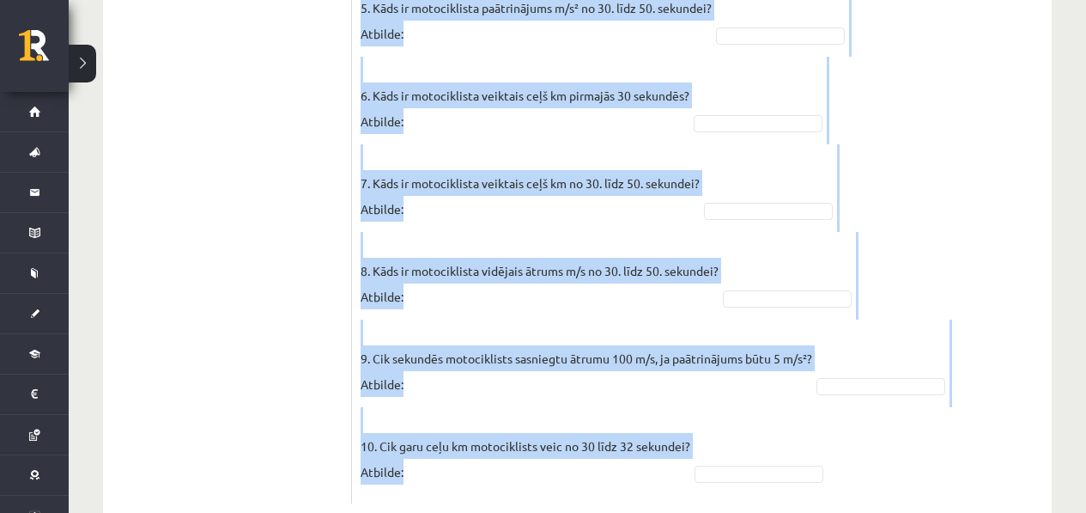
scroll to position [1520, 0]
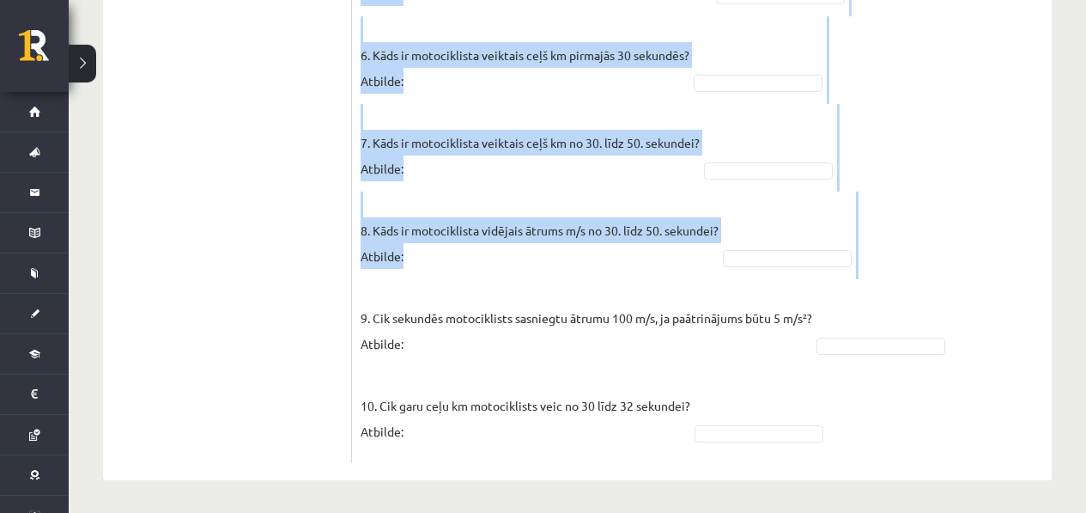
drag, startPoint x: 362, startPoint y: 112, endPoint x: 598, endPoint y: 300, distance: 301.9
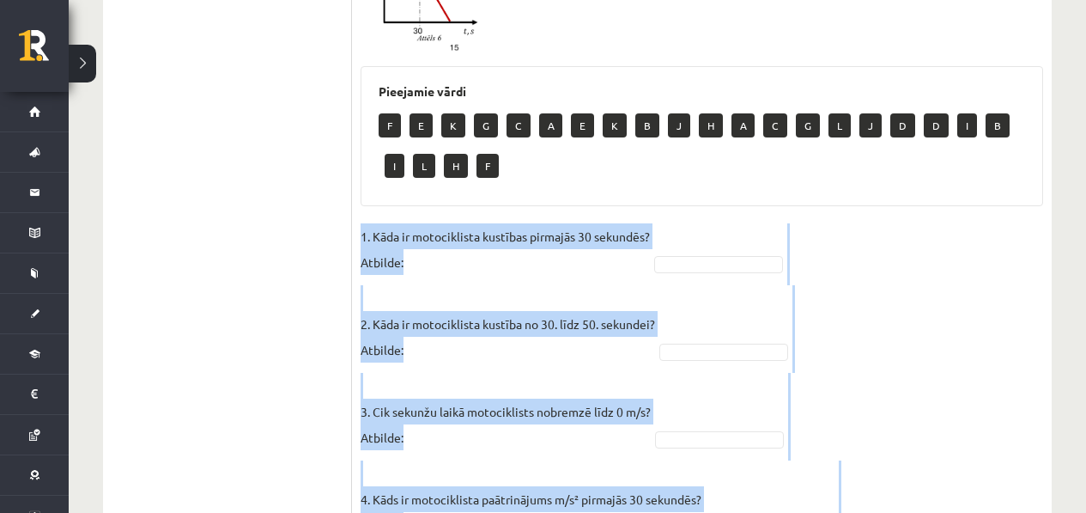
scroll to position [809, 0]
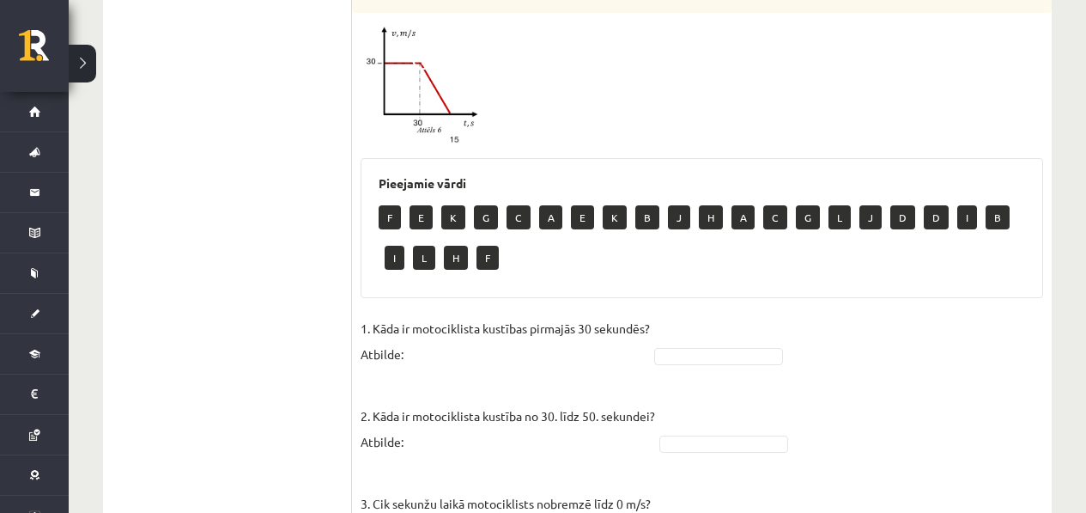
click at [567, 304] on div "10p Pabeidz teikumu, izvēloties atbilstošo atbildes variantu! Attēlā parādīts m…" at bounding box center [702, 382] width 700 height 1584
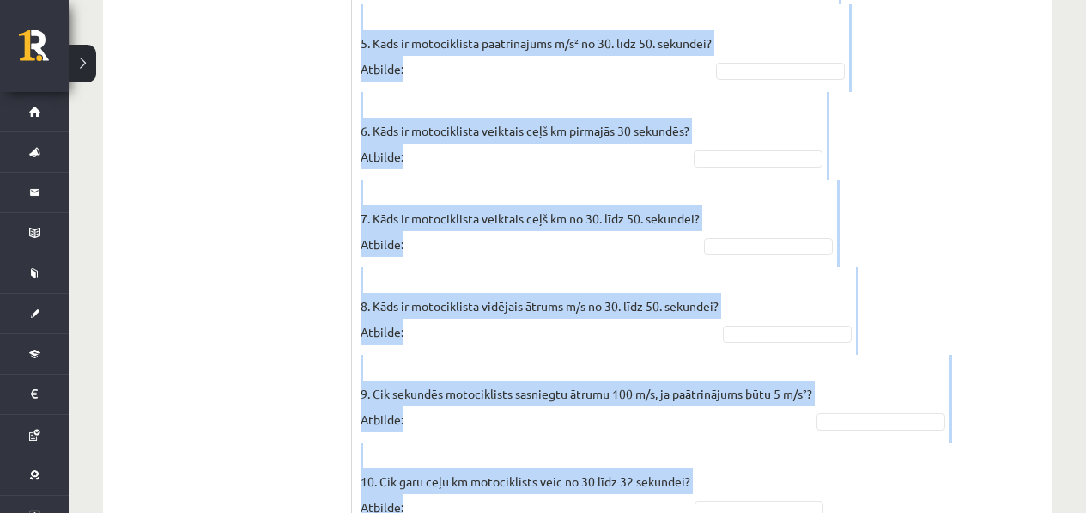
scroll to position [1520, 0]
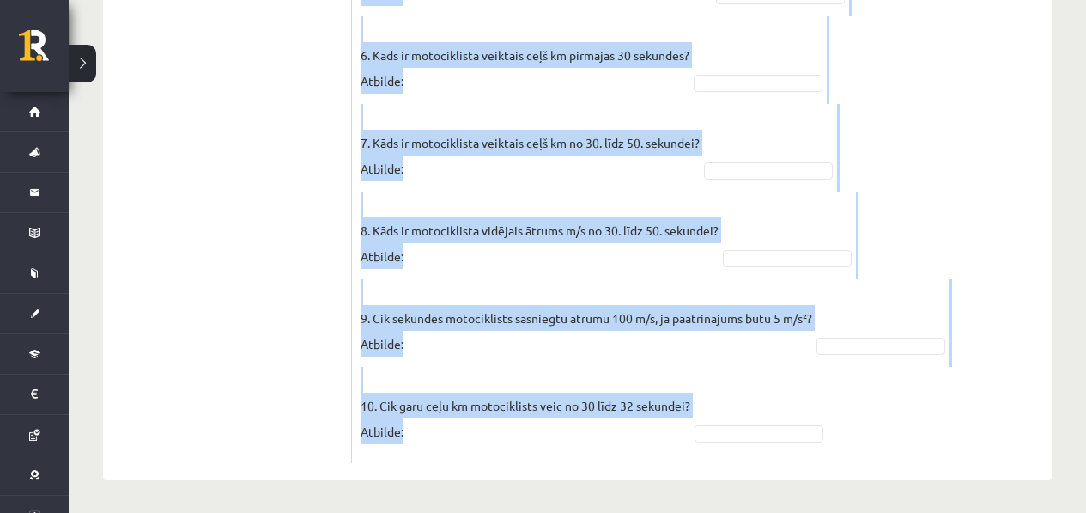
drag, startPoint x: 363, startPoint y: 165, endPoint x: 502, endPoint y: 433, distance: 301.9
click at [761, 304] on p "9. Cik sekundēs motociklists sasniegtu ātrumu 100 m/s, ja paātrinājums būtu 5 m…" at bounding box center [587, 317] width 452 height 77
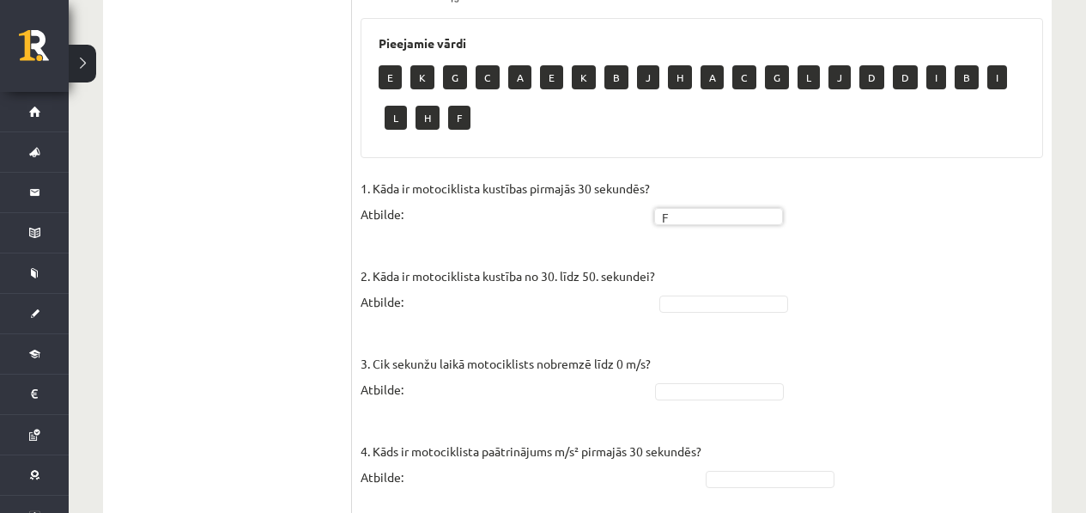
scroll to position [1119, 0]
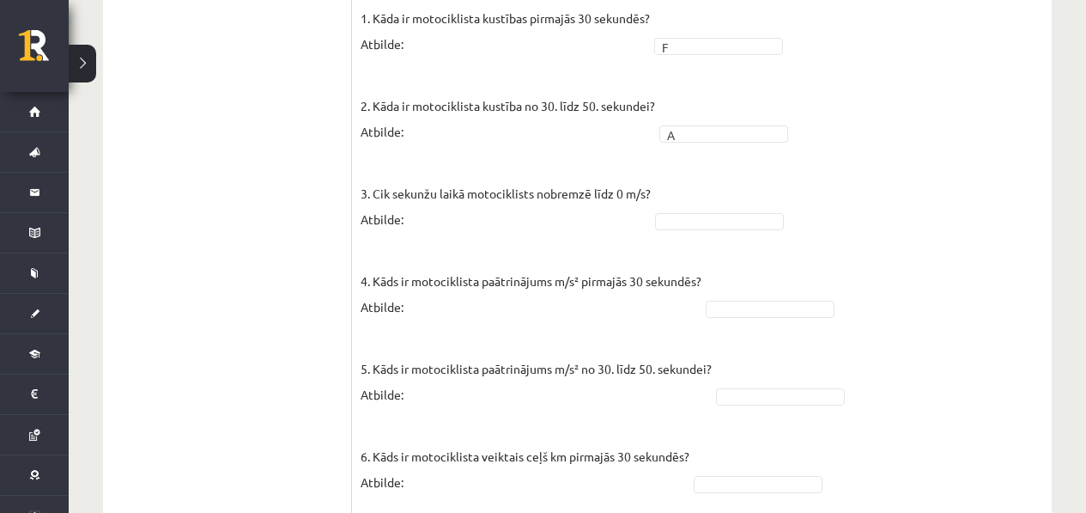
click at [733, 185] on fieldset "1. Kāda ir motociklista kustības pirmajās 30 sekundēs? Atbilde: F * 2. Kāda ir …" at bounding box center [702, 430] width 683 height 850
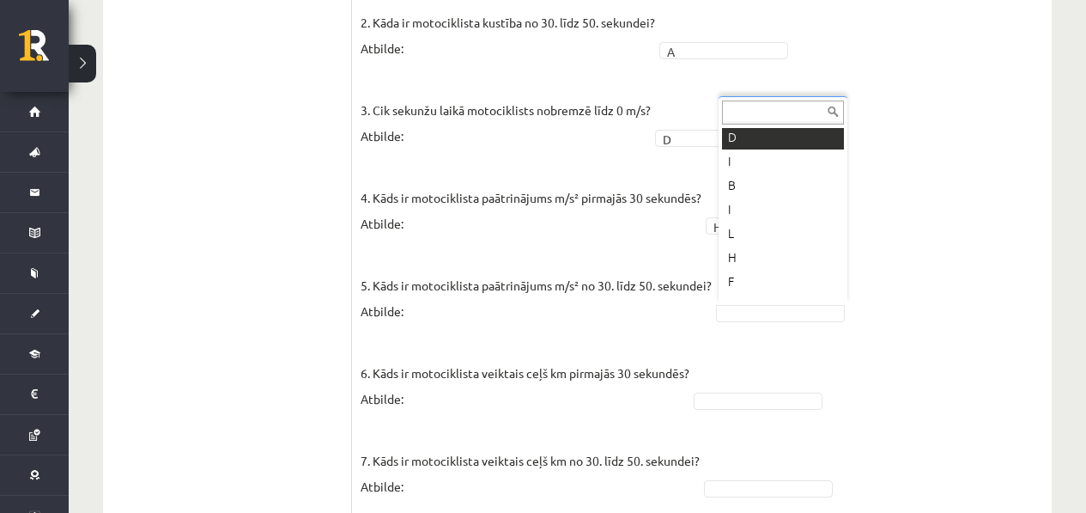
scroll to position [333, 0]
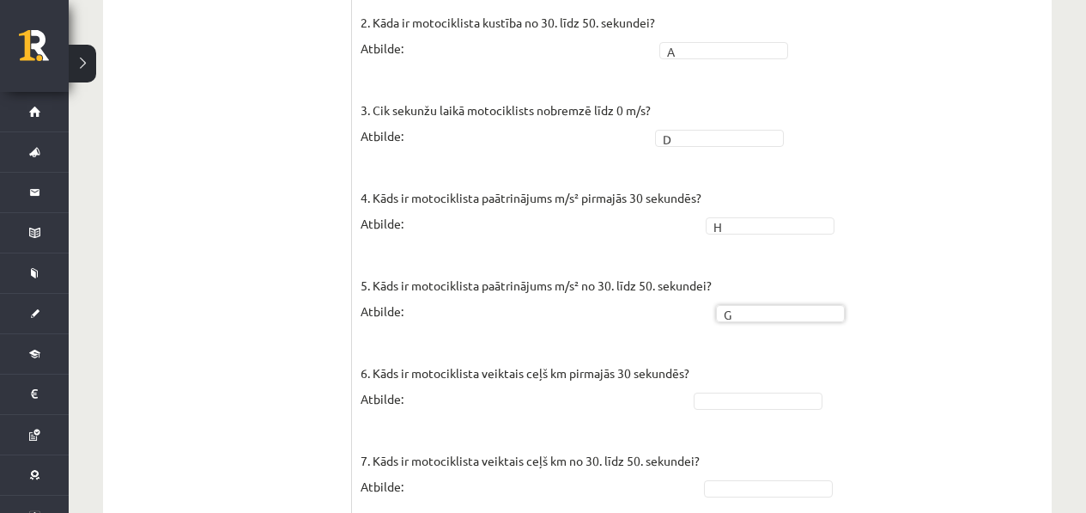
click at [875, 355] on fieldset "1. Kāda ir motociklista kustības pirmajās 30 sekundēs? Atbilde: F * 2. Kāda ir …" at bounding box center [702, 347] width 683 height 850
click at [761, 384] on fieldset "1. Kāda ir motociklista kustības pirmajās 30 sekundēs? Atbilde: F * 2. Kāda ir …" at bounding box center [702, 347] width 683 height 850
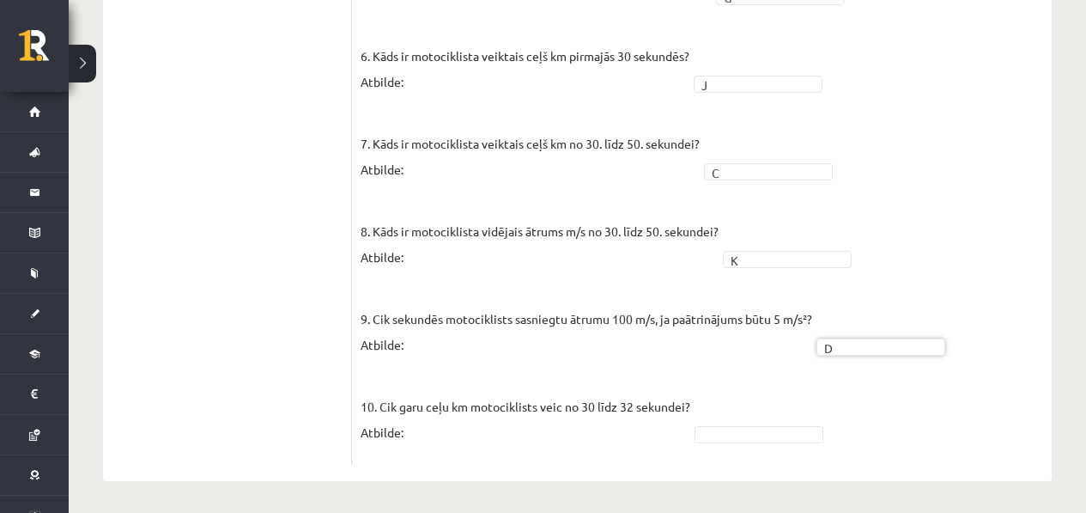
scroll to position [1479, 0]
drag, startPoint x: 344, startPoint y: 403, endPoint x: 407, endPoint y: 435, distance: 70.7
click at [420, 433] on p "10. Cik garu ceļu km motociklists veic no 30 līdz 32 sekundei? Atbilde:" at bounding box center [526, 405] width 330 height 77
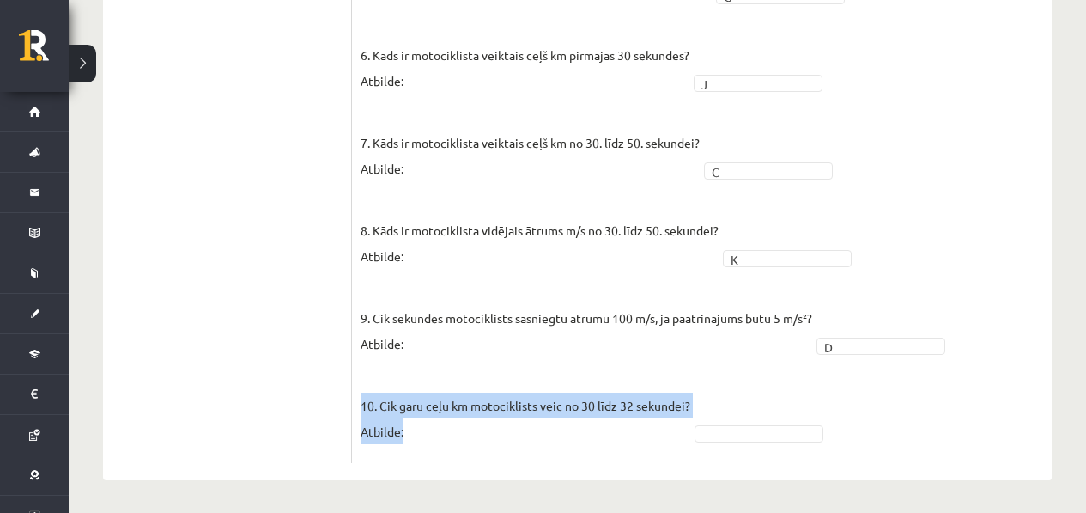
drag, startPoint x: 412, startPoint y: 429, endPoint x: 362, endPoint y: 398, distance: 59.8
click at [362, 398] on p "10. Cik garu ceļu km motociklists veic no 30 līdz 32 sekundei? Atbilde:" at bounding box center [526, 405] width 330 height 77
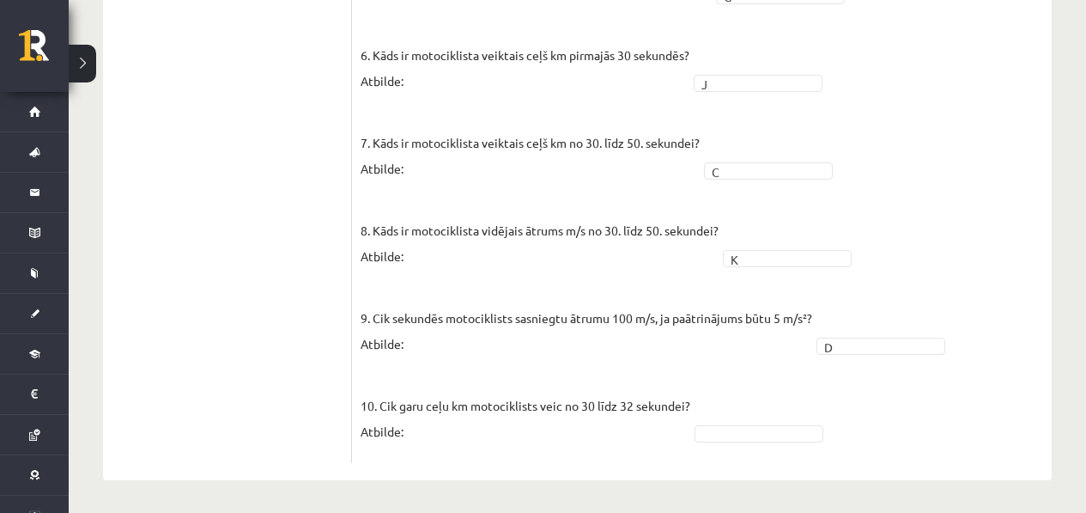
click at [591, 334] on p "9. Cik sekundēs motociklists sasniegtu ātrumu 100 m/s, ja paātrinājums būtu 5 m…" at bounding box center [587, 317] width 452 height 77
click at [604, 406] on p "10. Cik garu ceļu km motociklists veic no 30 līdz 32 sekundei? Atbilde:" at bounding box center [526, 405] width 330 height 77
click at [708, 442] on fieldset "1. Kāda ir motociklista kustības pirmajās 30 sekundēs? Atbilde: F * 2. Kāda ir …" at bounding box center [702, 29] width 683 height 850
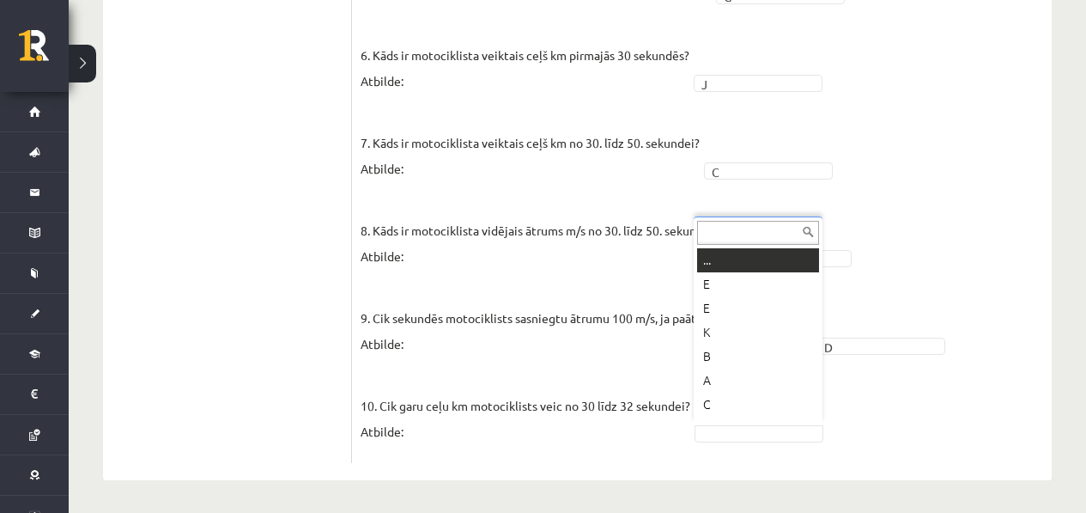
scroll to position [21, 0]
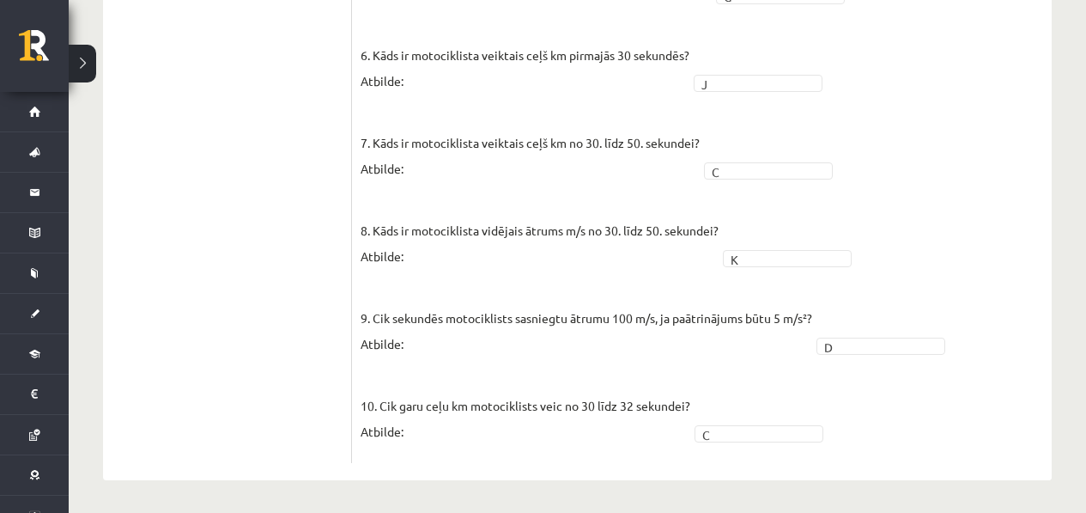
click at [637, 367] on p "10. Cik garu ceļu km motociklists veic no 30 līdz 32 sekundei? Atbilde:" at bounding box center [526, 405] width 330 height 77
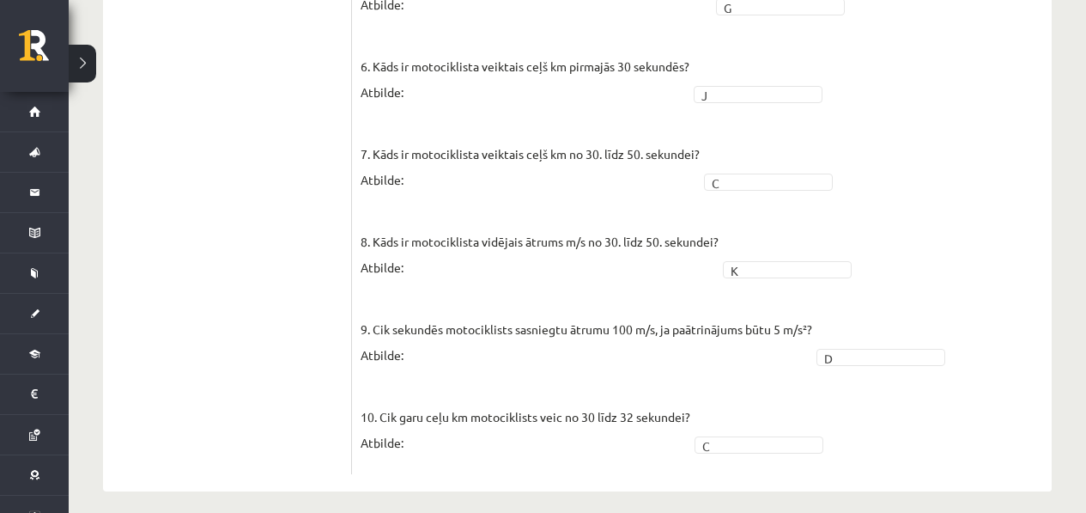
scroll to position [1479, 0]
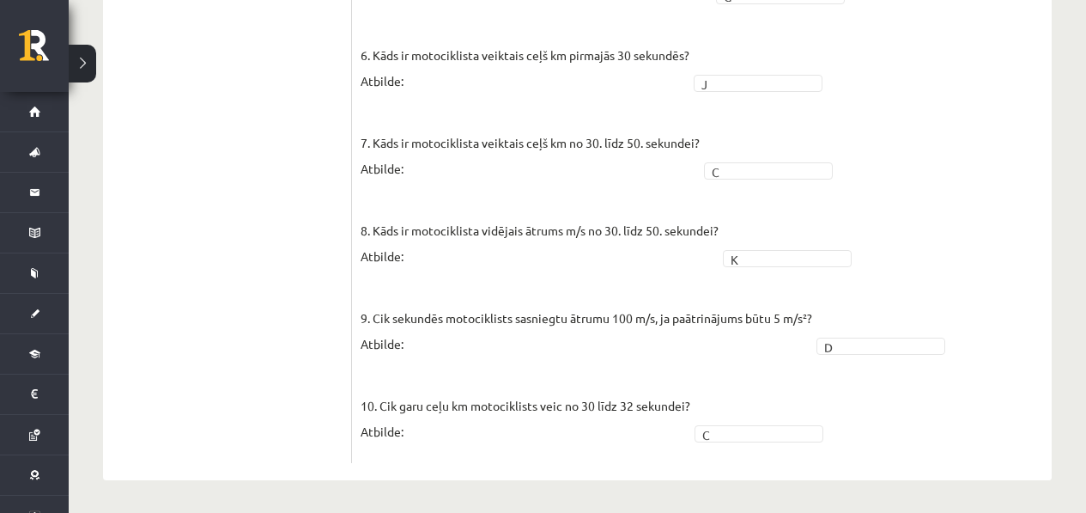
click at [515, 416] on p "10. Cik garu ceļu km motociklists veic no 30 līdz 32 sekundei? Atbilde:" at bounding box center [526, 405] width 330 height 77
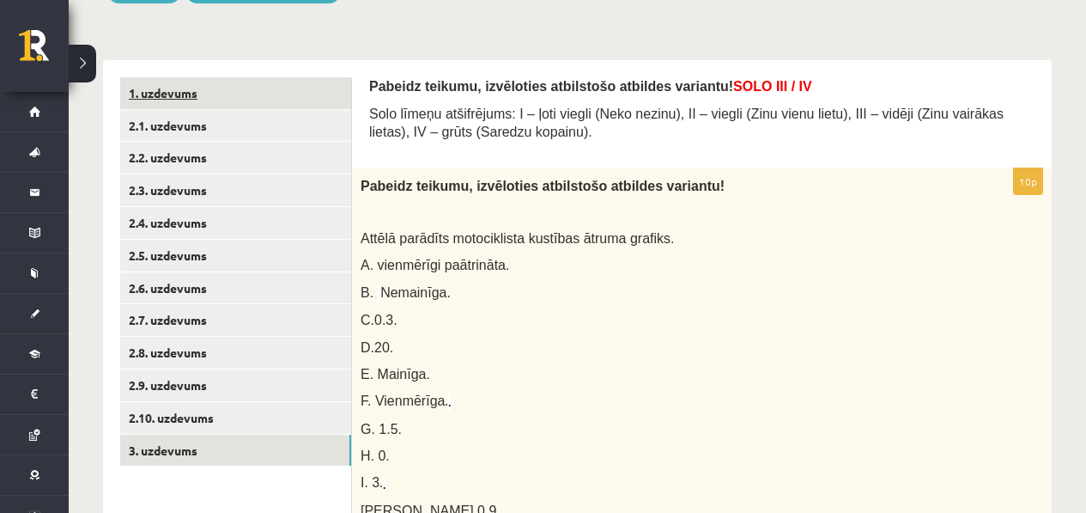
click at [191, 81] on link "1. uzdevums" at bounding box center [235, 93] width 231 height 32
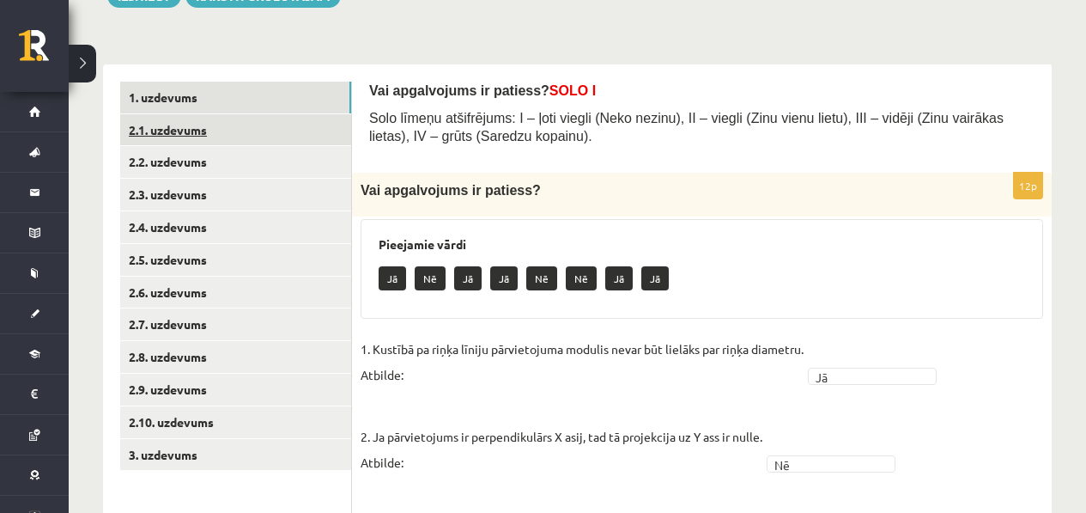
scroll to position [197, 0]
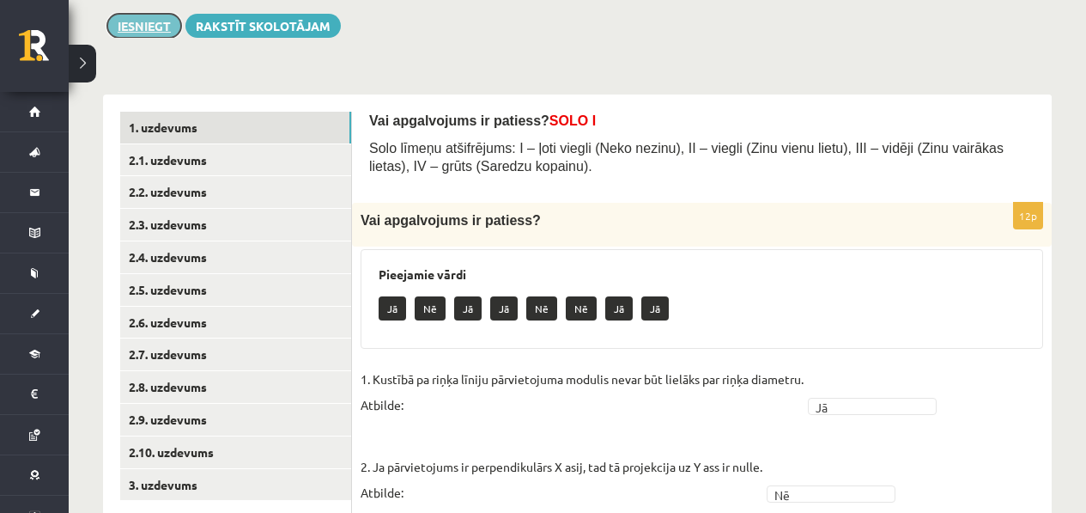
click at [146, 21] on button "Iesniegt" at bounding box center [144, 26] width 74 height 24
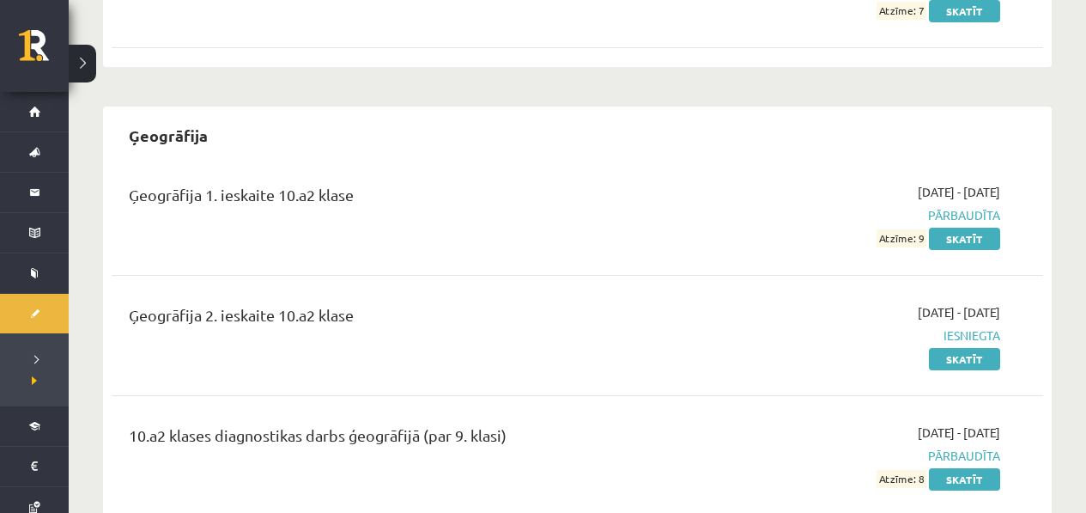
scroll to position [1545, 0]
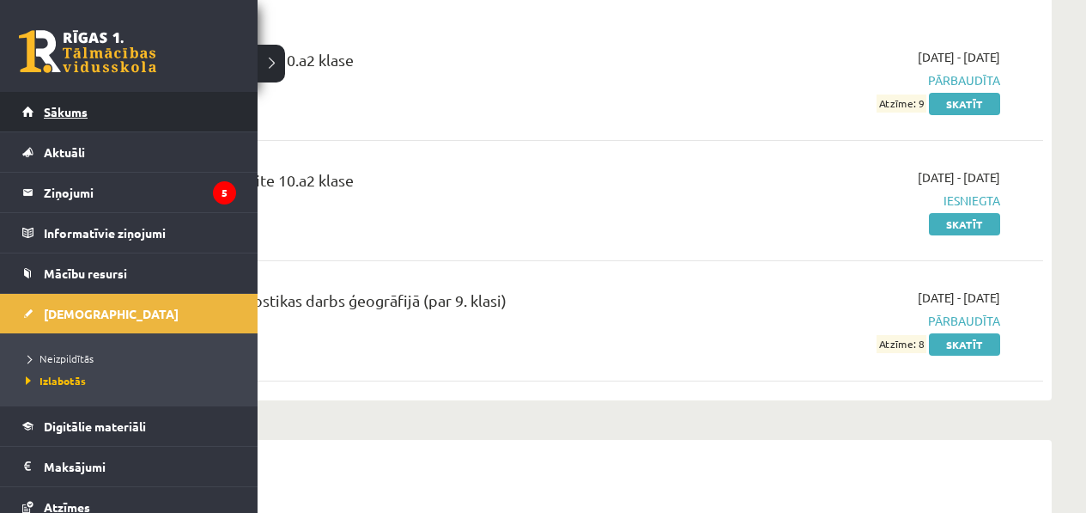
click at [31, 107] on link "Sākums" at bounding box center [129, 111] width 214 height 39
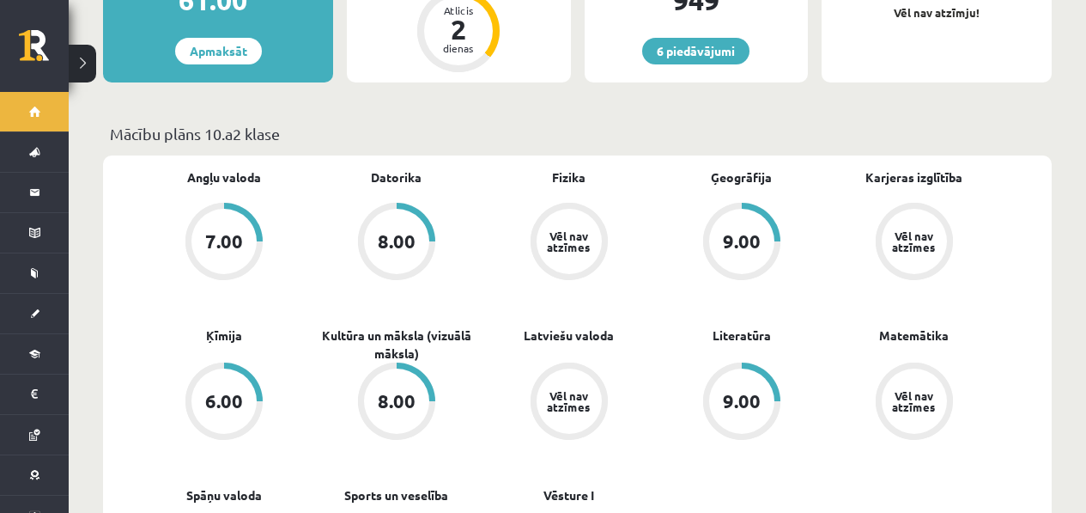
scroll to position [515, 0]
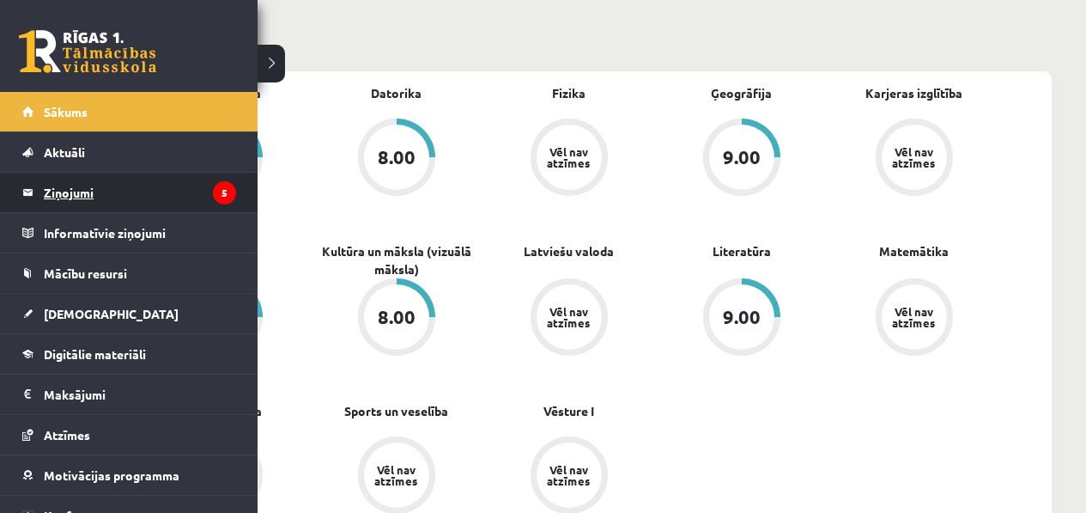
click at [50, 188] on legend "Ziņojumi 5" at bounding box center [140, 192] width 192 height 39
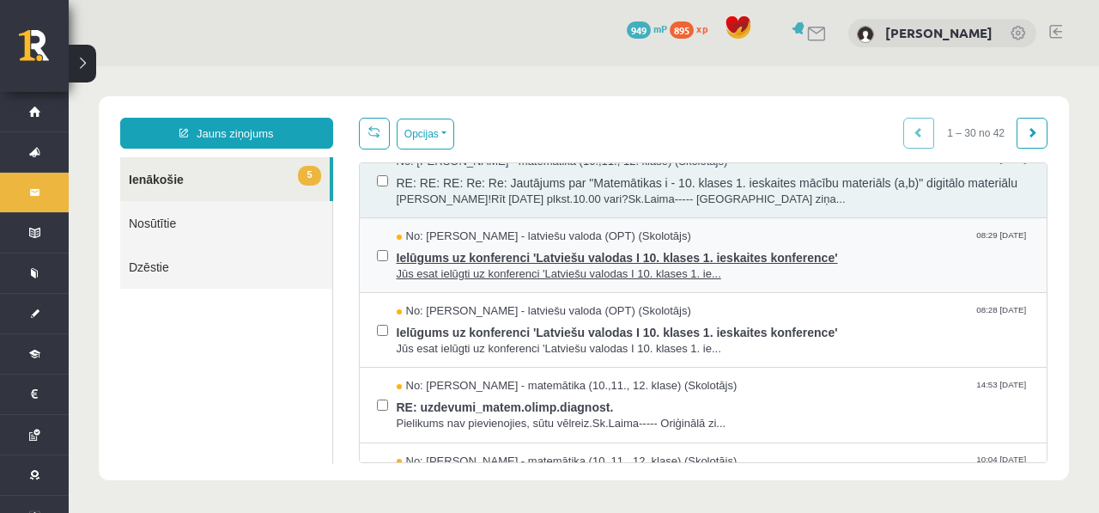
click at [612, 283] on span "Jūs esat ielūgti uz konferenci 'Latviešu valodas I 10. klases 1. ie..." at bounding box center [714, 274] width 634 height 16
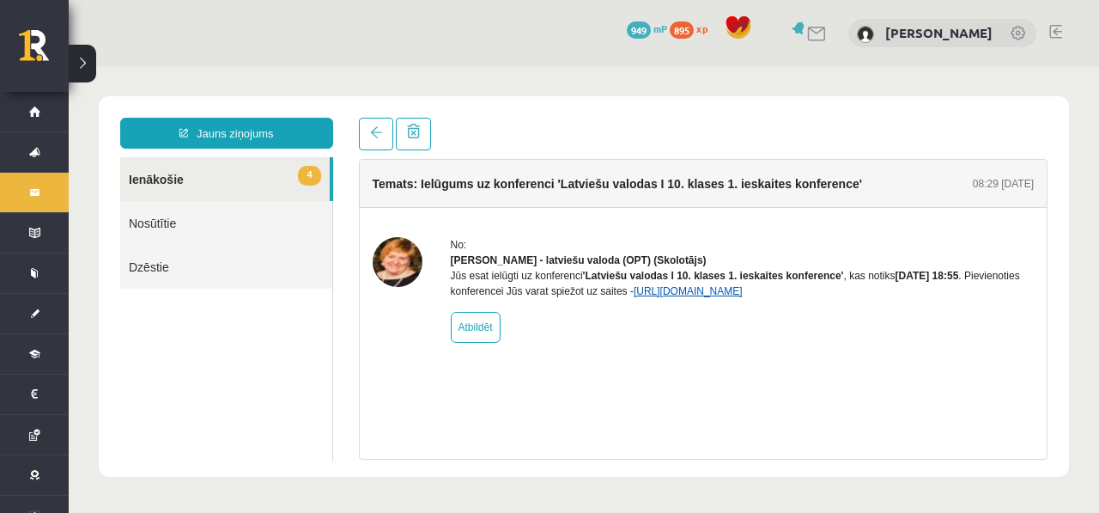
click at [743, 297] on link "[URL][DOMAIN_NAME]" at bounding box center [688, 291] width 109 height 12
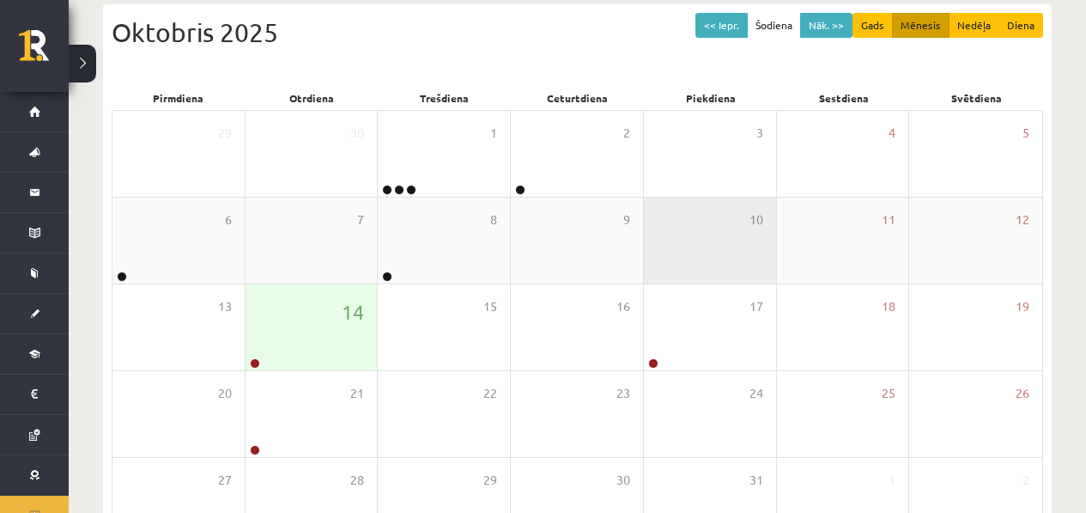
scroll to position [374, 0]
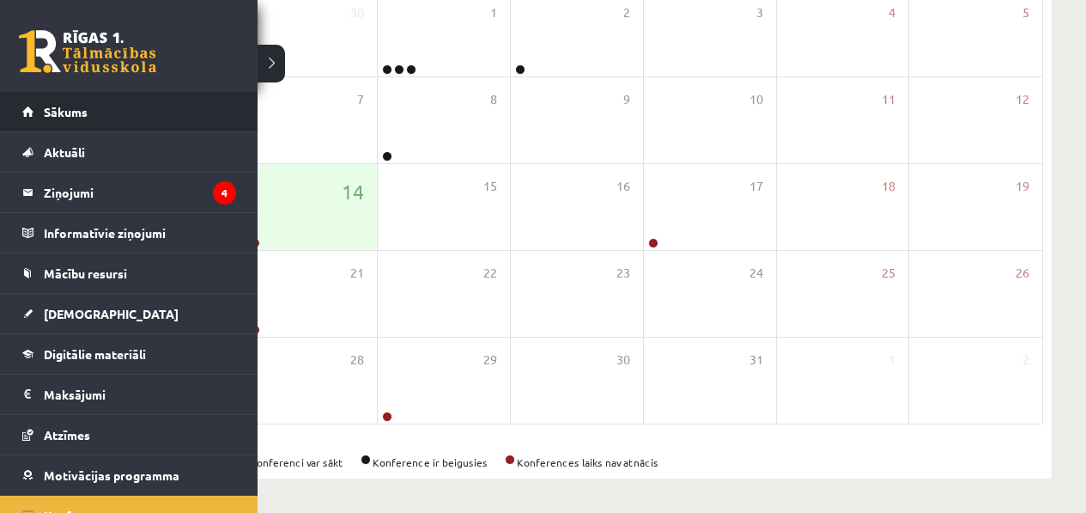
click at [8, 110] on li "Sākums" at bounding box center [129, 112] width 258 height 40
click at [32, 117] on link "Sākums" at bounding box center [129, 111] width 214 height 39
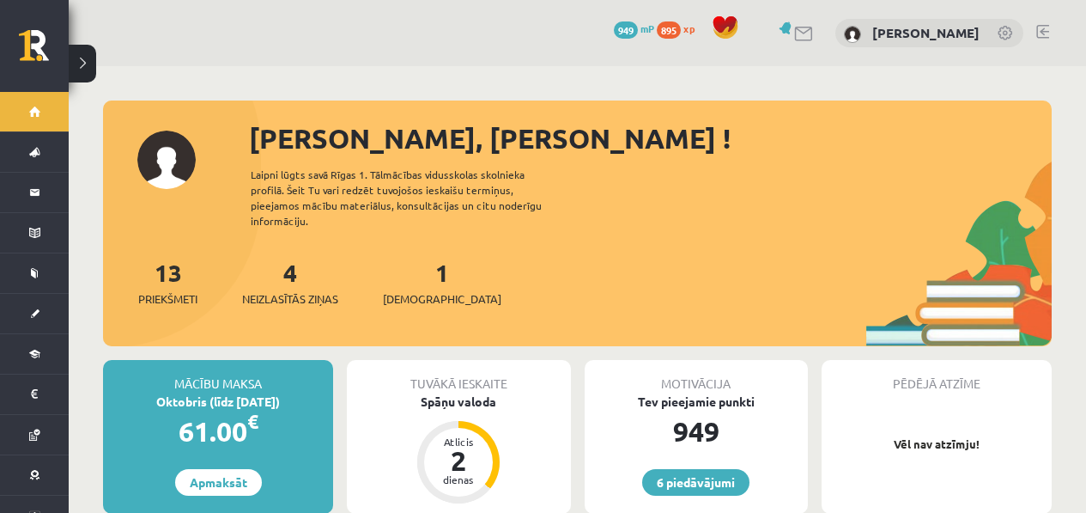
click at [398, 267] on div "1 Ieskaites" at bounding box center [442, 280] width 118 height 53
click at [406, 264] on div "1 Ieskaites" at bounding box center [442, 280] width 118 height 53
click at [407, 263] on div "1 Ieskaites" at bounding box center [442, 280] width 118 height 53
click at [410, 261] on link "1 Ieskaites" at bounding box center [442, 282] width 118 height 51
click at [413, 259] on link "1 Ieskaites" at bounding box center [442, 282] width 118 height 51
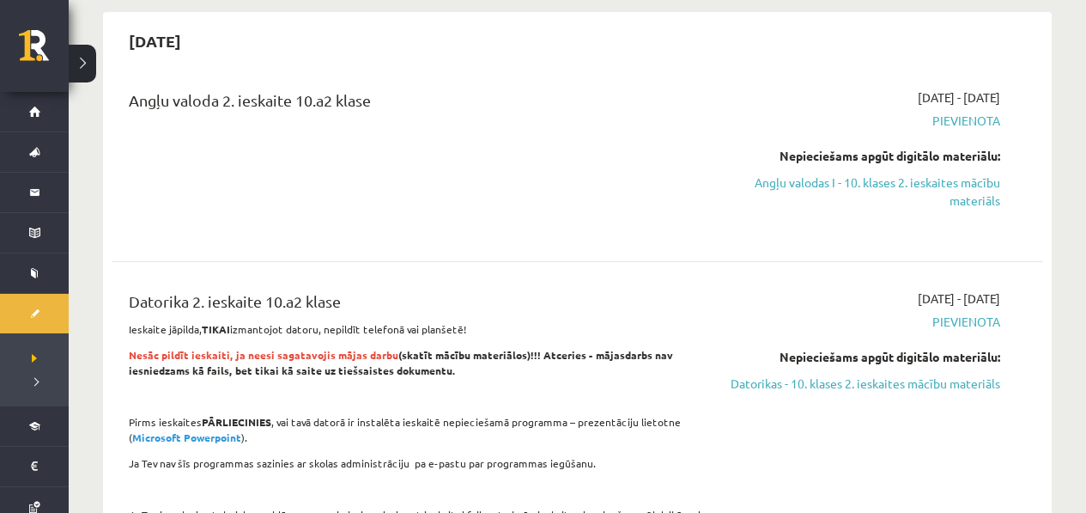
scroll to position [2725, 0]
